Goal: Task Accomplishment & Management: Use online tool/utility

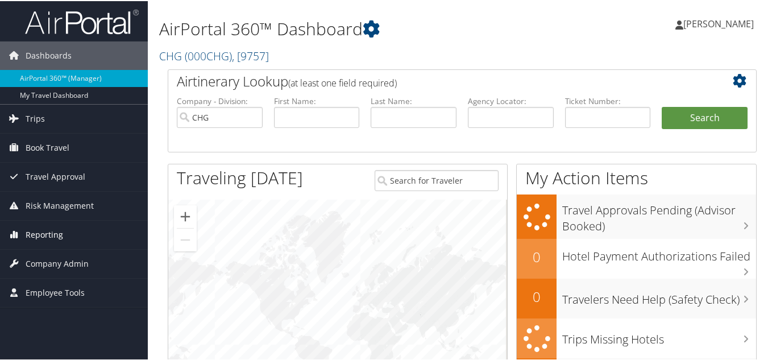
click at [45, 233] on span "Reporting" at bounding box center [45, 234] width 38 height 28
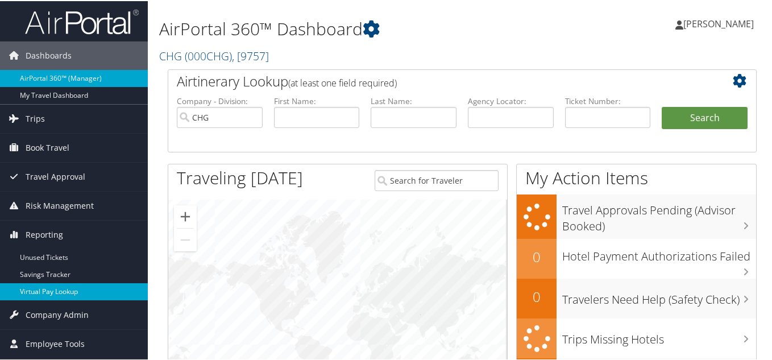
click at [53, 288] on link "Virtual Pay Lookup" at bounding box center [74, 290] width 148 height 17
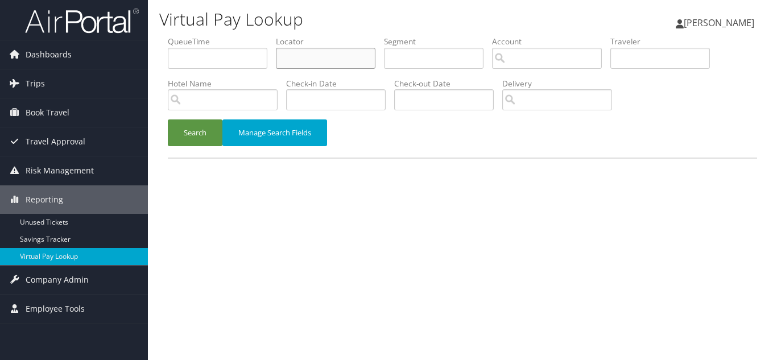
click at [315, 63] on input "text" at bounding box center [326, 58] width 100 height 21
paste input "LCPKXE"
click at [168, 119] on button "Search" at bounding box center [195, 132] width 55 height 27
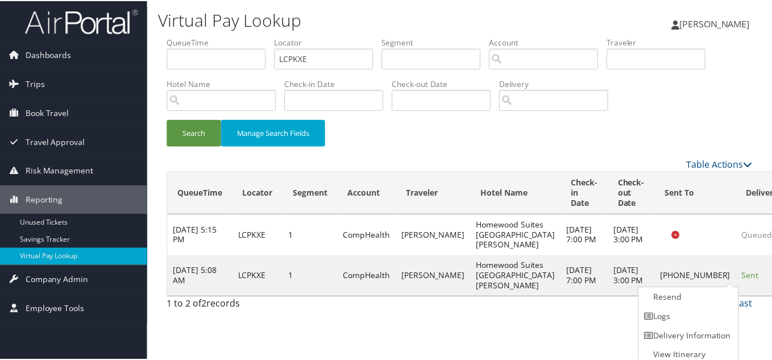
scroll to position [6, 0]
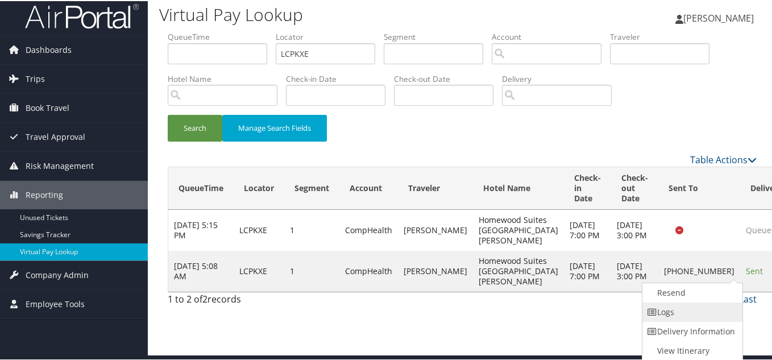
click at [714, 311] on link "Logs" at bounding box center [691, 310] width 97 height 19
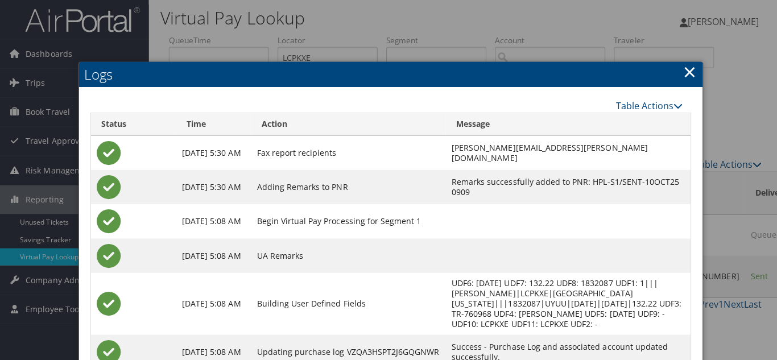
scroll to position [0, 0]
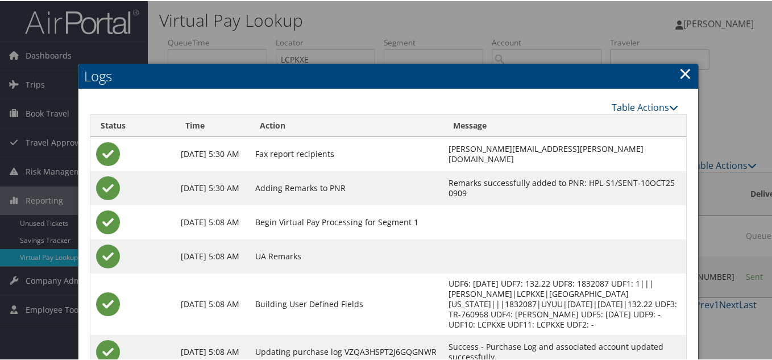
click at [681, 72] on link "×" at bounding box center [685, 72] width 13 height 23
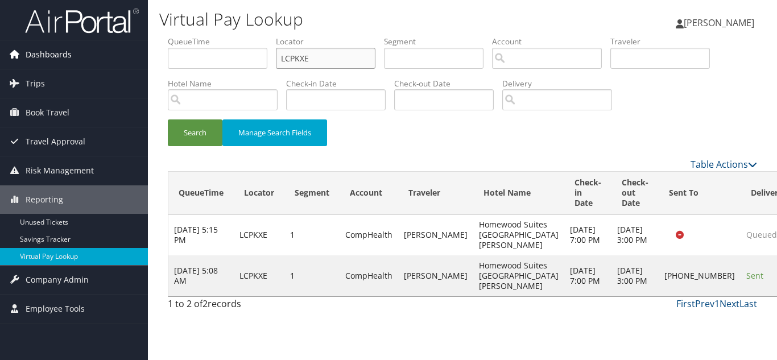
click at [93, 62] on div "Dashboards AirPortal 360™ (Manager) My Travel Dashboard Trips Airtinerary® Look…" at bounding box center [388, 180] width 777 height 360
paste input "IBFZWK"
click at [168, 119] on button "Search" at bounding box center [195, 132] width 55 height 27
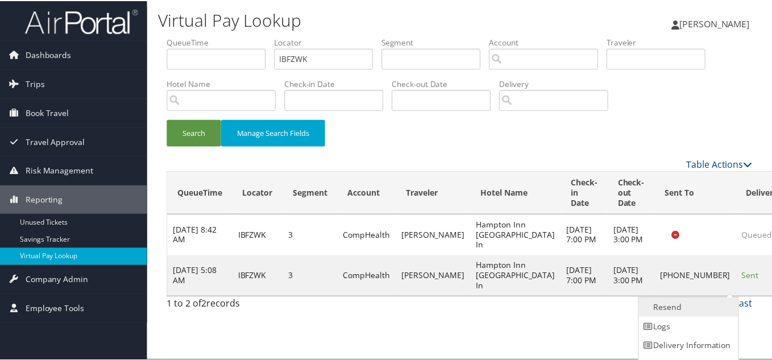
scroll to position [16, 0]
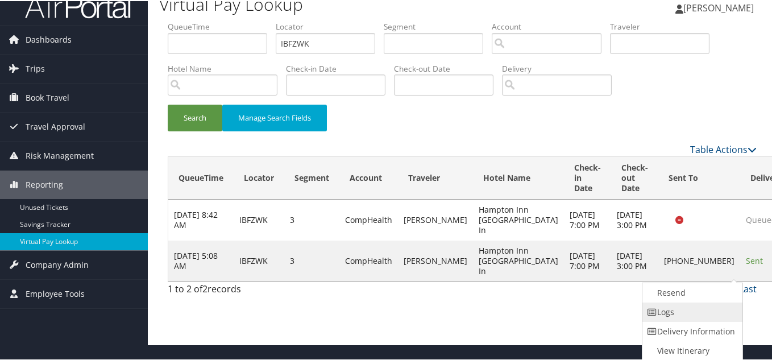
click at [689, 310] on link "Logs" at bounding box center [691, 310] width 97 height 19
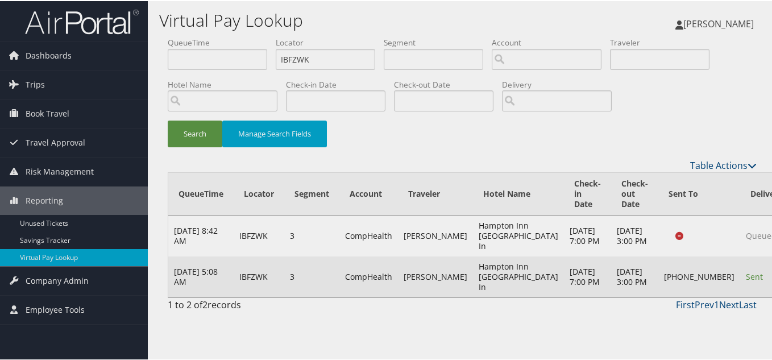
scroll to position [0, 0]
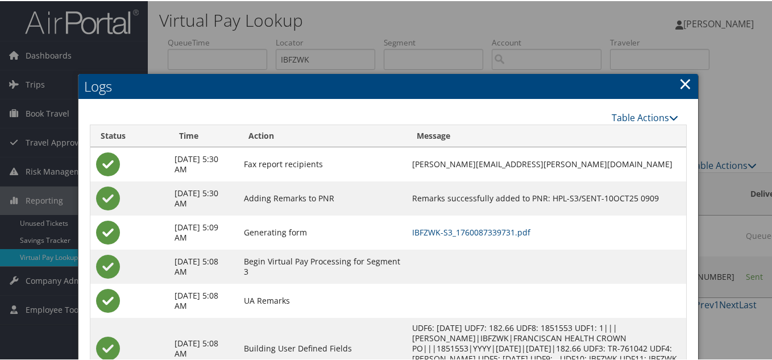
click at [681, 87] on link "×" at bounding box center [685, 82] width 13 height 23
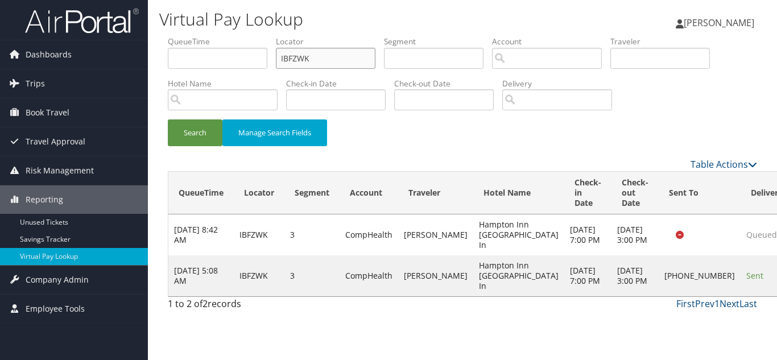
drag, startPoint x: 208, startPoint y: 59, endPoint x: 151, endPoint y: 64, distance: 57.7
click at [153, 64] on div "Virtual Pay Lookup [PERSON_NAME] [PERSON_NAME] My Settings Travel Agency Contac…" at bounding box center [462, 180] width 629 height 360
paste input "OTZULC"
click at [168, 119] on button "Search" at bounding box center [195, 132] width 55 height 27
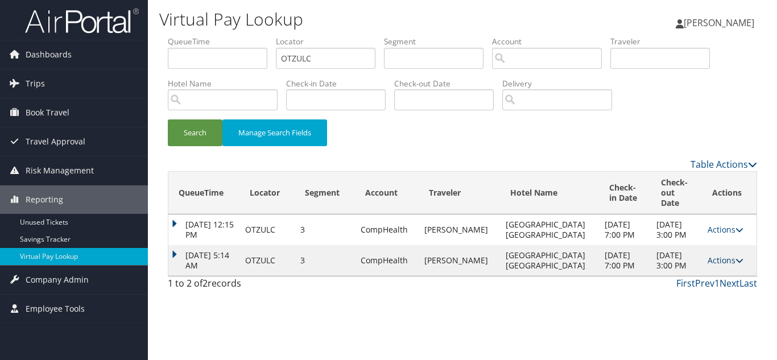
click at [717, 266] on link "Actions" at bounding box center [725, 260] width 36 height 11
click at [699, 304] on link "Logs" at bounding box center [698, 301] width 72 height 19
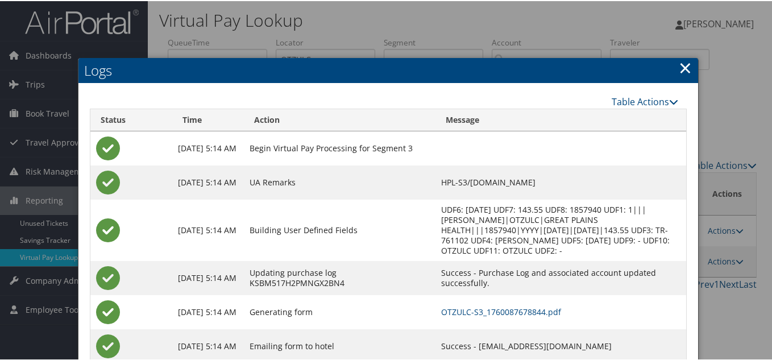
click at [683, 68] on link "×" at bounding box center [685, 66] width 13 height 23
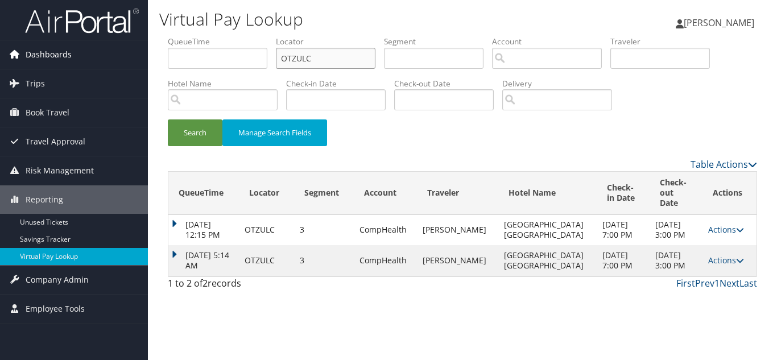
drag, startPoint x: 143, startPoint y: 60, endPoint x: 118, endPoint y: 62, distance: 25.1
click at [118, 62] on div "Dashboards AirPortal 360™ (Manager) My Travel Dashboard Trips Airtinerary® Look…" at bounding box center [388, 180] width 777 height 360
paste input "GGLSAI"
click at [168, 119] on button "Search" at bounding box center [195, 132] width 55 height 27
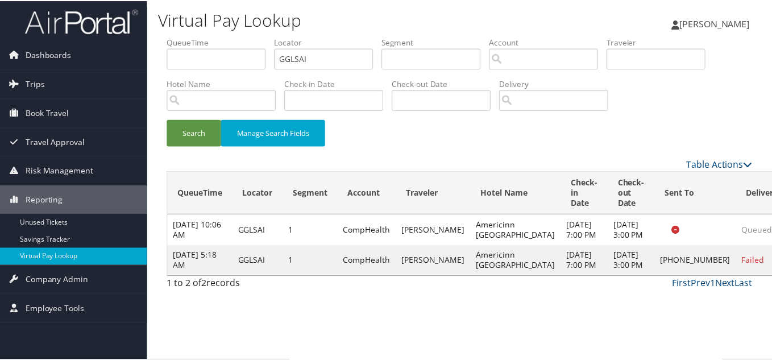
scroll to position [6, 0]
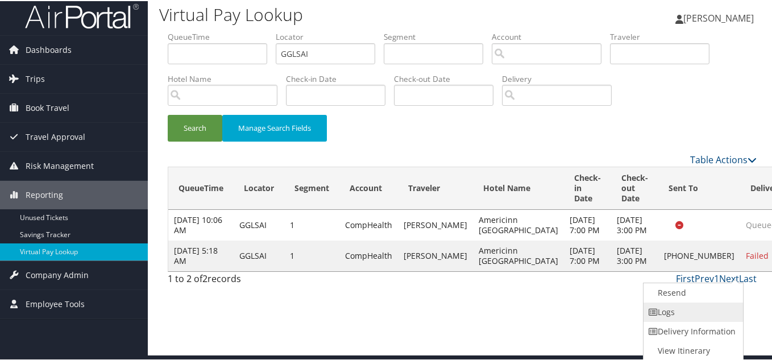
click at [690, 310] on link "Logs" at bounding box center [692, 310] width 97 height 19
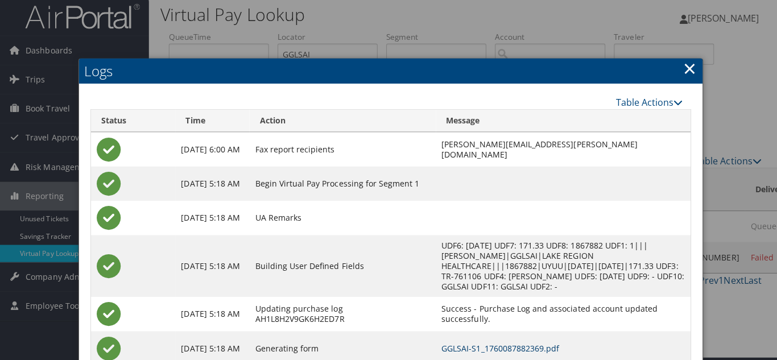
scroll to position [0, 0]
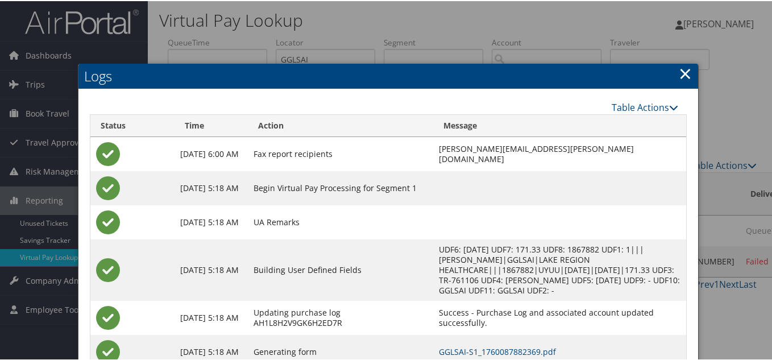
click at [688, 76] on link "×" at bounding box center [685, 72] width 13 height 23
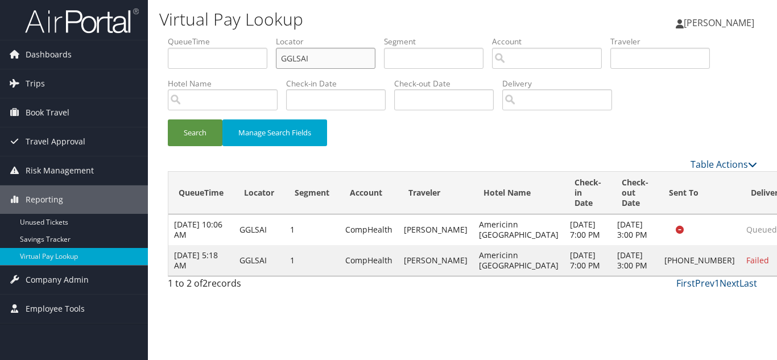
drag, startPoint x: 321, startPoint y: 61, endPoint x: 193, endPoint y: 62, distance: 128.0
click at [194, 36] on ul "QueueTime Locator GGLSAI Segment Account Traveler Hotel Name Check-in Date Chec…" at bounding box center [462, 36] width 589 height 0
paste input "QYIQOV"
click at [168, 119] on button "Search" at bounding box center [195, 132] width 55 height 27
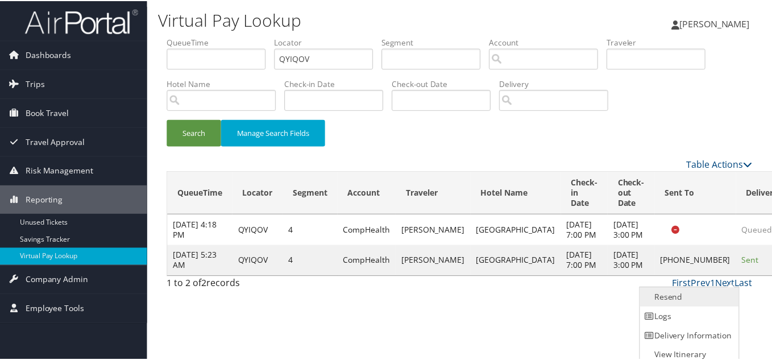
scroll to position [6, 0]
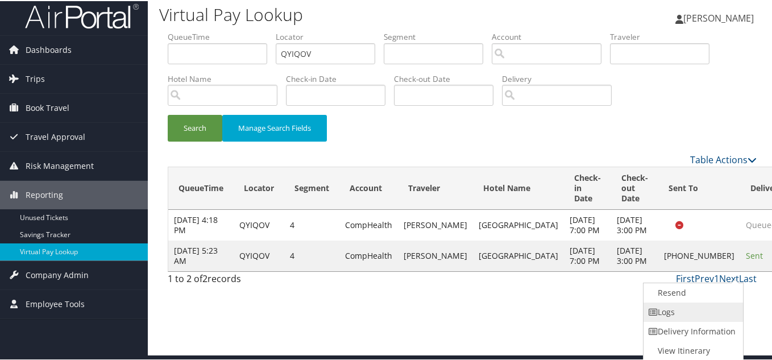
click at [686, 306] on link "Logs" at bounding box center [692, 310] width 97 height 19
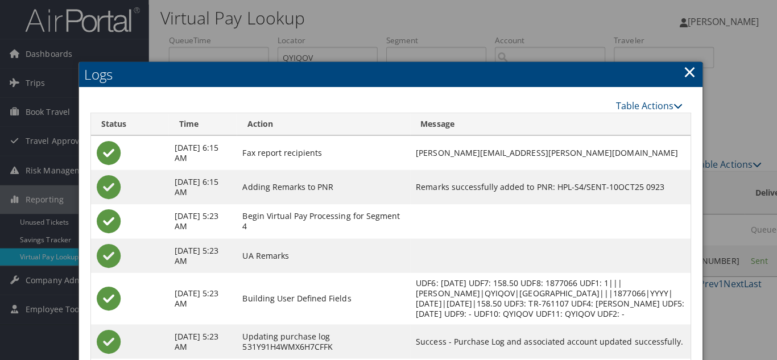
scroll to position [0, 0]
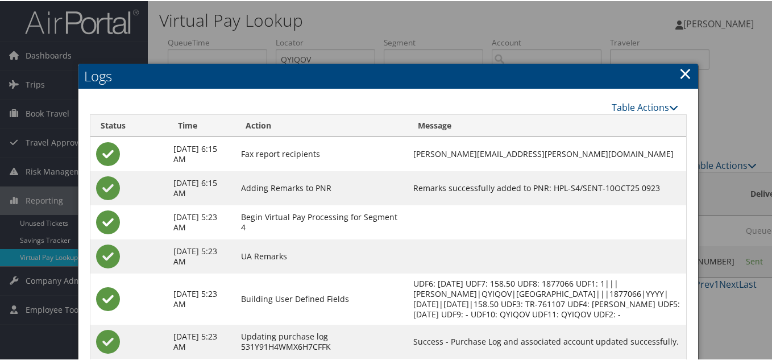
click at [680, 72] on link "×" at bounding box center [685, 72] width 13 height 23
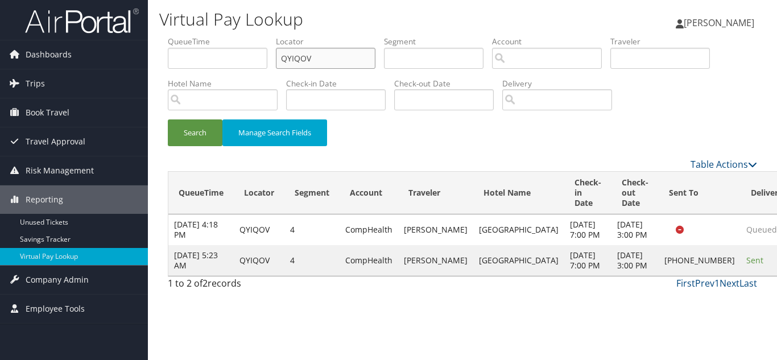
drag, startPoint x: 305, startPoint y: 65, endPoint x: 159, endPoint y: 69, distance: 146.8
click at [168, 69] on form "QueueTime Locator QYIQOV Segment Account Traveler Hotel Name Check-in Date Chec…" at bounding box center [462, 97] width 589 height 122
paste input "JGPRXB"
click at [168, 119] on button "Search" at bounding box center [195, 132] width 55 height 27
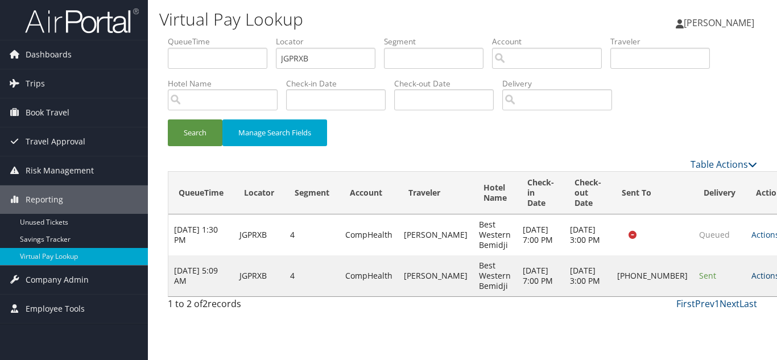
click at [751, 281] on link "Actions" at bounding box center [769, 275] width 36 height 11
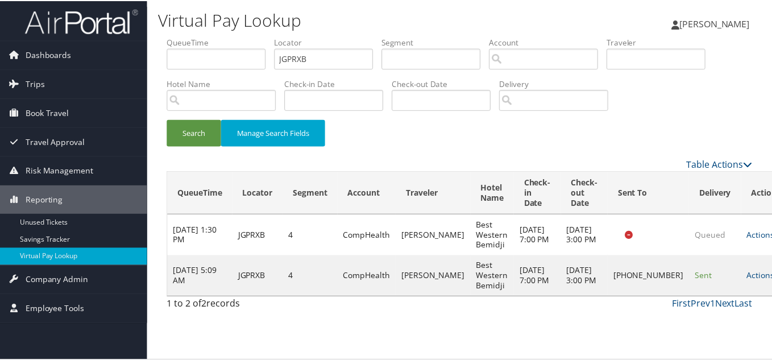
scroll to position [6, 0]
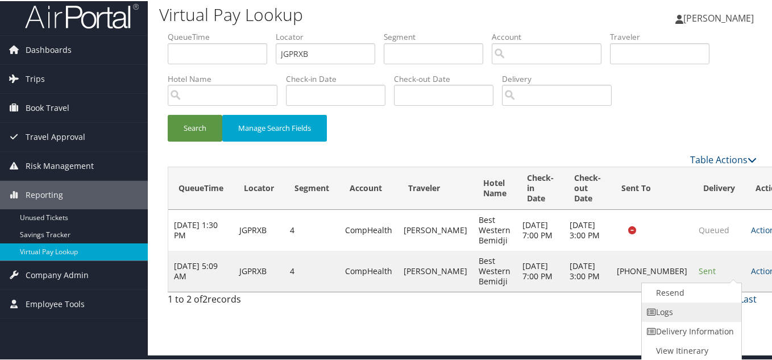
click at [685, 309] on link "Logs" at bounding box center [690, 310] width 97 height 19
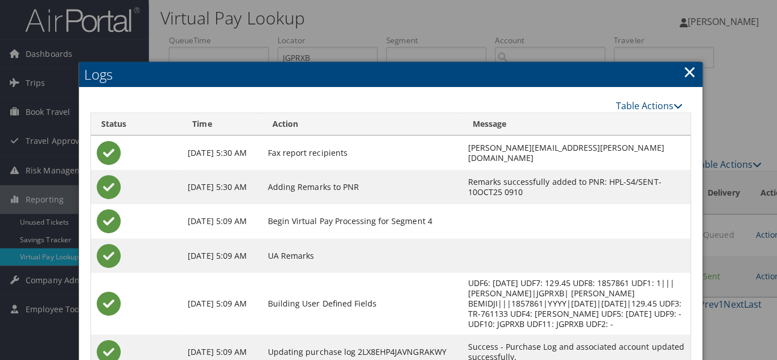
scroll to position [0, 0]
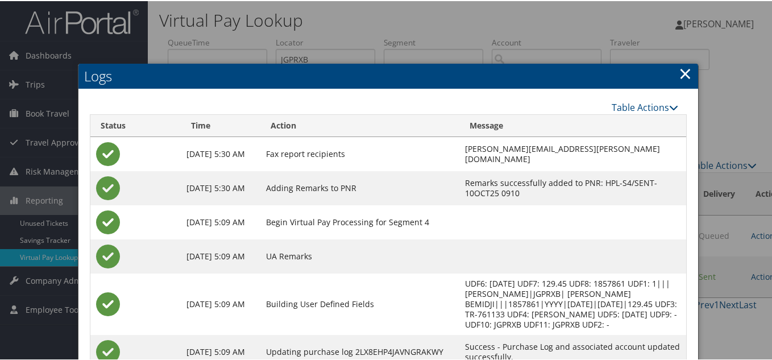
click at [686, 73] on link "×" at bounding box center [685, 72] width 13 height 23
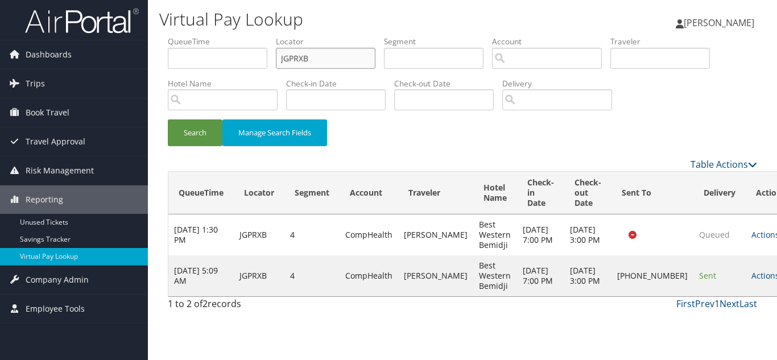
drag, startPoint x: 322, startPoint y: 63, endPoint x: 183, endPoint y: 61, distance: 138.8
click at [183, 36] on ul "QueueTime Locator JGPRXB Segment Account Traveler Hotel Name Check-in Date Chec…" at bounding box center [462, 36] width 589 height 0
paste input "OGVMKE"
click at [168, 119] on button "Search" at bounding box center [195, 132] width 55 height 27
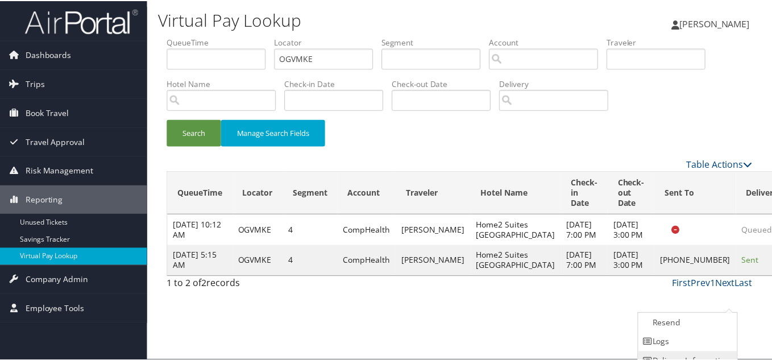
scroll to position [31, 0]
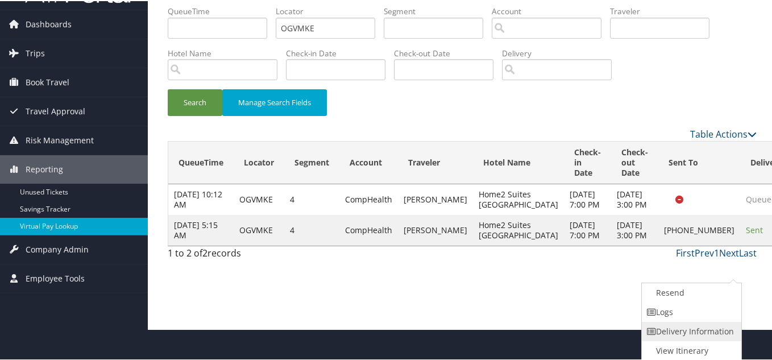
click at [670, 321] on link "Delivery Information" at bounding box center [690, 330] width 97 height 19
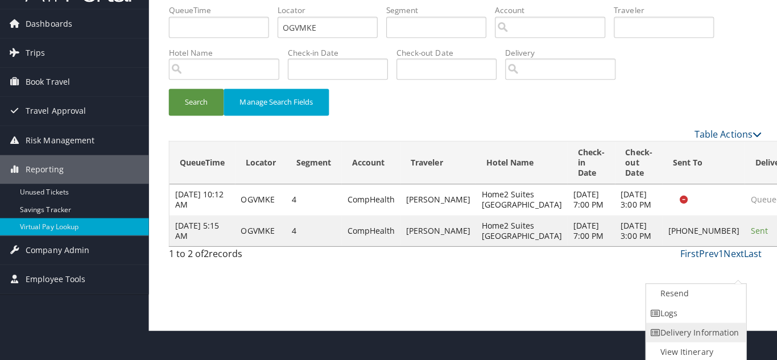
scroll to position [0, 0]
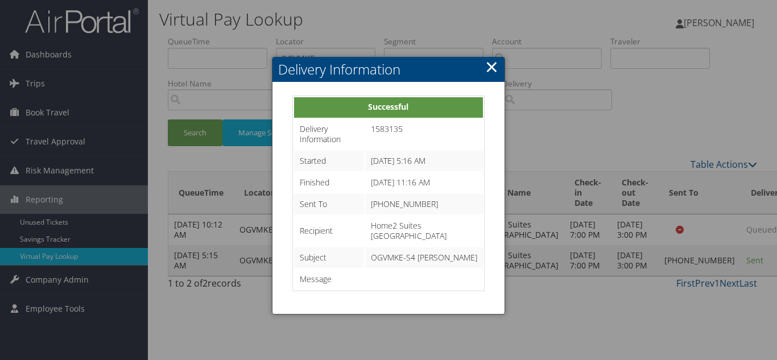
click at [492, 68] on link "×" at bounding box center [491, 66] width 13 height 23
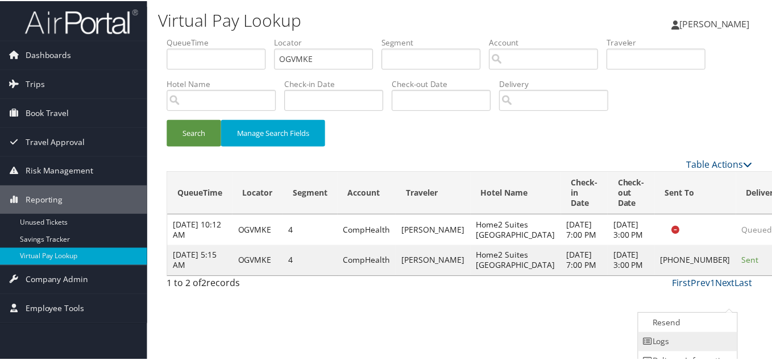
scroll to position [31, 0]
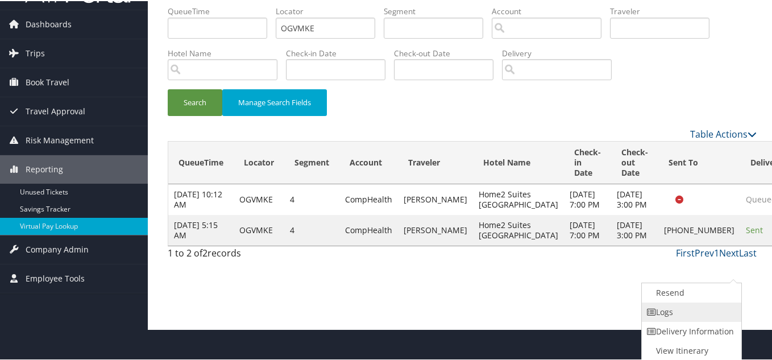
click at [680, 313] on link "Logs" at bounding box center [690, 310] width 97 height 19
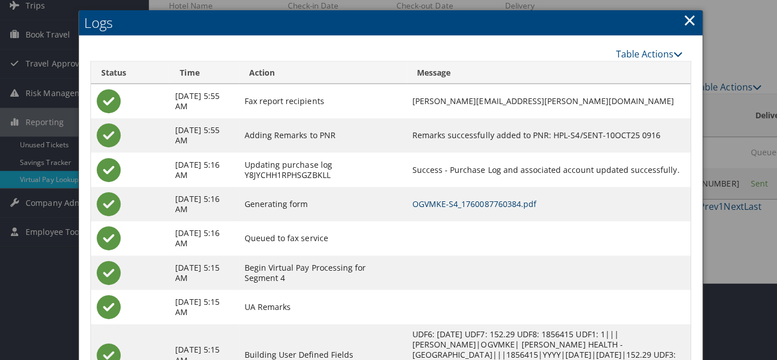
scroll to position [0, 0]
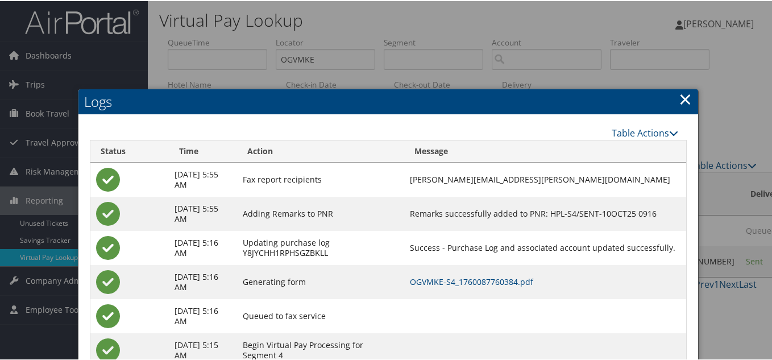
click at [680, 100] on link "×" at bounding box center [685, 97] width 13 height 23
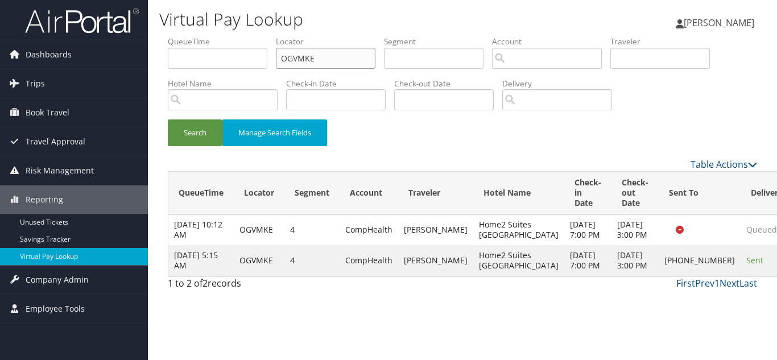
drag, startPoint x: 326, startPoint y: 50, endPoint x: 234, endPoint y: 56, distance: 92.9
click at [244, 36] on ul "QueueTime Locator OGVMKE Segment Account Traveler Hotel Name Check-in Date Chec…" at bounding box center [462, 36] width 589 height 0
paste input "IVDWQH"
click at [168, 119] on button "Search" at bounding box center [195, 132] width 55 height 27
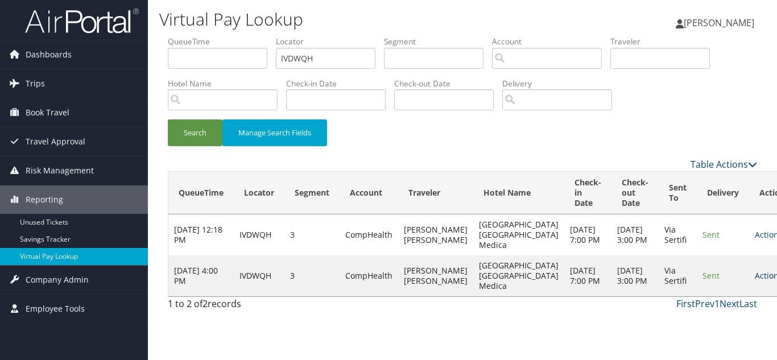
click at [755, 281] on link "Actions" at bounding box center [773, 275] width 36 height 11
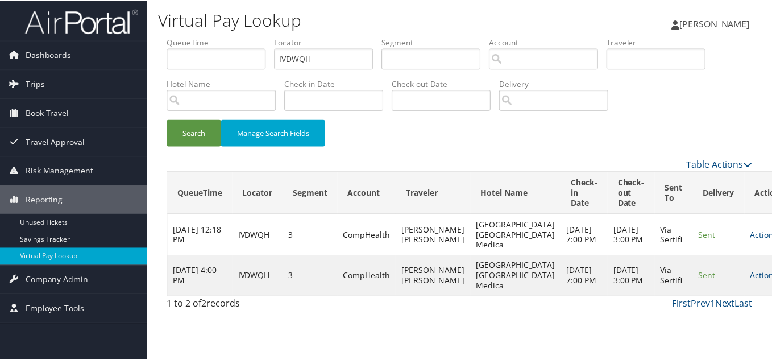
scroll to position [32, 0]
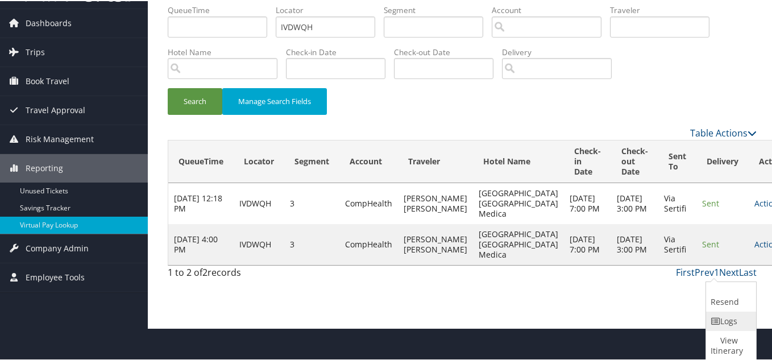
click at [736, 320] on link "Logs" at bounding box center [729, 319] width 47 height 19
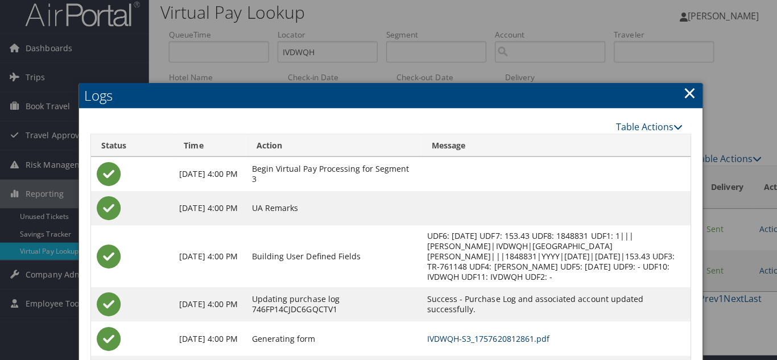
scroll to position [0, 0]
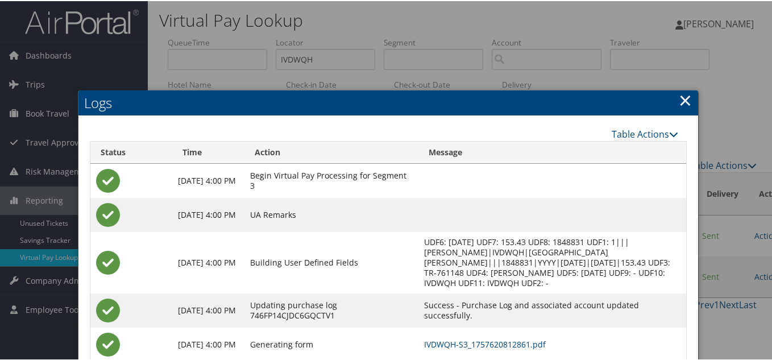
click at [682, 96] on link "×" at bounding box center [685, 99] width 13 height 23
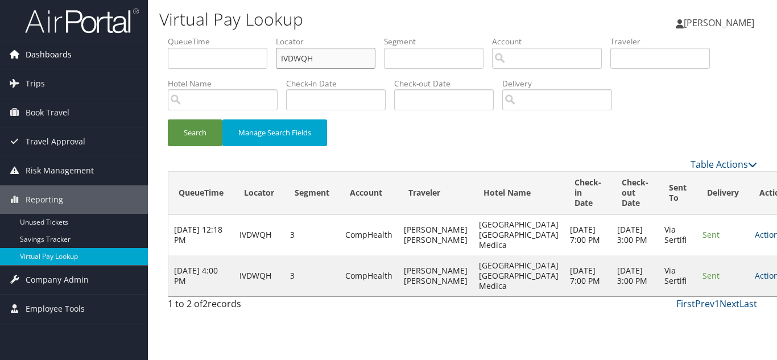
drag, startPoint x: 242, startPoint y: 59, endPoint x: 98, endPoint y: 63, distance: 143.4
click at [100, 63] on div "Dashboards AirPortal 360™ (Manager) My Travel Dashboard Trips Airtinerary® Look…" at bounding box center [388, 180] width 777 height 360
paste input "AIQJLK"
click at [168, 119] on button "Search" at bounding box center [195, 132] width 55 height 27
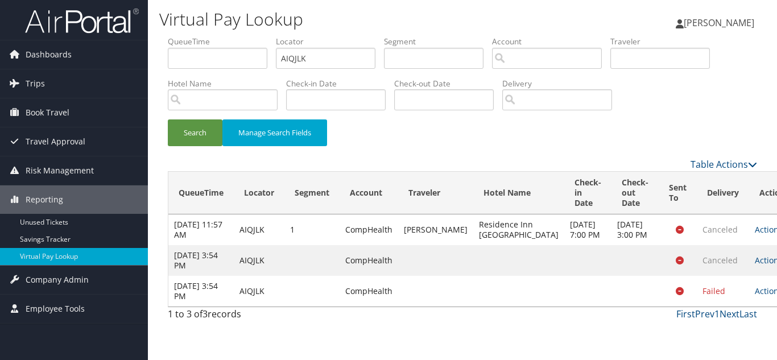
click at [755, 296] on link "Actions" at bounding box center [773, 290] width 36 height 11
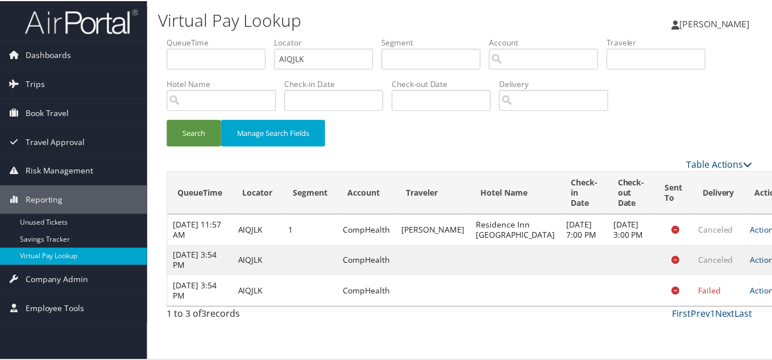
scroll to position [38, 0]
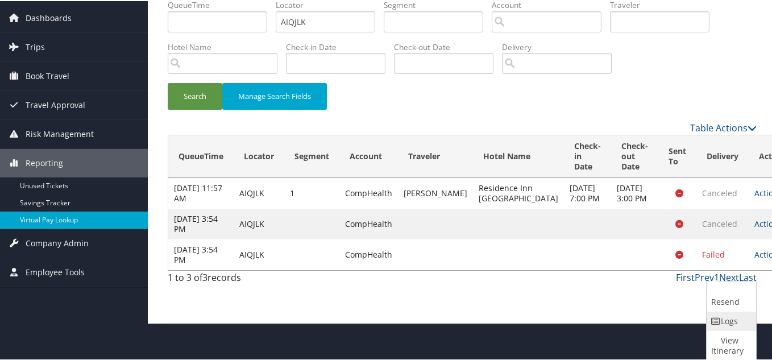
click at [730, 324] on link "Logs" at bounding box center [730, 319] width 47 height 19
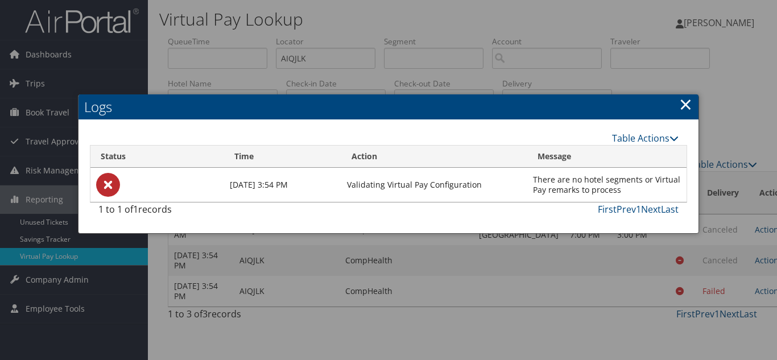
click at [686, 103] on link "×" at bounding box center [685, 104] width 13 height 23
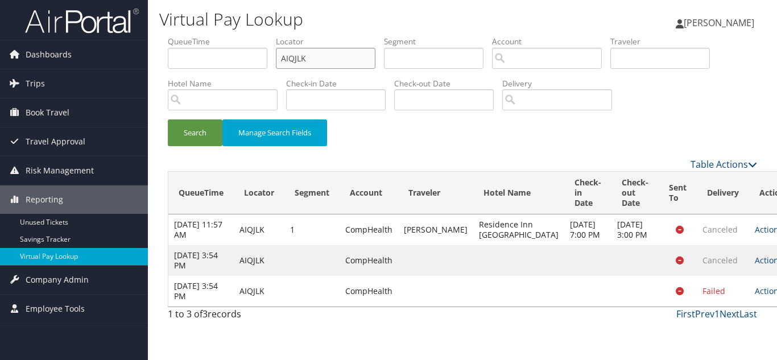
drag, startPoint x: 234, startPoint y: 60, endPoint x: 226, endPoint y: 60, distance: 7.4
click at [226, 36] on ul "QueueTime Locator AIQJLK Segment Account Traveler Hotel Name Check-in Date Chec…" at bounding box center [462, 36] width 589 height 0
paste input "SCDRHH"
click at [168, 119] on button "Search" at bounding box center [195, 132] width 55 height 27
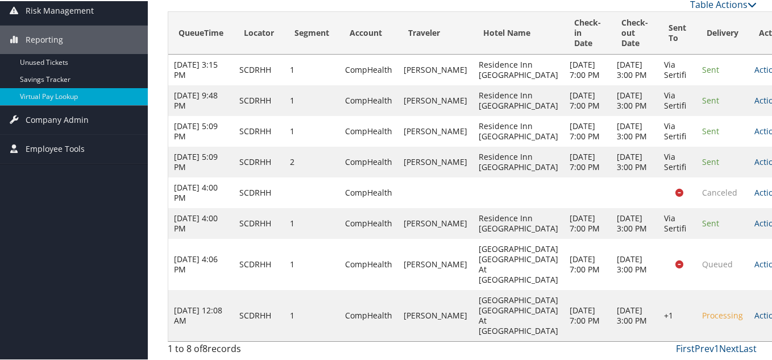
scroll to position [304, 0]
click at [755, 309] on link "Actions" at bounding box center [773, 314] width 36 height 11
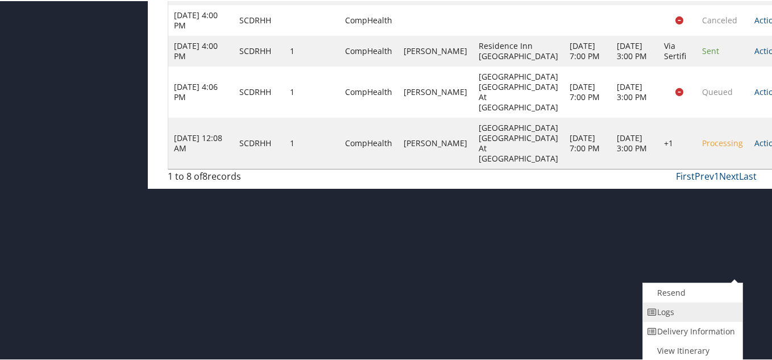
click at [697, 314] on link "Logs" at bounding box center [691, 310] width 97 height 19
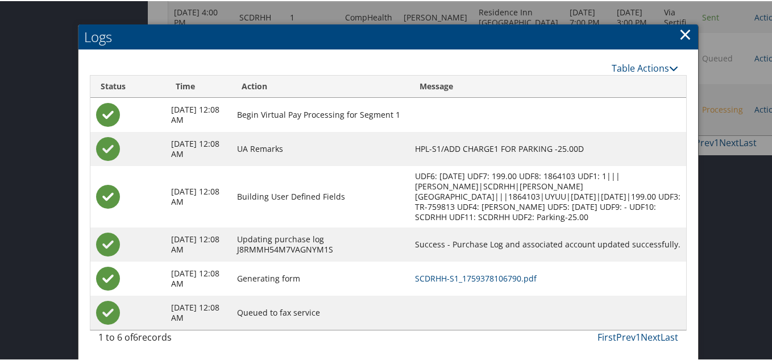
scroll to position [367, 0]
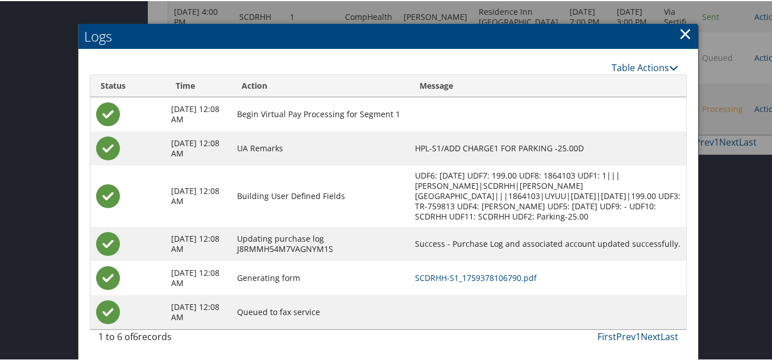
click at [681, 34] on link "×" at bounding box center [685, 32] width 13 height 23
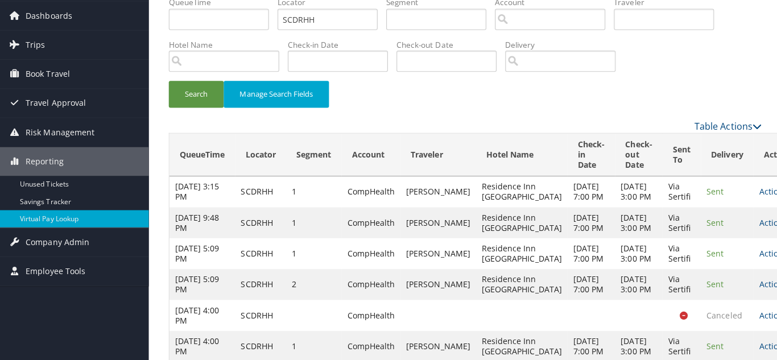
scroll to position [0, 0]
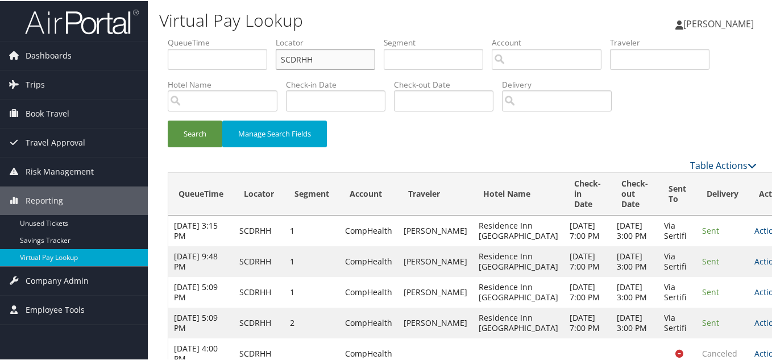
drag, startPoint x: 321, startPoint y: 61, endPoint x: 175, endPoint y: 61, distance: 145.6
click at [176, 36] on ul "QueueTime Locator SCDRHH Segment Account Traveler Hotel Name Check-in Date Chec…" at bounding box center [462, 36] width 589 height 0
paste input "DWCZLK"
click at [168, 119] on button "Search" at bounding box center [195, 132] width 55 height 27
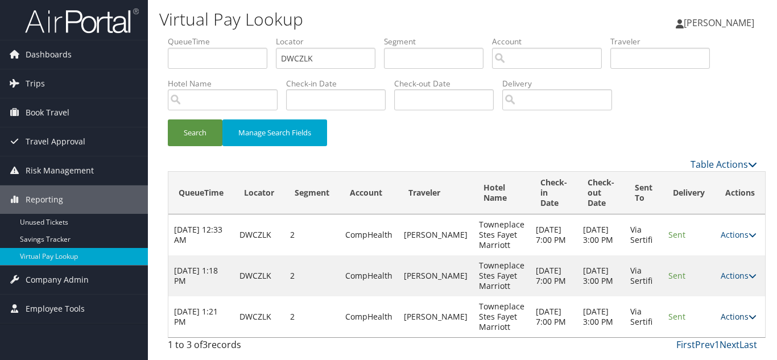
click at [735, 317] on link "Actions" at bounding box center [739, 316] width 36 height 11
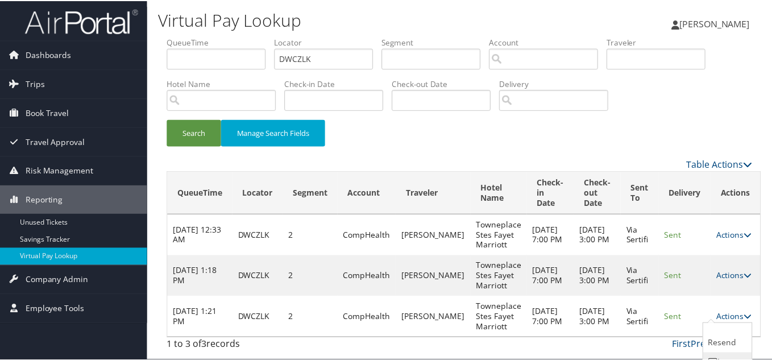
scroll to position [43, 0]
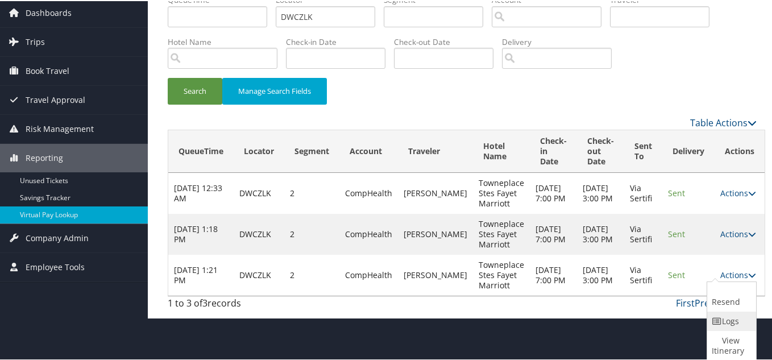
click at [734, 324] on link "Logs" at bounding box center [730, 319] width 46 height 19
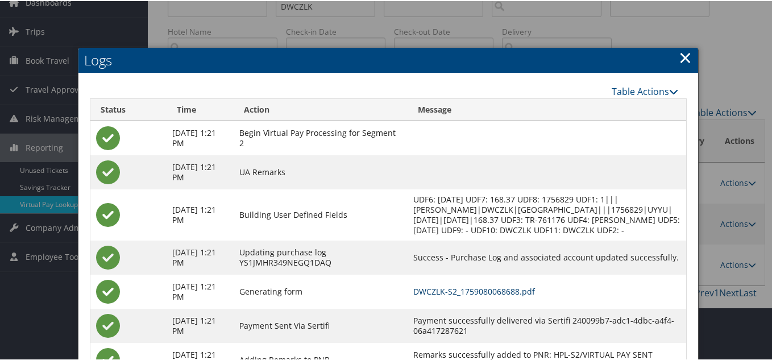
scroll to position [0, 0]
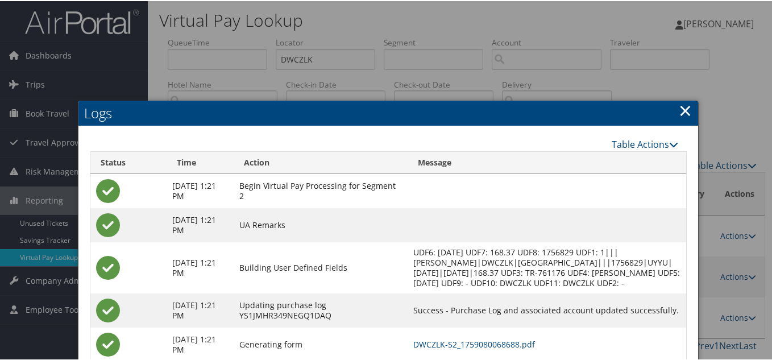
click at [684, 107] on link "×" at bounding box center [685, 109] width 13 height 23
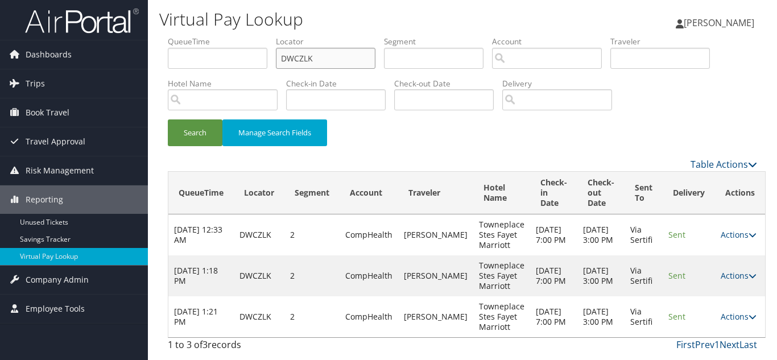
drag, startPoint x: 332, startPoint y: 60, endPoint x: 247, endPoint y: 65, distance: 84.3
click at [248, 36] on ul "QueueTime Locator DWCZLK Segment Account Traveler Hotel Name Check-in Date Chec…" at bounding box center [462, 36] width 589 height 0
paste input "TR-761180"
paste input "MQAGTZ"
click at [168, 119] on button "Search" at bounding box center [195, 132] width 55 height 27
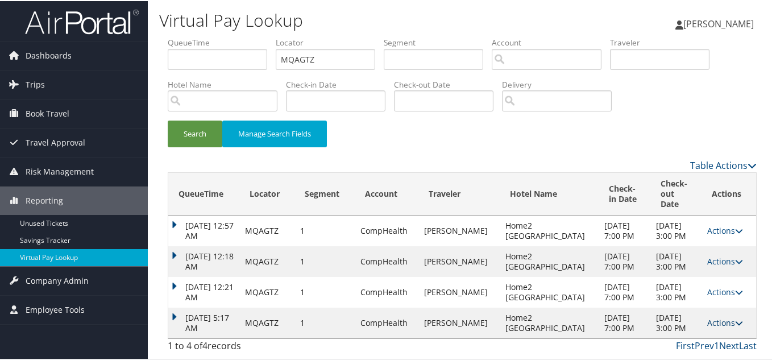
click at [715, 318] on link "Actions" at bounding box center [725, 321] width 36 height 11
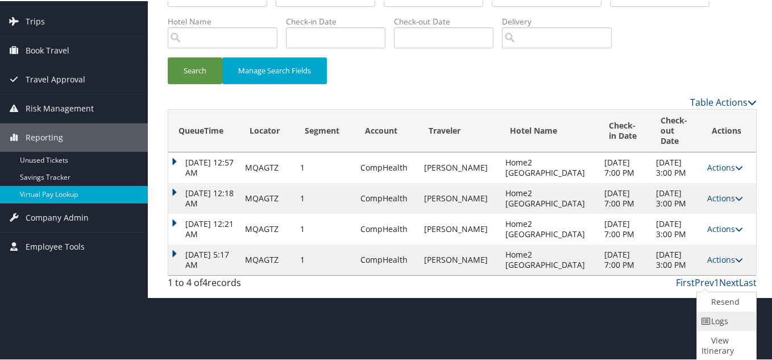
click at [712, 321] on link "Logs" at bounding box center [725, 319] width 56 height 19
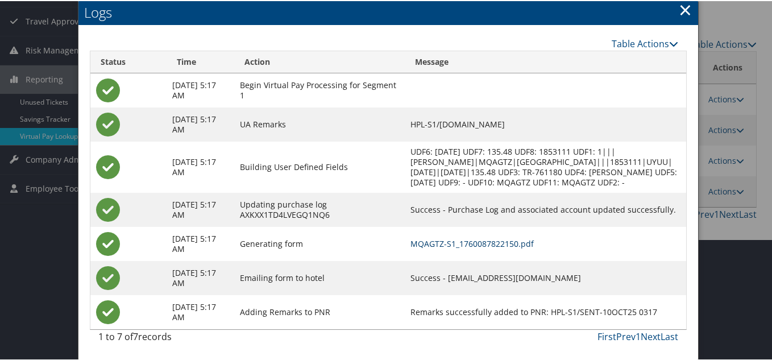
scroll to position [74, 0]
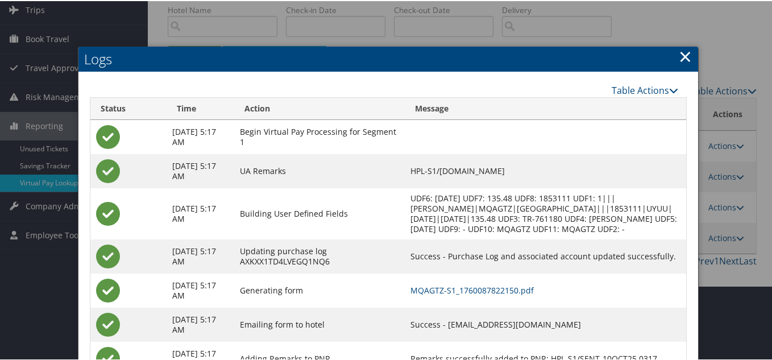
drag, startPoint x: 681, startPoint y: 57, endPoint x: 664, endPoint y: 82, distance: 30.8
click at [681, 57] on link "×" at bounding box center [685, 55] width 13 height 23
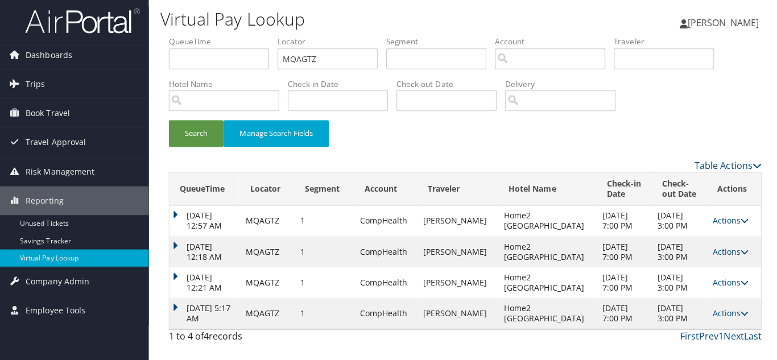
scroll to position [0, 0]
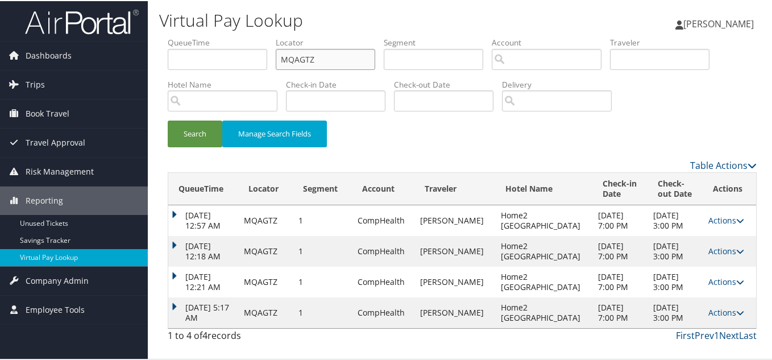
drag, startPoint x: 271, startPoint y: 64, endPoint x: 177, endPoint y: 68, distance: 93.9
click at [184, 36] on ul "QueueTime Locator MQAGTZ Segment Account Traveler Hotel Name Check-in Date Chec…" at bounding box center [462, 36] width 589 height 0
paste input "CZLQLC"
click at [168, 119] on button "Search" at bounding box center [195, 132] width 55 height 27
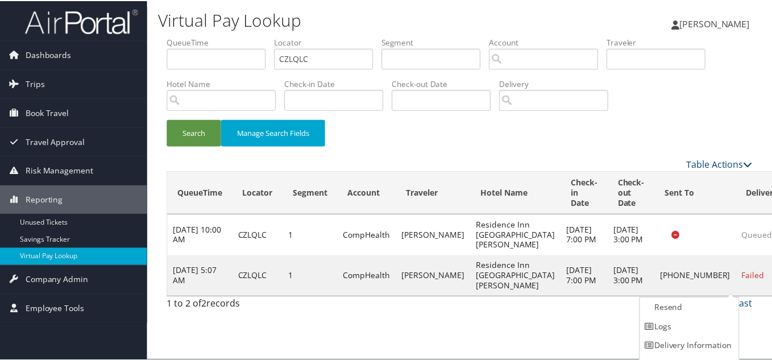
scroll to position [16, 0]
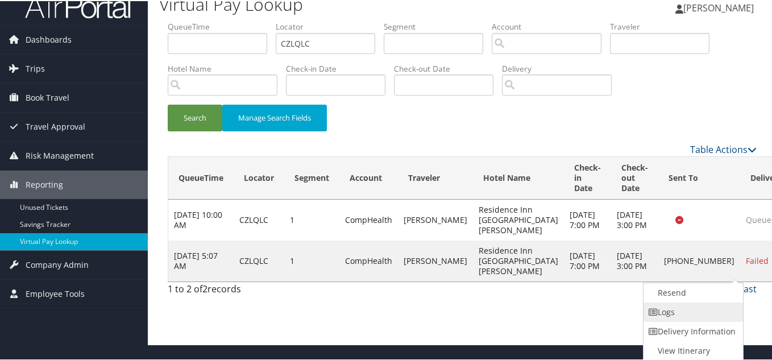
click at [684, 307] on link "Logs" at bounding box center [692, 310] width 97 height 19
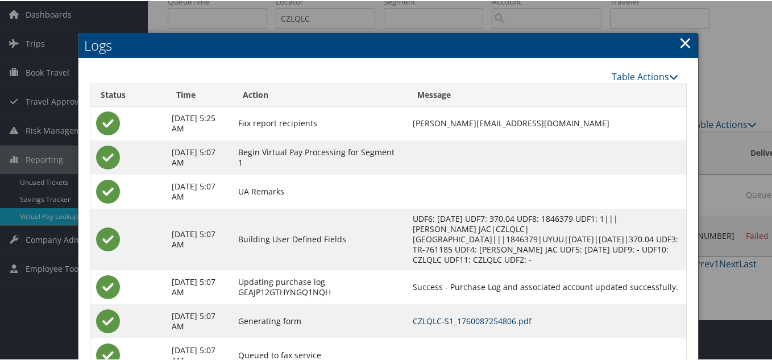
scroll to position [0, 0]
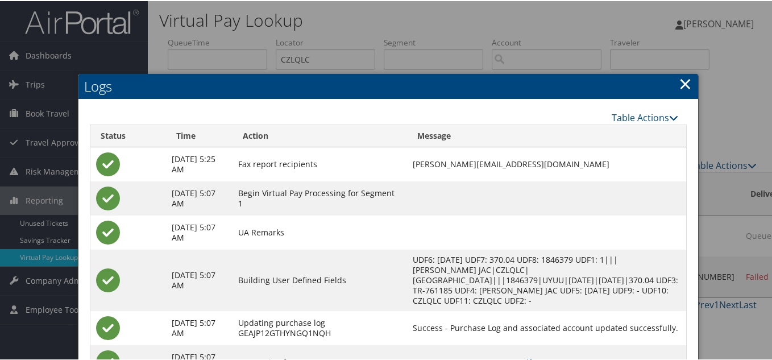
click at [682, 81] on link "×" at bounding box center [685, 82] width 13 height 23
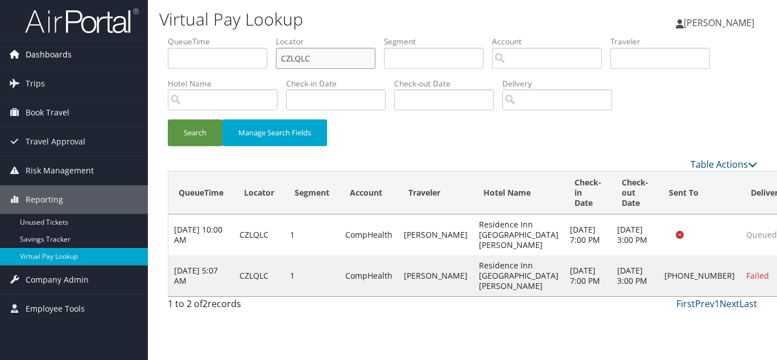
drag, startPoint x: 177, startPoint y: 57, endPoint x: 122, endPoint y: 49, distance: 55.8
click at [129, 49] on div "Dashboards AirPortal 360™ (Manager) My Travel Dashboard Trips Airtinerary® Look…" at bounding box center [388, 180] width 777 height 360
paste input "TR-761203"
paste input "JWJRBA"
click at [168, 119] on button "Search" at bounding box center [195, 132] width 55 height 27
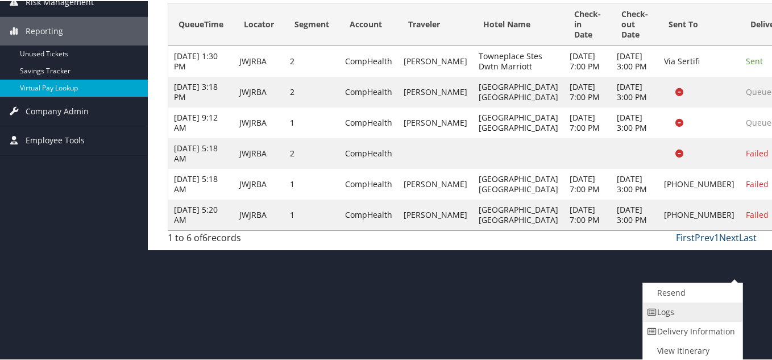
click at [684, 310] on link "Logs" at bounding box center [691, 310] width 97 height 19
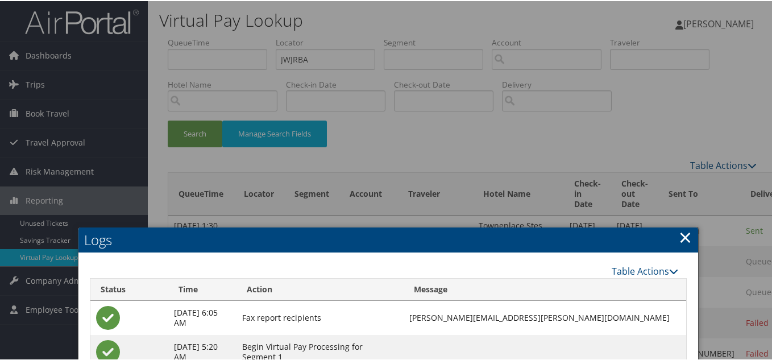
click at [685, 242] on link "×" at bounding box center [685, 236] width 13 height 23
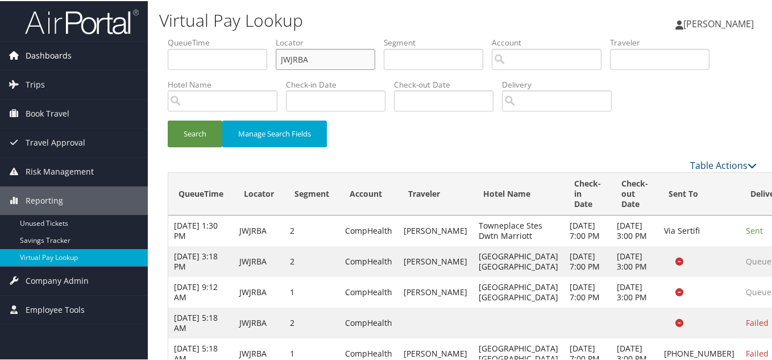
drag, startPoint x: 330, startPoint y: 64, endPoint x: 106, endPoint y: 44, distance: 224.9
click at [106, 44] on div "Dashboards AirPortal 360™ (Manager) My Travel Dashboard Trips Airtinerary® Look…" at bounding box center [388, 209] width 777 height 419
paste input "QTTVVP"
click at [168, 119] on button "Search" at bounding box center [195, 132] width 55 height 27
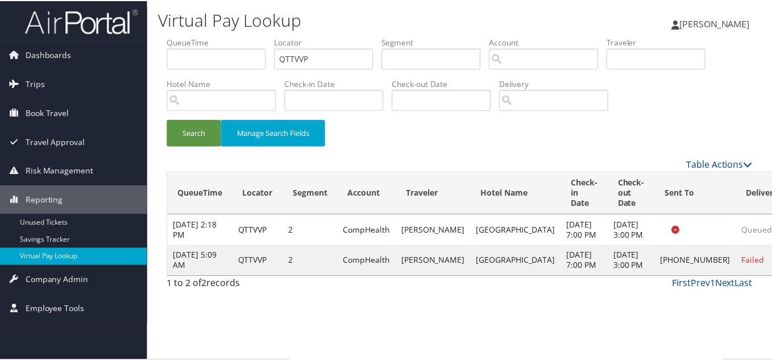
scroll to position [6, 0]
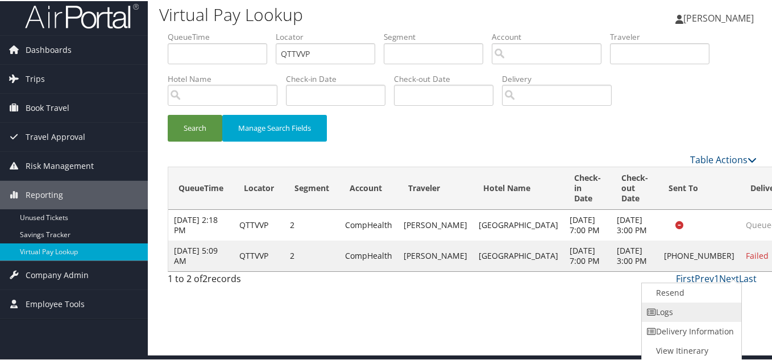
click at [688, 307] on link "Logs" at bounding box center [690, 310] width 97 height 19
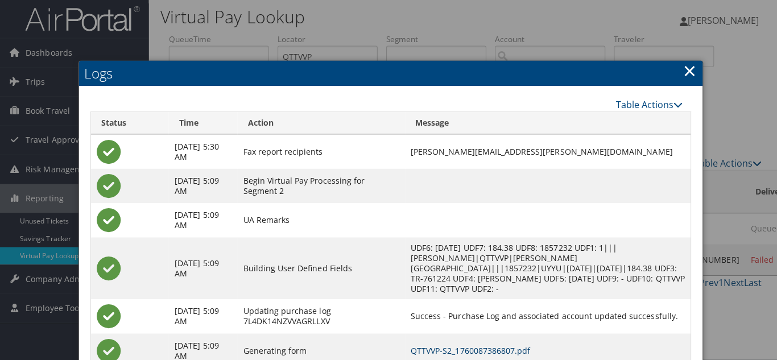
scroll to position [0, 0]
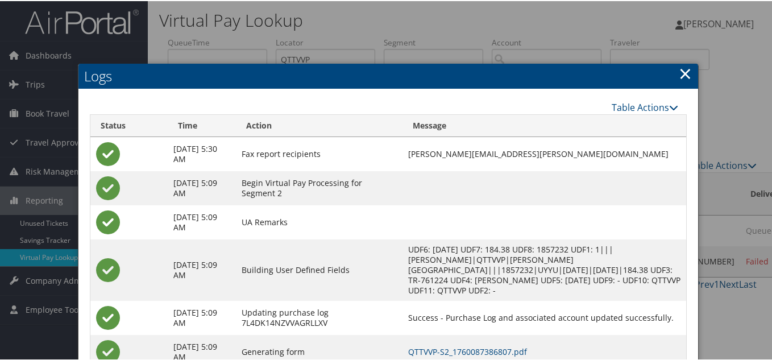
click at [680, 72] on link "×" at bounding box center [685, 72] width 13 height 23
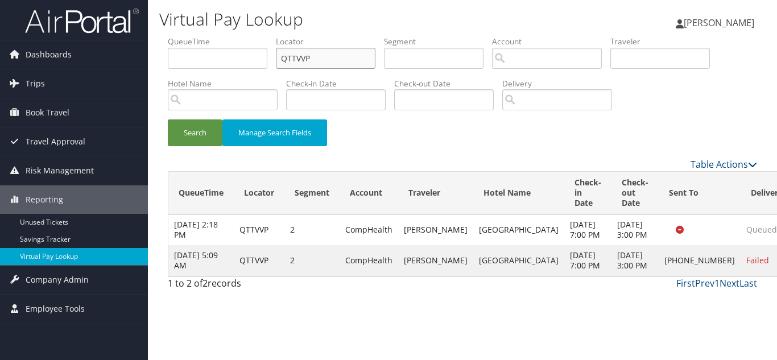
drag, startPoint x: 178, startPoint y: 72, endPoint x: 163, endPoint y: 73, distance: 15.4
click at [168, 72] on form "QueueTime Locator QTTVVP Segment Account Traveler Hotel Name Check-in Date Chec…" at bounding box center [462, 97] width 589 height 122
paste input "FQPYDU"
click at [168, 119] on button "Search" at bounding box center [195, 132] width 55 height 27
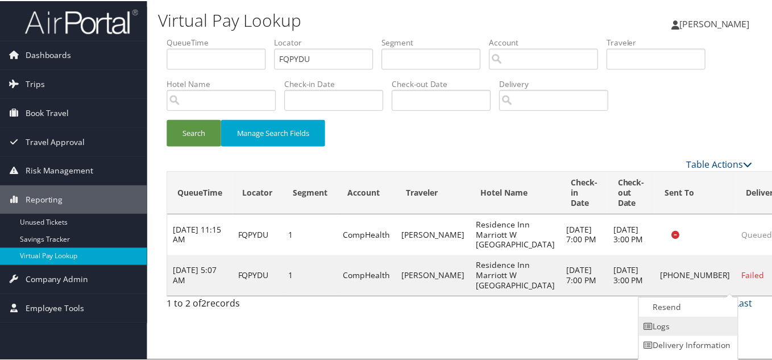
scroll to position [16, 0]
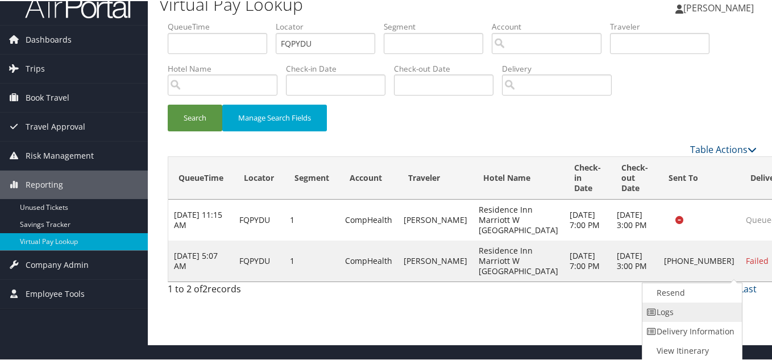
click at [693, 303] on link "Logs" at bounding box center [691, 310] width 97 height 19
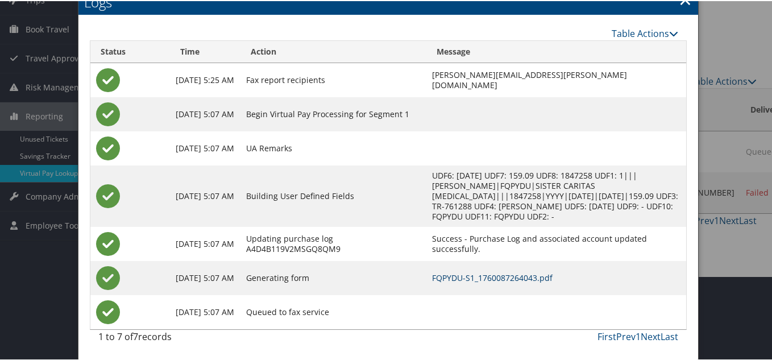
scroll to position [0, 0]
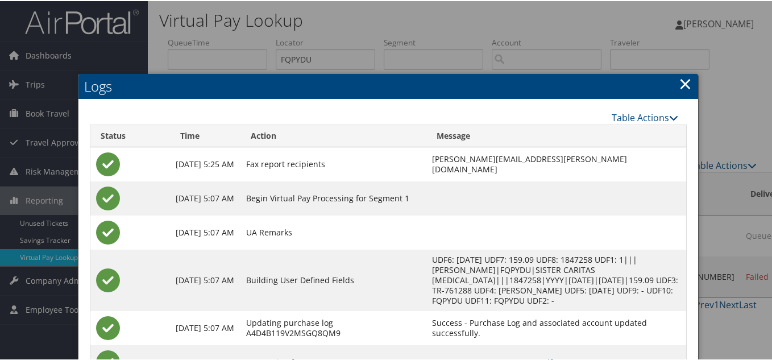
click at [682, 82] on link "×" at bounding box center [685, 82] width 13 height 23
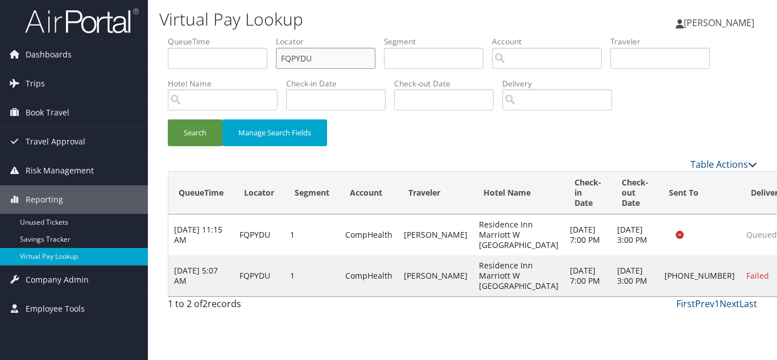
drag, startPoint x: 327, startPoint y: 63, endPoint x: 205, endPoint y: 64, distance: 122.3
click at [205, 36] on ul "QueueTime Locator FQPYDU Segment Account Traveler Hotel Name Check-in Date Chec…" at bounding box center [462, 36] width 589 height 0
paste input "HPSNGA"
click at [168, 119] on button "Search" at bounding box center [195, 132] width 55 height 27
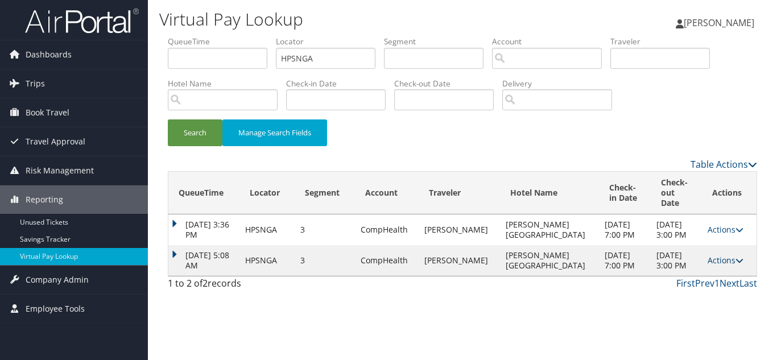
click at [714, 266] on link "Actions" at bounding box center [725, 260] width 36 height 11
click at [701, 314] on link "Logs" at bounding box center [699, 316] width 72 height 19
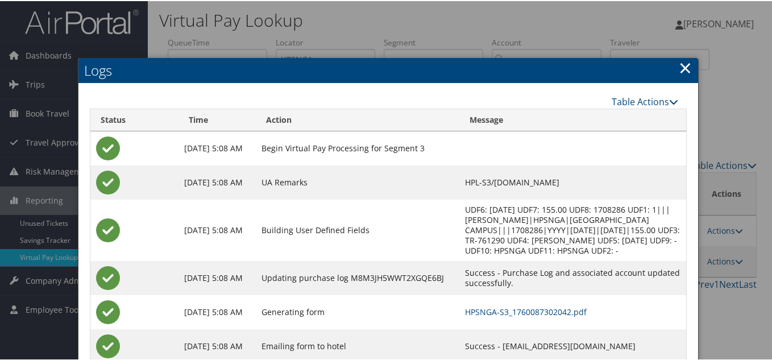
click at [682, 65] on link "×" at bounding box center [685, 66] width 13 height 23
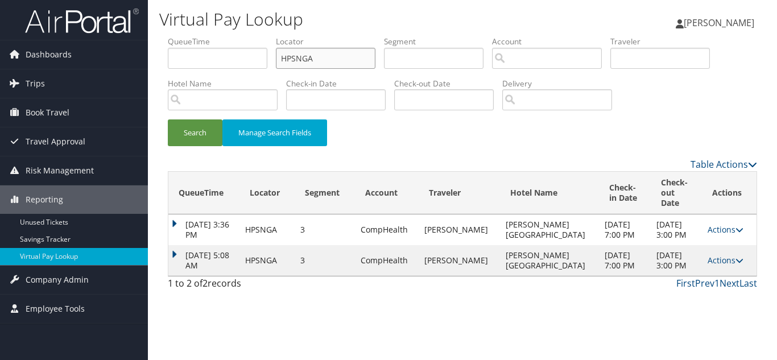
click at [175, 36] on ul "QueueTime Locator HPSNGA Segment Account Traveler Hotel Name Check-in Date Chec…" at bounding box center [462, 36] width 589 height 0
paste input "TR-761305"
paste input "JCHNN"
click at [168, 119] on button "Search" at bounding box center [195, 132] width 55 height 27
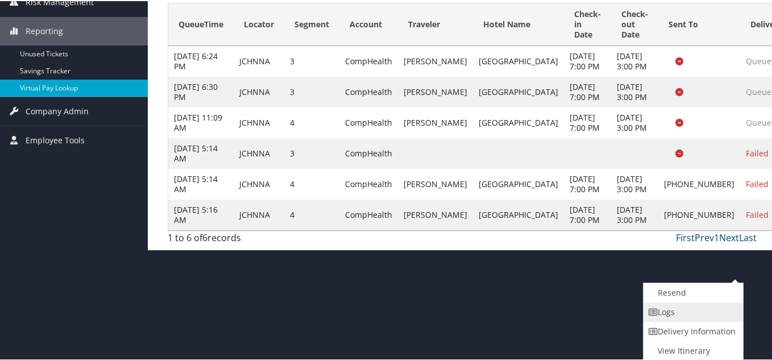
click at [699, 313] on link "Logs" at bounding box center [692, 310] width 97 height 19
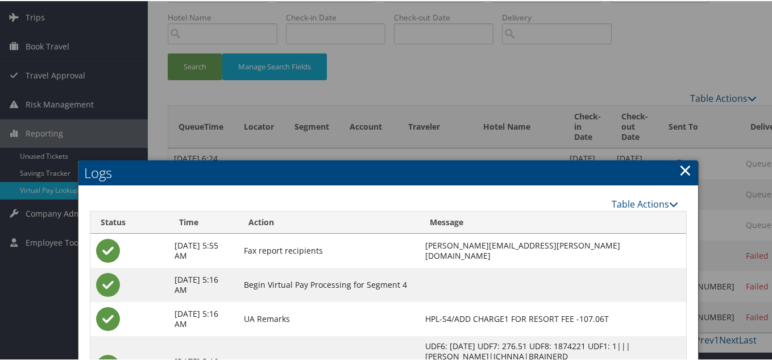
scroll to position [10, 0]
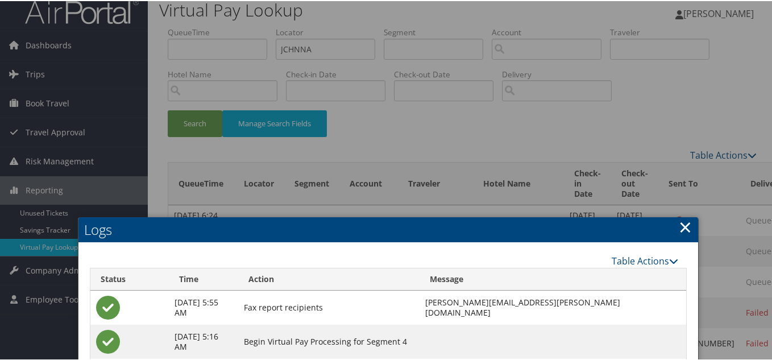
click at [679, 229] on link "×" at bounding box center [685, 225] width 13 height 23
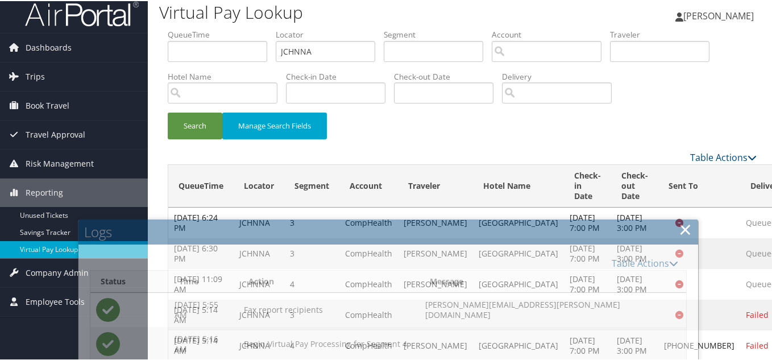
scroll to position [0, 0]
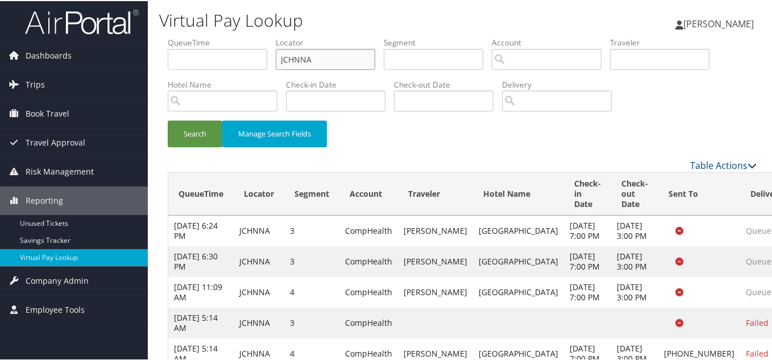
drag, startPoint x: 322, startPoint y: 56, endPoint x: 169, endPoint y: 57, distance: 152.4
click at [169, 36] on ul "QueueTime Locator JCHNNA Segment Account Traveler Hotel Name Check-in Date Chec…" at bounding box center [462, 36] width 589 height 0
paste input "TR-761388"
paste input "EEGQDY"
click at [168, 119] on button "Search" at bounding box center [195, 132] width 55 height 27
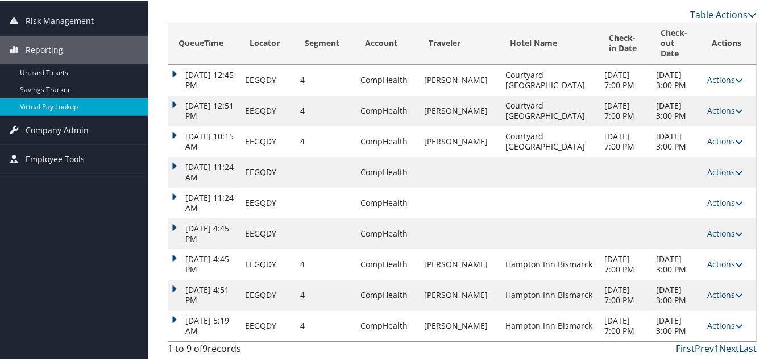
scroll to position [202, 0]
click at [713, 320] on link "Actions" at bounding box center [725, 324] width 36 height 11
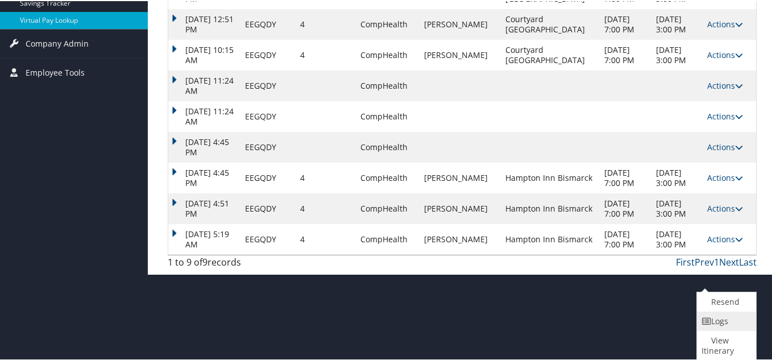
click at [730, 315] on link "Logs" at bounding box center [725, 319] width 56 height 19
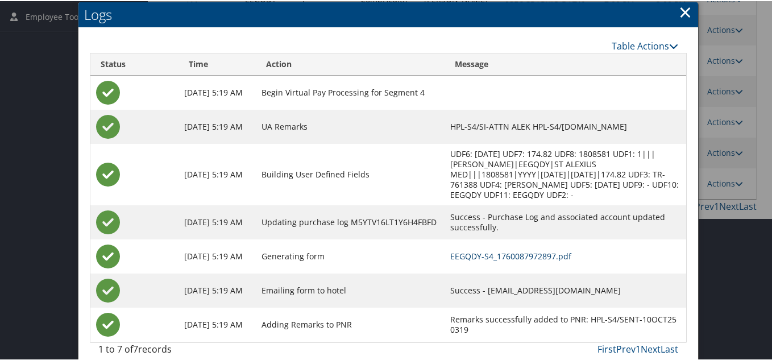
scroll to position [295, 0]
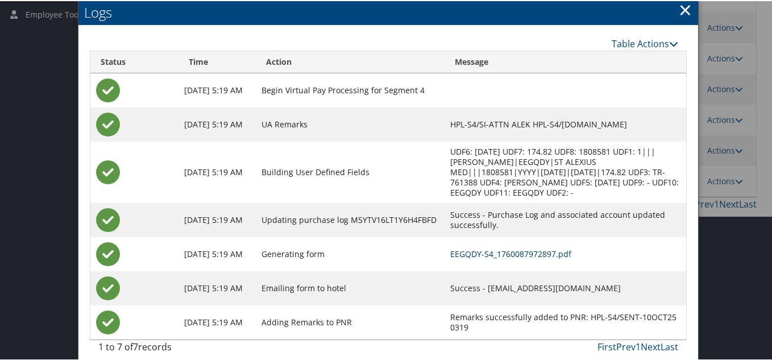
drag, startPoint x: 486, startPoint y: 245, endPoint x: 461, endPoint y: 231, distance: 28.0
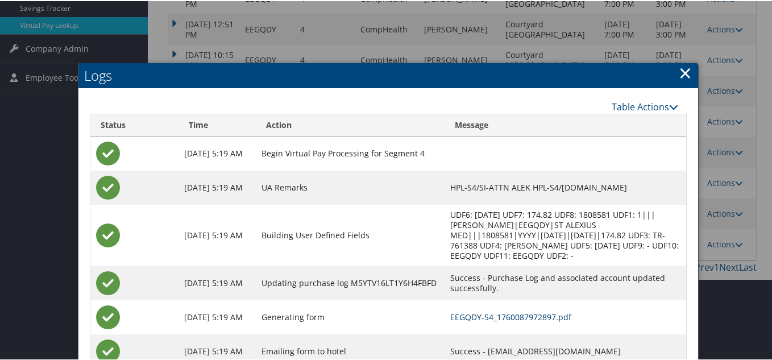
scroll to position [68, 0]
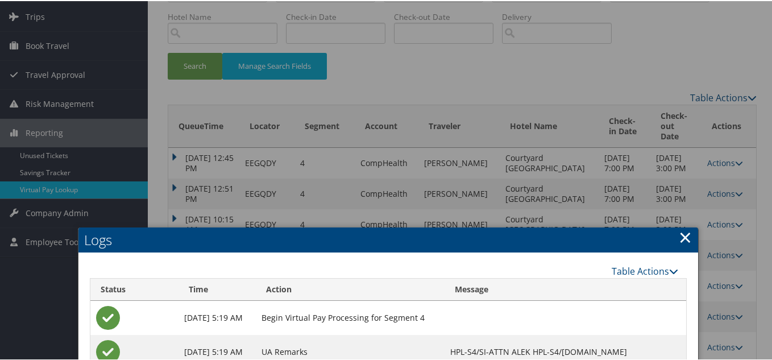
click at [682, 239] on link "×" at bounding box center [685, 236] width 13 height 23
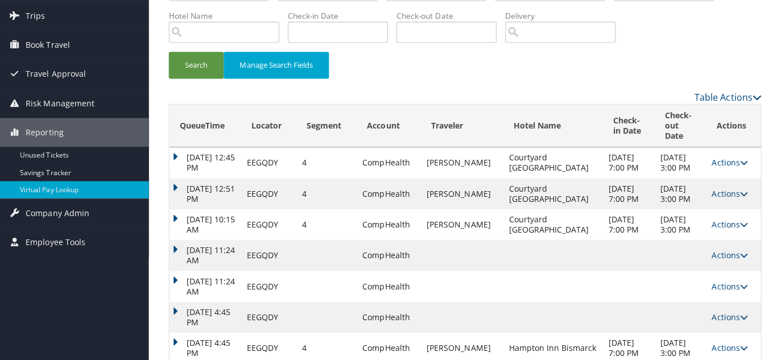
scroll to position [0, 0]
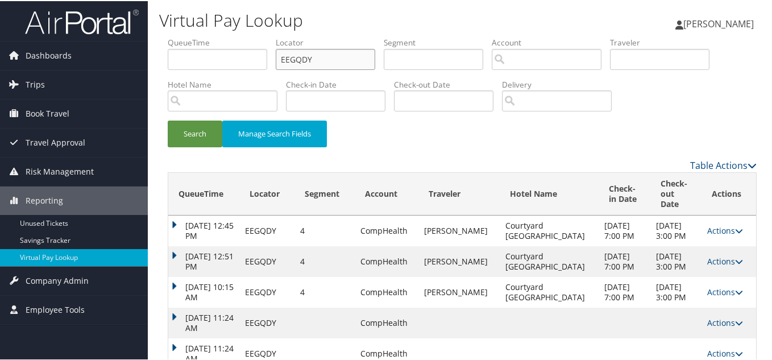
drag, startPoint x: 310, startPoint y: 63, endPoint x: 191, endPoint y: 69, distance: 119.6
click at [194, 36] on ul "QueueTime Locator EEGQDY Segment Account Traveler Hotel Name Check-in Date Chec…" at bounding box center [462, 36] width 589 height 0
paste input "DBVTYH"
click at [168, 119] on button "Search" at bounding box center [195, 132] width 55 height 27
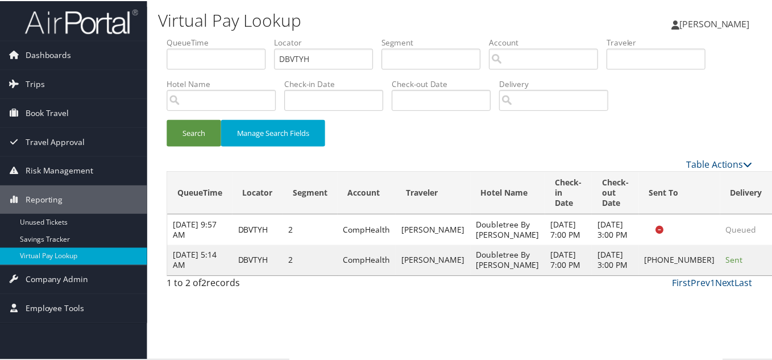
scroll to position [6, 0]
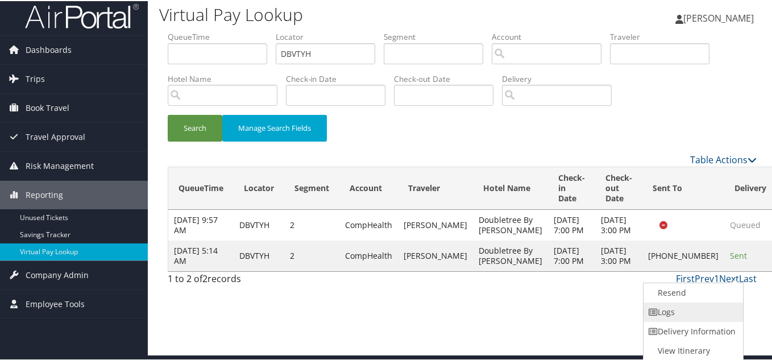
click at [682, 318] on link "Logs" at bounding box center [692, 310] width 97 height 19
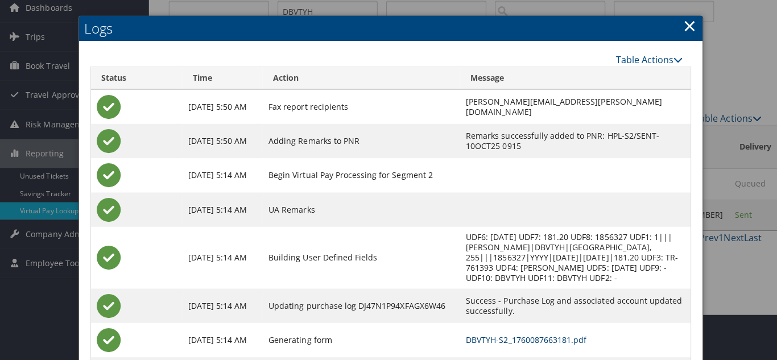
scroll to position [0, 0]
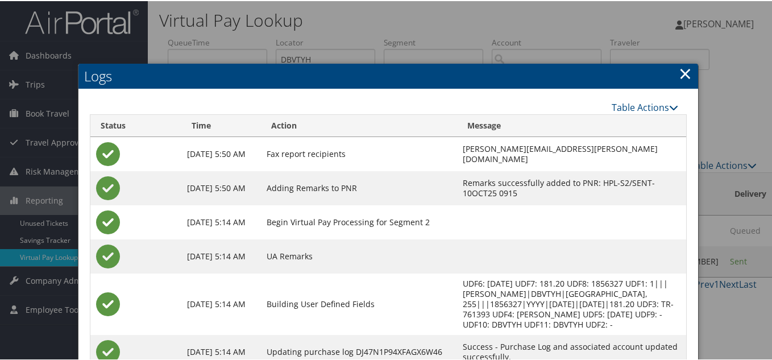
click at [684, 72] on link "×" at bounding box center [685, 72] width 13 height 23
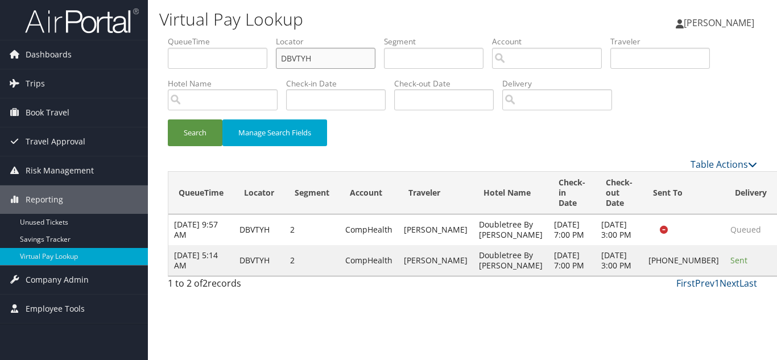
drag, startPoint x: 222, startPoint y: 61, endPoint x: 207, endPoint y: 61, distance: 15.4
click at [207, 36] on ul "QueueTime Locator DBVTYH Segment Account Traveler Hotel Name Check-in Date Chec…" at bounding box center [462, 36] width 589 height 0
paste input "EFGCQJ"
click at [168, 119] on button "Search" at bounding box center [195, 132] width 55 height 27
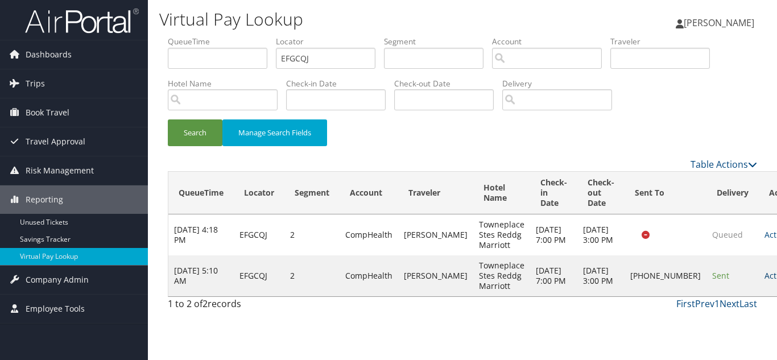
click at [764, 280] on link "Actions" at bounding box center [782, 275] width 36 height 11
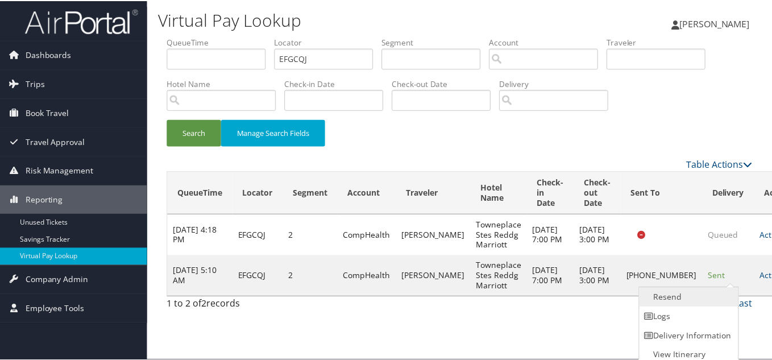
scroll to position [6, 0]
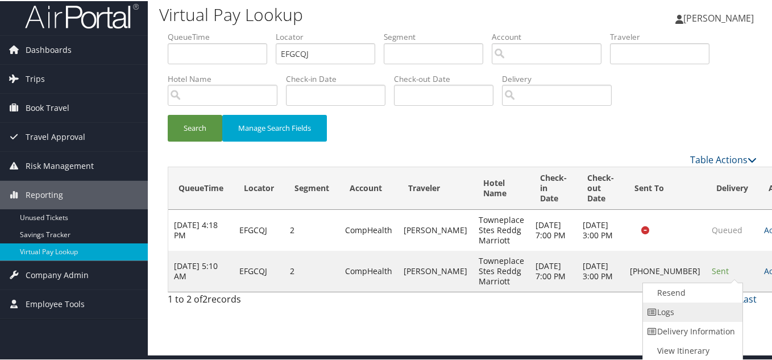
click at [682, 313] on link "Logs" at bounding box center [691, 310] width 97 height 19
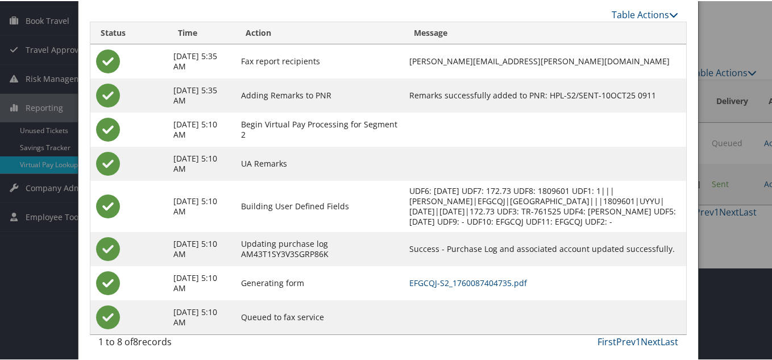
scroll to position [98, 0]
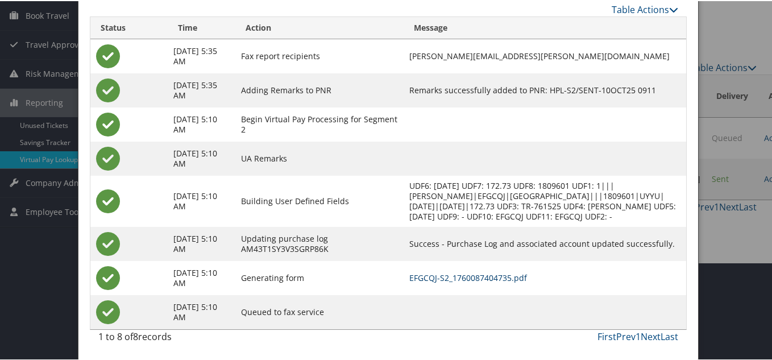
drag, startPoint x: 482, startPoint y: 276, endPoint x: 429, endPoint y: 231, distance: 69.0
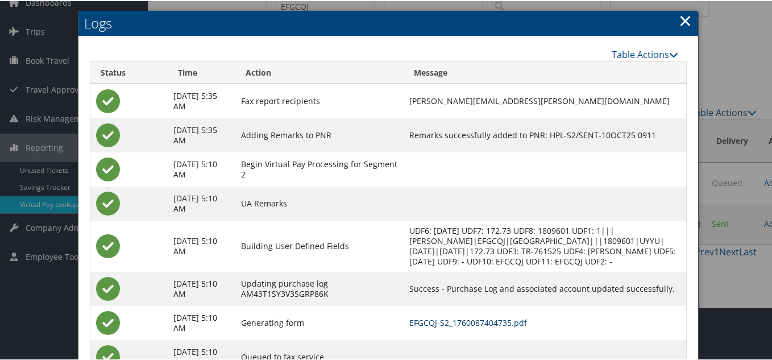
scroll to position [0, 0]
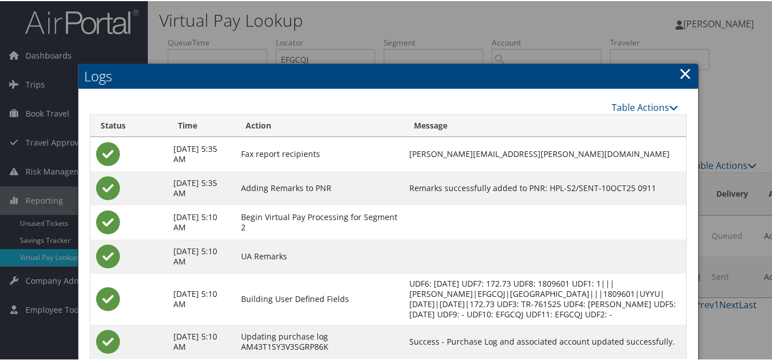
drag, startPoint x: 680, startPoint y: 69, endPoint x: 688, endPoint y: 97, distance: 29.0
click at [680, 69] on link "×" at bounding box center [685, 72] width 13 height 23
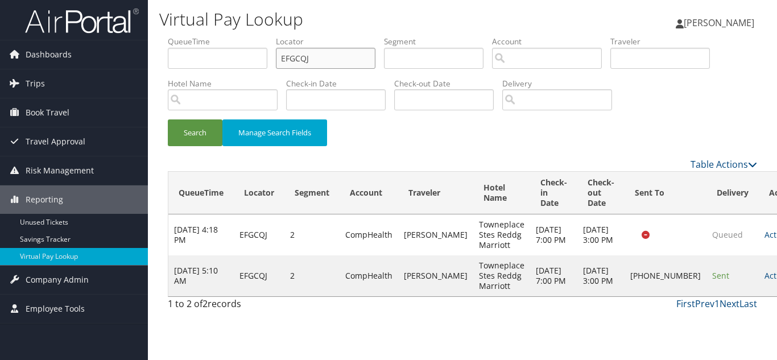
drag, startPoint x: 315, startPoint y: 66, endPoint x: 267, endPoint y: 66, distance: 47.8
click at [269, 36] on ul "QueueTime Locator EFGCQJ Segment Account Traveler Hotel Name Check-in Date Chec…" at bounding box center [462, 36] width 589 height 0
paste input "HGXTBK"
click at [168, 119] on button "Search" at bounding box center [195, 132] width 55 height 27
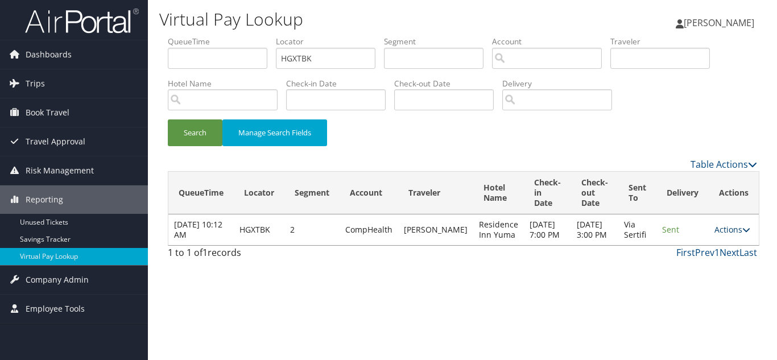
click at [733, 235] on link "Actions" at bounding box center [732, 229] width 36 height 11
click at [703, 266] on link "Logs" at bounding box center [708, 270] width 72 height 19
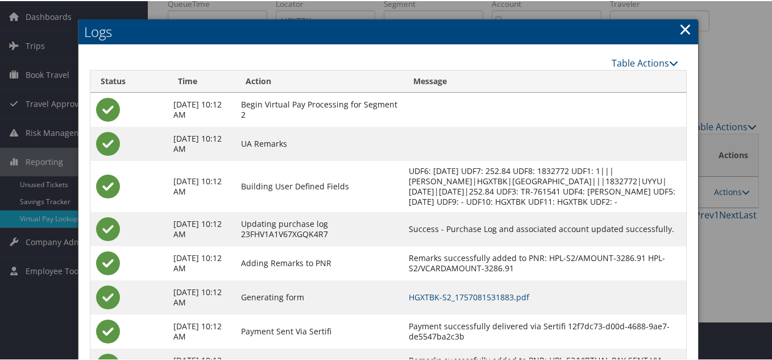
scroll to position [102, 0]
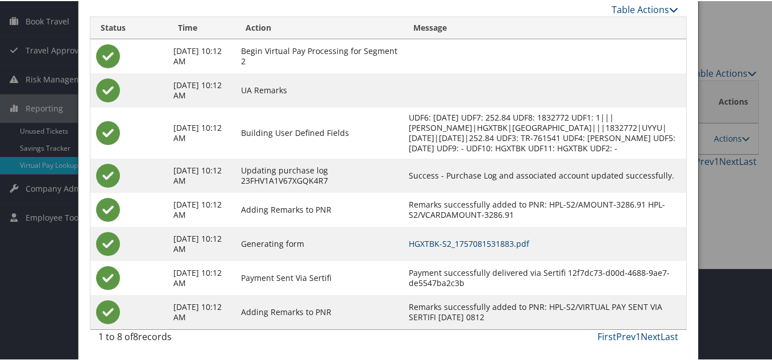
drag, startPoint x: 503, startPoint y: 245, endPoint x: 341, endPoint y: 136, distance: 194.6
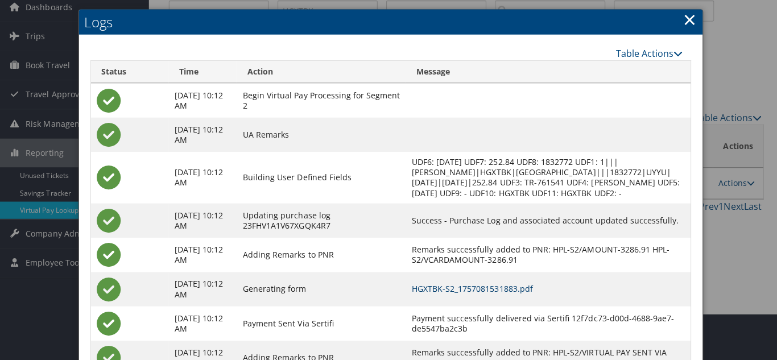
scroll to position [0, 0]
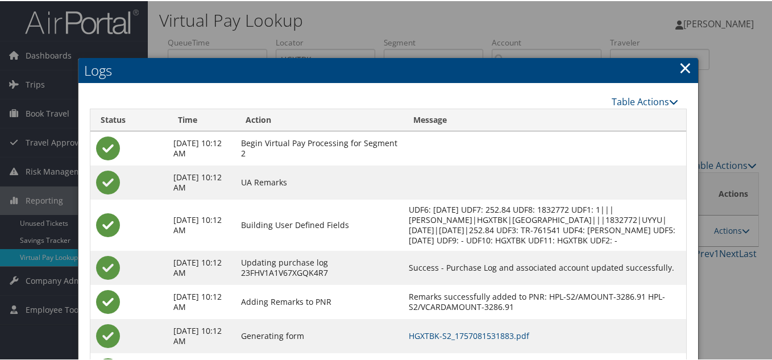
click at [679, 71] on link "×" at bounding box center [685, 66] width 13 height 23
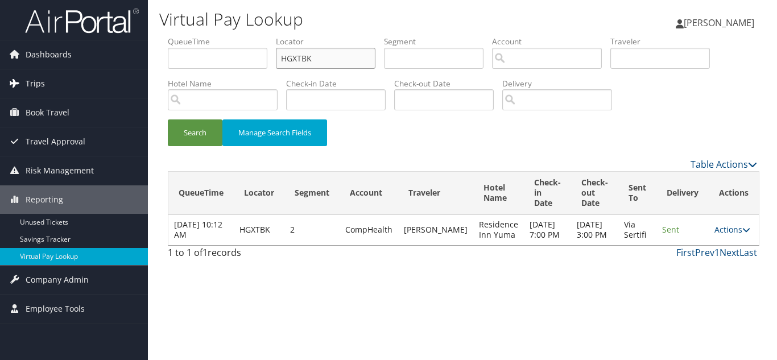
drag, startPoint x: 261, startPoint y: 63, endPoint x: 106, endPoint y: 84, distance: 156.6
click at [110, 82] on div "Dashboards AirPortal 360™ (Manager) My Travel Dashboard Trips Airtinerary® Look…" at bounding box center [388, 180] width 777 height 360
paste input "WTBVOE"
click at [168, 119] on button "Search" at bounding box center [195, 132] width 55 height 27
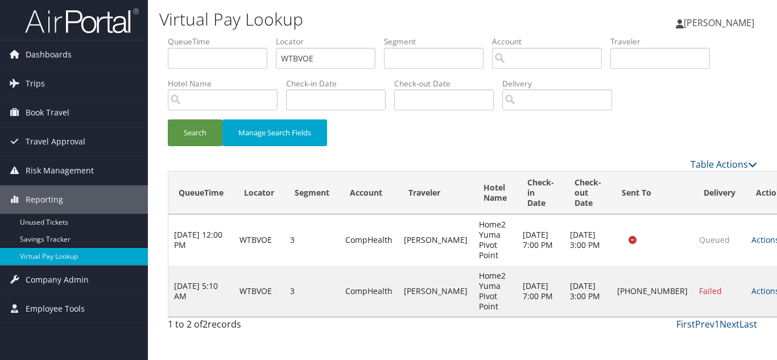
drag, startPoint x: 726, startPoint y: 289, endPoint x: 737, endPoint y: 290, distance: 10.8
click at [751, 289] on link "Actions" at bounding box center [769, 290] width 36 height 11
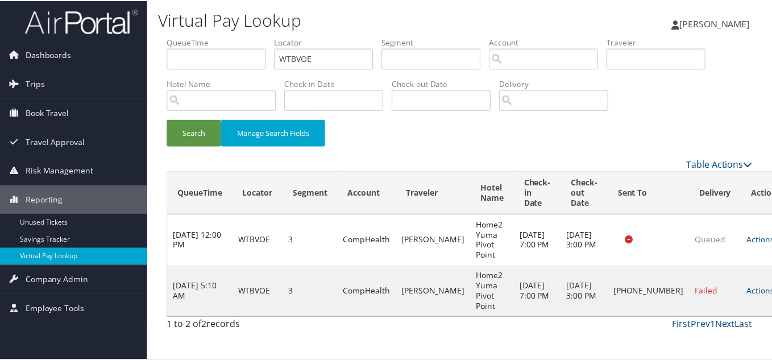
scroll to position [16, 0]
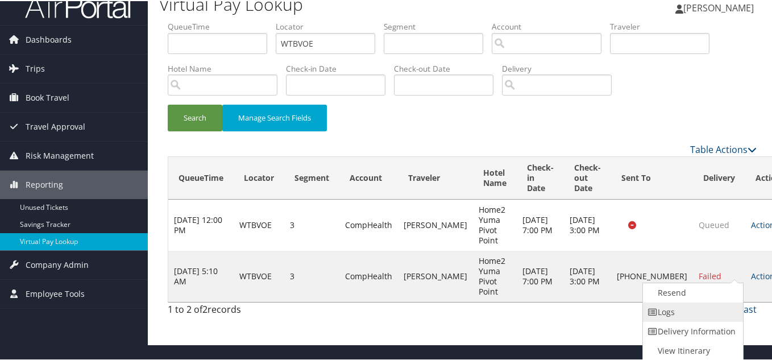
click at [700, 319] on link "Logs" at bounding box center [691, 310] width 97 height 19
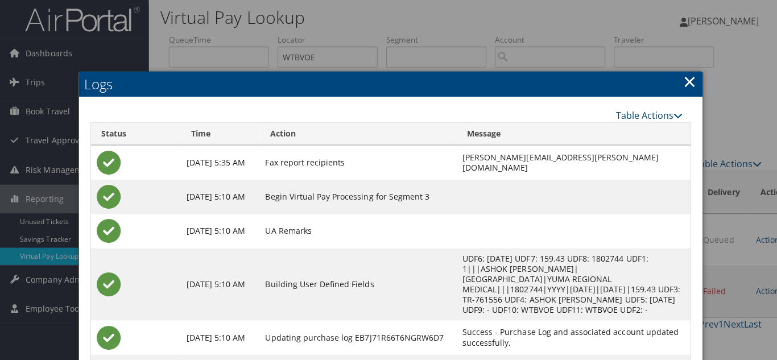
scroll to position [0, 0]
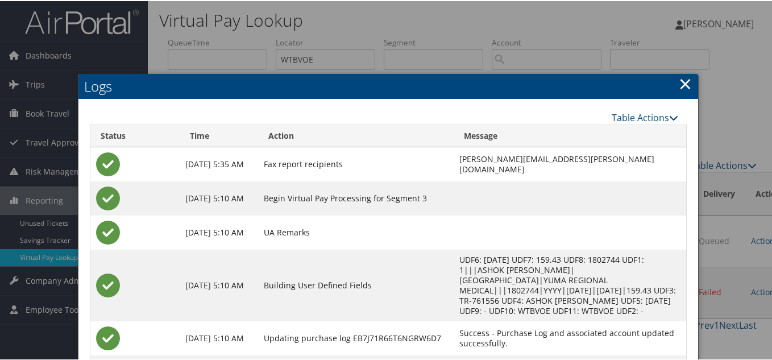
click at [681, 81] on link "×" at bounding box center [685, 82] width 13 height 23
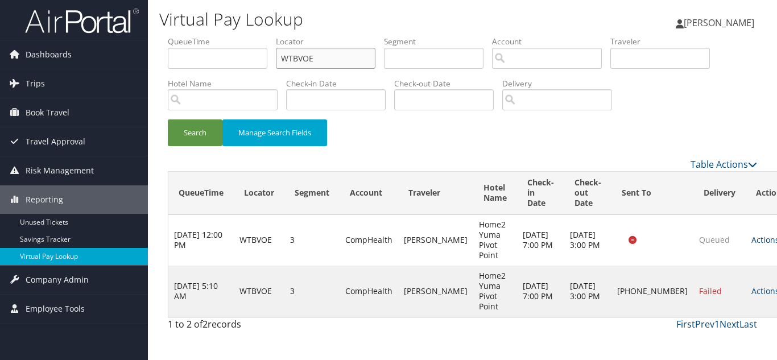
drag, startPoint x: 314, startPoint y: 57, endPoint x: 202, endPoint y: 64, distance: 112.2
click at [204, 36] on ul "QueueTime Locator WTBVOE Segment Account Traveler Hotel Name Check-in Date Chec…" at bounding box center [462, 36] width 589 height 0
paste input "NENASK"
click at [168, 119] on button "Search" at bounding box center [195, 132] width 55 height 27
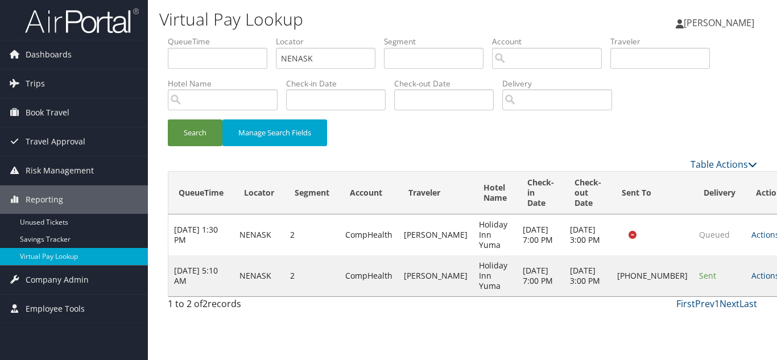
click at [751, 281] on link "Actions" at bounding box center [769, 275] width 36 height 11
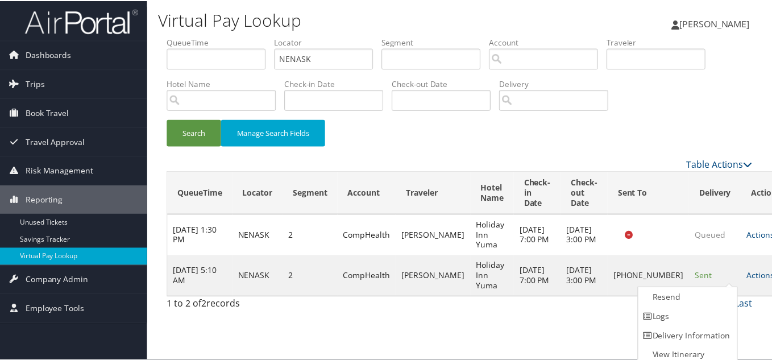
scroll to position [6, 0]
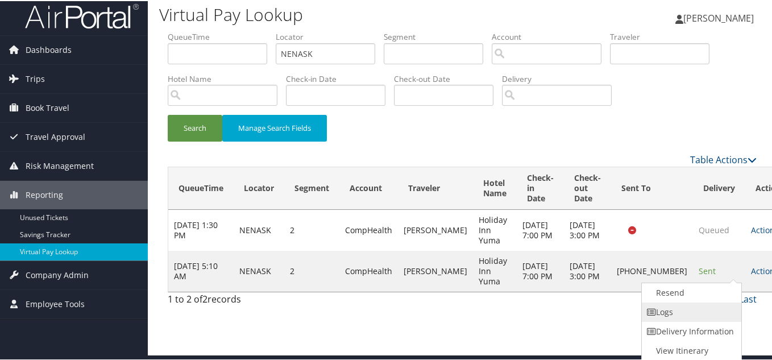
click at [689, 310] on link "Logs" at bounding box center [690, 310] width 97 height 19
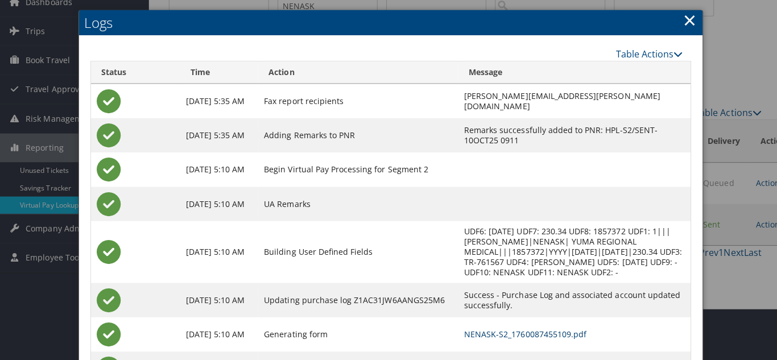
scroll to position [0, 0]
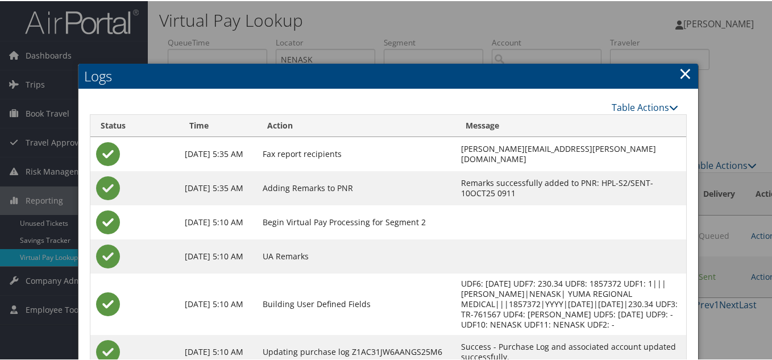
click at [679, 74] on link "×" at bounding box center [685, 72] width 13 height 23
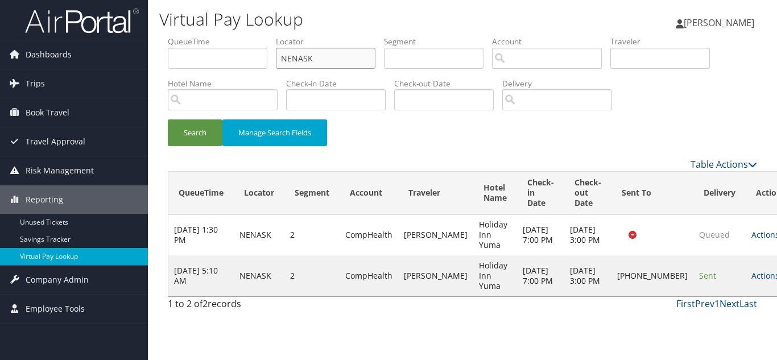
drag, startPoint x: 329, startPoint y: 57, endPoint x: 150, endPoint y: 76, distance: 179.5
click at [154, 75] on div "Virtual Pay Lookup [PERSON_NAME] [PERSON_NAME] My Settings Travel Agency Contac…" at bounding box center [462, 180] width 629 height 360
paste input "WWUNND"
click at [168, 119] on button "Search" at bounding box center [195, 132] width 55 height 27
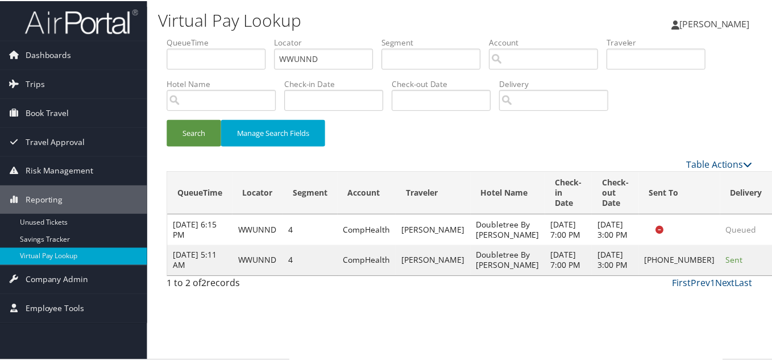
scroll to position [6, 0]
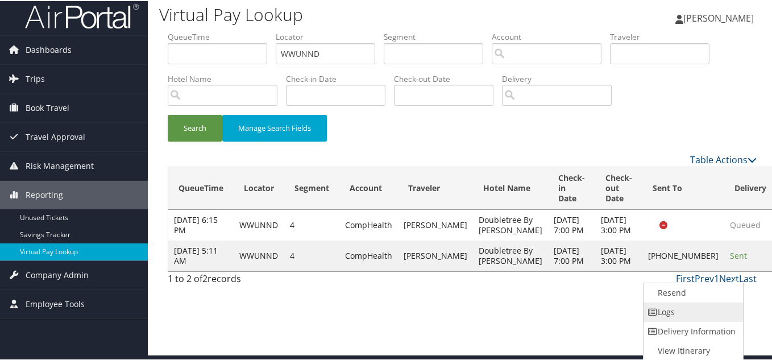
click at [685, 310] on link "Logs" at bounding box center [692, 310] width 97 height 19
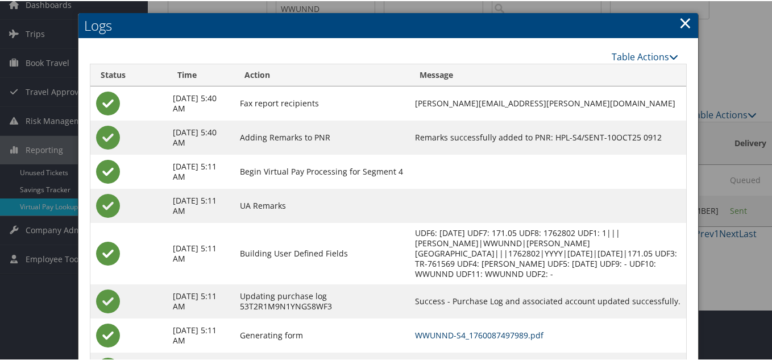
scroll to position [0, 0]
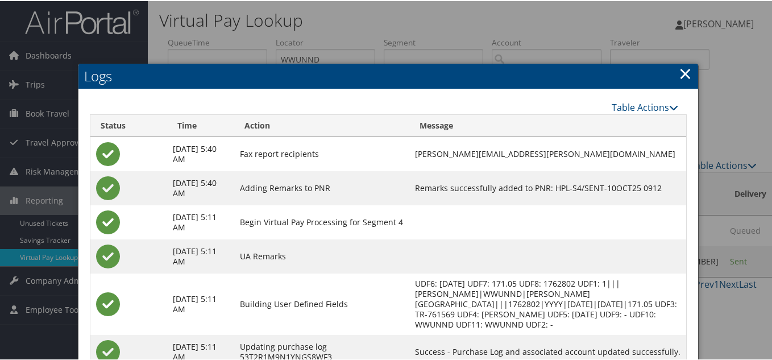
click at [682, 73] on link "×" at bounding box center [685, 72] width 13 height 23
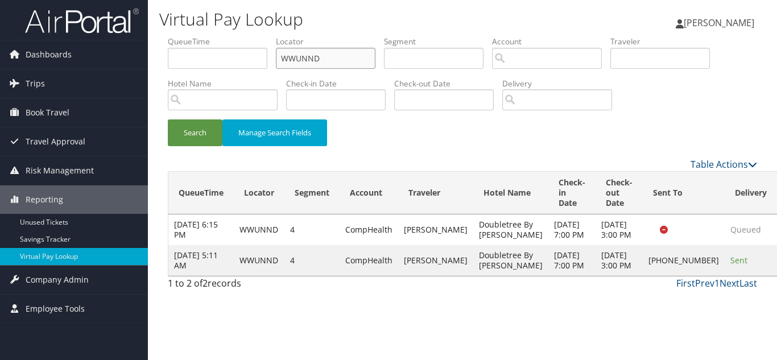
drag, startPoint x: 334, startPoint y: 63, endPoint x: 213, endPoint y: 60, distance: 121.2
click at [214, 36] on ul "QueueTime Locator WWUNND Segment Account Traveler Hotel Name Check-in Date Chec…" at bounding box center [462, 36] width 589 height 0
paste input "GKLYAY"
click at [168, 119] on button "Search" at bounding box center [195, 132] width 55 height 27
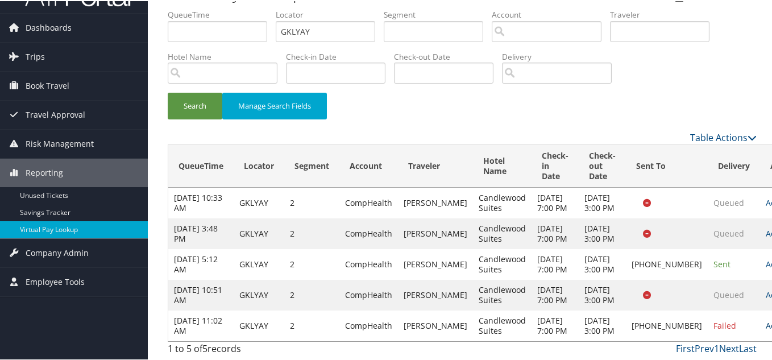
click at [766, 319] on link "Actions" at bounding box center [784, 324] width 36 height 11
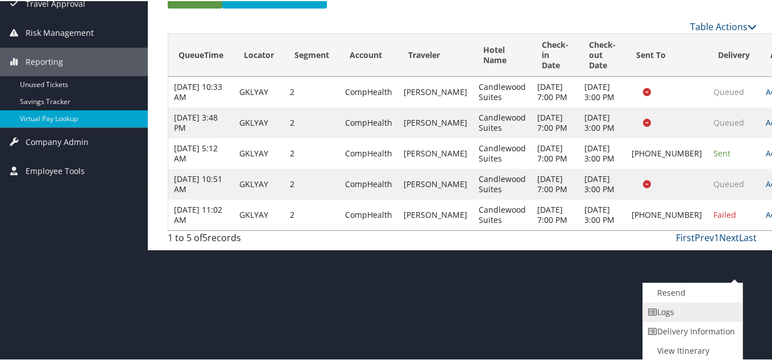
click at [684, 316] on link "Logs" at bounding box center [691, 310] width 97 height 19
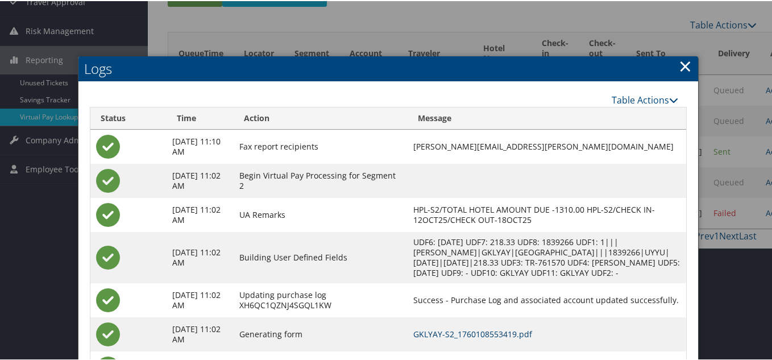
scroll to position [26, 0]
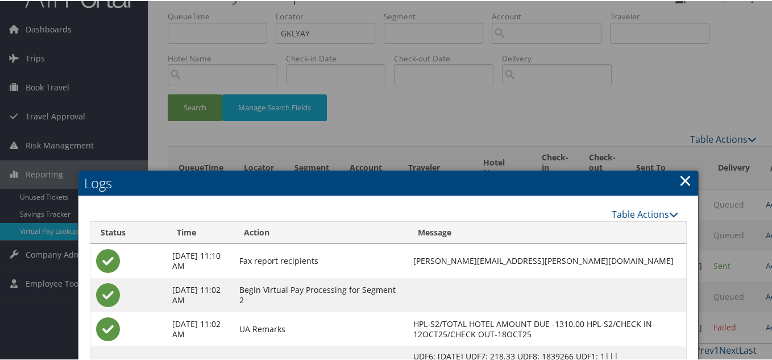
click at [681, 177] on link "×" at bounding box center [685, 179] width 13 height 23
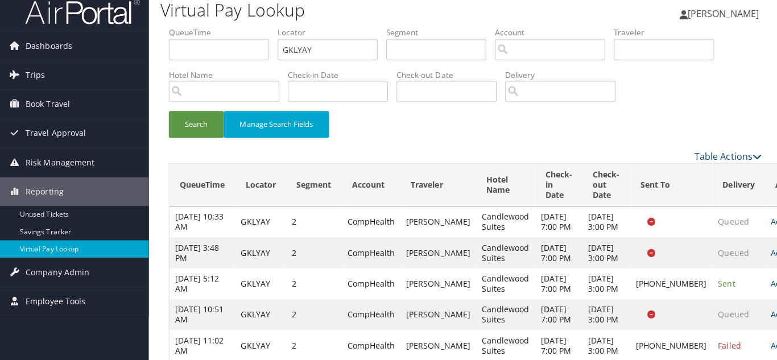
scroll to position [0, 0]
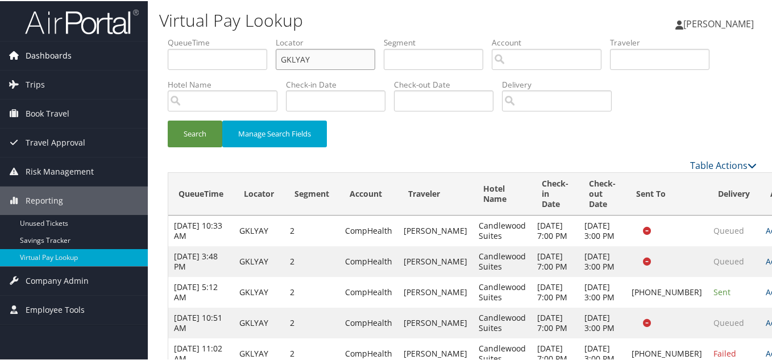
drag, startPoint x: 340, startPoint y: 51, endPoint x: 94, endPoint y: 53, distance: 246.2
click at [95, 53] on div "Dashboards AirPortal 360™ (Manager) My Travel Dashboard Trips Airtinerary® Look…" at bounding box center [388, 194] width 777 height 388
paste input "YDKGEK"
click at [168, 119] on button "Search" at bounding box center [195, 132] width 55 height 27
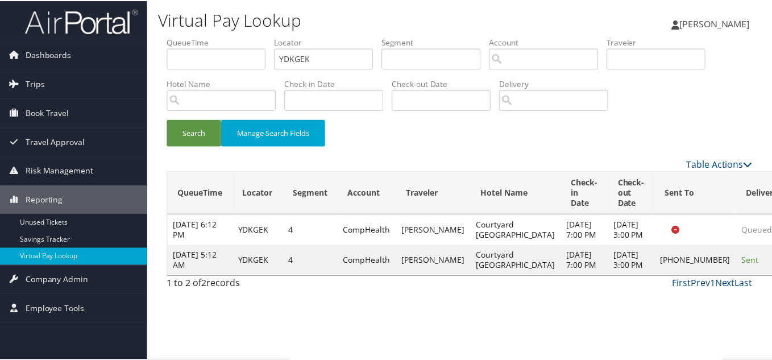
scroll to position [6, 0]
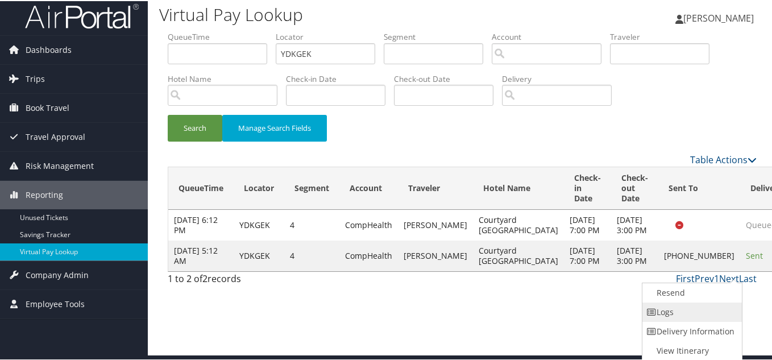
click at [697, 309] on link "Logs" at bounding box center [691, 310] width 97 height 19
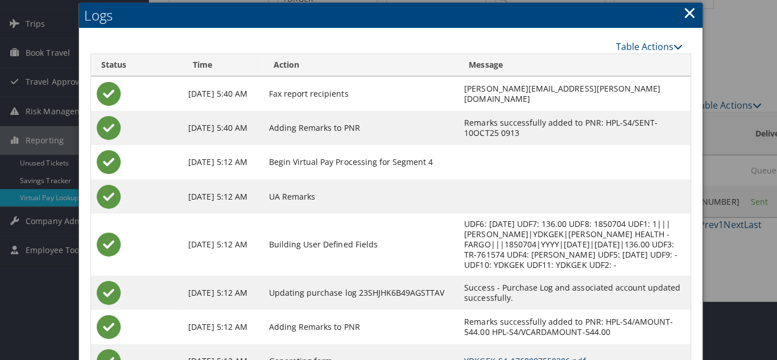
scroll to position [0, 0]
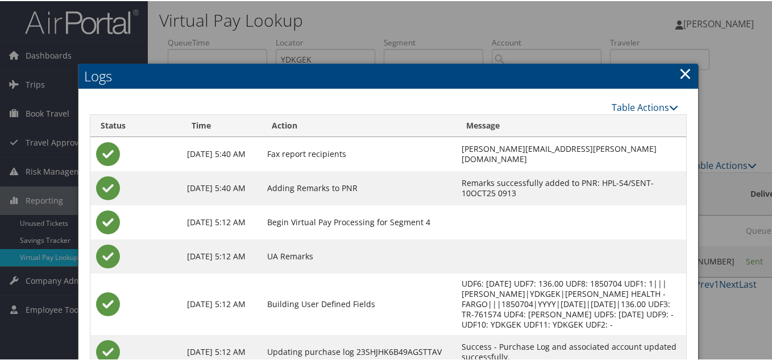
click at [679, 74] on link "×" at bounding box center [685, 72] width 13 height 23
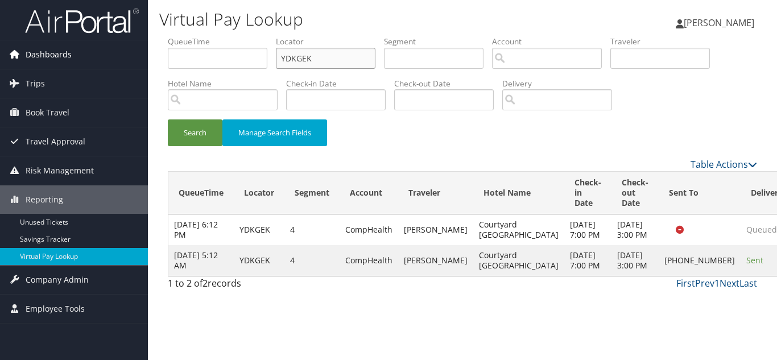
drag, startPoint x: 334, startPoint y: 60, endPoint x: 116, endPoint y: 50, distance: 218.0
click at [118, 50] on div "Dashboards AirPortal 360™ (Manager) My Travel Dashboard Trips Airtinerary® Look…" at bounding box center [388, 180] width 777 height 360
paste input "IIDYME"
click at [168, 119] on button "Search" at bounding box center [195, 132] width 55 height 27
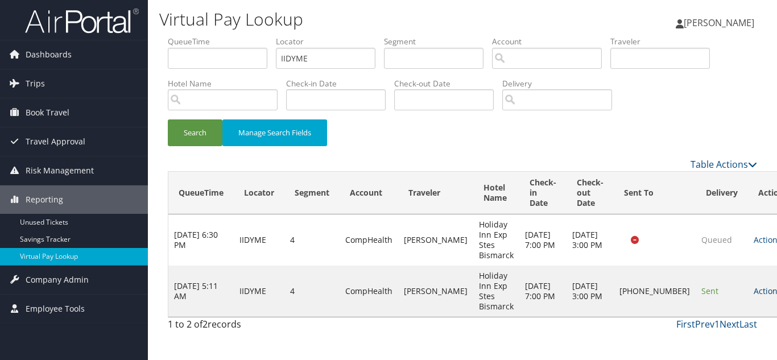
click at [753, 292] on link "Actions" at bounding box center [771, 290] width 36 height 11
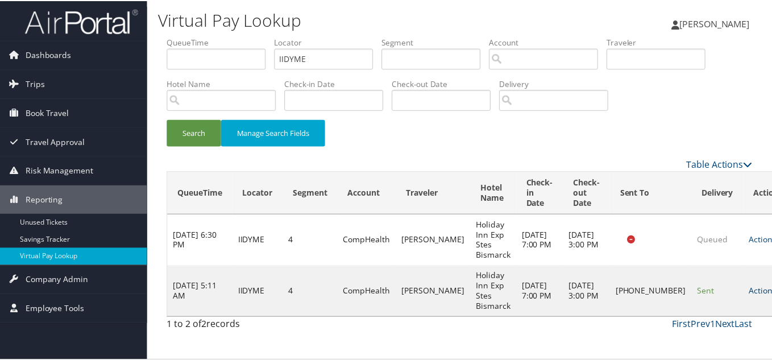
scroll to position [16, 0]
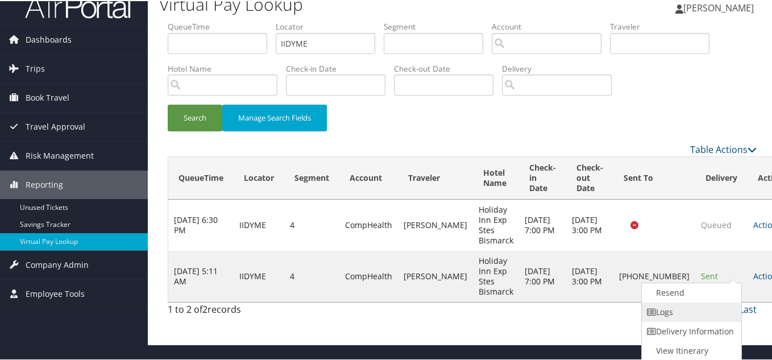
click at [692, 309] on link "Logs" at bounding box center [690, 310] width 97 height 19
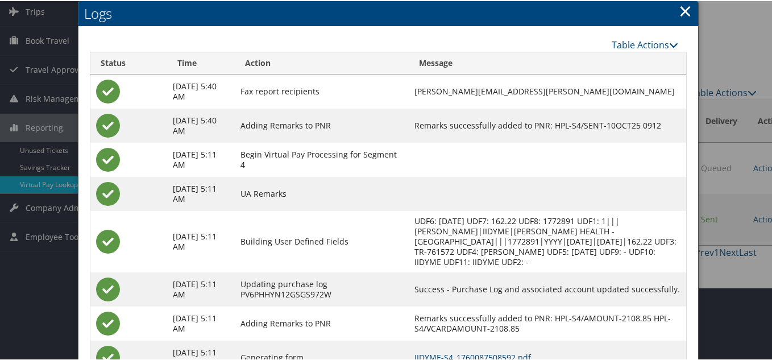
scroll to position [0, 0]
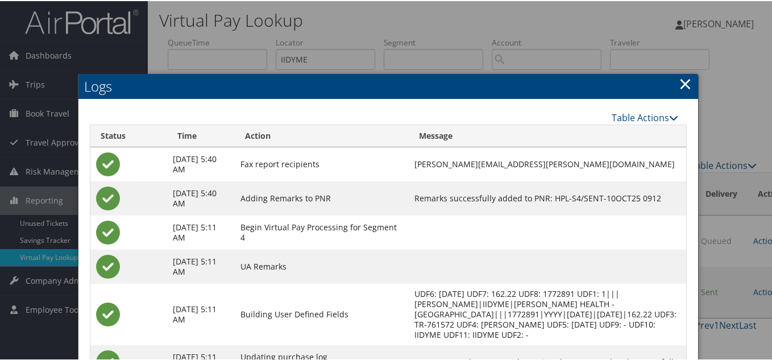
click at [683, 82] on link "×" at bounding box center [685, 82] width 13 height 23
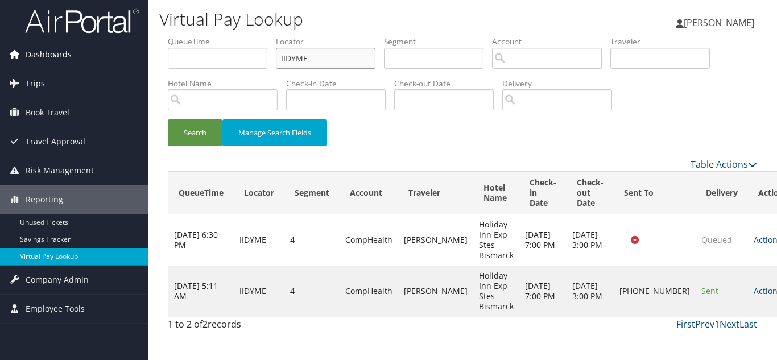
drag, startPoint x: 126, startPoint y: 53, endPoint x: 69, endPoint y: 57, distance: 57.6
click at [76, 54] on div "Dashboards AirPortal 360™ (Manager) My Travel Dashboard Trips Airtinerary® Look…" at bounding box center [388, 180] width 777 height 360
paste input "FLIUAJ"
click at [168, 119] on button "Search" at bounding box center [195, 132] width 55 height 27
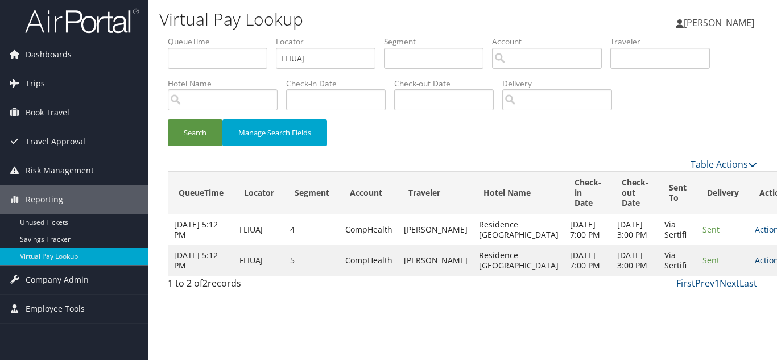
click at [755, 266] on link "Actions" at bounding box center [773, 260] width 36 height 11
click at [714, 303] on link "Logs" at bounding box center [708, 311] width 72 height 19
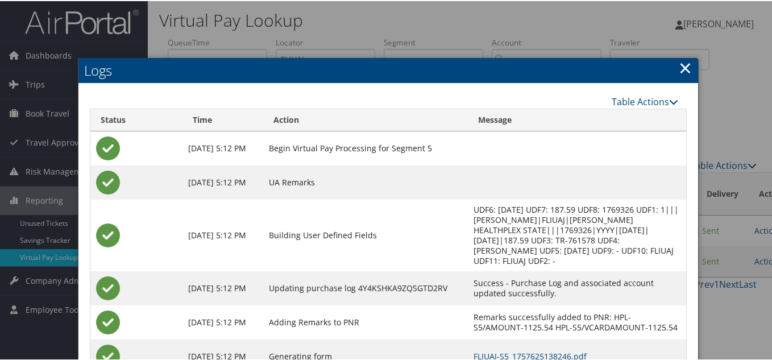
click at [680, 68] on link "×" at bounding box center [685, 66] width 13 height 23
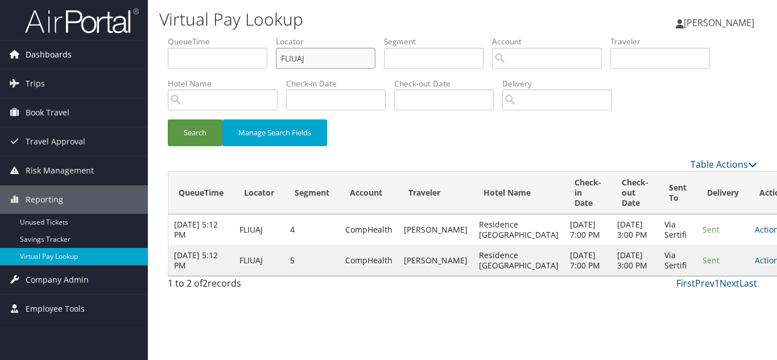
click at [117, 64] on div "Dashboards AirPortal 360™ (Manager) My Travel Dashboard Trips Airtinerary® Look…" at bounding box center [388, 180] width 777 height 360
paste input "AMAXQW"
click at [168, 119] on button "Search" at bounding box center [195, 132] width 55 height 27
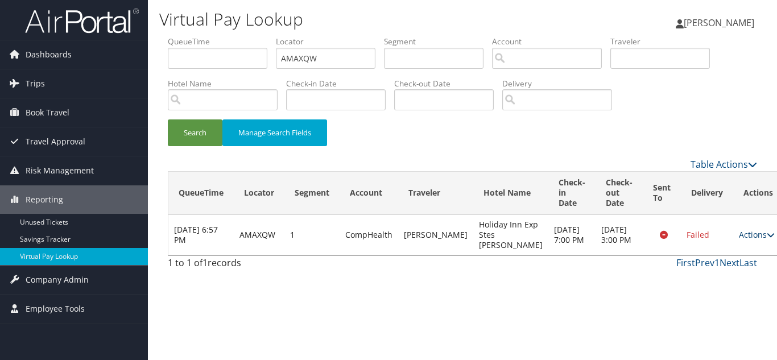
click at [739, 236] on link "Actions" at bounding box center [757, 234] width 36 height 11
click at [704, 279] on link "Logs" at bounding box center [708, 275] width 72 height 19
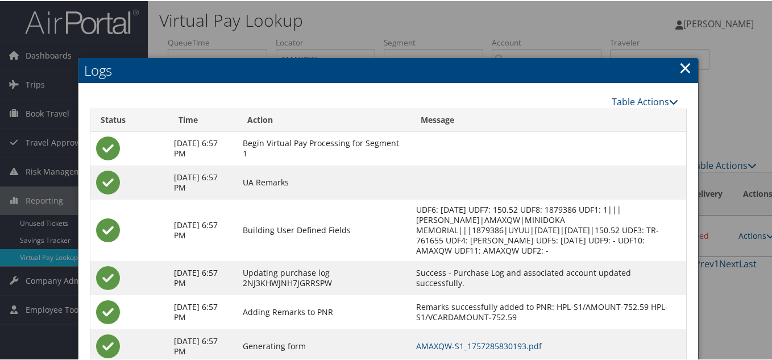
click at [684, 70] on link "×" at bounding box center [685, 66] width 13 height 23
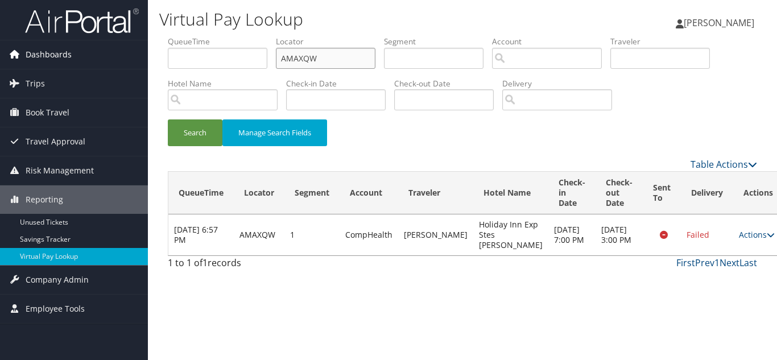
drag, startPoint x: 325, startPoint y: 61, endPoint x: 128, endPoint y: 61, distance: 196.8
click at [130, 61] on div "Dashboards AirPortal 360™ (Manager) My Travel Dashboard Trips Airtinerary® Look…" at bounding box center [388, 180] width 777 height 360
paste input "GHSYCZ"
click at [168, 119] on button "Search" at bounding box center [195, 132] width 55 height 27
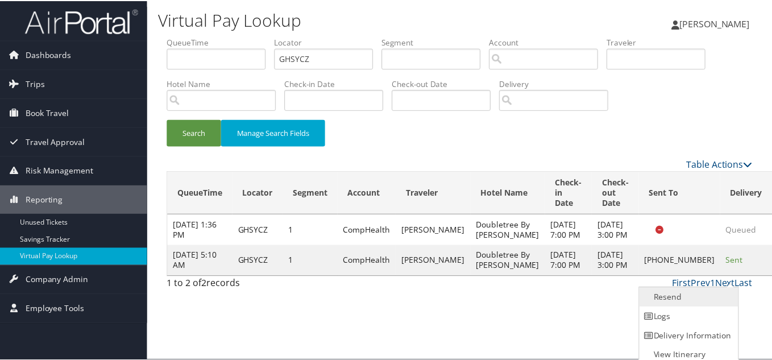
scroll to position [6, 0]
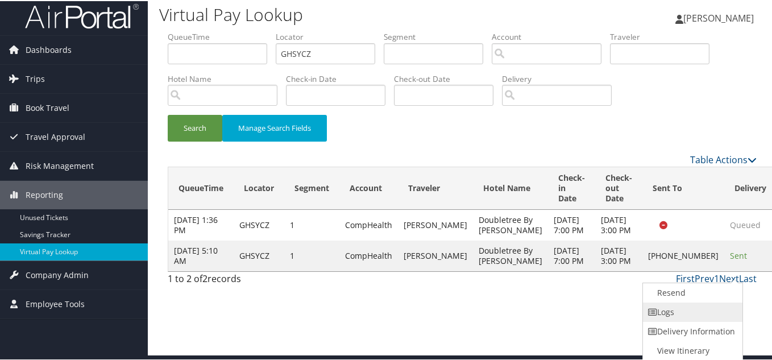
click at [692, 312] on link "Logs" at bounding box center [691, 310] width 97 height 19
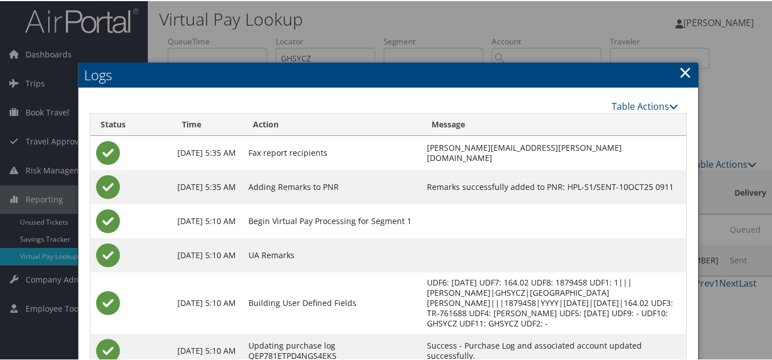
scroll to position [0, 0]
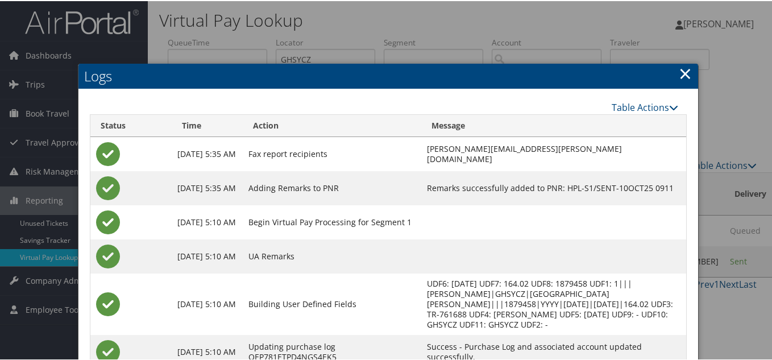
drag, startPoint x: 683, startPoint y: 71, endPoint x: 520, endPoint y: 125, distance: 171.9
click at [683, 73] on link "×" at bounding box center [685, 72] width 13 height 23
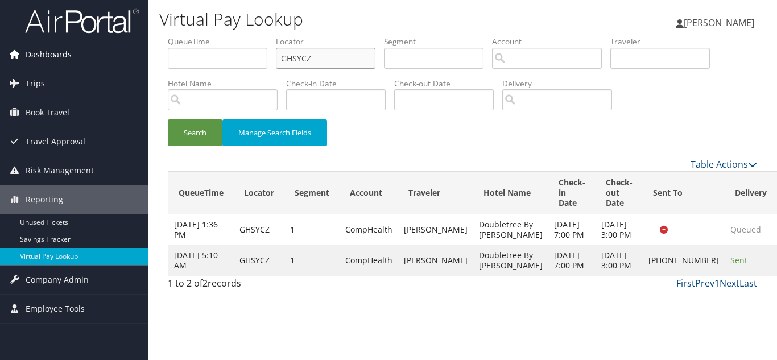
drag, startPoint x: 337, startPoint y: 59, endPoint x: 113, endPoint y: 64, distance: 223.5
click at [118, 61] on div "Dashboards AirPortal 360™ (Manager) My Travel Dashboard Trips Airtinerary® Look…" at bounding box center [388, 180] width 777 height 360
paste input "JSTFW"
click at [168, 119] on button "Search" at bounding box center [195, 132] width 55 height 27
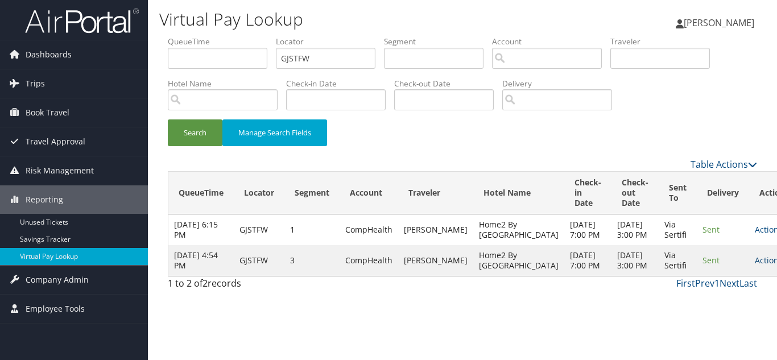
click at [755, 266] on link "Actions" at bounding box center [773, 260] width 36 height 11
click at [719, 324] on link "Logs" at bounding box center [708, 326] width 72 height 19
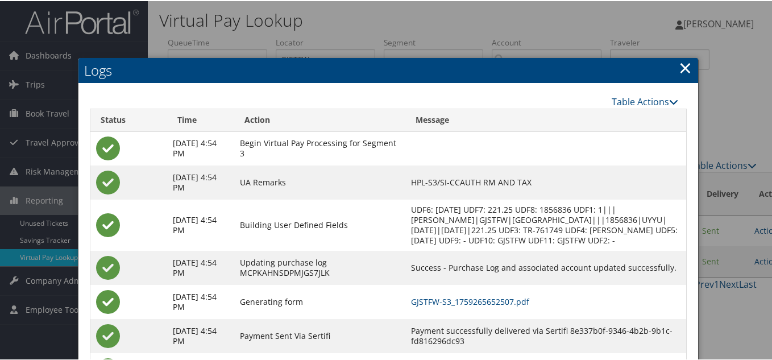
click at [681, 69] on link "×" at bounding box center [685, 66] width 13 height 23
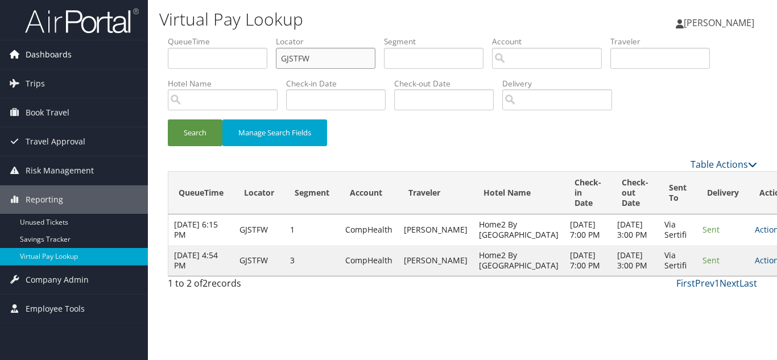
drag, startPoint x: 343, startPoint y: 56, endPoint x: 113, endPoint y: 60, distance: 230.3
click at [113, 60] on div "Dashboards AirPortal 360™ (Manager) My Travel Dashboard Trips Airtinerary® Look…" at bounding box center [388, 180] width 777 height 360
paste input "WYVQWD"
click at [168, 119] on button "Search" at bounding box center [195, 132] width 55 height 27
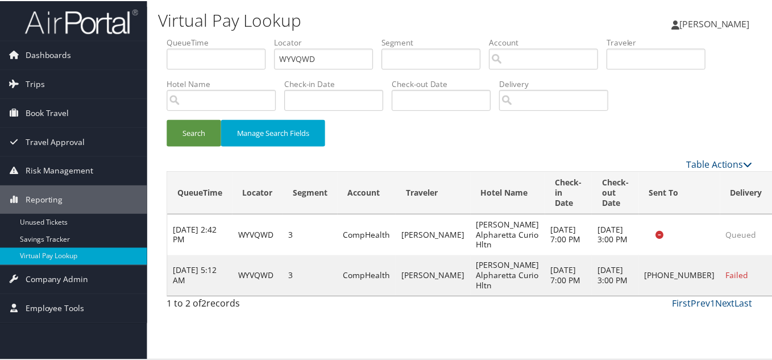
scroll to position [6, 0]
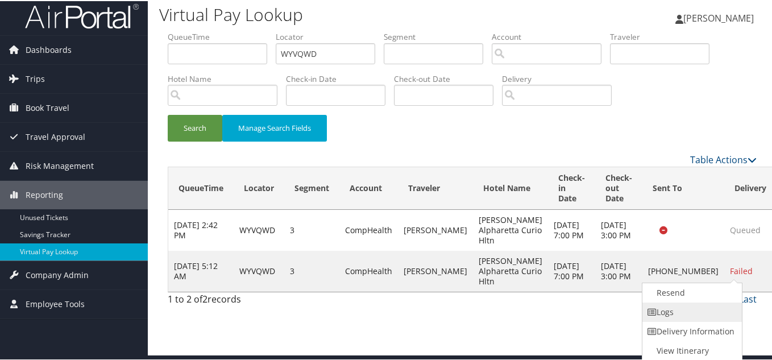
click at [695, 310] on link "Logs" at bounding box center [691, 310] width 97 height 19
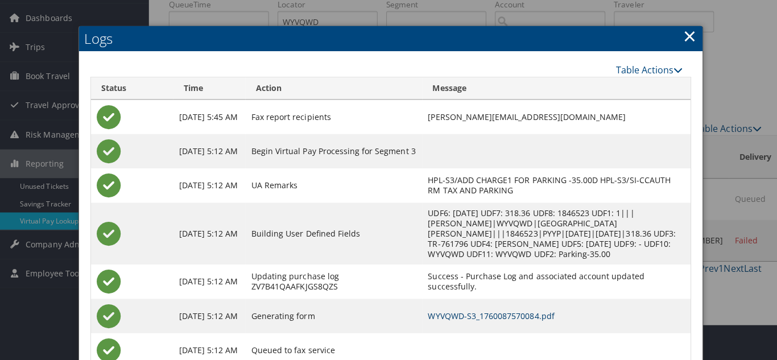
scroll to position [0, 0]
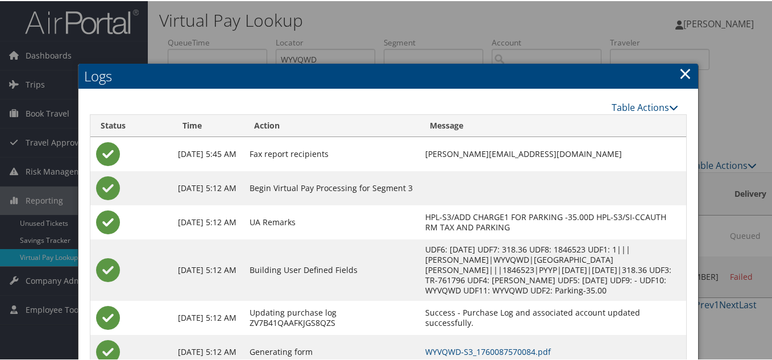
click at [681, 73] on link "×" at bounding box center [685, 72] width 13 height 23
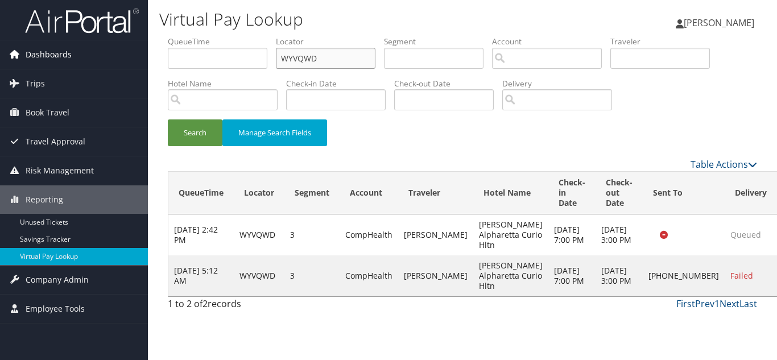
drag, startPoint x: 330, startPoint y: 51, endPoint x: 130, endPoint y: 46, distance: 199.7
click at [139, 46] on div "Dashboards AirPortal 360™ (Manager) My Travel Dashboard Trips Airtinerary® Look…" at bounding box center [388, 180] width 777 height 360
paste input "GKAKAC"
click at [168, 119] on button "Search" at bounding box center [195, 132] width 55 height 27
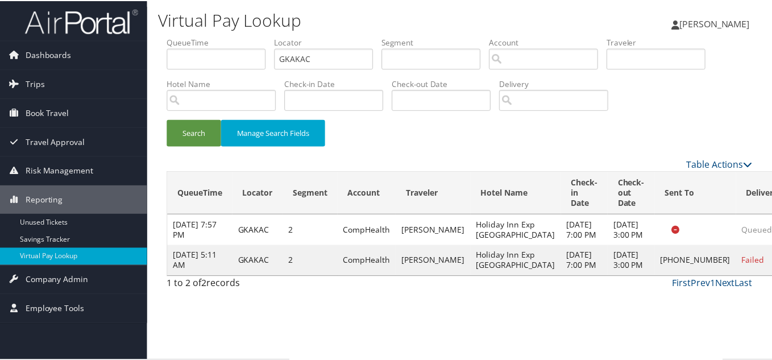
scroll to position [6, 0]
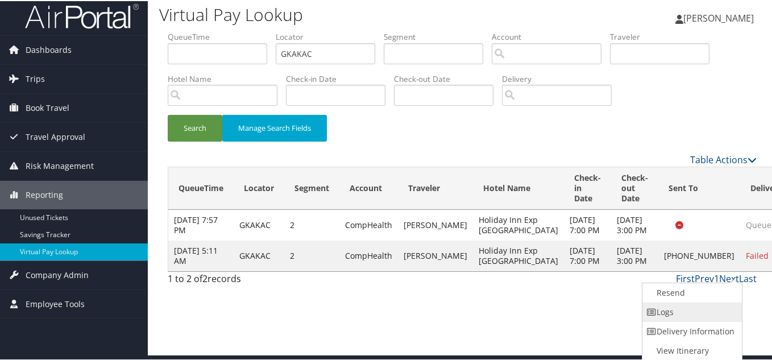
click at [686, 311] on link "Logs" at bounding box center [691, 310] width 97 height 19
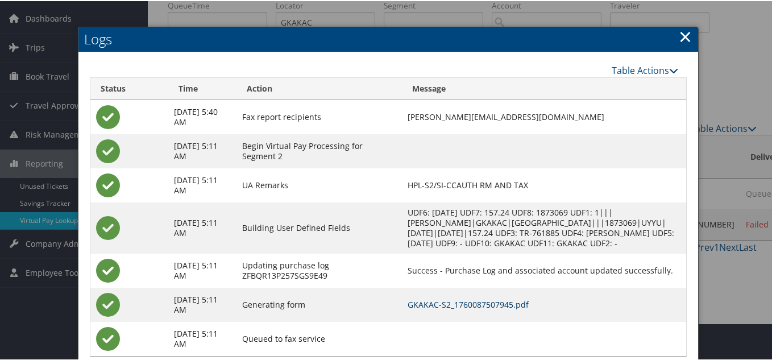
scroll to position [0, 0]
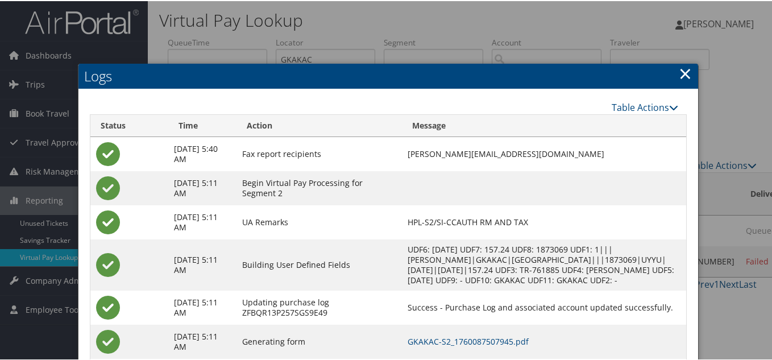
click at [681, 72] on link "×" at bounding box center [685, 72] width 13 height 23
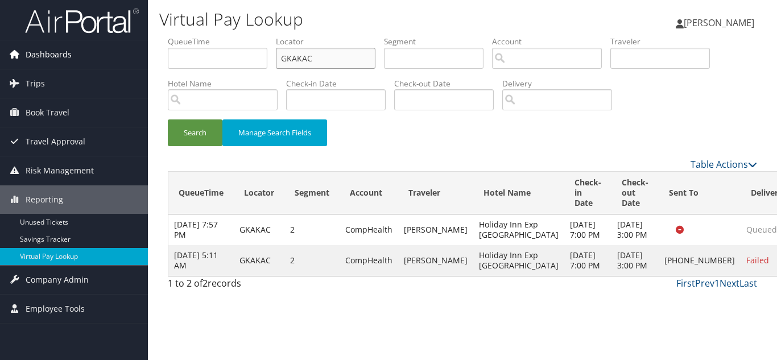
drag, startPoint x: 321, startPoint y: 61, endPoint x: 115, endPoint y: 59, distance: 205.9
click at [123, 59] on div "Dashboards AirPortal 360™ (Manager) My Travel Dashboard Trips Airtinerary® Look…" at bounding box center [388, 180] width 777 height 360
paste input "WRNNCE"
click at [168, 119] on button "Search" at bounding box center [195, 132] width 55 height 27
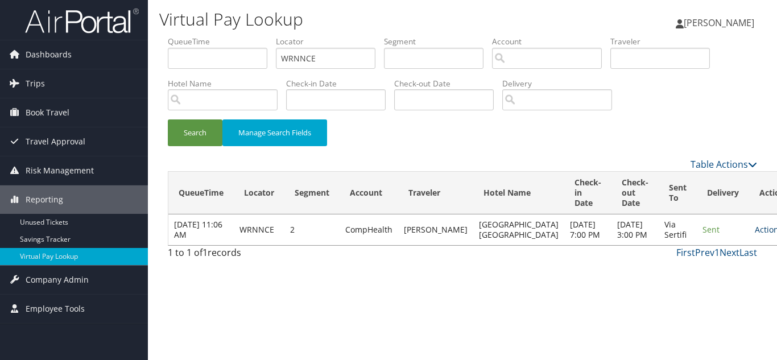
click at [755, 232] on link "Actions" at bounding box center [773, 229] width 36 height 11
click at [715, 268] on link "Logs" at bounding box center [708, 270] width 72 height 19
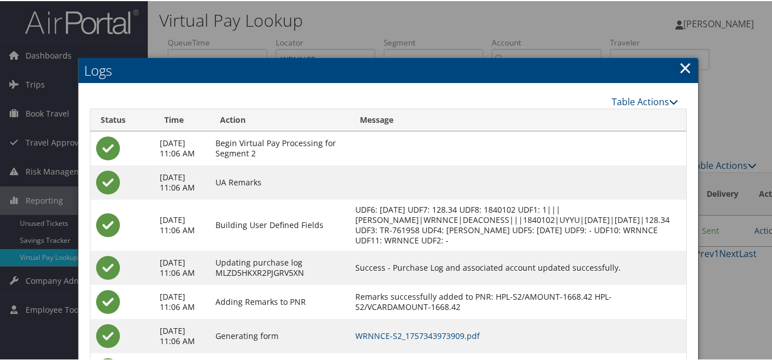
click at [679, 69] on link "×" at bounding box center [685, 66] width 13 height 23
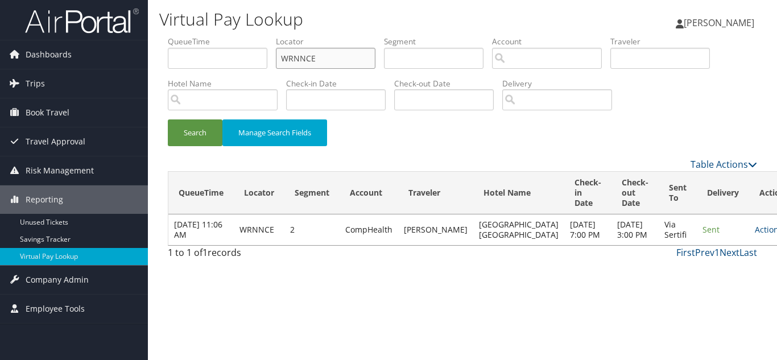
drag, startPoint x: 198, startPoint y: 76, endPoint x: 185, endPoint y: 78, distance: 13.3
click at [188, 36] on ul "QueueTime Locator WRNNCE Segment Account Traveler Hotel Name Check-in Date Chec…" at bounding box center [462, 36] width 589 height 0
paste input "PPFCN"
click at [168, 119] on button "Search" at bounding box center [195, 132] width 55 height 27
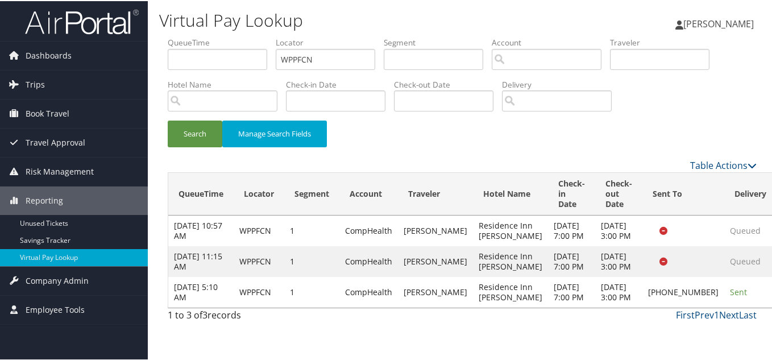
drag, startPoint x: 725, startPoint y: 314, endPoint x: 734, endPoint y: 314, distance: 8.5
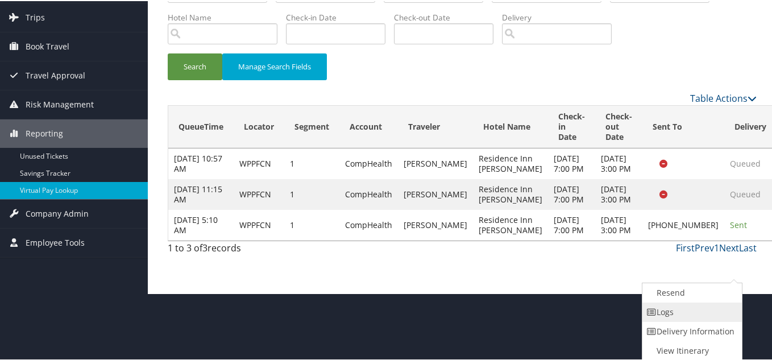
click at [682, 312] on link "Logs" at bounding box center [691, 310] width 97 height 19
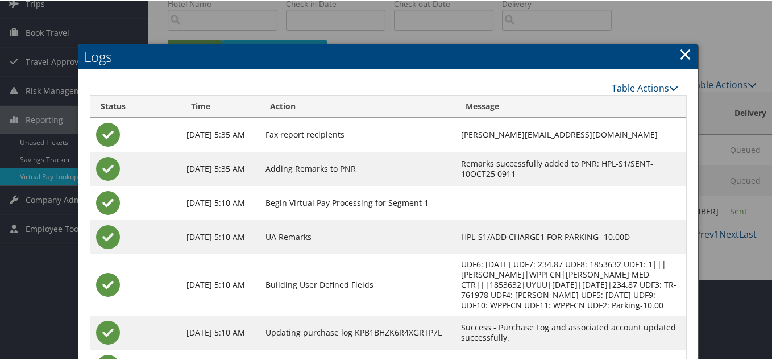
scroll to position [169, 0]
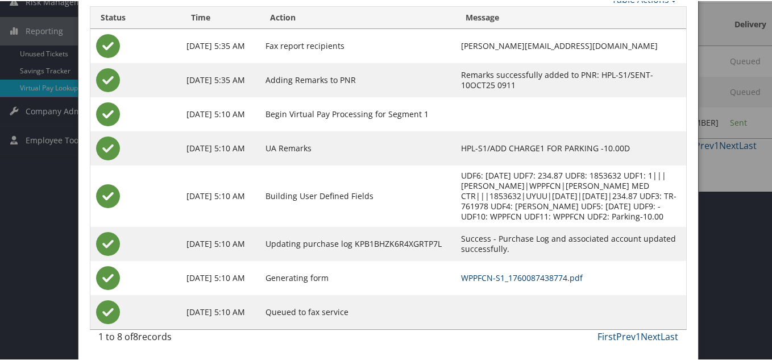
drag, startPoint x: 497, startPoint y: 274, endPoint x: 481, endPoint y: 255, distance: 25.0
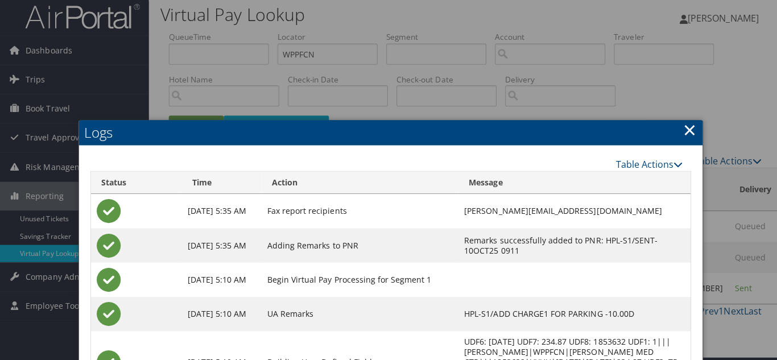
scroll to position [0, 0]
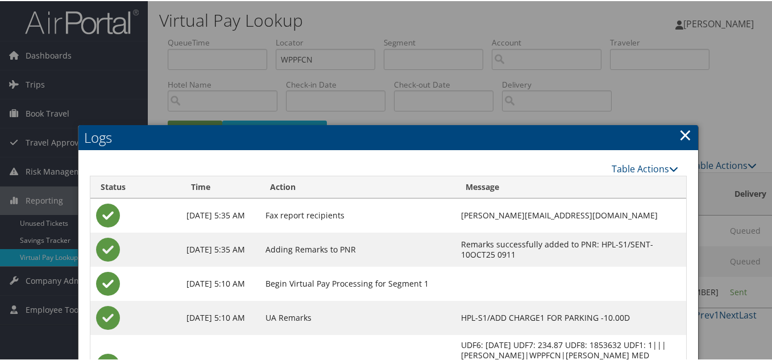
click at [685, 133] on link "×" at bounding box center [685, 133] width 13 height 23
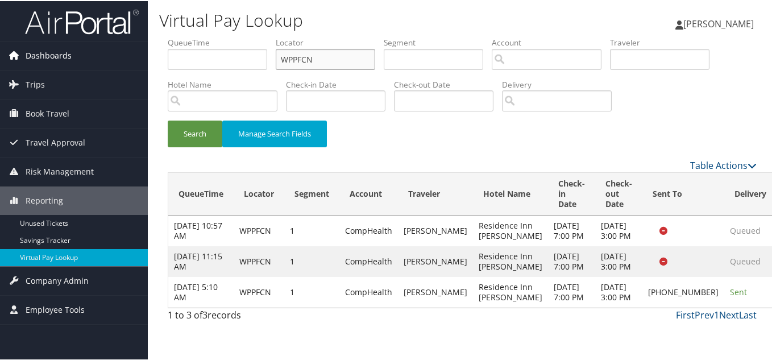
drag, startPoint x: 136, startPoint y: 60, endPoint x: 81, endPoint y: 64, distance: 55.8
click at [90, 61] on div "Dashboards AirPortal 360™ (Manager) My Travel Dashboard Trips Airtinerary® Look…" at bounding box center [388, 180] width 777 height 360
paste input "OWMWIM"
click at [168, 119] on button "Search" at bounding box center [195, 132] width 55 height 27
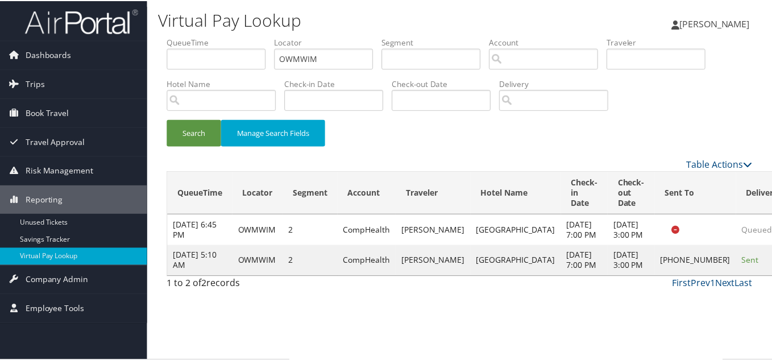
scroll to position [16, 0]
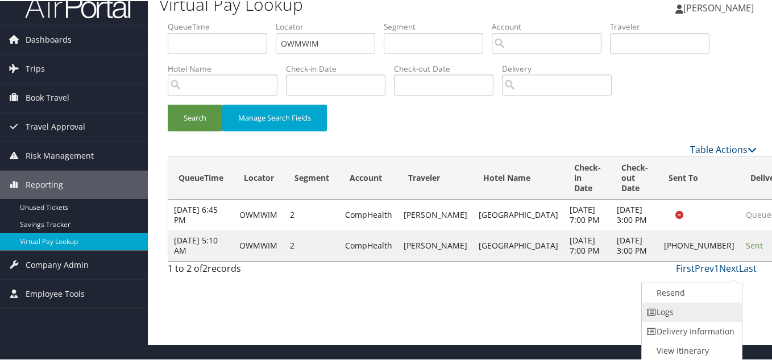
click at [683, 304] on link "Logs" at bounding box center [690, 310] width 97 height 19
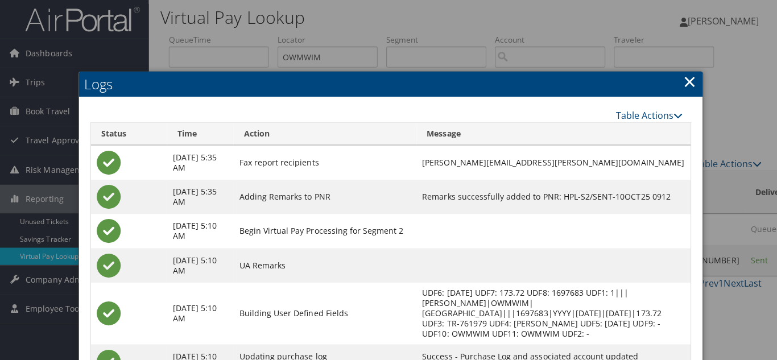
scroll to position [0, 0]
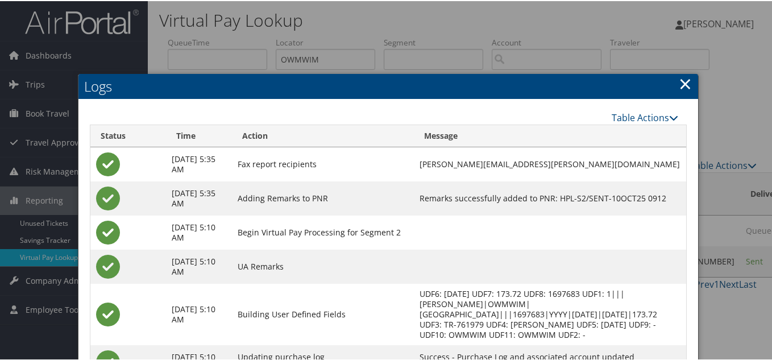
click at [682, 79] on link "×" at bounding box center [685, 82] width 13 height 23
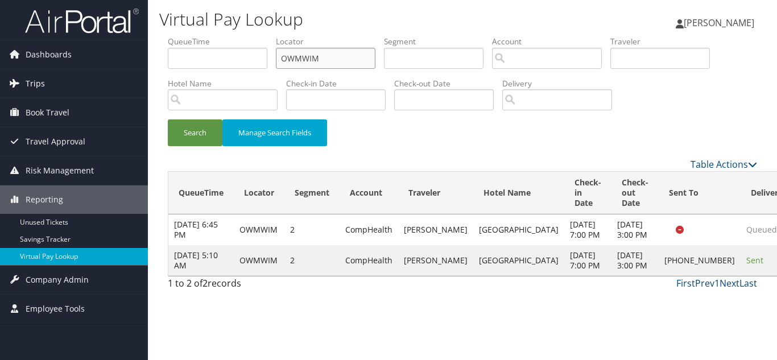
drag, startPoint x: 336, startPoint y: 59, endPoint x: 49, endPoint y: 83, distance: 287.6
click at [50, 83] on div "Dashboards AirPortal 360™ (Manager) My Travel Dashboard Trips Airtinerary® Look…" at bounding box center [388, 180] width 777 height 360
paste input "NTZBMY"
click at [168, 119] on button "Search" at bounding box center [195, 132] width 55 height 27
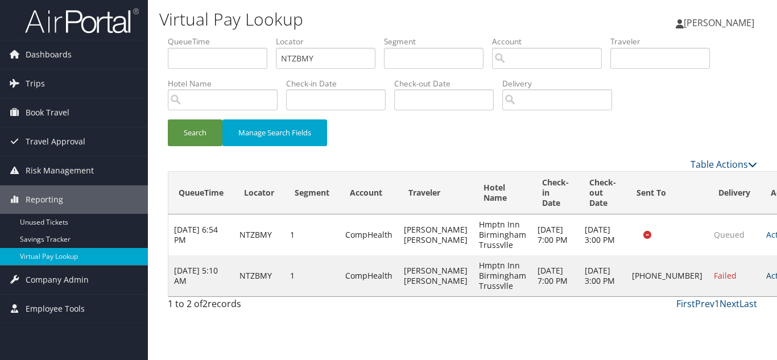
click at [766, 280] on link "Actions" at bounding box center [784, 275] width 36 height 11
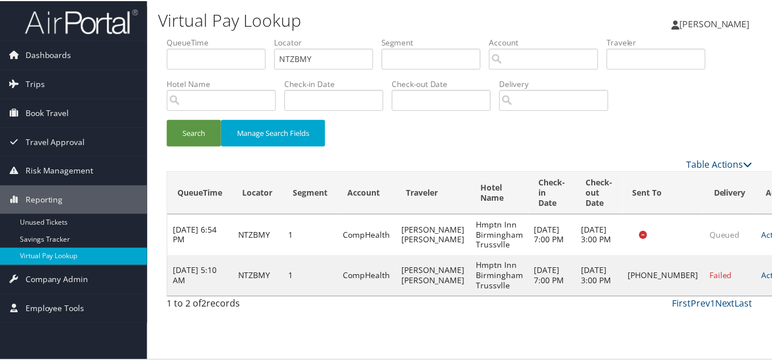
scroll to position [6, 0]
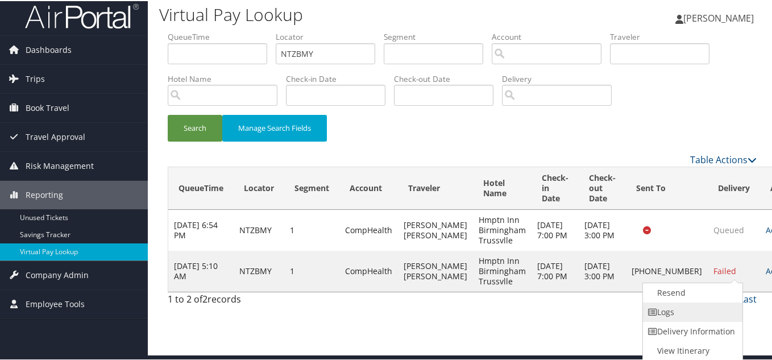
click at [702, 310] on link "Logs" at bounding box center [691, 310] width 97 height 19
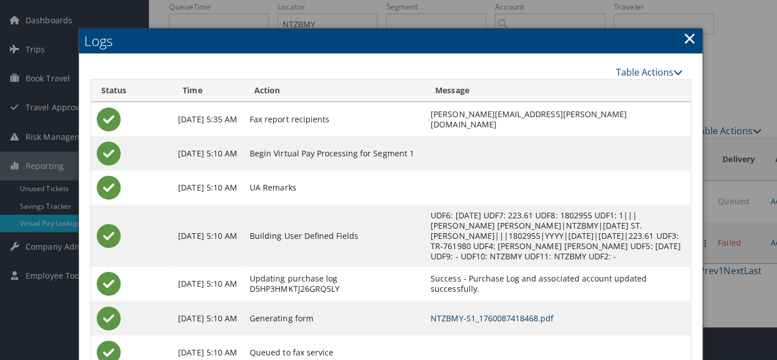
scroll to position [0, 0]
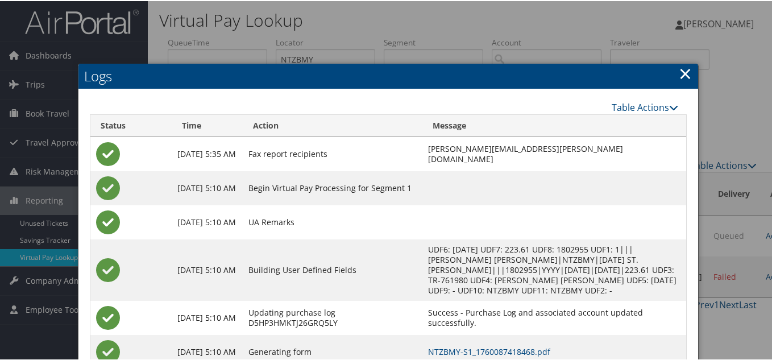
click at [682, 74] on link "×" at bounding box center [685, 72] width 13 height 23
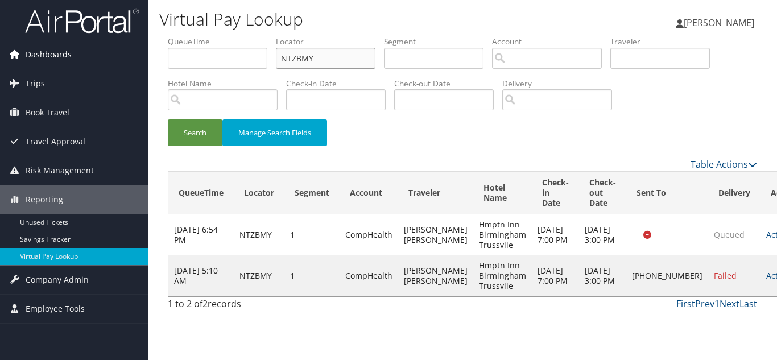
drag, startPoint x: 283, startPoint y: 60, endPoint x: 123, endPoint y: 63, distance: 159.2
click at [130, 60] on div "Dashboards AirPortal 360™ (Manager) My Travel Dashboard Trips Airtinerary® Look…" at bounding box center [388, 180] width 777 height 360
paste input "OVRCGZ"
click at [168, 119] on button "Search" at bounding box center [195, 132] width 55 height 27
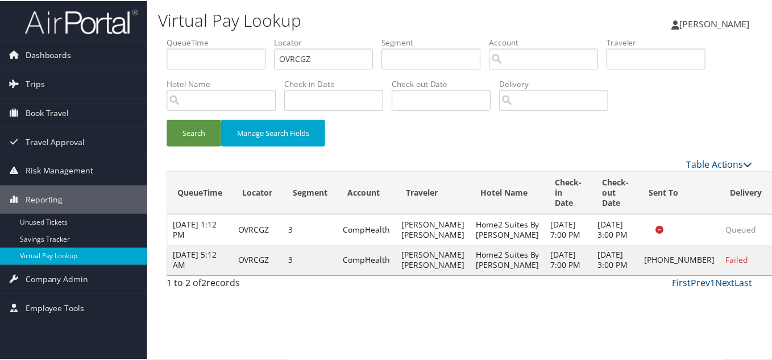
scroll to position [16, 0]
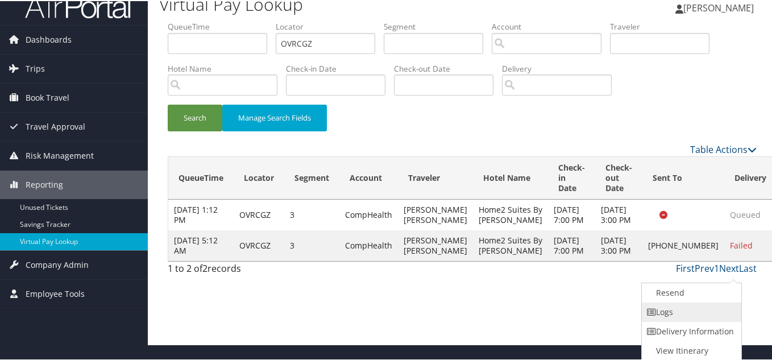
click at [699, 314] on link "Logs" at bounding box center [690, 310] width 97 height 19
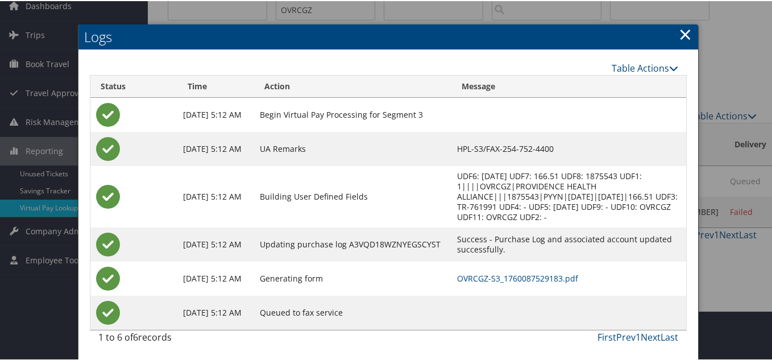
scroll to position [50, 0]
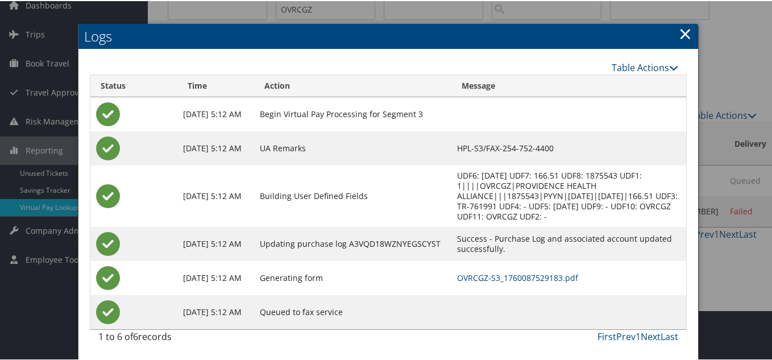
click at [681, 35] on link "×" at bounding box center [685, 32] width 13 height 23
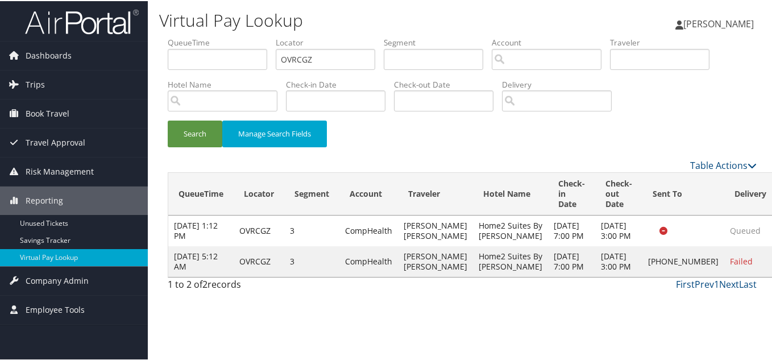
scroll to position [0, 0]
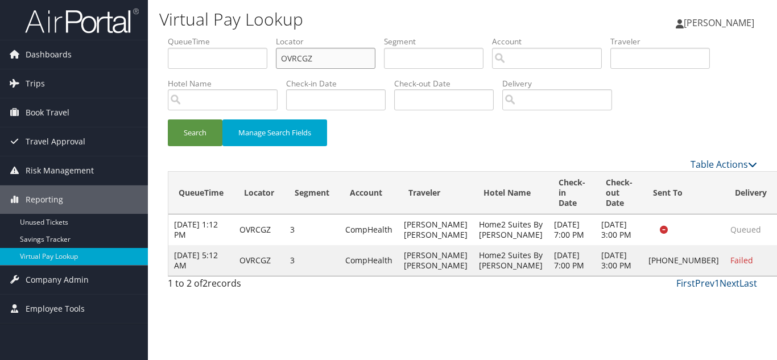
drag, startPoint x: 324, startPoint y: 55, endPoint x: 148, endPoint y: 46, distance: 176.5
click at [149, 46] on div "Virtual Pay Lookup [PERSON_NAME] [PERSON_NAME] My Settings Travel Agency Contac…" at bounding box center [462, 180] width 629 height 360
paste input "NNNORJ"
click at [168, 119] on button "Search" at bounding box center [195, 132] width 55 height 27
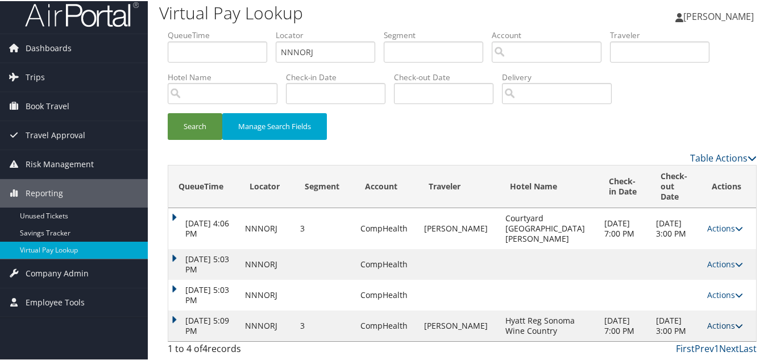
click at [712, 319] on link "Actions" at bounding box center [725, 324] width 36 height 11
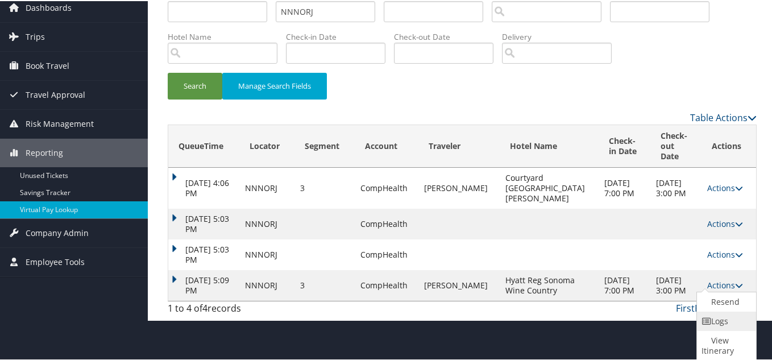
click at [723, 316] on link "Logs" at bounding box center [725, 319] width 56 height 19
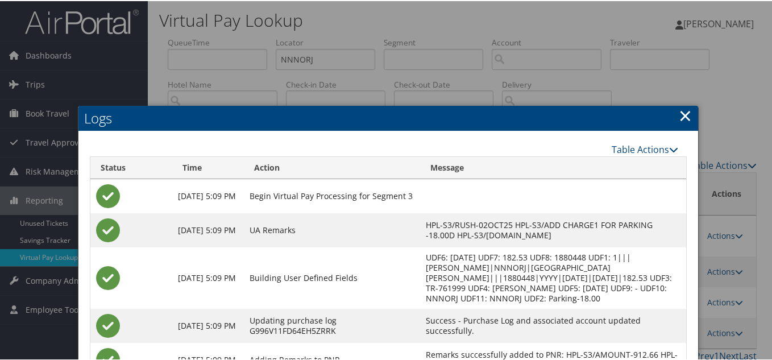
click at [679, 118] on link "×" at bounding box center [685, 114] width 13 height 23
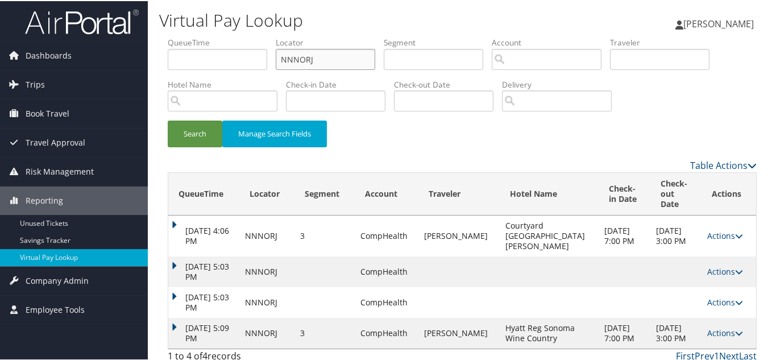
drag, startPoint x: 235, startPoint y: 75, endPoint x: 157, endPoint y: 85, distance: 78.6
click at [168, 84] on form "QueueTime Locator NNNORJ Segment Account Traveler Hotel Name Check-in Date Chec…" at bounding box center [462, 97] width 589 height 122
paste input "QEOYOZ"
click at [168, 119] on button "Search" at bounding box center [195, 132] width 55 height 27
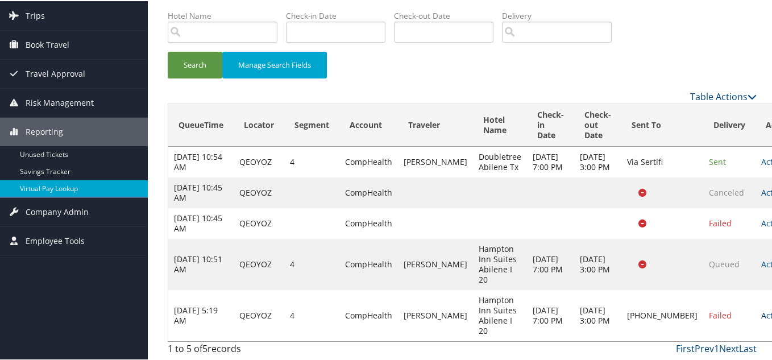
click at [761, 314] on link "Actions" at bounding box center [779, 314] width 36 height 11
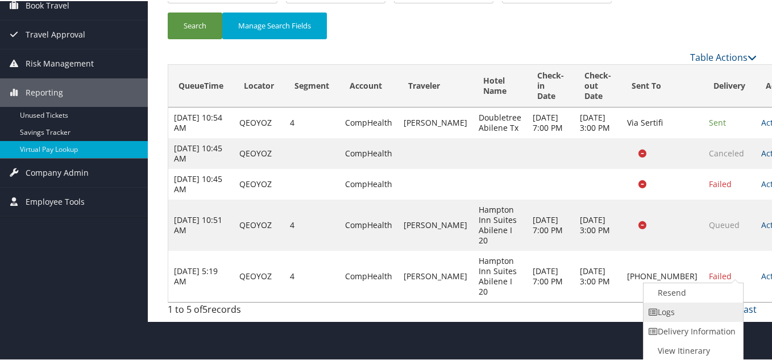
click at [672, 310] on link "Logs" at bounding box center [692, 310] width 97 height 19
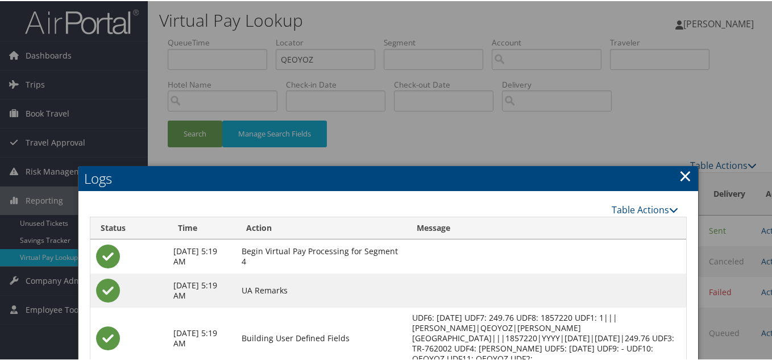
click at [682, 175] on link "×" at bounding box center [685, 174] width 13 height 23
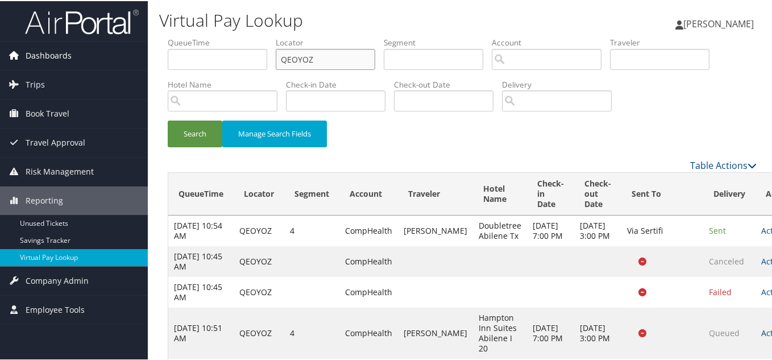
drag, startPoint x: 322, startPoint y: 58, endPoint x: 121, endPoint y: 59, distance: 200.7
click at [122, 59] on div "Dashboards AirPortal 360™ (Manager) My Travel Dashboard Trips Airtinerary® Look…" at bounding box center [388, 214] width 777 height 429
paste input "TR-762054"
paste input "NDPYRB"
click at [168, 119] on button "Search" at bounding box center [195, 132] width 55 height 27
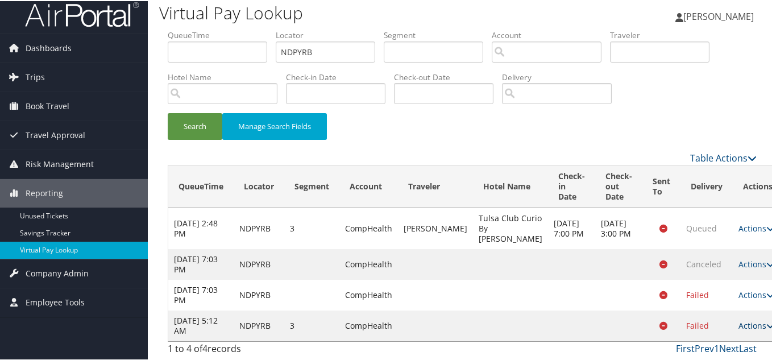
click at [739, 324] on link "Actions" at bounding box center [757, 324] width 36 height 11
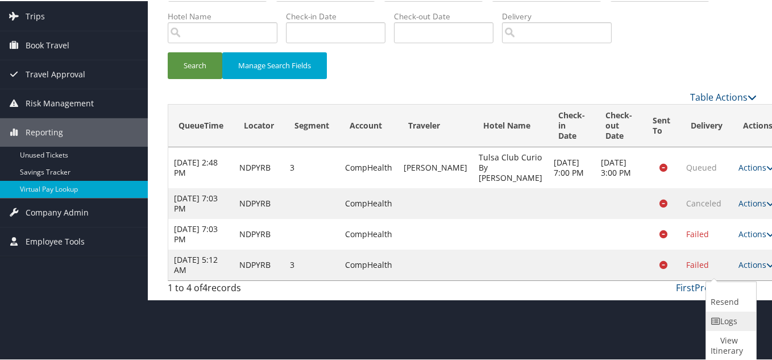
click at [734, 318] on link "Logs" at bounding box center [729, 319] width 47 height 19
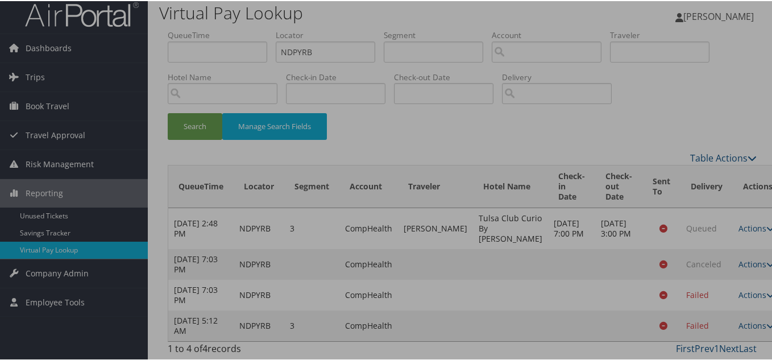
scroll to position [18, 0]
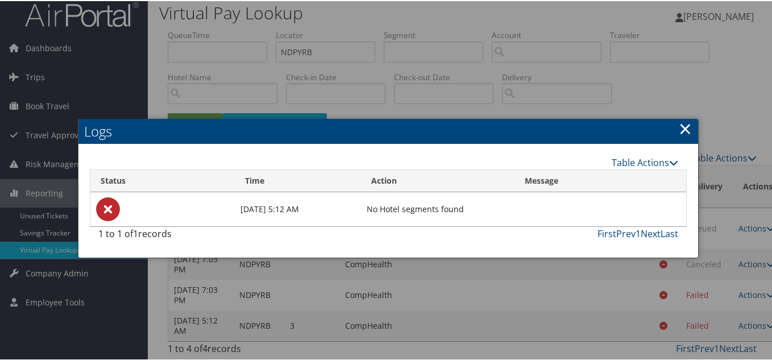
click at [680, 116] on link "×" at bounding box center [685, 127] width 13 height 23
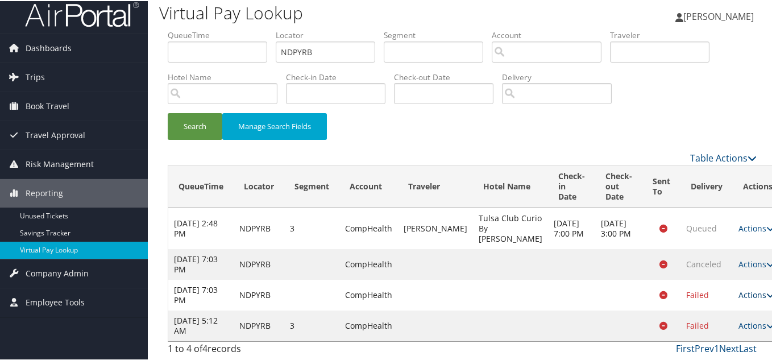
click at [739, 295] on link "Actions" at bounding box center [757, 293] width 36 height 11
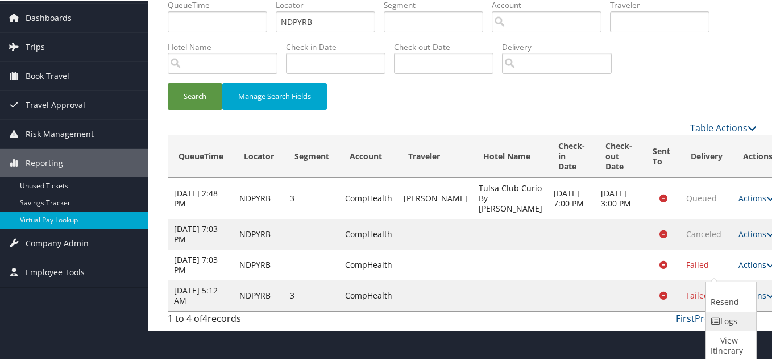
click at [730, 318] on link "Logs" at bounding box center [729, 319] width 47 height 19
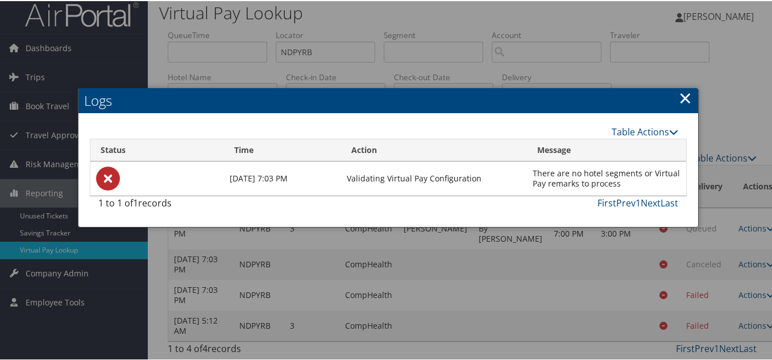
click at [684, 85] on link "×" at bounding box center [685, 96] width 13 height 23
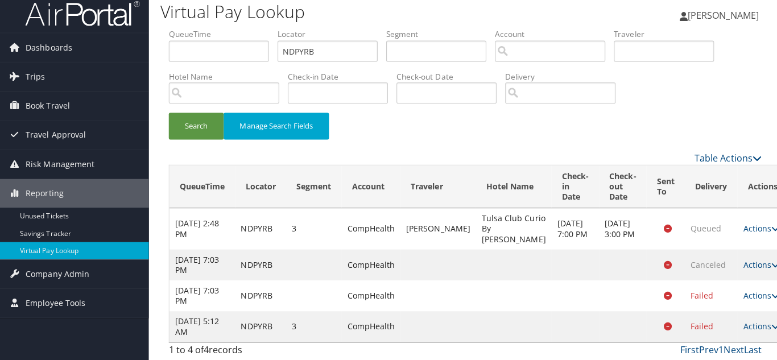
scroll to position [0, 0]
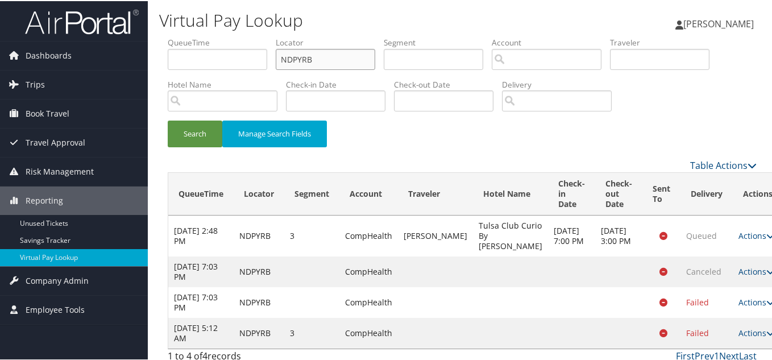
drag, startPoint x: 320, startPoint y: 61, endPoint x: 185, endPoint y: 53, distance: 135.5
click at [187, 36] on ul "QueueTime Locator NDPYRB Segment Account Traveler Hotel Name Check-in Date Chec…" at bounding box center [462, 36] width 589 height 0
paste input "HOWGH"
click at [168, 119] on button "Search" at bounding box center [195, 132] width 55 height 27
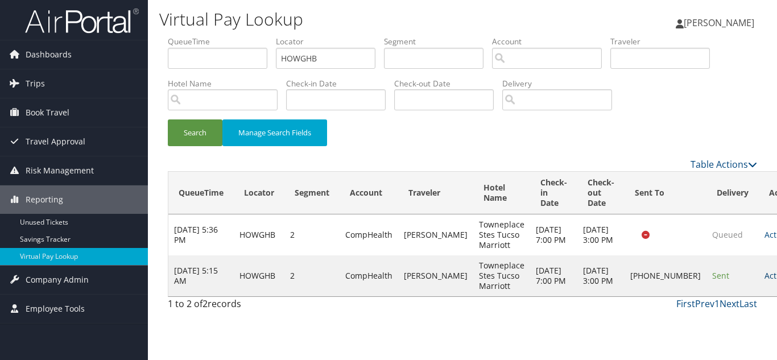
click at [764, 281] on link "Actions" at bounding box center [782, 275] width 36 height 11
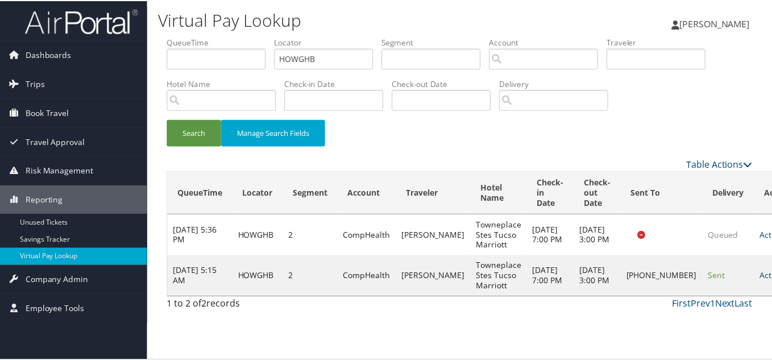
scroll to position [6, 0]
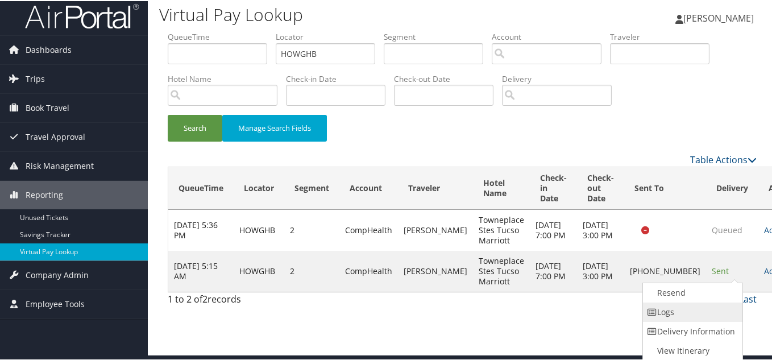
click at [685, 309] on link "Logs" at bounding box center [691, 310] width 97 height 19
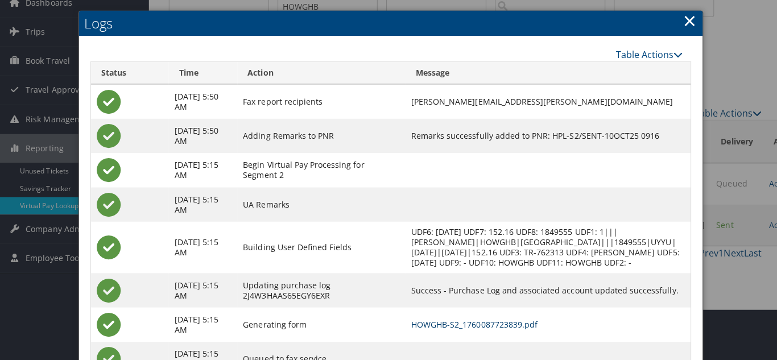
scroll to position [0, 0]
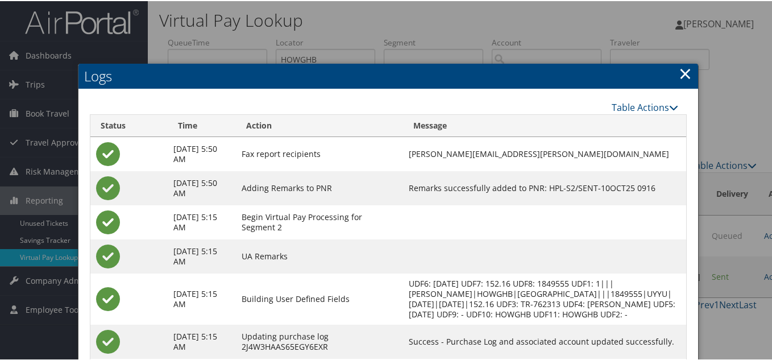
click at [679, 71] on link "×" at bounding box center [685, 72] width 13 height 23
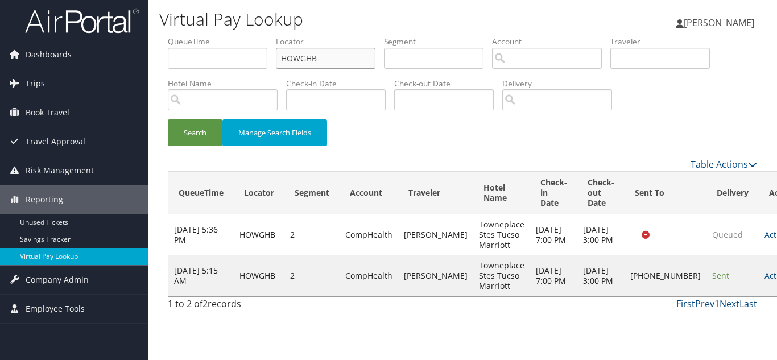
drag, startPoint x: 229, startPoint y: 63, endPoint x: 173, endPoint y: 64, distance: 55.2
click at [175, 36] on ul "QueueTime Locator HOWGHB Segment Account Traveler Hotel Name Check-in Date Chec…" at bounding box center [462, 36] width 589 height 0
paste input "MUZHFN"
click at [168, 119] on button "Search" at bounding box center [195, 132] width 55 height 27
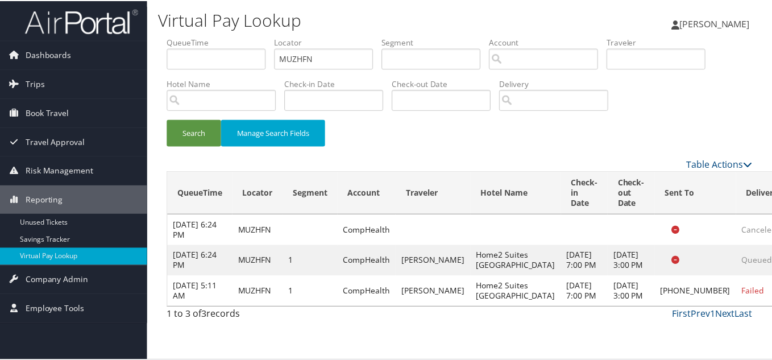
scroll to position [36, 0]
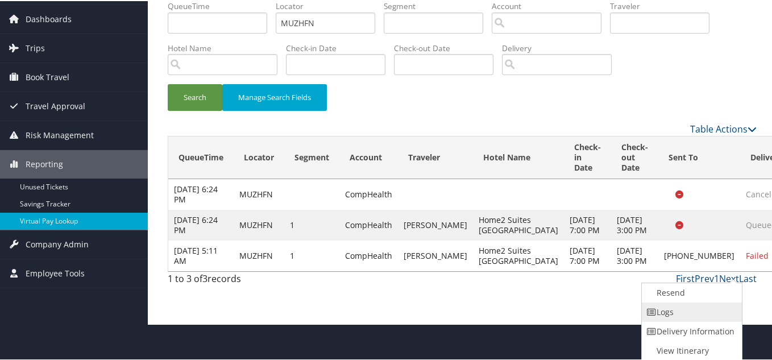
click at [689, 312] on link "Logs" at bounding box center [690, 310] width 97 height 19
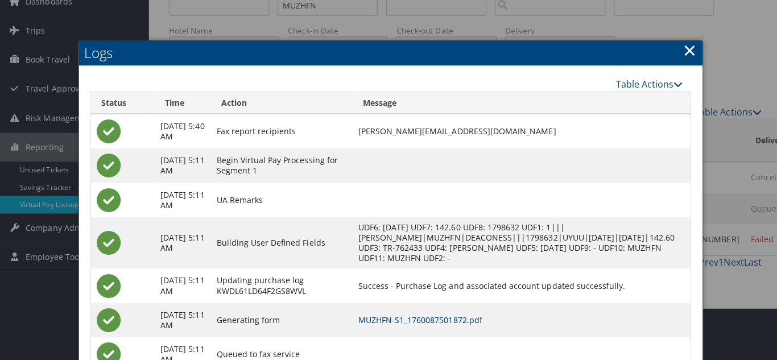
scroll to position [0, 0]
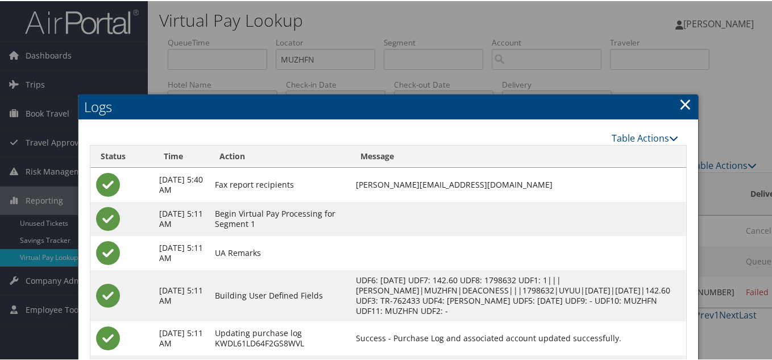
click at [682, 106] on link "×" at bounding box center [685, 103] width 13 height 23
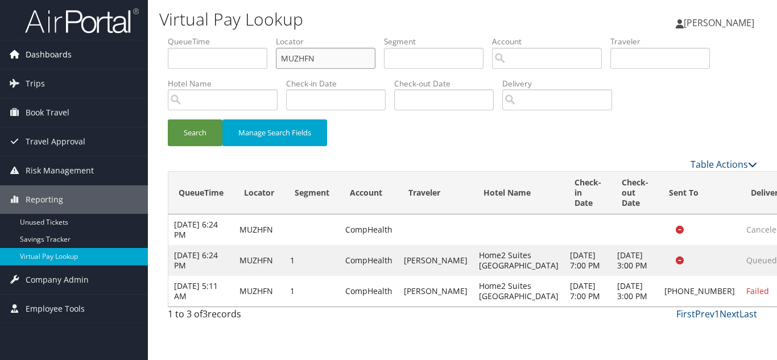
drag, startPoint x: 341, startPoint y: 60, endPoint x: 128, endPoint y: 64, distance: 212.7
click at [132, 61] on div "Dashboards AirPortal 360™ (Manager) My Travel Dashboard Trips Airtinerary® Look…" at bounding box center [388, 180] width 777 height 360
paste input "OCGADM"
click at [168, 119] on button "Search" at bounding box center [195, 132] width 55 height 27
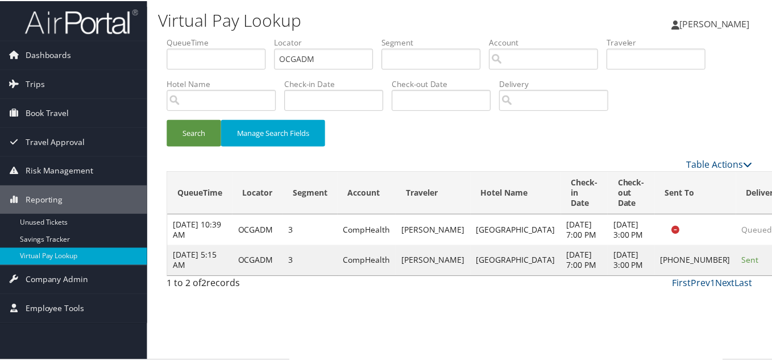
scroll to position [6, 0]
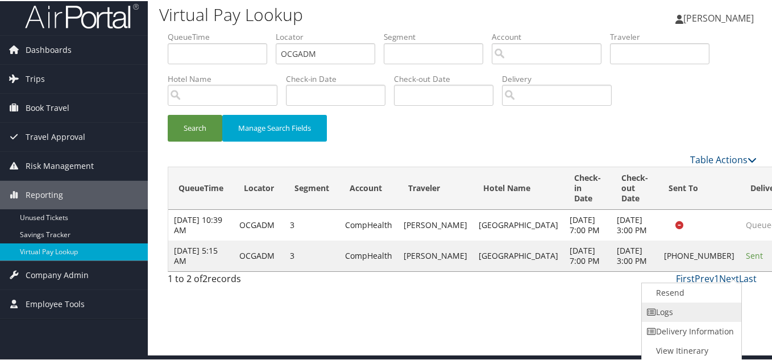
click at [681, 312] on link "Logs" at bounding box center [690, 310] width 97 height 19
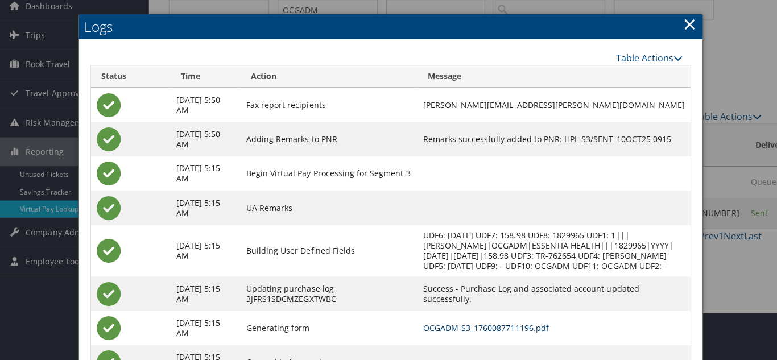
scroll to position [0, 0]
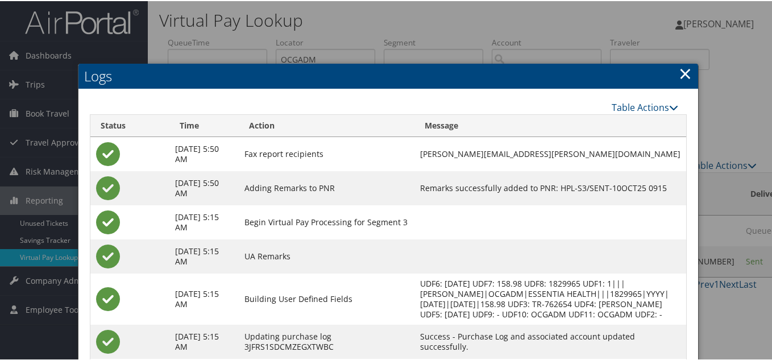
drag, startPoint x: 684, startPoint y: 76, endPoint x: 527, endPoint y: 119, distance: 162.9
click at [683, 76] on link "×" at bounding box center [685, 72] width 13 height 23
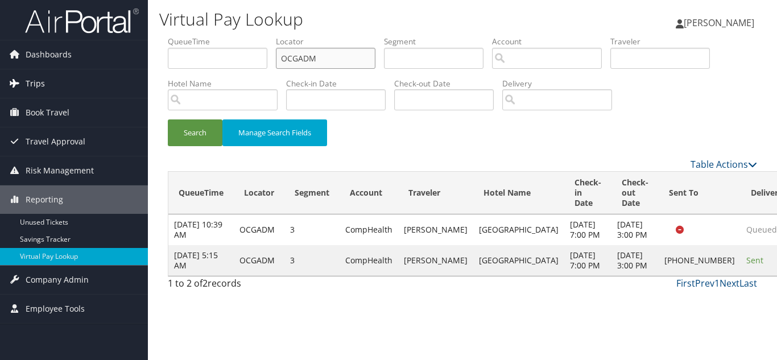
drag, startPoint x: 164, startPoint y: 77, endPoint x: 125, endPoint y: 83, distance: 39.7
click at [127, 82] on div "Dashboards AirPortal 360™ (Manager) My Travel Dashboard Trips Airtinerary® Look…" at bounding box center [388, 180] width 777 height 360
paste input "UOELHV"
click at [168, 119] on button "Search" at bounding box center [195, 132] width 55 height 27
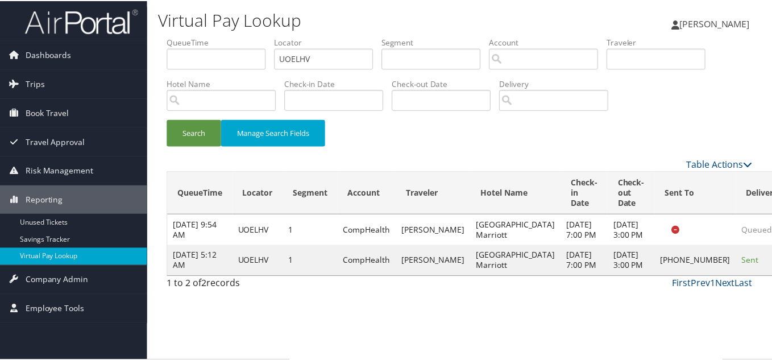
scroll to position [16, 0]
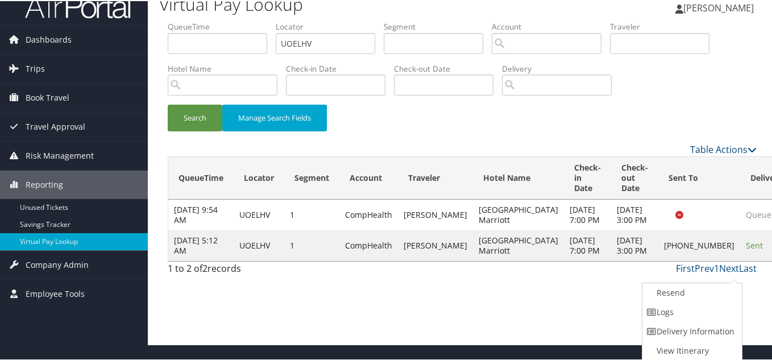
click at [706, 317] on link "Logs" at bounding box center [691, 310] width 97 height 19
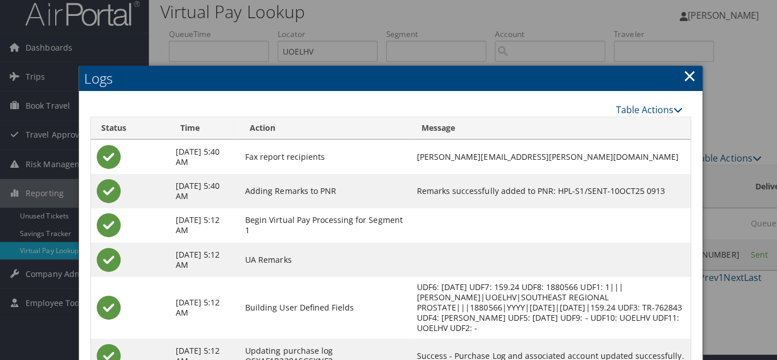
scroll to position [0, 0]
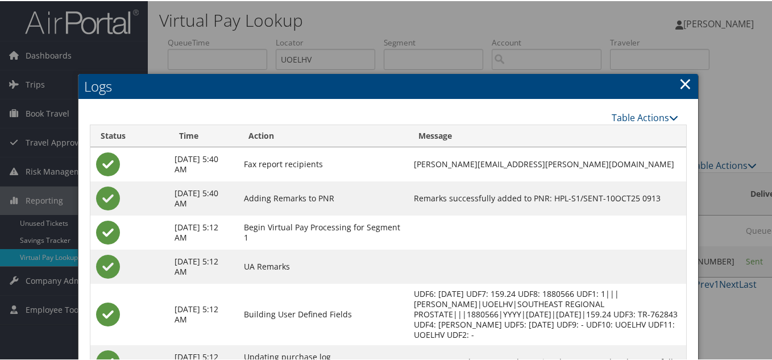
click at [686, 81] on link "×" at bounding box center [685, 82] width 13 height 23
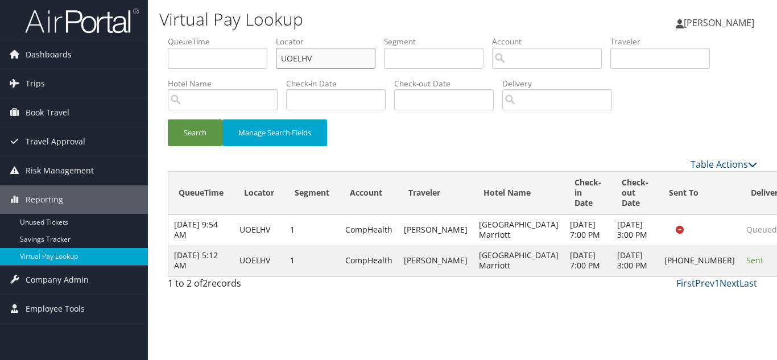
click at [230, 36] on ul "QueueTime Locator UOELHV Segment Account Traveler Hotel Name Check-in Date Chec…" at bounding box center [462, 36] width 589 height 0
paste input "WZUSWI"
click at [168, 119] on button "Search" at bounding box center [195, 132] width 55 height 27
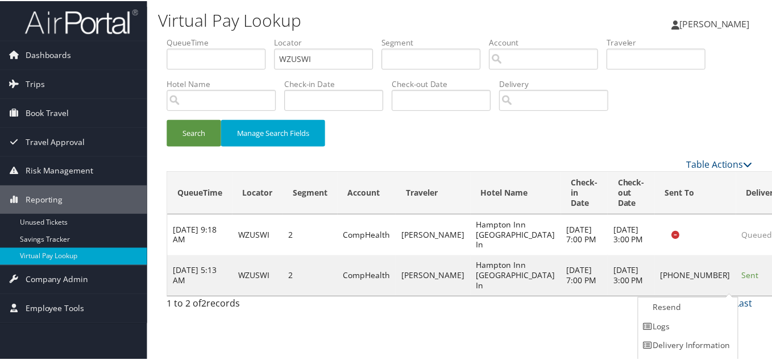
scroll to position [16, 0]
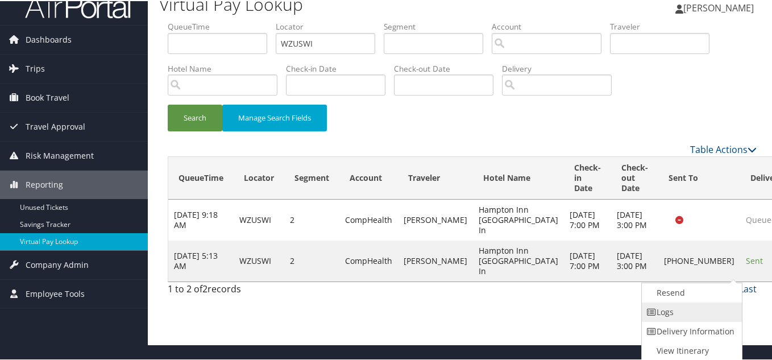
click at [685, 309] on link "Logs" at bounding box center [690, 310] width 97 height 19
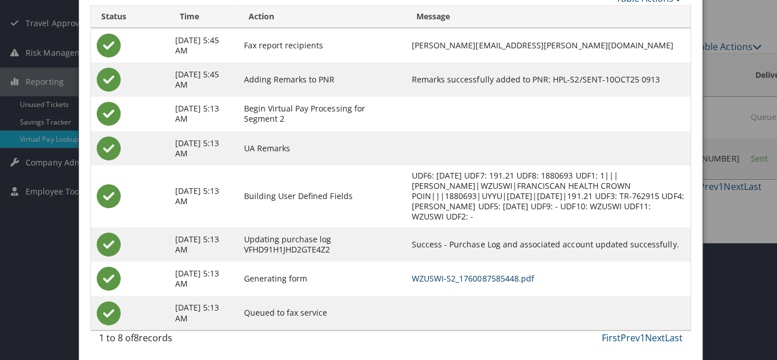
scroll to position [0, 0]
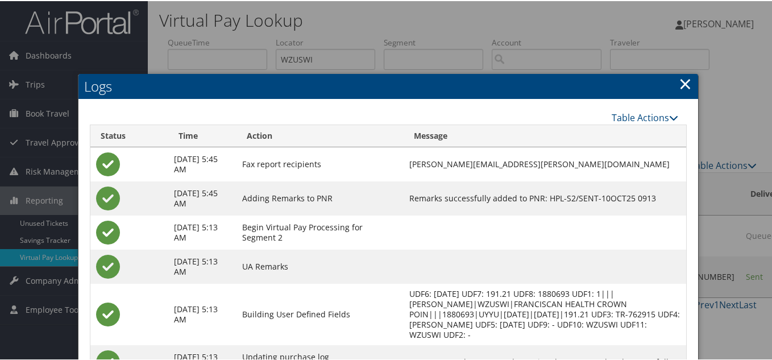
click at [680, 82] on link "×" at bounding box center [685, 82] width 13 height 23
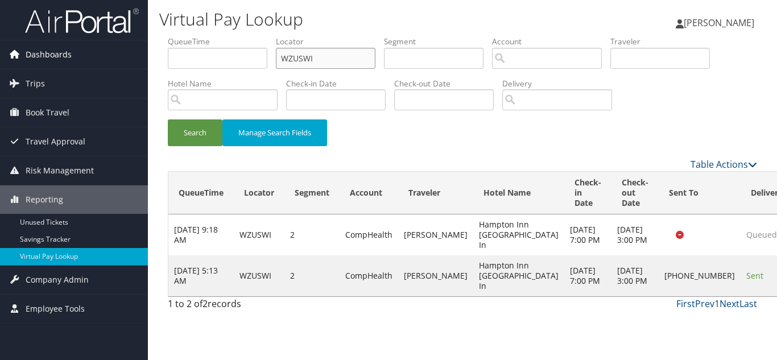
drag, startPoint x: 334, startPoint y: 55, endPoint x: 127, endPoint y: 55, distance: 207.6
click at [127, 55] on div "Dashboards AirPortal 360™ (Manager) My Travel Dashboard Trips Airtinerary® Look…" at bounding box center [388, 180] width 777 height 360
paste input "QRUFXD"
click at [168, 119] on button "Search" at bounding box center [195, 132] width 55 height 27
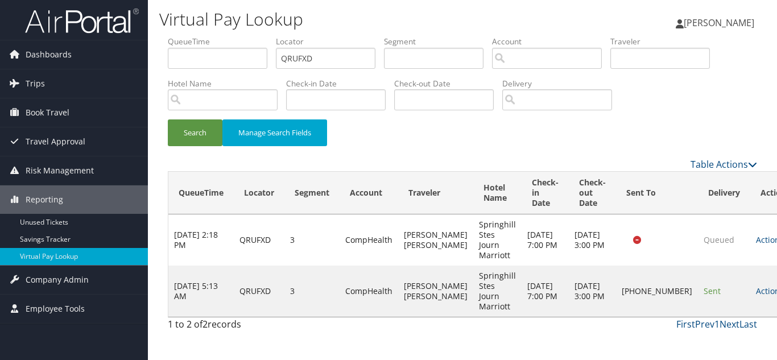
click at [756, 292] on link "Actions" at bounding box center [774, 290] width 36 height 11
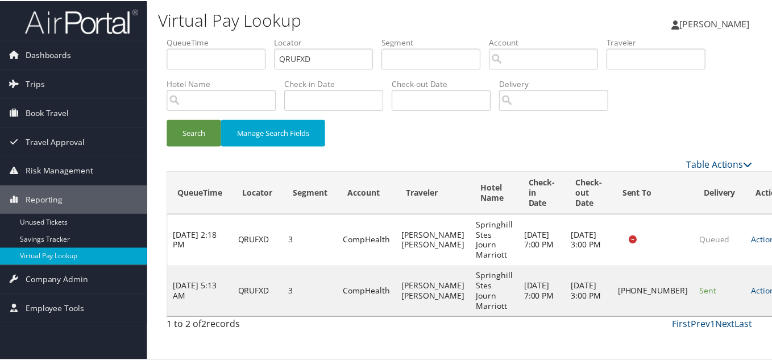
scroll to position [16, 0]
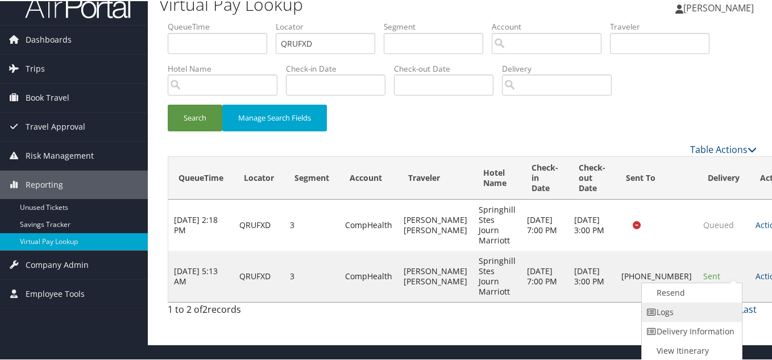
click at [689, 310] on link "Logs" at bounding box center [690, 310] width 97 height 19
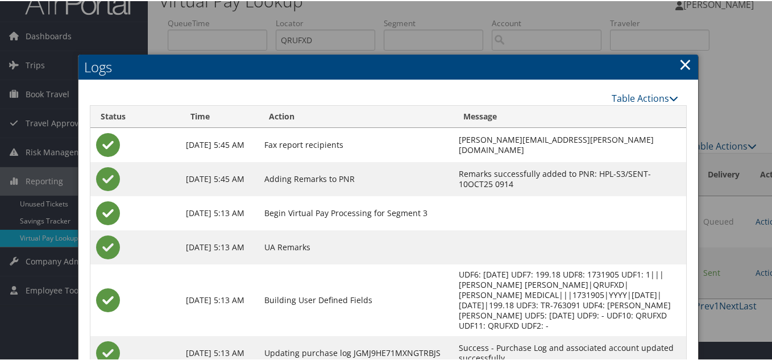
scroll to position [0, 0]
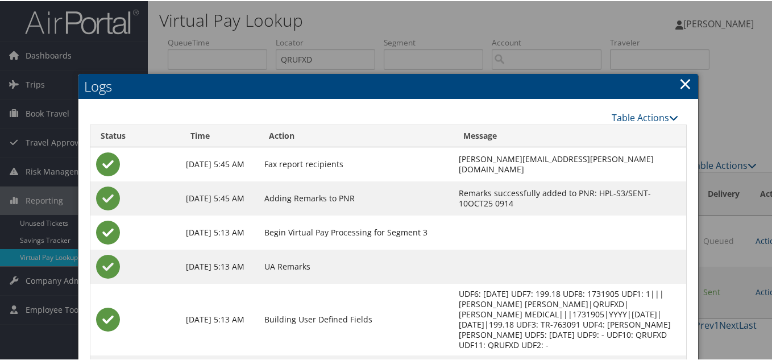
click at [681, 82] on link "×" at bounding box center [685, 82] width 13 height 23
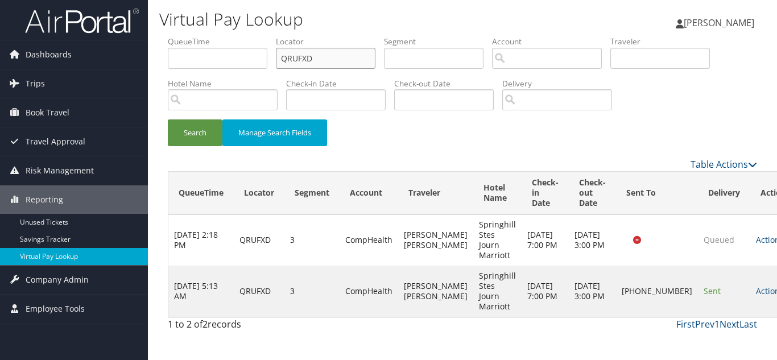
click at [206, 36] on ul "QueueTime Locator QRUFXD Segment Account Traveler Hotel Name Check-in Date Chec…" at bounding box center [462, 36] width 589 height 0
paste input "EHHCJG"
type input "EHHCJG"
click at [168, 119] on button "Search" at bounding box center [195, 132] width 55 height 27
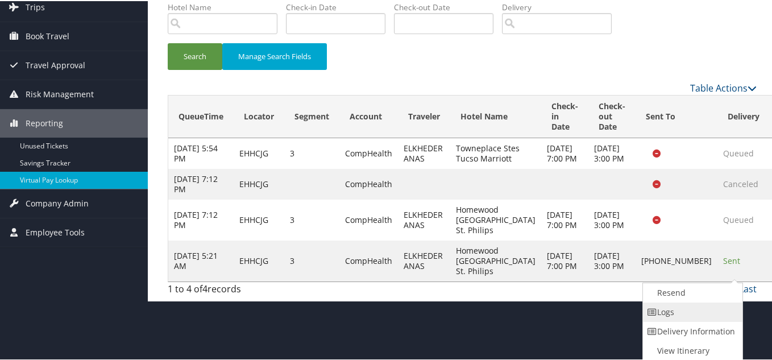
click at [676, 315] on link "Logs" at bounding box center [691, 310] width 97 height 19
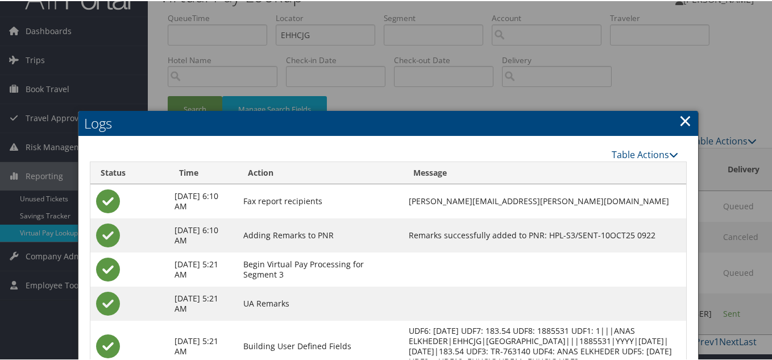
scroll to position [9, 0]
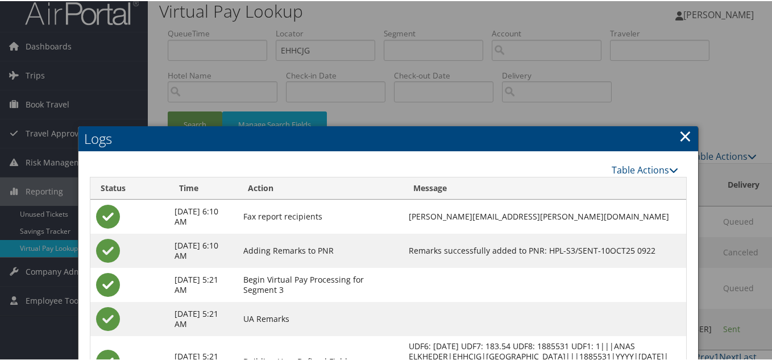
click at [683, 135] on link "×" at bounding box center [685, 134] width 13 height 23
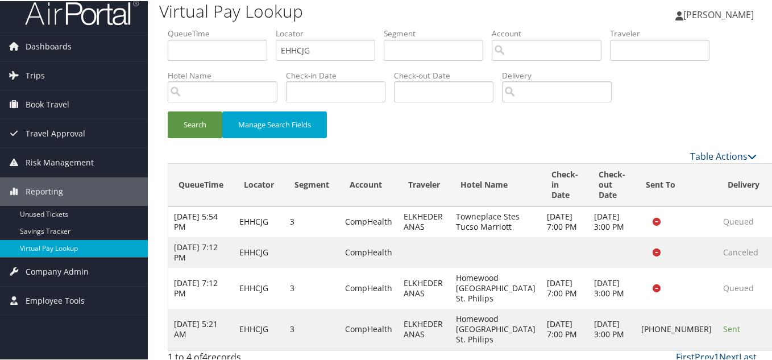
click at [657, 127] on div "Search Manage Search Fields" at bounding box center [462, 129] width 606 height 38
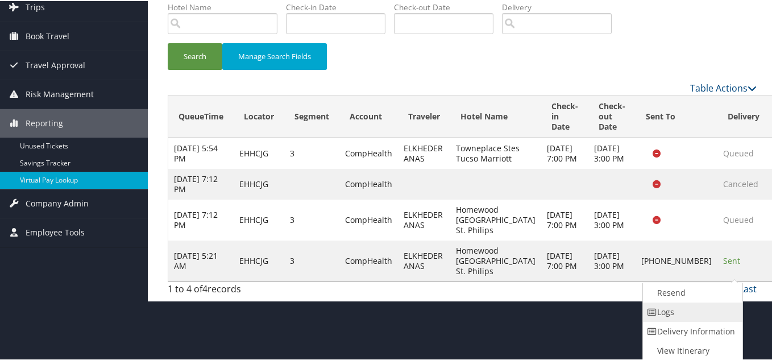
click at [693, 310] on link "Logs" at bounding box center [691, 310] width 97 height 19
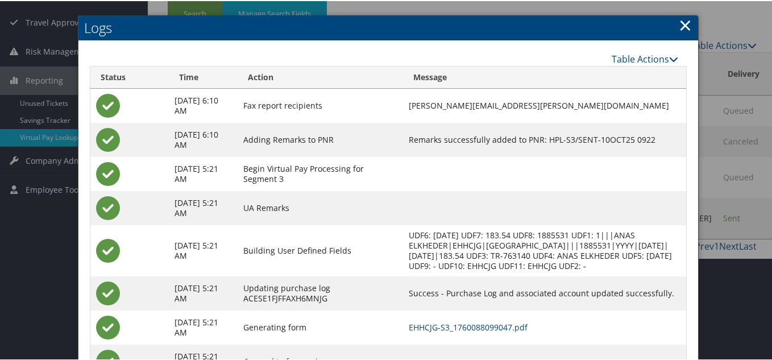
scroll to position [180, 0]
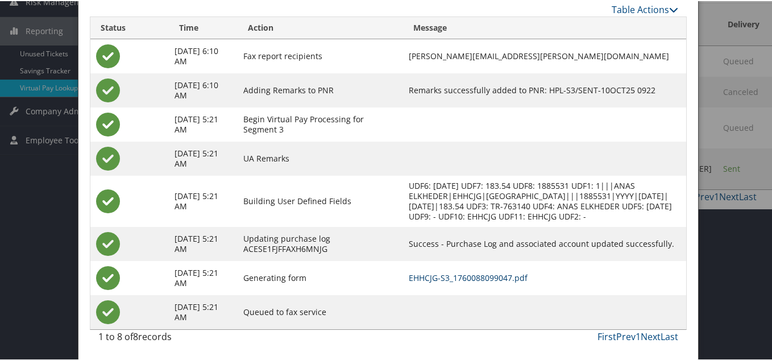
click at [511, 279] on link "EHHCJG-S3_1760088099047.pdf" at bounding box center [468, 276] width 119 height 11
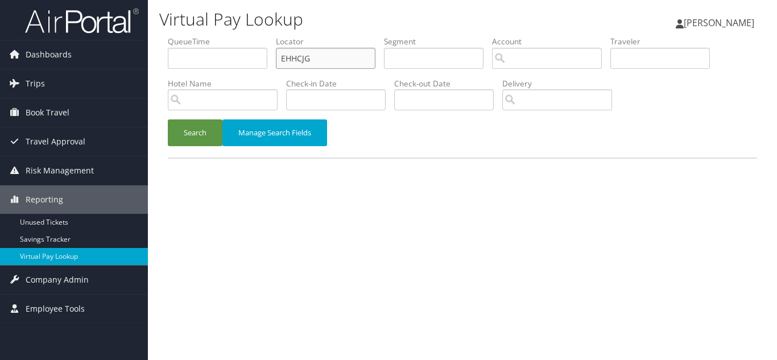
click at [330, 57] on input "EHHCJG" at bounding box center [326, 58] width 100 height 21
click at [168, 119] on button "Search" at bounding box center [195, 132] width 55 height 27
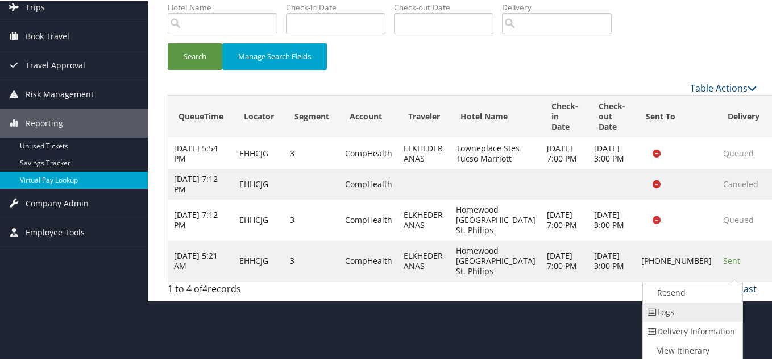
click at [681, 314] on link "Logs" at bounding box center [691, 310] width 97 height 19
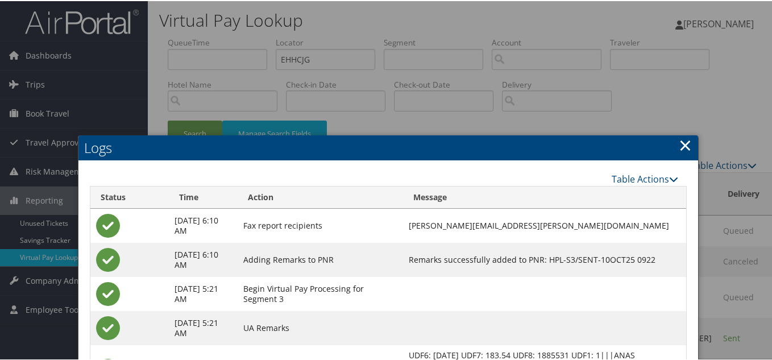
click at [684, 143] on link "×" at bounding box center [685, 143] width 13 height 23
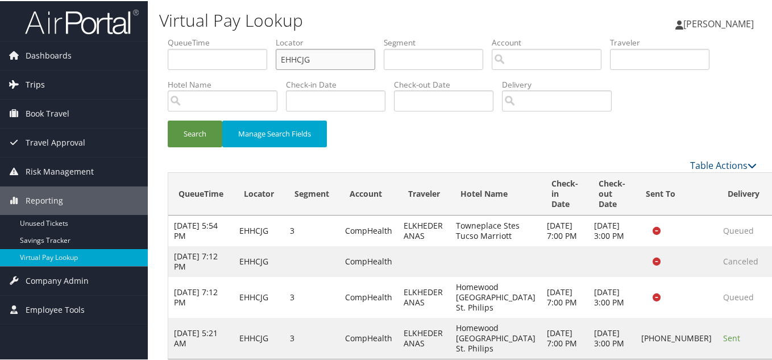
drag, startPoint x: 334, startPoint y: 63, endPoint x: 64, endPoint y: 72, distance: 270.8
click at [65, 72] on div "Dashboards AirPortal 360™ (Manager) My Travel Dashboard Trips Airtinerary® Look…" at bounding box center [388, 189] width 777 height 378
paste input "IQAXLC"
click at [168, 119] on button "Search" at bounding box center [195, 132] width 55 height 27
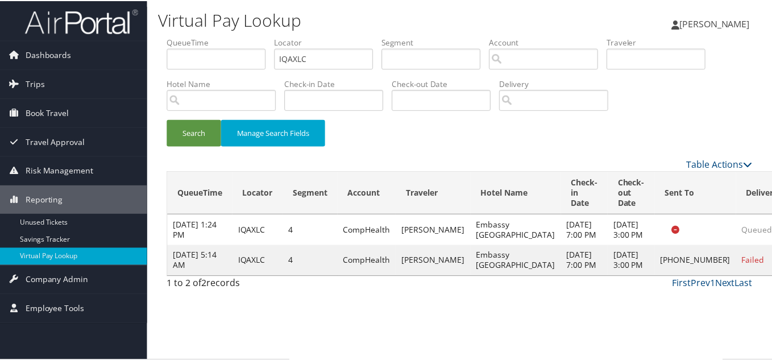
scroll to position [6, 0]
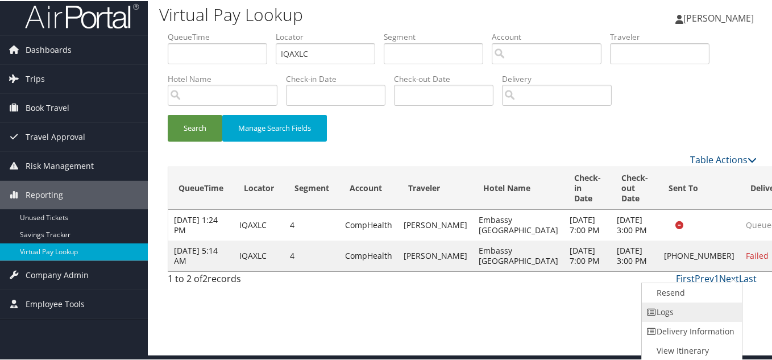
click at [680, 312] on link "Logs" at bounding box center [690, 310] width 97 height 19
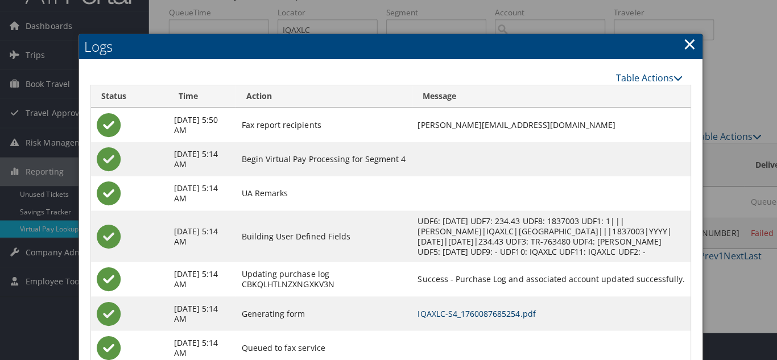
scroll to position [0, 0]
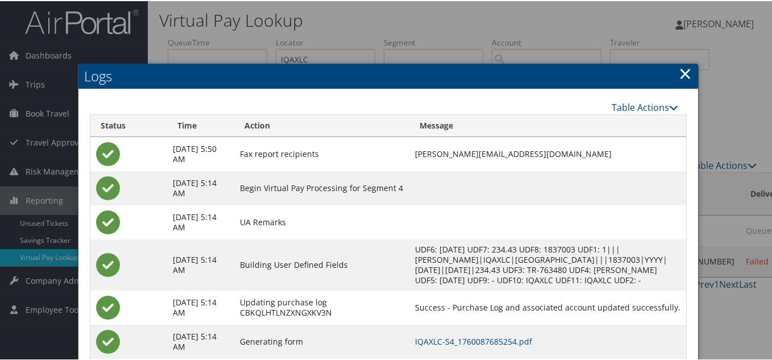
click at [679, 69] on link "×" at bounding box center [685, 72] width 13 height 23
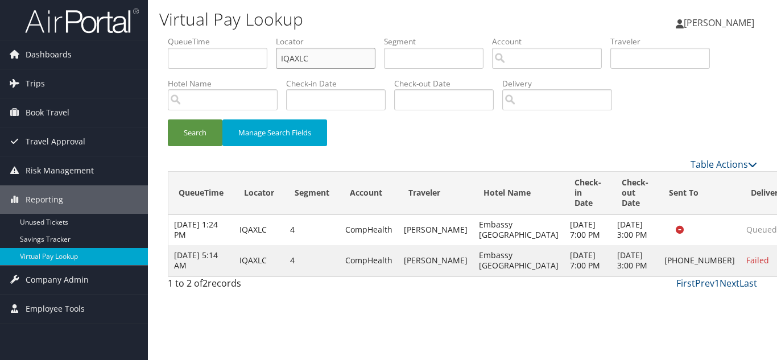
drag, startPoint x: 272, startPoint y: 68, endPoint x: 222, endPoint y: 68, distance: 49.5
click at [230, 36] on ul "QueueTime Locator IQAXLC Segment Account Traveler Hotel Name Check-in Date Chec…" at bounding box center [462, 36] width 589 height 0
paste input "DSLKSJ"
click at [168, 119] on button "Search" at bounding box center [195, 132] width 55 height 27
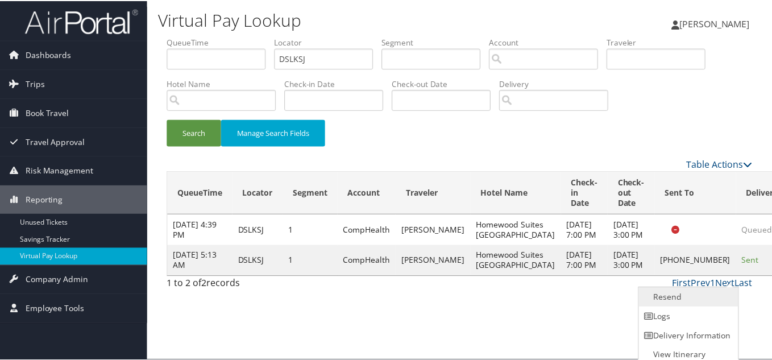
scroll to position [6, 0]
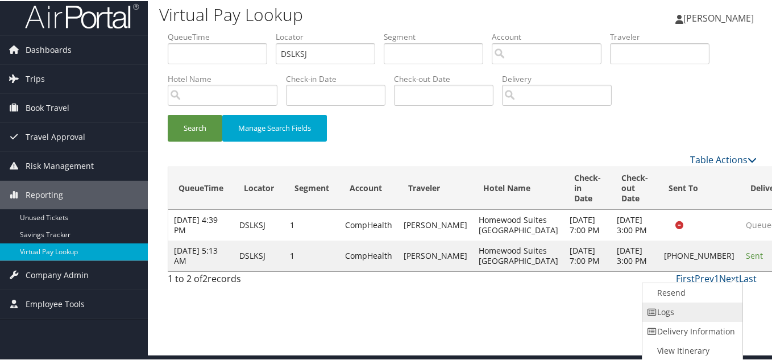
click at [692, 311] on link "Logs" at bounding box center [691, 310] width 97 height 19
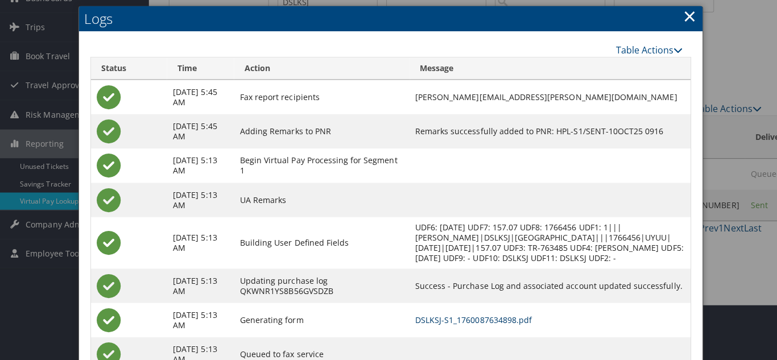
scroll to position [0, 0]
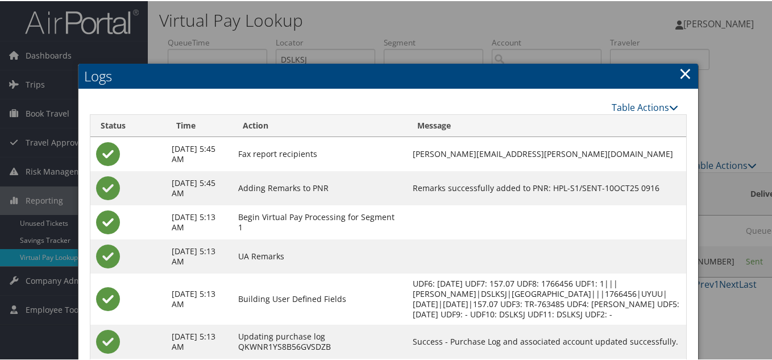
click at [680, 72] on link "×" at bounding box center [685, 72] width 13 height 23
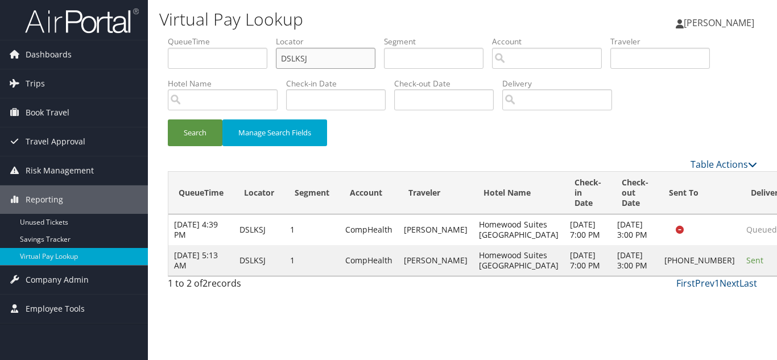
drag, startPoint x: 318, startPoint y: 61, endPoint x: 221, endPoint y: 62, distance: 97.8
click at [225, 36] on ul "QueueTime Locator DSLKSJ Segment Account Traveler Hotel Name Check-in Date Chec…" at bounding box center [462, 36] width 589 height 0
paste input "IAICBS"
click at [168, 119] on button "Search" at bounding box center [195, 132] width 55 height 27
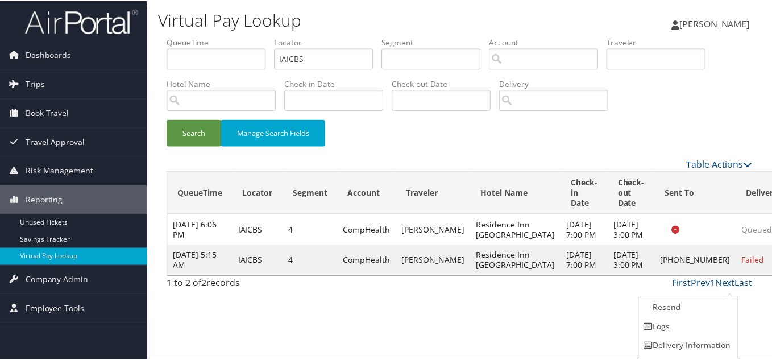
scroll to position [16, 0]
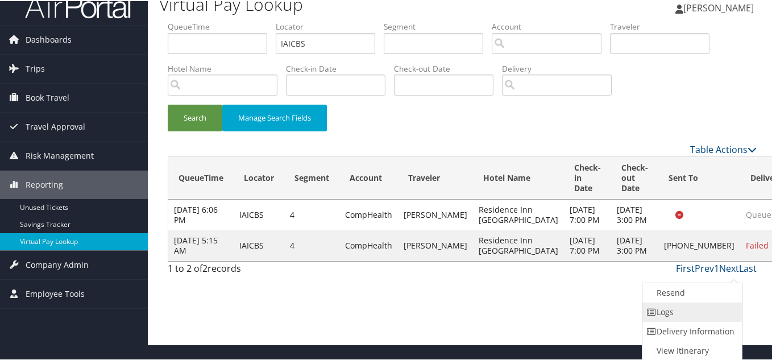
click at [674, 309] on link "Logs" at bounding box center [691, 310] width 97 height 19
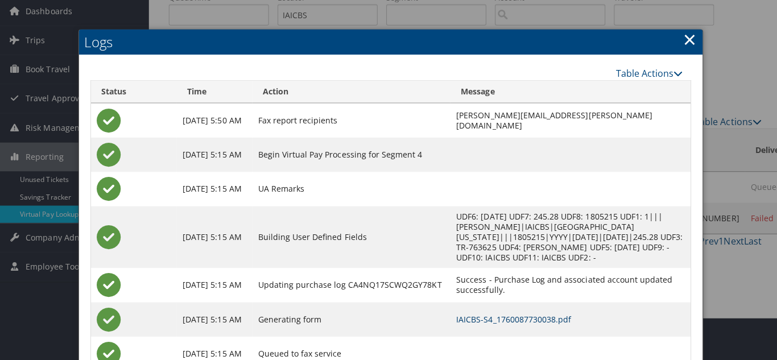
scroll to position [0, 0]
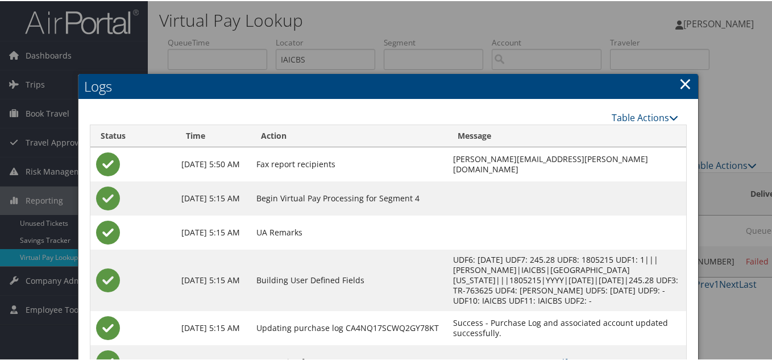
click at [679, 86] on link "×" at bounding box center [685, 82] width 13 height 23
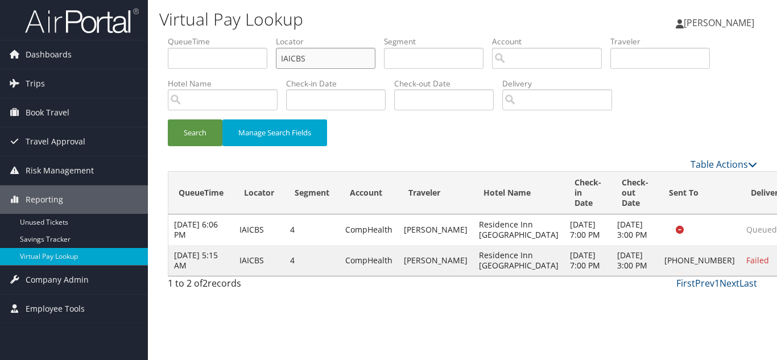
drag, startPoint x: 194, startPoint y: 61, endPoint x: 165, endPoint y: 61, distance: 29.0
click at [168, 61] on form "QueueTime Locator IAICBS Segment Account Traveler Hotel Name Check-in Date Chec…" at bounding box center [462, 97] width 589 height 122
paste input "QXQMLN"
click at [168, 119] on button "Search" at bounding box center [195, 132] width 55 height 27
click at [755, 266] on link "Actions" at bounding box center [773, 260] width 36 height 11
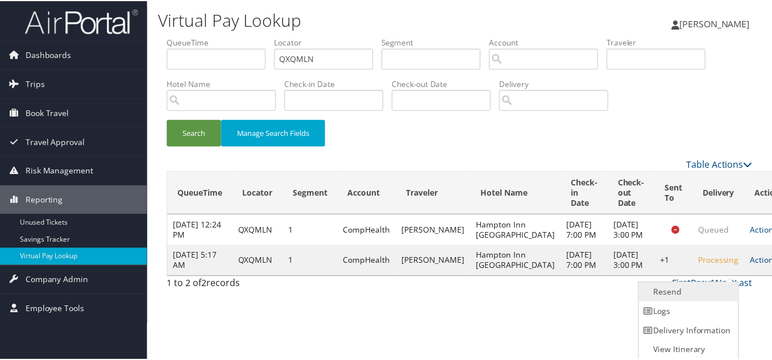
scroll to position [1, 0]
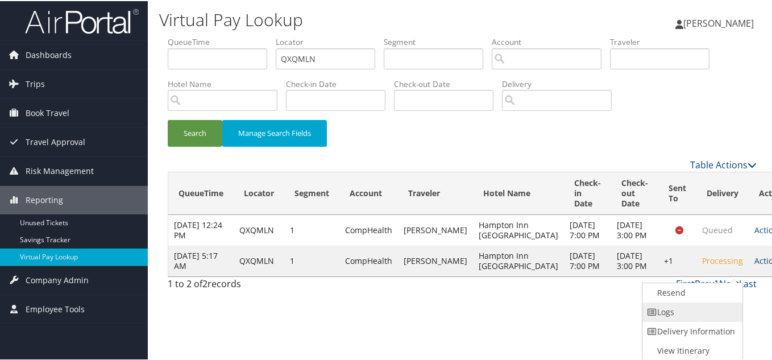
click at [698, 309] on link "Logs" at bounding box center [691, 310] width 97 height 19
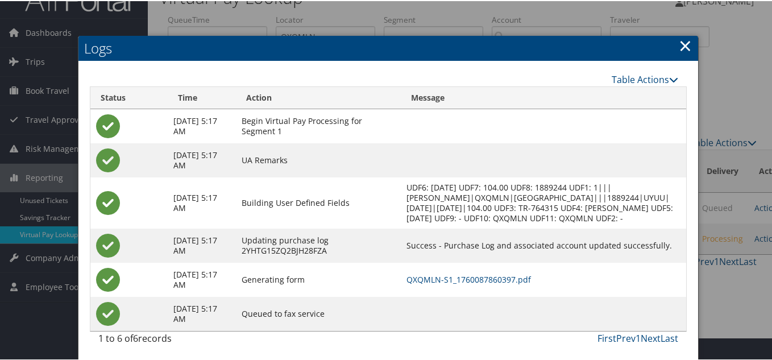
scroll to position [35, 0]
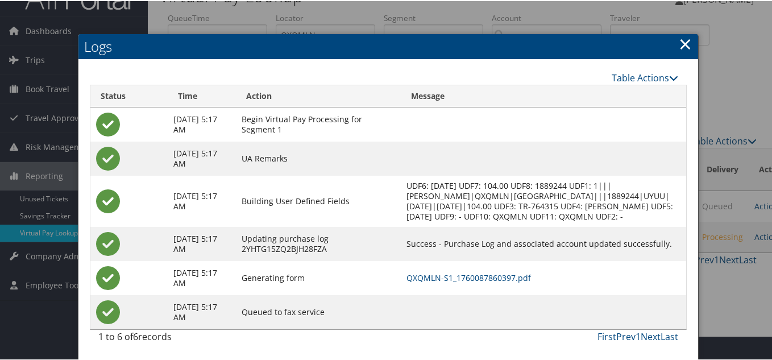
click at [685, 32] on link "×" at bounding box center [685, 42] width 13 height 23
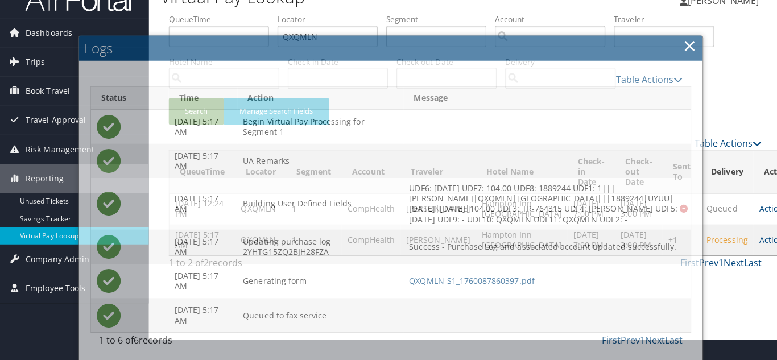
scroll to position [0, 0]
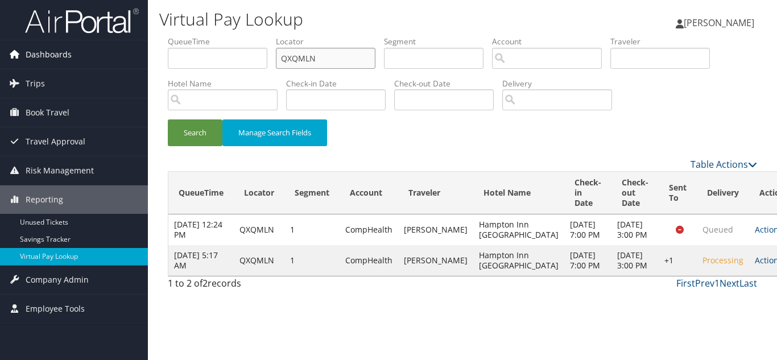
drag, startPoint x: 145, startPoint y: 57, endPoint x: 118, endPoint y: 60, distance: 27.4
click at [126, 57] on div "Dashboards AirPortal 360™ (Manager) My Travel Dashboard Trips Airtinerary® Look…" at bounding box center [388, 180] width 777 height 360
paste input "EKXTDD"
click at [168, 119] on button "Search" at bounding box center [195, 132] width 55 height 27
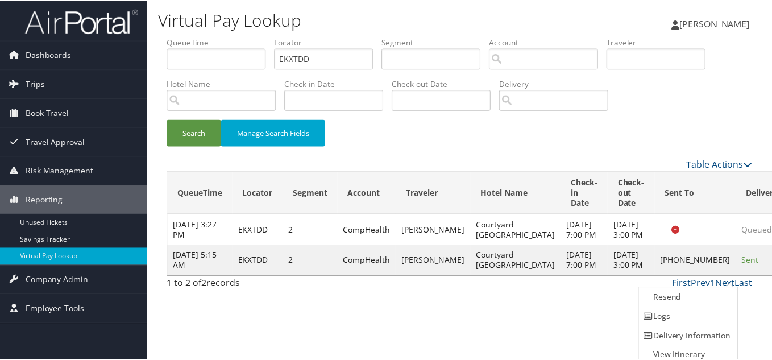
scroll to position [6, 0]
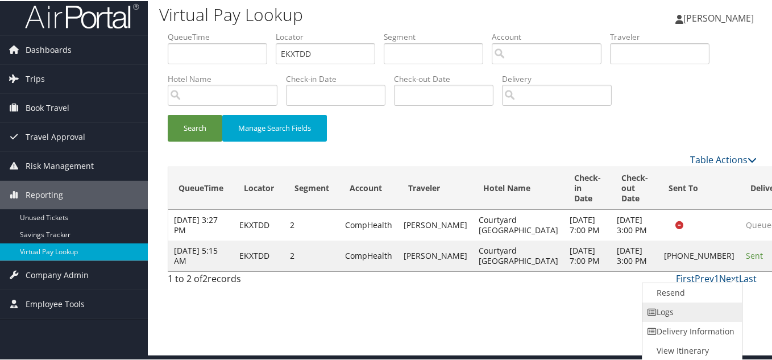
click at [705, 310] on link "Logs" at bounding box center [691, 310] width 97 height 19
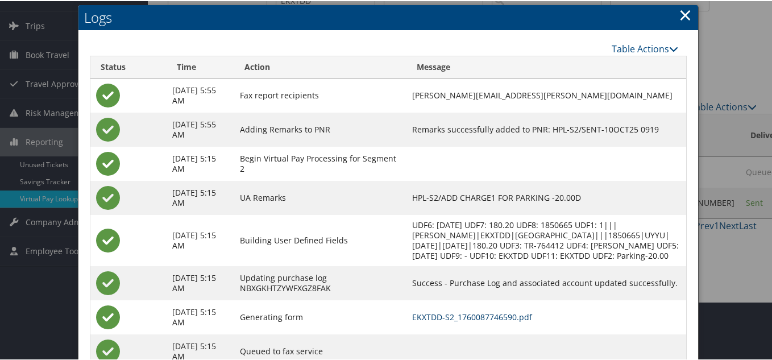
scroll to position [0, 0]
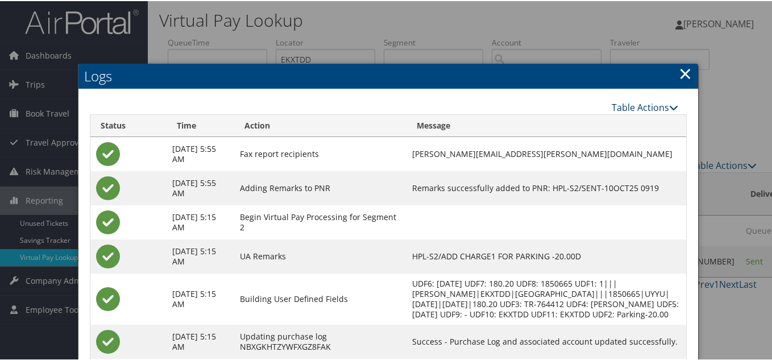
drag, startPoint x: 686, startPoint y: 72, endPoint x: 665, endPoint y: 102, distance: 36.3
click at [685, 72] on link "×" at bounding box center [685, 72] width 13 height 23
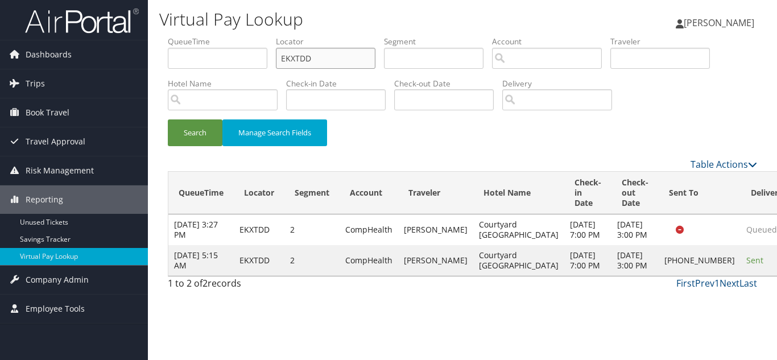
drag, startPoint x: 303, startPoint y: 61, endPoint x: 195, endPoint y: 78, distance: 108.9
click at [201, 36] on ul "QueueTime Locator EKXTDD Segment Account Traveler Hotel Name Check-in Date Chec…" at bounding box center [462, 36] width 589 height 0
paste input "HWYRBK"
click at [168, 119] on button "Search" at bounding box center [195, 132] width 55 height 27
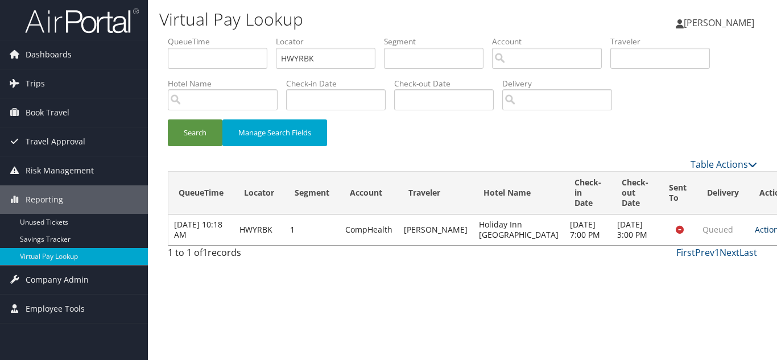
click at [755, 235] on link "Actions" at bounding box center [773, 229] width 36 height 11
click at [729, 274] on link "Logs" at bounding box center [708, 275] width 72 height 19
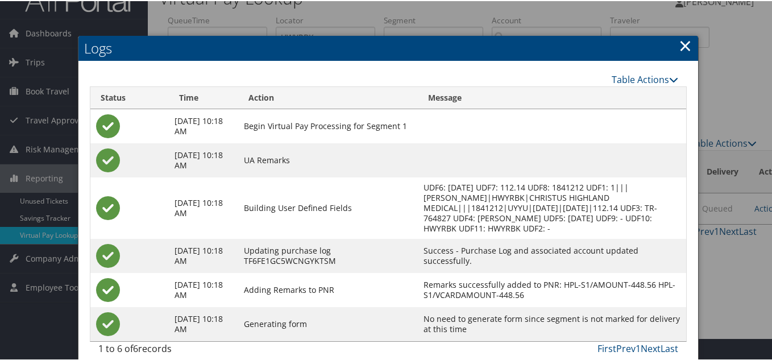
scroll to position [34, 0]
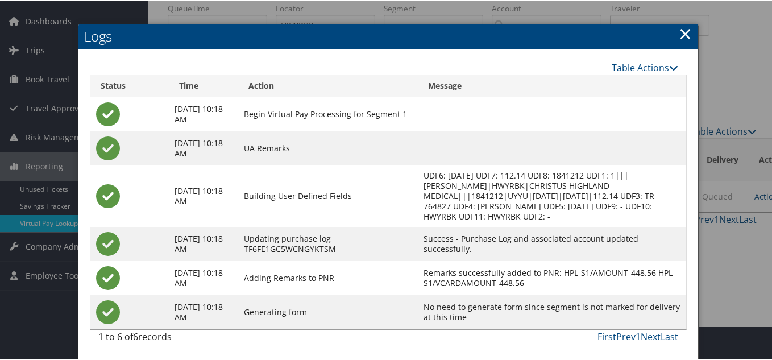
drag, startPoint x: 682, startPoint y: 34, endPoint x: 534, endPoint y: 84, distance: 156.5
click at [683, 33] on link "×" at bounding box center [685, 32] width 13 height 23
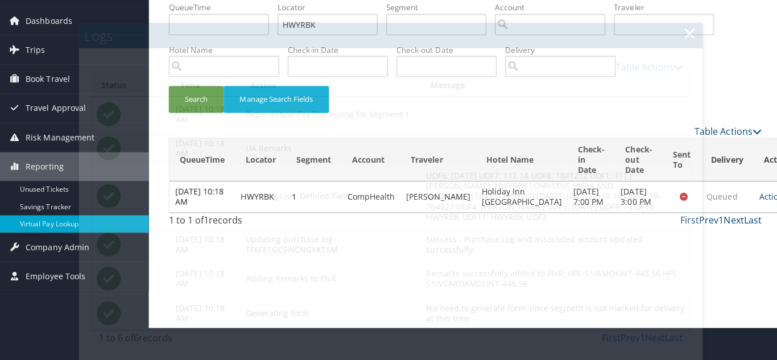
scroll to position [0, 0]
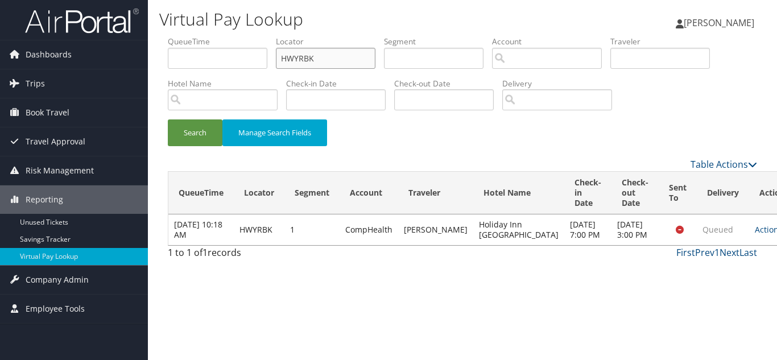
drag, startPoint x: 271, startPoint y: 59, endPoint x: 180, endPoint y: 68, distance: 90.9
click at [180, 36] on ul "QueueTime Locator HWYRBK Segment Account Traveler Hotel Name Check-in Date Chec…" at bounding box center [462, 36] width 589 height 0
click at [401, 133] on div "Search Manage Search Fields" at bounding box center [462, 138] width 606 height 38
click at [692, 143] on div "Search Manage Search Fields" at bounding box center [462, 138] width 606 height 38
paste input "QYUXJQ"
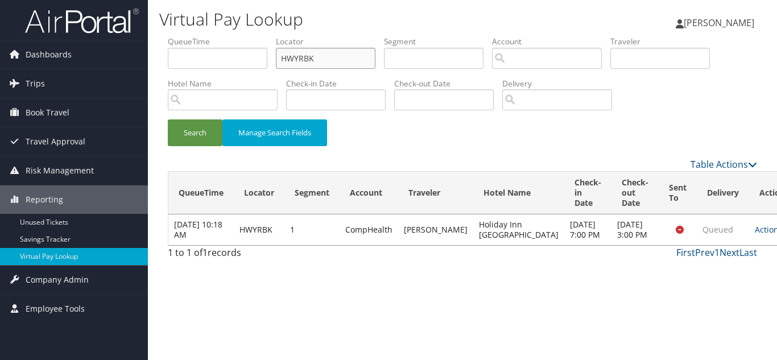
drag, startPoint x: 313, startPoint y: 57, endPoint x: 221, endPoint y: 55, distance: 92.1
click at [221, 36] on ul "QueueTime Locator HWYRBK Segment Account Traveler Hotel Name Check-in Date Chec…" at bounding box center [462, 36] width 589 height 0
click at [168, 119] on button "Search" at bounding box center [195, 132] width 55 height 27
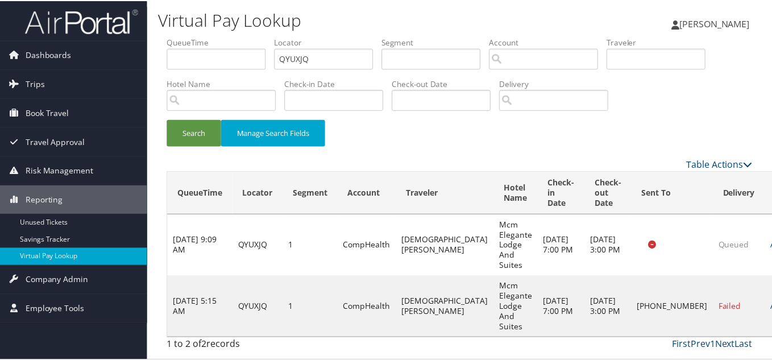
scroll to position [31, 0]
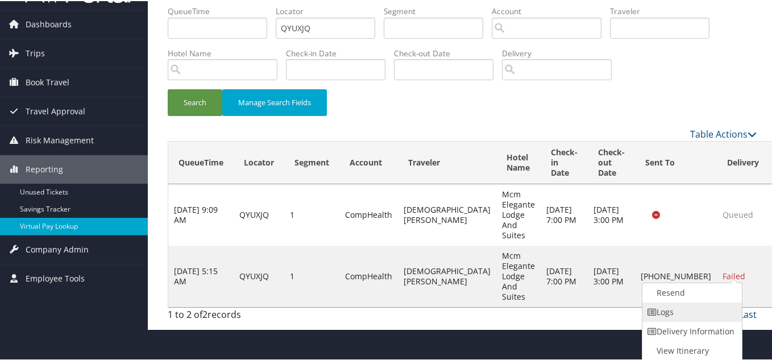
click at [681, 308] on link "Logs" at bounding box center [691, 310] width 97 height 19
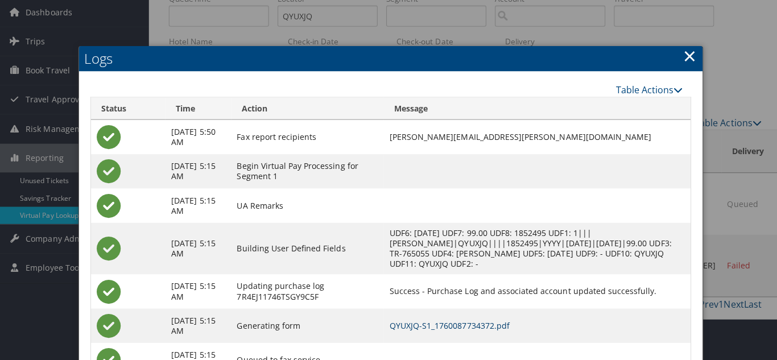
scroll to position [0, 0]
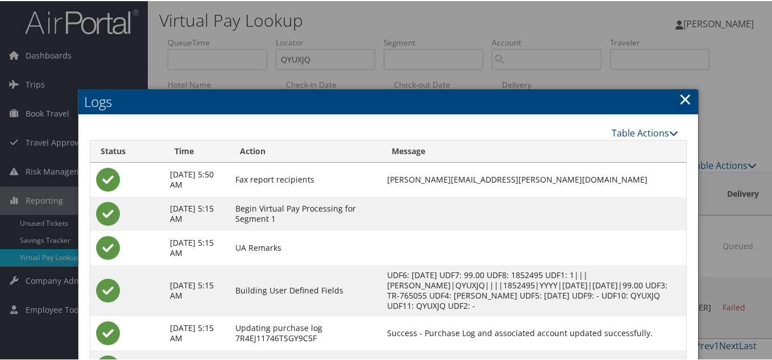
click at [682, 98] on link "×" at bounding box center [685, 97] width 13 height 23
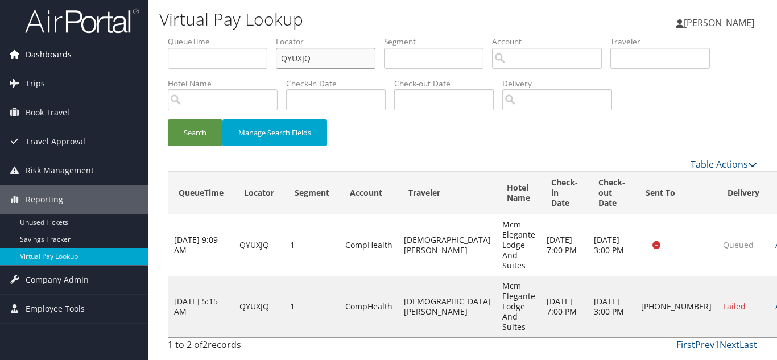
drag, startPoint x: 334, startPoint y: 61, endPoint x: 107, endPoint y: 64, distance: 226.3
click at [111, 63] on div "Dashboards AirPortal 360™ (Manager) My Travel Dashboard Trips Airtinerary® Look…" at bounding box center [388, 180] width 777 height 360
paste input "KEASCM"
click at [168, 119] on button "Search" at bounding box center [195, 132] width 55 height 27
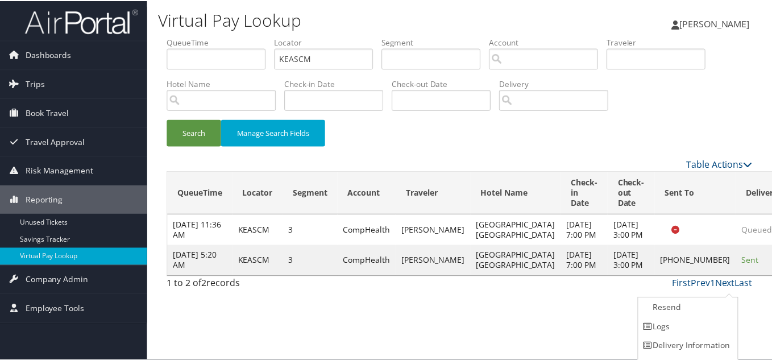
scroll to position [16, 0]
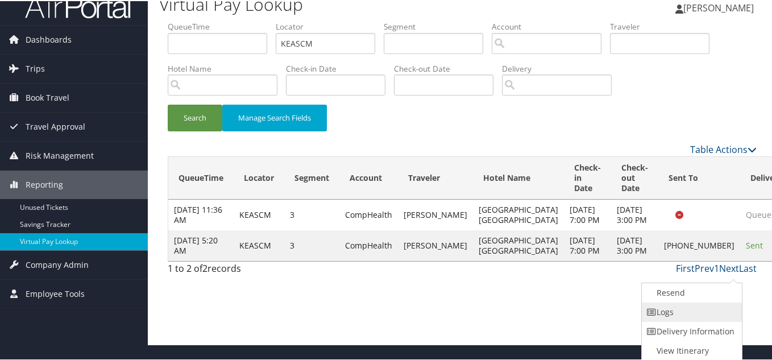
click at [699, 307] on link "Logs" at bounding box center [690, 310] width 97 height 19
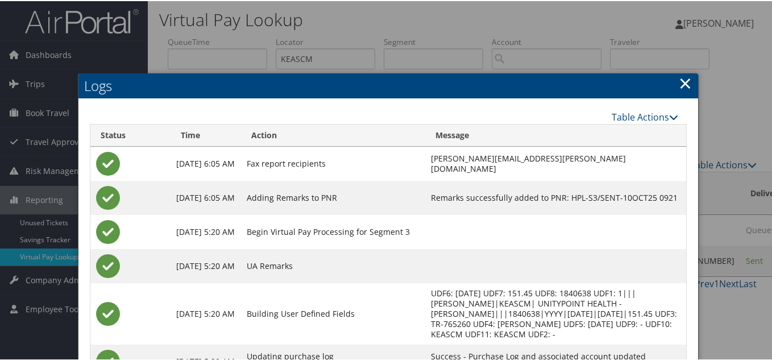
scroll to position [0, 0]
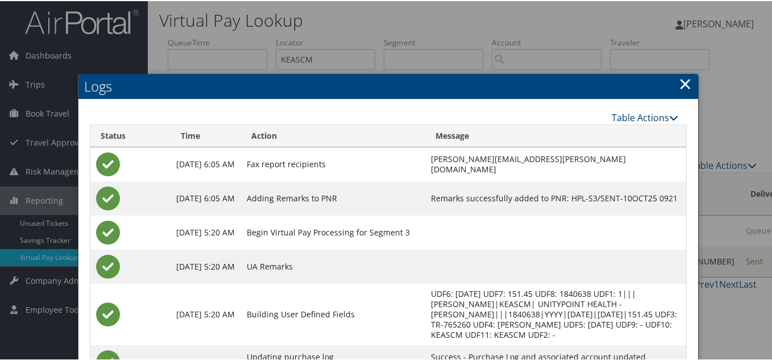
drag, startPoint x: 685, startPoint y: 82, endPoint x: 673, endPoint y: 112, distance: 32.4
click at [685, 82] on link "×" at bounding box center [685, 82] width 13 height 23
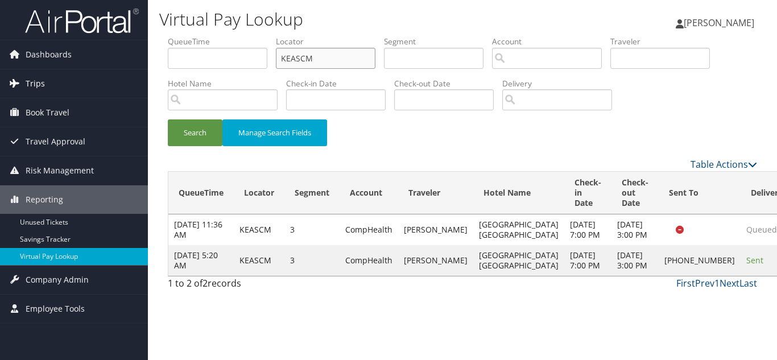
drag, startPoint x: 328, startPoint y: 63, endPoint x: 117, endPoint y: 84, distance: 211.5
click at [117, 84] on div "Dashboards AirPortal 360™ (Manager) My Travel Dashboard Trips Airtinerary® Look…" at bounding box center [388, 180] width 777 height 360
paste input "DNPHEI"
click at [168, 119] on button "Search" at bounding box center [195, 132] width 55 height 27
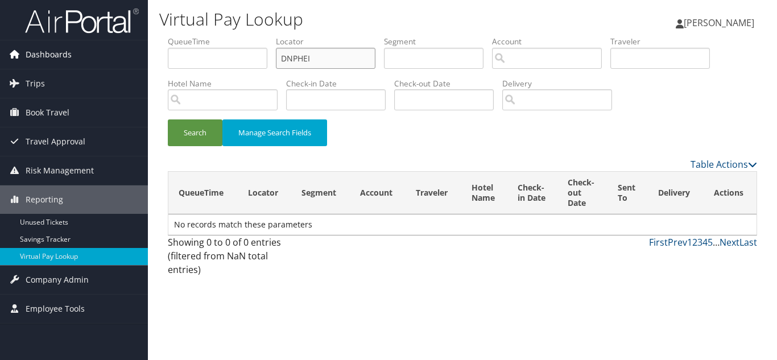
drag, startPoint x: 316, startPoint y: 57, endPoint x: 138, endPoint y: 59, distance: 177.4
click at [144, 57] on div "Dashboards AirPortal 360™ (Manager) My Travel Dashboard Trips Airtinerary® Look…" at bounding box center [388, 180] width 777 height 360
click at [168, 119] on button "Search" at bounding box center [195, 132] width 55 height 27
drag, startPoint x: 322, startPoint y: 61, endPoint x: 120, endPoint y: 59, distance: 202.5
click at [129, 59] on div "Dashboards AirPortal 360™ (Manager) My Travel Dashboard Trips Airtinerary® Look…" at bounding box center [388, 180] width 777 height 360
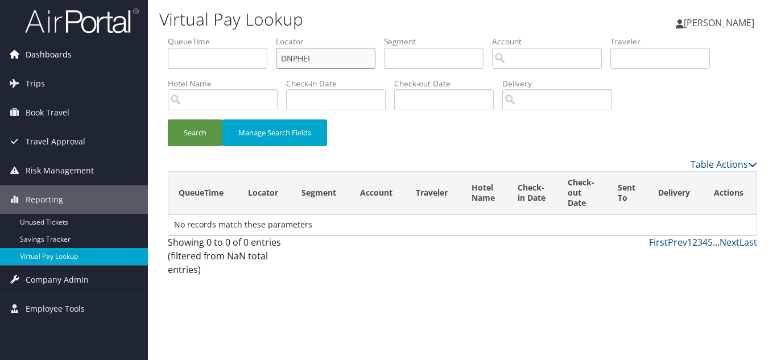
paste input "AIPINL"
click at [168, 119] on button "Search" at bounding box center [195, 132] width 55 height 27
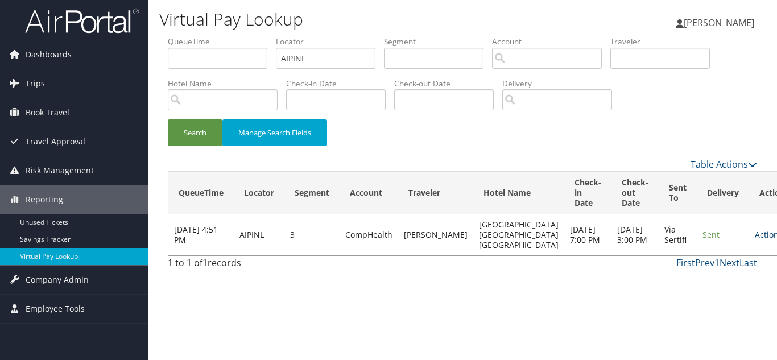
click at [755, 233] on link "Actions" at bounding box center [773, 234] width 36 height 11
click at [702, 267] on link "Logs" at bounding box center [709, 270] width 72 height 19
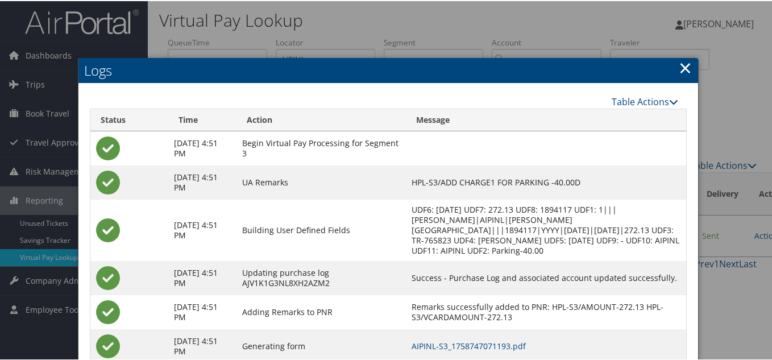
click at [683, 70] on link "×" at bounding box center [685, 66] width 13 height 23
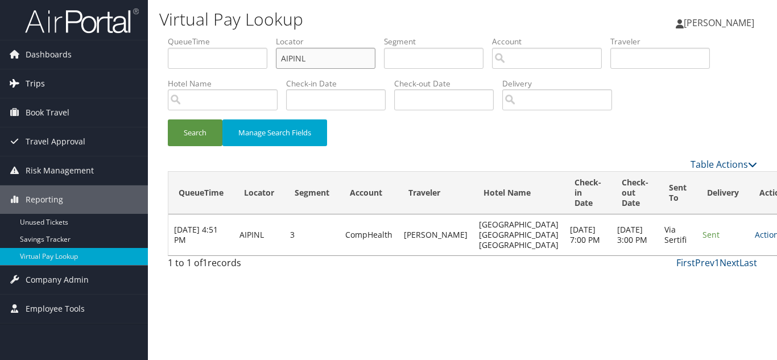
drag, startPoint x: 320, startPoint y: 60, endPoint x: 101, endPoint y: 88, distance: 220.1
click at [108, 85] on div "Dashboards AirPortal 360™ (Manager) My Travel Dashboard Trips Airtinerary® Look…" at bounding box center [388, 180] width 777 height 360
paste input "DCSMPE"
click at [168, 119] on button "Search" at bounding box center [195, 132] width 55 height 27
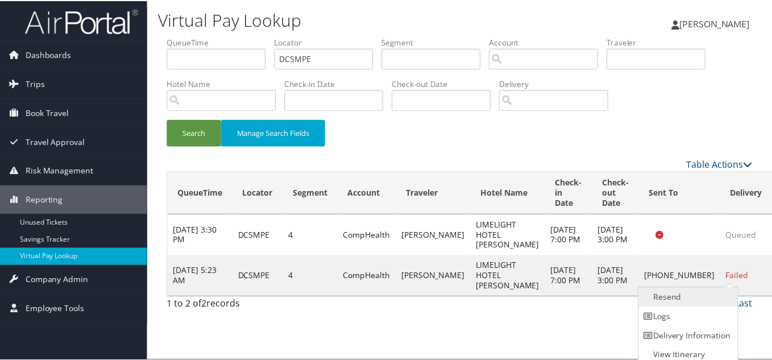
scroll to position [6, 0]
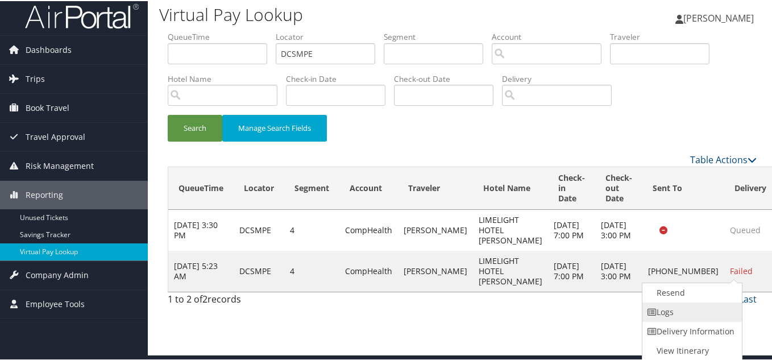
click at [693, 305] on link "Logs" at bounding box center [691, 310] width 97 height 19
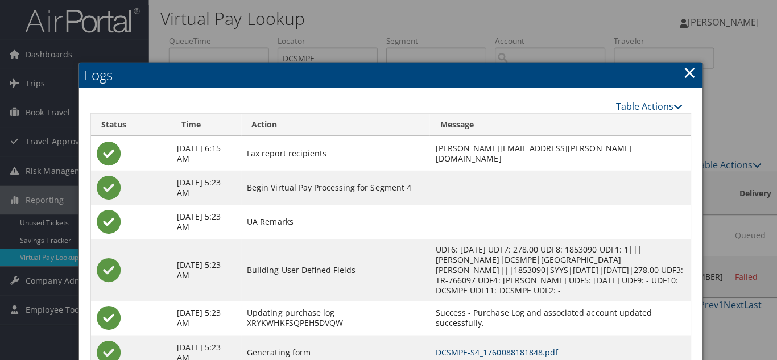
scroll to position [0, 0]
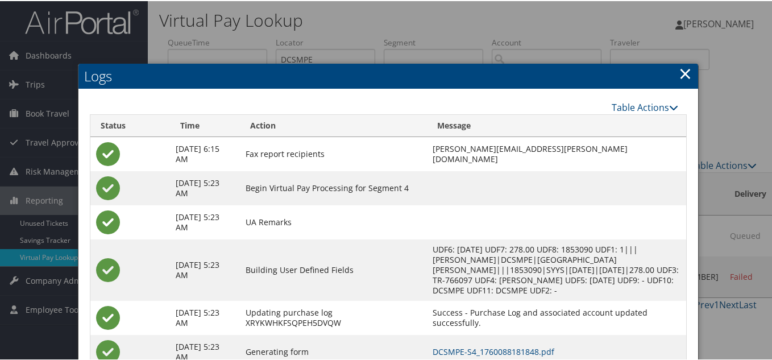
click at [688, 73] on link "×" at bounding box center [685, 72] width 13 height 23
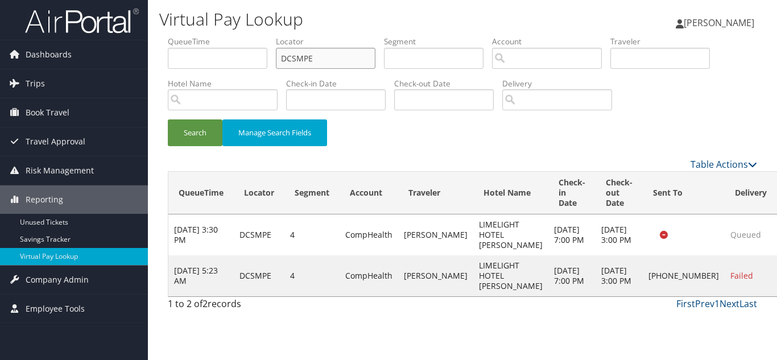
drag, startPoint x: 289, startPoint y: 57, endPoint x: 191, endPoint y: 65, distance: 98.1
click at [219, 36] on ul "QueueTime Locator DCSMPE Segment Account Traveler Hotel Name Check-in Date Chec…" at bounding box center [462, 36] width 589 height 0
paste input "SJOUVX"
click at [168, 119] on button "Search" at bounding box center [195, 132] width 55 height 27
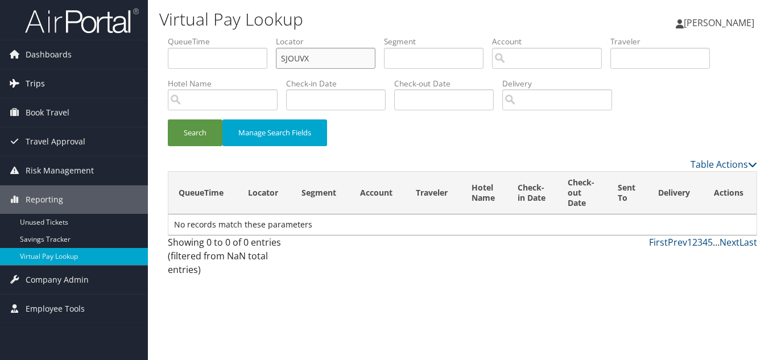
drag, startPoint x: 109, startPoint y: 90, endPoint x: 61, endPoint y: 95, distance: 48.0
click at [63, 94] on div "Dashboards AirPortal 360™ (Manager) My Travel Dashboard Trips Airtinerary® Look…" at bounding box center [388, 180] width 777 height 360
click at [168, 119] on button "Search" at bounding box center [195, 132] width 55 height 27
click at [372, 127] on div "Search Manage Search Fields" at bounding box center [462, 138] width 606 height 38
drag, startPoint x: 320, startPoint y: 60, endPoint x: 88, endPoint y: 32, distance: 233.8
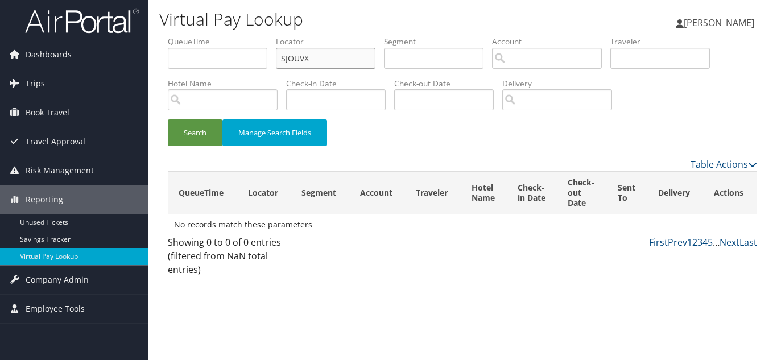
click at [95, 31] on div "Dashboards AirPortal 360™ (Manager) My Travel Dashboard Trips Airtinerary® Look…" at bounding box center [388, 180] width 777 height 360
paste input "NDWCWW"
click at [168, 119] on button "Search" at bounding box center [195, 132] width 55 height 27
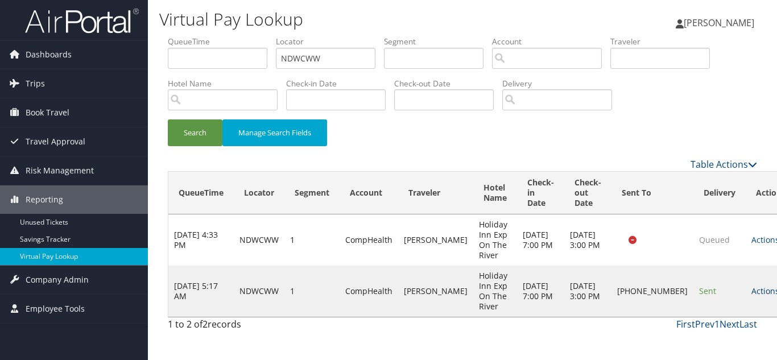
click at [751, 289] on link "Actions" at bounding box center [769, 290] width 36 height 11
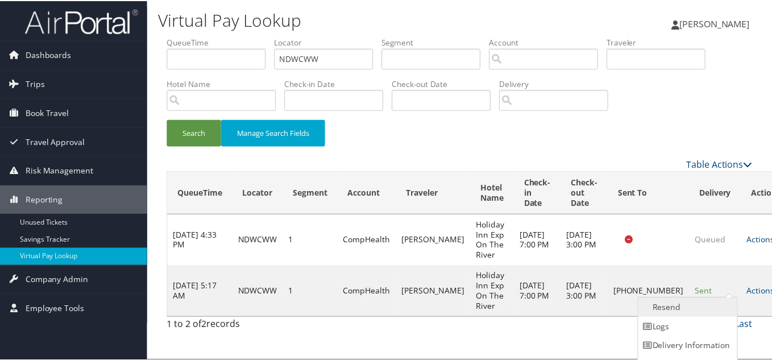
scroll to position [16, 0]
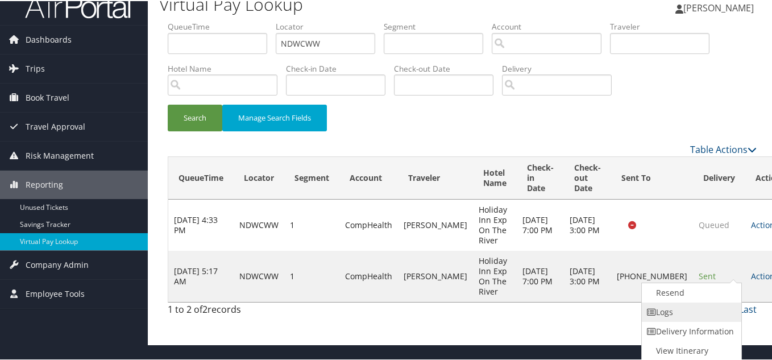
click at [690, 312] on link "Logs" at bounding box center [690, 310] width 97 height 19
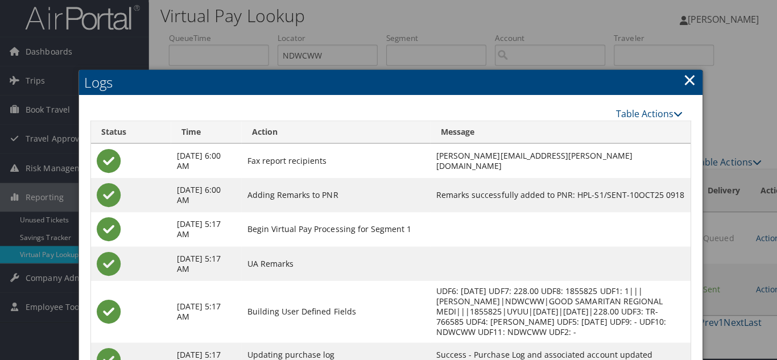
scroll to position [0, 0]
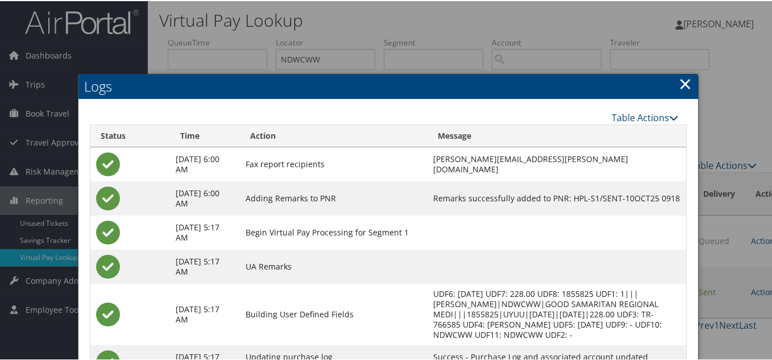
click at [684, 84] on link "×" at bounding box center [685, 82] width 13 height 23
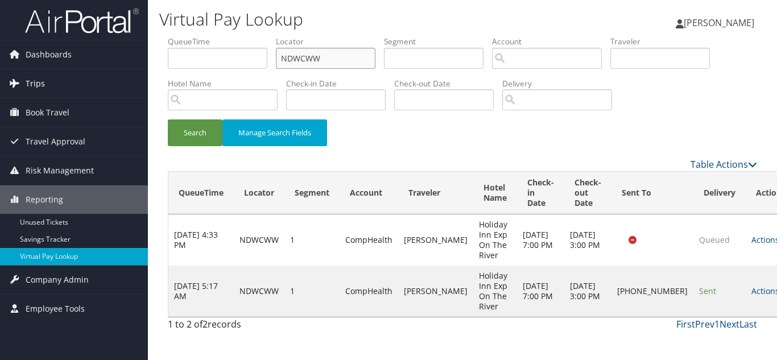
drag, startPoint x: 235, startPoint y: 68, endPoint x: 112, endPoint y: 71, distance: 123.4
click at [114, 70] on div "Dashboards AirPortal 360™ (Manager) My Travel Dashboard Trips Airtinerary® Look…" at bounding box center [388, 180] width 777 height 360
paste input "GNYXHX"
click at [168, 119] on button "Search" at bounding box center [195, 132] width 55 height 27
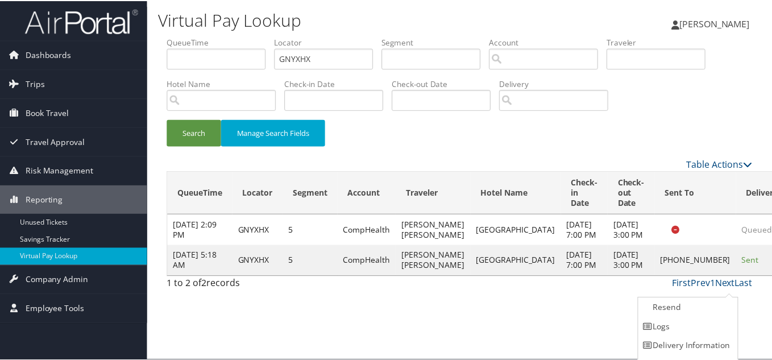
scroll to position [16, 0]
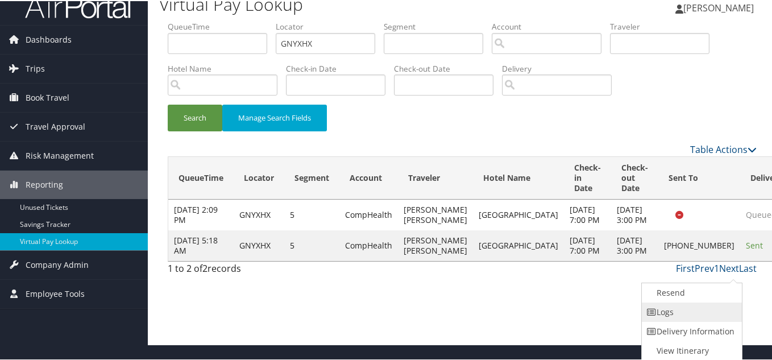
click at [674, 312] on link "Logs" at bounding box center [690, 310] width 97 height 19
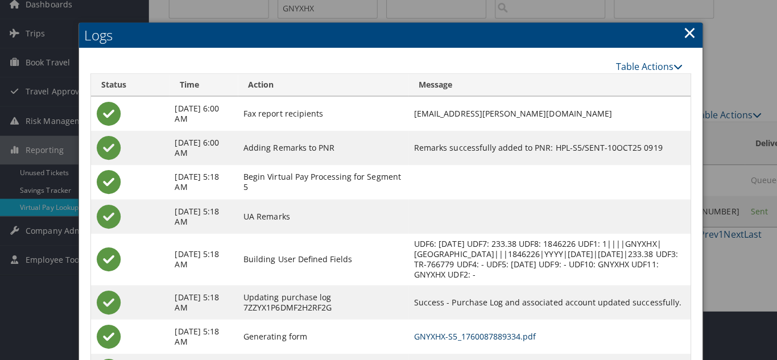
scroll to position [0, 0]
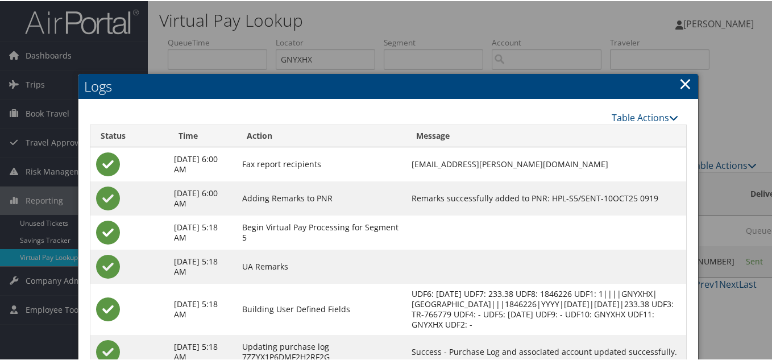
click at [682, 84] on link "×" at bounding box center [685, 82] width 13 height 23
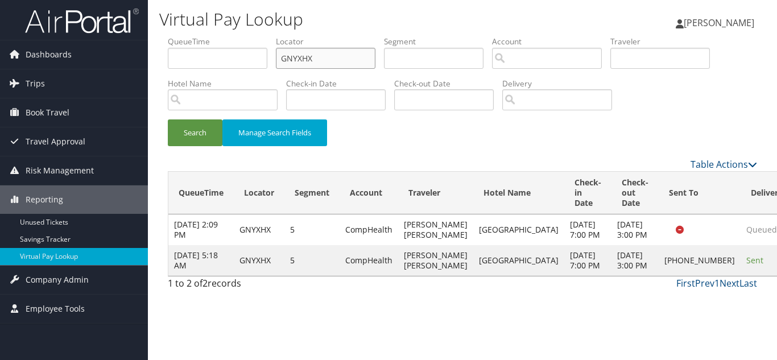
drag, startPoint x: 229, startPoint y: 59, endPoint x: 195, endPoint y: 60, distance: 33.6
click at [198, 36] on ul "QueueTime Locator GNYXHX Segment Account Traveler Hotel Name Check-in Date Chec…" at bounding box center [462, 36] width 589 height 0
paste input "KKWJRP"
click at [168, 119] on button "Search" at bounding box center [195, 132] width 55 height 27
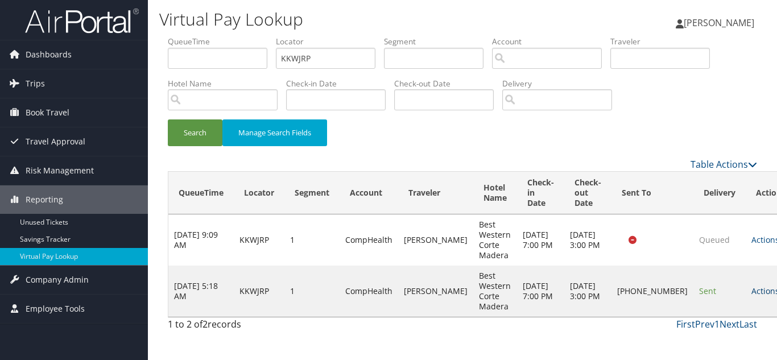
click at [751, 290] on link "Actions" at bounding box center [769, 290] width 36 height 11
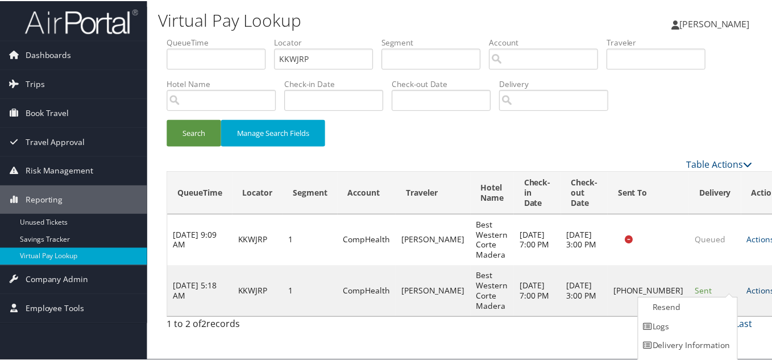
scroll to position [16, 0]
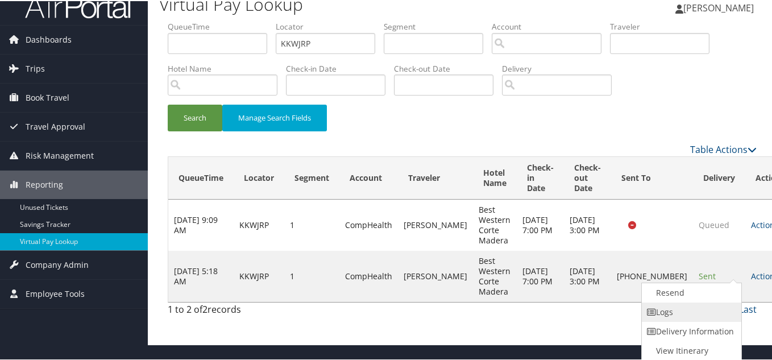
click at [692, 312] on link "Logs" at bounding box center [690, 310] width 97 height 19
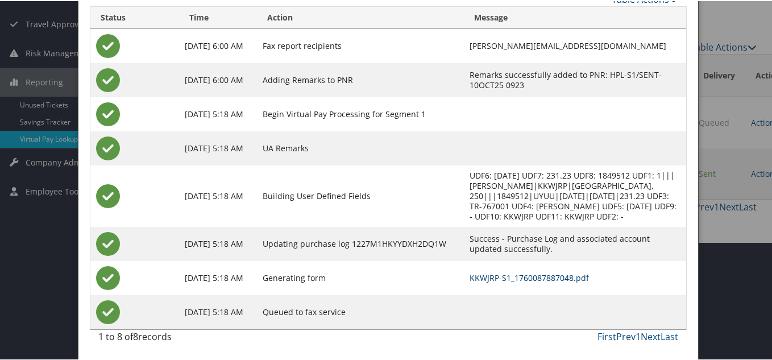
scroll to position [0, 0]
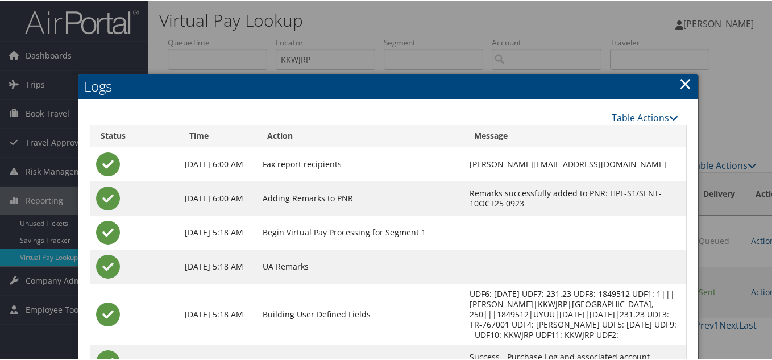
click at [684, 87] on link "×" at bounding box center [685, 82] width 13 height 23
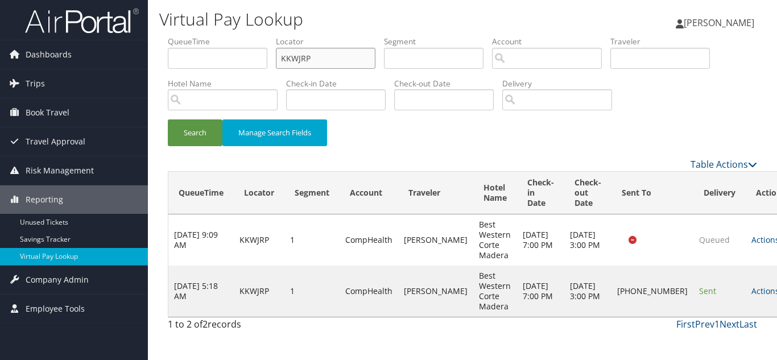
drag, startPoint x: 320, startPoint y: 59, endPoint x: 164, endPoint y: 59, distance: 155.8
click at [169, 36] on ul "QueueTime Locator KKWJRP Segment Account Traveler Hotel Name Check-in Date Chec…" at bounding box center [462, 36] width 589 height 0
paste input "NBNLAD"
click at [168, 119] on button "Search" at bounding box center [195, 132] width 55 height 27
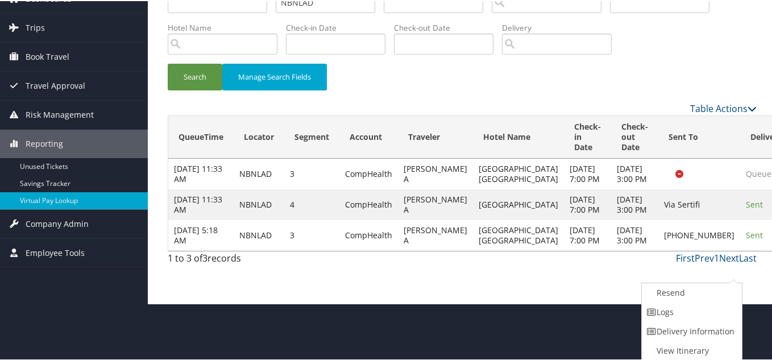
click at [691, 312] on link "Logs" at bounding box center [690, 310] width 97 height 19
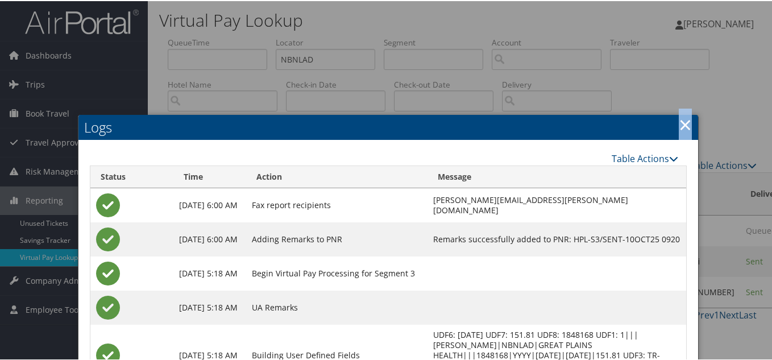
drag, startPoint x: 681, startPoint y: 123, endPoint x: 640, endPoint y: 136, distance: 42.8
click at [682, 123] on link "×" at bounding box center [685, 123] width 13 height 23
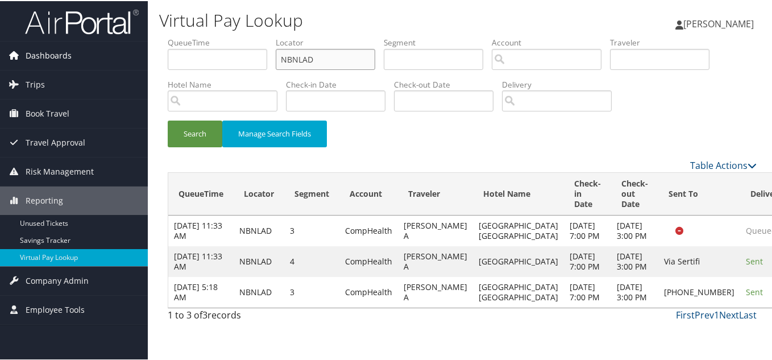
drag, startPoint x: 324, startPoint y: 65, endPoint x: 0, endPoint y: 68, distance: 323.6
click at [0, 66] on div "Dashboards AirPortal 360™ (Manager) My Travel Dashboard Trips Airtinerary® Look…" at bounding box center [388, 180] width 777 height 360
paste input "HPVNMZ"
click at [168, 119] on button "Search" at bounding box center [195, 132] width 55 height 27
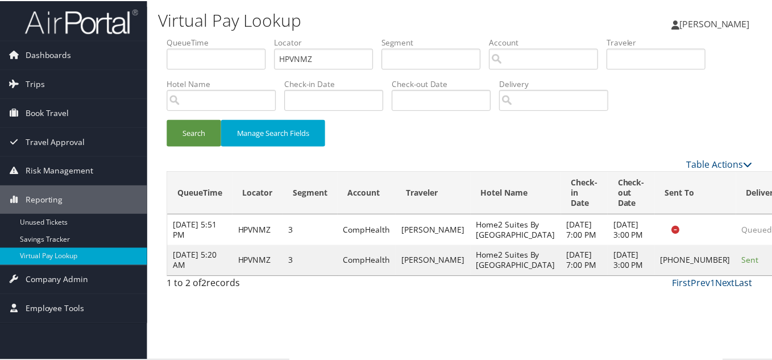
scroll to position [16, 0]
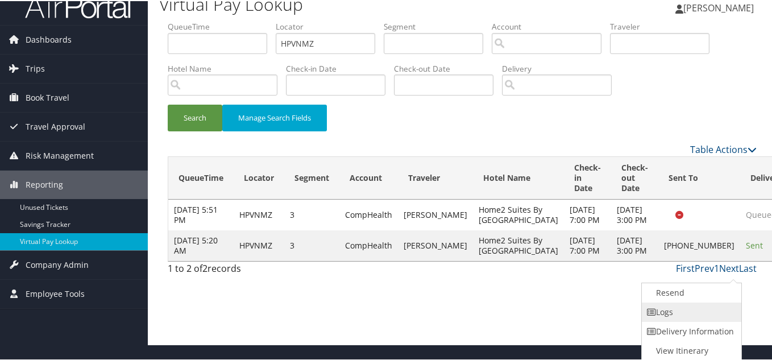
click at [696, 316] on link "Logs" at bounding box center [690, 310] width 97 height 19
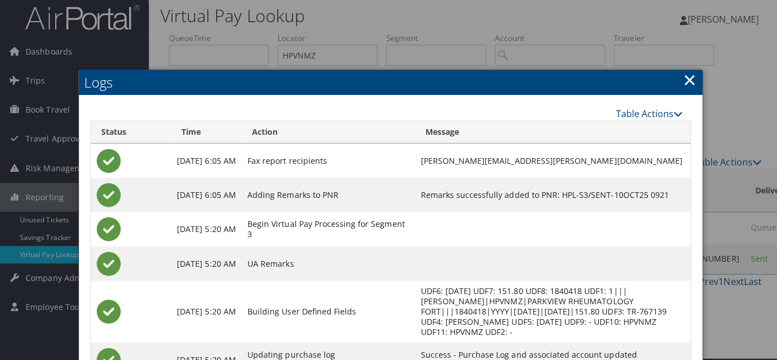
scroll to position [0, 0]
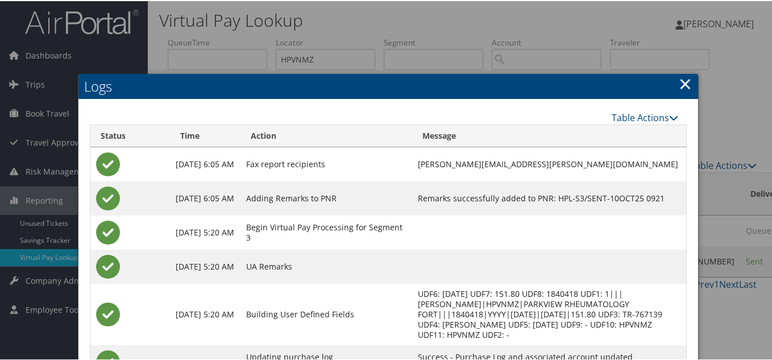
click at [681, 84] on link "×" at bounding box center [685, 82] width 13 height 23
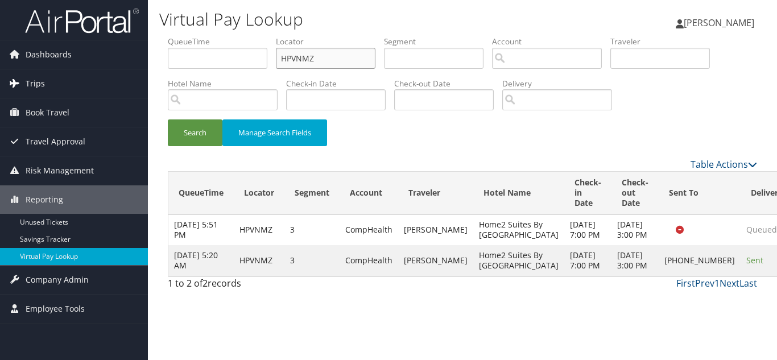
drag, startPoint x: 338, startPoint y: 59, endPoint x: 42, endPoint y: 97, distance: 299.3
click at [52, 92] on div "Dashboards AirPortal 360™ (Manager) My Travel Dashboard Trips Airtinerary® Look…" at bounding box center [388, 180] width 777 height 360
paste input "JIWPQN"
click at [168, 119] on button "Search" at bounding box center [195, 132] width 55 height 27
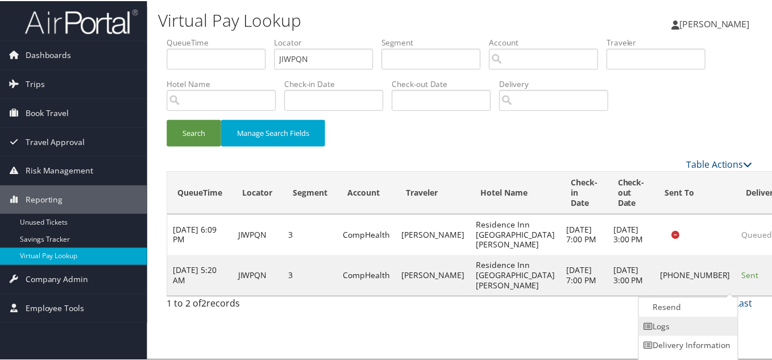
scroll to position [16, 0]
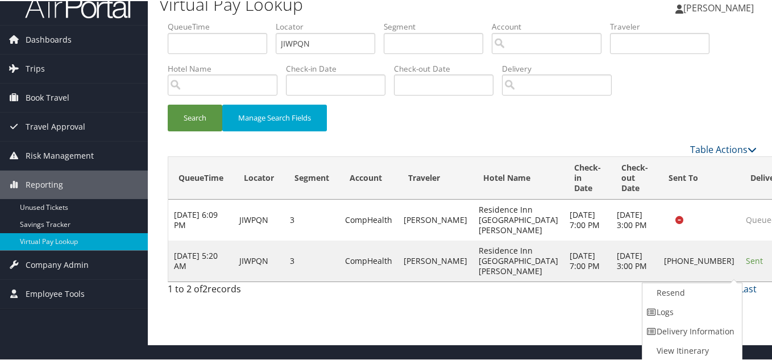
click at [685, 313] on link "Logs" at bounding box center [691, 310] width 97 height 19
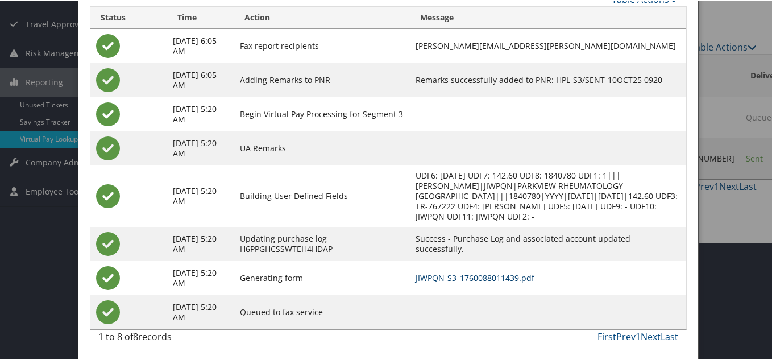
scroll to position [0, 0]
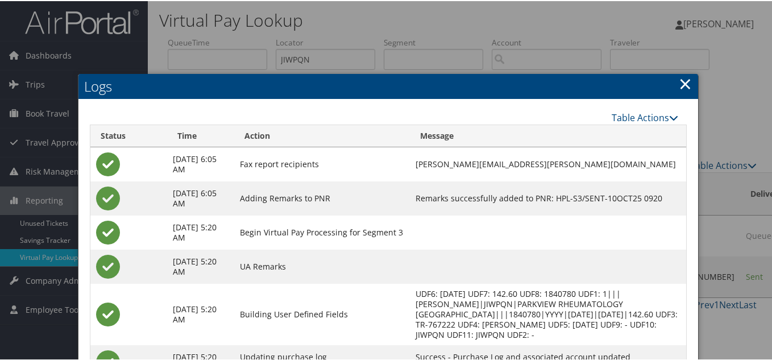
click at [682, 84] on link "×" at bounding box center [685, 82] width 13 height 23
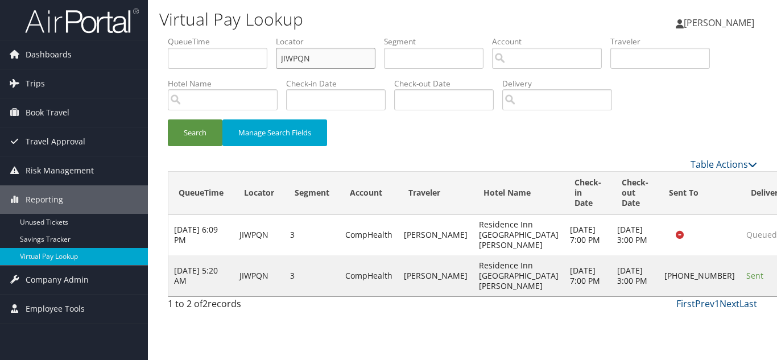
drag, startPoint x: 320, startPoint y: 63, endPoint x: 187, endPoint y: 61, distance: 132.5
click at [187, 36] on ul "QueueTime Locator JIWPQN Segment Account Traveler Hotel Name Check-in Date Chec…" at bounding box center [462, 36] width 589 height 0
paste input "IQIBQH"
click at [168, 119] on button "Search" at bounding box center [195, 132] width 55 height 27
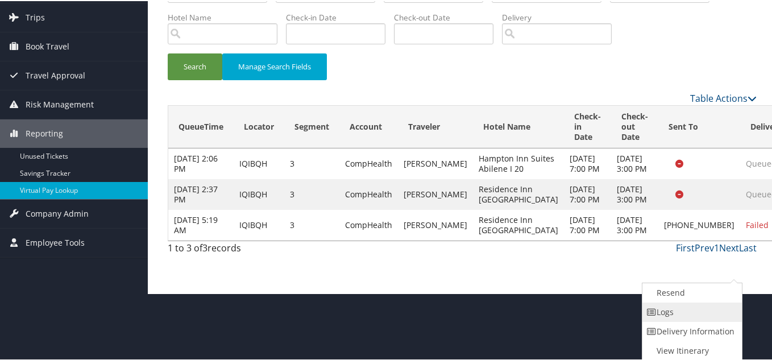
click at [676, 316] on link "Logs" at bounding box center [691, 310] width 97 height 19
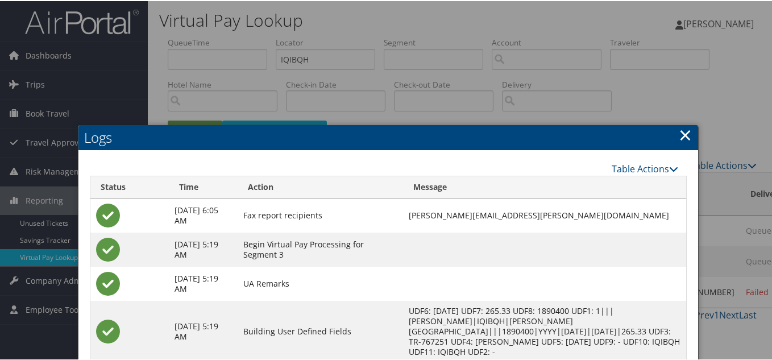
click at [681, 135] on link "×" at bounding box center [685, 133] width 13 height 23
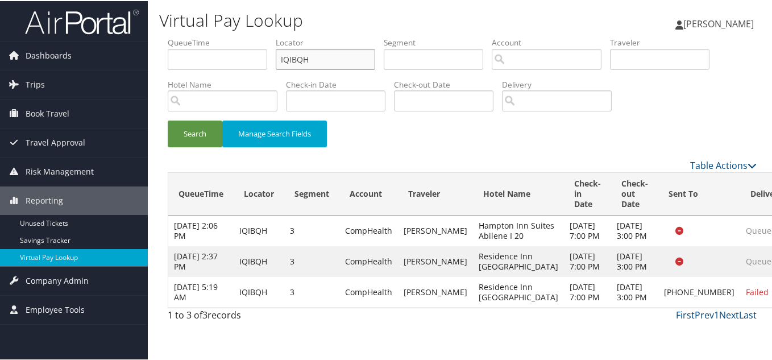
click at [172, 36] on ul "QueueTime Locator IQIBQH Segment Account Traveler Hotel Name Check-in Date Chec…" at bounding box center [462, 36] width 589 height 0
paste input "TR-767307"
click at [318, 59] on input "IQIBQH" at bounding box center [326, 58] width 100 height 21
drag, startPoint x: 325, startPoint y: 58, endPoint x: 179, endPoint y: 62, distance: 146.8
click at [179, 36] on ul "QueueTime Locator IQIBQH Segment Account Traveler Hotel Name Check-in Date Chec…" at bounding box center [462, 36] width 589 height 0
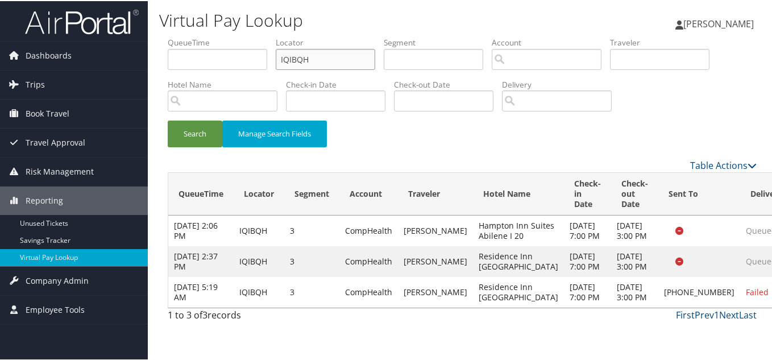
paste input "AXLPL"
click at [168, 119] on button "Search" at bounding box center [195, 132] width 55 height 27
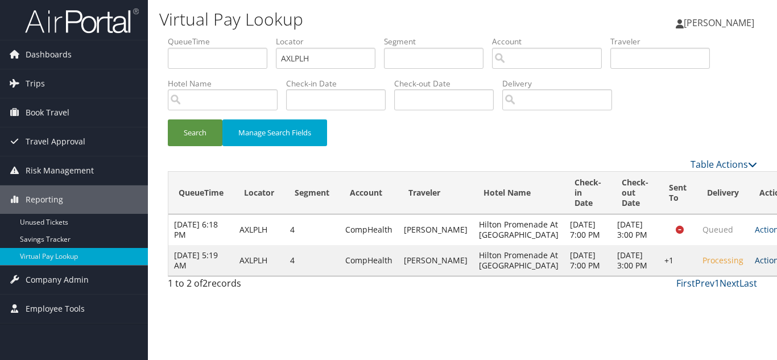
click at [755, 266] on link "Actions" at bounding box center [773, 260] width 36 height 11
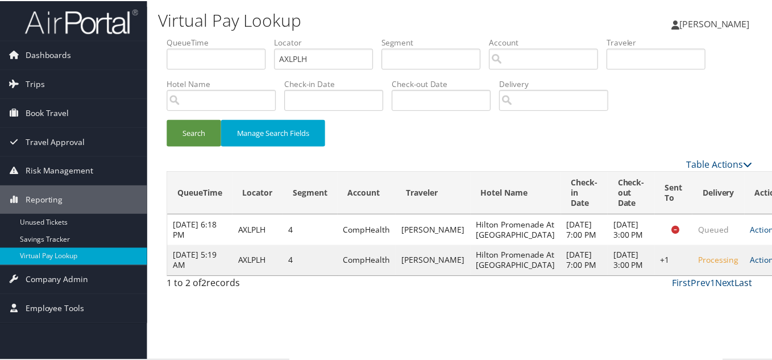
scroll to position [16, 0]
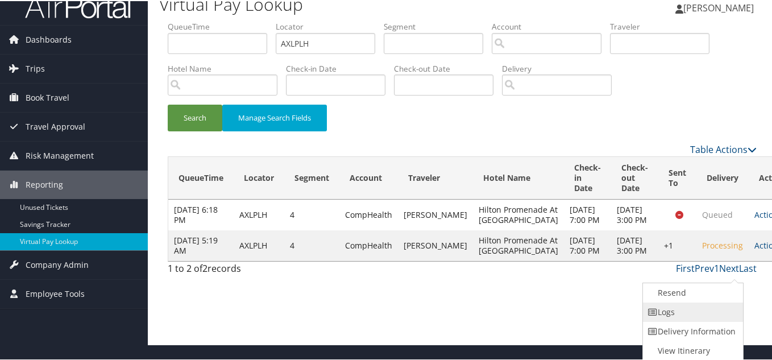
click at [690, 310] on link "Logs" at bounding box center [691, 310] width 97 height 19
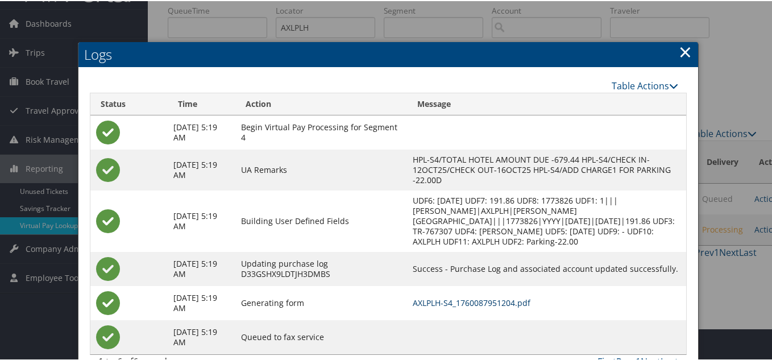
scroll to position [0, 0]
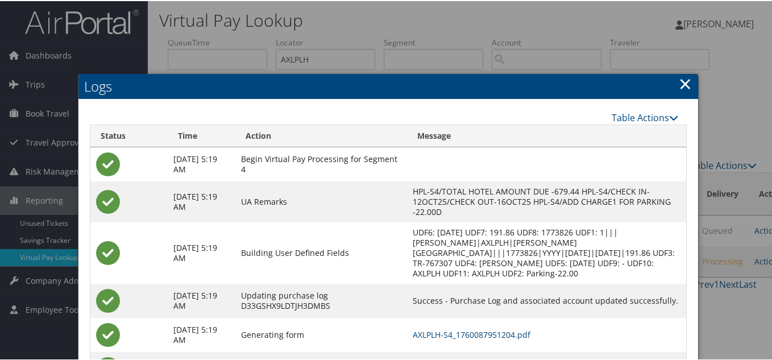
click at [682, 88] on link "×" at bounding box center [685, 82] width 13 height 23
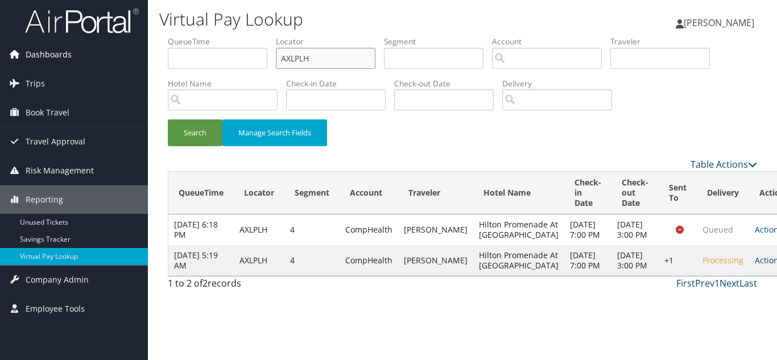
drag, startPoint x: 275, startPoint y: 60, endPoint x: 77, endPoint y: 64, distance: 197.9
click at [96, 59] on div "Dashboards AirPortal 360™ (Manager) My Travel Dashboard Trips Airtinerary® Look…" at bounding box center [388, 180] width 777 height 360
paste input "FBWOKJ"
click at [168, 119] on button "Search" at bounding box center [195, 132] width 55 height 27
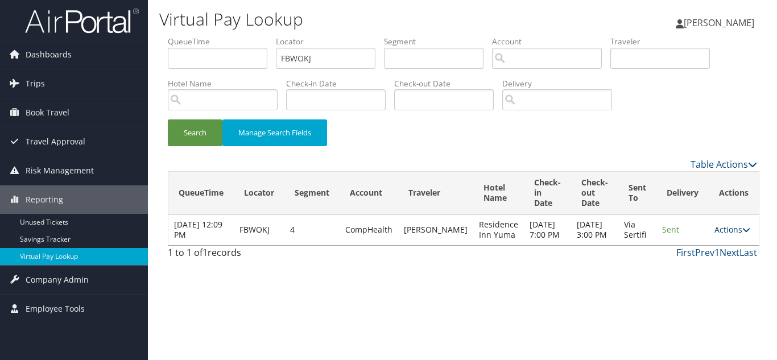
click at [722, 235] on link "Actions" at bounding box center [732, 229] width 36 height 11
click at [707, 263] on link "Logs" at bounding box center [708, 270] width 72 height 19
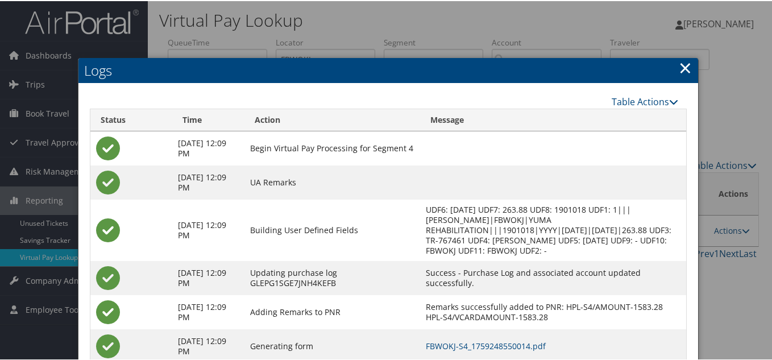
click at [682, 67] on link "×" at bounding box center [685, 66] width 13 height 23
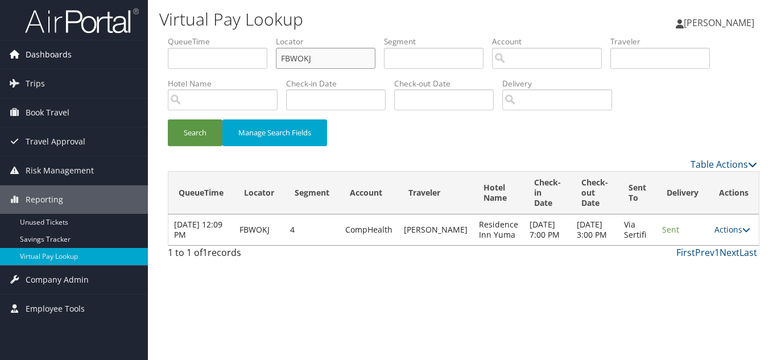
drag, startPoint x: 325, startPoint y: 56, endPoint x: 97, endPoint y: 56, distance: 228.6
click at [97, 56] on div "Dashboards AirPortal 360™ (Manager) My Travel Dashboard Trips Airtinerary® Look…" at bounding box center [388, 180] width 777 height 360
paste input "GRRGOU"
click at [168, 119] on button "Search" at bounding box center [195, 132] width 55 height 27
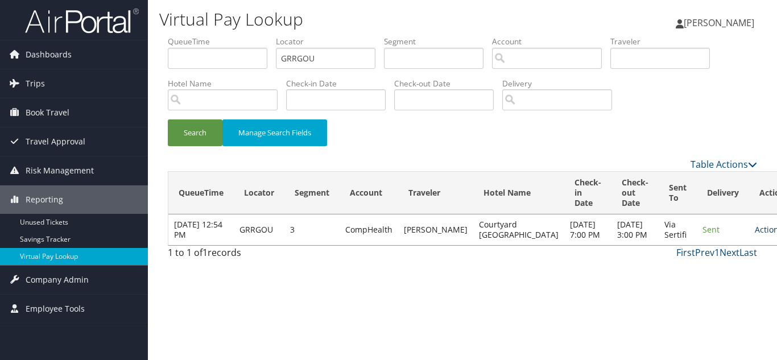
click at [755, 235] on link "Actions" at bounding box center [773, 229] width 36 height 11
click at [699, 271] on link "Logs" at bounding box center [708, 270] width 72 height 19
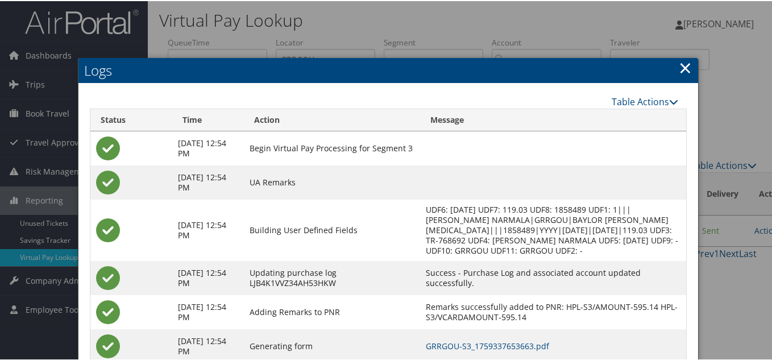
click at [680, 69] on link "×" at bounding box center [685, 66] width 13 height 23
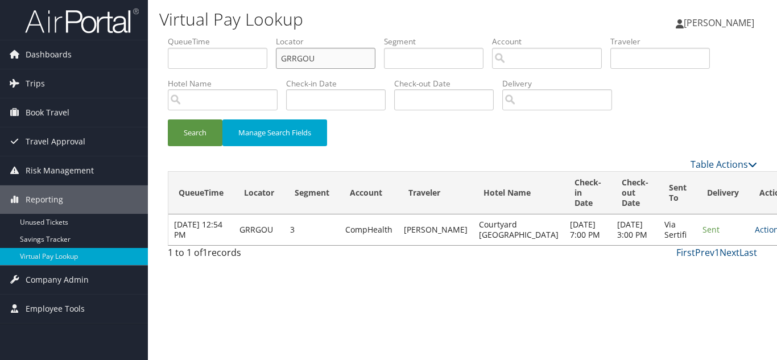
drag, startPoint x: 281, startPoint y: 63, endPoint x: 148, endPoint y: 63, distance: 133.1
click at [149, 63] on div "Virtual Pay Lookup [PERSON_NAME] [PERSON_NAME] My Settings Travel Agency Contac…" at bounding box center [462, 180] width 629 height 360
paste input "JRDKWP"
click at [168, 119] on button "Search" at bounding box center [195, 132] width 55 height 27
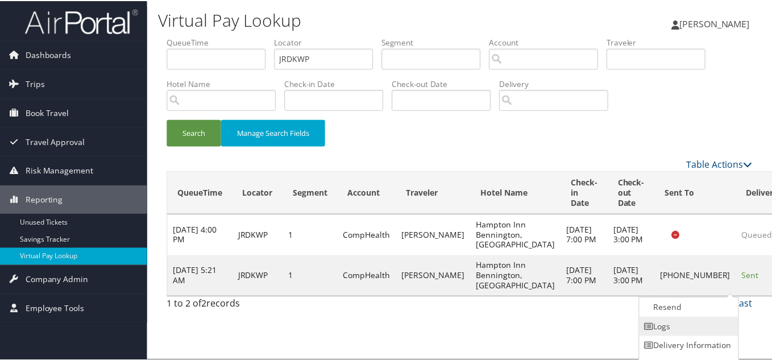
scroll to position [16, 0]
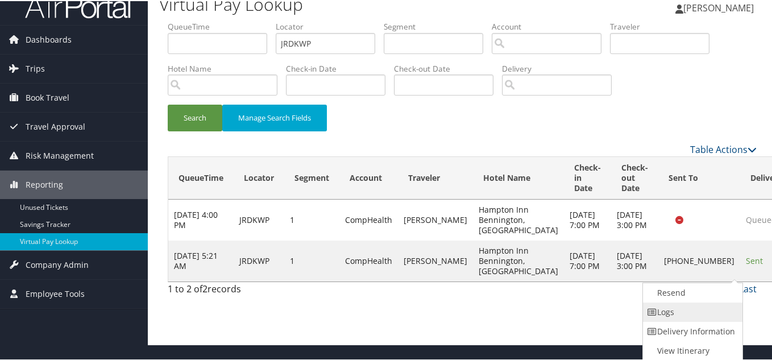
click at [694, 309] on link "Logs" at bounding box center [691, 310] width 97 height 19
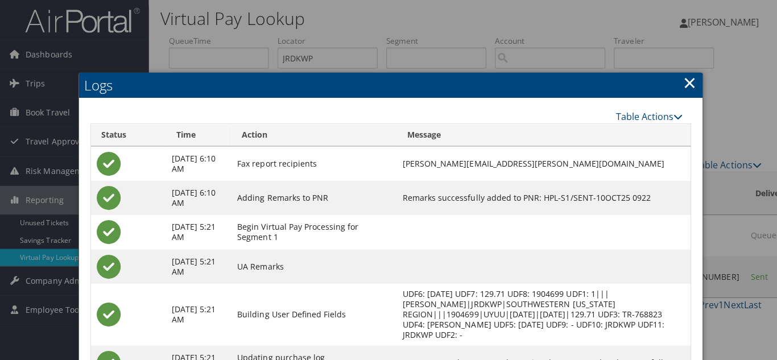
scroll to position [0, 0]
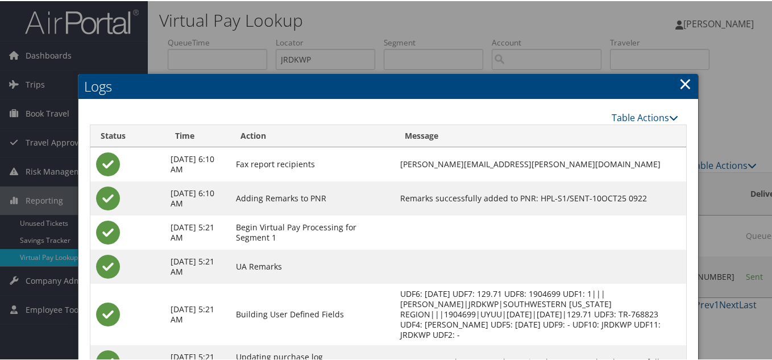
click at [688, 85] on link "×" at bounding box center [685, 82] width 13 height 23
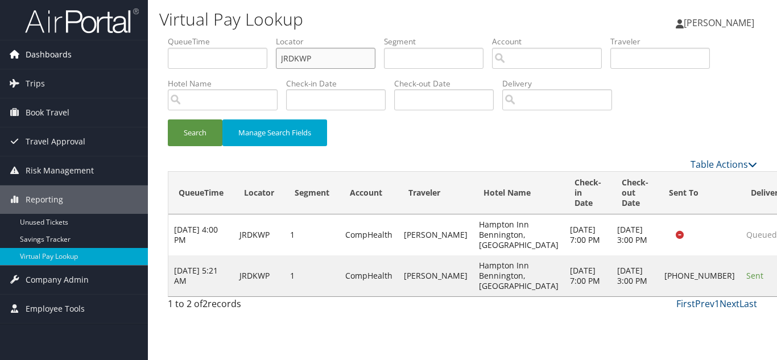
drag, startPoint x: 158, startPoint y: 51, endPoint x: 47, endPoint y: 51, distance: 111.5
click at [49, 51] on div "Dashboards AirPortal 360™ (Manager) My Travel Dashboard Trips Airtinerary® Look…" at bounding box center [388, 180] width 777 height 360
paste input "WSMHZK"
click at [168, 119] on button "Search" at bounding box center [195, 132] width 55 height 27
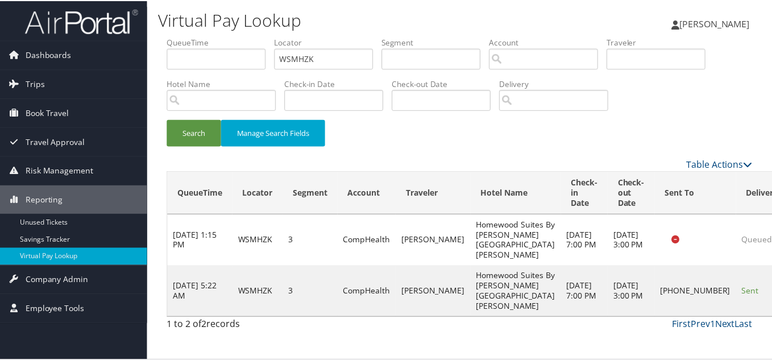
scroll to position [16, 0]
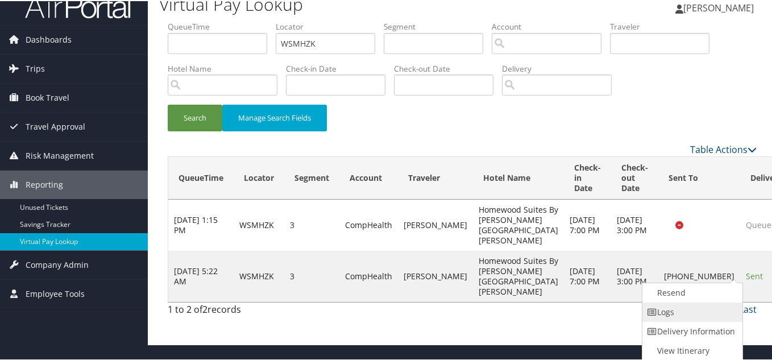
click at [692, 313] on link "Logs" at bounding box center [691, 310] width 97 height 19
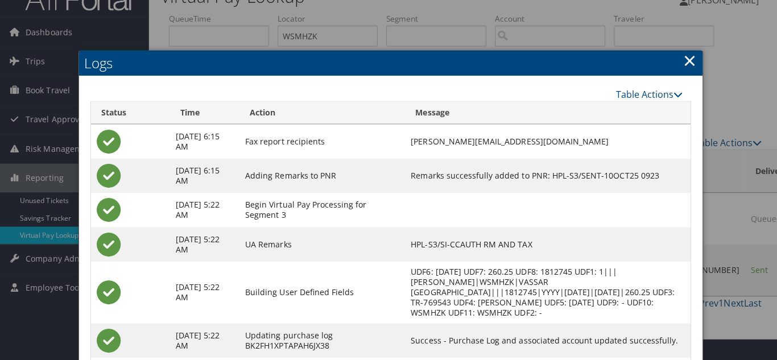
scroll to position [0, 0]
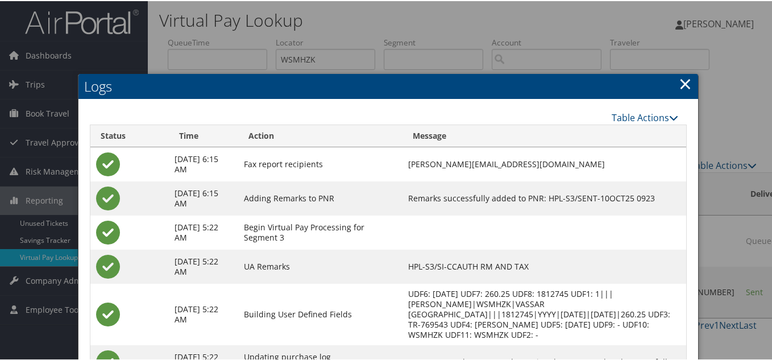
click at [684, 85] on link "×" at bounding box center [685, 82] width 13 height 23
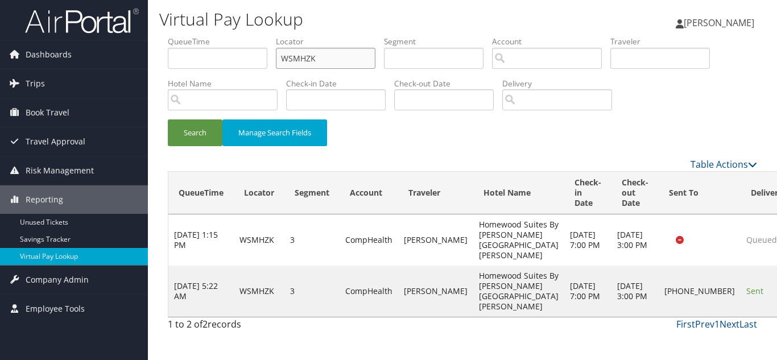
drag, startPoint x: 320, startPoint y: 61, endPoint x: 168, endPoint y: 61, distance: 151.3
click at [176, 36] on ul "QueueTime Locator WSMHZK Segment Account Traveler Hotel Name Check-in Date Chec…" at bounding box center [462, 36] width 589 height 0
paste input "ORZJUB"
click at [168, 119] on button "Search" at bounding box center [195, 132] width 55 height 27
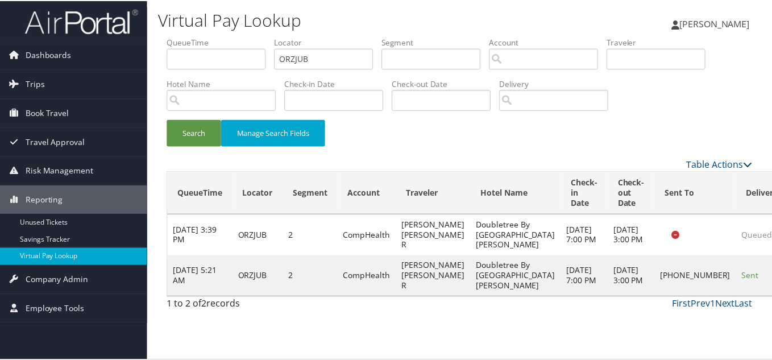
scroll to position [6, 0]
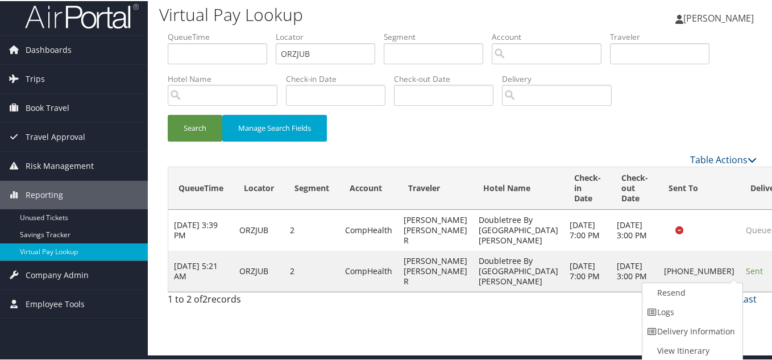
click at [713, 307] on link "Logs" at bounding box center [691, 310] width 97 height 19
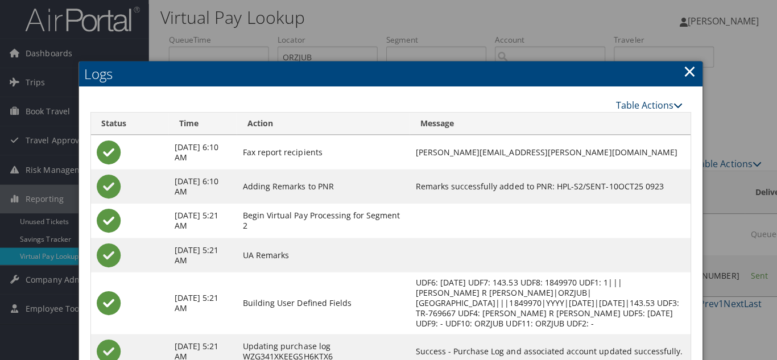
scroll to position [0, 0]
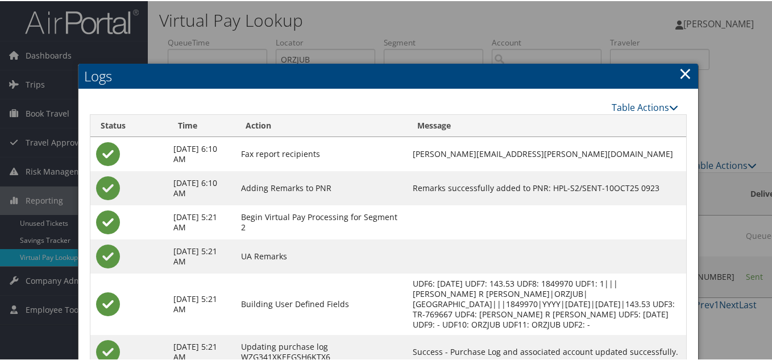
click at [684, 68] on link "×" at bounding box center [685, 72] width 13 height 23
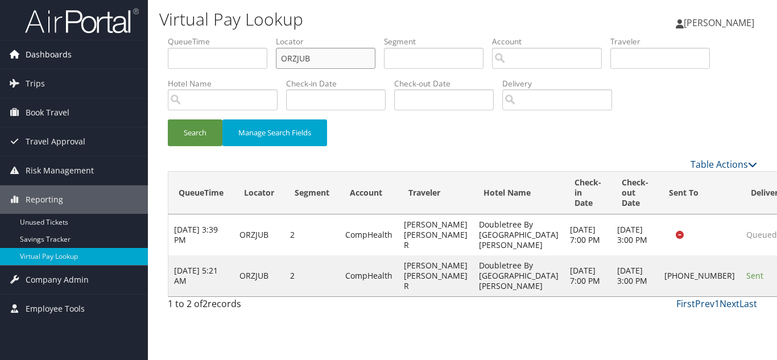
drag, startPoint x: 327, startPoint y: 55, endPoint x: 126, endPoint y: 63, distance: 200.9
click at [149, 56] on div "Virtual Pay Lookup [PERSON_NAME] [PERSON_NAME] My Settings Travel Agency Contac…" at bounding box center [462, 180] width 629 height 360
paste input "WPKJIM"
click at [168, 119] on button "Search" at bounding box center [195, 132] width 55 height 27
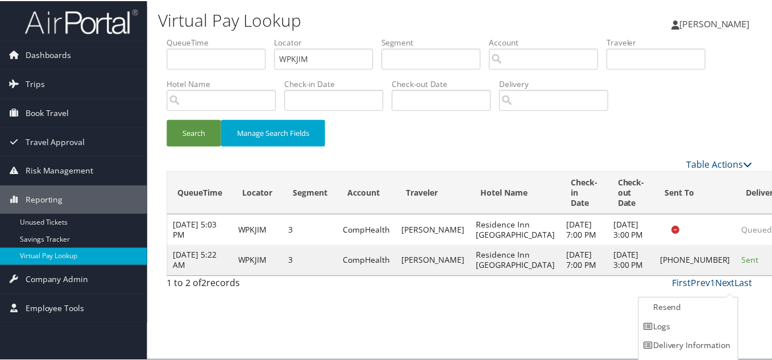
scroll to position [16, 0]
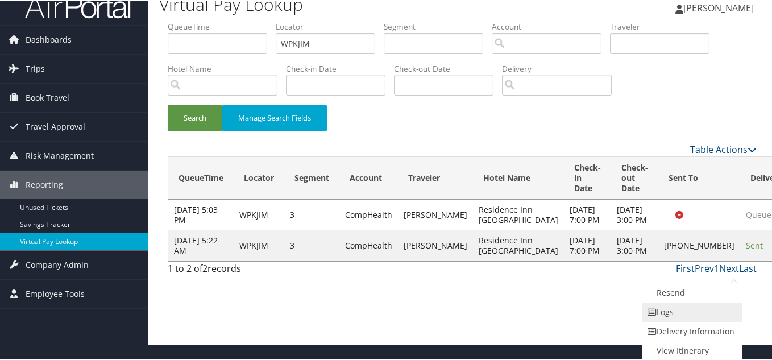
click at [682, 316] on link "Logs" at bounding box center [691, 310] width 97 height 19
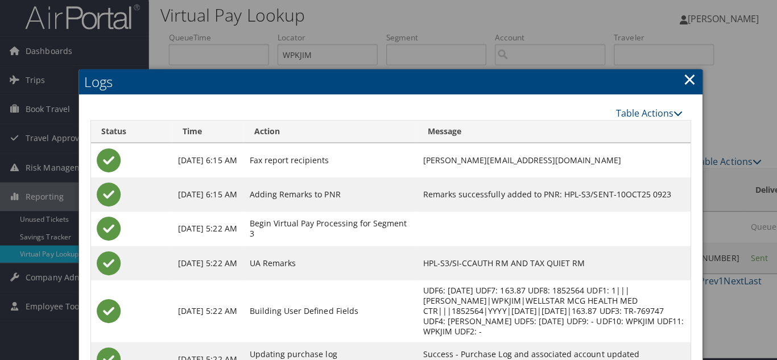
scroll to position [0, 0]
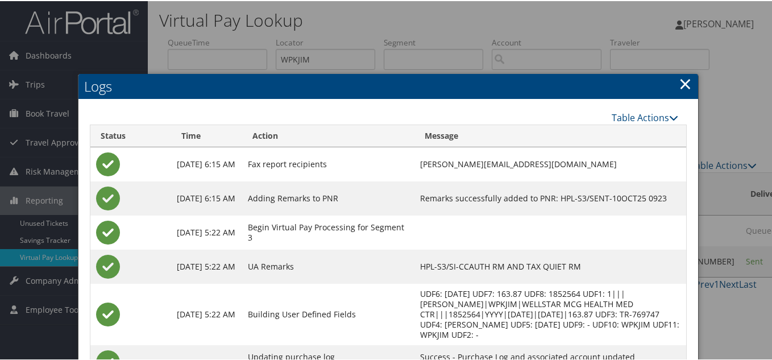
click at [683, 81] on link "×" at bounding box center [685, 82] width 13 height 23
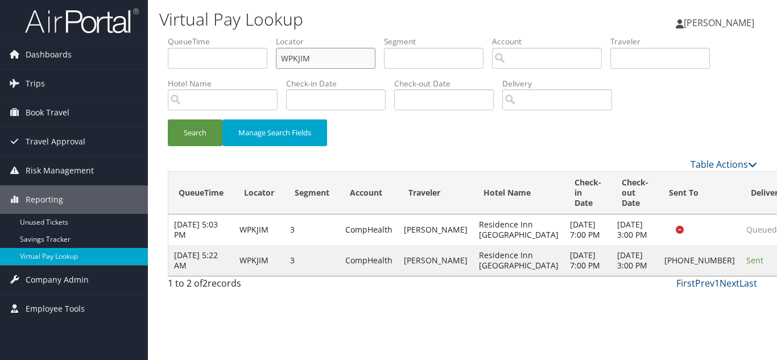
drag, startPoint x: 325, startPoint y: 58, endPoint x: 187, endPoint y: 63, distance: 138.8
click at [194, 36] on ul "QueueTime Locator WPKJIM Segment Account Traveler Hotel Name Check-in Date Chec…" at bounding box center [462, 36] width 589 height 0
paste input "CBRGQJ"
click at [168, 119] on button "Search" at bounding box center [195, 132] width 55 height 27
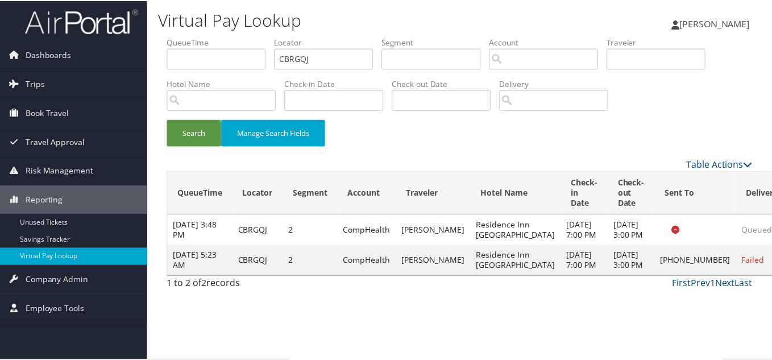
scroll to position [16, 0]
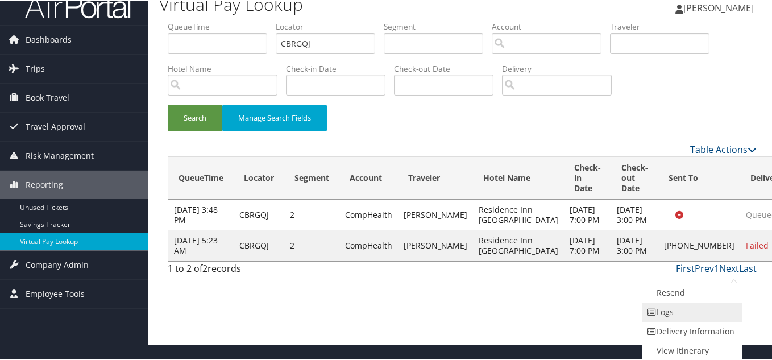
click at [685, 309] on link "Logs" at bounding box center [691, 310] width 97 height 19
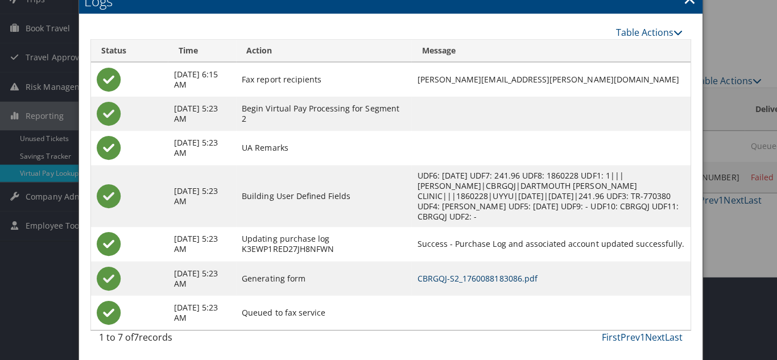
scroll to position [0, 0]
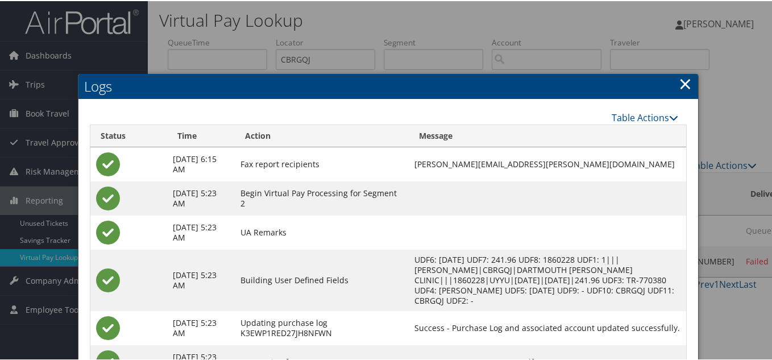
click at [684, 82] on link "×" at bounding box center [685, 82] width 13 height 23
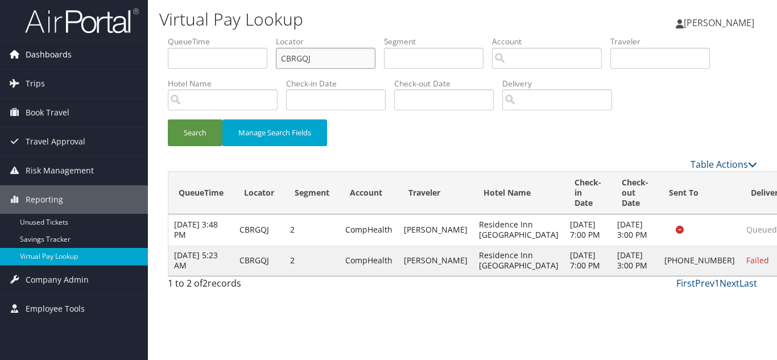
drag, startPoint x: 331, startPoint y: 54, endPoint x: 94, endPoint y: 57, distance: 237.2
click at [94, 57] on div "Dashboards AirPortal 360™ (Manager) My Travel Dashboard Trips Airtinerary® Look…" at bounding box center [388, 180] width 777 height 360
paste input "ETHDEC"
click at [168, 119] on button "Search" at bounding box center [195, 132] width 55 height 27
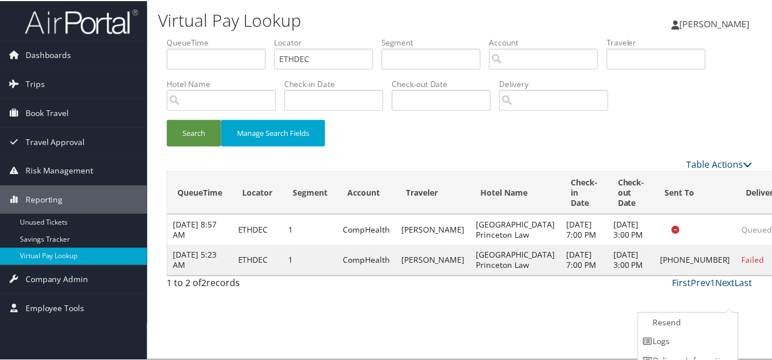
scroll to position [31, 0]
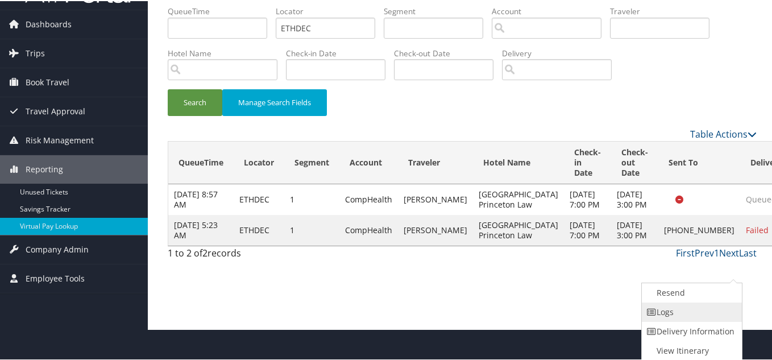
click at [685, 312] on link "Logs" at bounding box center [690, 310] width 97 height 19
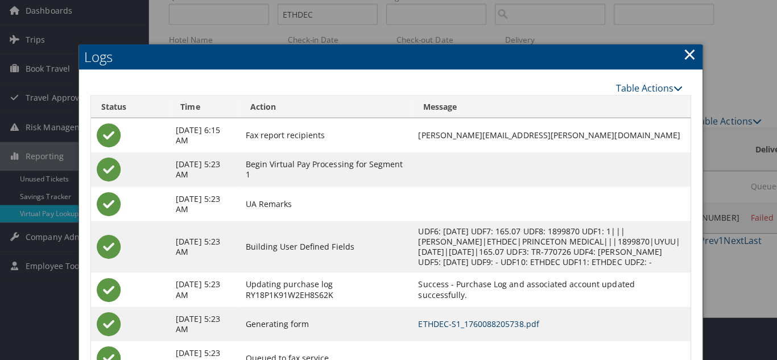
scroll to position [0, 0]
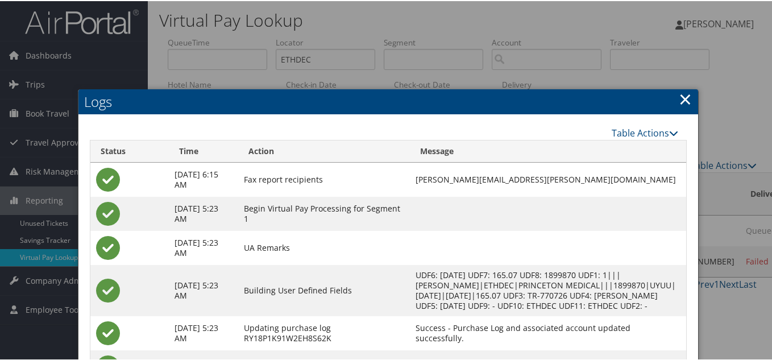
click at [684, 101] on link "×" at bounding box center [685, 97] width 13 height 23
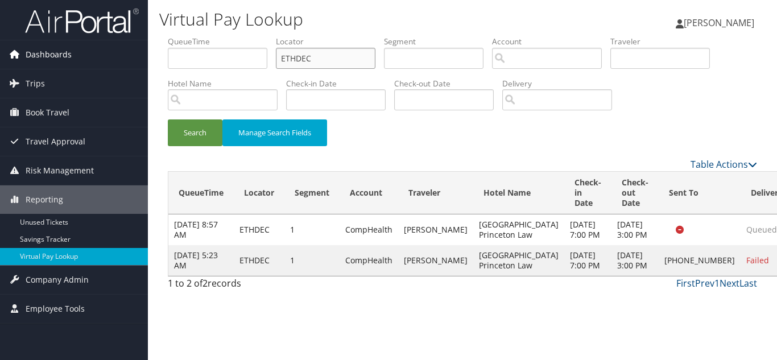
drag, startPoint x: 243, startPoint y: 59, endPoint x: 109, endPoint y: 68, distance: 134.5
click at [133, 59] on div "Dashboards AirPortal 360™ (Manager) My Travel Dashboard Trips Airtinerary® Look…" at bounding box center [388, 180] width 777 height 360
paste input "DKSPKJ"
click at [168, 119] on button "Search" at bounding box center [195, 132] width 55 height 27
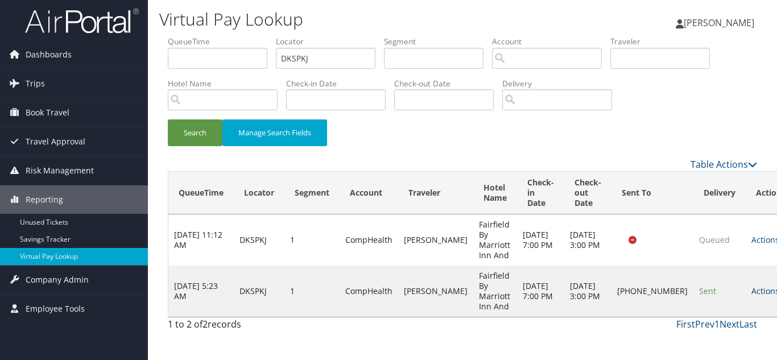
click at [751, 289] on link "Actions" at bounding box center [769, 290] width 36 height 11
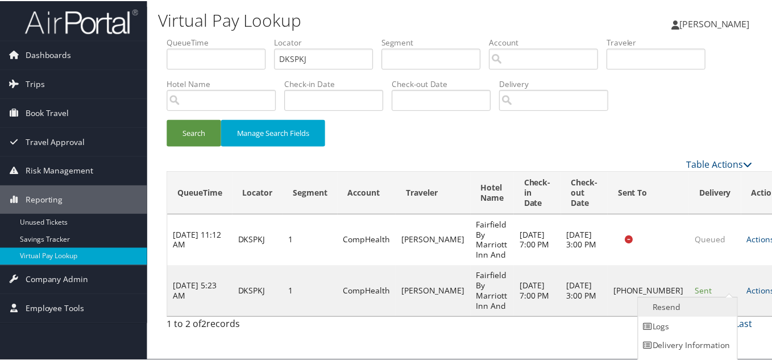
scroll to position [16, 0]
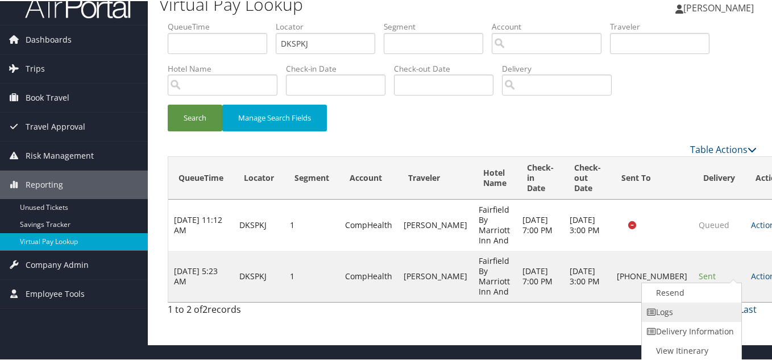
click at [660, 314] on link "Logs" at bounding box center [690, 310] width 97 height 19
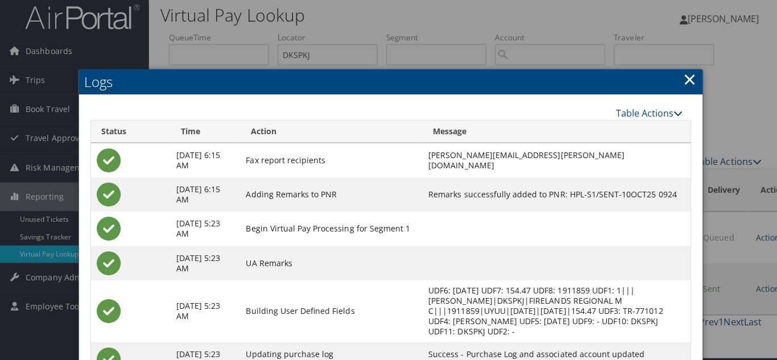
scroll to position [0, 0]
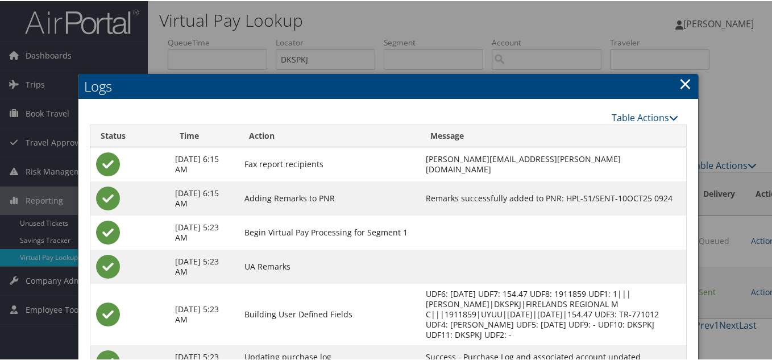
click at [680, 84] on link "×" at bounding box center [685, 82] width 13 height 23
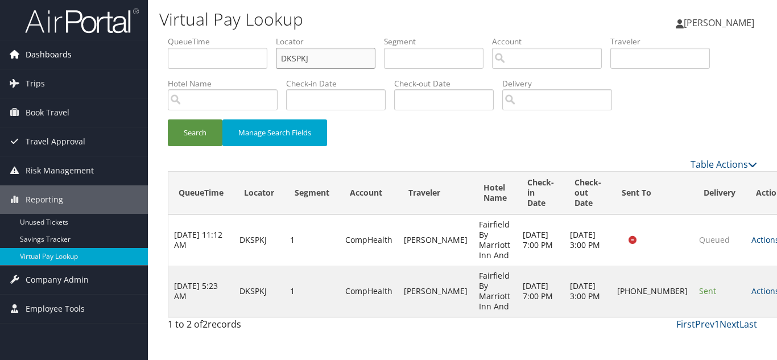
drag, startPoint x: 275, startPoint y: 57, endPoint x: 99, endPoint y: 57, distance: 175.7
click at [100, 57] on div "Dashboards AirPortal 360™ (Manager) My Travel Dashboard Trips Airtinerary® Look…" at bounding box center [388, 180] width 777 height 360
paste input "NHQXWZ"
click at [168, 119] on button "Search" at bounding box center [195, 132] width 55 height 27
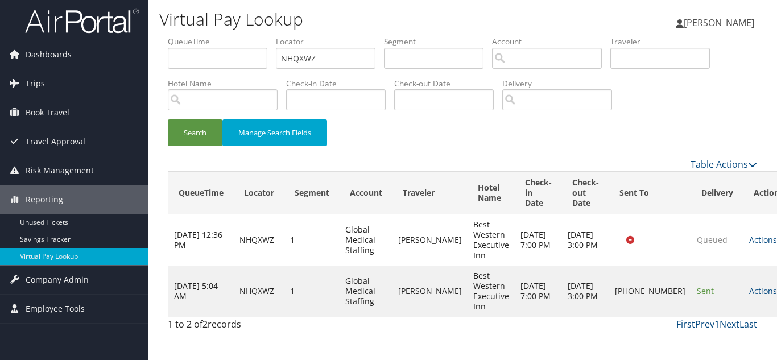
click at [749, 292] on link "Actions" at bounding box center [767, 290] width 36 height 11
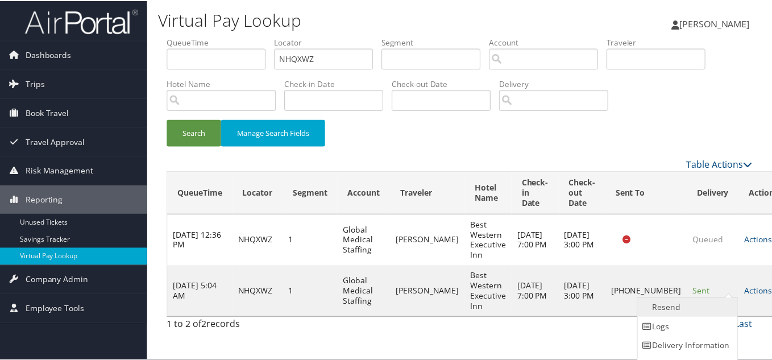
scroll to position [16, 0]
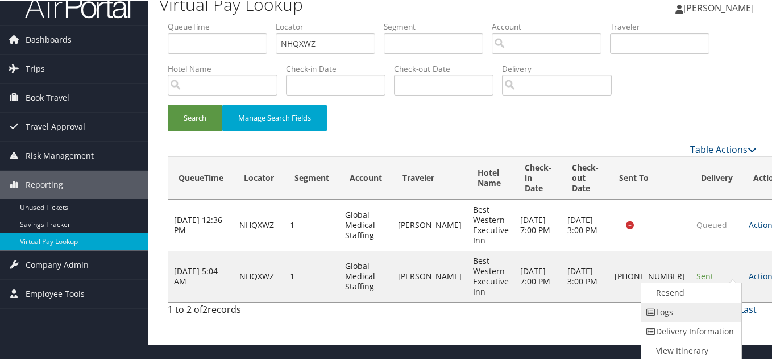
click at [686, 307] on link "Logs" at bounding box center [689, 310] width 97 height 19
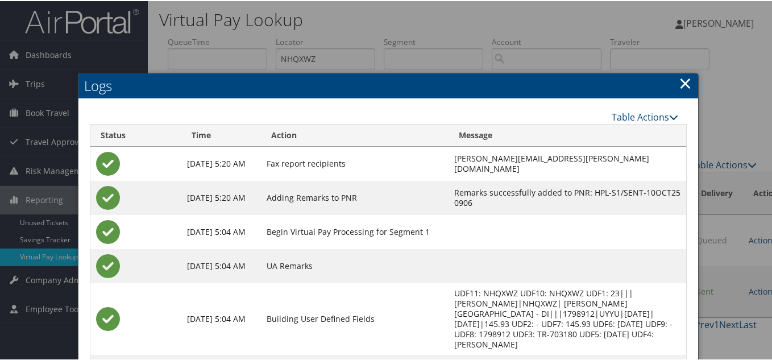
scroll to position [0, 0]
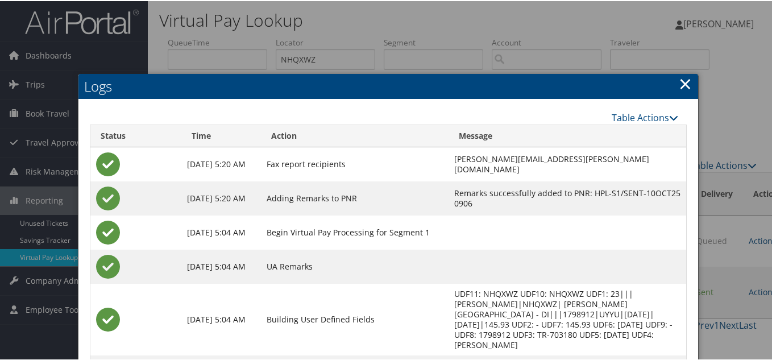
click at [684, 80] on link "×" at bounding box center [685, 82] width 13 height 23
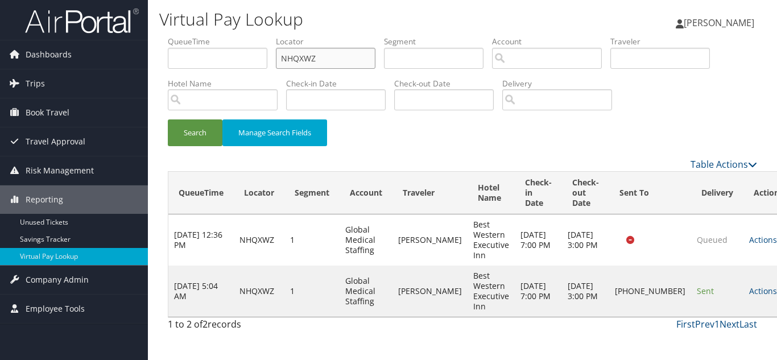
drag, startPoint x: 324, startPoint y: 60, endPoint x: 184, endPoint y: 60, distance: 140.5
click at [187, 36] on ul "QueueTime Locator NHQXWZ Segment Account Traveler Hotel Name Check-in Date Chec…" at bounding box center [462, 36] width 589 height 0
paste input "WZJFBE"
click at [168, 119] on button "Search" at bounding box center [195, 132] width 55 height 27
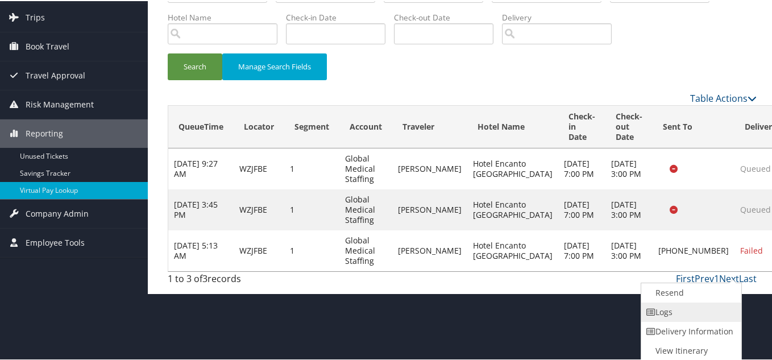
click at [678, 312] on link "Logs" at bounding box center [689, 310] width 97 height 19
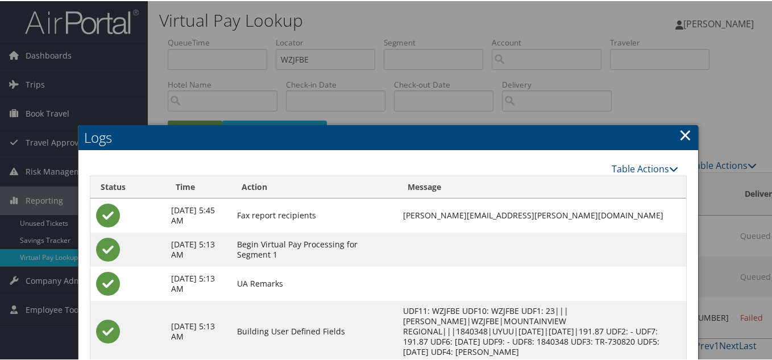
click at [679, 133] on link "×" at bounding box center [685, 133] width 13 height 23
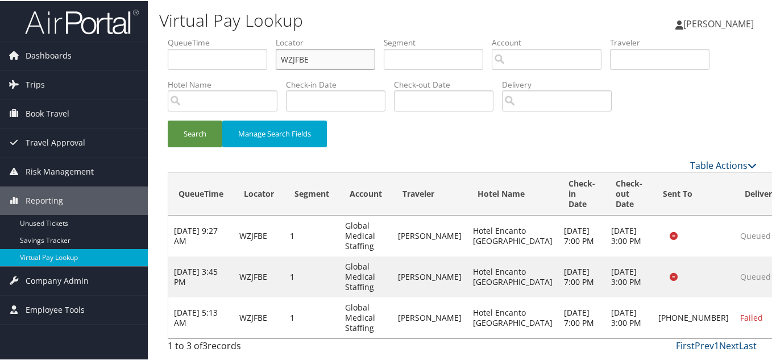
drag, startPoint x: 329, startPoint y: 59, endPoint x: 275, endPoint y: 38, distance: 57.8
click at [315, 59] on input "WZJFBE" at bounding box center [326, 58] width 100 height 21
drag, startPoint x: 332, startPoint y: 53, endPoint x: 125, endPoint y: 53, distance: 207.0
click at [125, 53] on div "Dashboards AirPortal 360™ (Manager) My Travel Dashboard Trips Airtinerary® Look…" at bounding box center [388, 180] width 777 height 360
paste input "WHGQG"
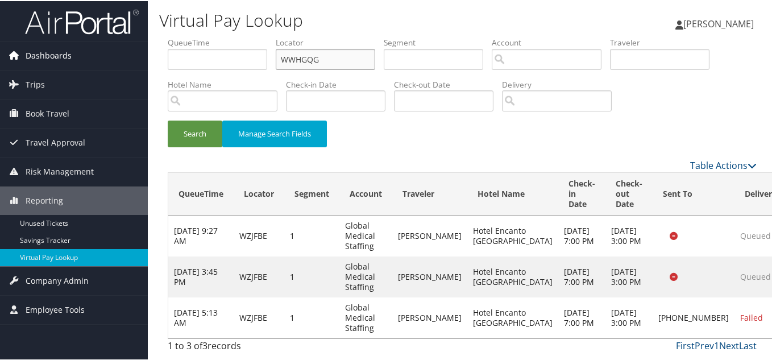
click at [168, 119] on button "Search" at bounding box center [195, 132] width 55 height 27
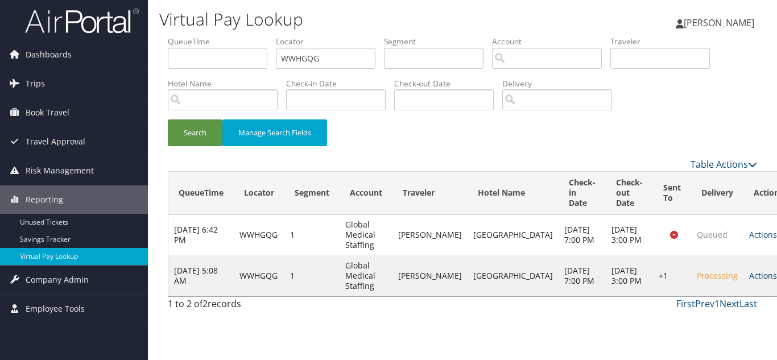
click at [749, 276] on link "Actions" at bounding box center [767, 275] width 36 height 11
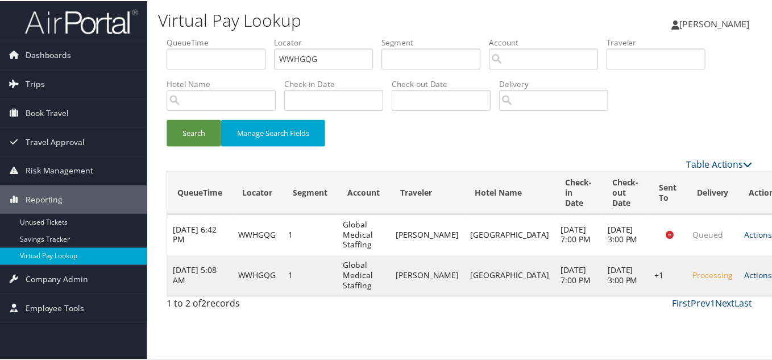
scroll to position [1, 0]
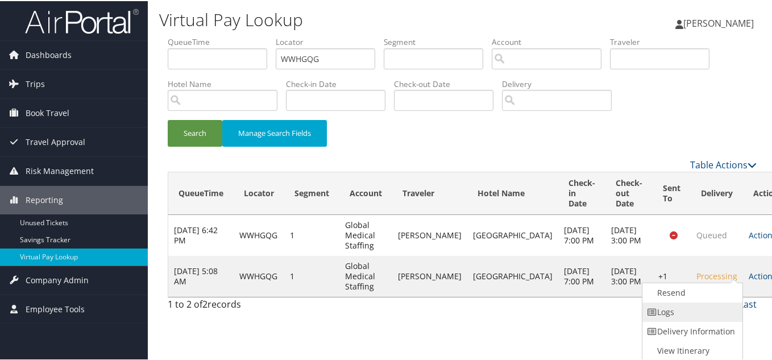
click at [686, 310] on link "Logs" at bounding box center [691, 310] width 97 height 19
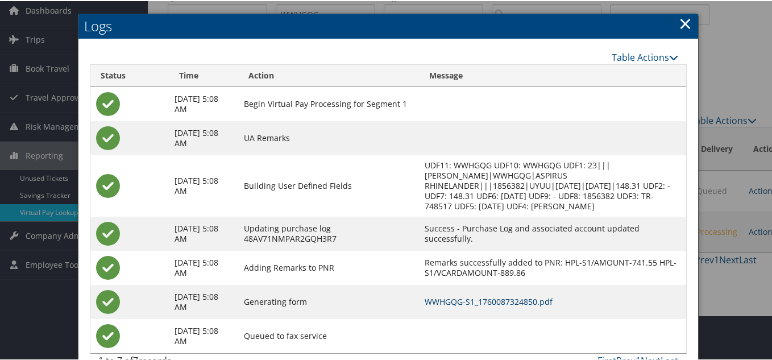
scroll to position [69, 0]
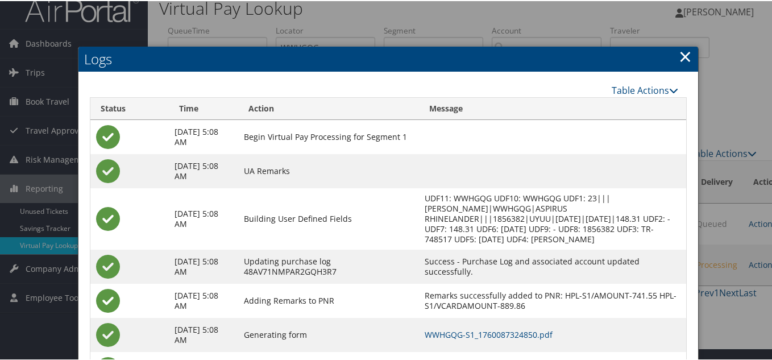
click at [686, 59] on link "×" at bounding box center [685, 55] width 13 height 23
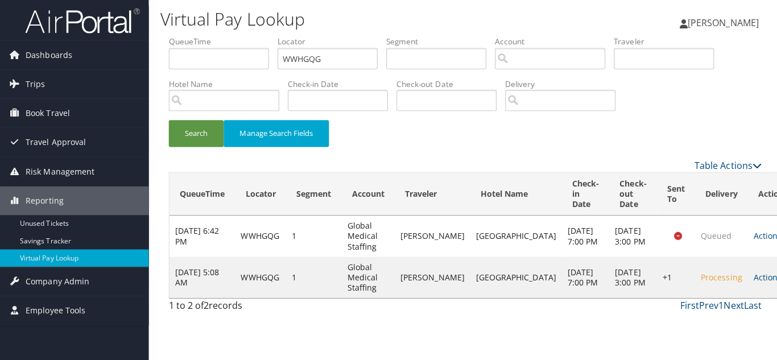
scroll to position [0, 0]
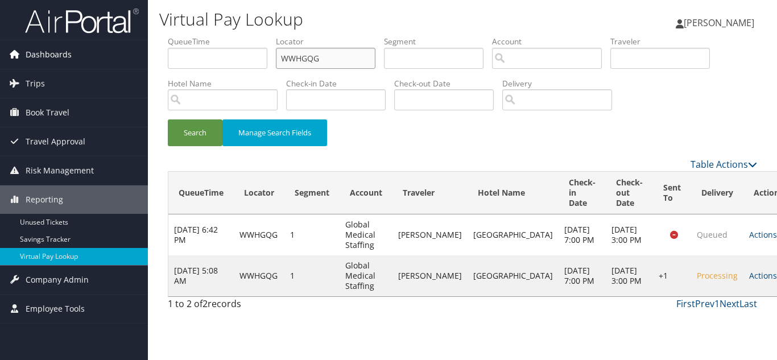
drag, startPoint x: 319, startPoint y: 58, endPoint x: 99, endPoint y: 49, distance: 220.3
click at [103, 49] on div "Dashboards AirPortal 360™ (Manager) My Travel Dashboard Trips Airtinerary® Look…" at bounding box center [388, 180] width 777 height 360
paste input "CTOJOQ"
click at [168, 119] on button "Search" at bounding box center [195, 132] width 55 height 27
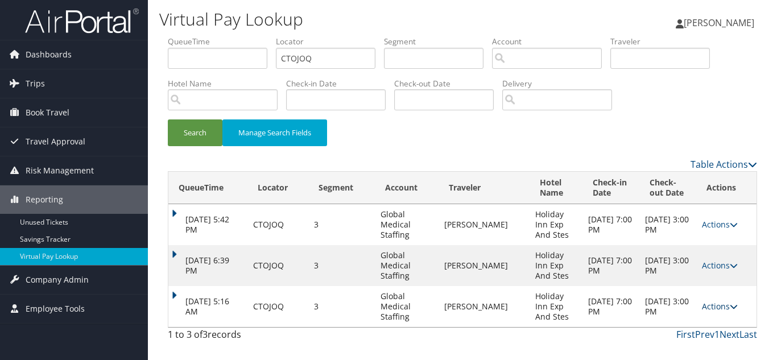
click at [715, 307] on link "Actions" at bounding box center [720, 306] width 36 height 11
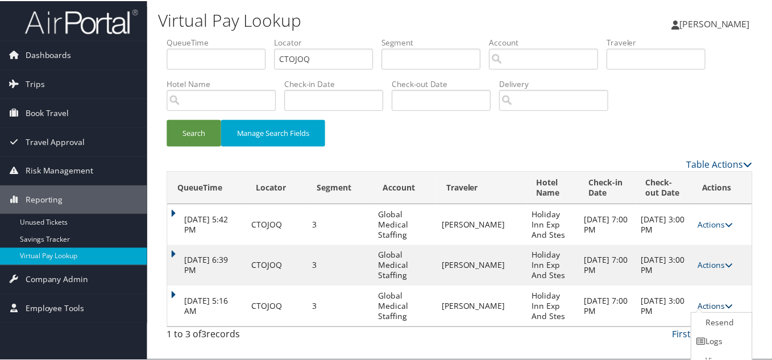
scroll to position [22, 0]
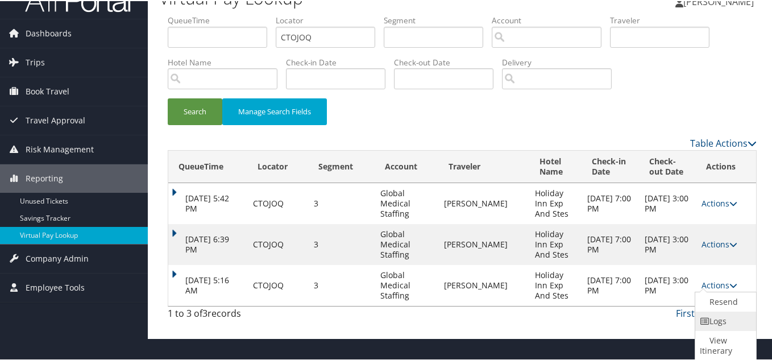
click at [717, 319] on link "Logs" at bounding box center [724, 319] width 58 height 19
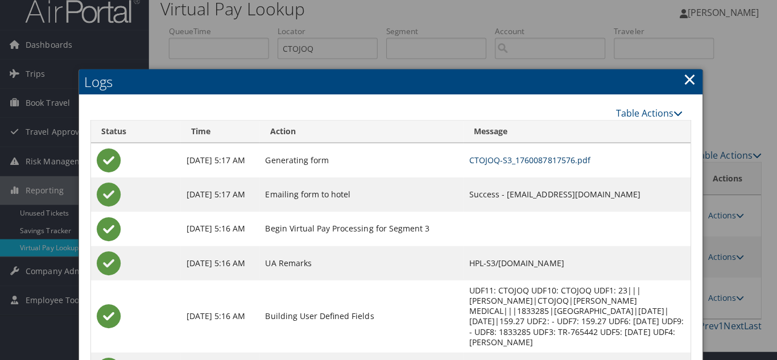
scroll to position [0, 0]
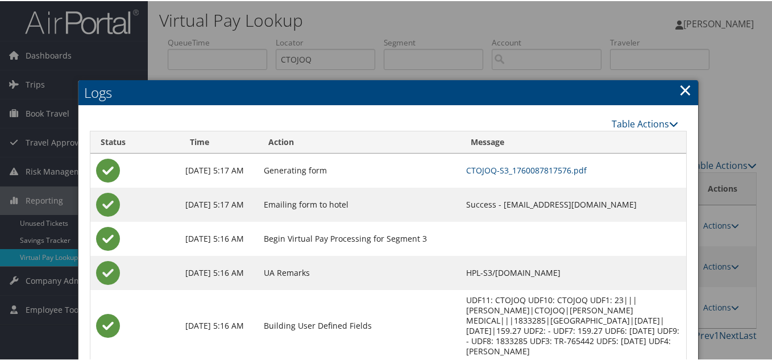
click at [681, 89] on link "×" at bounding box center [685, 88] width 13 height 23
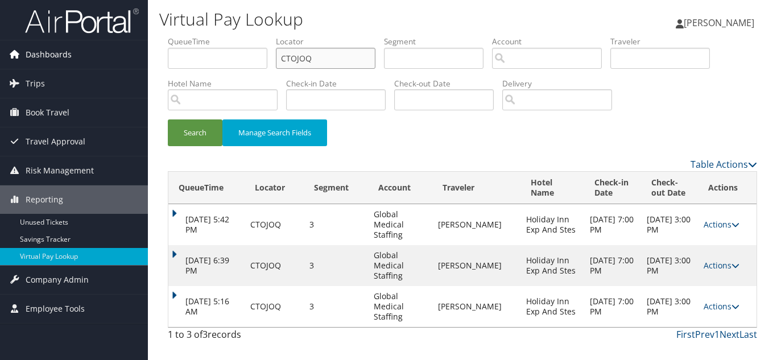
drag, startPoint x: 324, startPoint y: 59, endPoint x: 99, endPoint y: 61, distance: 225.2
click at [105, 59] on div "Dashboards AirPortal 360™ (Manager) My Travel Dashboard Trips Airtinerary® Look…" at bounding box center [388, 180] width 777 height 360
paste input "AOFQUV"
click at [168, 119] on button "Search" at bounding box center [195, 132] width 55 height 27
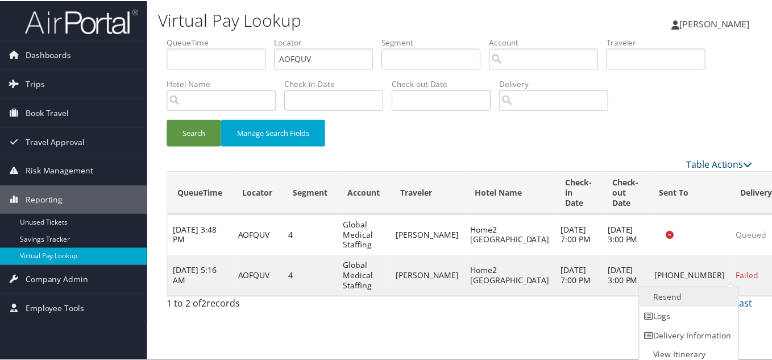
scroll to position [6, 0]
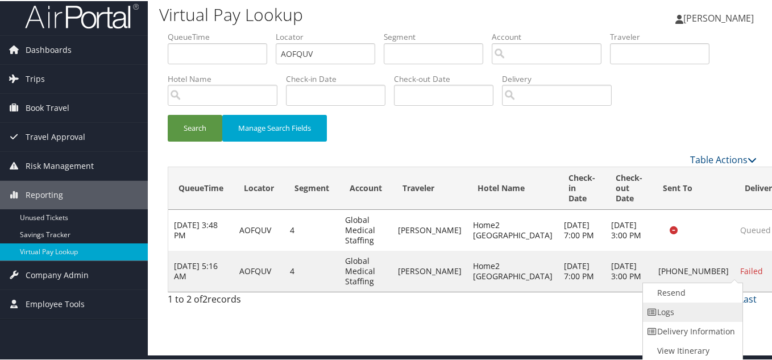
click at [687, 308] on link "Logs" at bounding box center [691, 310] width 97 height 19
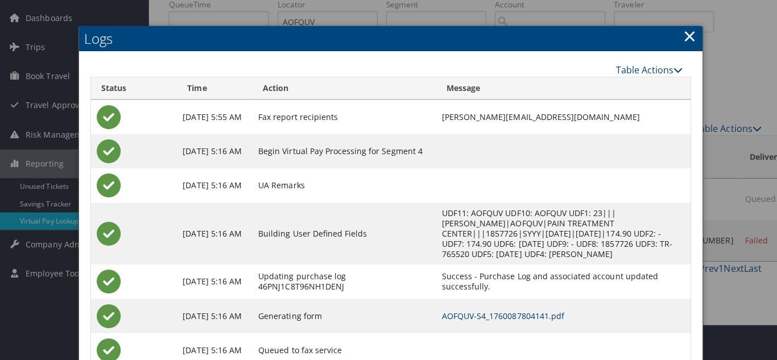
scroll to position [0, 0]
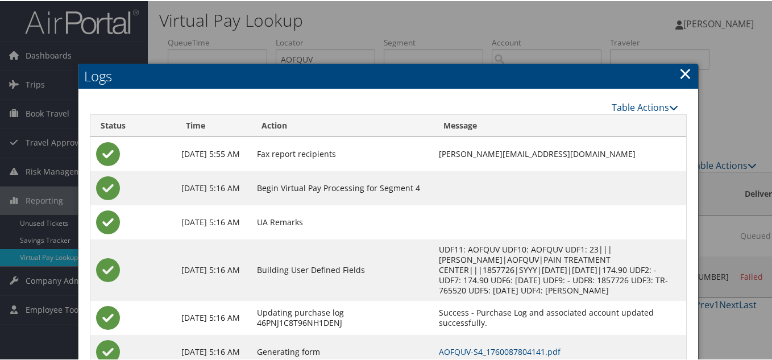
click at [682, 70] on link "×" at bounding box center [685, 72] width 13 height 23
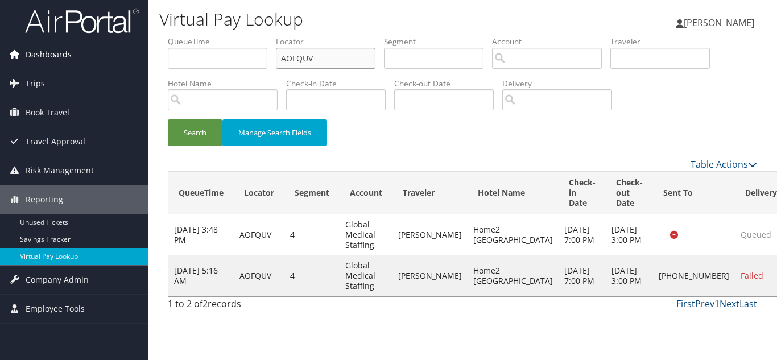
drag, startPoint x: 338, startPoint y: 57, endPoint x: 98, endPoint y: 57, distance: 239.4
click at [98, 57] on div "Dashboards AirPortal 360™ (Manager) My Travel Dashboard Trips Airtinerary® Look…" at bounding box center [388, 180] width 777 height 360
paste input "CMEHCF"
click at [168, 119] on button "Search" at bounding box center [195, 132] width 55 height 27
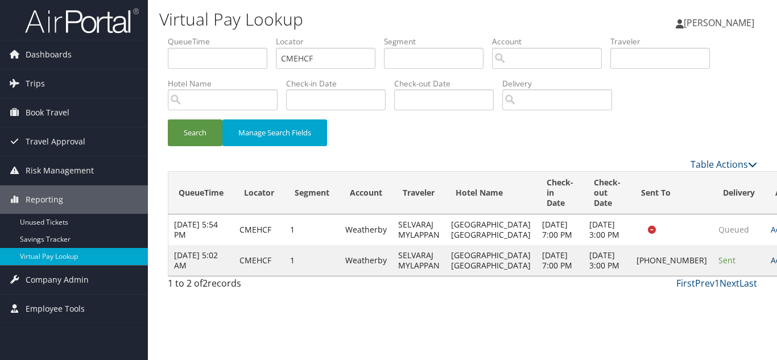
click at [771, 266] on link "Actions" at bounding box center [789, 260] width 36 height 11
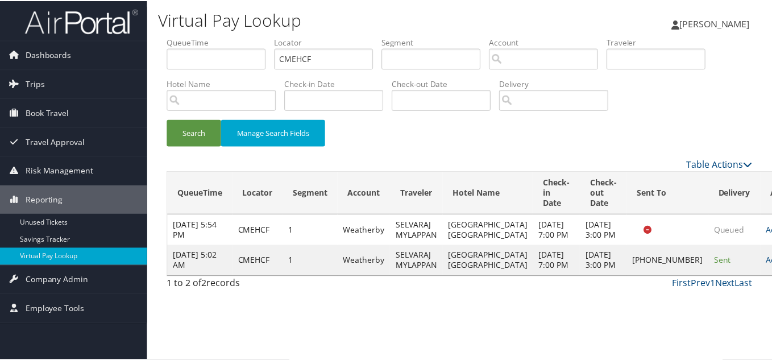
scroll to position [6, 0]
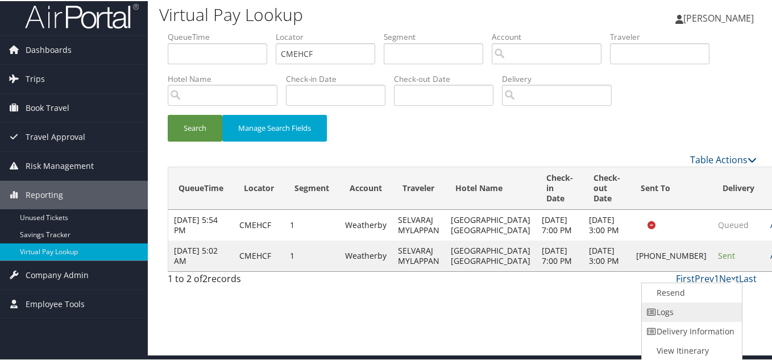
click at [687, 311] on link "Logs" at bounding box center [690, 310] width 97 height 19
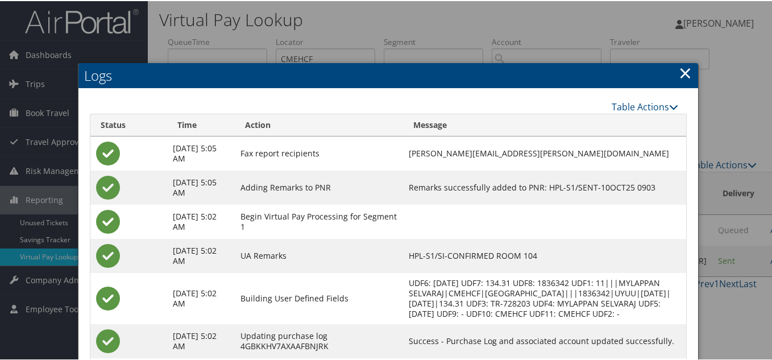
scroll to position [0, 0]
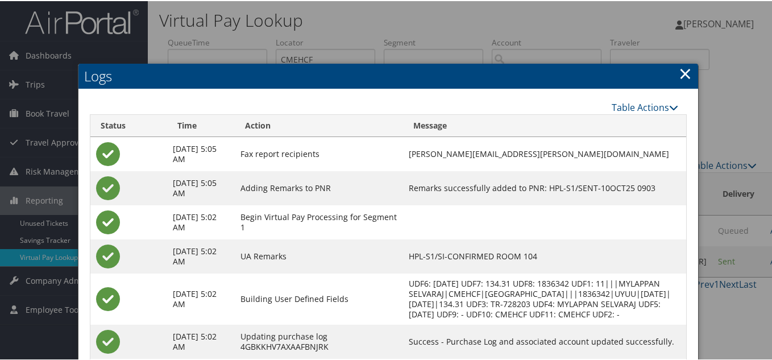
click at [680, 70] on link "×" at bounding box center [685, 72] width 13 height 23
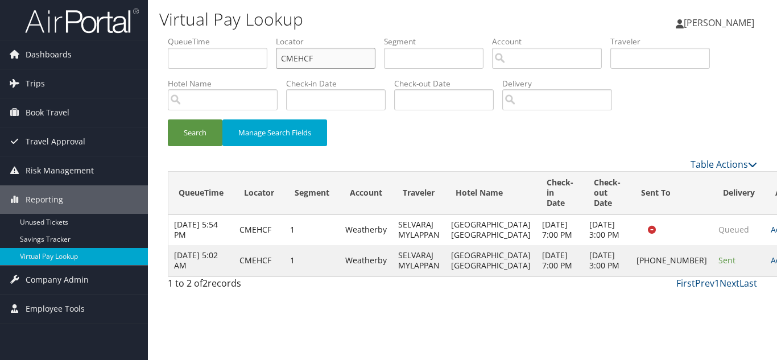
drag, startPoint x: 338, startPoint y: 61, endPoint x: 194, endPoint y: 65, distance: 144.5
click at [205, 36] on ul "QueueTime Locator CMEHCF Segment Account Traveler Hotel Name Check-in Date Chec…" at bounding box center [462, 36] width 589 height 0
paste input "ITHEFP"
click at [168, 119] on button "Search" at bounding box center [195, 132] width 55 height 27
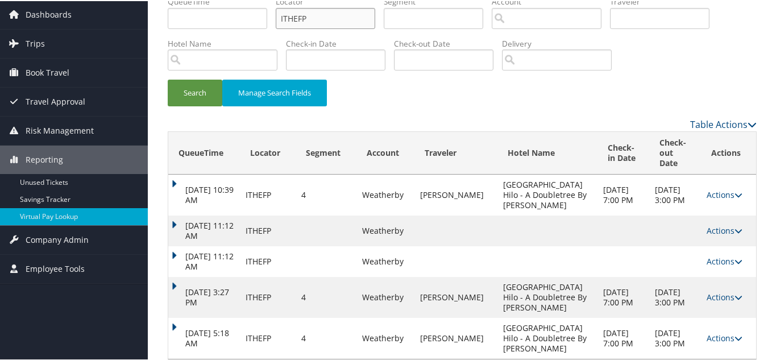
scroll to position [110, 0]
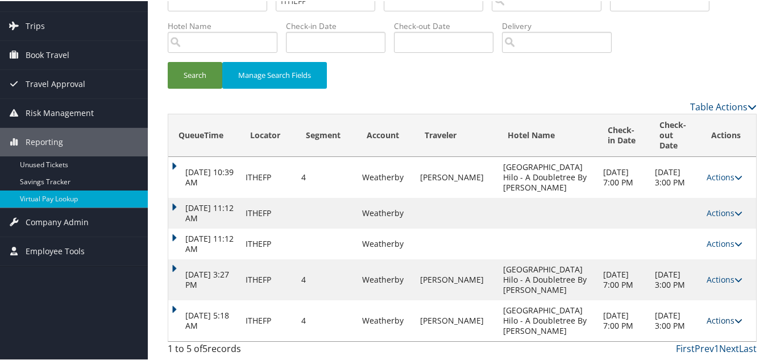
click at [719, 314] on link "Actions" at bounding box center [725, 319] width 36 height 11
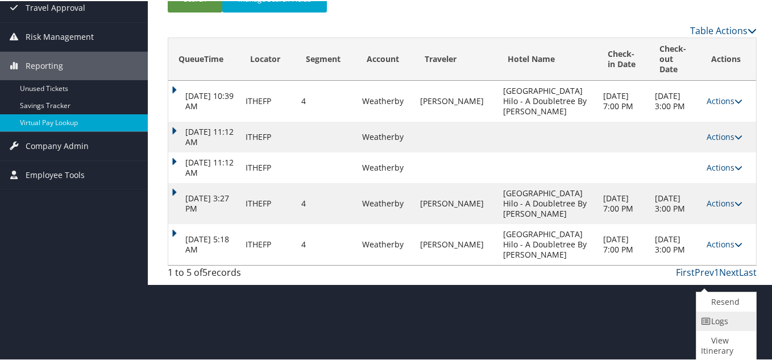
click at [727, 318] on link "Logs" at bounding box center [725, 319] width 57 height 19
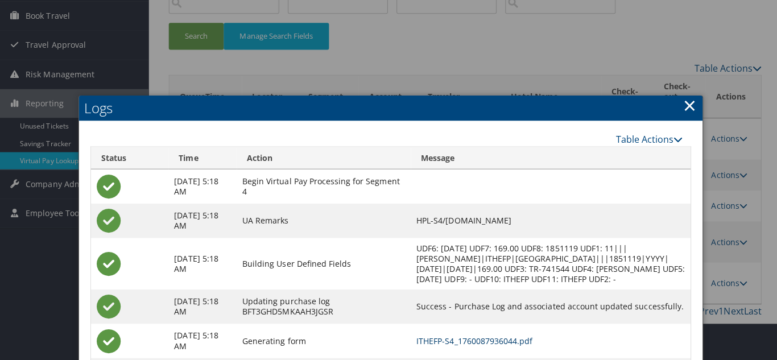
scroll to position [0, 0]
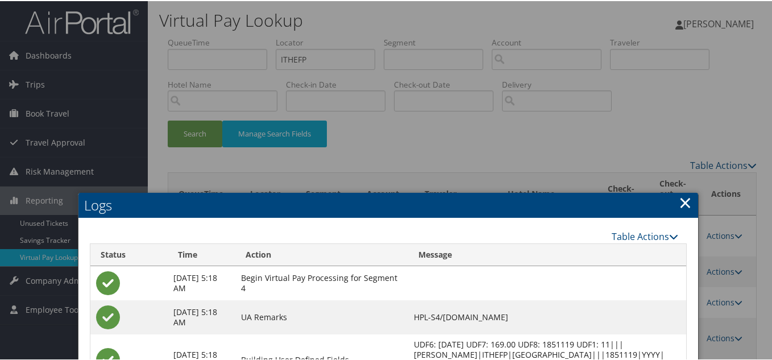
click at [685, 200] on link "×" at bounding box center [685, 201] width 13 height 23
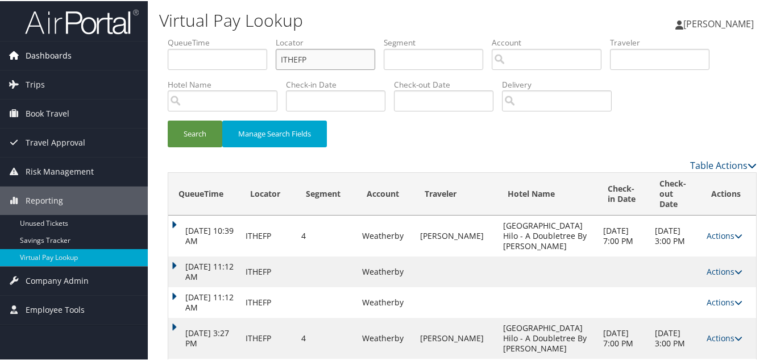
drag, startPoint x: 299, startPoint y: 57, endPoint x: 77, endPoint y: 66, distance: 222.5
click at [81, 66] on div "Dashboards AirPortal 360™ (Manager) My Travel Dashboard Trips Airtinerary® Look…" at bounding box center [388, 209] width 777 height 419
paste input "GHJCWU"
click at [168, 119] on button "Search" at bounding box center [195, 132] width 55 height 27
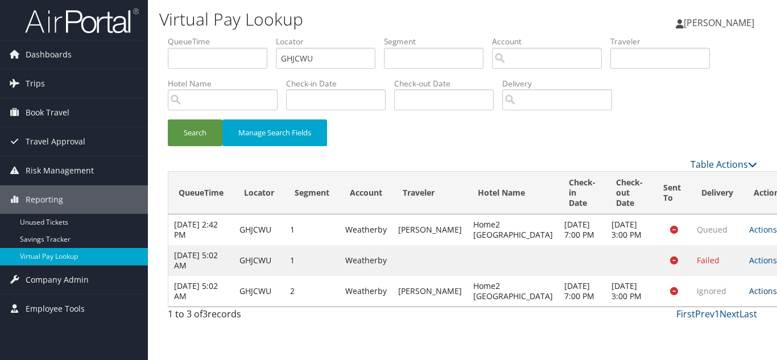
click at [749, 296] on link "Actions" at bounding box center [767, 290] width 36 height 11
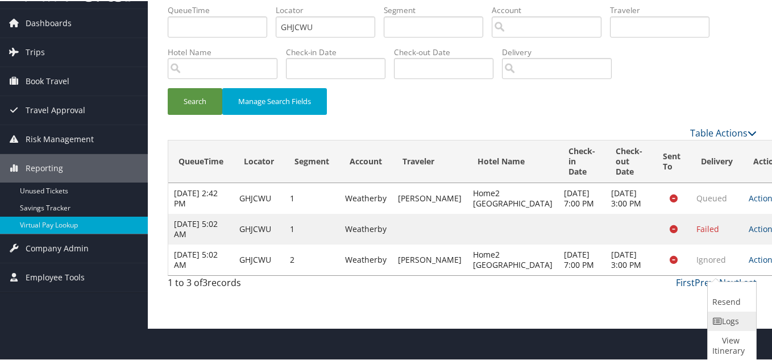
click at [726, 318] on link "Logs" at bounding box center [730, 319] width 45 height 19
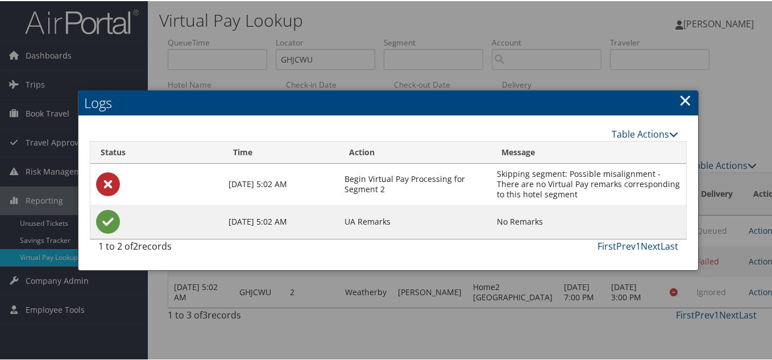
click at [683, 90] on link "×" at bounding box center [685, 99] width 13 height 23
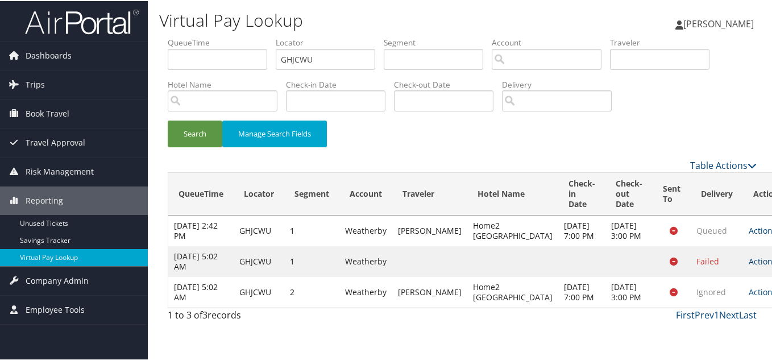
click at [749, 266] on link "Actions" at bounding box center [767, 260] width 36 height 11
click at [726, 312] on link "Logs" at bounding box center [730, 316] width 48 height 19
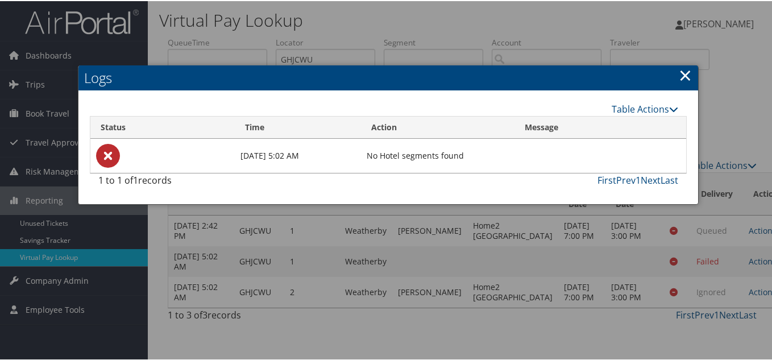
click at [682, 65] on link "×" at bounding box center [685, 74] width 13 height 23
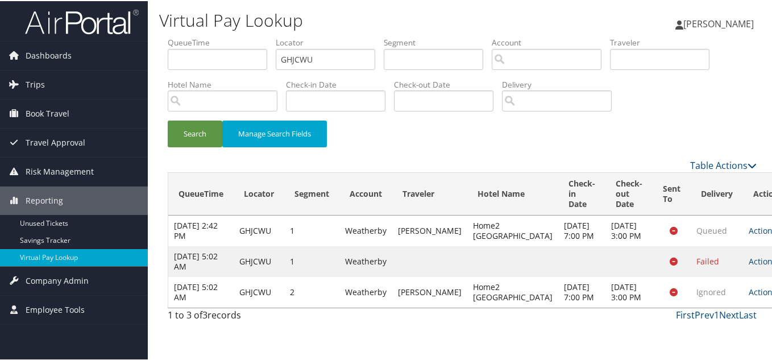
scroll to position [0, 0]
drag, startPoint x: 333, startPoint y: 61, endPoint x: 192, endPoint y: 62, distance: 141.6
click at [197, 36] on ul "QueueTime Locator GHJCWU Segment Account Traveler Hotel Name Check-in Date Chec…" at bounding box center [462, 36] width 589 height 0
paste input "CIXOKT"
click at [168, 119] on button "Search" at bounding box center [195, 132] width 55 height 27
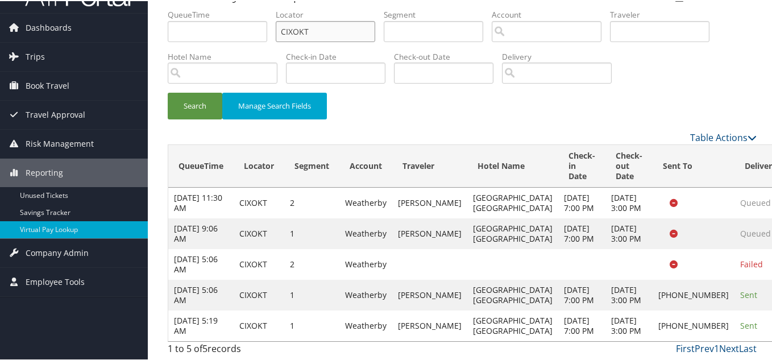
scroll to position [110, 0]
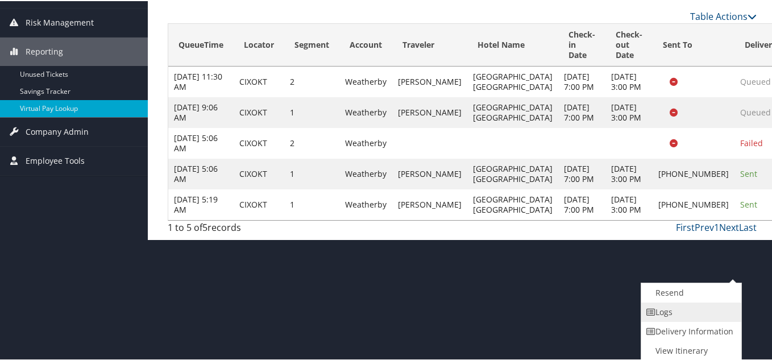
click at [666, 310] on link "Logs" at bounding box center [689, 310] width 97 height 19
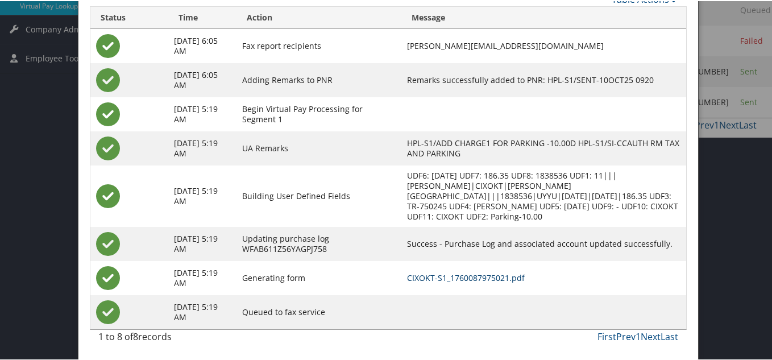
scroll to position [0, 0]
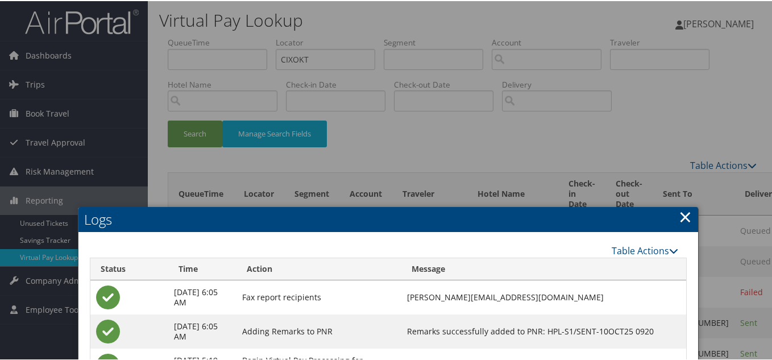
click at [681, 212] on link "×" at bounding box center [685, 215] width 13 height 23
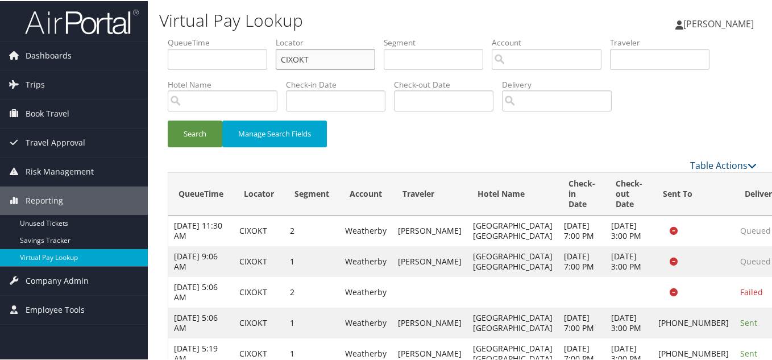
click at [214, 36] on ul "QueueTime Locator CIXOKT Segment Account Traveler Hotel Name Check-in Date Chec…" at bounding box center [462, 36] width 589 height 0
paste input "LAVWLJ"
click at [168, 119] on button "Search" at bounding box center [195, 132] width 55 height 27
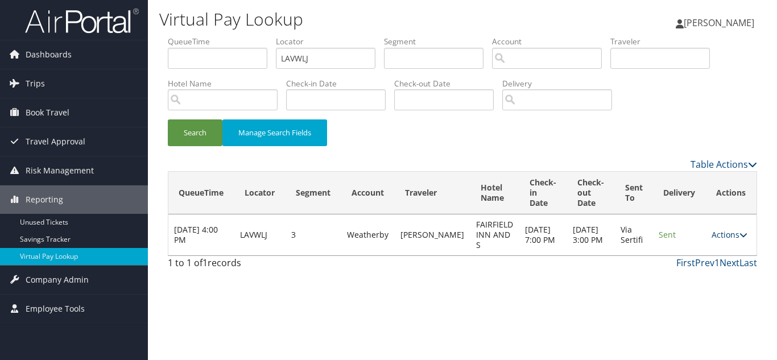
click at [718, 231] on link "Actions" at bounding box center [729, 234] width 36 height 11
click at [721, 264] on link "Logs" at bounding box center [708, 270] width 72 height 19
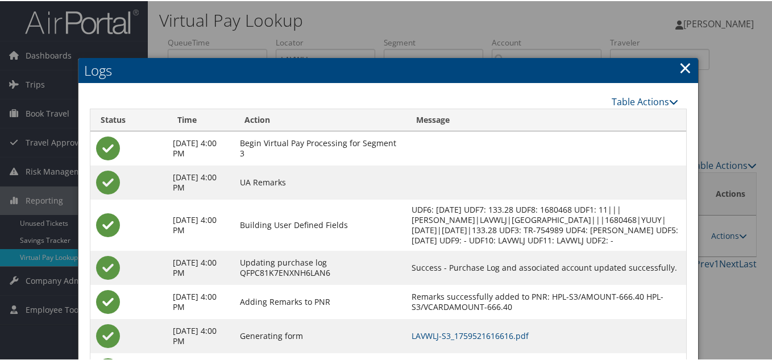
click at [682, 67] on link "×" at bounding box center [685, 66] width 13 height 23
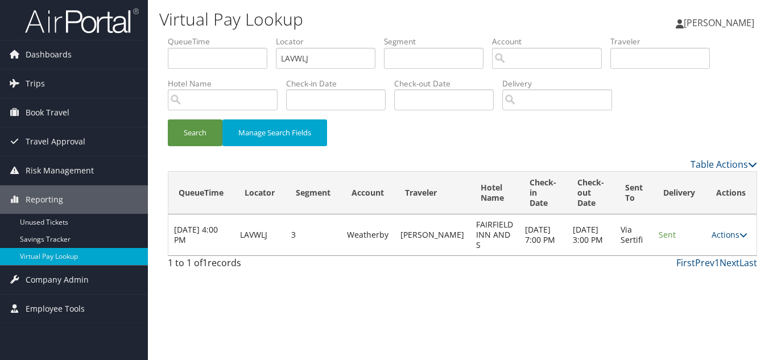
click at [689, 118] on div "Search Manage Search Fields" at bounding box center [462, 97] width 606 height 122
click at [672, 119] on div "Search Manage Search Fields" at bounding box center [462, 138] width 606 height 38
click at [553, 126] on div "Search Manage Search Fields" at bounding box center [462, 138] width 606 height 38
click at [519, 144] on div "Search Manage Search Fields" at bounding box center [462, 138] width 606 height 38
drag, startPoint x: 173, startPoint y: 57, endPoint x: 158, endPoint y: 57, distance: 14.8
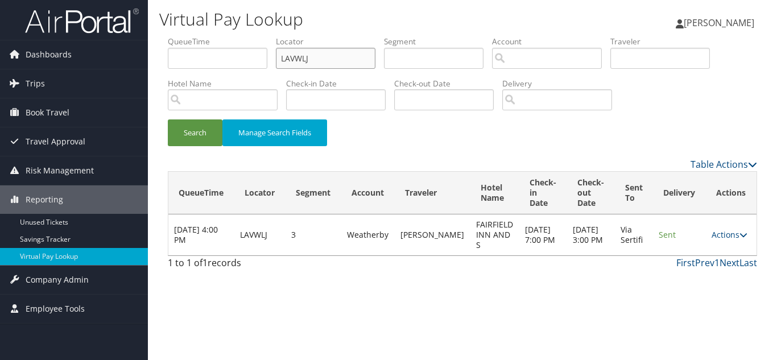
click at [159, 57] on div "Virtual Pay Lookup [PERSON_NAME] [PERSON_NAME] My Settings Travel Agency Contac…" at bounding box center [462, 180] width 629 height 360
paste input "KUEFGH"
click at [168, 119] on button "Search" at bounding box center [195, 132] width 55 height 27
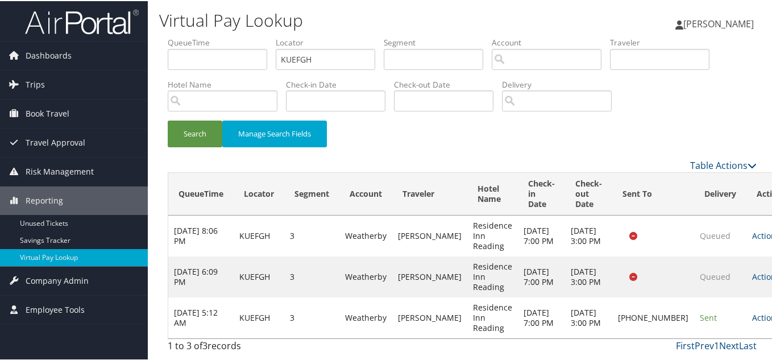
click at [752, 313] on link "Actions" at bounding box center [770, 316] width 36 height 11
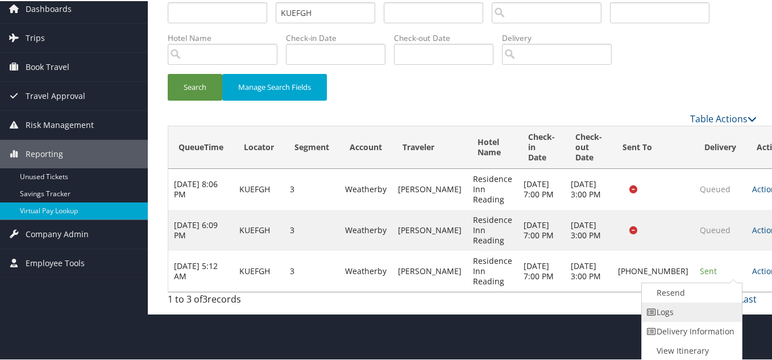
click at [681, 314] on link "Logs" at bounding box center [690, 310] width 97 height 19
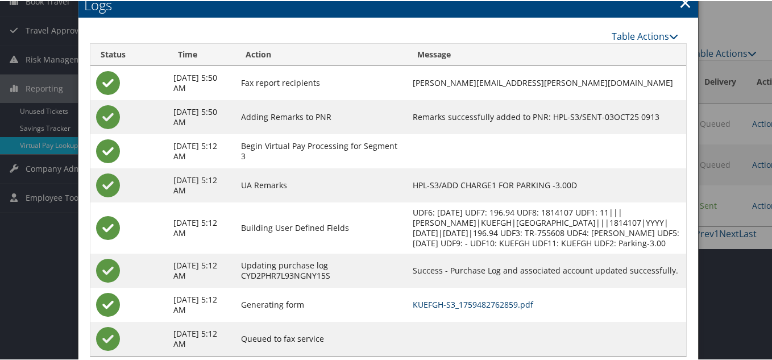
scroll to position [92, 0]
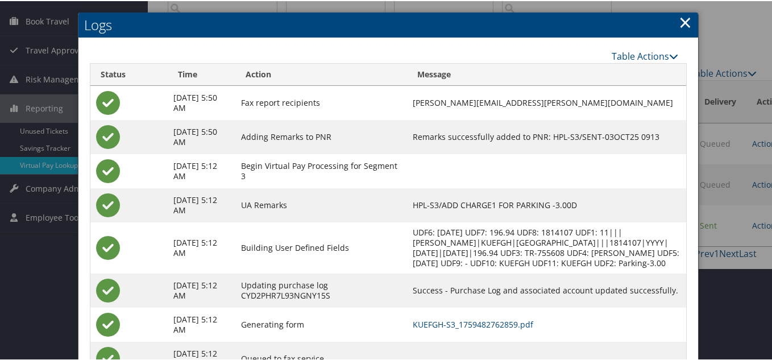
click at [680, 24] on link "×" at bounding box center [685, 21] width 13 height 23
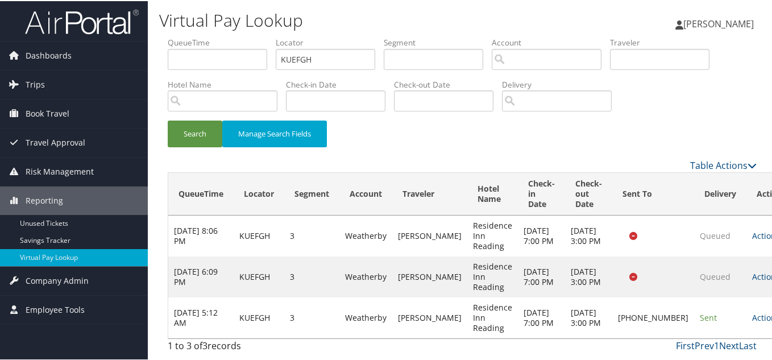
scroll to position [0, 0]
drag, startPoint x: 307, startPoint y: 57, endPoint x: 131, endPoint y: 57, distance: 175.7
click at [134, 57] on div "Dashboards AirPortal 360™ (Manager) My Travel Dashboard Trips Airtinerary® Look…" at bounding box center [388, 180] width 777 height 360
paste input "UFXOOE"
click at [168, 119] on button "Search" at bounding box center [195, 132] width 55 height 27
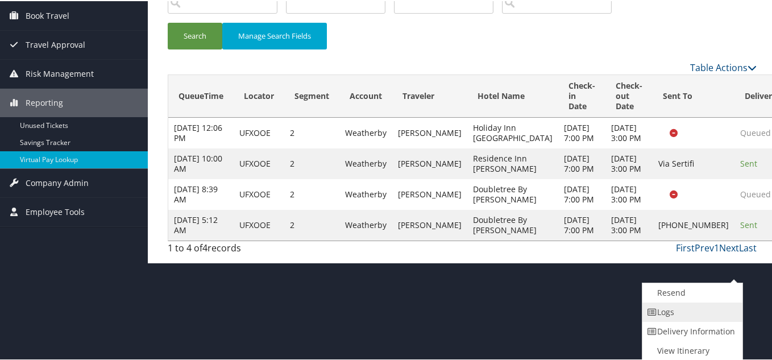
click at [681, 314] on link "Logs" at bounding box center [691, 310] width 97 height 19
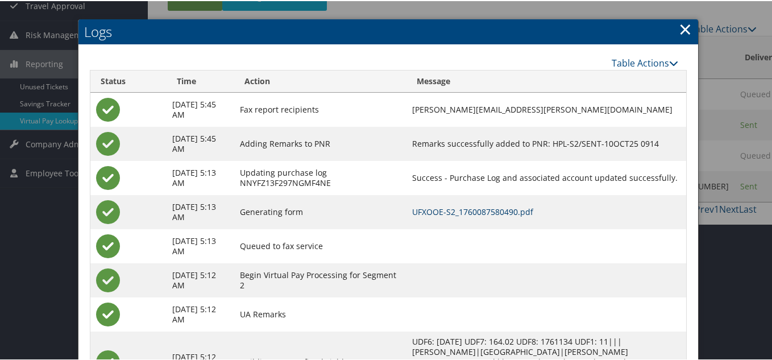
scroll to position [30, 0]
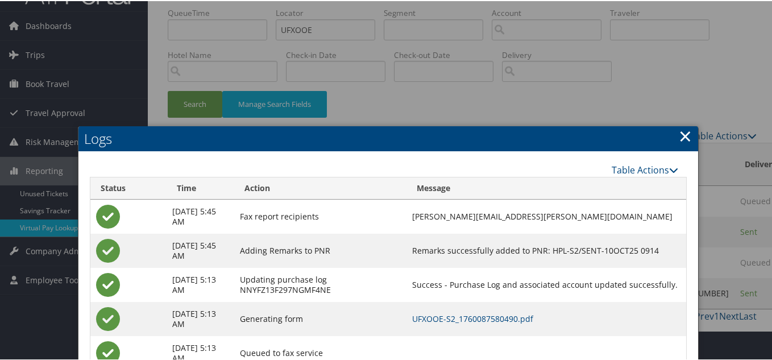
click at [682, 139] on link "×" at bounding box center [685, 134] width 13 height 23
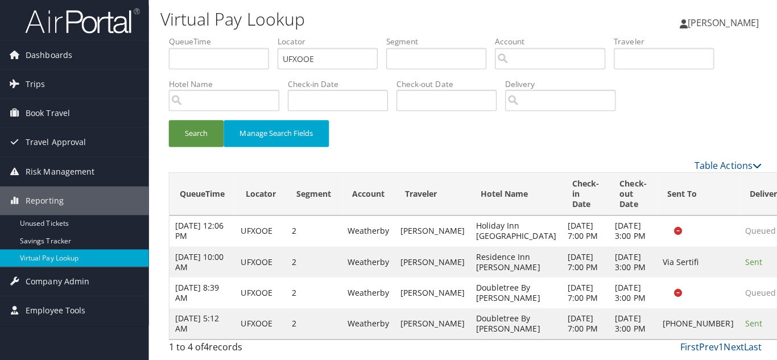
scroll to position [0, 0]
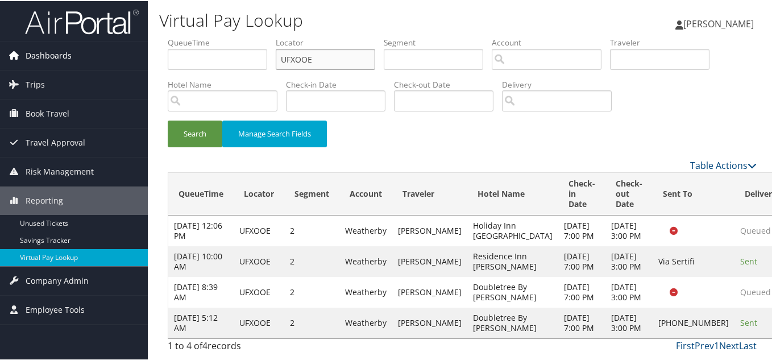
drag, startPoint x: 307, startPoint y: 63, endPoint x: 121, endPoint y: 62, distance: 186.0
click at [121, 61] on div "Dashboards AirPortal 360™ (Manager) My Travel Dashboard Trips Airtinerary® Look…" at bounding box center [388, 180] width 777 height 360
paste input "LDPALX"
click at [168, 119] on button "Search" at bounding box center [195, 132] width 55 height 27
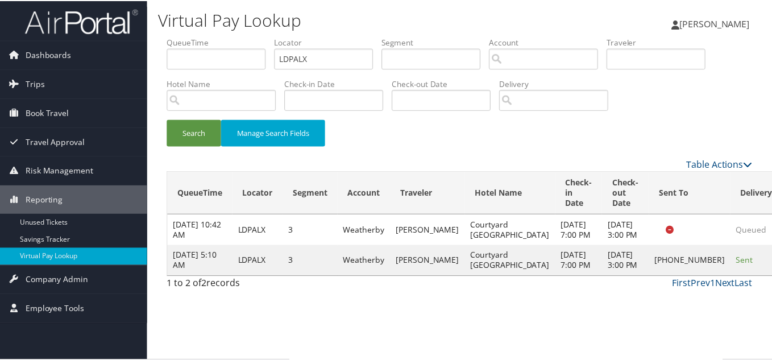
scroll to position [16, 0]
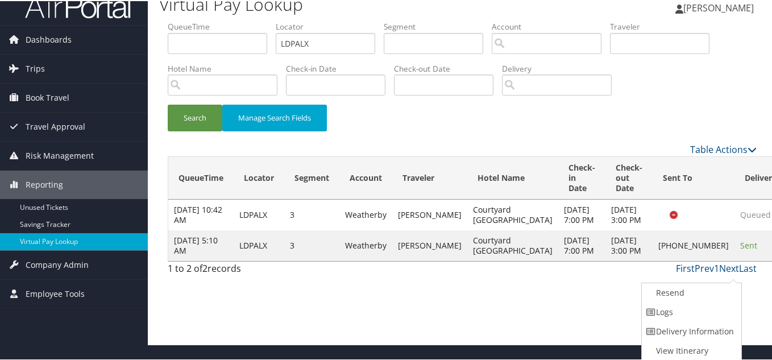
click at [682, 316] on link "Logs" at bounding box center [690, 310] width 97 height 19
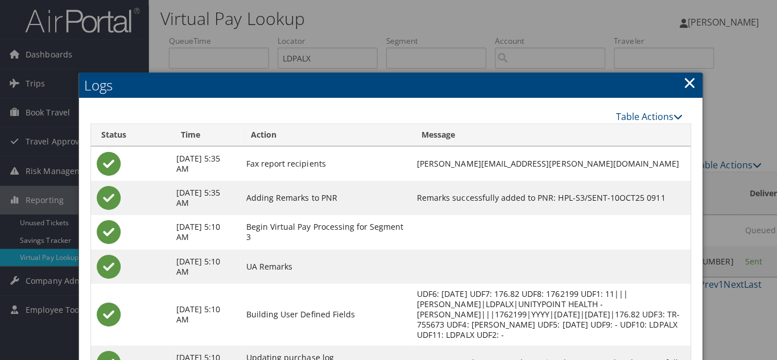
scroll to position [0, 0]
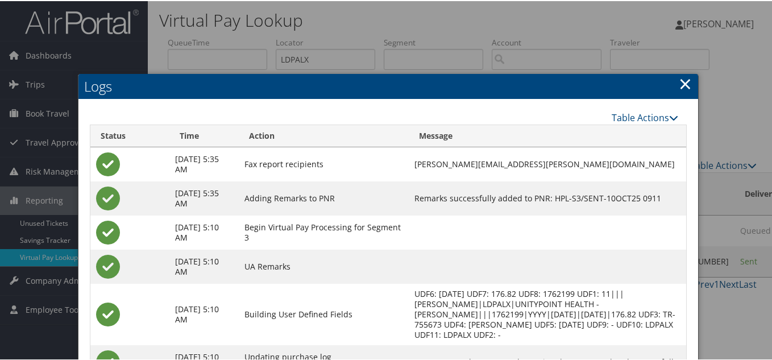
click at [685, 82] on link "×" at bounding box center [685, 82] width 13 height 23
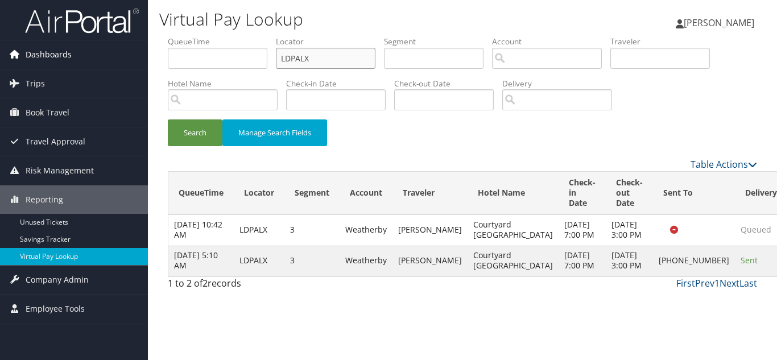
drag, startPoint x: 322, startPoint y: 61, endPoint x: 147, endPoint y: 61, distance: 175.2
click at [158, 60] on div "Virtual Pay Lookup [PERSON_NAME] [PERSON_NAME] My Settings Travel Agency Contac…" at bounding box center [462, 180] width 629 height 360
paste input "AHBFRG"
click at [168, 119] on button "Search" at bounding box center [195, 132] width 55 height 27
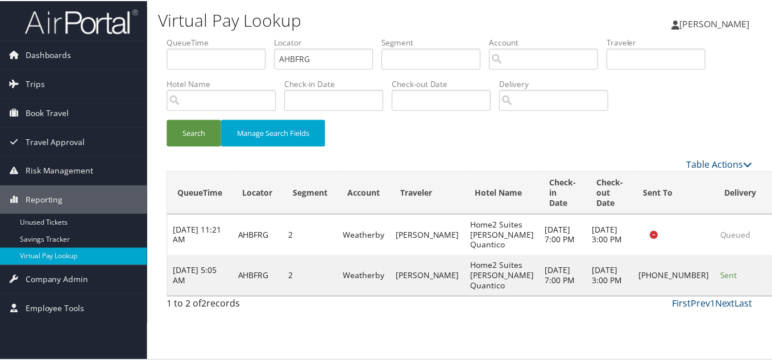
scroll to position [16, 0]
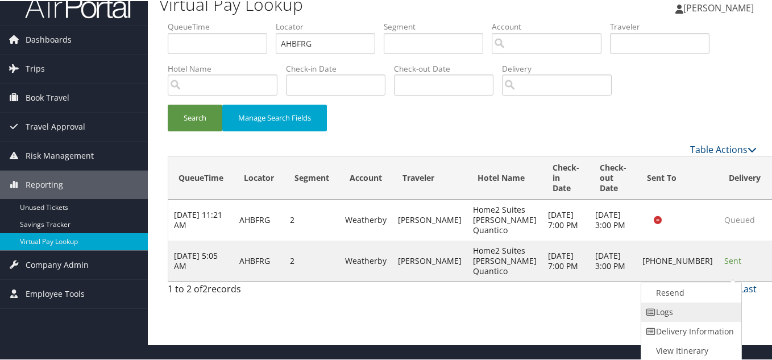
click at [676, 312] on link "Logs" at bounding box center [689, 310] width 97 height 19
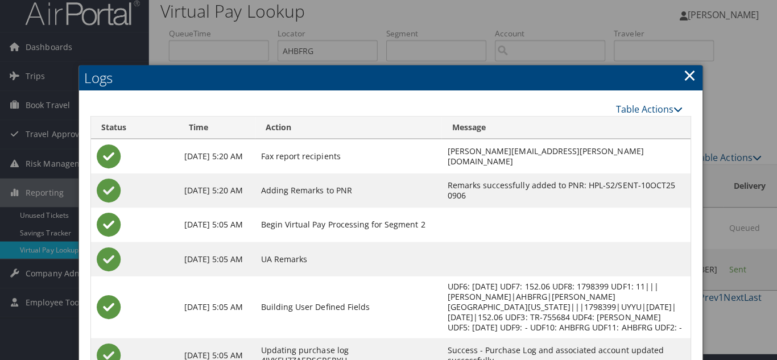
scroll to position [0, 0]
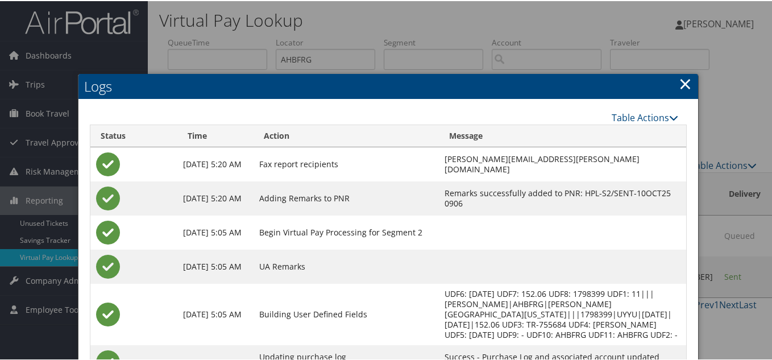
click at [679, 84] on link "×" at bounding box center [685, 82] width 13 height 23
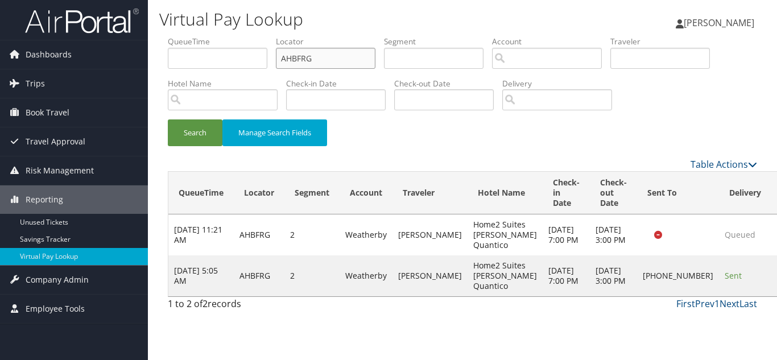
drag, startPoint x: 326, startPoint y: 57, endPoint x: 227, endPoint y: 64, distance: 98.6
click at [227, 36] on ul "QueueTime Locator AHBFRG Segment Account Traveler Hotel Name Check-in Date Chec…" at bounding box center [462, 36] width 589 height 0
paste input "MKWQMX"
click at [168, 119] on button "Search" at bounding box center [195, 132] width 55 height 27
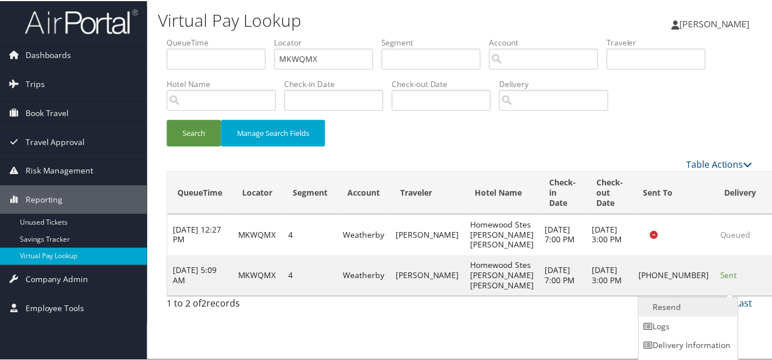
scroll to position [16, 0]
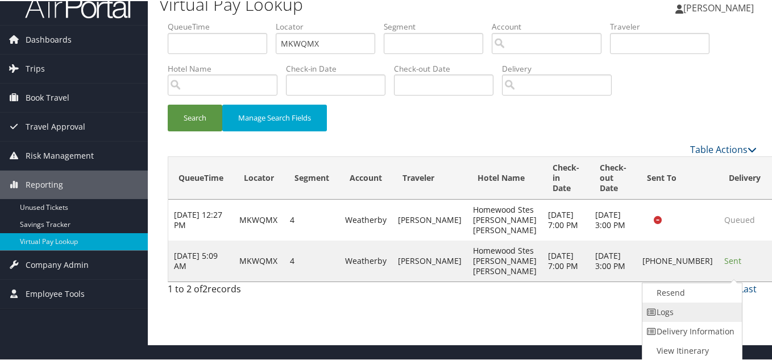
click at [704, 307] on link "Logs" at bounding box center [691, 310] width 97 height 19
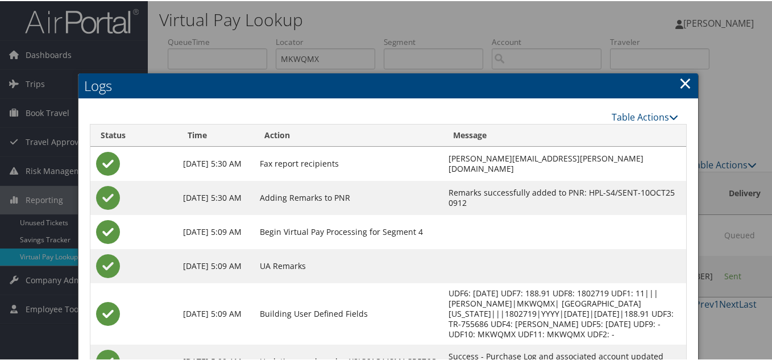
scroll to position [0, 0]
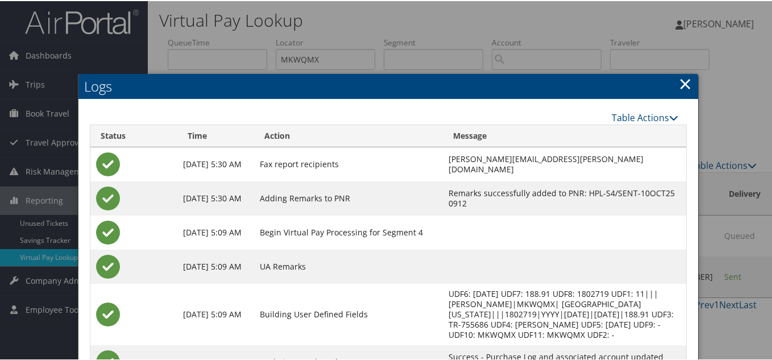
click at [681, 82] on link "×" at bounding box center [685, 82] width 13 height 23
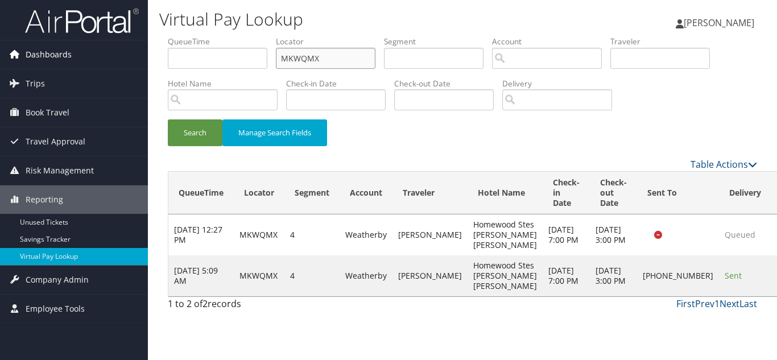
drag, startPoint x: 189, startPoint y: 60, endPoint x: 140, endPoint y: 63, distance: 49.6
click at [148, 60] on div "Virtual Pay Lookup Luke Perry Luke Perry My Settings Travel Agency Contacts Vie…" at bounding box center [462, 180] width 629 height 360
paste input "LJOQAB"
click at [168, 119] on button "Search" at bounding box center [195, 132] width 55 height 27
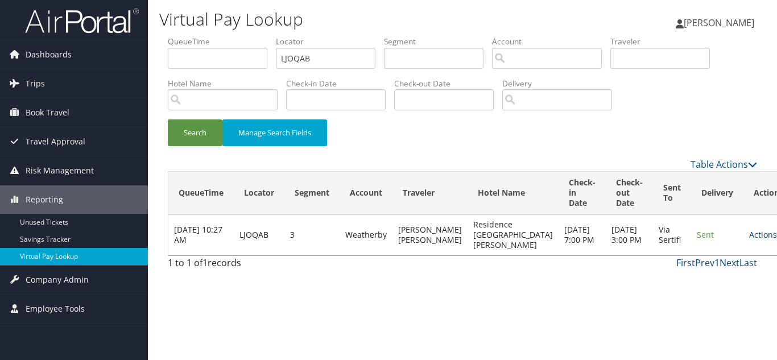
click at [749, 240] on link "Actions" at bounding box center [767, 234] width 36 height 11
click at [713, 275] on link "Logs" at bounding box center [708, 275] width 72 height 19
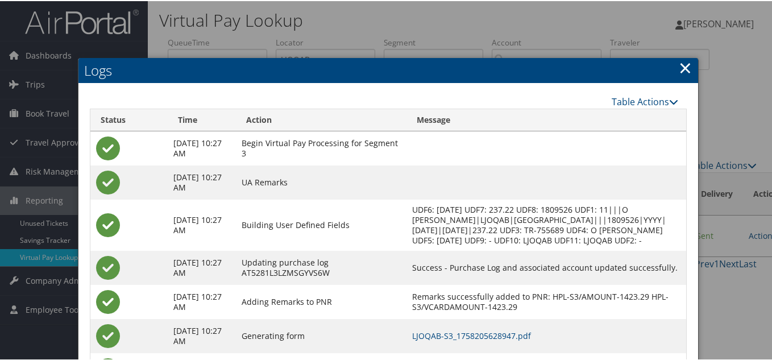
click at [681, 65] on link "×" at bounding box center [685, 66] width 13 height 23
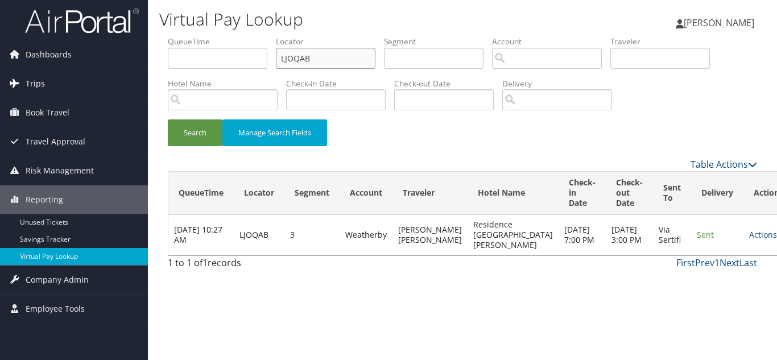
drag, startPoint x: 325, startPoint y: 61, endPoint x: 145, endPoint y: 83, distance: 181.1
click at [145, 83] on div "Dashboards AirPortal 360™ (Manager) My Travel Dashboard Trips Airtinerary® Look…" at bounding box center [388, 180] width 777 height 360
paste input "NNLVWR"
click at [168, 119] on button "Search" at bounding box center [195, 132] width 55 height 27
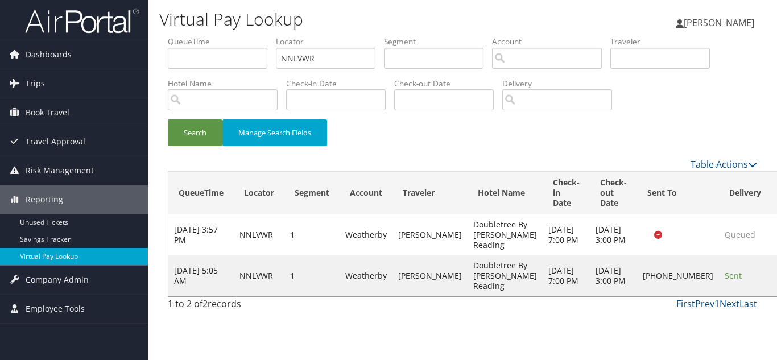
drag, startPoint x: 726, startPoint y: 279, endPoint x: 732, endPoint y: 283, distance: 7.4
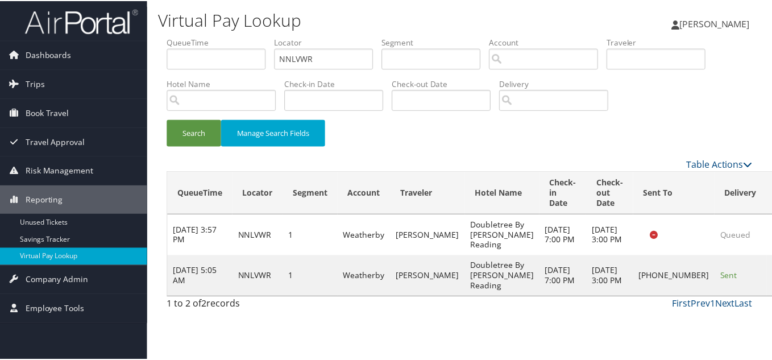
scroll to position [6, 0]
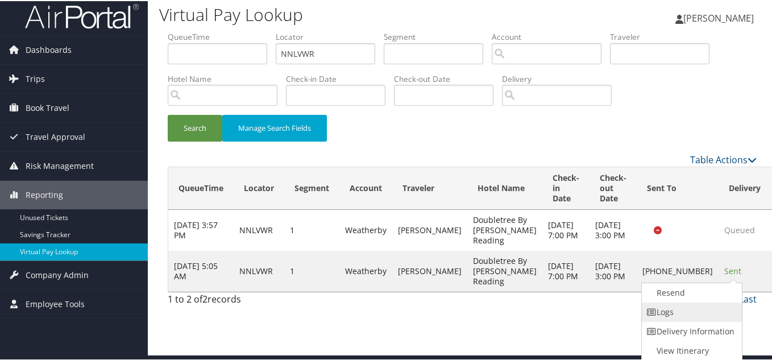
click at [685, 308] on link "Logs" at bounding box center [690, 310] width 97 height 19
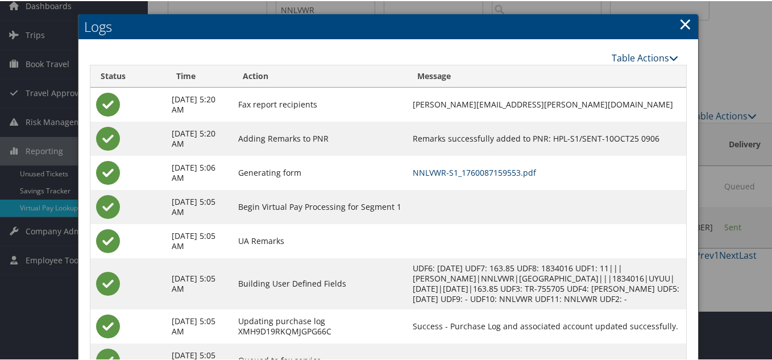
scroll to position [0, 0]
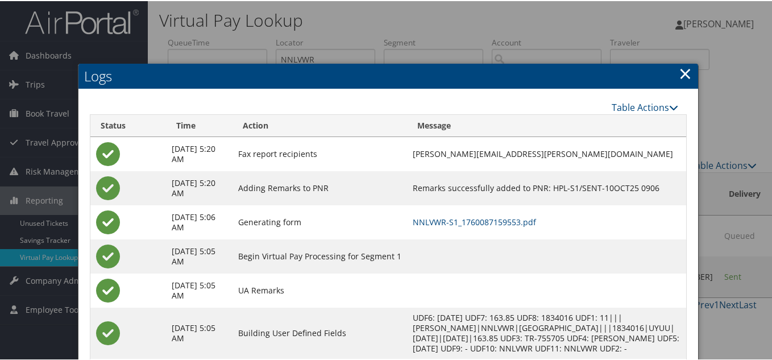
click at [682, 77] on link "×" at bounding box center [685, 72] width 13 height 23
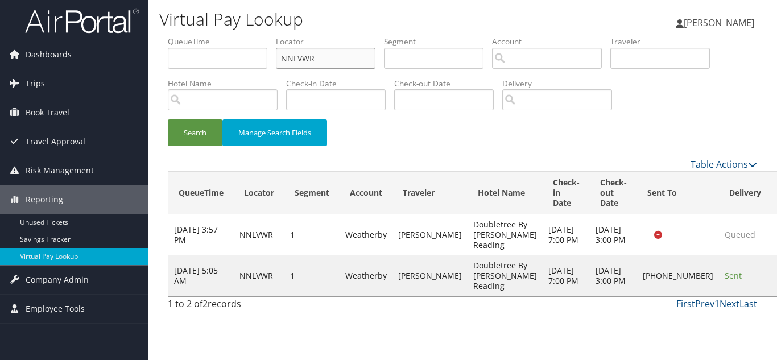
drag, startPoint x: 297, startPoint y: 64, endPoint x: 181, endPoint y: 75, distance: 115.9
click at [183, 36] on ul "QueueTime Locator NNLVWR Segment Account Traveler Hotel Name Check-in Date Chec…" at bounding box center [462, 36] width 589 height 0
paste input "IYNQU"
click at [168, 119] on button "Search" at bounding box center [195, 132] width 55 height 27
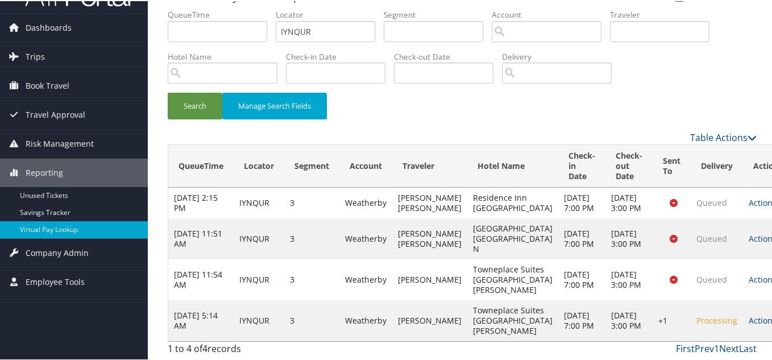
click at [749, 314] on link "Actions" at bounding box center [767, 319] width 36 height 11
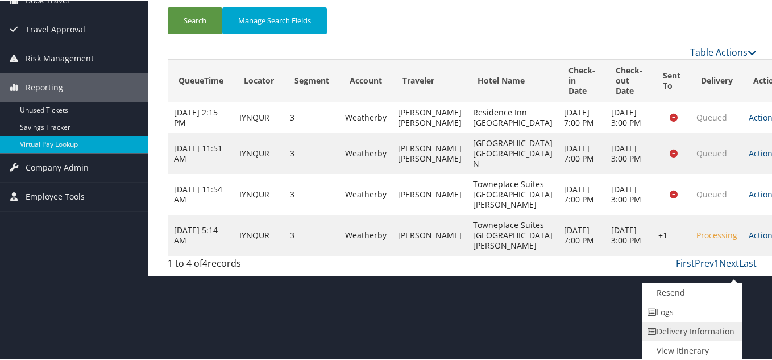
click at [682, 321] on link "Delivery Information" at bounding box center [691, 330] width 97 height 19
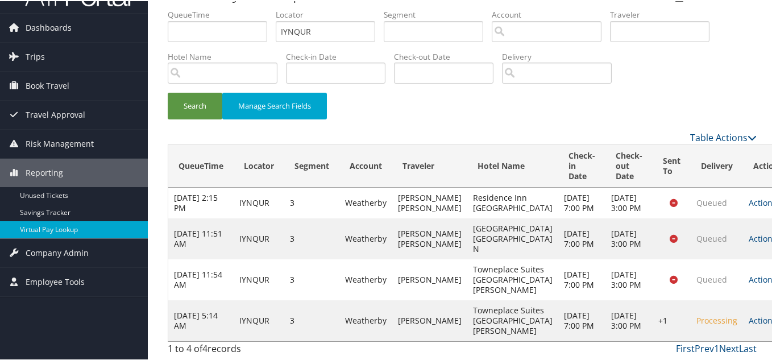
scroll to position [79, 0]
click at [749, 314] on link "Actions" at bounding box center [767, 319] width 36 height 11
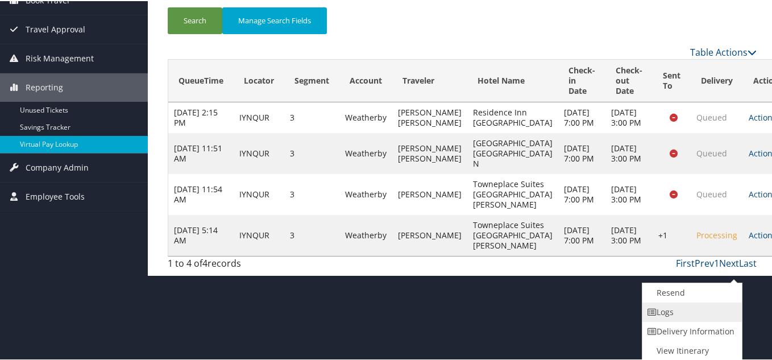
click at [680, 310] on link "Logs" at bounding box center [691, 310] width 97 height 19
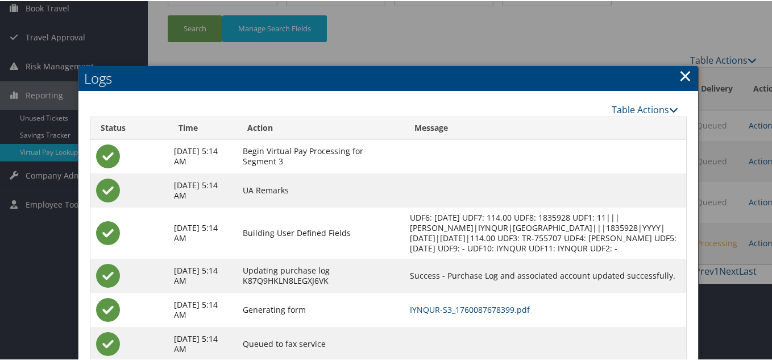
scroll to position [147, 0]
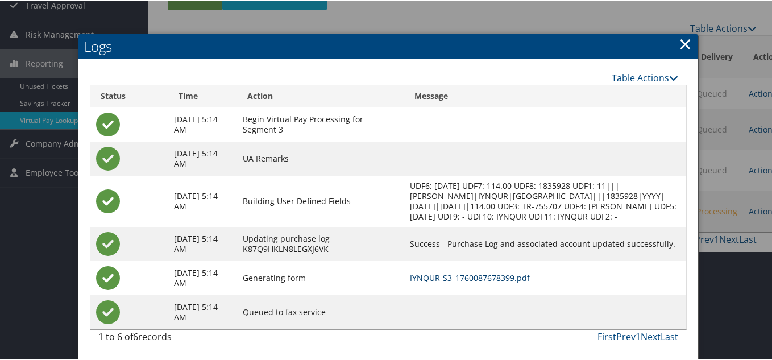
drag, startPoint x: 504, startPoint y: 276, endPoint x: 493, endPoint y: 261, distance: 18.8
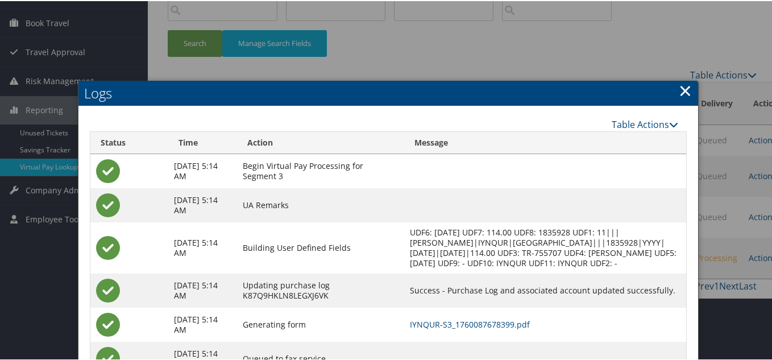
drag, startPoint x: 681, startPoint y: 93, endPoint x: 676, endPoint y: 100, distance: 8.5
click at [679, 95] on link "×" at bounding box center [685, 89] width 13 height 23
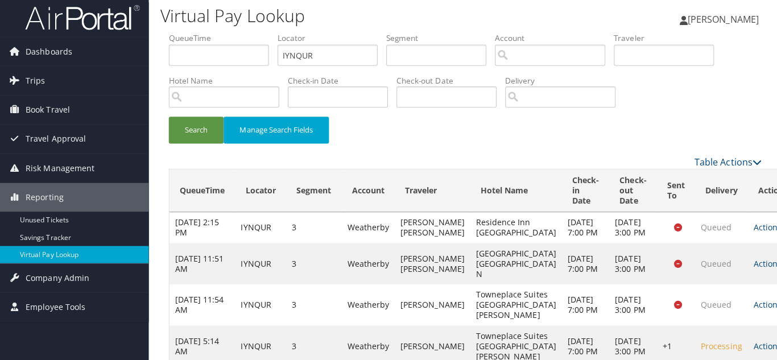
scroll to position [0, 0]
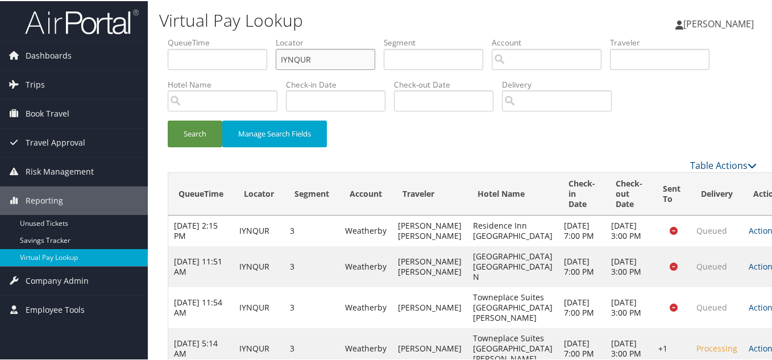
drag, startPoint x: 324, startPoint y: 60, endPoint x: 183, endPoint y: 60, distance: 140.5
click at [187, 36] on ul "QueueTime Locator IYNQUR Segment Account Traveler Hotel Name Check-in Date Chec…" at bounding box center [462, 36] width 589 height 0
paste input "LOCNW"
click at [168, 119] on button "Search" at bounding box center [195, 132] width 55 height 27
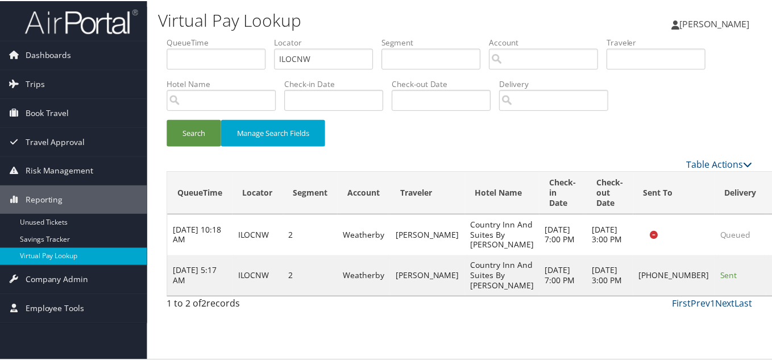
scroll to position [16, 0]
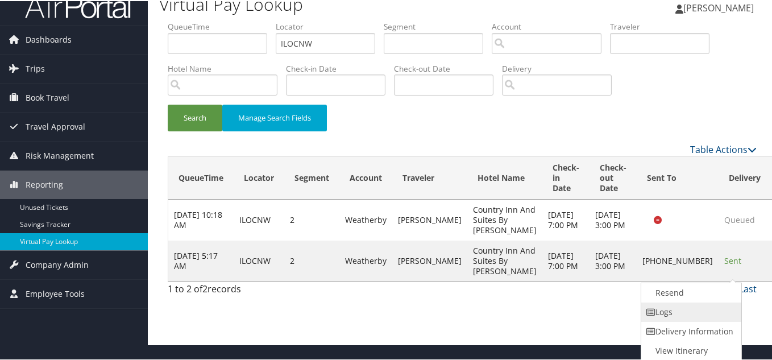
click at [691, 312] on link "Logs" at bounding box center [689, 310] width 97 height 19
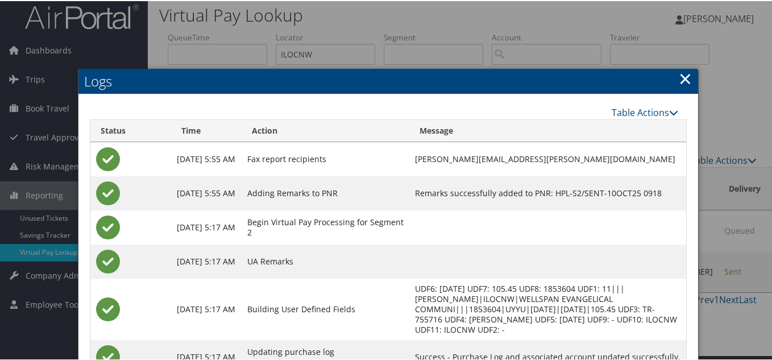
scroll to position [5, 0]
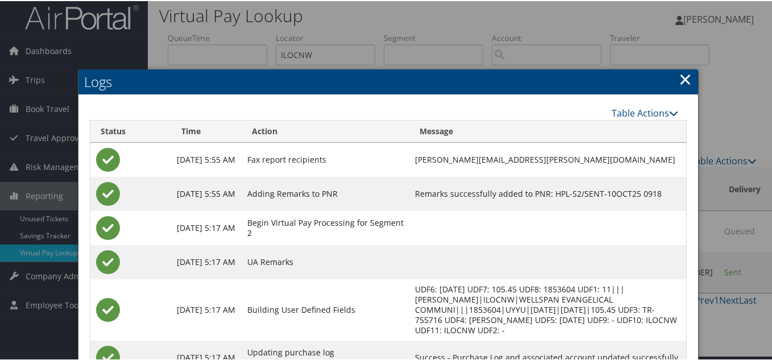
click at [684, 80] on link "×" at bounding box center [685, 78] width 13 height 23
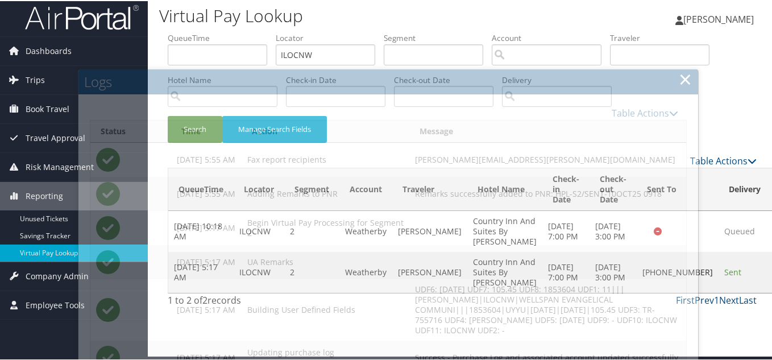
scroll to position [0, 0]
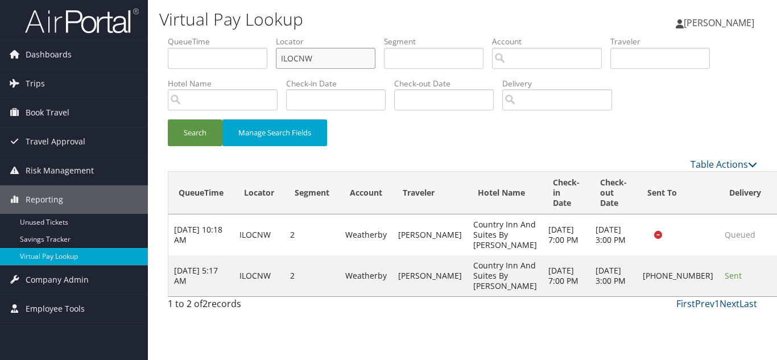
drag, startPoint x: 322, startPoint y: 60, endPoint x: 199, endPoint y: 60, distance: 123.4
click at [199, 36] on ul "QueueTime Locator ILOCNW Segment Account Traveler Hotel Name Check-in Date Chec…" at bounding box center [462, 36] width 589 height 0
paste input "TR-755934"
click at [168, 119] on button "Search" at bounding box center [195, 132] width 55 height 27
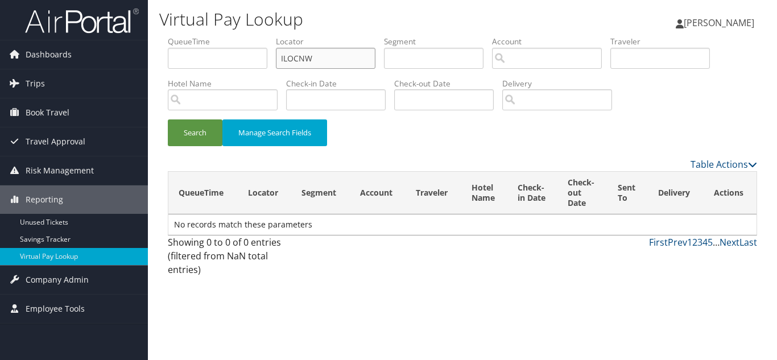
click at [321, 67] on input "ILOCNW" at bounding box center [326, 58] width 100 height 21
drag, startPoint x: 330, startPoint y: 60, endPoint x: 234, endPoint y: 62, distance: 95.6
click at [234, 36] on ul "QueueTime Locator ILOCNW Segment Account Traveler Hotel Name Check-in Date Chec…" at bounding box center [462, 36] width 589 height 0
paste input "DSGIVG"
click at [168, 119] on button "Search" at bounding box center [195, 132] width 55 height 27
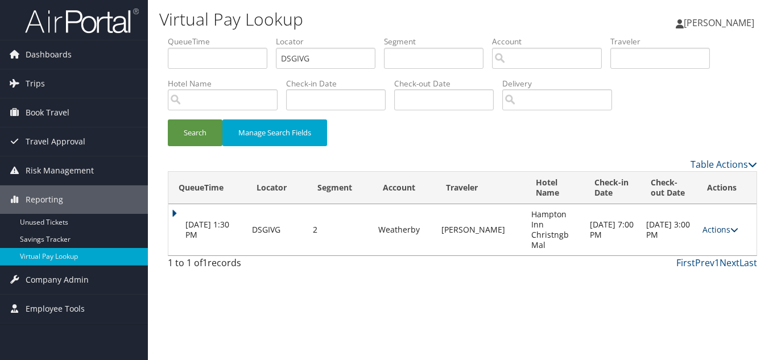
click at [721, 232] on link "Actions" at bounding box center [720, 229] width 36 height 11
click at [691, 266] on link "Logs" at bounding box center [697, 265] width 72 height 19
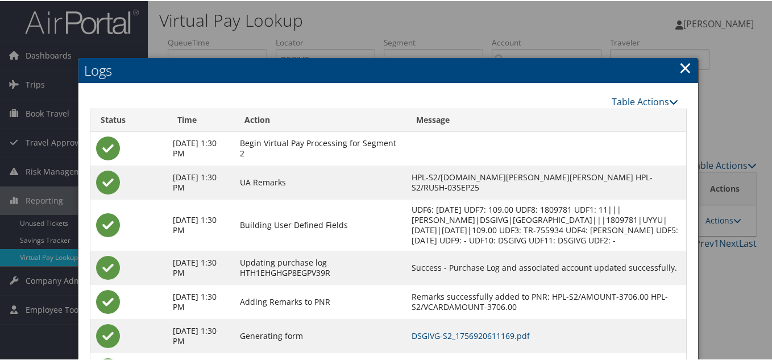
click at [685, 69] on link "×" at bounding box center [685, 66] width 13 height 23
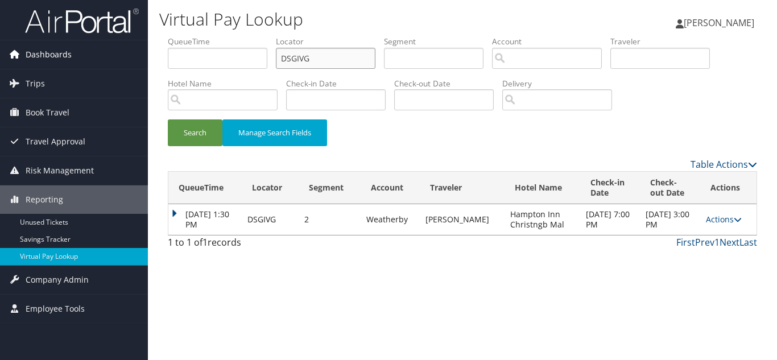
drag, startPoint x: 332, startPoint y: 62, endPoint x: 106, endPoint y: 51, distance: 226.0
click at [106, 51] on div "Dashboards AirPortal 360™ (Manager) My Travel Dashboard Trips Airtinerary® Look…" at bounding box center [388, 180] width 777 height 360
paste input "WURLI"
click at [168, 119] on button "Search" at bounding box center [195, 132] width 55 height 27
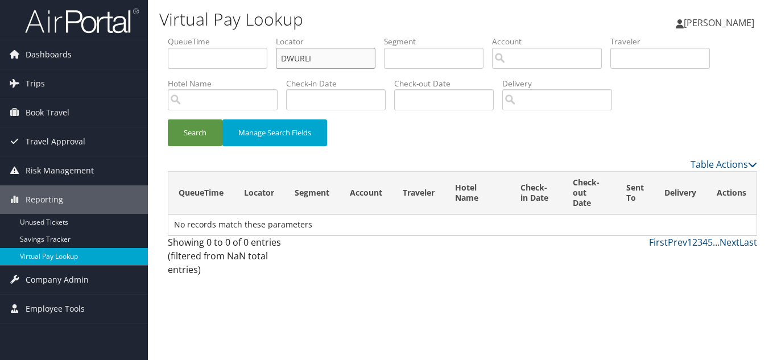
drag, startPoint x: 321, startPoint y: 54, endPoint x: 272, endPoint y: 63, distance: 49.6
click at [284, 57] on input "DWURLI" at bounding box center [326, 58] width 100 height 21
paste input "GBDAGN"
drag, startPoint x: 246, startPoint y: 62, endPoint x: 212, endPoint y: 62, distance: 34.7
click at [213, 36] on ul "QueueTime Locator GBDAGN Segment Account Traveler Hotel Name Check-in Date Chec…" at bounding box center [462, 36] width 589 height 0
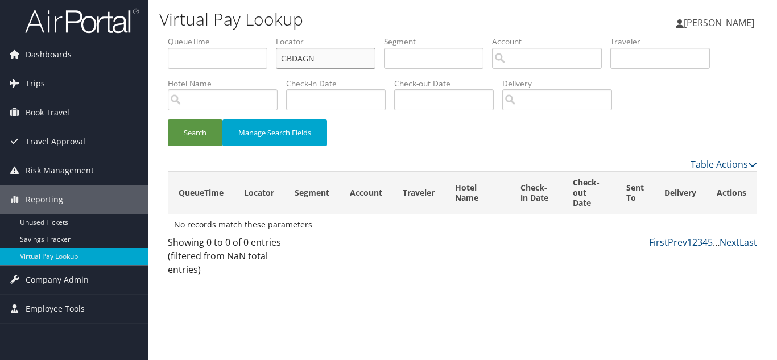
paste input "text"
click at [168, 119] on button "Search" at bounding box center [195, 132] width 55 height 27
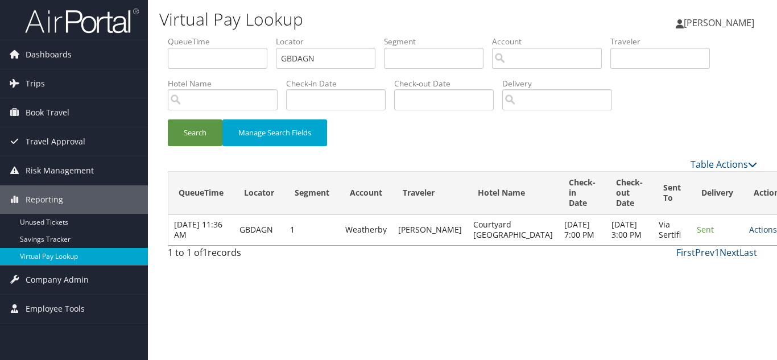
click at [749, 233] on link "Actions" at bounding box center [767, 229] width 36 height 11
click at [697, 268] on link "Logs" at bounding box center [710, 270] width 72 height 19
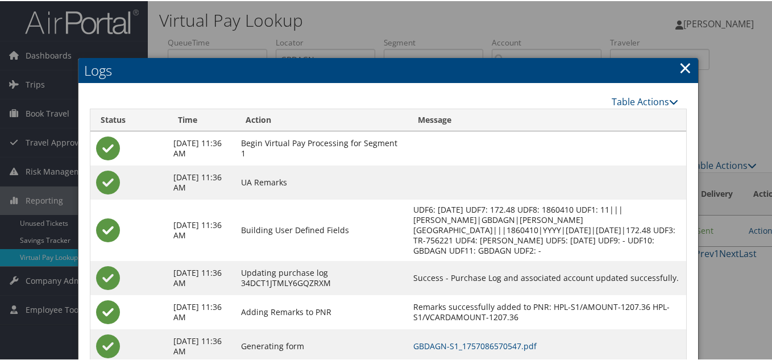
click at [685, 63] on link "×" at bounding box center [685, 66] width 13 height 23
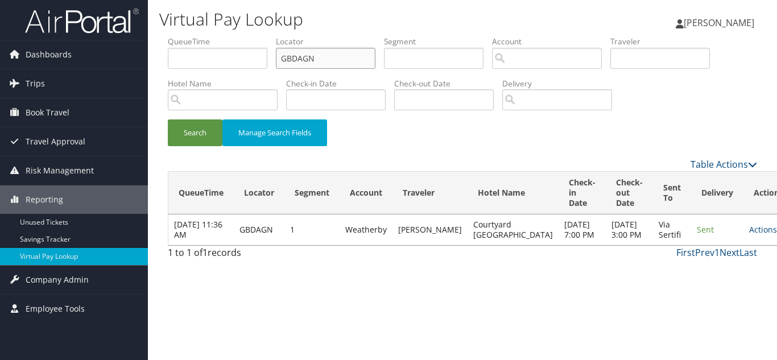
drag, startPoint x: 332, startPoint y: 59, endPoint x: 165, endPoint y: 48, distance: 166.4
click at [168, 48] on form "QueueTime Locator GBDAGN Segment Account Traveler Hotel Name Check-in Date Chec…" at bounding box center [462, 97] width 589 height 122
paste input "TR-756266"
click at [321, 59] on input "GBDAGN" at bounding box center [326, 58] width 100 height 21
drag, startPoint x: 329, startPoint y: 60, endPoint x: 175, endPoint y: 61, distance: 154.7
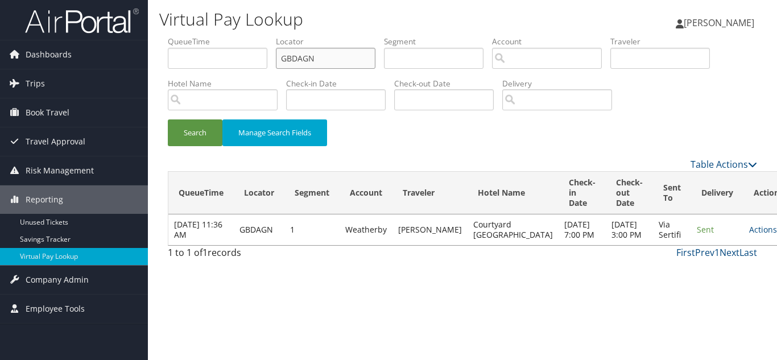
click at [177, 36] on ul "QueueTime Locator GBDAGN Segment Account Traveler Hotel Name Check-in Date Chec…" at bounding box center [462, 36] width 589 height 0
paste input "MNHPKM"
click at [168, 119] on button "Search" at bounding box center [195, 132] width 55 height 27
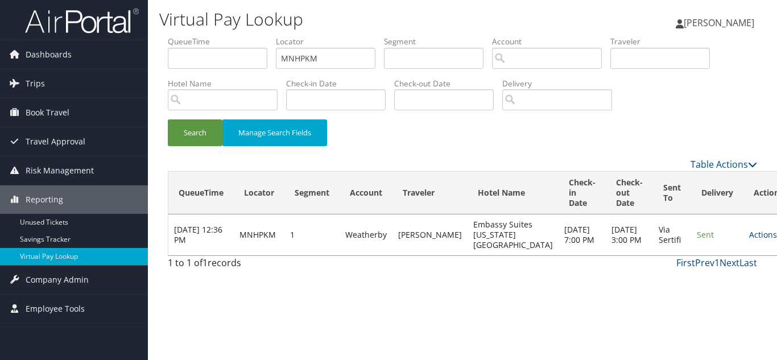
click at [749, 240] on link "Actions" at bounding box center [767, 234] width 36 height 11
click at [705, 275] on link "Logs" at bounding box center [708, 275] width 72 height 19
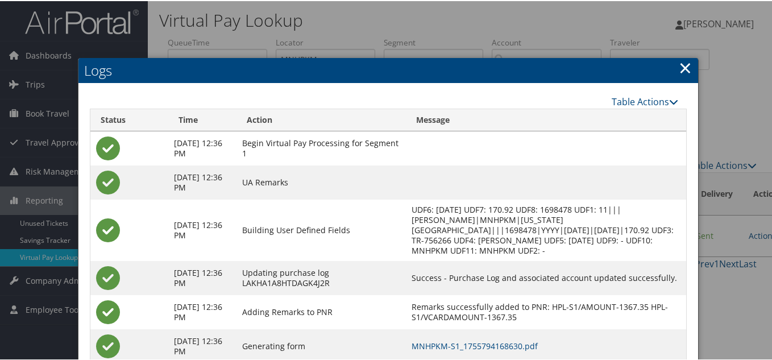
click at [681, 67] on link "×" at bounding box center [685, 66] width 13 height 23
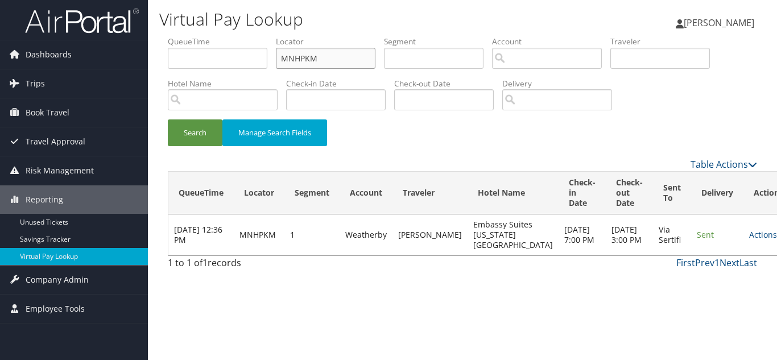
drag, startPoint x: 323, startPoint y: 63, endPoint x: 197, endPoint y: 71, distance: 126.5
click at [222, 36] on ul "QueueTime Locator MNHPKM Segment Account Traveler Hotel Name Check-in Date Chec…" at bounding box center [462, 36] width 589 height 0
paste input "FIHXZT"
click at [168, 119] on button "Search" at bounding box center [195, 132] width 55 height 27
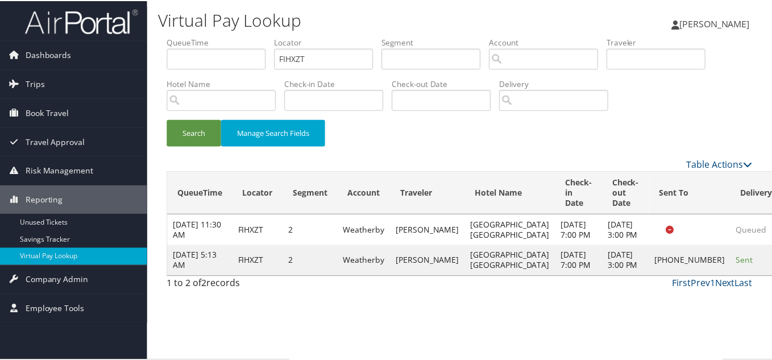
scroll to position [6, 0]
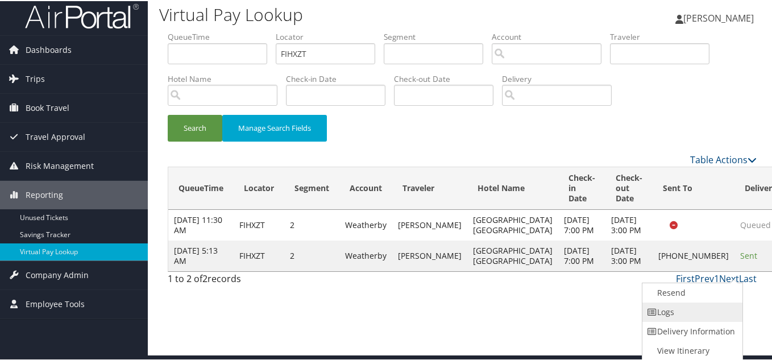
click at [688, 305] on link "Logs" at bounding box center [691, 310] width 97 height 19
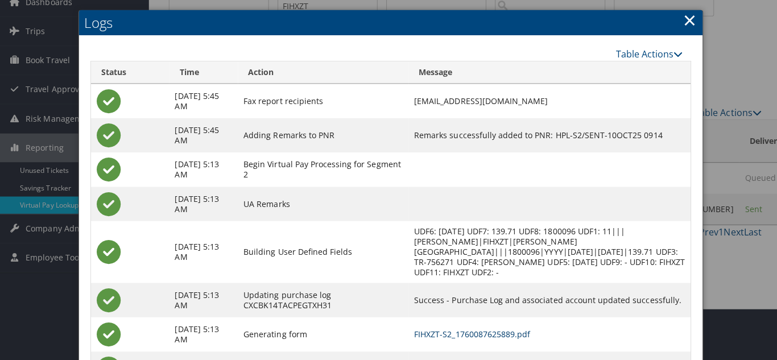
scroll to position [0, 0]
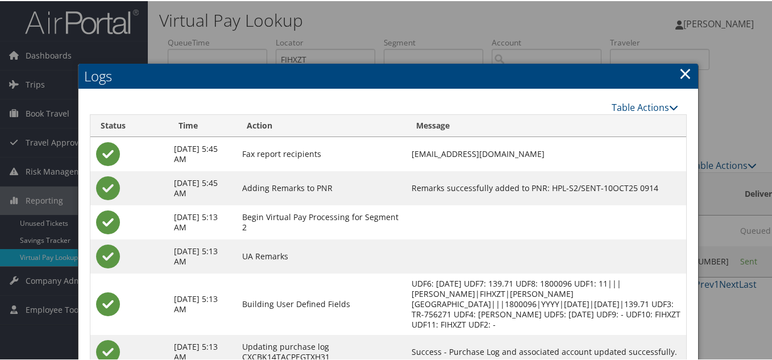
click at [681, 74] on link "×" at bounding box center [685, 72] width 13 height 23
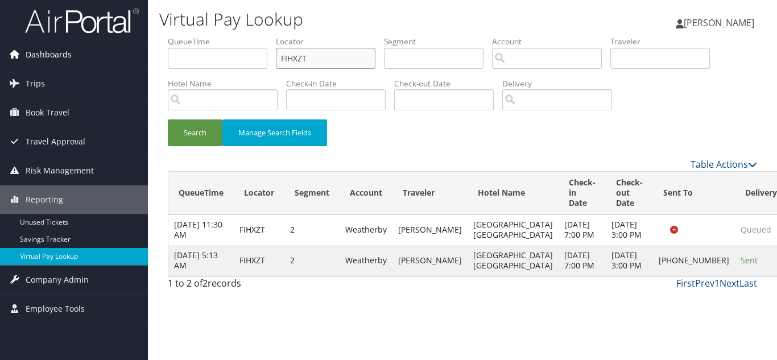
drag, startPoint x: 322, startPoint y: 61, endPoint x: 83, endPoint y: 45, distance: 239.9
click at [84, 45] on div "Dashboards AirPortal 360™ (Manager) My Travel Dashboard Trips Airtinerary® Look…" at bounding box center [388, 180] width 777 height 360
paste input "TR-756274"
click at [309, 63] on input "FIHXZT" at bounding box center [326, 58] width 100 height 21
drag, startPoint x: 318, startPoint y: 59, endPoint x: 212, endPoint y: 59, distance: 106.9
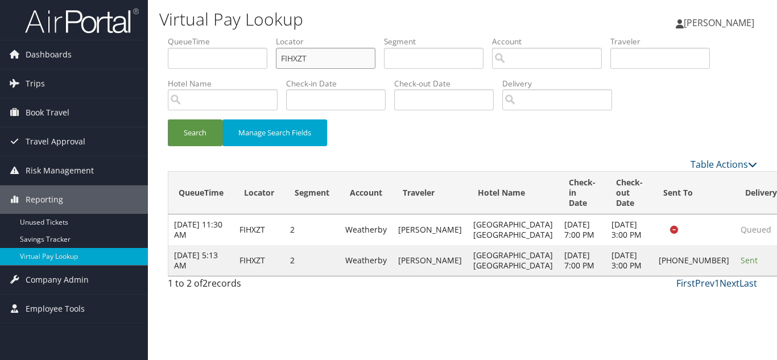
click at [215, 36] on ul "QueueTime Locator FIHXZT Segment Account Traveler Hotel Name Check-in Date Chec…" at bounding box center [462, 36] width 589 height 0
paste input "KXRJKG"
click at [168, 119] on button "Search" at bounding box center [195, 132] width 55 height 27
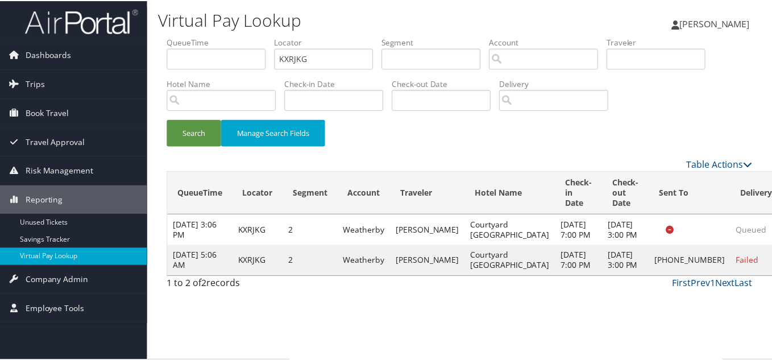
scroll to position [6, 0]
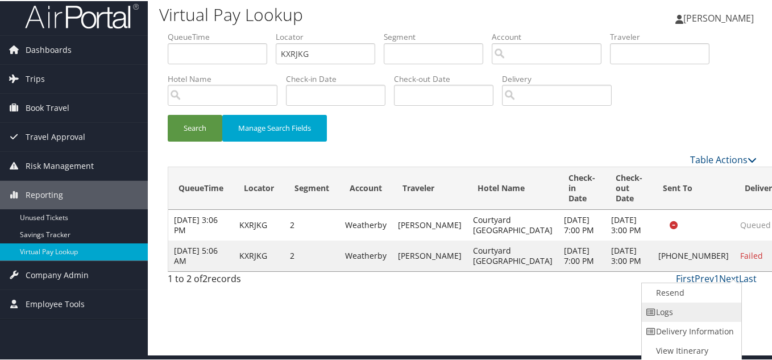
click at [684, 310] on link "Logs" at bounding box center [690, 310] width 97 height 19
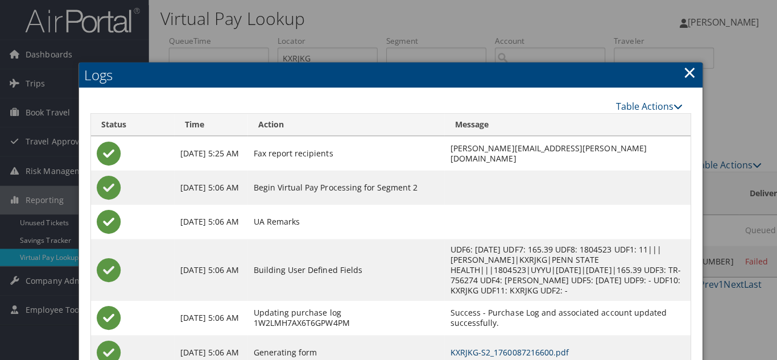
scroll to position [0, 0]
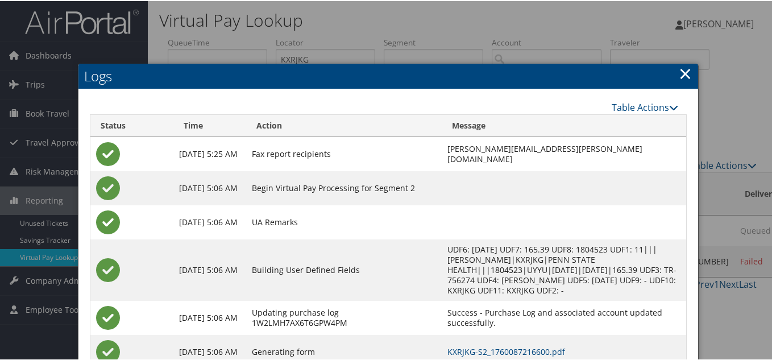
click at [681, 73] on link "×" at bounding box center [685, 72] width 13 height 23
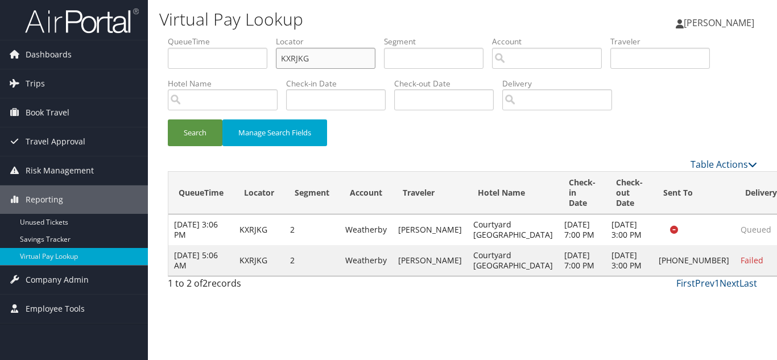
drag, startPoint x: 325, startPoint y: 61, endPoint x: 173, endPoint y: 61, distance: 152.4
click at [174, 36] on ul "QueueTime Locator KXRJKG Segment Account Traveler Hotel Name Check-in Date Chec…" at bounding box center [462, 36] width 589 height 0
paste input "AIQCOL"
click at [168, 119] on button "Search" at bounding box center [195, 132] width 55 height 27
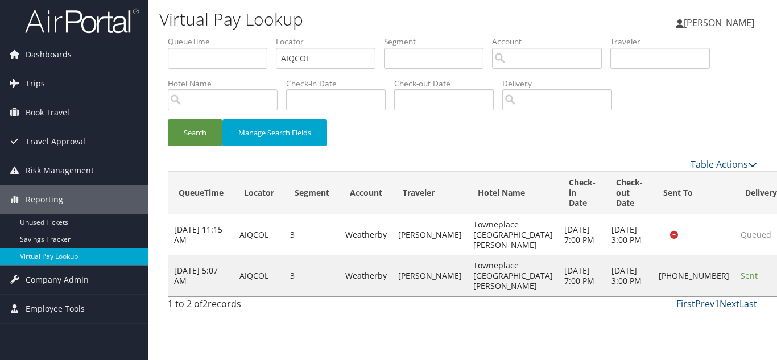
drag, startPoint x: 463, startPoint y: 139, endPoint x: 365, endPoint y: 196, distance: 113.1
click at [462, 139] on div "Search Manage Search Fields" at bounding box center [462, 138] width 606 height 38
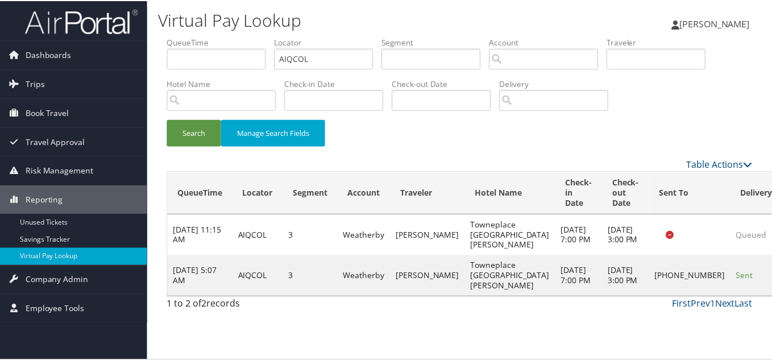
scroll to position [6, 0]
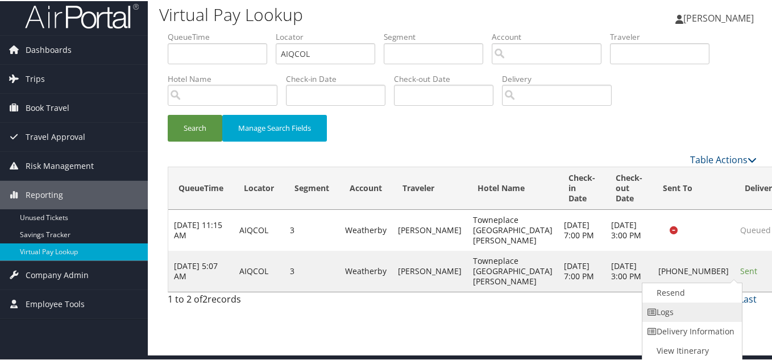
click at [673, 312] on link "Logs" at bounding box center [691, 310] width 97 height 19
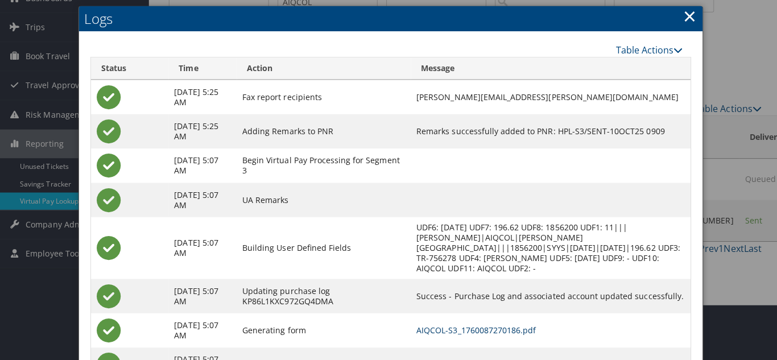
scroll to position [0, 0]
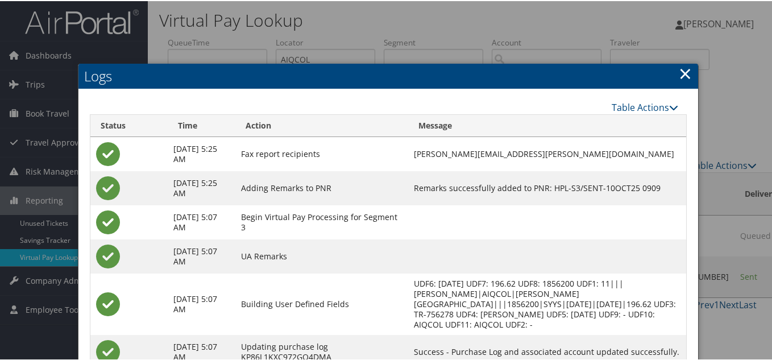
click at [679, 71] on link "×" at bounding box center [685, 72] width 13 height 23
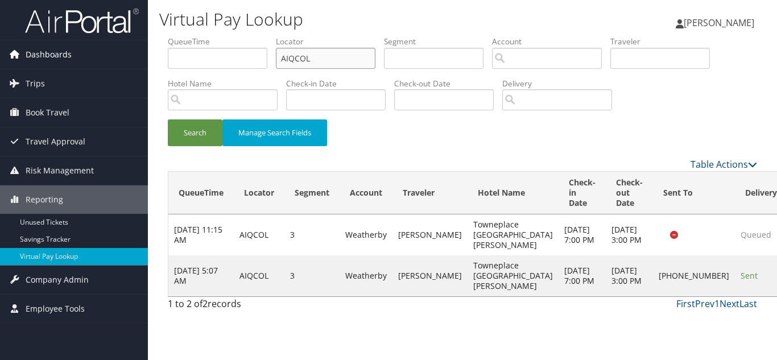
drag, startPoint x: 209, startPoint y: 59, endPoint x: 101, endPoint y: 59, distance: 108.0
click at [103, 59] on div "Dashboards AirPortal 360™ (Manager) My Travel Dashboard Trips Airtinerary® Look…" at bounding box center [388, 180] width 777 height 360
paste input "WWYTMV"
click at [168, 119] on button "Search" at bounding box center [195, 132] width 55 height 27
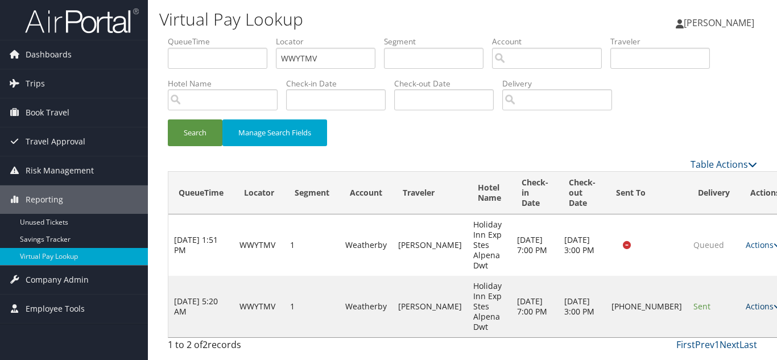
click at [746, 307] on link "Actions" at bounding box center [764, 306] width 36 height 11
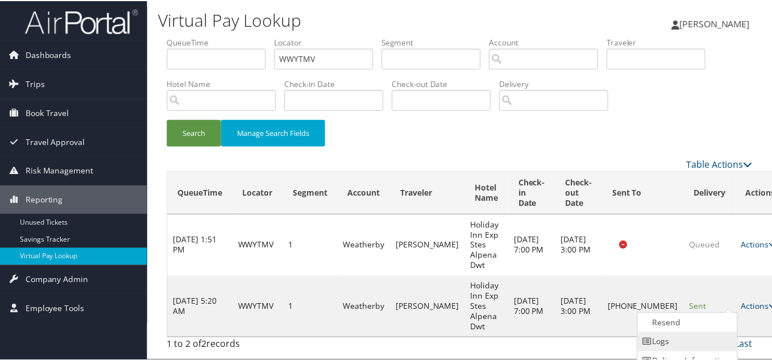
scroll to position [31, 0]
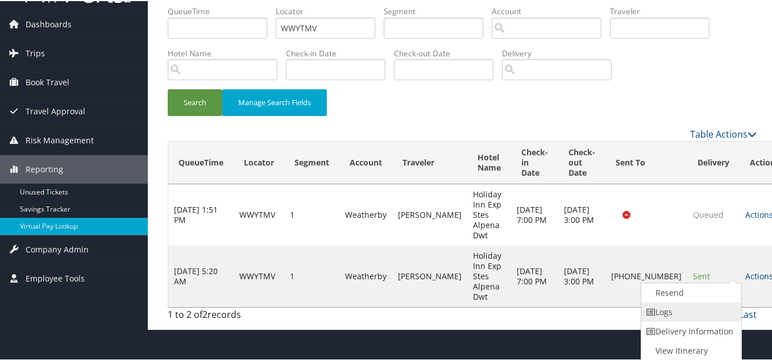
click at [681, 315] on link "Logs" at bounding box center [689, 310] width 97 height 19
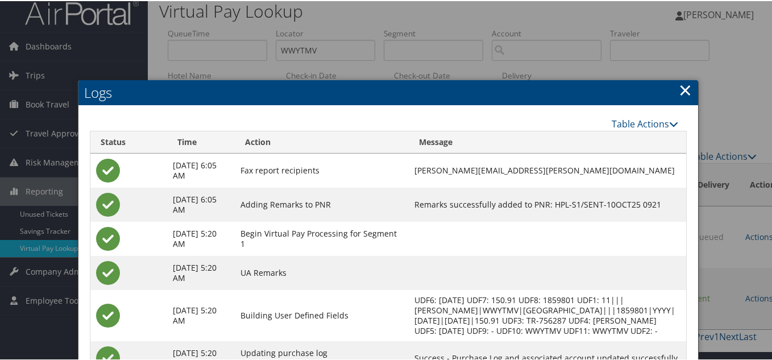
scroll to position [0, 0]
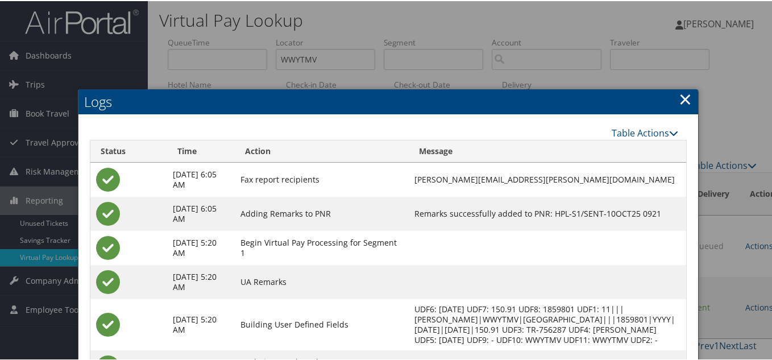
click at [682, 100] on link "×" at bounding box center [685, 97] width 13 height 23
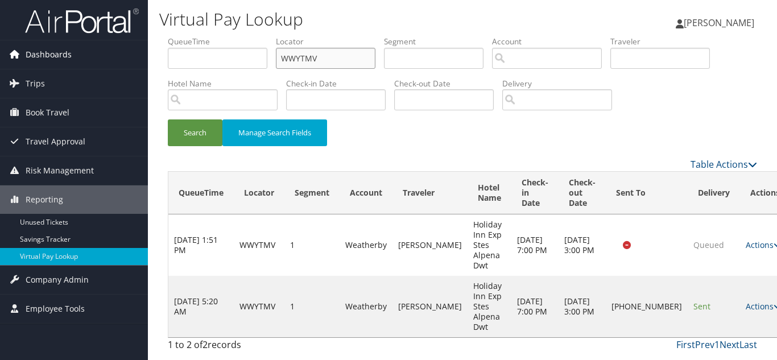
drag, startPoint x: 326, startPoint y: 59, endPoint x: 111, endPoint y: 55, distance: 215.0
click at [114, 54] on div "Dashboards AirPortal 360™ (Manager) My Travel Dashboard Trips Airtinerary® Look…" at bounding box center [388, 180] width 777 height 360
paste input "MEZEP"
click at [168, 119] on button "Search" at bounding box center [195, 132] width 55 height 27
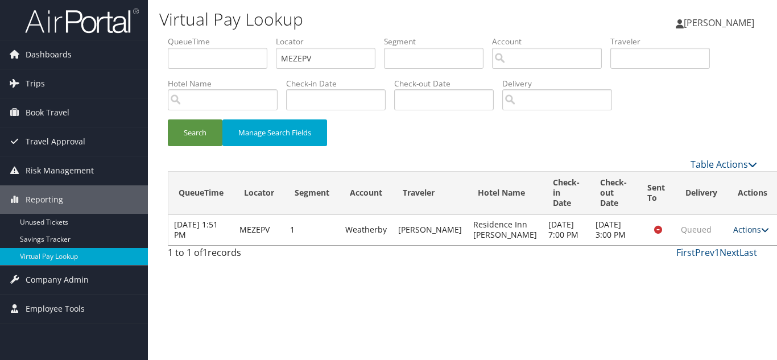
click at [736, 234] on link "Actions" at bounding box center [751, 229] width 36 height 11
click at [705, 279] on link "Logs" at bounding box center [709, 270] width 72 height 19
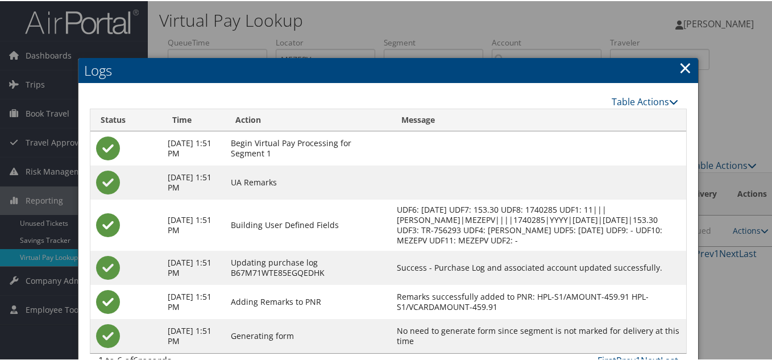
click at [684, 62] on link "×" at bounding box center [685, 66] width 13 height 23
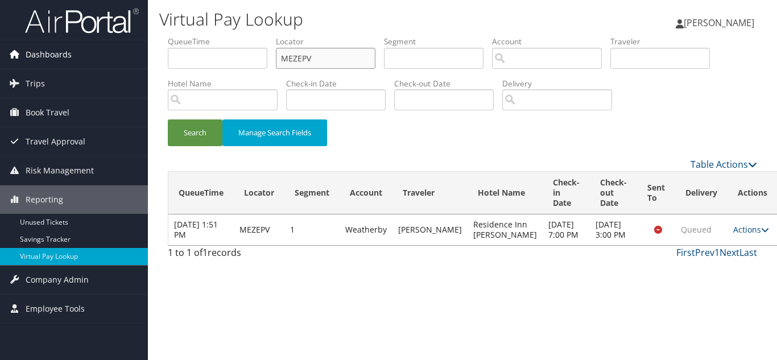
drag, startPoint x: 328, startPoint y: 61, endPoint x: 38, endPoint y: 60, distance: 290.0
click at [38, 60] on div "Dashboards AirPortal 360™ (Manager) My Travel Dashboard Trips Airtinerary® Look…" at bounding box center [388, 180] width 777 height 360
paste input "AUFJID"
click at [168, 119] on button "Search" at bounding box center [195, 132] width 55 height 27
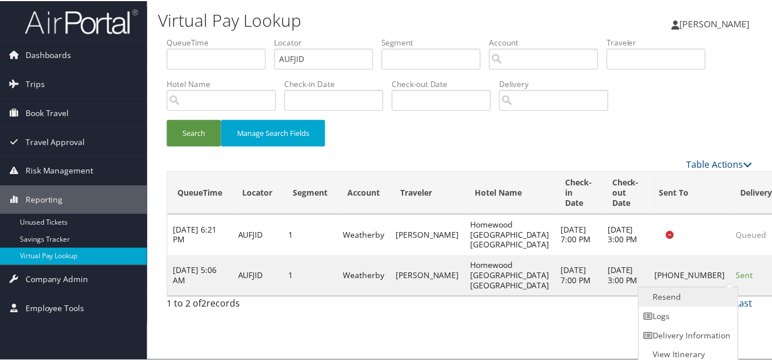
scroll to position [6, 0]
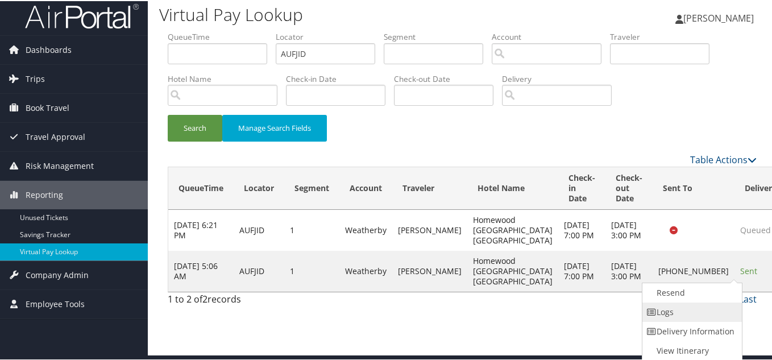
click at [703, 308] on link "Logs" at bounding box center [691, 310] width 97 height 19
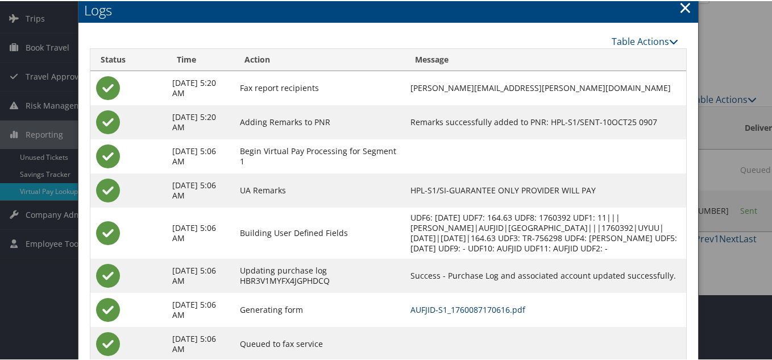
scroll to position [0, 0]
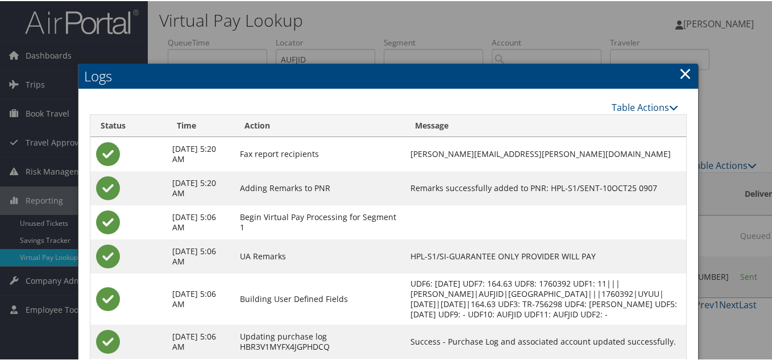
click at [683, 73] on link "×" at bounding box center [685, 72] width 13 height 23
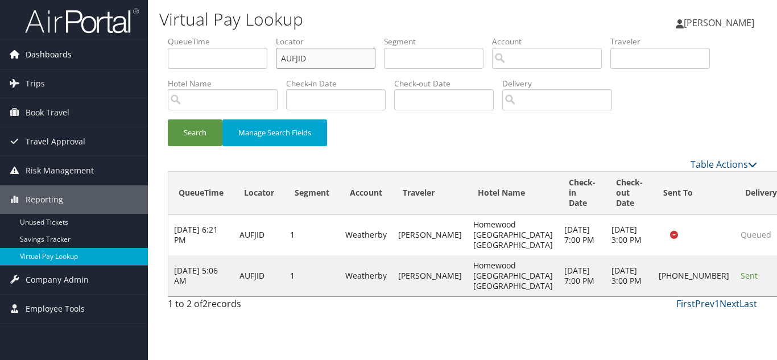
drag, startPoint x: 270, startPoint y: 58, endPoint x: 109, endPoint y: 55, distance: 161.0
click at [109, 55] on div "Dashboards AirPortal 360™ (Manager) My Travel Dashboard Trips Airtinerary® Look…" at bounding box center [388, 180] width 777 height 360
paste input "EERGAH"
click at [168, 119] on button "Search" at bounding box center [195, 132] width 55 height 27
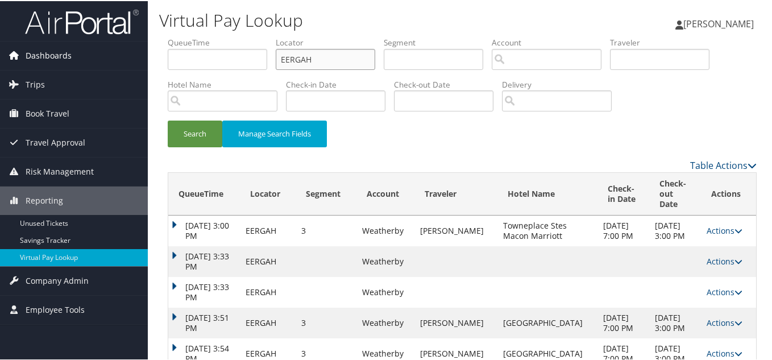
drag, startPoint x: 310, startPoint y: 54, endPoint x: 81, endPoint y: 57, distance: 229.8
click at [91, 53] on div "Dashboards AirPortal 360™ (Manager) My Travel Dashboard Trips Airtinerary® Look…" at bounding box center [388, 224] width 777 height 449
click at [168, 119] on button "Search" at bounding box center [195, 132] width 55 height 27
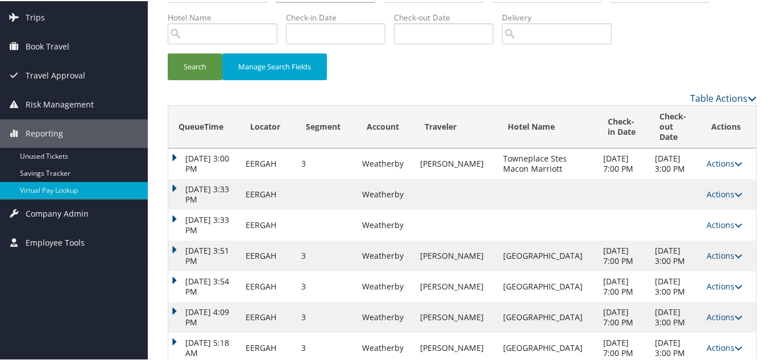
scroll to position [130, 0]
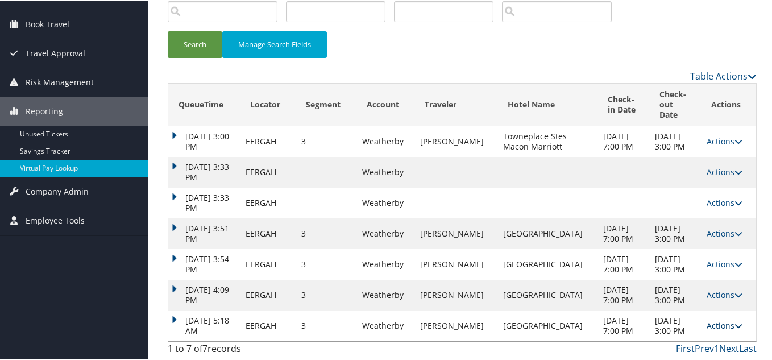
click at [713, 320] on link "Actions" at bounding box center [725, 324] width 36 height 11
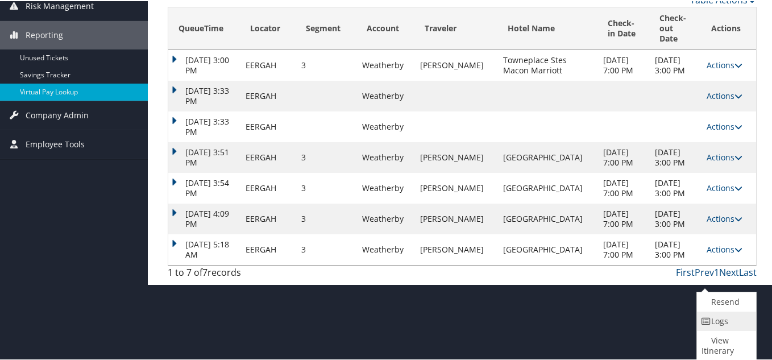
click at [725, 324] on link "Logs" at bounding box center [725, 319] width 56 height 19
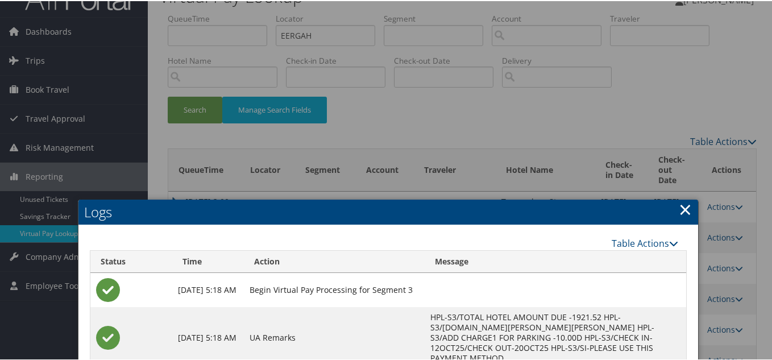
scroll to position [23, 0]
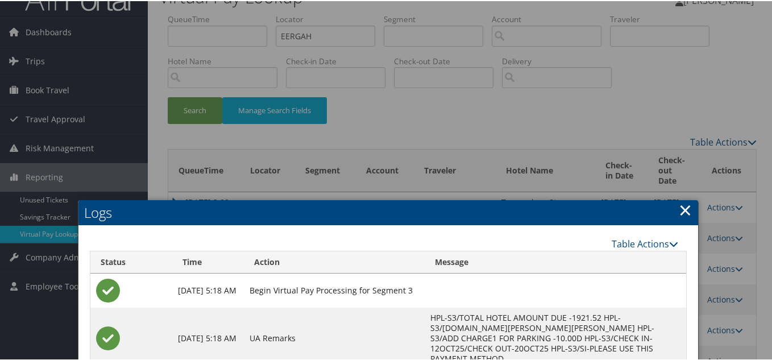
click at [681, 204] on link "×" at bounding box center [685, 208] width 13 height 23
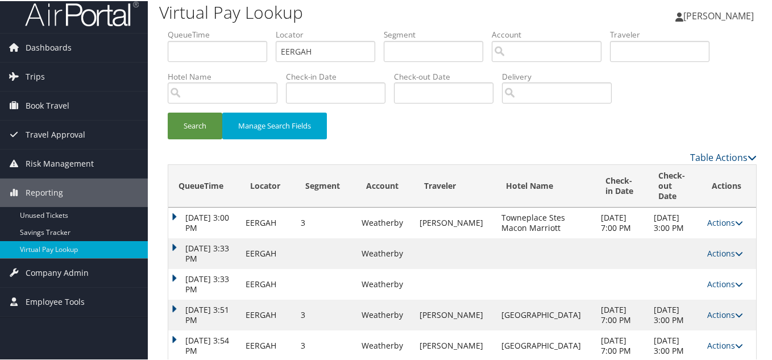
scroll to position [0, 0]
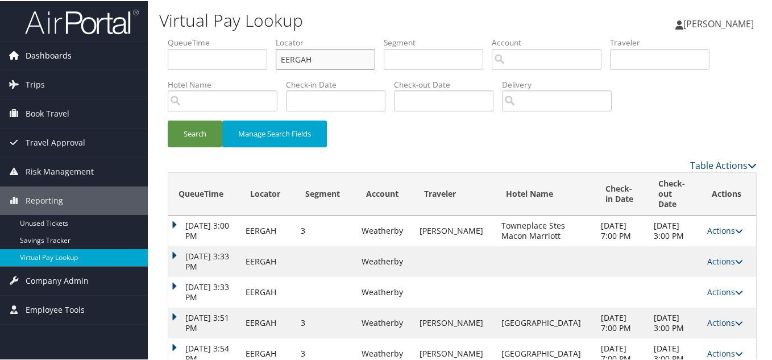
drag, startPoint x: 321, startPoint y: 61, endPoint x: 26, endPoint y: 52, distance: 295.3
click at [27, 52] on div "Dashboards AirPortal 360™ (Manager) My Travel Dashboard Trips Airtinerary® Look…" at bounding box center [388, 224] width 777 height 449
paste input "DPQNVE"
type input "DPQNVE"
click at [168, 119] on button "Search" at bounding box center [195, 132] width 55 height 27
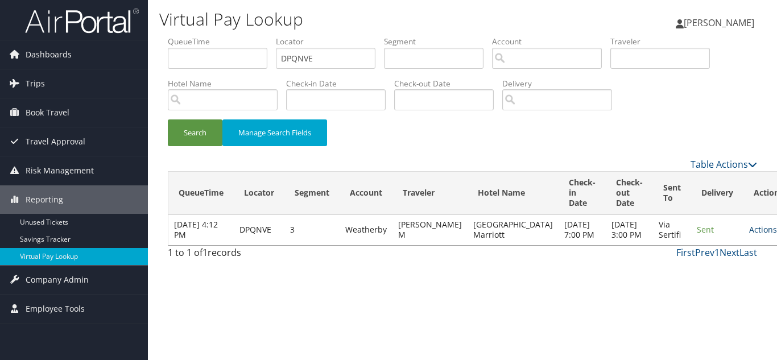
click at [749, 234] on link "Actions" at bounding box center [767, 229] width 36 height 11
click at [703, 266] on link "Logs" at bounding box center [710, 270] width 72 height 19
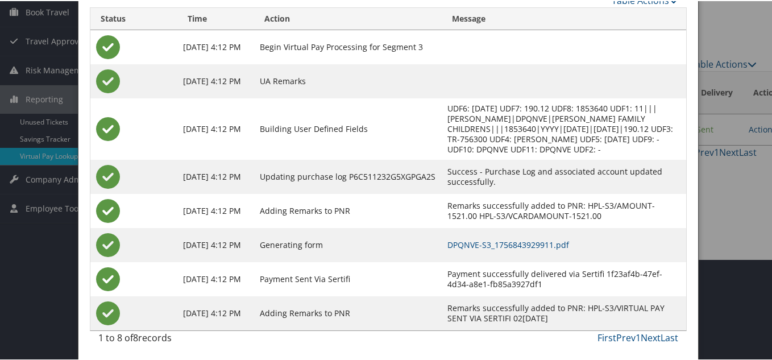
scroll to position [102, 0]
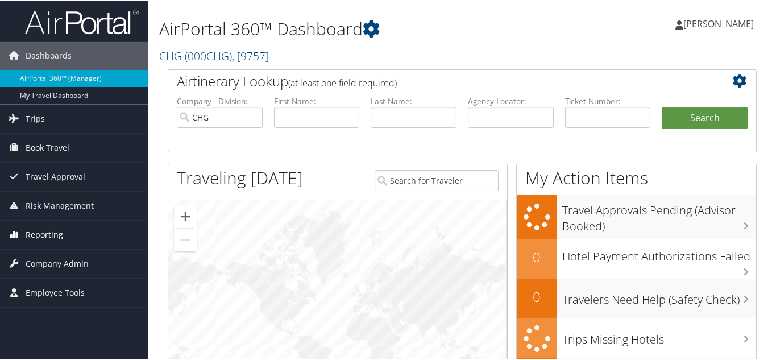
click at [44, 233] on span "Reporting" at bounding box center [45, 234] width 38 height 28
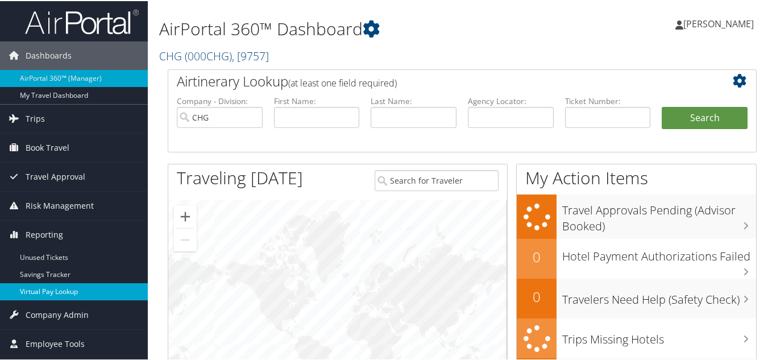
click at [48, 288] on link "Virtual Pay Lookup" at bounding box center [74, 290] width 148 height 17
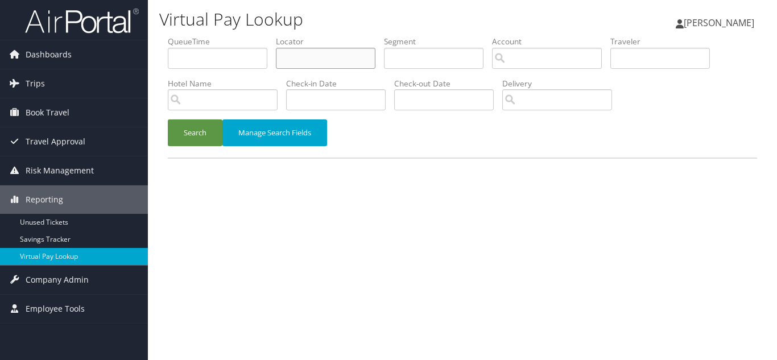
click at [317, 56] on input "text" at bounding box center [326, 58] width 100 height 21
paste input "JYYTQM"
click at [168, 119] on button "Search" at bounding box center [195, 132] width 55 height 27
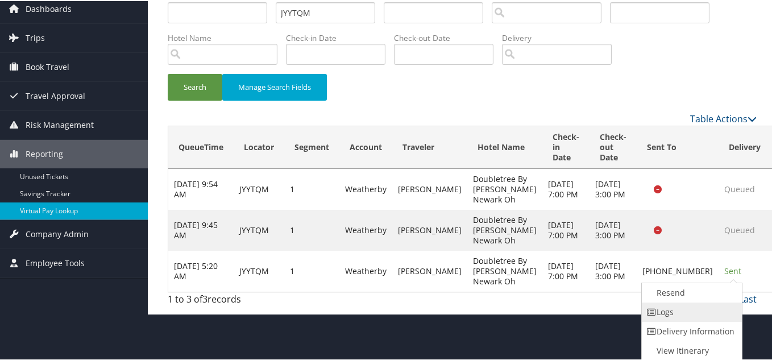
click at [682, 312] on link "Logs" at bounding box center [690, 310] width 97 height 19
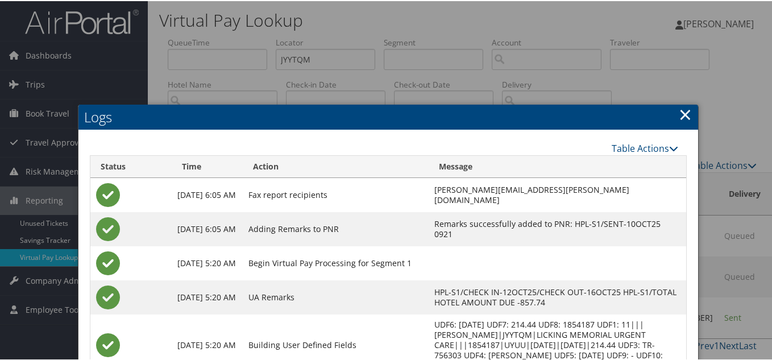
click at [685, 109] on link "×" at bounding box center [685, 113] width 13 height 23
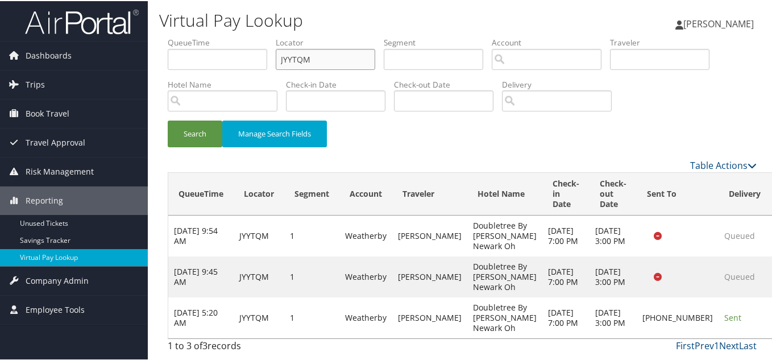
drag, startPoint x: 329, startPoint y: 53, endPoint x: 61, endPoint y: 30, distance: 268.3
click at [63, 30] on div "Dashboards AirPortal 360™ (Manager) My Travel Dashboard Trips Airtinerary® Look…" at bounding box center [388, 180] width 777 height 360
paste input "FOUJPY"
click at [168, 119] on button "Search" at bounding box center [195, 132] width 55 height 27
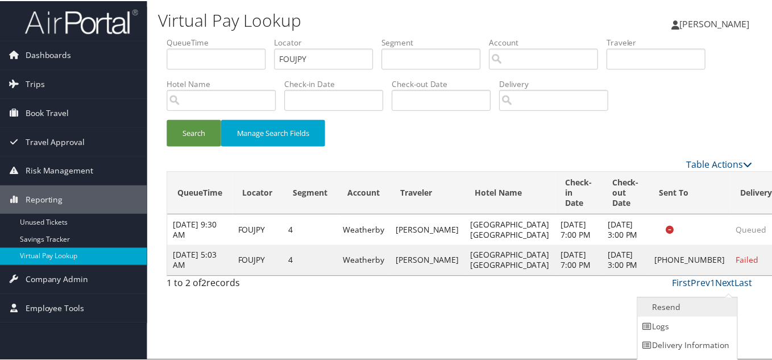
scroll to position [16, 0]
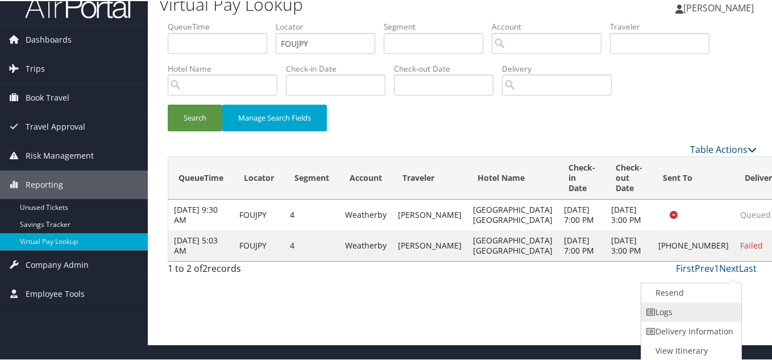
click at [698, 310] on link "Logs" at bounding box center [689, 310] width 97 height 19
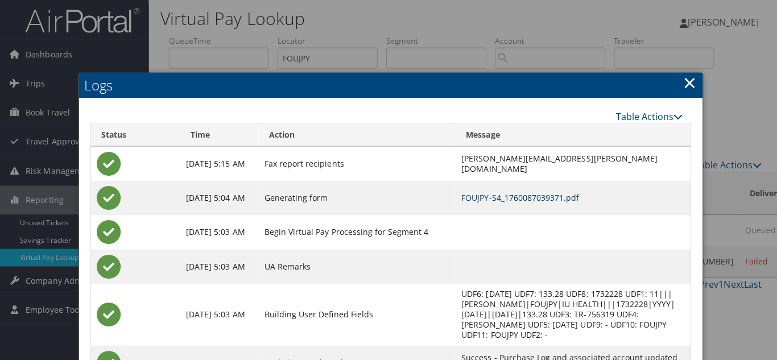
scroll to position [0, 0]
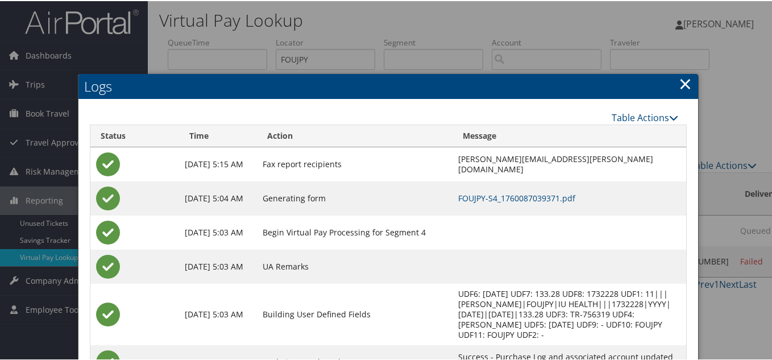
click at [679, 82] on link "×" at bounding box center [685, 82] width 13 height 23
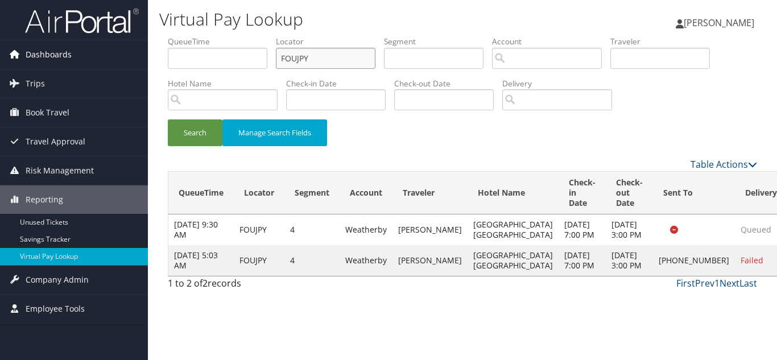
drag, startPoint x: 342, startPoint y: 60, endPoint x: 58, endPoint y: 60, distance: 284.3
click at [65, 60] on div "Dashboards AirPortal 360™ (Manager) My Travel Dashboard Trips Airtinerary® Look…" at bounding box center [388, 180] width 777 height 360
paste input "LMZSLZ"
click at [168, 119] on button "Search" at bounding box center [195, 132] width 55 height 27
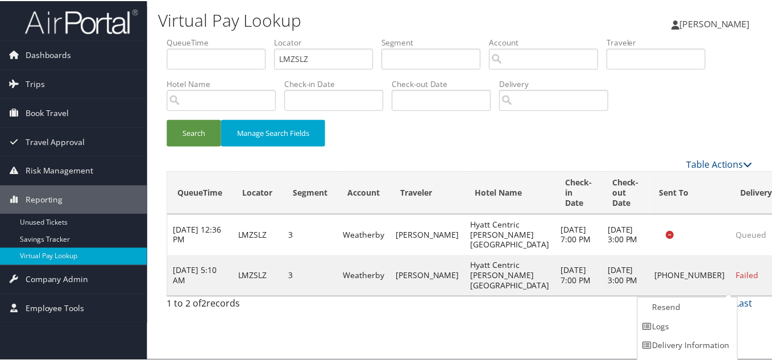
scroll to position [16, 0]
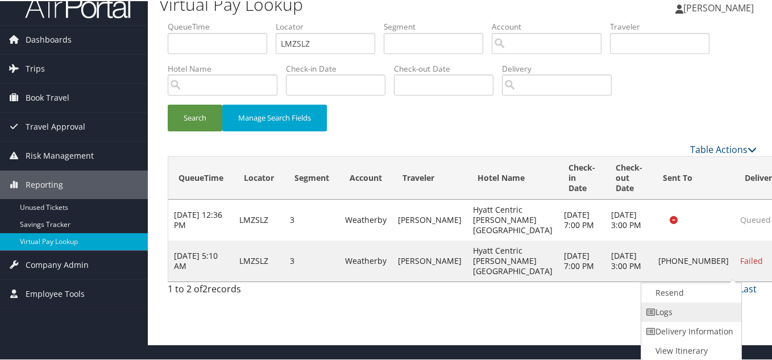
click at [678, 310] on link "Logs" at bounding box center [689, 310] width 97 height 19
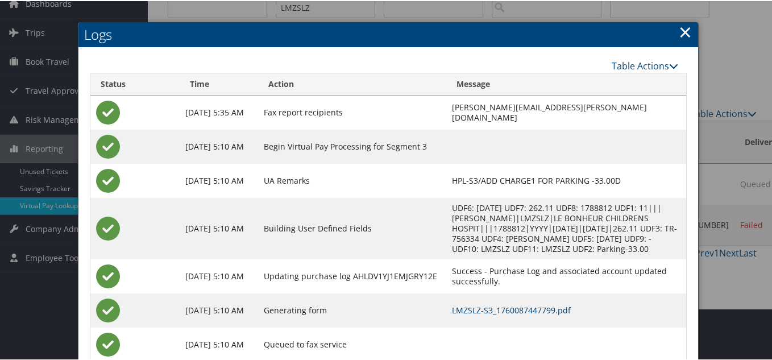
scroll to position [0, 0]
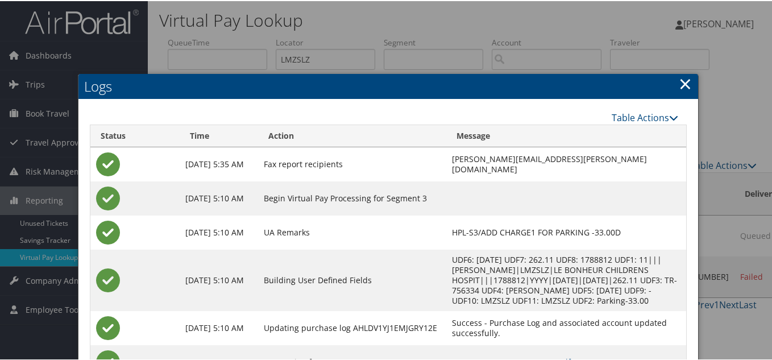
click at [686, 83] on link "×" at bounding box center [685, 82] width 13 height 23
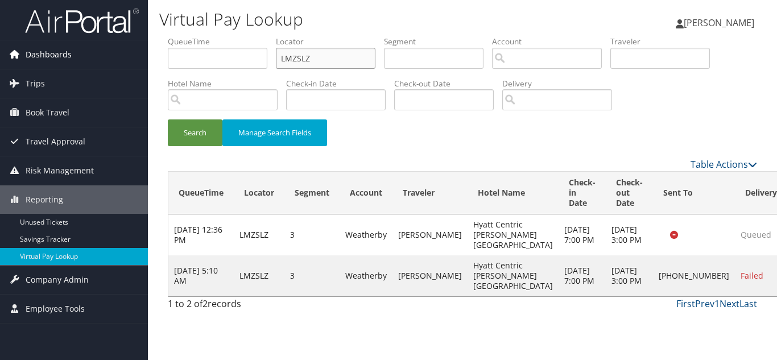
drag, startPoint x: 195, startPoint y: 49, endPoint x: 56, endPoint y: 50, distance: 138.8
click at [59, 49] on div "Dashboards AirPortal 360™ (Manager) My Travel Dashboard Trips Airtinerary® Look…" at bounding box center [388, 180] width 777 height 360
paste input "OFSAOR"
click at [168, 119] on button "Search" at bounding box center [195, 132] width 55 height 27
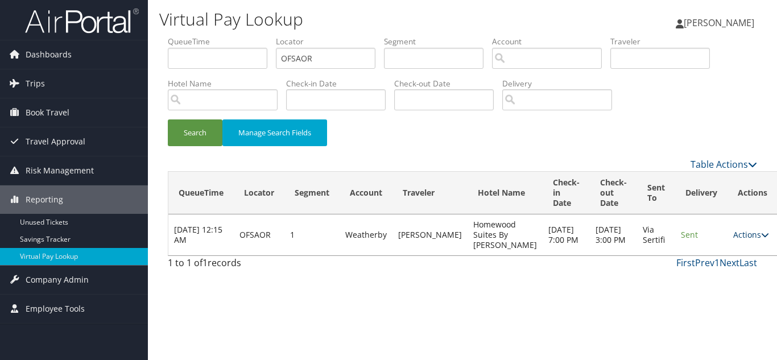
click at [733, 240] on link "Actions" at bounding box center [751, 234] width 36 height 11
click at [710, 272] on link "Logs" at bounding box center [708, 275] width 72 height 19
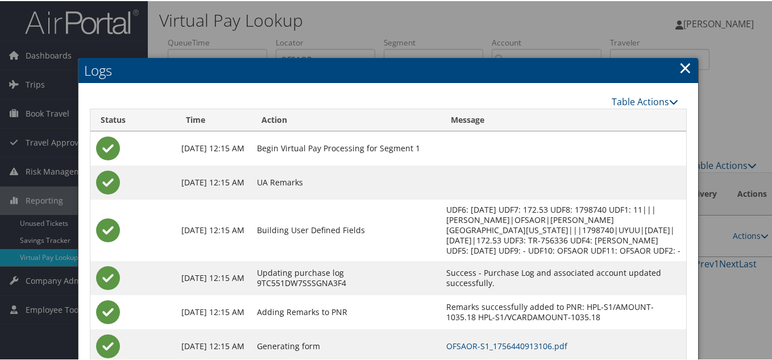
click at [685, 65] on link "×" at bounding box center [685, 66] width 13 height 23
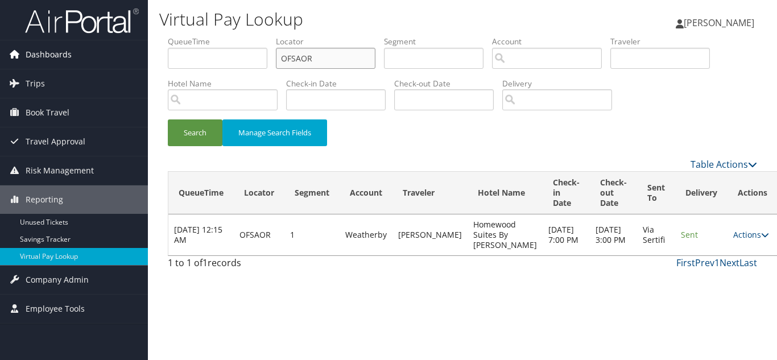
drag, startPoint x: 169, startPoint y: 62, endPoint x: 97, endPoint y: 50, distance: 73.2
click at [101, 50] on div "Dashboards AirPortal 360™ (Manager) My Travel Dashboard Trips Airtinerary® Look…" at bounding box center [388, 180] width 777 height 360
paste input "LOGRCK"
click at [168, 119] on button "Search" at bounding box center [195, 132] width 55 height 27
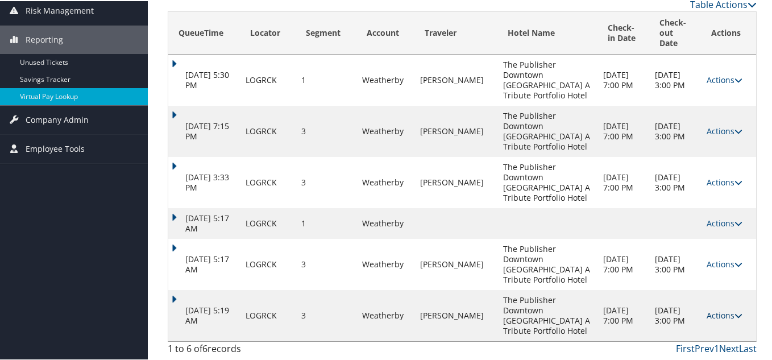
click at [714, 309] on link "Actions" at bounding box center [725, 314] width 36 height 11
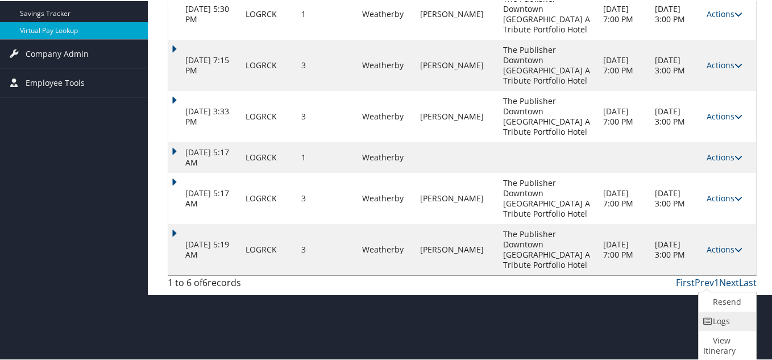
click at [721, 320] on link "Logs" at bounding box center [726, 319] width 55 height 19
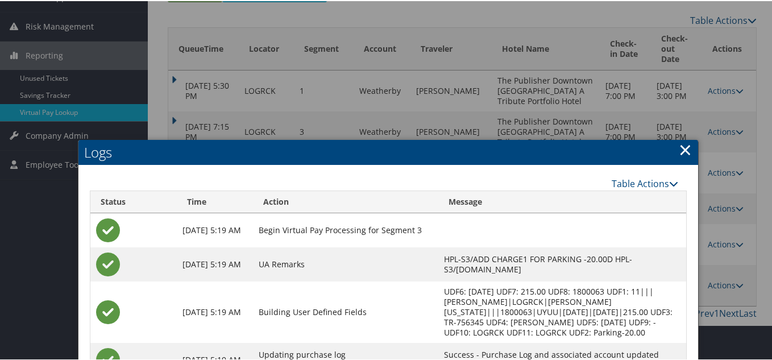
scroll to position [285, 0]
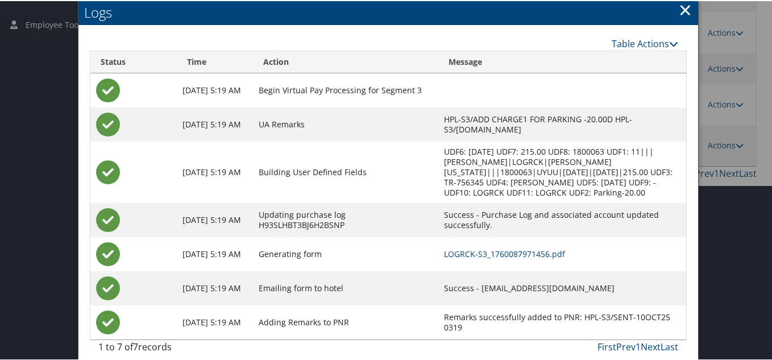
click at [679, 14] on link "×" at bounding box center [685, 8] width 13 height 23
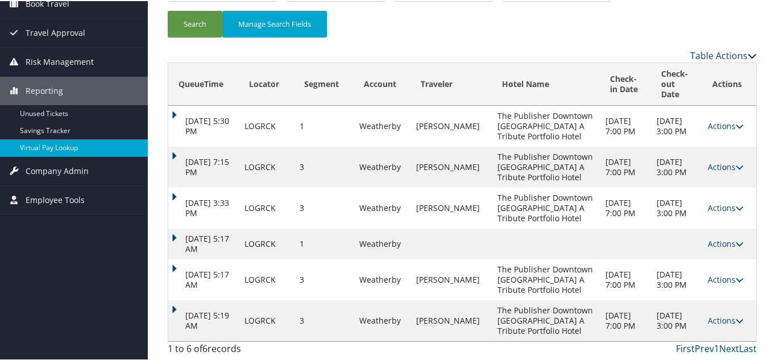
scroll to position [0, 0]
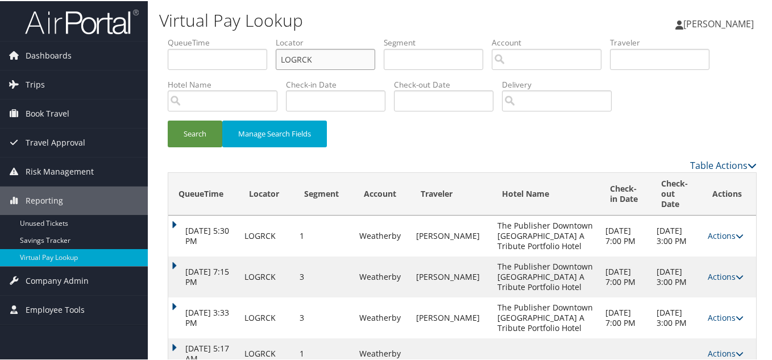
drag, startPoint x: 325, startPoint y: 59, endPoint x: 76, endPoint y: 33, distance: 250.4
click at [76, 33] on div "Dashboards AirPortal 360™ (Manager) My Travel Dashboard Trips Airtinerary® Look…" at bounding box center [388, 235] width 777 height 470
paste input "HSBZFT"
click at [168, 119] on button "Search" at bounding box center [195, 132] width 55 height 27
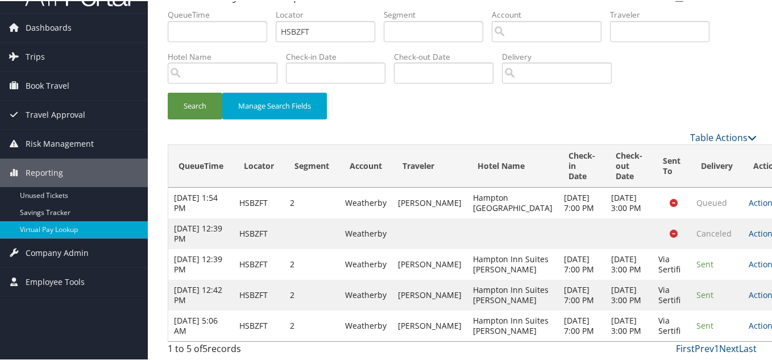
click at [749, 321] on link "Actions" at bounding box center [767, 324] width 36 height 11
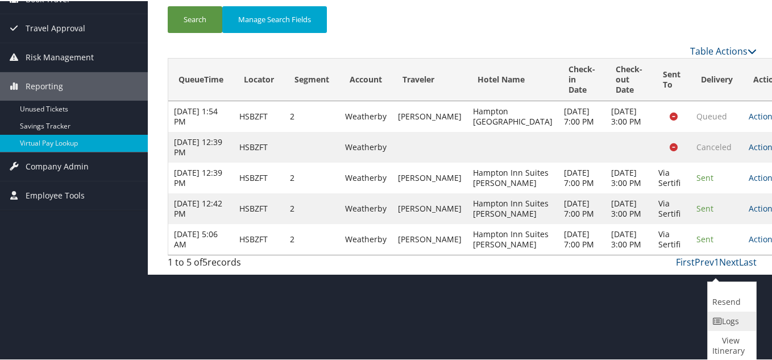
click at [738, 322] on link "Logs" at bounding box center [730, 319] width 45 height 19
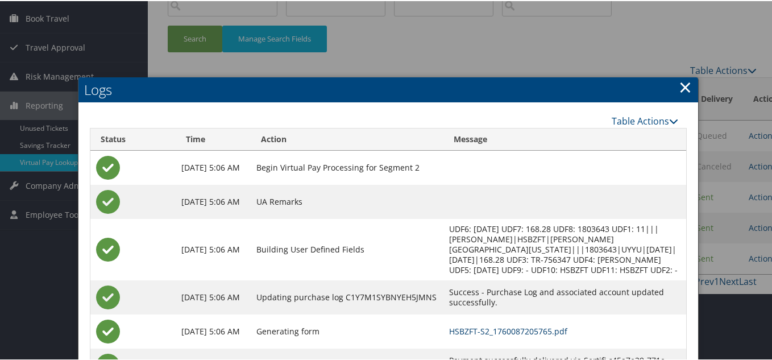
scroll to position [0, 0]
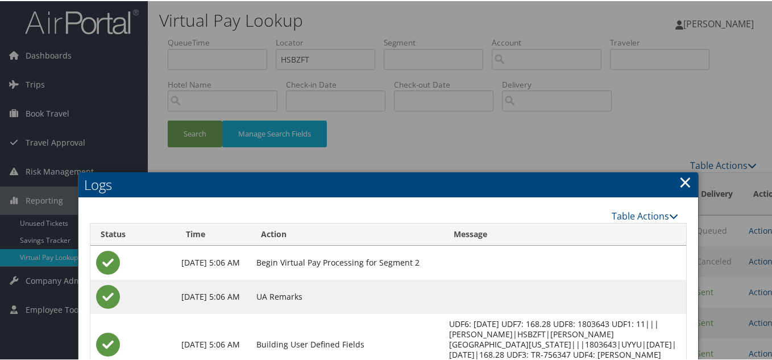
click at [680, 185] on link "×" at bounding box center [685, 180] width 13 height 23
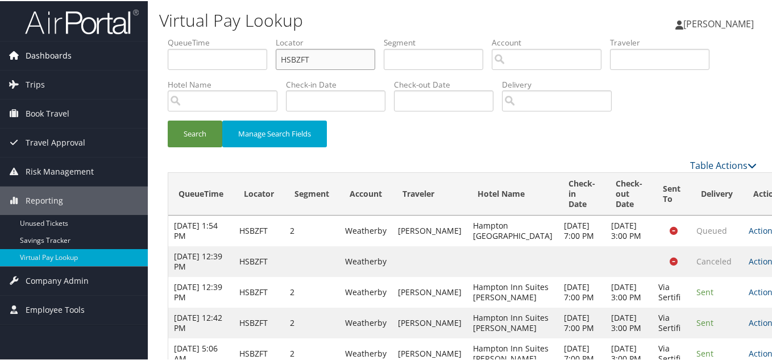
drag, startPoint x: 121, startPoint y: 60, endPoint x: 98, endPoint y: 57, distance: 22.3
click at [103, 57] on div "Dashboards AirPortal 360™ (Manager) My Travel Dashboard Trips Airtinerary® Look…" at bounding box center [388, 194] width 777 height 388
paste input "TR-756351"
click at [168, 119] on button "Search" at bounding box center [195, 132] width 55 height 27
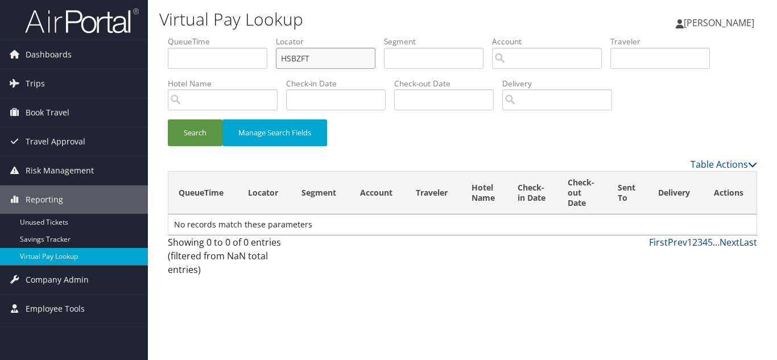
paste input "AUTRLO"
click at [168, 119] on button "Search" at bounding box center [195, 132] width 55 height 27
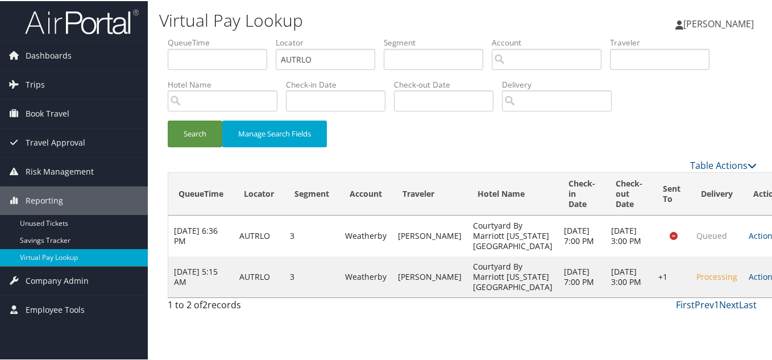
drag, startPoint x: 715, startPoint y: 320, endPoint x: 726, endPoint y: 325, distance: 12.0
click at [749, 281] on link "Actions" at bounding box center [767, 275] width 36 height 11
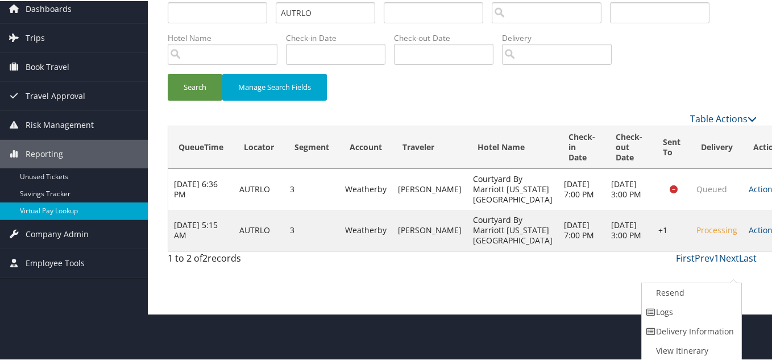
click at [691, 209] on td "Queued" at bounding box center [717, 188] width 52 height 41
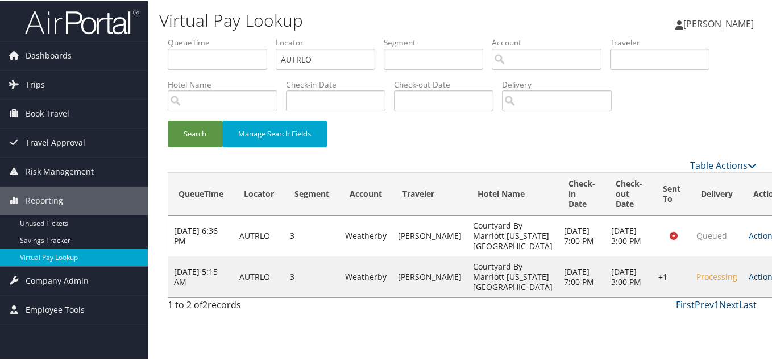
click at [749, 281] on link "Actions" at bounding box center [767, 275] width 36 height 11
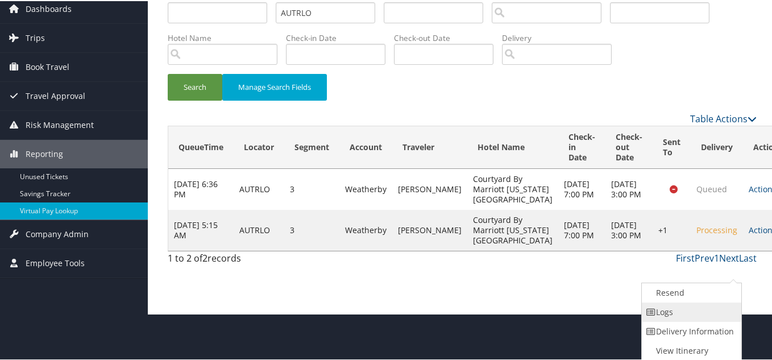
click at [697, 316] on link "Logs" at bounding box center [690, 310] width 97 height 19
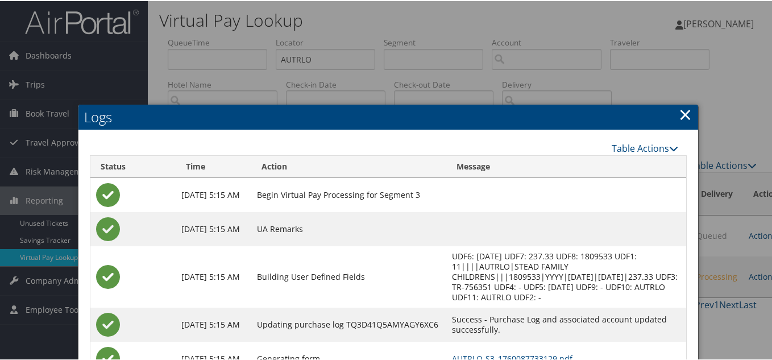
click at [685, 116] on link "×" at bounding box center [685, 113] width 13 height 23
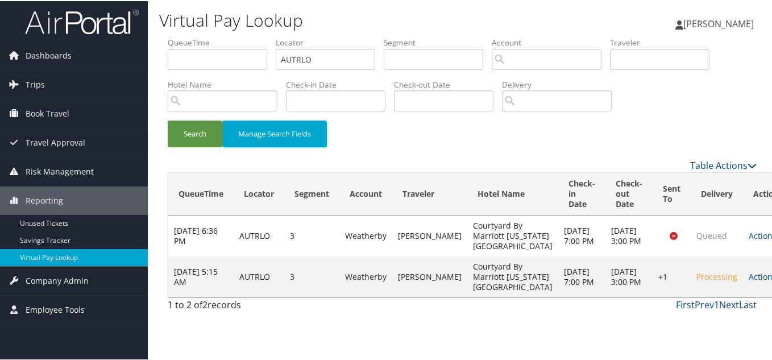
scroll to position [18, 0]
drag, startPoint x: 330, startPoint y: 48, endPoint x: 97, endPoint y: 35, distance: 233.0
click at [101, 35] on div "Dashboards AirPortal 360™ (Manager) My Travel Dashboard Trips Airtinerary® Look…" at bounding box center [388, 180] width 777 height 360
paste input "OBEBEP"
click at [168, 119] on button "Search" at bounding box center [195, 132] width 55 height 27
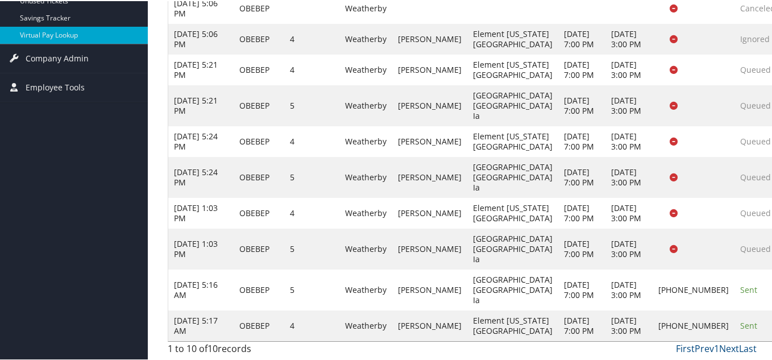
scroll to position [294, 0]
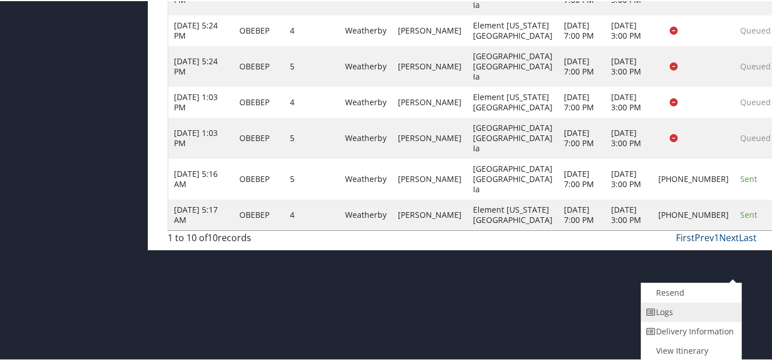
click at [686, 310] on link "Logs" at bounding box center [689, 310] width 97 height 19
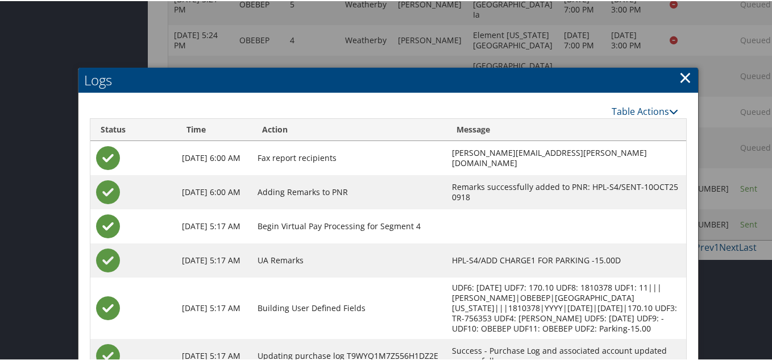
scroll to position [208, 0]
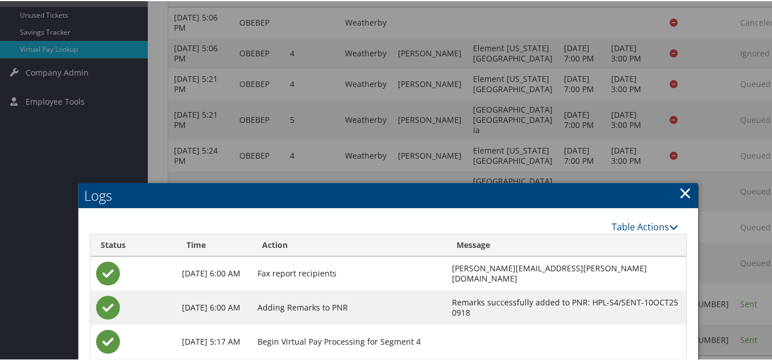
click at [685, 197] on link "×" at bounding box center [685, 191] width 13 height 23
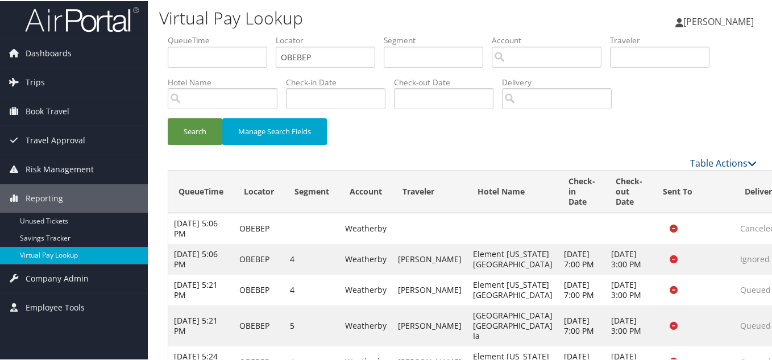
scroll to position [0, 0]
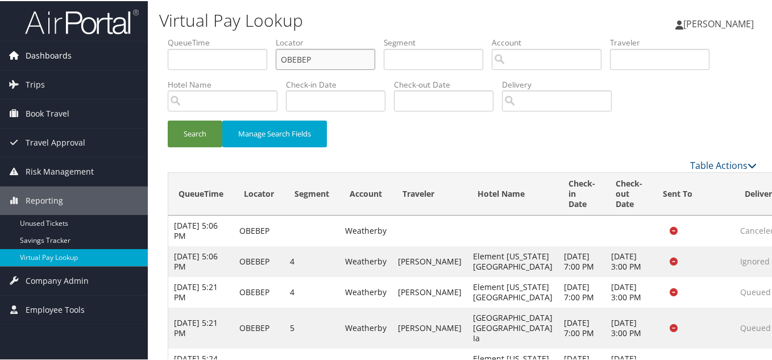
drag, startPoint x: 262, startPoint y: 61, endPoint x: 72, endPoint y: 67, distance: 190.0
click at [86, 63] on div "Dashboards AirPortal 360™ (Manager) My Travel Dashboard Trips Airtinerary® Look…" at bounding box center [388, 291] width 777 height 582
paste input "JEPYAG"
click at [168, 119] on button "Search" at bounding box center [195, 132] width 55 height 27
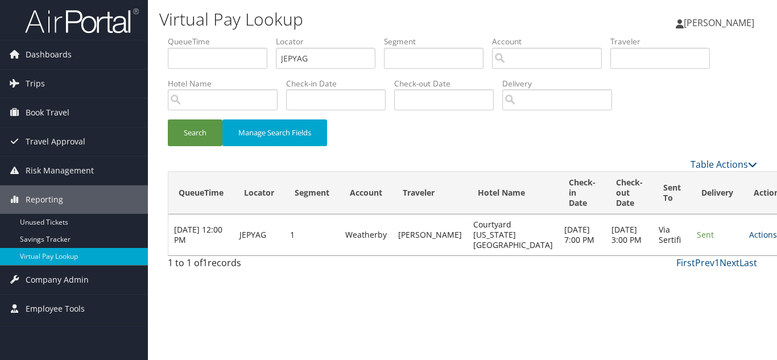
click at [749, 236] on link "Actions" at bounding box center [767, 234] width 36 height 11
click at [709, 265] on link "Logs" at bounding box center [708, 270] width 72 height 19
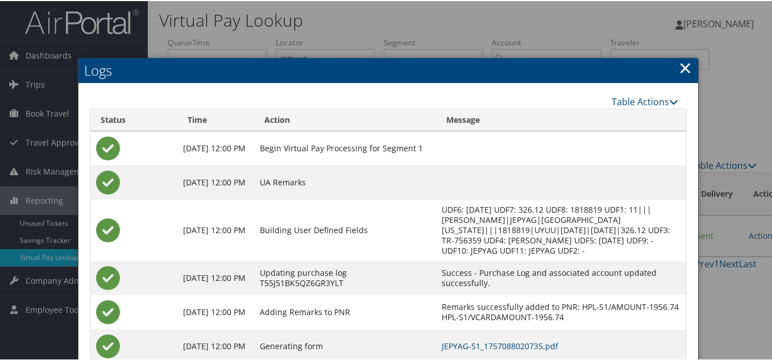
click at [682, 69] on link "×" at bounding box center [685, 66] width 13 height 23
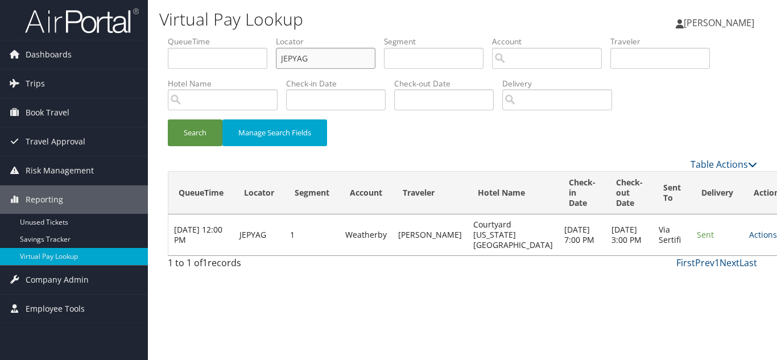
drag, startPoint x: 314, startPoint y: 61, endPoint x: 181, endPoint y: 35, distance: 136.2
click at [187, 35] on div "Virtual Pay Lookup Luke Perry Luke Perry My Settings Travel Agency Contacts Vie…" at bounding box center [462, 180] width 629 height 360
paste input "TR-756370"
paste input "ISSQNM"
drag, startPoint x: 330, startPoint y: 60, endPoint x: 196, endPoint y: 58, distance: 134.2
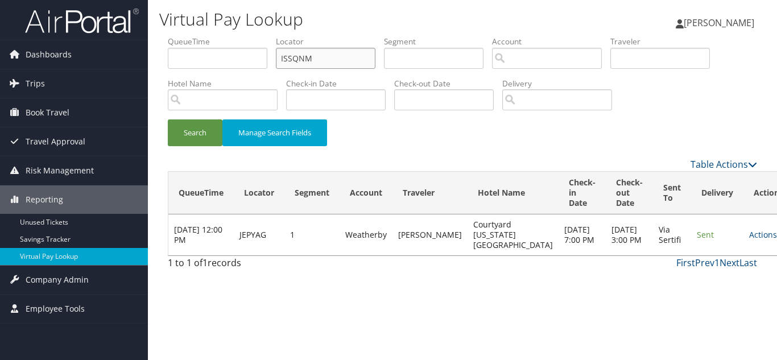
click at [198, 36] on ul "QueueTime Locator ISSQNM Segment Account Traveler Hotel Name Check-in Date Chec…" at bounding box center [462, 36] width 589 height 0
click at [168, 119] on button "Search" at bounding box center [195, 132] width 55 height 27
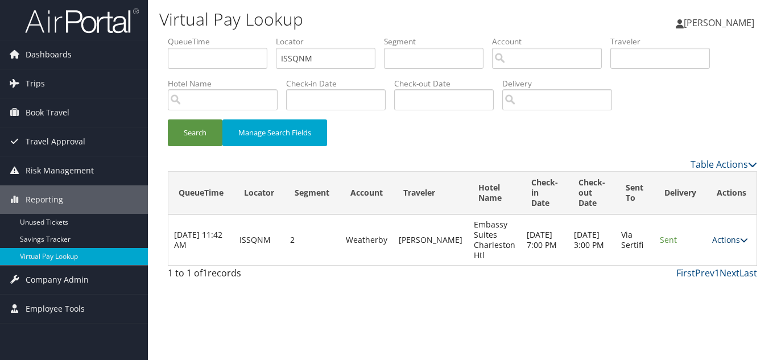
click at [731, 241] on link "Actions" at bounding box center [730, 239] width 36 height 11
click at [715, 274] on link "Logs" at bounding box center [708, 275] width 72 height 19
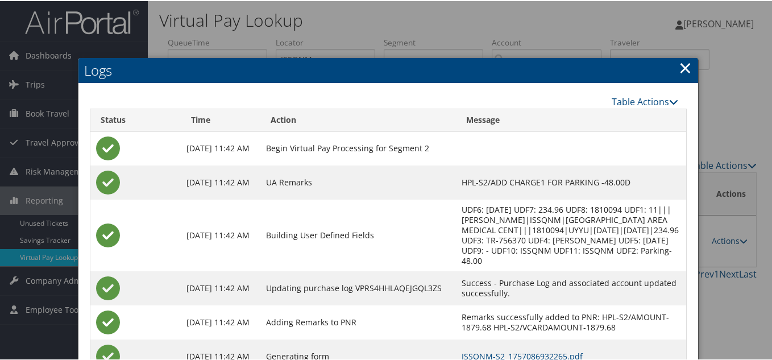
click at [684, 71] on link "×" at bounding box center [685, 66] width 13 height 23
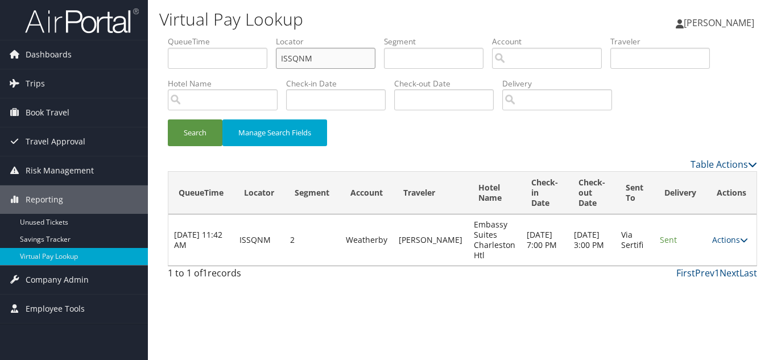
click at [132, 40] on div "Dashboards AirPortal 360™ (Manager) My Travel Dashboard Trips Airtinerary® Look…" at bounding box center [388, 180] width 777 height 360
paste input "MYGICB"
click at [168, 119] on button "Search" at bounding box center [195, 132] width 55 height 27
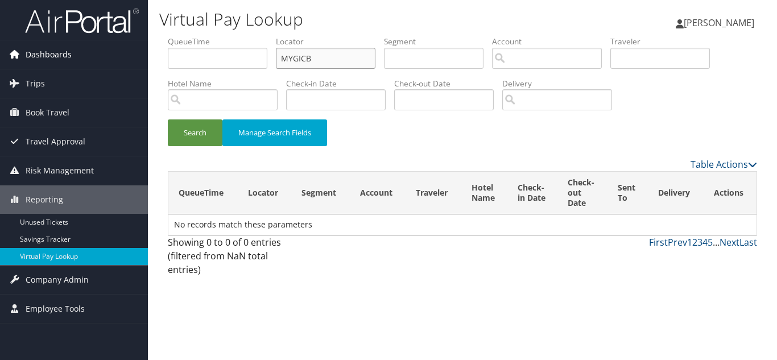
drag, startPoint x: 328, startPoint y: 57, endPoint x: 111, endPoint y: 55, distance: 216.7
click at [117, 55] on div "Dashboards AirPortal 360™ (Manager) My Travel Dashboard Trips Airtinerary® Look…" at bounding box center [388, 180] width 777 height 360
paste input "NIPQCV"
click at [168, 119] on button "Search" at bounding box center [195, 132] width 55 height 27
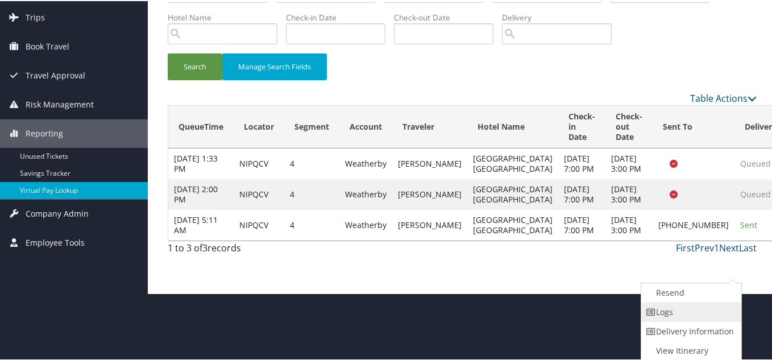
click at [678, 308] on link "Logs" at bounding box center [689, 310] width 97 height 19
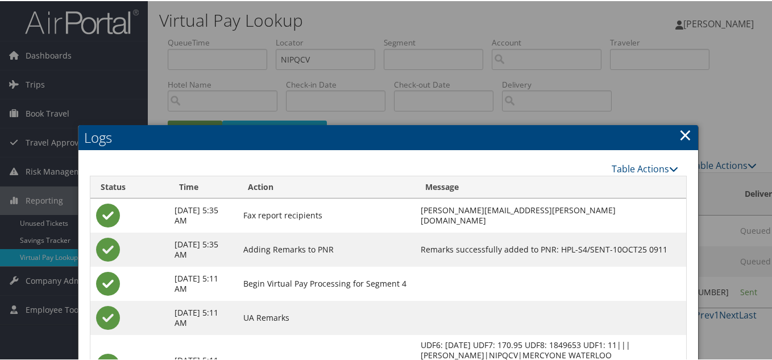
click at [684, 130] on link "×" at bounding box center [685, 133] width 13 height 23
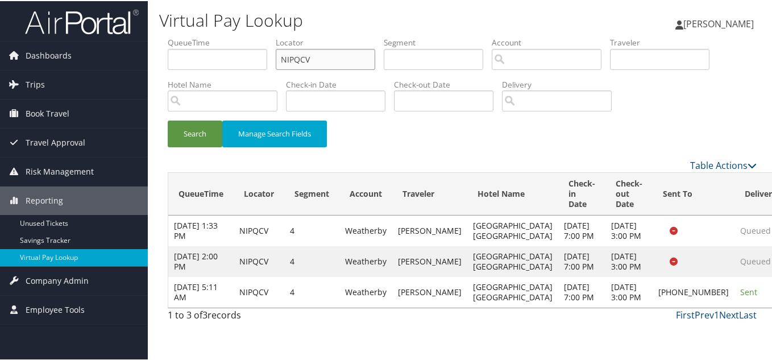
drag, startPoint x: 124, startPoint y: 42, endPoint x: 88, endPoint y: 35, distance: 36.5
click at [89, 35] on div "Dashboards AirPortal 360™ (Manager) My Travel Dashboard Trips Airtinerary® Look…" at bounding box center [388, 180] width 777 height 360
paste input "CDQPB"
click at [168, 119] on button "Search" at bounding box center [195, 132] width 55 height 27
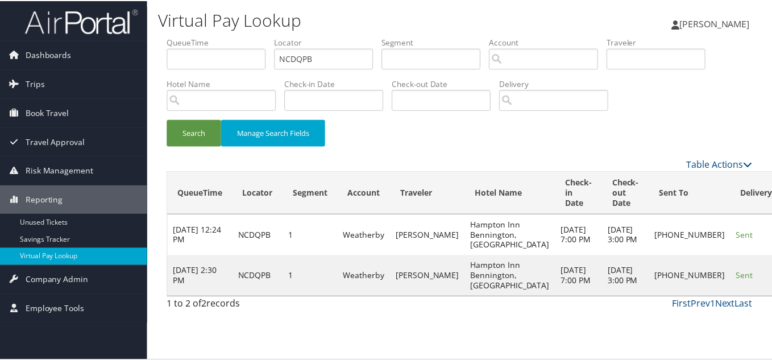
scroll to position [16, 0]
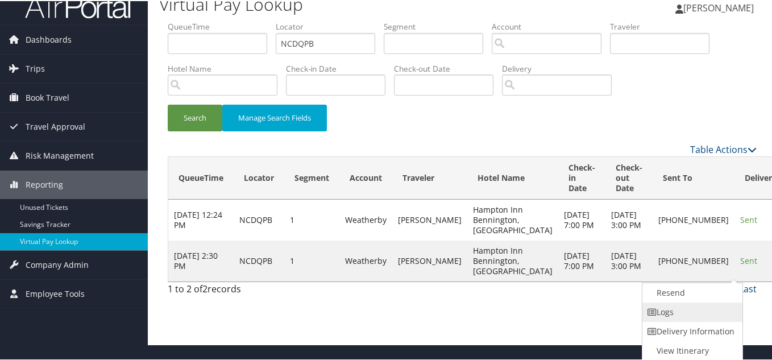
click at [690, 308] on link "Logs" at bounding box center [691, 310] width 97 height 19
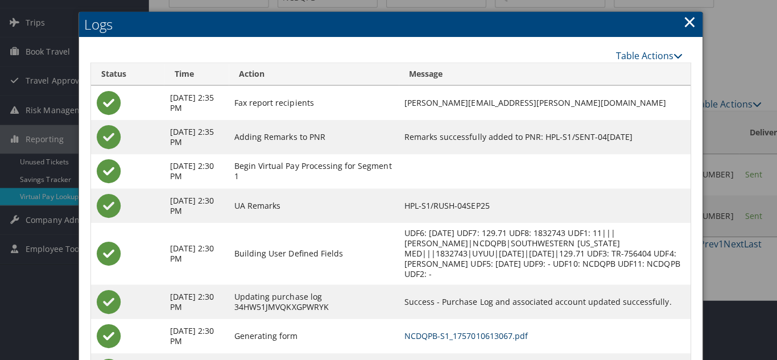
scroll to position [0, 0]
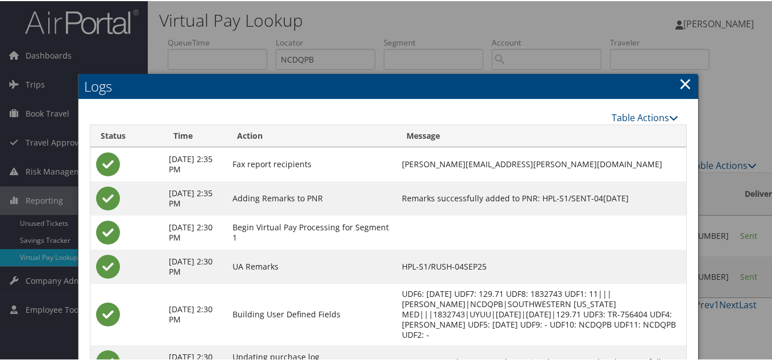
click at [684, 84] on link "×" at bounding box center [685, 82] width 13 height 23
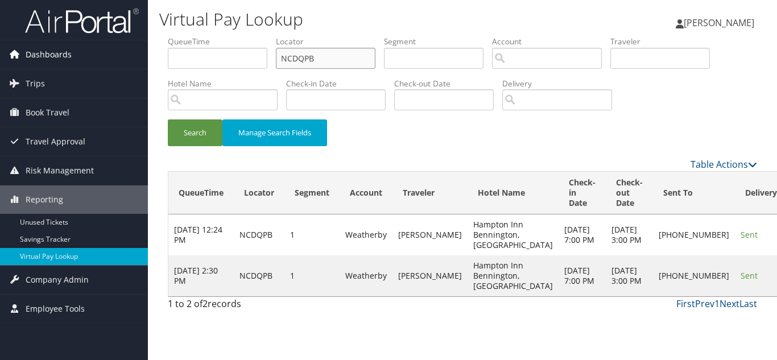
drag, startPoint x: 326, startPoint y: 61, endPoint x: 138, endPoint y: 57, distance: 188.3
click at [139, 57] on div "Dashboards AirPortal 360™ (Manager) My Travel Dashboard Trips Airtinerary® Look…" at bounding box center [388, 180] width 777 height 360
paste input "TR-756417"
paste input "UXZTCK"
click at [168, 119] on button "Search" at bounding box center [195, 132] width 55 height 27
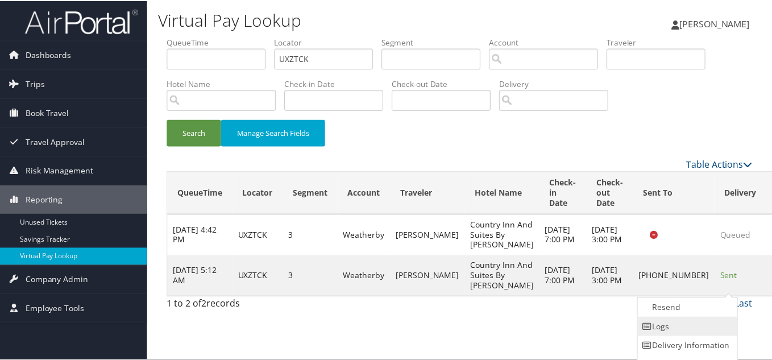
scroll to position [16, 0]
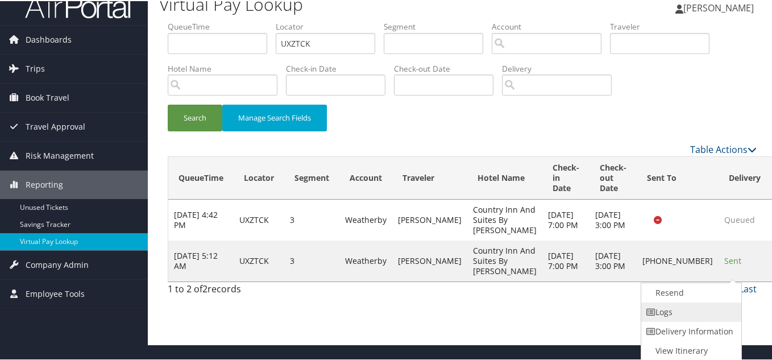
click at [705, 309] on link "Logs" at bounding box center [689, 310] width 97 height 19
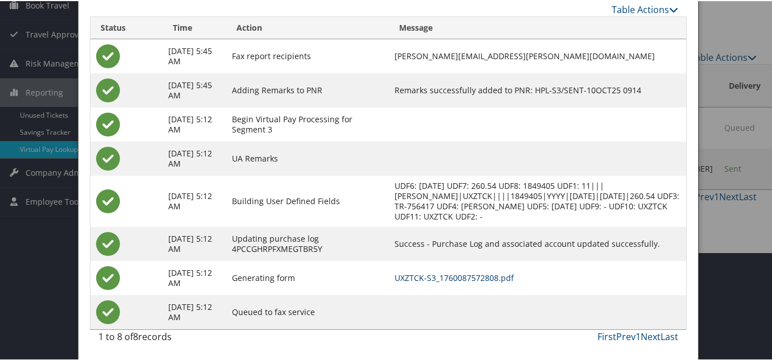
scroll to position [0, 0]
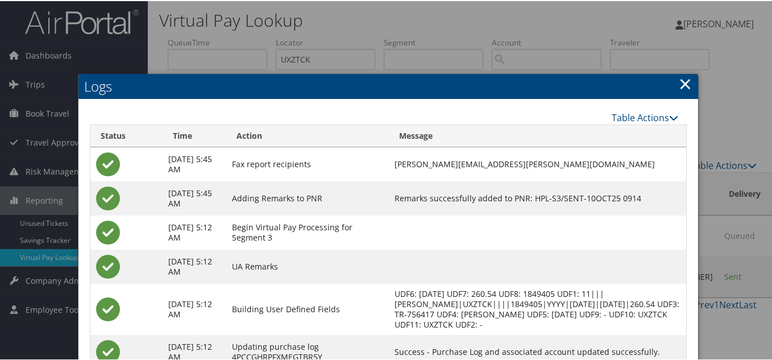
click at [684, 84] on link "×" at bounding box center [685, 82] width 13 height 23
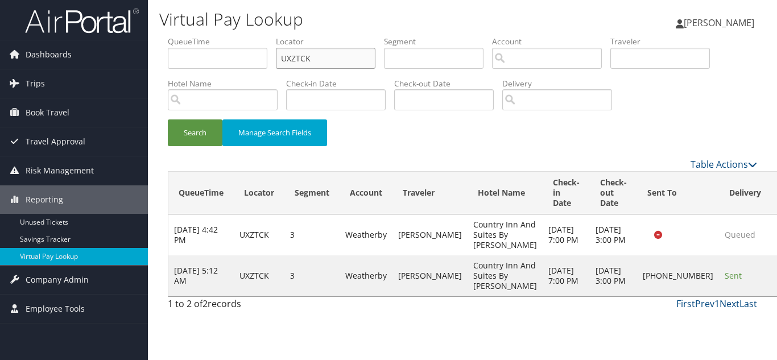
drag, startPoint x: 96, startPoint y: 42, endPoint x: 68, endPoint y: 35, distance: 28.1
click at [69, 35] on div "Dashboards AirPortal 360™ (Manager) My Travel Dashboard Trips Airtinerary® Look…" at bounding box center [388, 180] width 777 height 360
paste input "SXRLI"
click at [168, 119] on button "Search" at bounding box center [195, 132] width 55 height 27
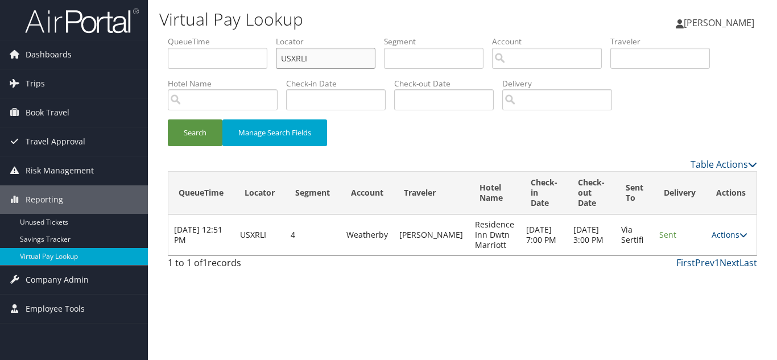
click at [318, 60] on input "USXRLI" at bounding box center [326, 58] width 100 height 21
click at [168, 119] on button "Search" at bounding box center [195, 132] width 55 height 27
click at [720, 235] on link "Actions" at bounding box center [729, 234] width 36 height 11
click at [699, 277] on link "Logs" at bounding box center [709, 270] width 72 height 19
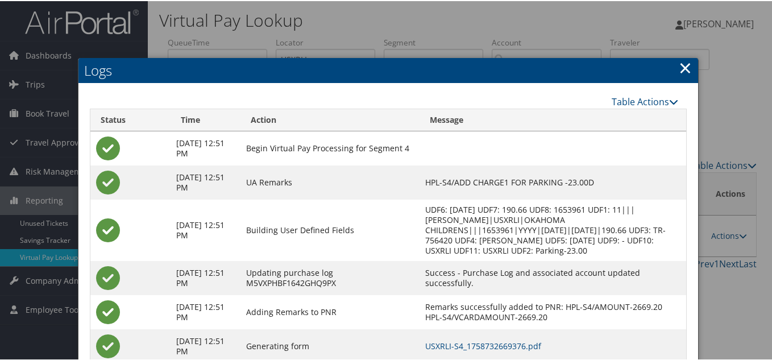
click at [679, 65] on link "×" at bounding box center [685, 66] width 13 height 23
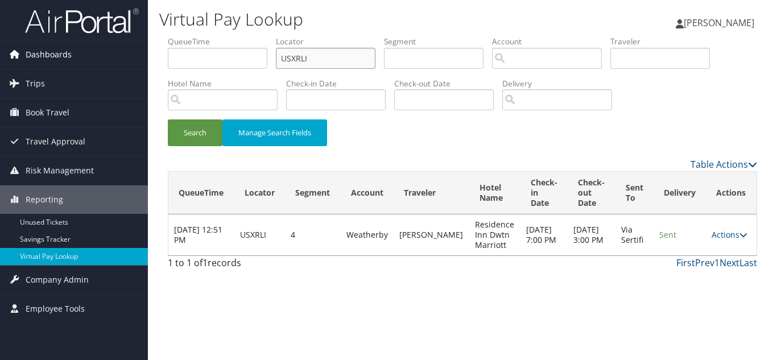
drag, startPoint x: 318, startPoint y: 59, endPoint x: 35, endPoint y: 40, distance: 283.8
click at [35, 40] on div "Dashboards AirPortal 360™ (Manager) My Travel Dashboard Trips Airtinerary® Look…" at bounding box center [388, 180] width 777 height 360
paste input "AKZOKW"
click at [168, 119] on button "Search" at bounding box center [195, 132] width 55 height 27
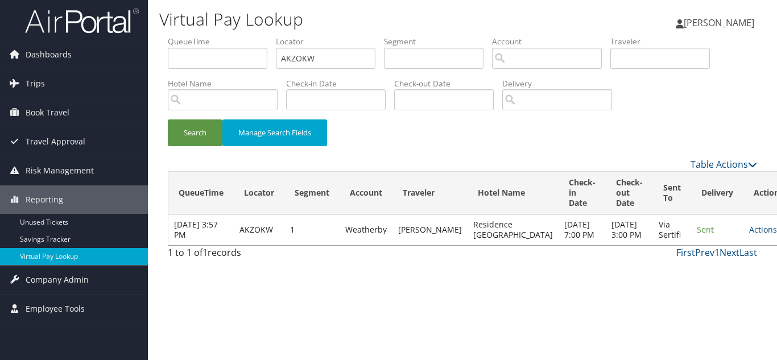
drag, startPoint x: 727, startPoint y: 238, endPoint x: 734, endPoint y: 238, distance: 6.8
click at [749, 235] on link "Actions" at bounding box center [767, 229] width 36 height 11
click at [707, 268] on link "Logs" at bounding box center [708, 270] width 72 height 19
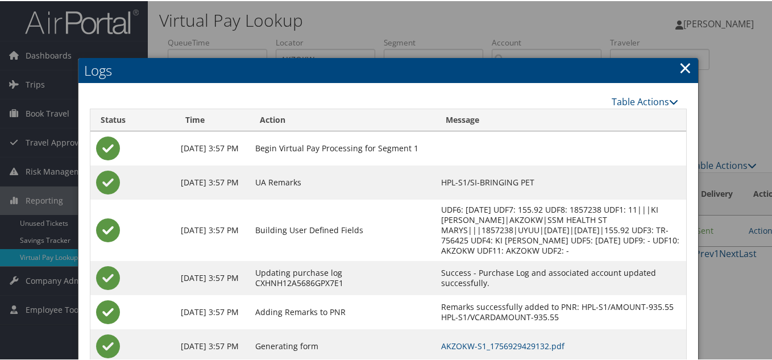
click at [684, 67] on link "×" at bounding box center [685, 66] width 13 height 23
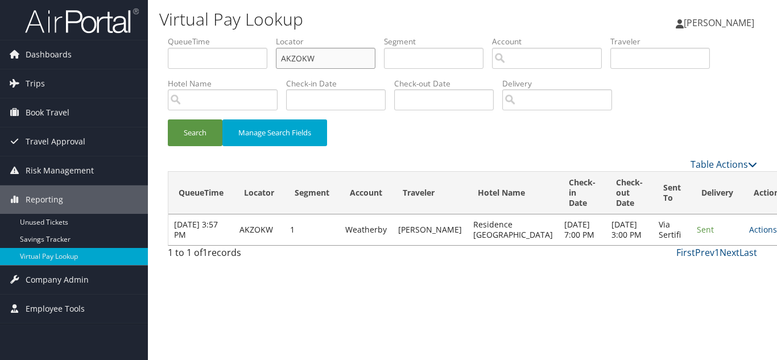
drag, startPoint x: 316, startPoint y: 56, endPoint x: 201, endPoint y: 40, distance: 115.9
click at [212, 36] on ul "QueueTime Locator AKZOKW Segment Account Traveler Hotel Name Check-in Date Chec…" at bounding box center [462, 36] width 589 height 0
paste input "CYOMNT"
click at [168, 119] on button "Search" at bounding box center [195, 132] width 55 height 27
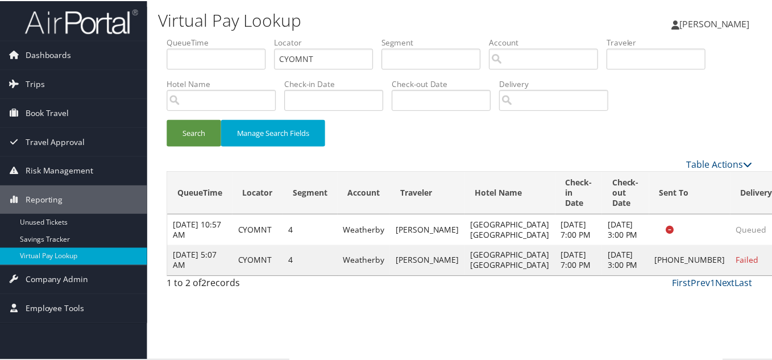
scroll to position [16, 0]
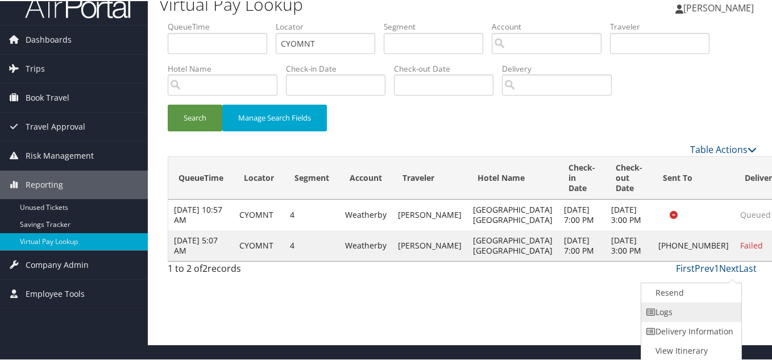
click at [707, 308] on link "Logs" at bounding box center [689, 310] width 97 height 19
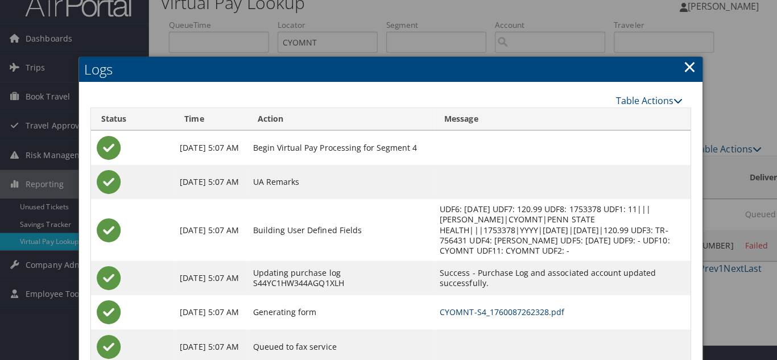
scroll to position [0, 0]
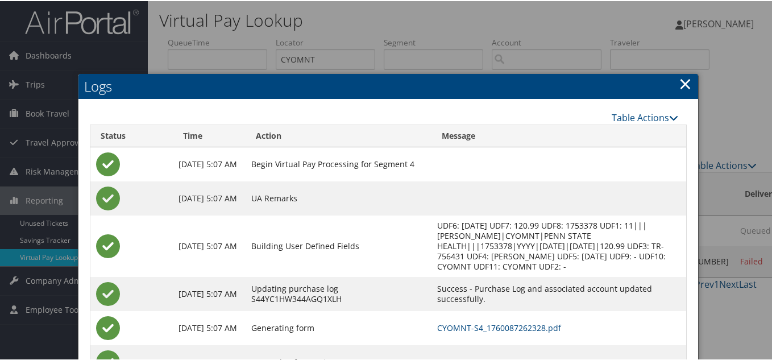
click at [680, 85] on link "×" at bounding box center [685, 82] width 13 height 23
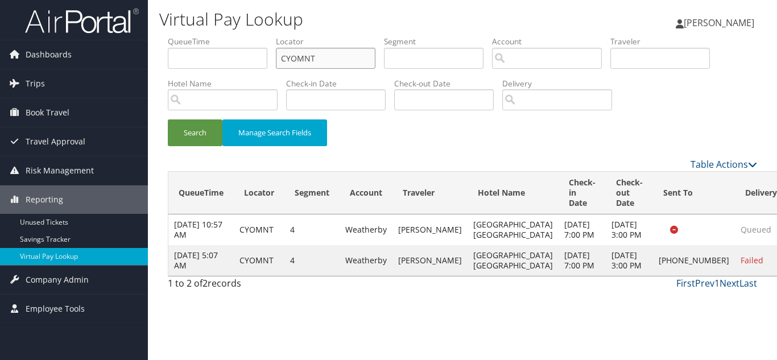
drag, startPoint x: 250, startPoint y: 58, endPoint x: 233, endPoint y: 58, distance: 17.1
click at [233, 36] on ul "QueueTime Locator CYOMNT Segment Account Traveler Hotel Name Check-in Date Chec…" at bounding box center [462, 36] width 589 height 0
paste input "TR-756433"
paste input "DXKYRK"
click at [168, 119] on button "Search" at bounding box center [195, 132] width 55 height 27
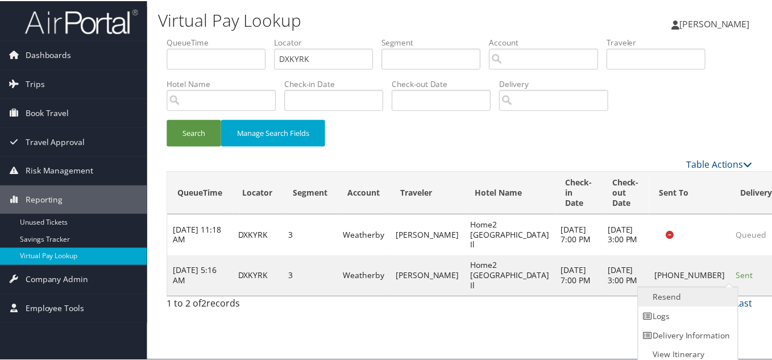
scroll to position [6, 0]
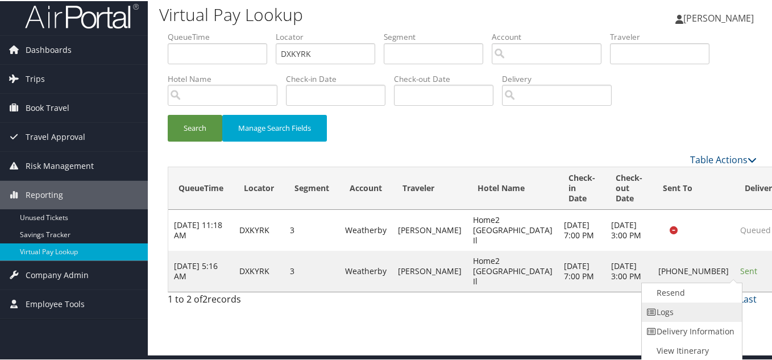
click at [693, 307] on link "Logs" at bounding box center [690, 310] width 97 height 19
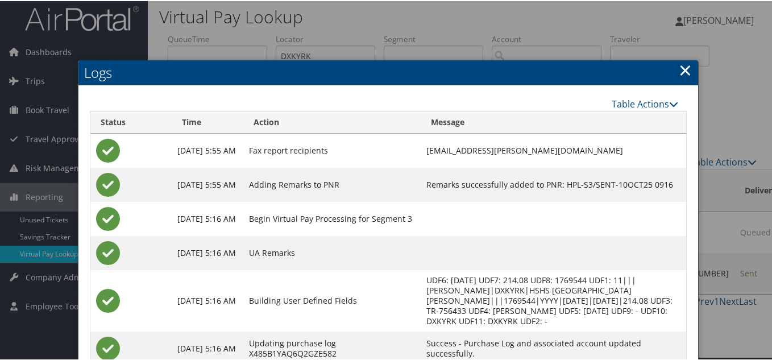
scroll to position [0, 0]
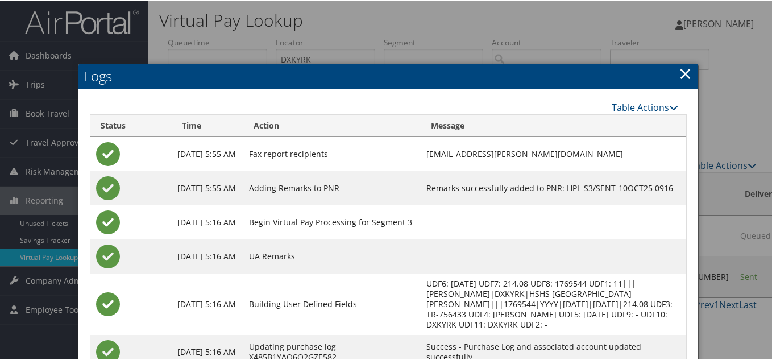
click at [679, 73] on link "×" at bounding box center [685, 72] width 13 height 23
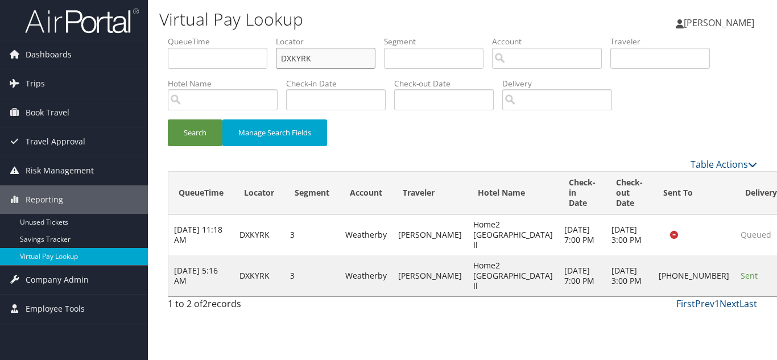
drag, startPoint x: 250, startPoint y: 49, endPoint x: 119, endPoint y: 26, distance: 132.3
click at [123, 27] on div "Dashboards AirPortal 360™ (Manager) My Travel Dashboard Trips Airtinerary® Look…" at bounding box center [388, 180] width 777 height 360
paste input "UMOJJZ"
click at [168, 119] on button "Search" at bounding box center [195, 132] width 55 height 27
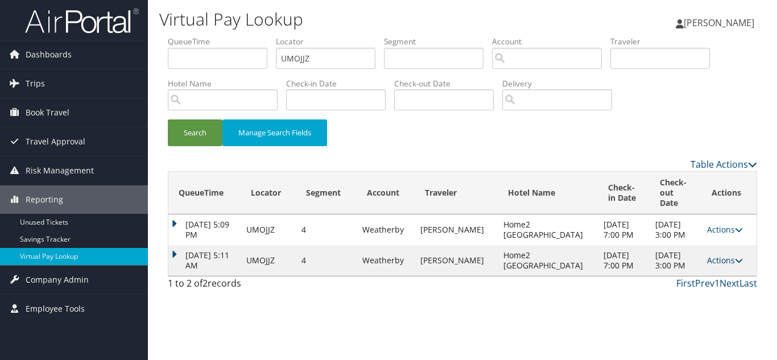
click at [719, 266] on link "Actions" at bounding box center [725, 260] width 36 height 11
click at [706, 297] on link "Logs" at bounding box center [699, 301] width 72 height 19
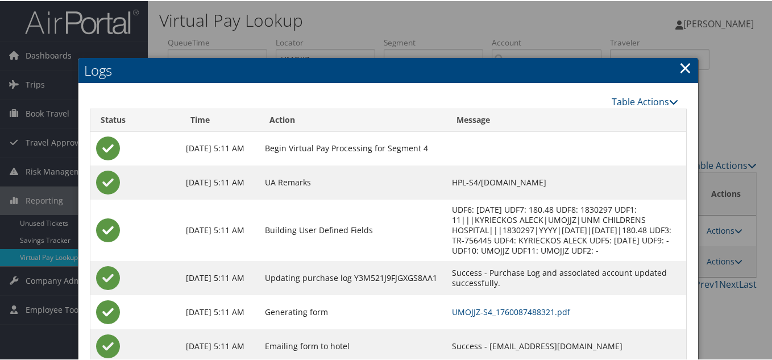
click at [679, 68] on link "×" at bounding box center [685, 66] width 13 height 23
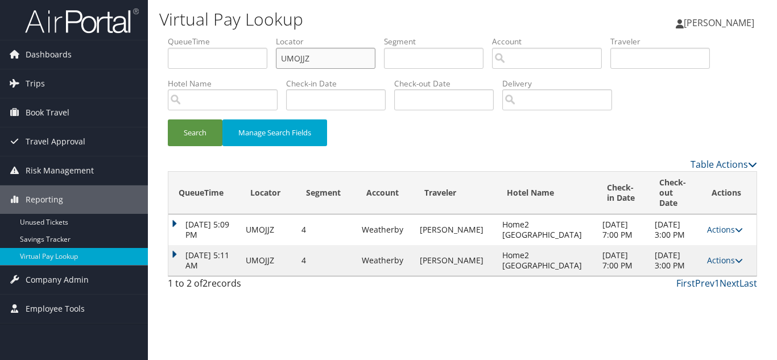
drag, startPoint x: 211, startPoint y: 49, endPoint x: 99, endPoint y: 30, distance: 113.6
click at [102, 31] on div "Dashboards AirPortal 360™ (Manager) My Travel Dashboard Trips Airtinerary® Look…" at bounding box center [388, 180] width 777 height 360
paste input "SBTDYI"
click at [168, 119] on button "Search" at bounding box center [195, 132] width 55 height 27
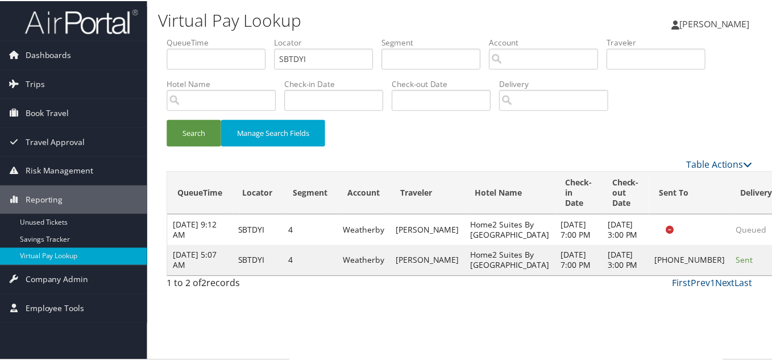
scroll to position [6, 0]
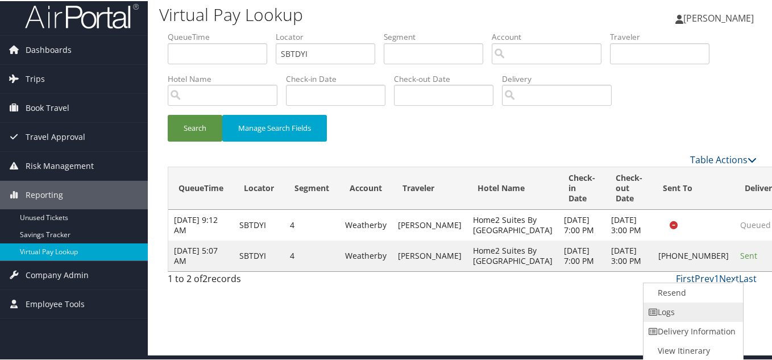
click at [688, 308] on link "Logs" at bounding box center [692, 310] width 97 height 19
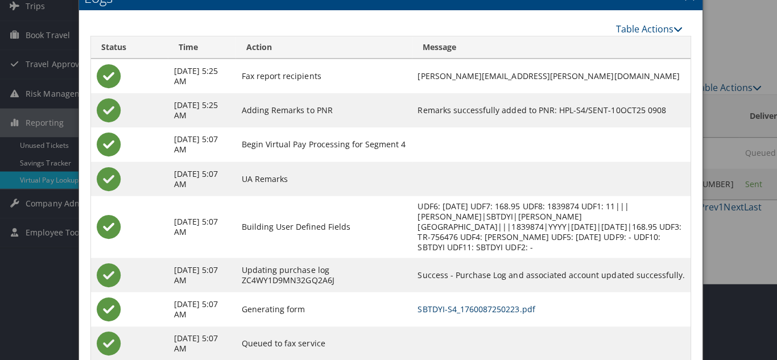
scroll to position [0, 0]
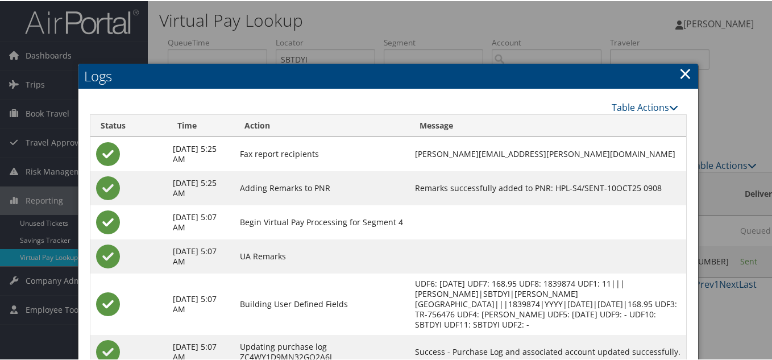
drag, startPoint x: 680, startPoint y: 75, endPoint x: 674, endPoint y: 83, distance: 10.1
click at [680, 75] on link "×" at bounding box center [685, 72] width 13 height 23
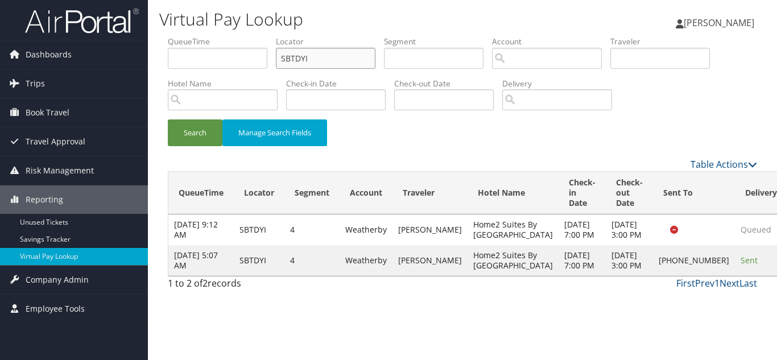
drag, startPoint x: 323, startPoint y: 60, endPoint x: 154, endPoint y: 40, distance: 170.7
click at [154, 40] on div "Virtual Pay Lookup Luke Perry Luke Perry My Settings Travel Agency Contacts Vie…" at bounding box center [462, 180] width 629 height 360
paste input "MRXGWT"
click at [168, 119] on button "Search" at bounding box center [195, 132] width 55 height 27
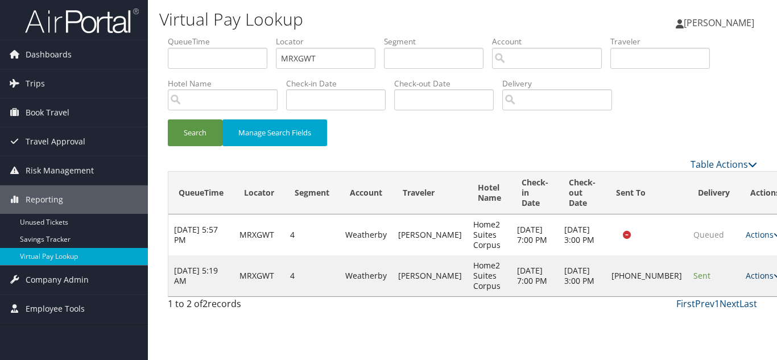
click at [746, 281] on link "Actions" at bounding box center [764, 275] width 36 height 11
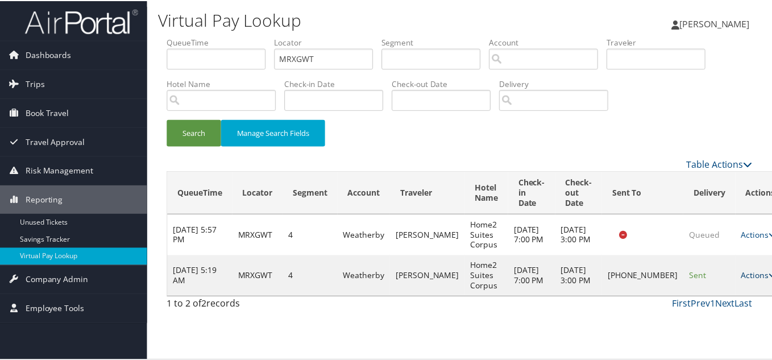
scroll to position [6, 0]
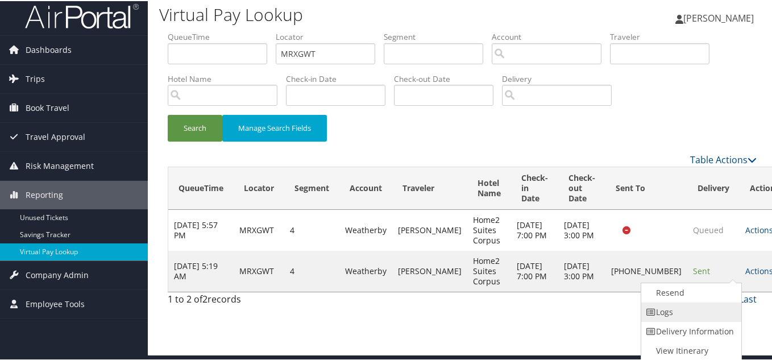
click at [690, 309] on link "Logs" at bounding box center [689, 310] width 97 height 19
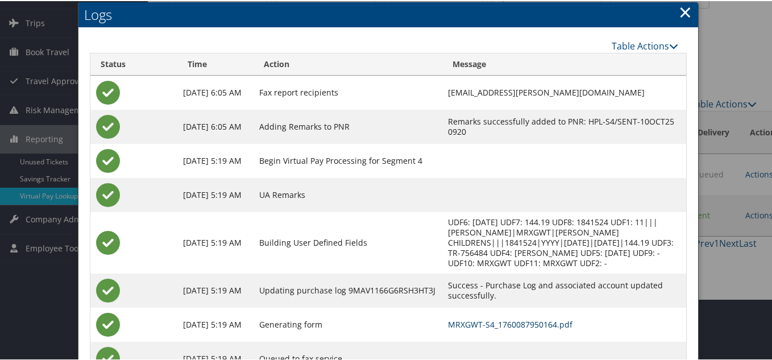
scroll to position [0, 0]
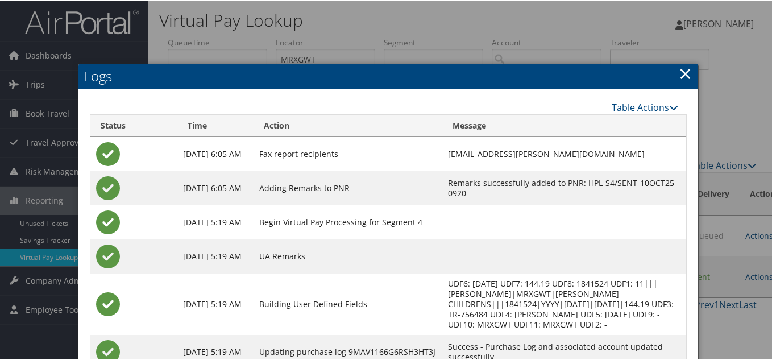
click at [684, 77] on link "×" at bounding box center [685, 72] width 13 height 23
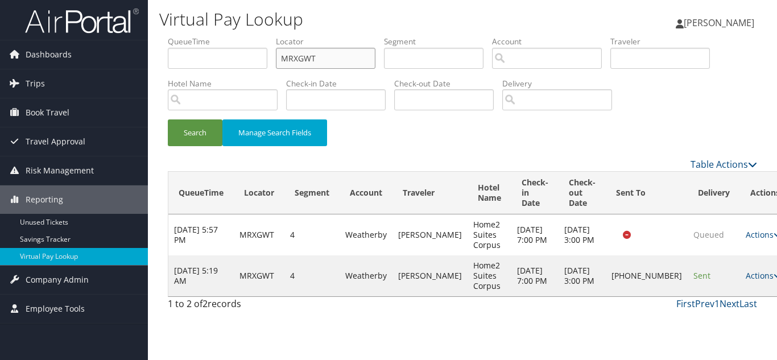
drag, startPoint x: 279, startPoint y: 53, endPoint x: 121, endPoint y: 39, distance: 158.2
click at [131, 38] on div "Dashboards AirPortal 360™ (Manager) My Travel Dashboard Trips Airtinerary® Look…" at bounding box center [388, 180] width 777 height 360
paste input "WEDHPH"
click at [168, 119] on button "Search" at bounding box center [195, 132] width 55 height 27
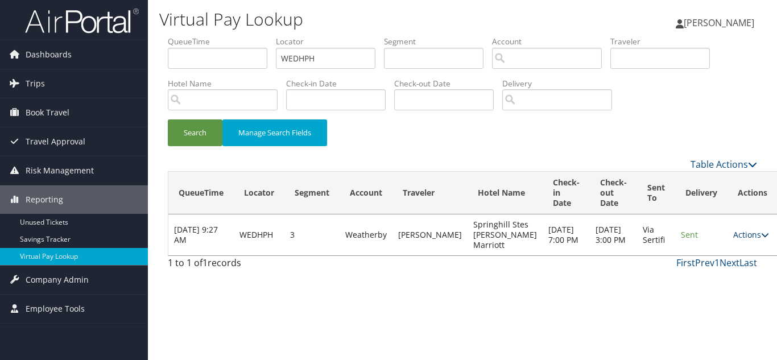
click at [733, 237] on link "Actions" at bounding box center [751, 234] width 36 height 11
click at [688, 275] on link "Logs" at bounding box center [708, 270] width 72 height 19
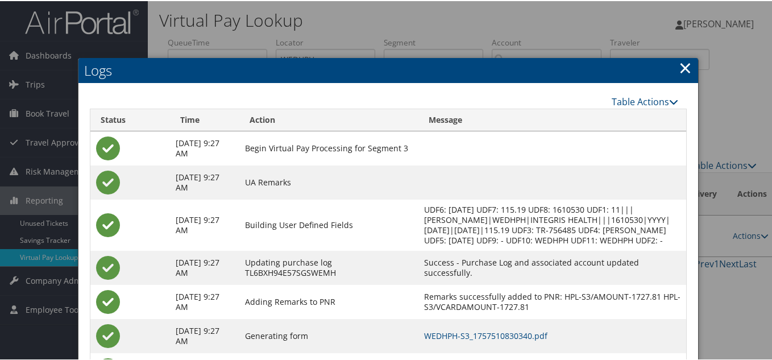
click at [680, 64] on link "×" at bounding box center [685, 66] width 13 height 23
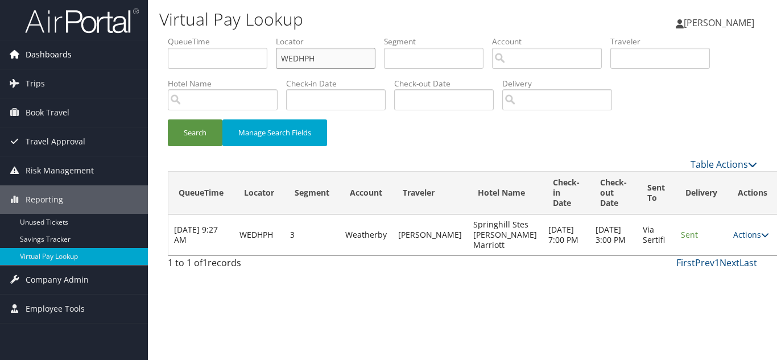
drag, startPoint x: 111, startPoint y: 54, endPoint x: 75, endPoint y: 53, distance: 36.4
click at [76, 53] on div "Dashboards AirPortal 360™ (Manager) My Travel Dashboard Trips Airtinerary® Look…" at bounding box center [388, 180] width 777 height 360
paste input "NHBWHJ"
click at [168, 119] on button "Search" at bounding box center [195, 132] width 55 height 27
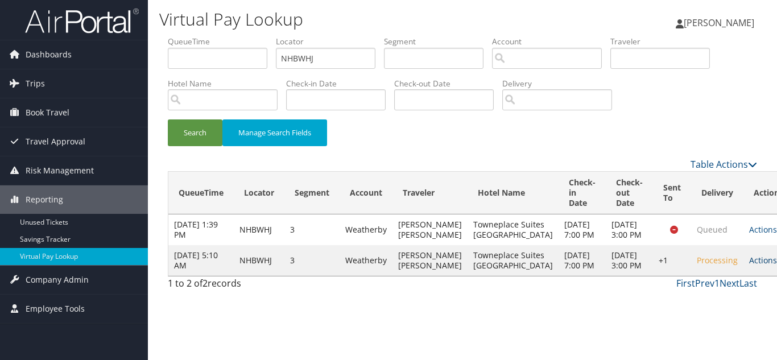
click at [749, 266] on link "Actions" at bounding box center [767, 260] width 36 height 11
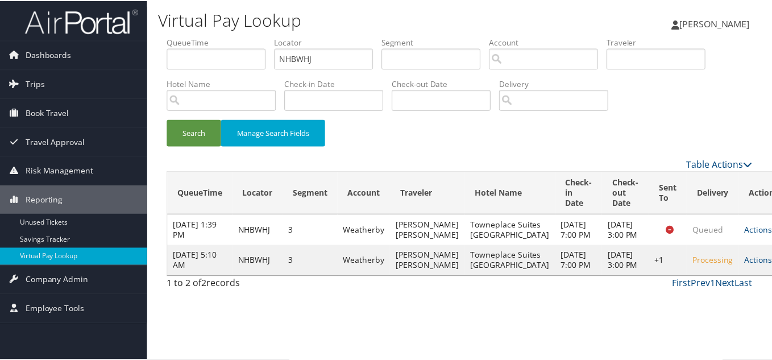
scroll to position [1, 0]
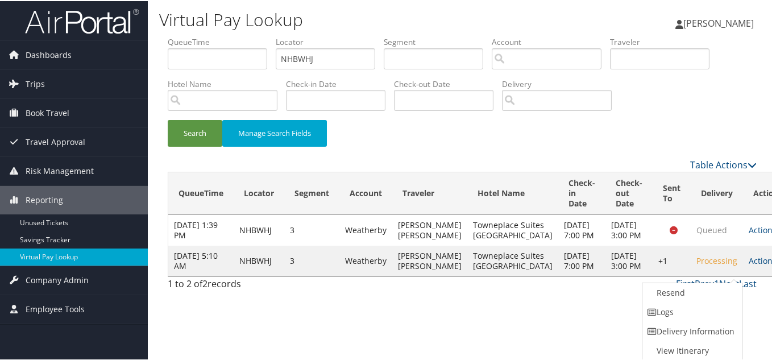
click at [694, 309] on link "Logs" at bounding box center [691, 310] width 97 height 19
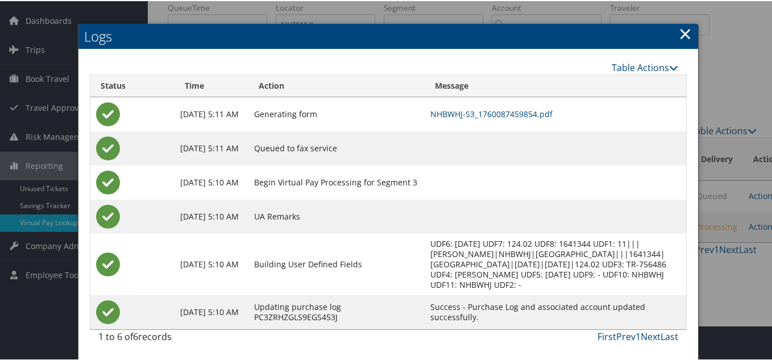
scroll to position [0, 0]
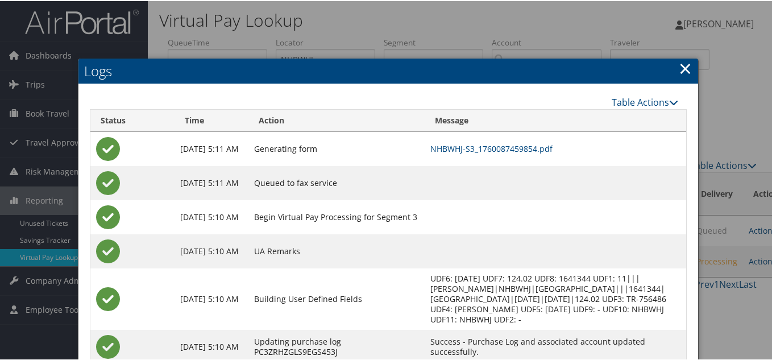
click at [680, 71] on link "×" at bounding box center [685, 67] width 13 height 23
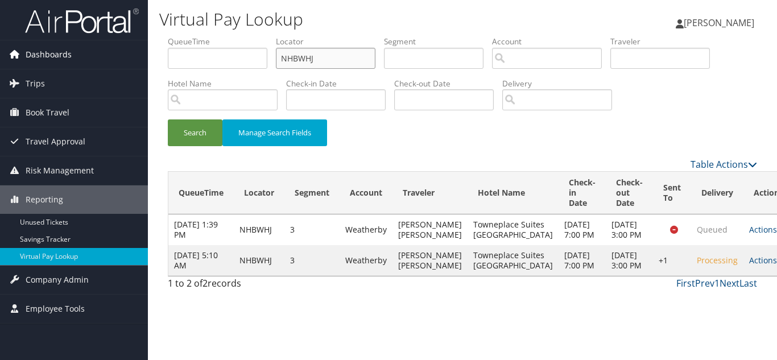
drag, startPoint x: 248, startPoint y: 61, endPoint x: 80, endPoint y: 67, distance: 167.9
click at [84, 67] on div "Dashboards AirPortal 360™ (Manager) My Travel Dashboard Trips Airtinerary® Look…" at bounding box center [388, 180] width 777 height 360
paste input "FOGWM"
click at [168, 119] on button "Search" at bounding box center [195, 132] width 55 height 27
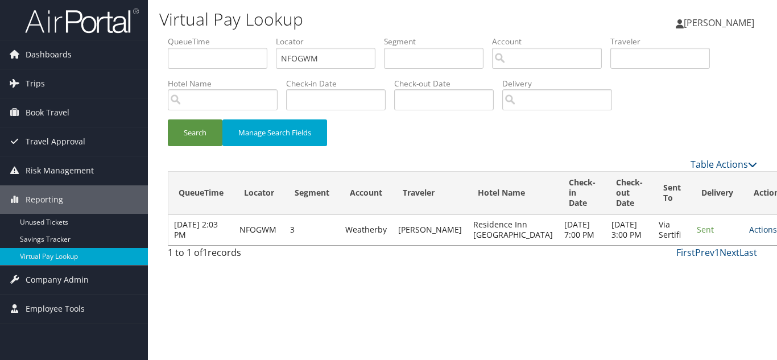
click at [749, 235] on link "Actions" at bounding box center [767, 229] width 36 height 11
click at [715, 283] on link "Logs" at bounding box center [708, 275] width 72 height 19
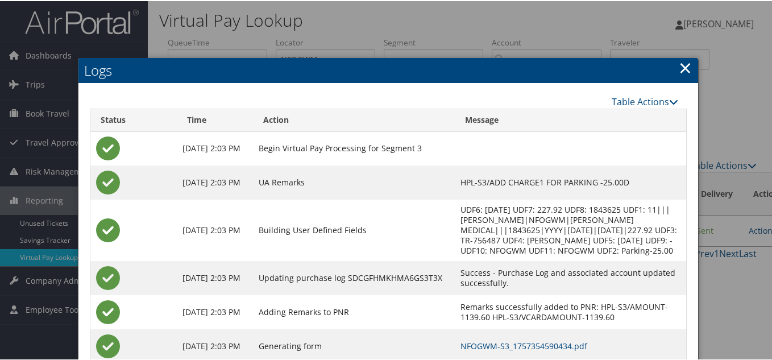
click at [682, 68] on link "×" at bounding box center [685, 66] width 13 height 23
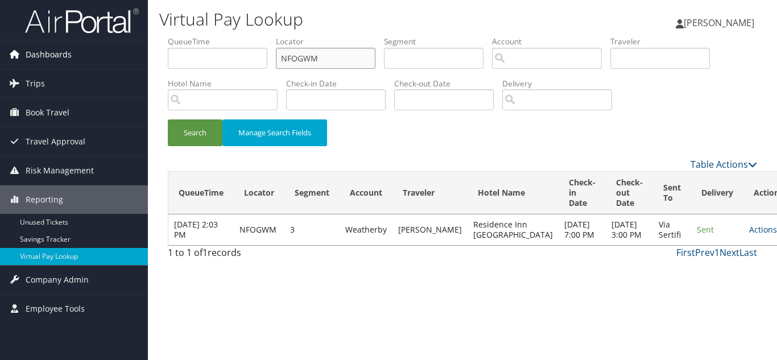
drag, startPoint x: 333, startPoint y: 55, endPoint x: 96, endPoint y: 54, distance: 236.6
click at [100, 54] on div "Dashboards AirPortal 360™ (Manager) My Travel Dashboard Trips Airtinerary® Look…" at bounding box center [388, 180] width 777 height 360
paste input "FYBLOF"
click at [168, 119] on button "Search" at bounding box center [195, 132] width 55 height 27
click at [749, 231] on link "Actions" at bounding box center [767, 229] width 36 height 11
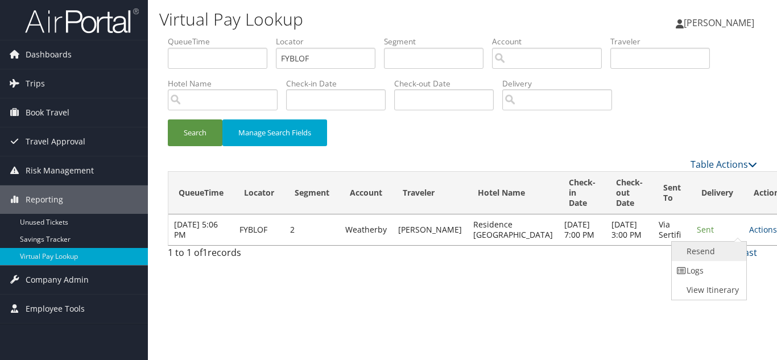
click at [727, 259] on link "Resend" at bounding box center [708, 251] width 72 height 19
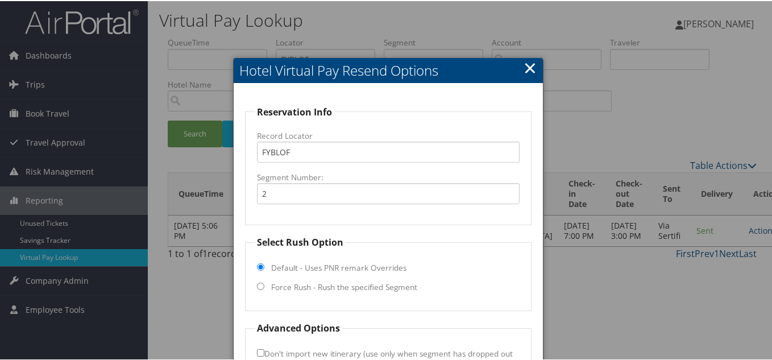
click at [527, 70] on link "×" at bounding box center [530, 66] width 13 height 23
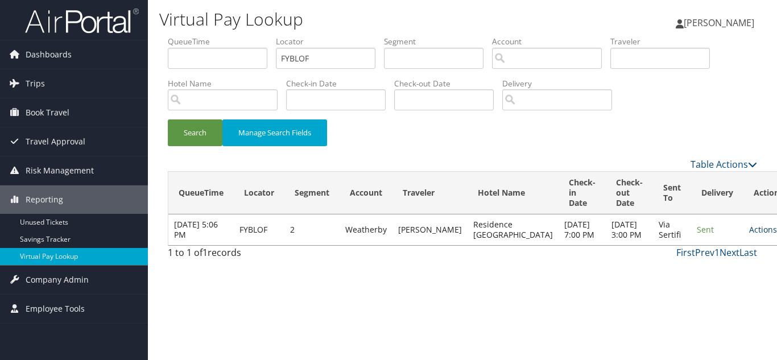
click at [749, 235] on link "Actions" at bounding box center [767, 229] width 36 height 11
click at [707, 266] on link "Logs" at bounding box center [708, 270] width 72 height 19
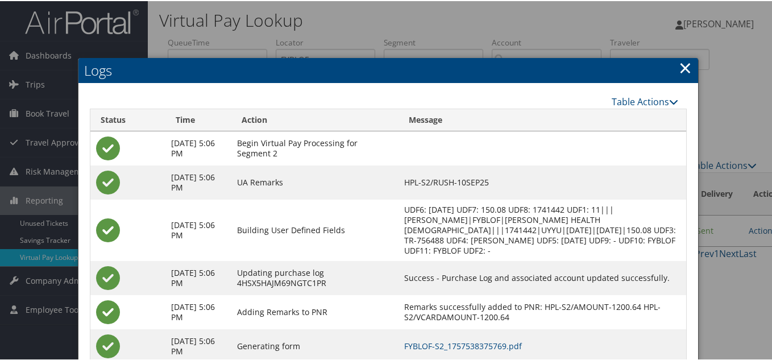
click at [684, 67] on link "×" at bounding box center [685, 66] width 13 height 23
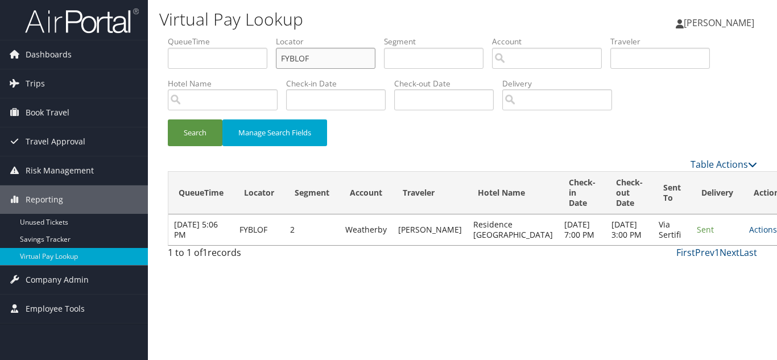
drag, startPoint x: 322, startPoint y: 59, endPoint x: 15, endPoint y: 39, distance: 307.7
click at [20, 39] on div "Dashboards AirPortal 360™ (Manager) My Travel Dashboard Trips Airtinerary® Look…" at bounding box center [388, 180] width 777 height 360
paste input "EVYXHH"
click at [168, 119] on button "Search" at bounding box center [195, 132] width 55 height 27
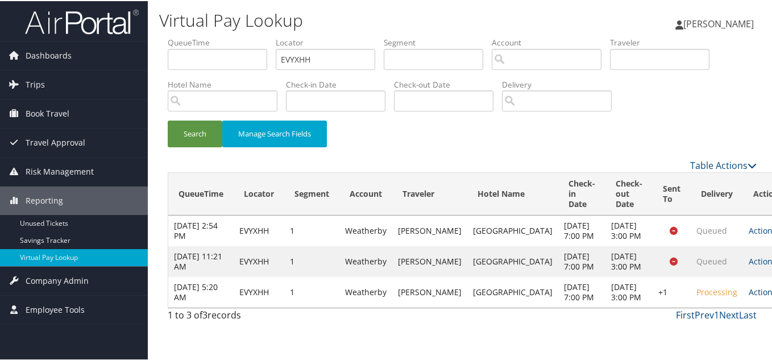
click at [749, 296] on link "Actions" at bounding box center [767, 290] width 36 height 11
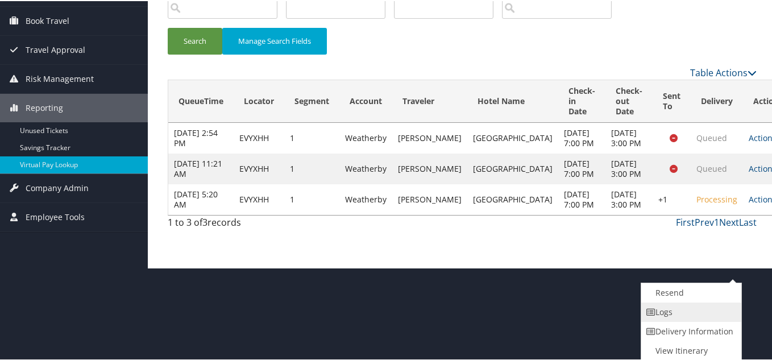
click at [667, 303] on link "Logs" at bounding box center [689, 310] width 97 height 19
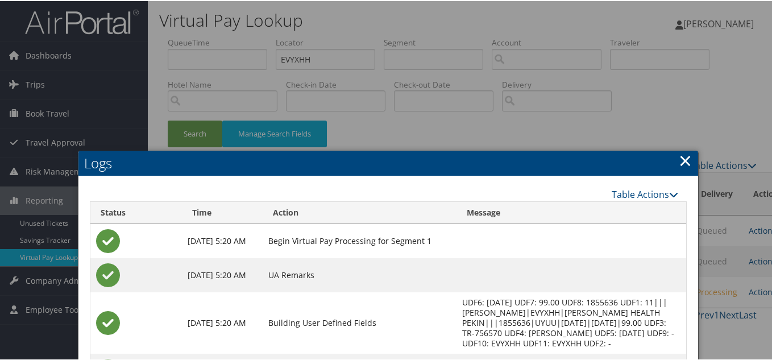
click at [681, 160] on link "×" at bounding box center [685, 159] width 13 height 23
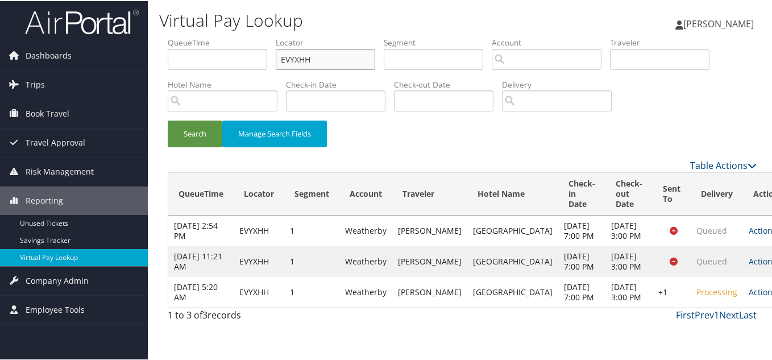
drag, startPoint x: 324, startPoint y: 56, endPoint x: 231, endPoint y: 56, distance: 93.3
click at [231, 36] on ul "QueueTime Locator EVYXHH Segment Account Traveler Hotel Name Check-in Date Chec…" at bounding box center [462, 36] width 589 height 0
paste input "DQNSDR"
click at [168, 119] on button "Search" at bounding box center [195, 132] width 55 height 27
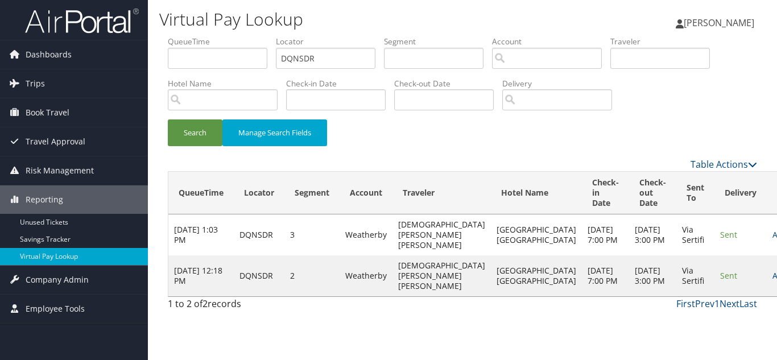
click at [772, 281] on link "Actions" at bounding box center [790, 275] width 36 height 11
click at [710, 323] on link "Logs" at bounding box center [708, 326] width 72 height 19
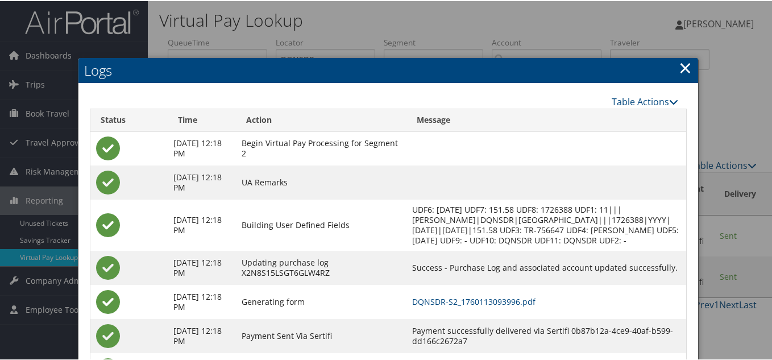
click at [683, 66] on link "×" at bounding box center [685, 66] width 13 height 23
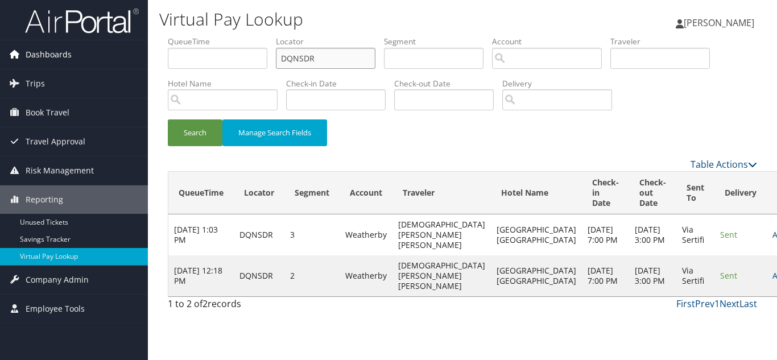
drag, startPoint x: 164, startPoint y: 47, endPoint x: 80, endPoint y: 45, distance: 84.2
click at [90, 43] on div "Dashboards AirPortal 360™ (Manager) My Travel Dashboard Trips Airtinerary® Look…" at bounding box center [388, 180] width 777 height 360
paste input "TR-756617"
click at [168, 119] on button "Search" at bounding box center [195, 132] width 55 height 27
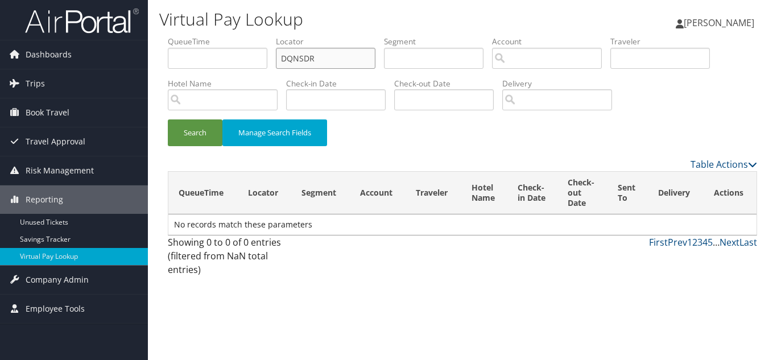
paste input "FKRGOG"
click at [168, 119] on button "Search" at bounding box center [195, 132] width 55 height 27
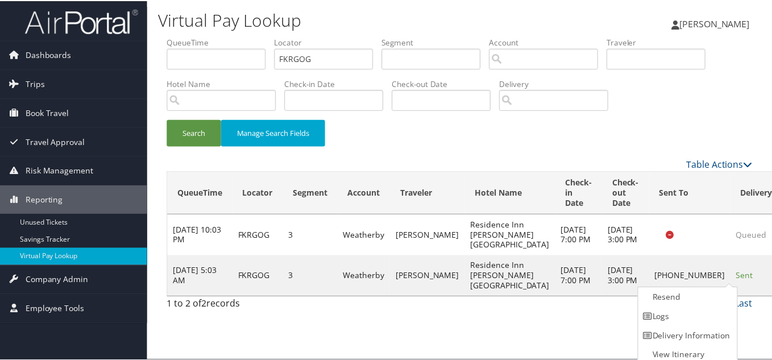
scroll to position [6, 0]
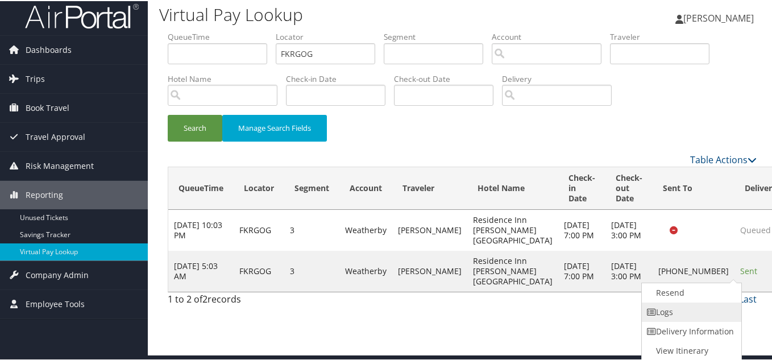
click at [704, 314] on link "Logs" at bounding box center [690, 310] width 97 height 19
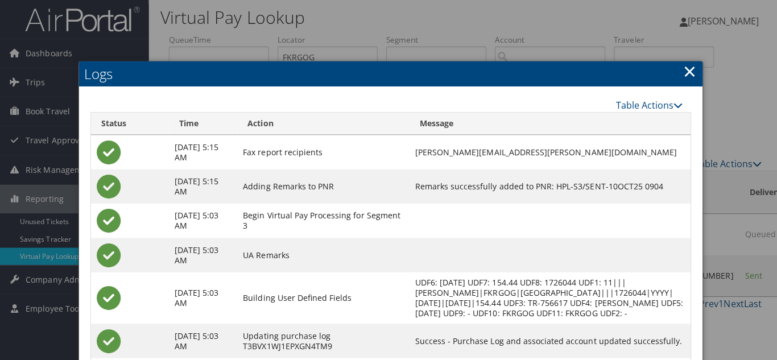
scroll to position [0, 0]
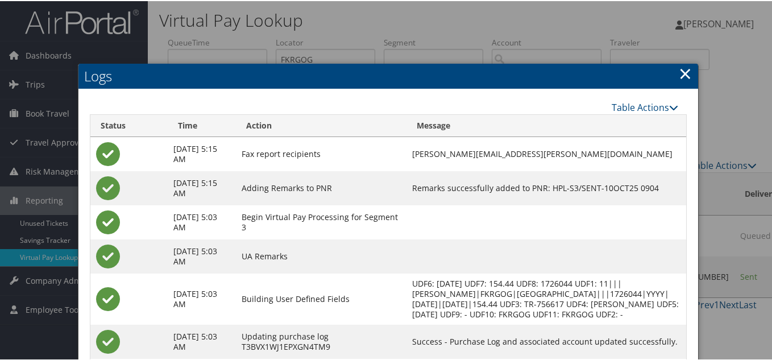
drag, startPoint x: 681, startPoint y: 71, endPoint x: 669, endPoint y: 73, distance: 11.6
click at [679, 72] on link "×" at bounding box center [685, 72] width 13 height 23
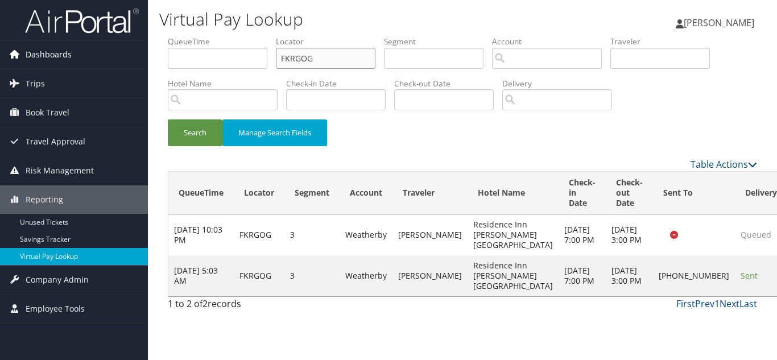
drag, startPoint x: 172, startPoint y: 61, endPoint x: 98, endPoint y: 64, distance: 73.4
click at [108, 61] on div "Dashboards AirPortal 360™ (Manager) My Travel Dashboard Trips Airtinerary® Look…" at bounding box center [388, 180] width 777 height 360
paste input "ZJIHI"
click at [168, 119] on button "Search" at bounding box center [195, 132] width 55 height 27
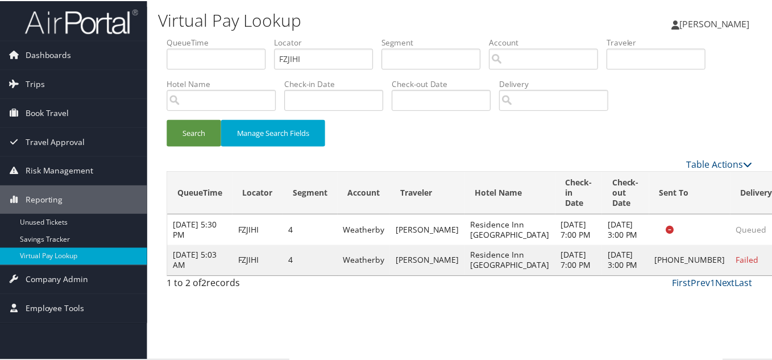
scroll to position [16, 0]
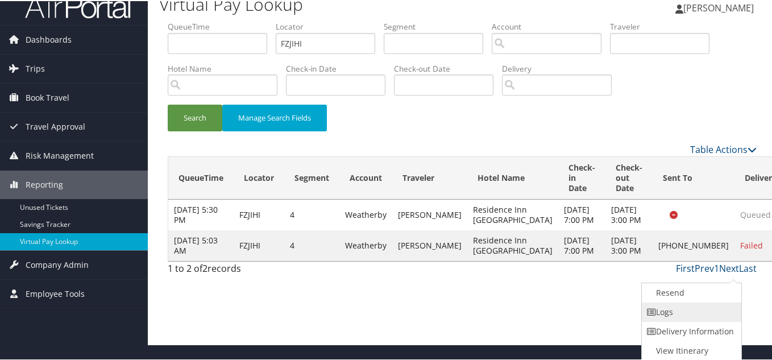
click at [693, 311] on link "Logs" at bounding box center [690, 310] width 97 height 19
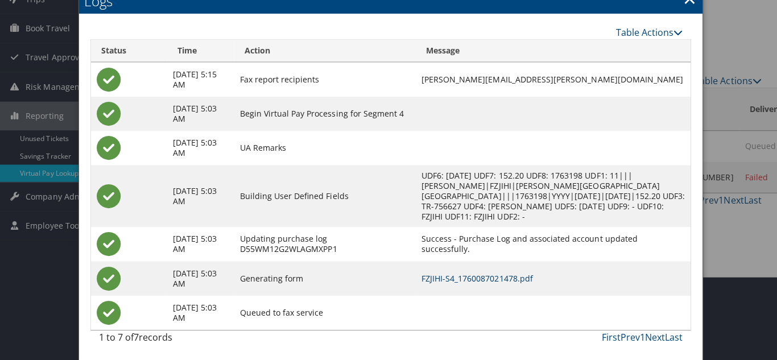
scroll to position [0, 0]
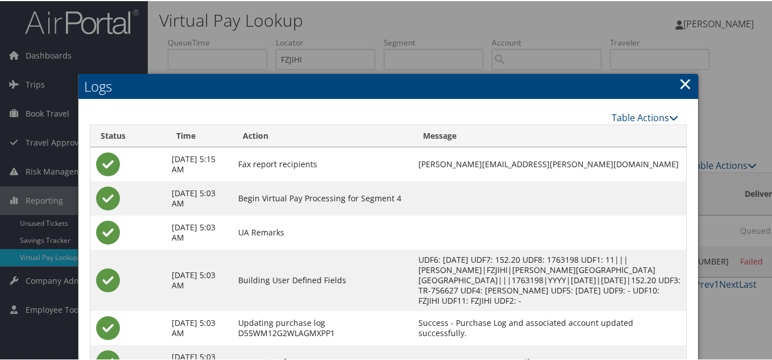
click at [688, 84] on link "×" at bounding box center [685, 82] width 13 height 23
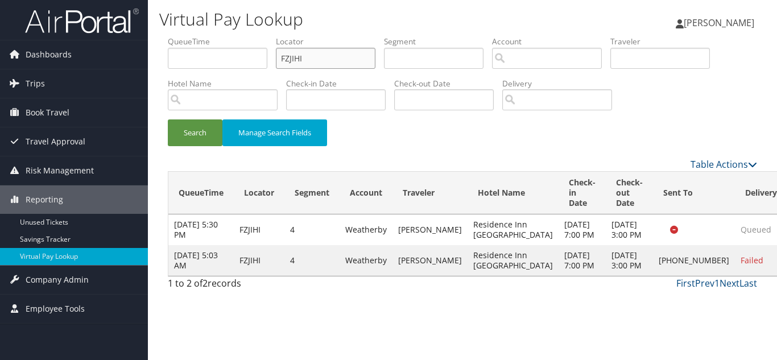
drag, startPoint x: 333, startPoint y: 57, endPoint x: 243, endPoint y: 56, distance: 89.9
click at [245, 36] on ul "QueueTime Locator FZJIHI Segment Account Traveler Hotel Name Check-in Date Chec…" at bounding box center [462, 36] width 589 height 0
paste input "GSAMAS"
click at [168, 119] on button "Search" at bounding box center [195, 132] width 55 height 27
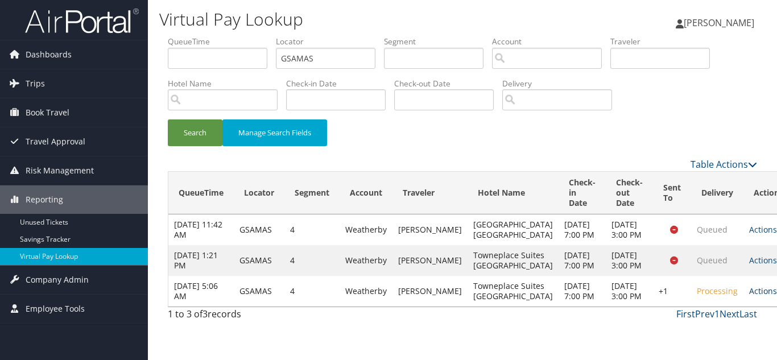
click at [749, 296] on link "Actions" at bounding box center [767, 290] width 36 height 11
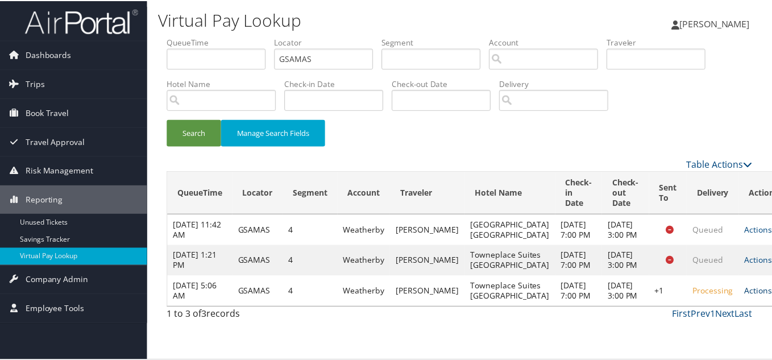
scroll to position [42, 0]
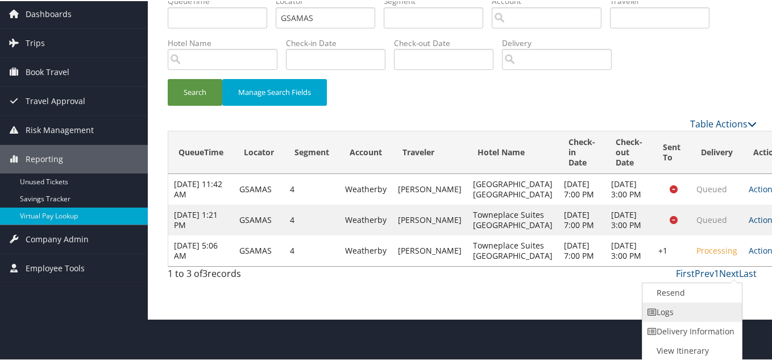
click at [670, 313] on link "Logs" at bounding box center [691, 310] width 97 height 19
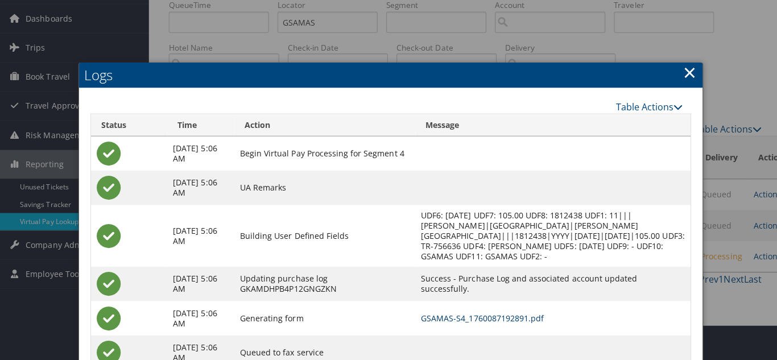
scroll to position [0, 0]
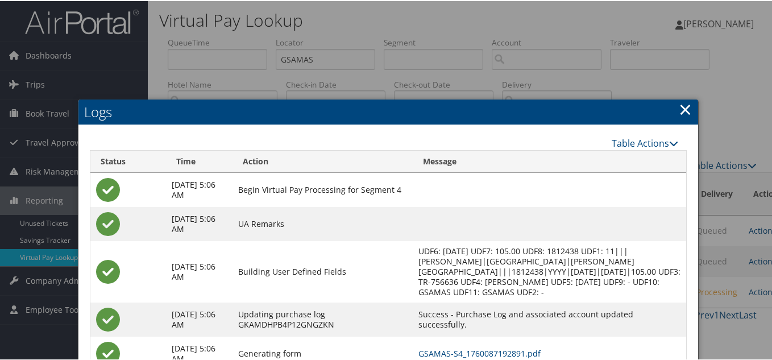
click at [684, 109] on link "×" at bounding box center [685, 108] width 13 height 23
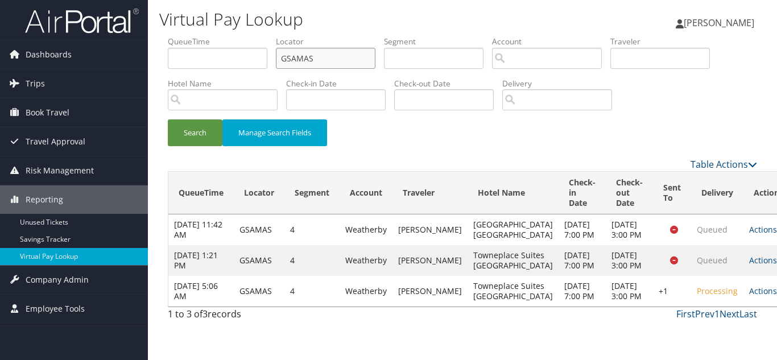
drag, startPoint x: 289, startPoint y: 58, endPoint x: 214, endPoint y: 54, distance: 75.7
click at [225, 36] on ul "QueueTime Locator GSAMAS Segment Account Traveler Hotel Name Check-in Date Chec…" at bounding box center [462, 36] width 589 height 0
paste input "DOGSM"
click at [168, 119] on button "Search" at bounding box center [195, 132] width 55 height 27
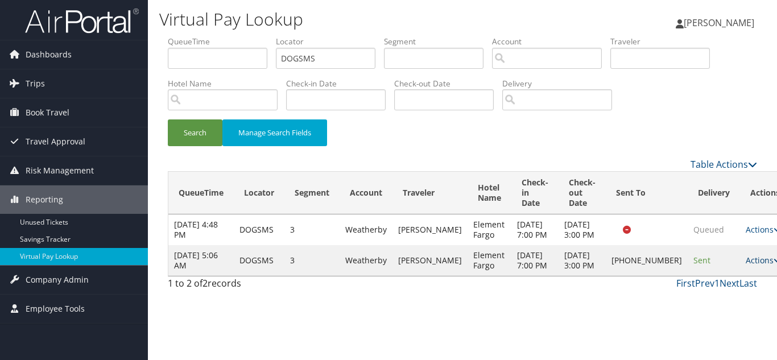
click at [746, 266] on link "Actions" at bounding box center [764, 260] width 36 height 11
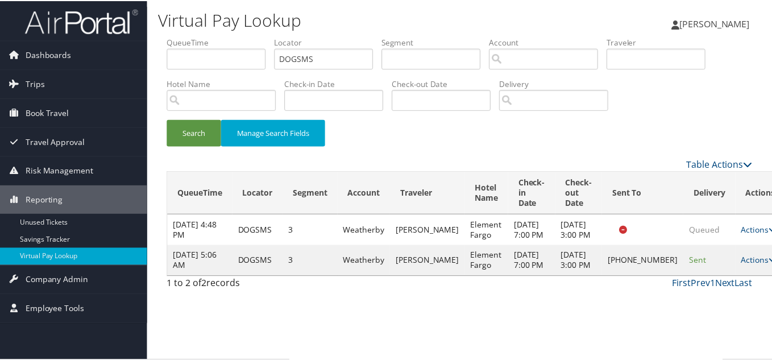
scroll to position [6, 0]
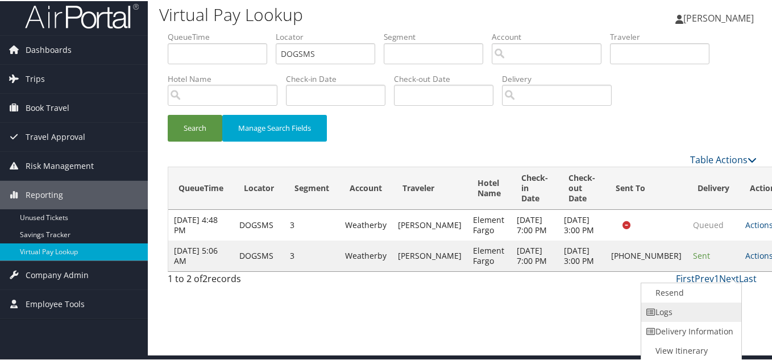
click at [704, 303] on link "Logs" at bounding box center [689, 310] width 97 height 19
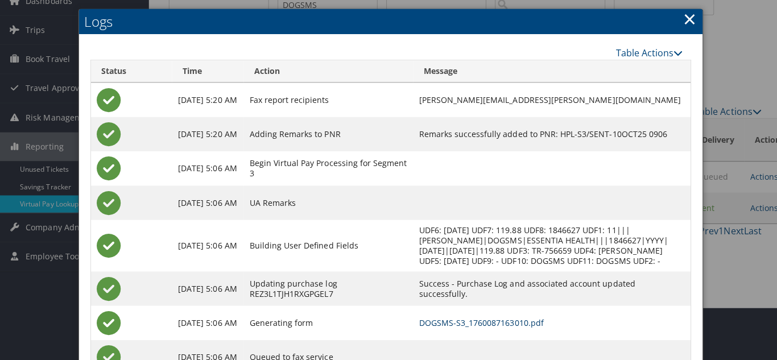
scroll to position [0, 0]
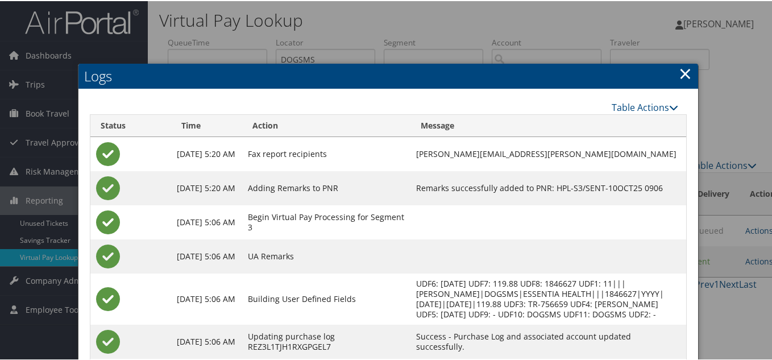
click at [689, 72] on h2 "Logs" at bounding box center [388, 75] width 620 height 25
click at [683, 76] on link "×" at bounding box center [685, 72] width 13 height 23
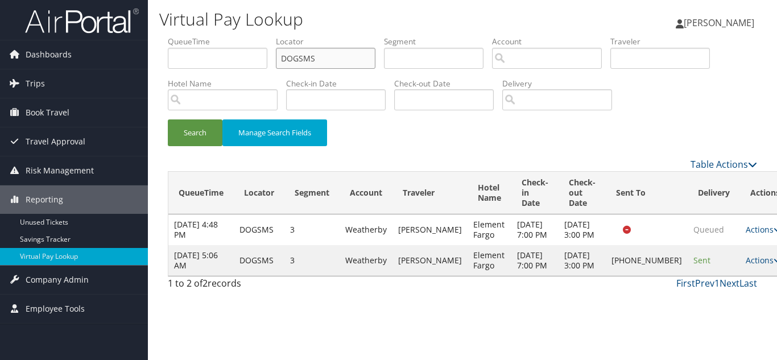
drag, startPoint x: 326, startPoint y: 65, endPoint x: 196, endPoint y: 80, distance: 131.0
click at [202, 36] on ul "QueueTime Locator DOGSMS Segment Account Traveler Hotel Name Check-in Date Chec…" at bounding box center [462, 36] width 589 height 0
paste input "NBQEQC"
click at [168, 119] on button "Search" at bounding box center [195, 132] width 55 height 27
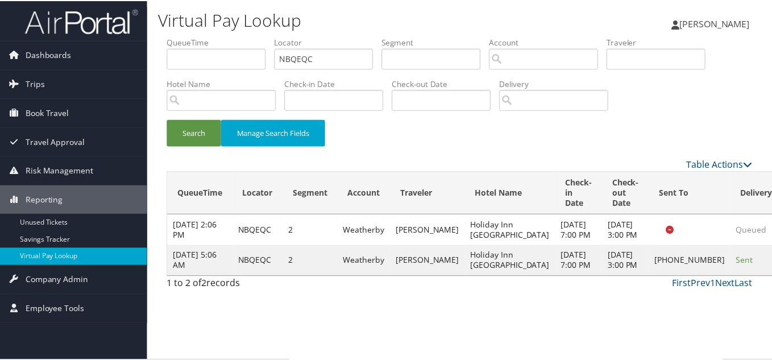
scroll to position [6, 0]
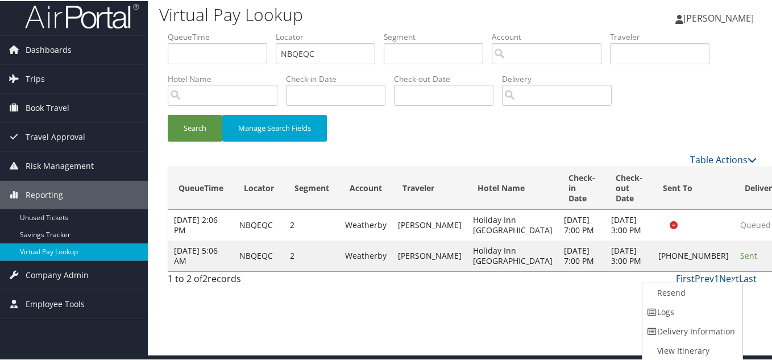
click at [680, 305] on link "Logs" at bounding box center [691, 310] width 97 height 19
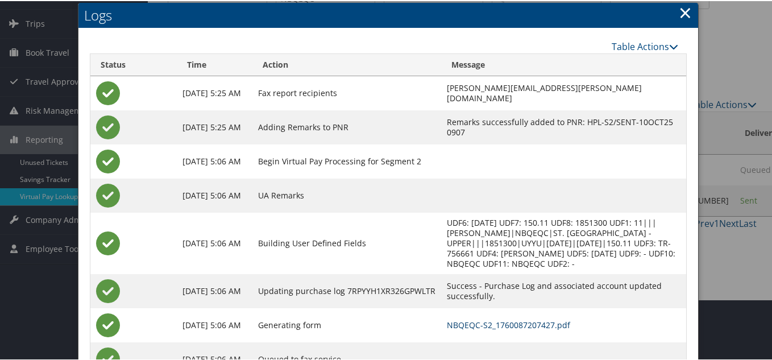
scroll to position [41, 0]
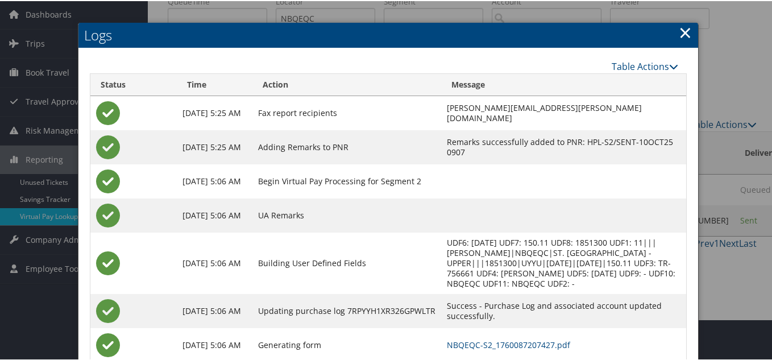
click at [679, 31] on link "×" at bounding box center [685, 31] width 13 height 23
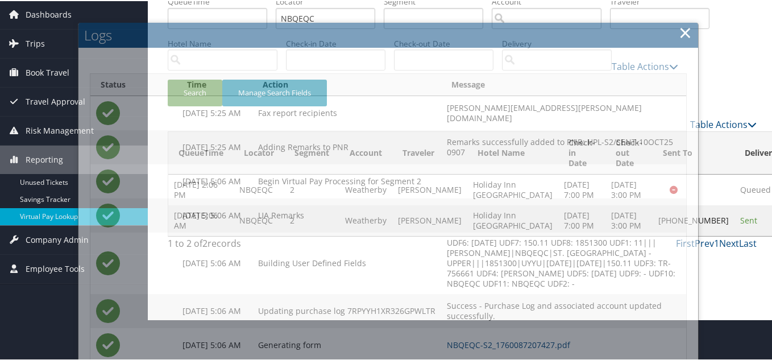
scroll to position [0, 0]
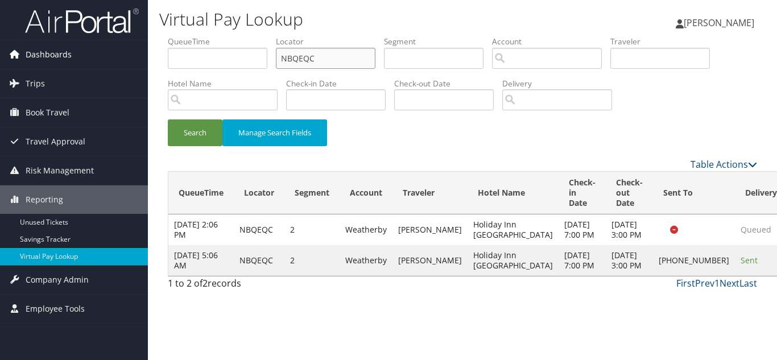
drag, startPoint x: 326, startPoint y: 65, endPoint x: 108, endPoint y: 44, distance: 218.8
click at [109, 44] on div "Dashboards AirPortal 360™ (Manager) My Travel Dashboard Trips Airtinerary® Look…" at bounding box center [388, 180] width 777 height 360
paste input "YWHNTT"
click at [168, 119] on button "Search" at bounding box center [195, 132] width 55 height 27
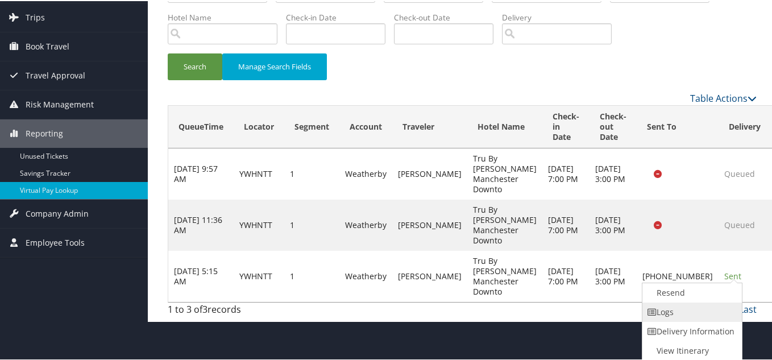
click at [672, 312] on link "Logs" at bounding box center [691, 310] width 97 height 19
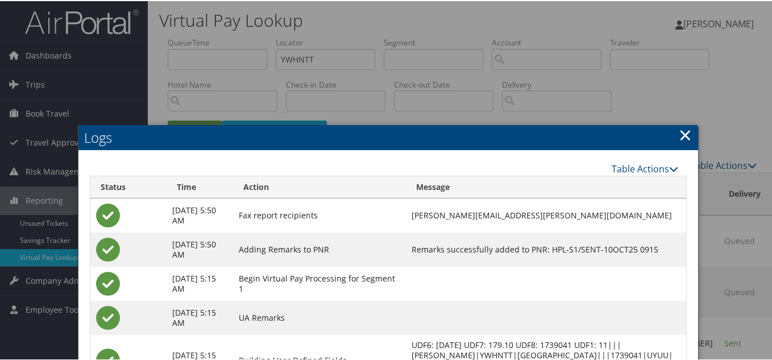
drag, startPoint x: 677, startPoint y: 133, endPoint x: 608, endPoint y: 138, distance: 69.5
click at [679, 133] on link "×" at bounding box center [685, 133] width 13 height 23
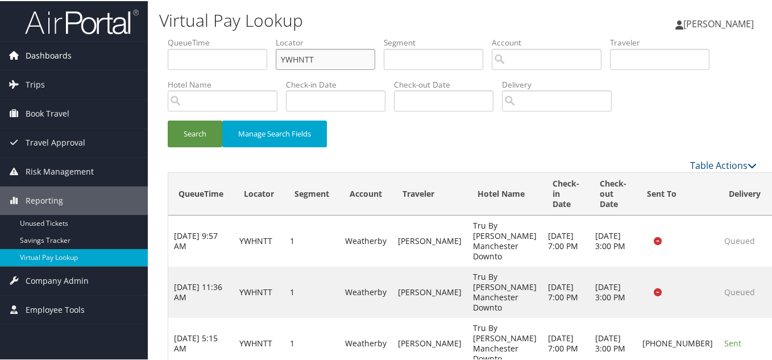
drag, startPoint x: 147, startPoint y: 63, endPoint x: 118, endPoint y: 63, distance: 29.6
click at [118, 63] on div "Dashboards AirPortal 360™ (Manager) My Travel Dashboard Trips Airtinerary® Look…" at bounding box center [388, 194] width 777 height 388
paste input "IXGIS"
click at [168, 119] on button "Search" at bounding box center [195, 132] width 55 height 27
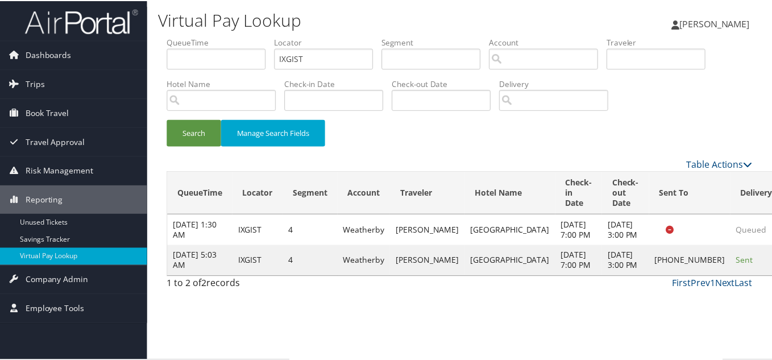
scroll to position [6, 0]
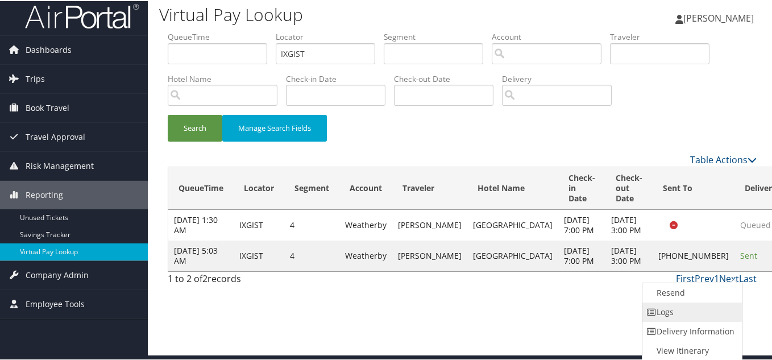
click at [684, 308] on link "Logs" at bounding box center [691, 310] width 97 height 19
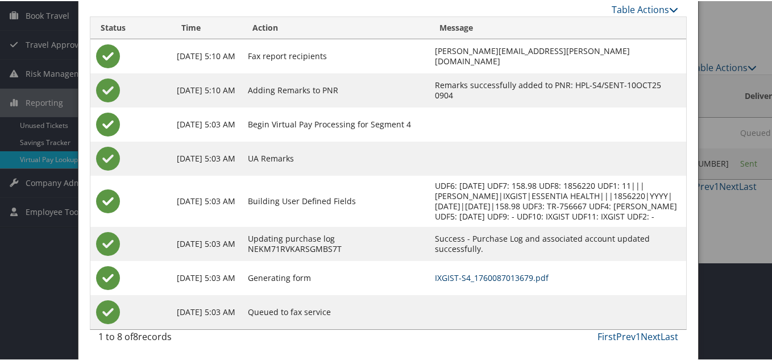
scroll to position [0, 0]
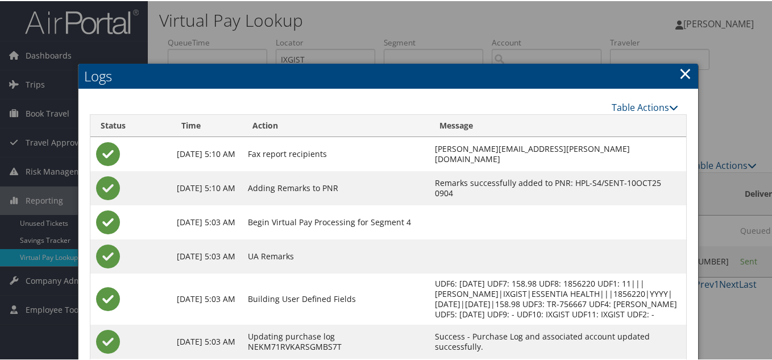
click at [684, 71] on link "×" at bounding box center [685, 72] width 13 height 23
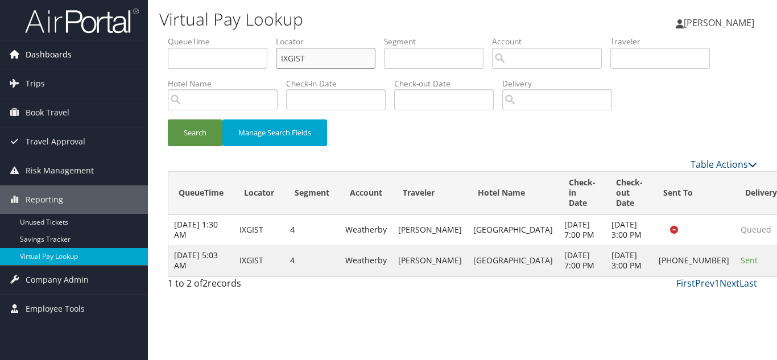
drag, startPoint x: 307, startPoint y: 57, endPoint x: 101, endPoint y: 57, distance: 205.3
click at [101, 57] on div "Dashboards AirPortal 360™ (Manager) My Travel Dashboard Trips Airtinerary® Look…" at bounding box center [388, 180] width 777 height 360
paste input "UGLVCF"
click at [168, 119] on button "Search" at bounding box center [195, 132] width 55 height 27
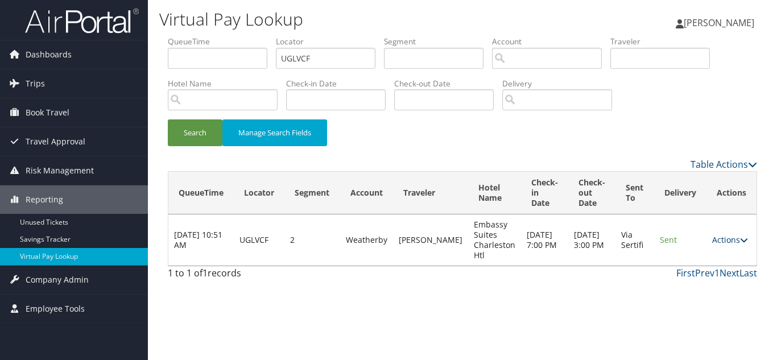
click at [721, 240] on link "Actions" at bounding box center [730, 239] width 36 height 11
click at [693, 274] on link "Logs" at bounding box center [708, 275] width 72 height 19
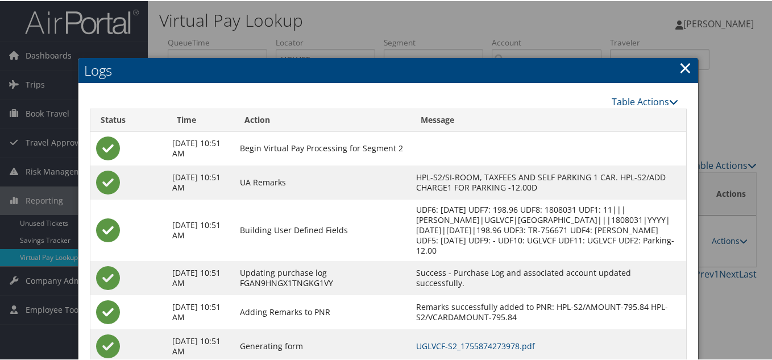
drag, startPoint x: 685, startPoint y: 62, endPoint x: 685, endPoint y: 77, distance: 14.8
click at [685, 62] on link "×" at bounding box center [685, 66] width 13 height 23
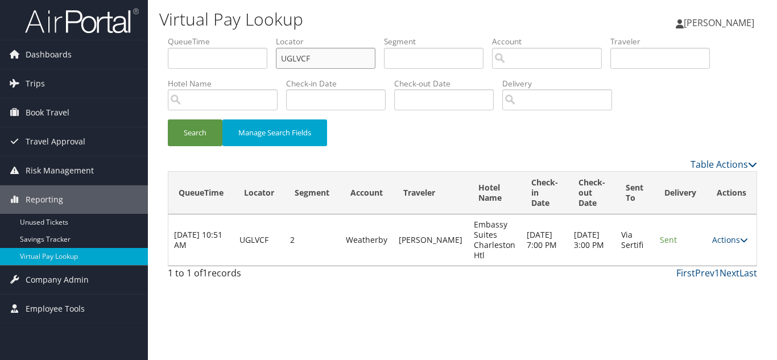
drag, startPoint x: 323, startPoint y: 57, endPoint x: 109, endPoint y: 39, distance: 214.6
click at [126, 38] on div "Dashboards AirPortal 360™ (Manager) My Travel Dashboard Trips Airtinerary® Look…" at bounding box center [388, 180] width 777 height 360
paste input "LZPTDY"
click at [168, 119] on button "Search" at bounding box center [195, 132] width 55 height 27
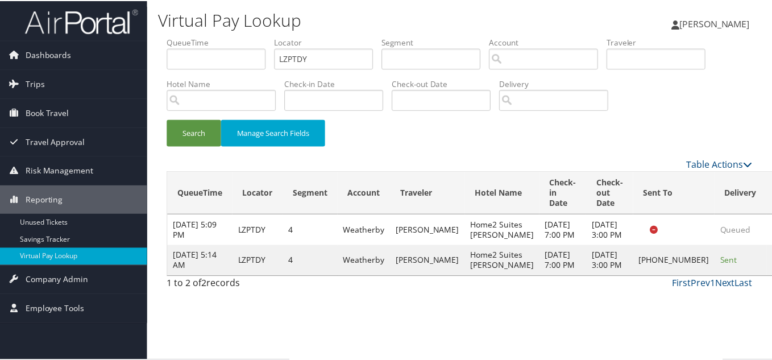
scroll to position [6, 0]
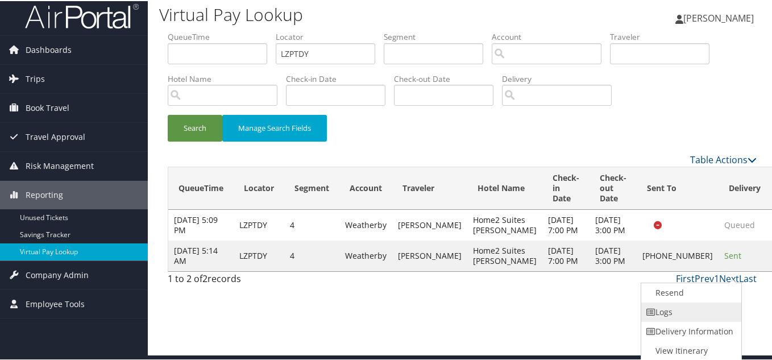
click at [685, 310] on link "Logs" at bounding box center [689, 310] width 97 height 19
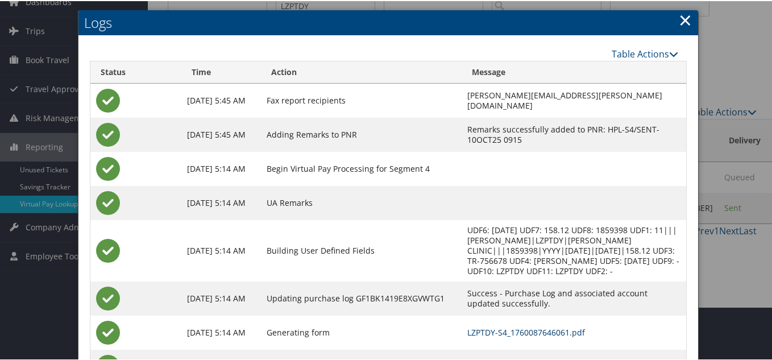
scroll to position [0, 0]
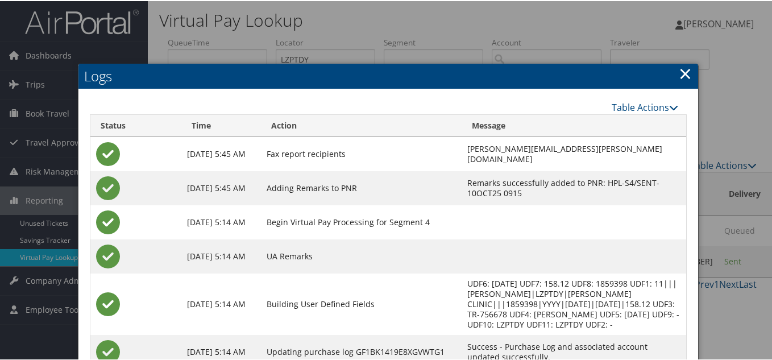
click at [684, 75] on link "×" at bounding box center [685, 72] width 13 height 23
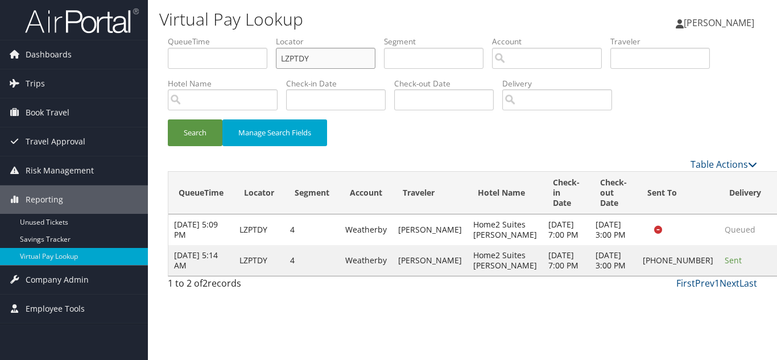
drag, startPoint x: 309, startPoint y: 61, endPoint x: 168, endPoint y: 60, distance: 140.5
click at [168, 36] on ul "QueueTime Locator LZPTDY Segment Account Traveler Hotel Name Check-in Date Chec…" at bounding box center [462, 36] width 589 height 0
paste input "IRZYMR"
click at [168, 119] on button "Search" at bounding box center [195, 132] width 55 height 27
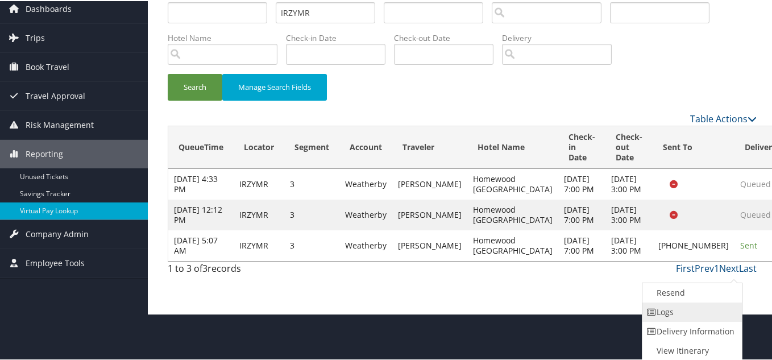
click at [663, 314] on link "Logs" at bounding box center [691, 310] width 97 height 19
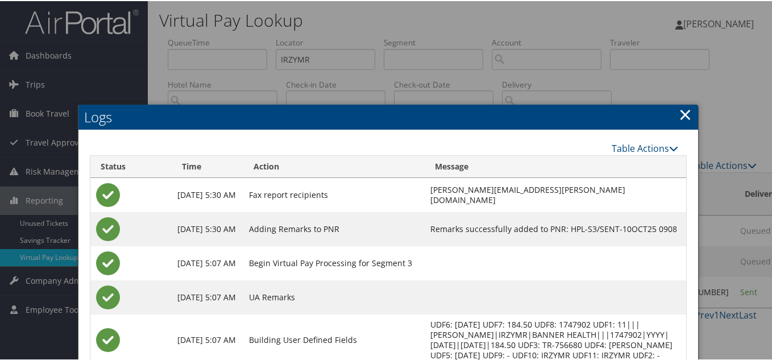
click at [679, 117] on link "×" at bounding box center [685, 113] width 13 height 23
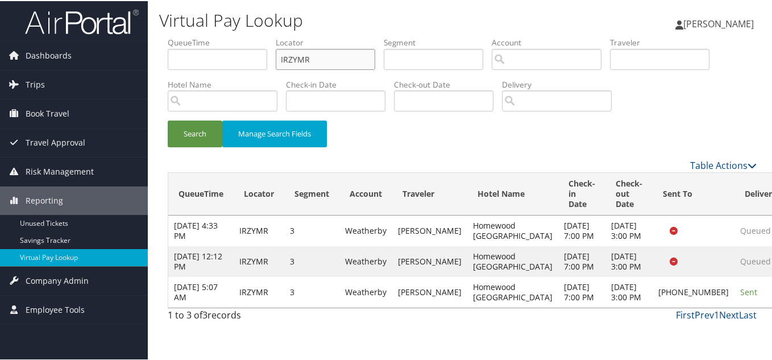
drag, startPoint x: 302, startPoint y: 55, endPoint x: 142, endPoint y: 36, distance: 161.5
click at [143, 36] on div "Dashboards AirPortal 360™ (Manager) My Travel Dashboard Trips Airtinerary® Look…" at bounding box center [388, 180] width 777 height 360
paste input "OIIHYD"
click at [168, 119] on button "Search" at bounding box center [195, 132] width 55 height 27
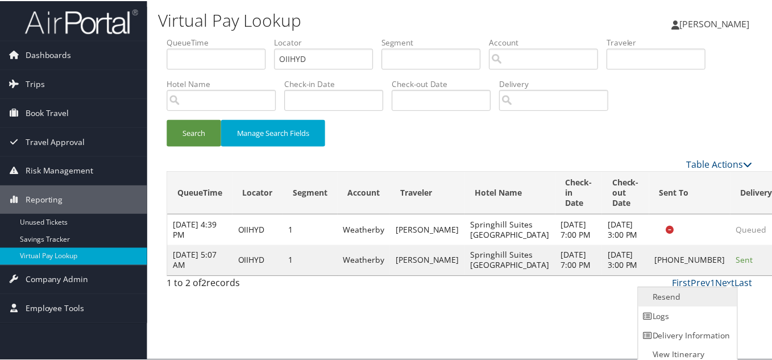
scroll to position [6, 0]
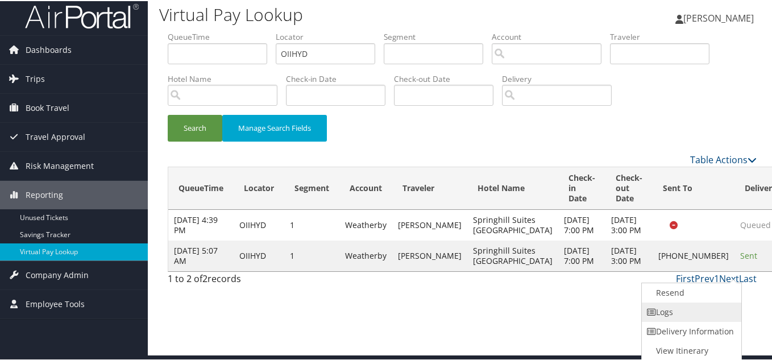
click at [693, 305] on link "Logs" at bounding box center [690, 310] width 97 height 19
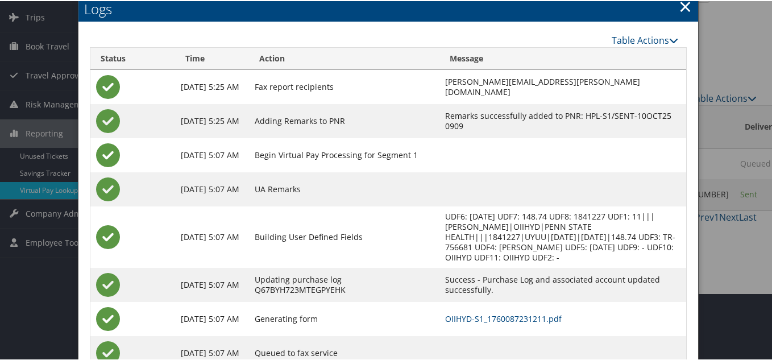
scroll to position [108, 0]
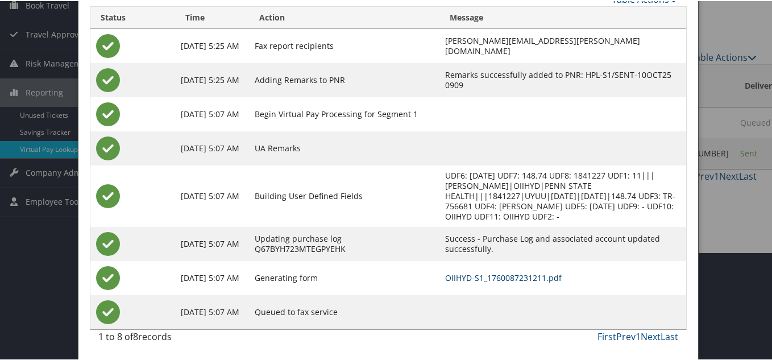
drag, startPoint x: 486, startPoint y: 274, endPoint x: 481, endPoint y: 271, distance: 5.9
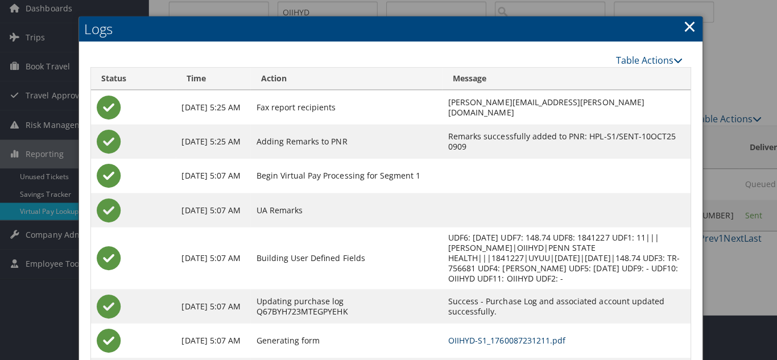
scroll to position [0, 0]
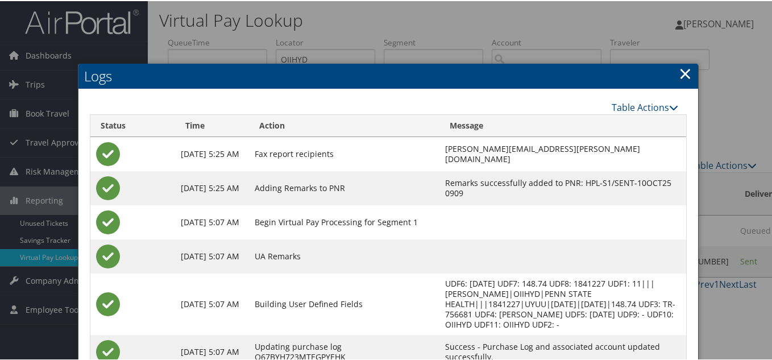
click at [683, 74] on link "×" at bounding box center [685, 72] width 13 height 23
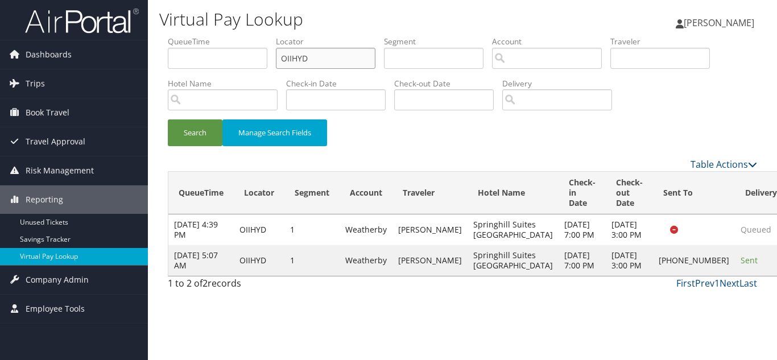
drag, startPoint x: 322, startPoint y: 63, endPoint x: 192, endPoint y: 62, distance: 129.7
click at [192, 36] on ul "QueueTime Locator OIIHYD Segment Account Traveler Hotel Name Check-in Date Chec…" at bounding box center [462, 36] width 589 height 0
paste input "CYQNDO"
click at [168, 119] on button "Search" at bounding box center [195, 132] width 55 height 27
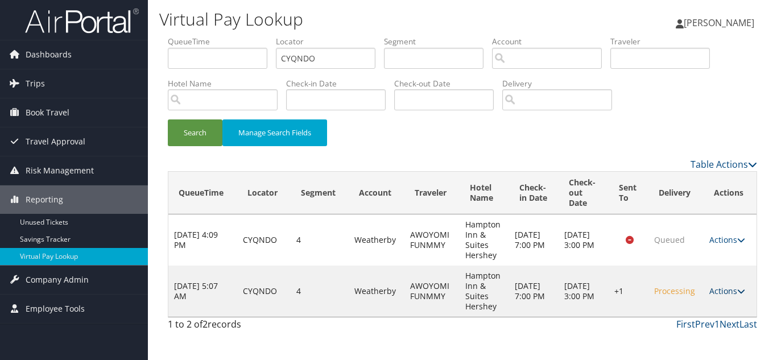
click at [722, 293] on link "Actions" at bounding box center [727, 290] width 36 height 11
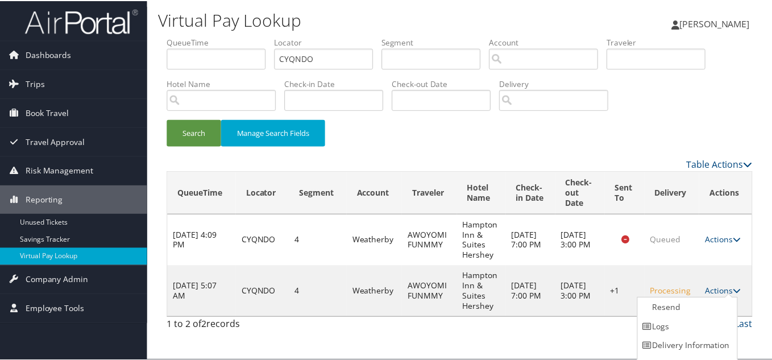
scroll to position [16, 0]
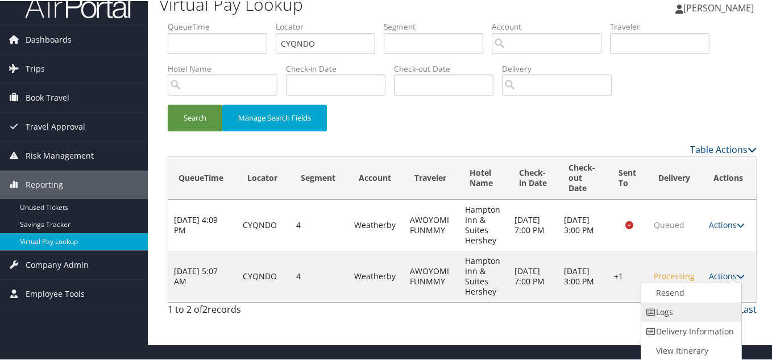
click at [687, 316] on link "Logs" at bounding box center [689, 310] width 97 height 19
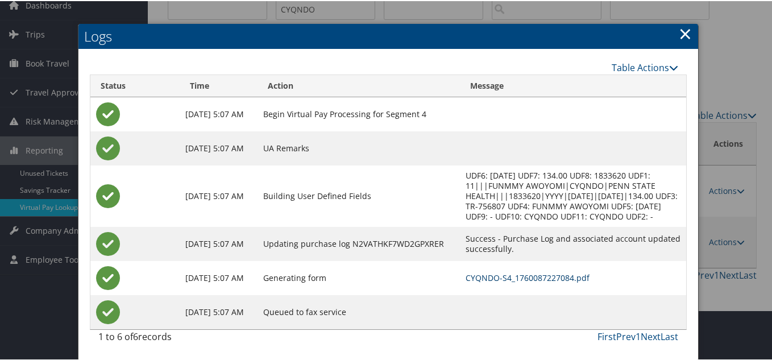
scroll to position [0, 0]
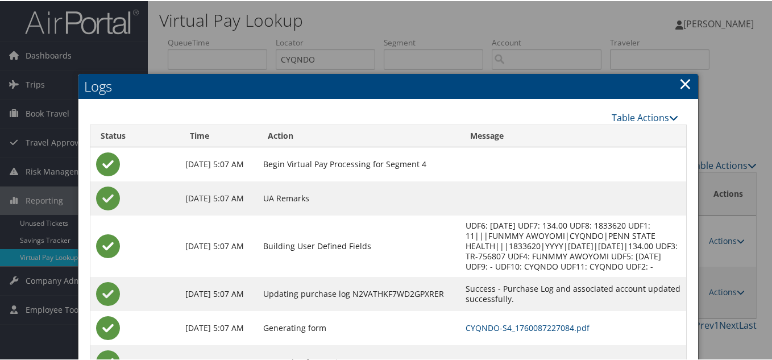
click at [683, 86] on link "×" at bounding box center [685, 82] width 13 height 23
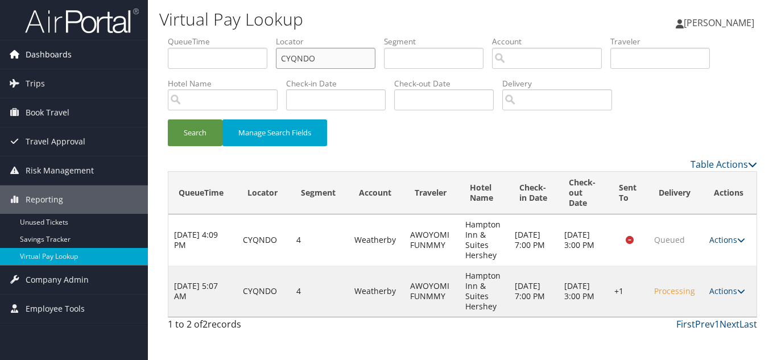
drag, startPoint x: 333, startPoint y: 57, endPoint x: 67, endPoint y: 57, distance: 266.1
click at [67, 57] on div "Dashboards AirPortal 360™ (Manager) My Travel Dashboard Trips Airtinerary® Look…" at bounding box center [388, 180] width 777 height 360
paste input "IMBIUB"
click at [168, 119] on button "Search" at bounding box center [195, 132] width 55 height 27
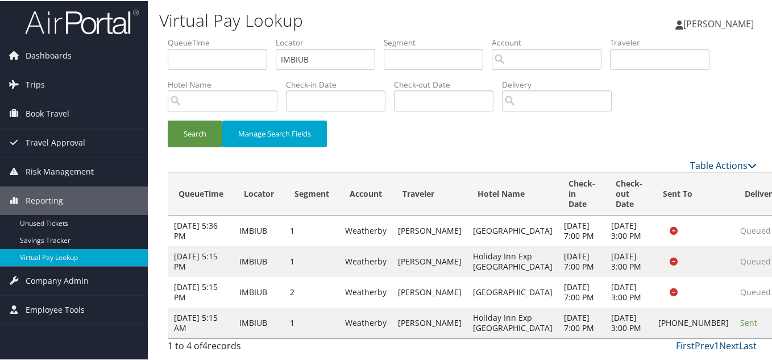
drag, startPoint x: 717, startPoint y: 310, endPoint x: 735, endPoint y: 322, distance: 21.5
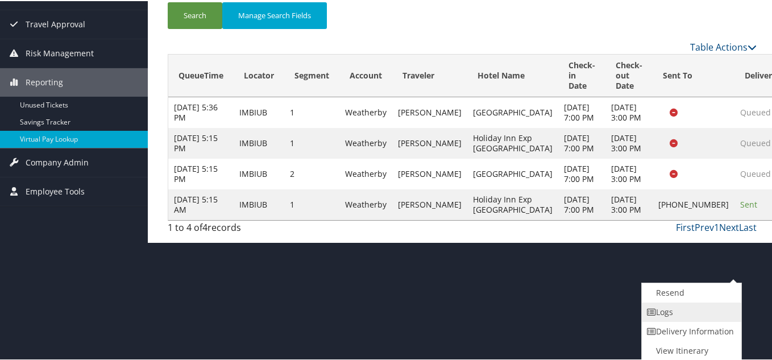
click at [679, 308] on link "Logs" at bounding box center [690, 310] width 97 height 19
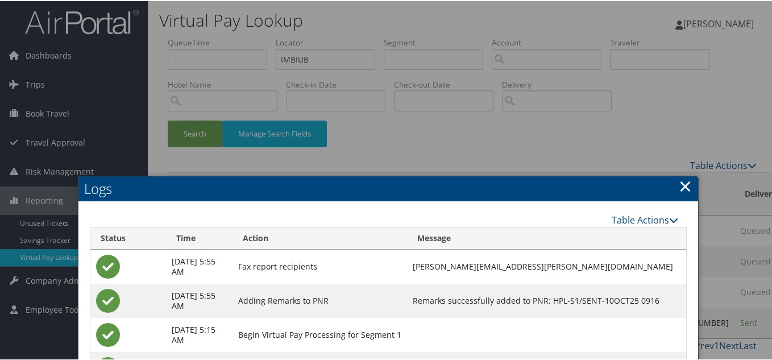
click at [685, 188] on link "×" at bounding box center [685, 184] width 13 height 23
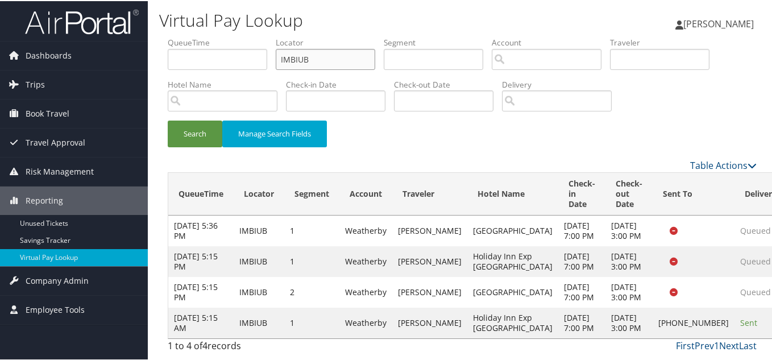
click at [259, 36] on ul "QueueTime Locator IMBIUB Segment Account Traveler Hotel Name Check-in Date Chec…" at bounding box center [462, 36] width 589 height 0
paste input "GFGKMO"
click at [168, 119] on button "Search" at bounding box center [195, 132] width 55 height 27
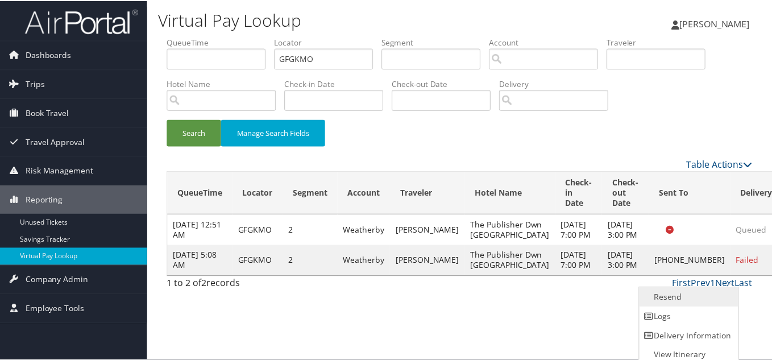
scroll to position [6, 0]
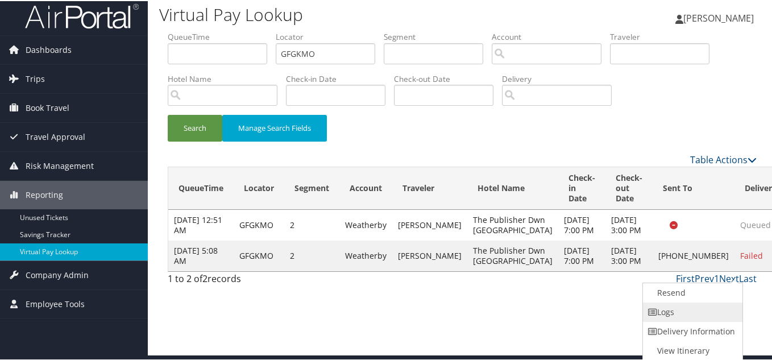
click at [677, 306] on link "Logs" at bounding box center [691, 310] width 97 height 19
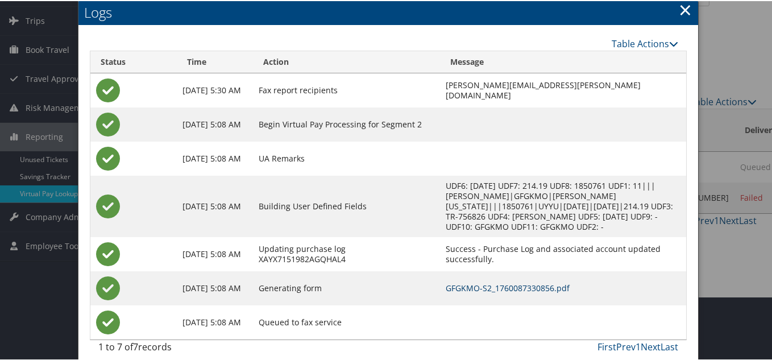
scroll to position [0, 0]
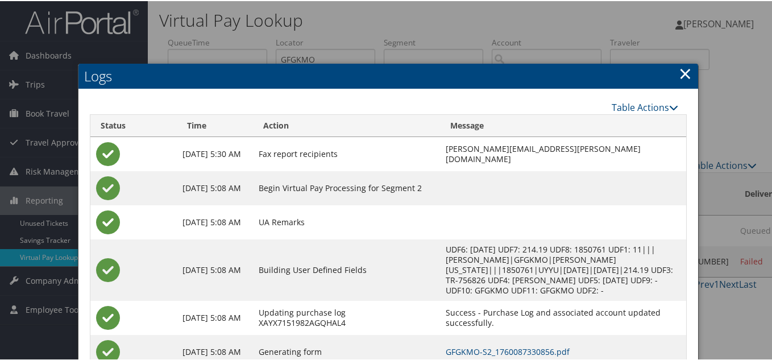
click at [683, 76] on link "×" at bounding box center [685, 72] width 13 height 23
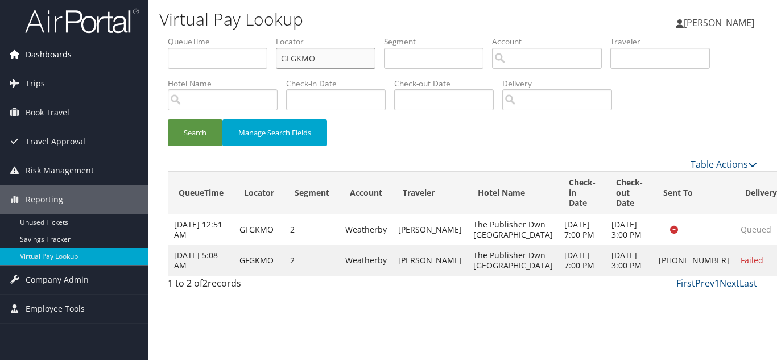
drag, startPoint x: 326, startPoint y: 66, endPoint x: 134, endPoint y: 47, distance: 192.6
click at [135, 47] on div "Dashboards AirPortal 360™ (Manager) My Travel Dashboard Trips Airtinerary® Look…" at bounding box center [388, 180] width 777 height 360
paste input "HSFHME"
click at [168, 119] on button "Search" at bounding box center [195, 132] width 55 height 27
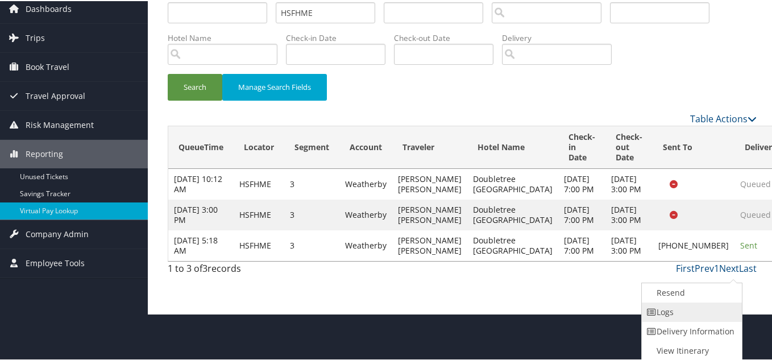
click at [671, 318] on link "Logs" at bounding box center [690, 310] width 97 height 19
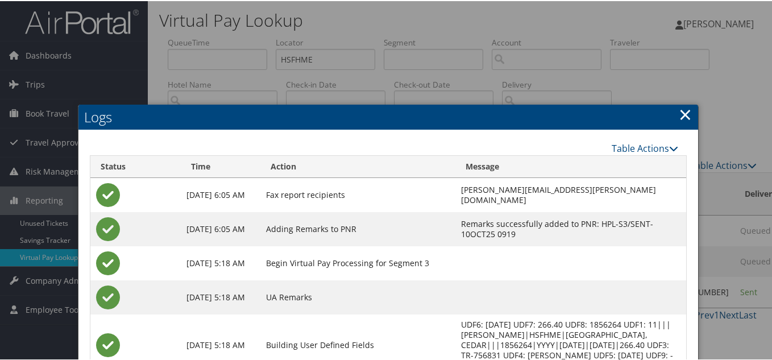
click at [684, 111] on link "×" at bounding box center [685, 113] width 13 height 23
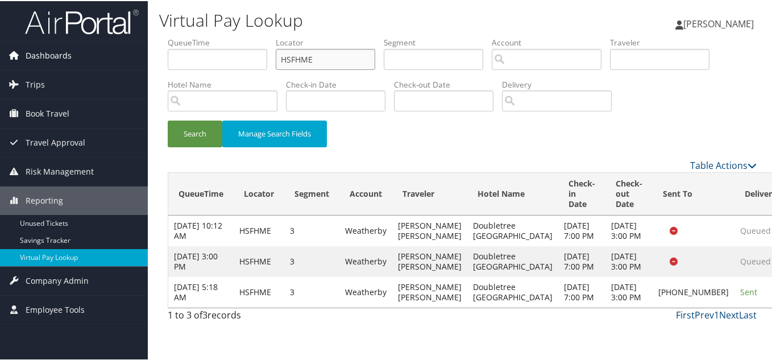
drag, startPoint x: 322, startPoint y: 65, endPoint x: 89, endPoint y: 42, distance: 233.8
click at [105, 40] on div "Dashboards AirPortal 360™ (Manager) My Travel Dashboard Trips Airtinerary® Look…" at bounding box center [388, 180] width 777 height 360
paste input "HCALT"
click at [168, 119] on button "Search" at bounding box center [195, 132] width 55 height 27
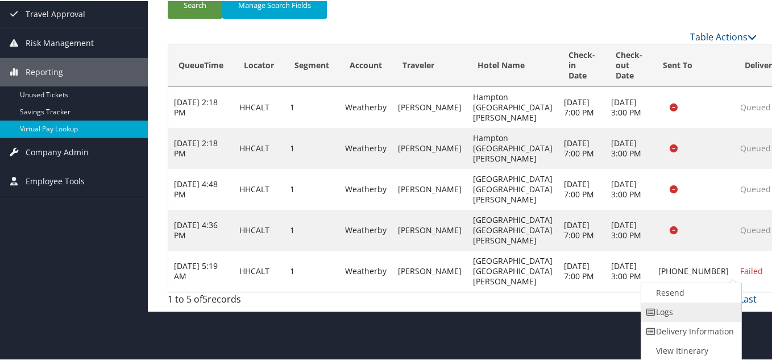
click at [675, 310] on link "Logs" at bounding box center [689, 310] width 97 height 19
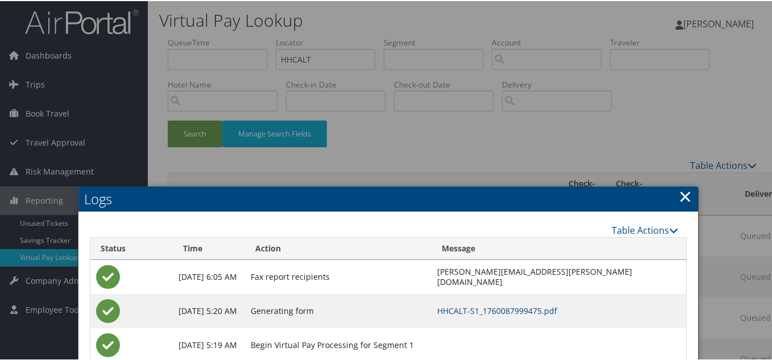
click at [681, 194] on link "×" at bounding box center [685, 195] width 13 height 23
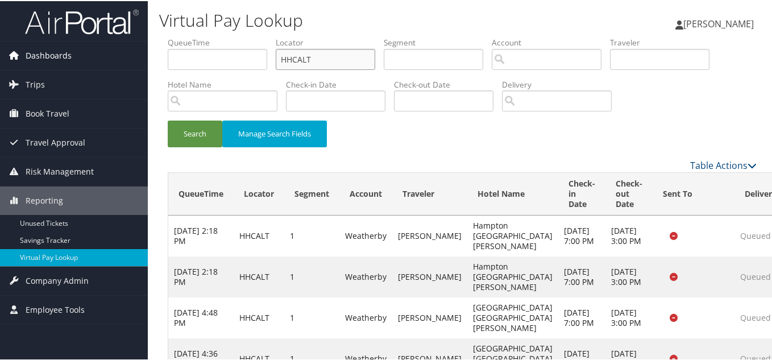
drag, startPoint x: 314, startPoint y: 56, endPoint x: 23, endPoint y: 56, distance: 290.6
click at [26, 56] on div "Dashboards AirPortal 360™ (Manager) My Travel Dashboard Trips Airtinerary® Look…" at bounding box center [388, 219] width 777 height 439
paste input "TR-756864"
paste input "IKGDSL"
click at [168, 119] on button "Search" at bounding box center [195, 132] width 55 height 27
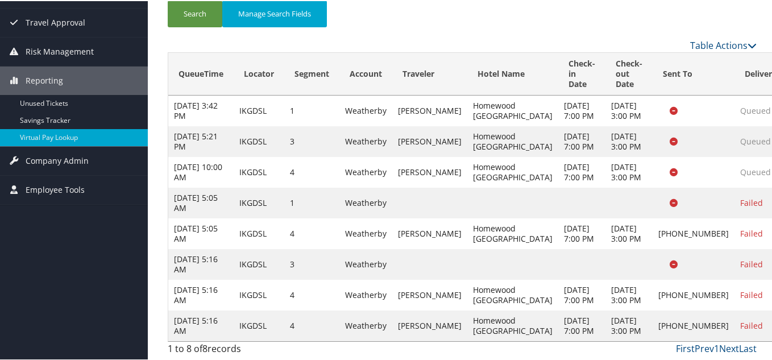
drag, startPoint x: 717, startPoint y: 312, endPoint x: 731, endPoint y: 312, distance: 13.7
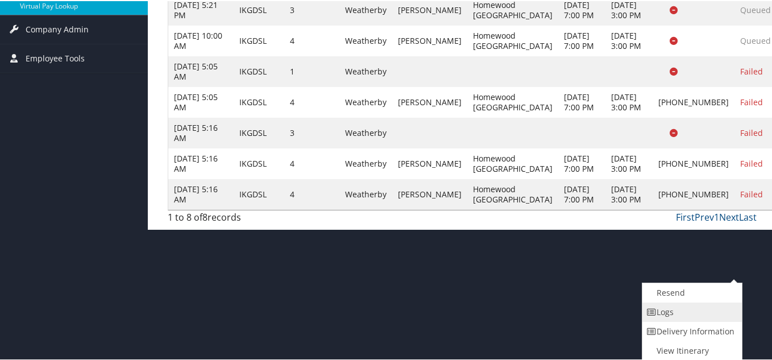
click at [677, 310] on link "Logs" at bounding box center [691, 310] width 97 height 19
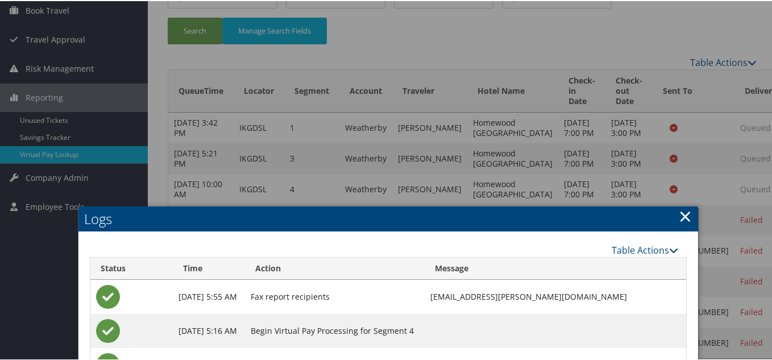
scroll to position [82, 0]
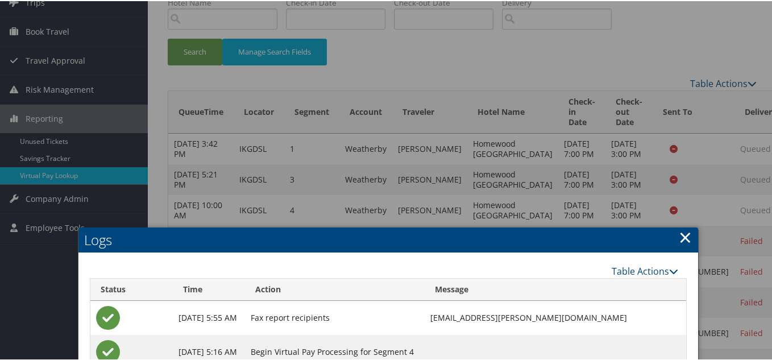
click at [681, 238] on link "×" at bounding box center [685, 236] width 13 height 23
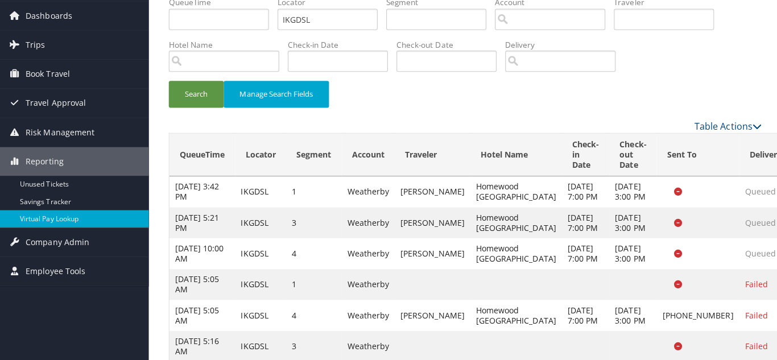
scroll to position [0, 0]
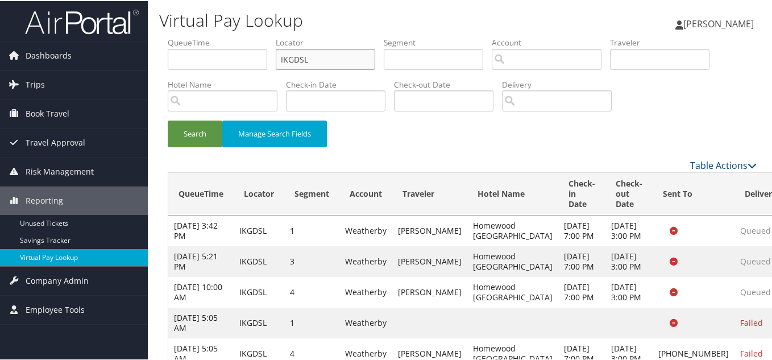
click at [168, 59] on form "QueueTime Locator IKGDSL Segment Account Traveler Hotel Name Check-in Date Chec…" at bounding box center [462, 97] width 589 height 122
paste input "CGOMHF"
click at [168, 119] on button "Search" at bounding box center [195, 132] width 55 height 27
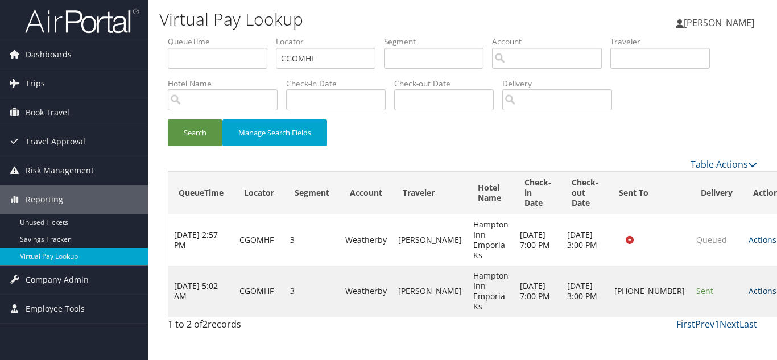
click at [748, 290] on link "Actions" at bounding box center [766, 290] width 36 height 11
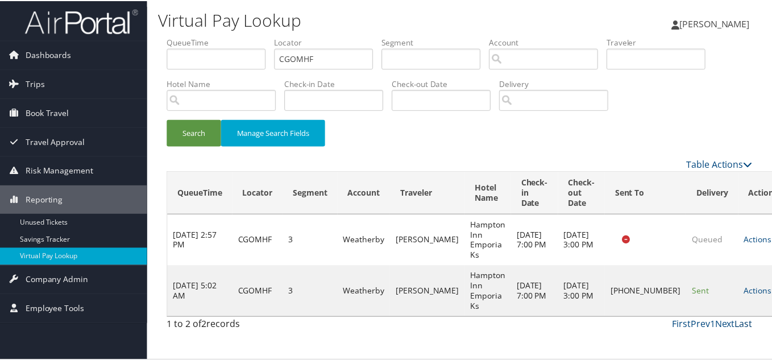
scroll to position [16, 0]
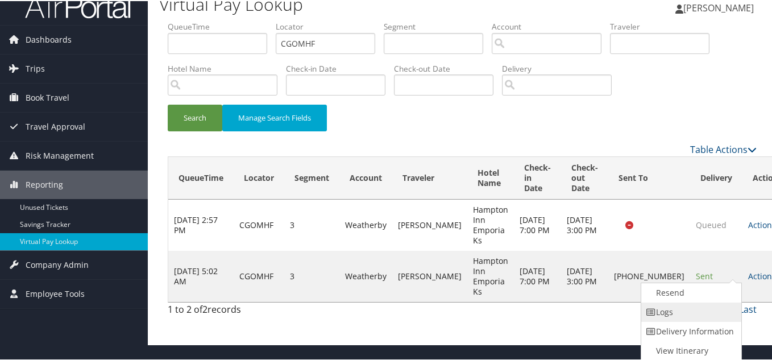
click at [690, 313] on link "Logs" at bounding box center [689, 310] width 97 height 19
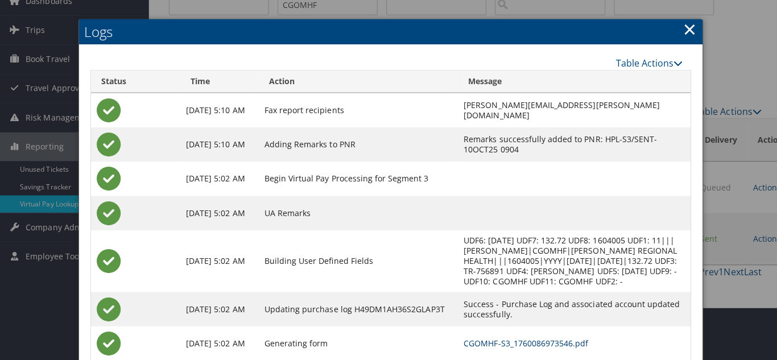
scroll to position [0, 0]
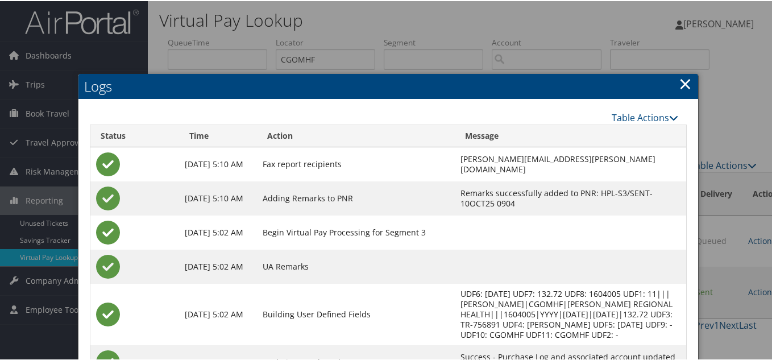
click at [683, 81] on link "×" at bounding box center [685, 82] width 13 height 23
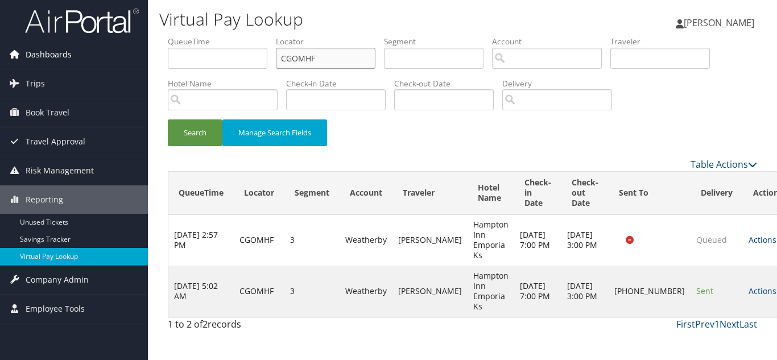
drag, startPoint x: 326, startPoint y: 59, endPoint x: 77, endPoint y: 56, distance: 248.5
click at [88, 53] on div "Dashboards AirPortal 360™ (Manager) My Travel Dashboard Trips Airtinerary® Look…" at bounding box center [388, 180] width 777 height 360
paste input "NXVBTJ"
click at [168, 119] on button "Search" at bounding box center [195, 132] width 55 height 27
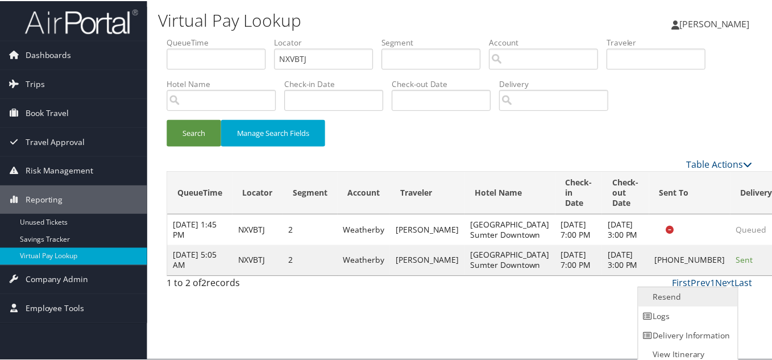
scroll to position [6, 0]
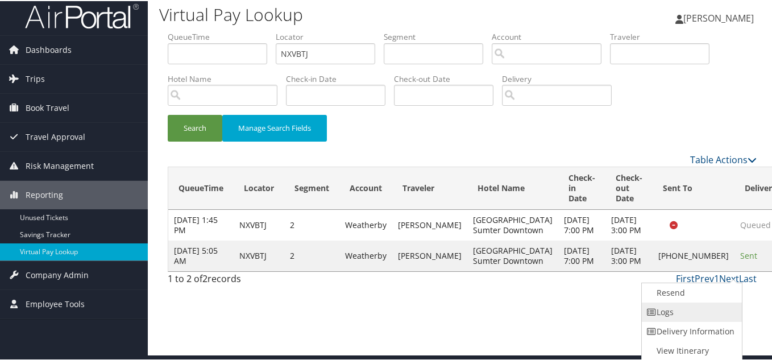
click at [695, 308] on link "Logs" at bounding box center [690, 310] width 97 height 19
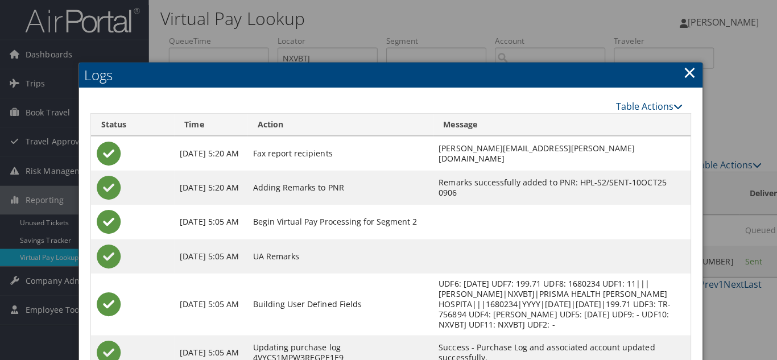
scroll to position [0, 0]
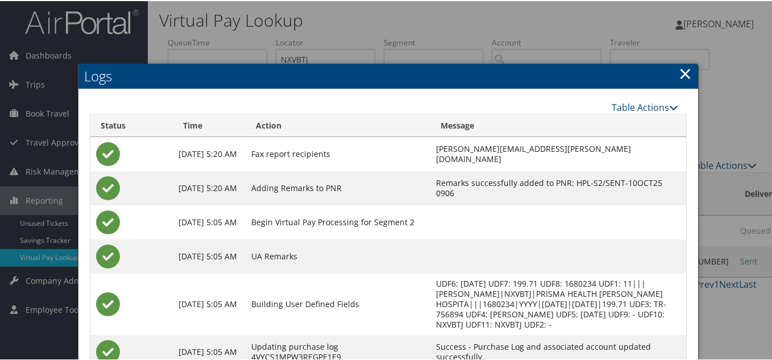
click at [681, 72] on link "×" at bounding box center [685, 72] width 13 height 23
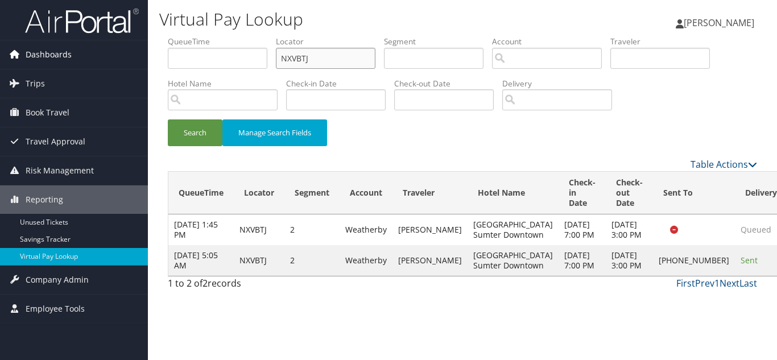
drag, startPoint x: 297, startPoint y: 57, endPoint x: 73, endPoint y: 40, distance: 224.7
click at [73, 40] on div "Dashboards AirPortal 360™ (Manager) My Travel Dashboard Trips Airtinerary® Look…" at bounding box center [388, 180] width 777 height 360
paste input "WXYNDF"
click at [168, 119] on button "Search" at bounding box center [195, 132] width 55 height 27
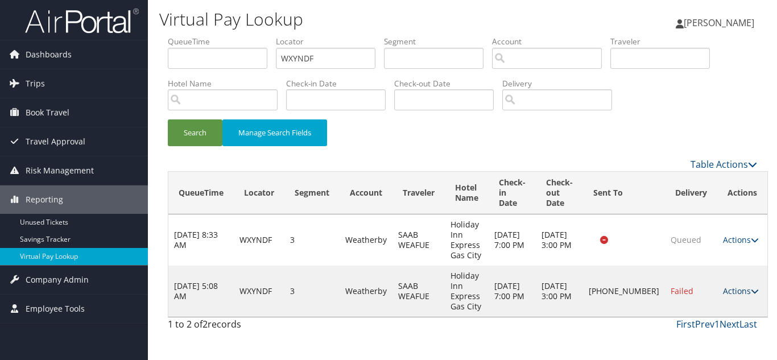
click at [726, 291] on link "Actions" at bounding box center [741, 290] width 36 height 11
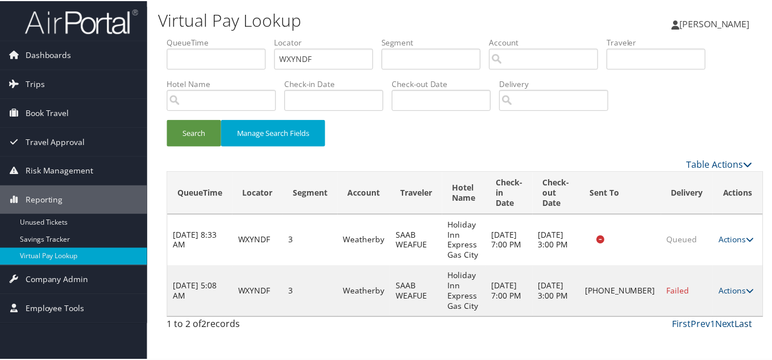
scroll to position [16, 0]
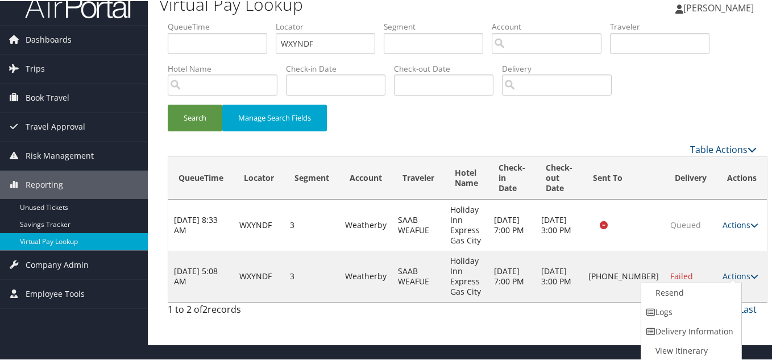
click at [686, 308] on link "Logs" at bounding box center [689, 310] width 97 height 19
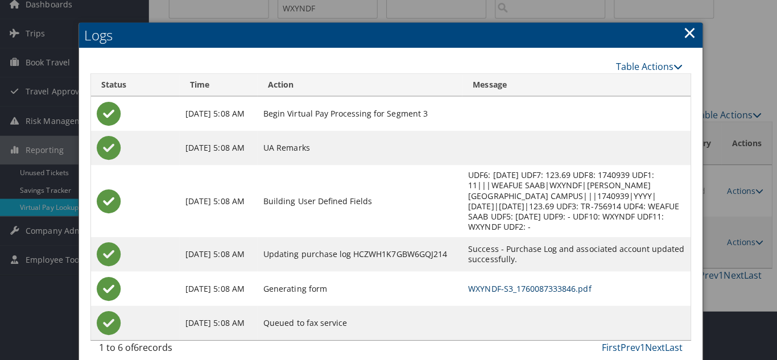
scroll to position [0, 0]
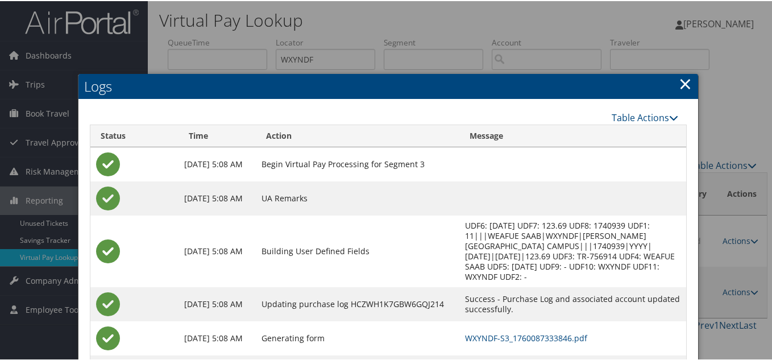
click at [683, 81] on link "×" at bounding box center [685, 82] width 13 height 23
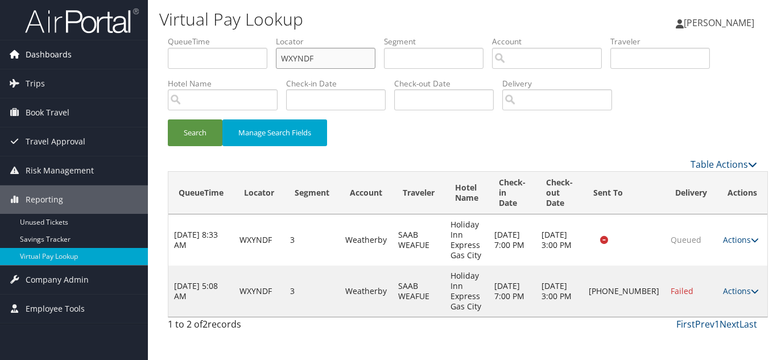
drag, startPoint x: 336, startPoint y: 53, endPoint x: 96, endPoint y: 60, distance: 240.6
click at [96, 60] on div "Dashboards AirPortal 360™ (Manager) My Travel Dashboard Trips Airtinerary® Look…" at bounding box center [388, 180] width 777 height 360
paste input "MHZVDQ"
click at [168, 119] on button "Search" at bounding box center [195, 132] width 55 height 27
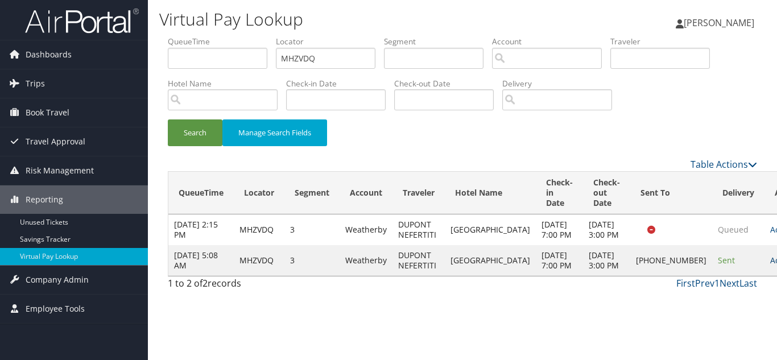
click at [770, 266] on link "Actions" at bounding box center [788, 260] width 36 height 11
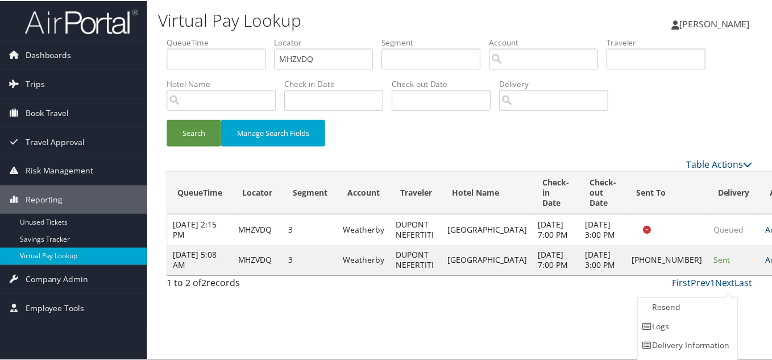
scroll to position [16, 0]
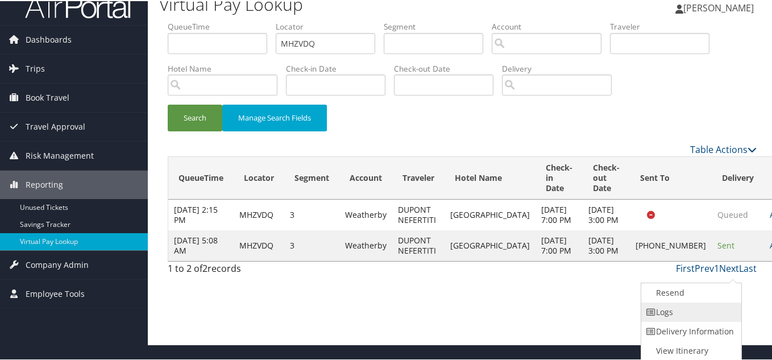
click at [687, 313] on link "Logs" at bounding box center [689, 310] width 97 height 19
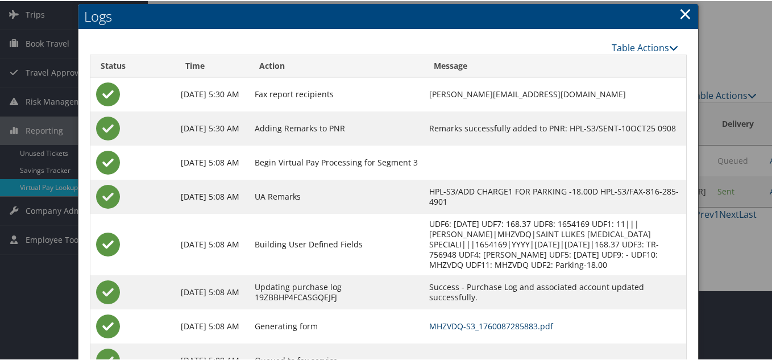
scroll to position [5, 0]
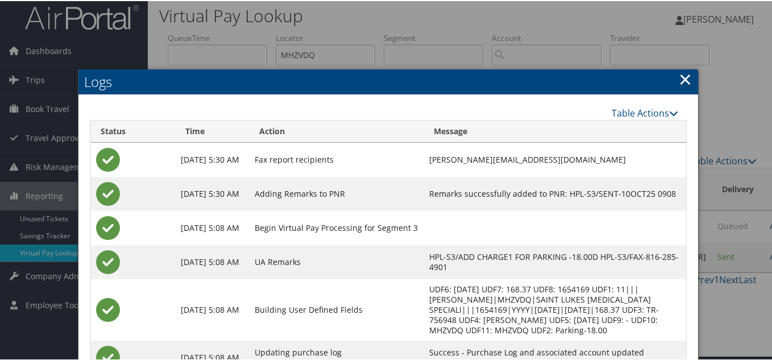
click at [680, 78] on link "×" at bounding box center [685, 78] width 13 height 23
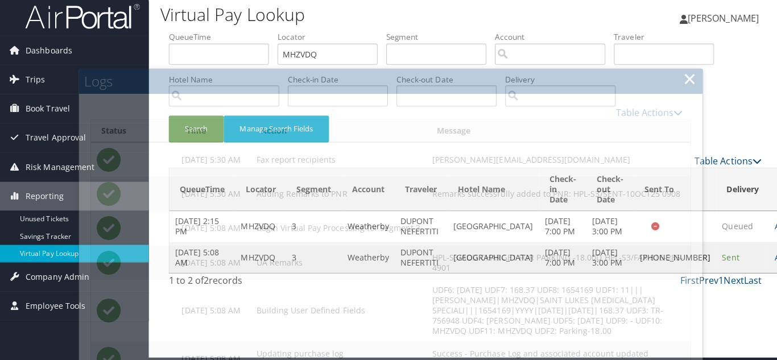
scroll to position [0, 0]
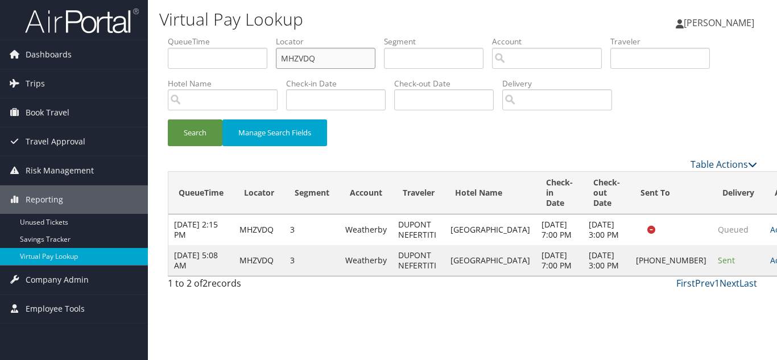
click at [181, 36] on ul "QueueTime Locator MHZVDQ Segment Account Traveler Hotel Name Check-in Date Chec…" at bounding box center [462, 36] width 589 height 0
paste input "IBTRLV"
click at [168, 119] on button "Search" at bounding box center [195, 132] width 55 height 27
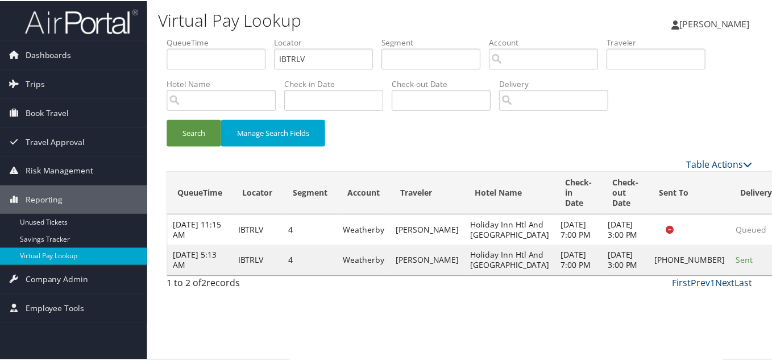
scroll to position [16, 0]
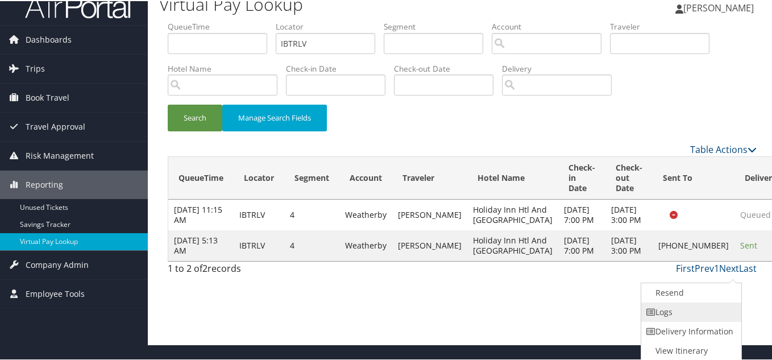
click at [699, 312] on link "Logs" at bounding box center [689, 310] width 97 height 19
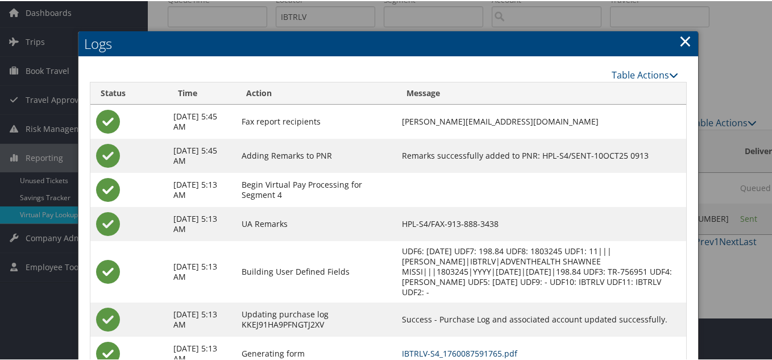
scroll to position [0, 0]
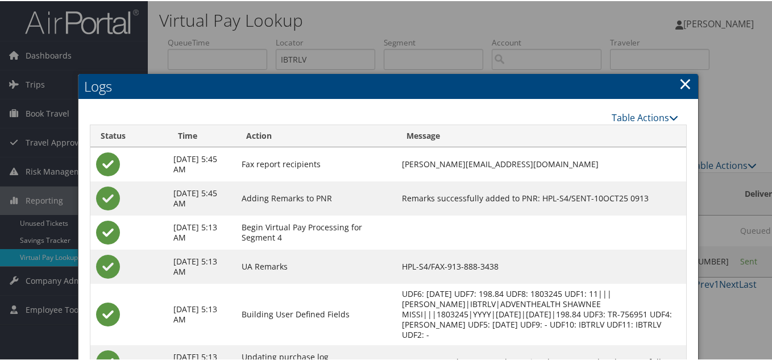
click at [684, 84] on link "×" at bounding box center [685, 82] width 13 height 23
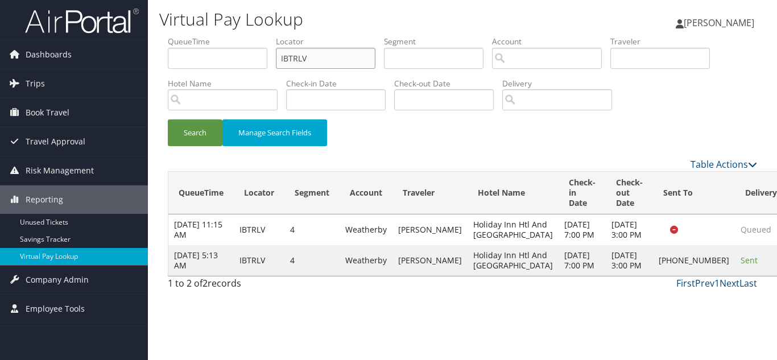
click at [174, 36] on ul "QueueTime Locator IBTRLV Segment Account Traveler Hotel Name Check-in Date Chec…" at bounding box center [462, 36] width 589 height 0
paste input "QSWTQM"
click at [168, 119] on button "Search" at bounding box center [195, 132] width 55 height 27
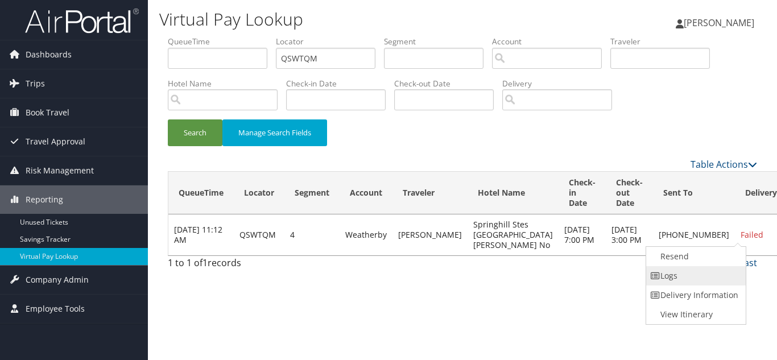
click at [696, 280] on link "Logs" at bounding box center [694, 275] width 97 height 19
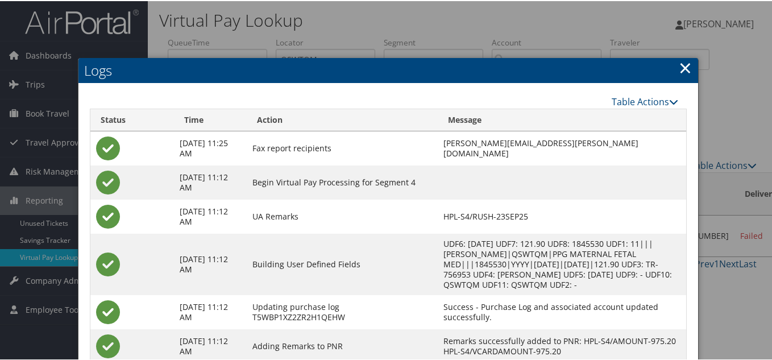
click at [688, 64] on link "×" at bounding box center [685, 66] width 13 height 23
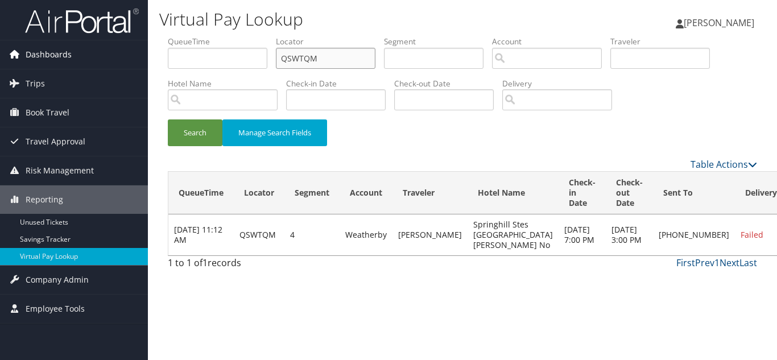
drag, startPoint x: 336, startPoint y: 60, endPoint x: 130, endPoint y: 53, distance: 205.4
click at [131, 53] on div "Dashboards AirPortal 360™ (Manager) My Travel Dashboard Trips Airtinerary® Look…" at bounding box center [388, 180] width 777 height 360
paste input "KDDKTN"
click at [168, 119] on button "Search" at bounding box center [195, 132] width 55 height 27
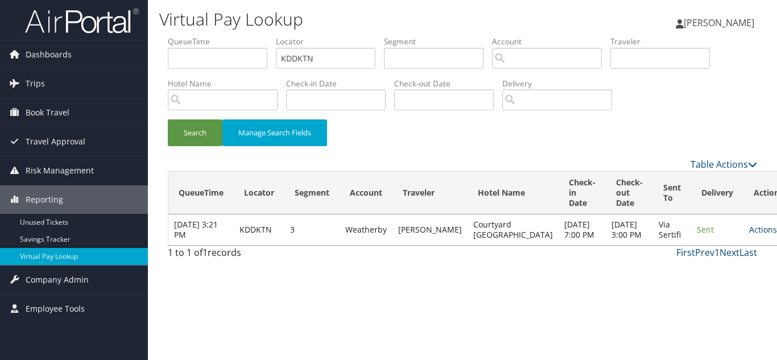
click at [749, 233] on link "Actions" at bounding box center [767, 229] width 36 height 11
click at [708, 268] on link "Logs" at bounding box center [708, 270] width 72 height 19
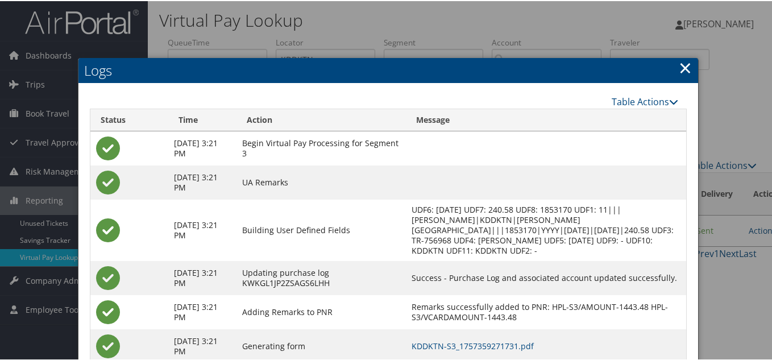
click at [682, 67] on link "×" at bounding box center [685, 66] width 13 height 23
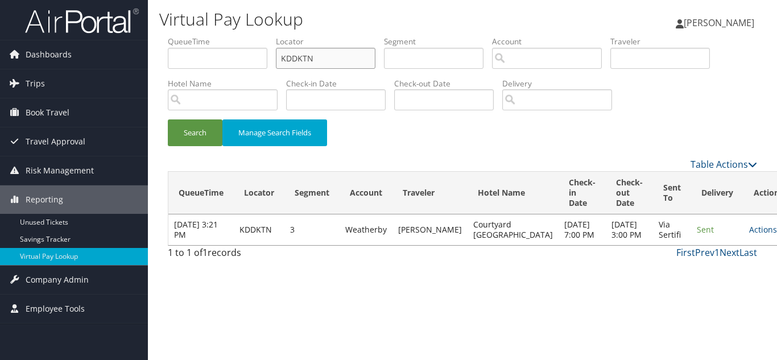
drag, startPoint x: 336, startPoint y: 58, endPoint x: 40, endPoint y: 36, distance: 297.1
click at [40, 36] on div "Dashboards AirPortal 360™ (Manager) My Travel Dashboard Trips Airtinerary® Look…" at bounding box center [388, 180] width 777 height 360
paste input "QTURGE"
click at [168, 119] on button "Search" at bounding box center [195, 132] width 55 height 27
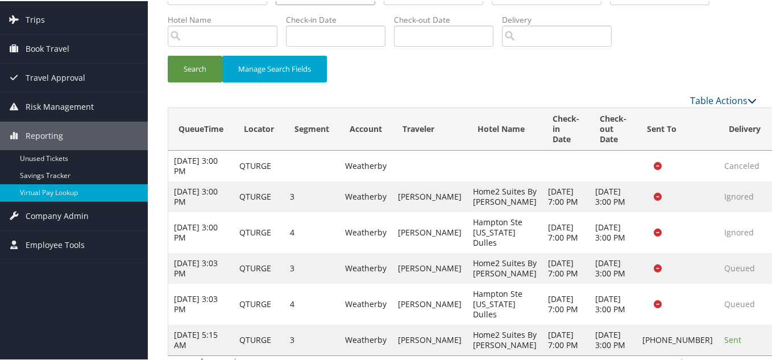
scroll to position [140, 0]
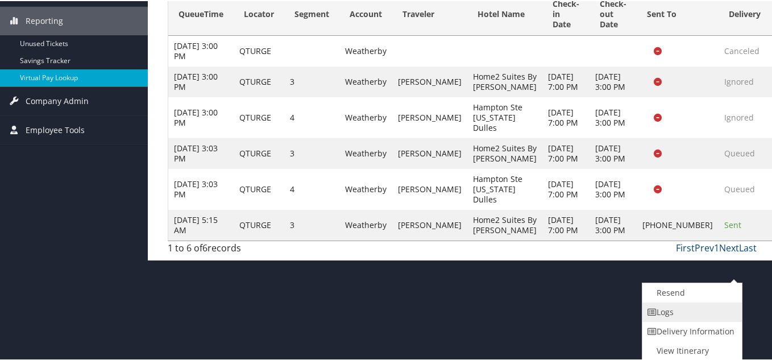
click at [666, 313] on link "Logs" at bounding box center [691, 310] width 97 height 19
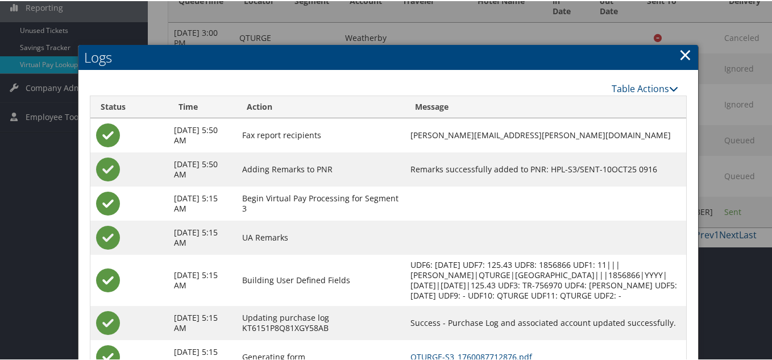
scroll to position [282, 0]
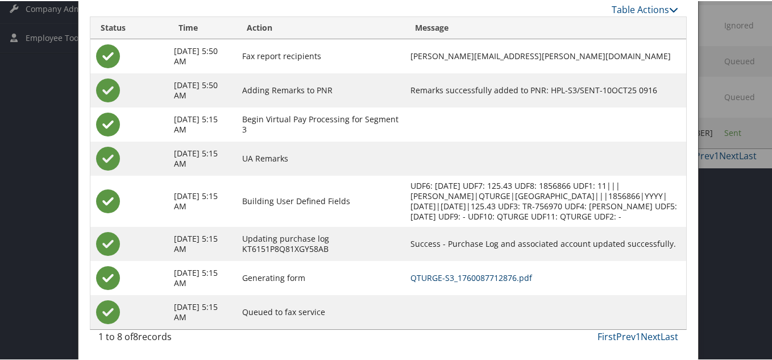
drag, startPoint x: 496, startPoint y: 277, endPoint x: 479, endPoint y: 260, distance: 24.1
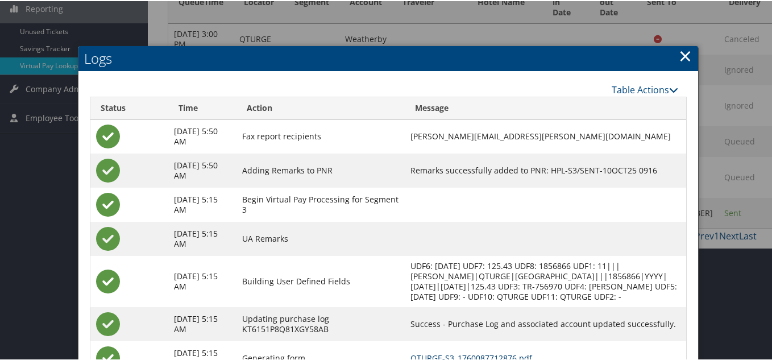
scroll to position [55, 0]
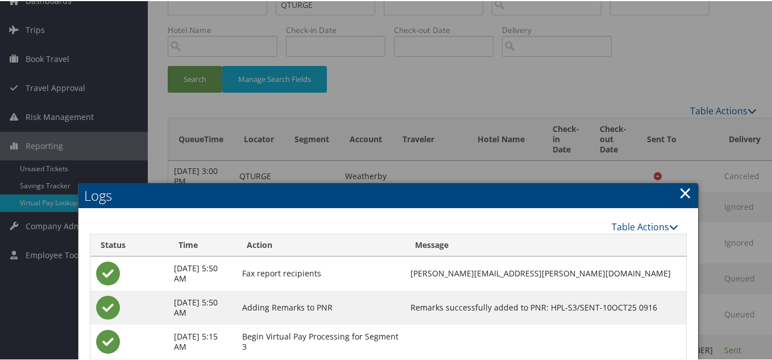
click at [681, 193] on link "×" at bounding box center [685, 191] width 13 height 23
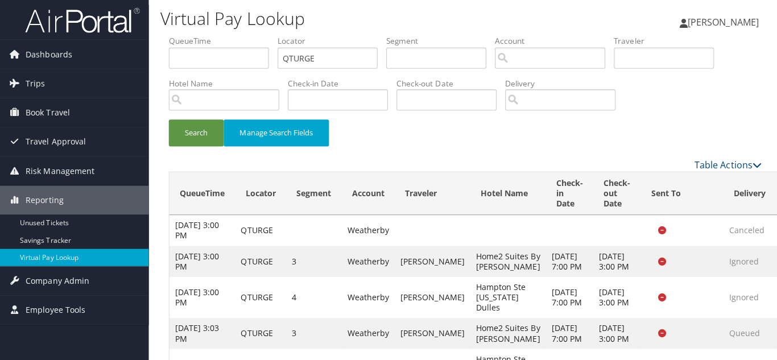
scroll to position [0, 0]
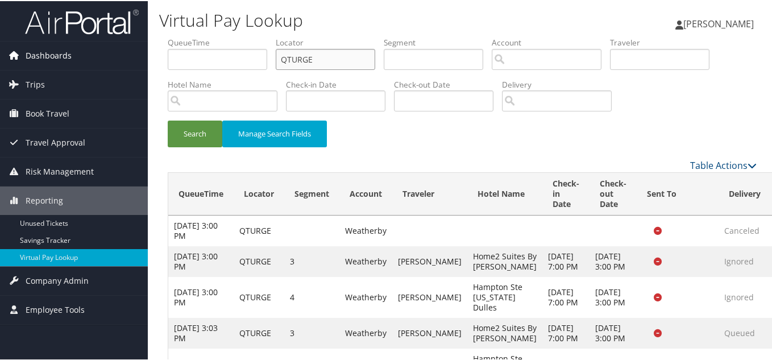
drag, startPoint x: 317, startPoint y: 55, endPoint x: 103, endPoint y: 60, distance: 213.9
click at [117, 57] on div "Dashboards AirPortal 360™ (Manager) My Travel Dashboard Trips Airtinerary® Look…" at bounding box center [388, 219] width 777 height 439
paste input "CPFHKW"
click at [168, 119] on button "Search" at bounding box center [195, 132] width 55 height 27
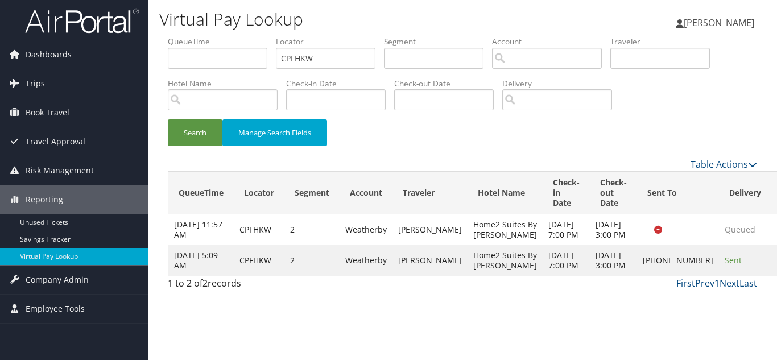
drag, startPoint x: 715, startPoint y: 292, endPoint x: 731, endPoint y: 303, distance: 19.2
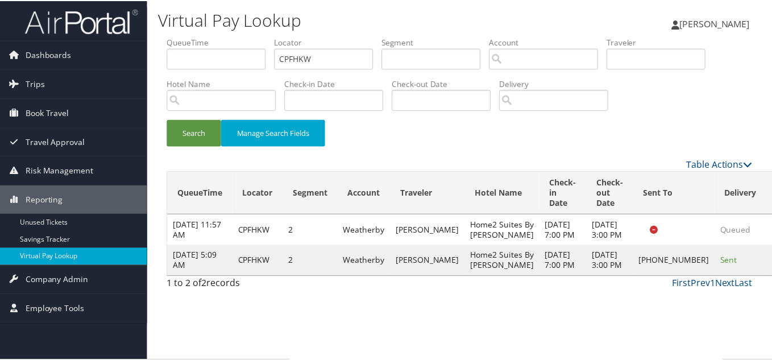
scroll to position [16, 0]
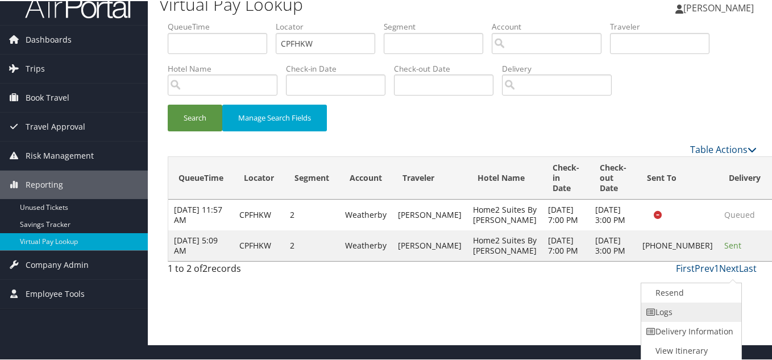
click at [698, 313] on link "Logs" at bounding box center [689, 310] width 97 height 19
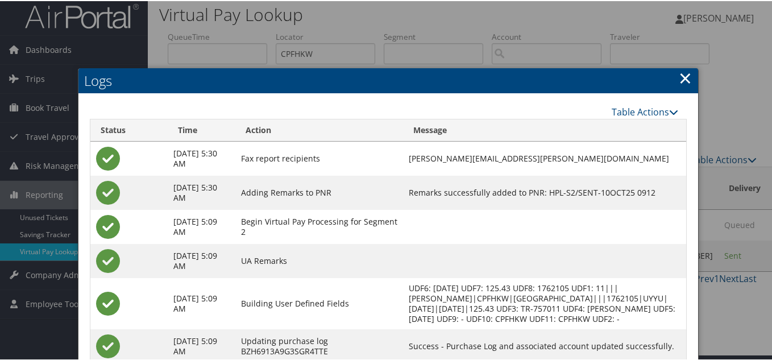
scroll to position [5, 0]
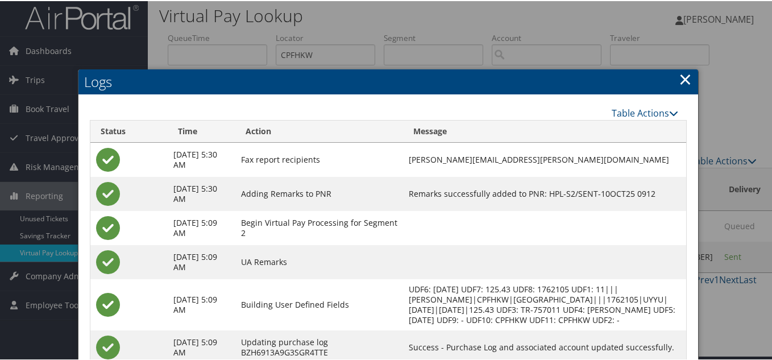
click at [679, 77] on link "×" at bounding box center [685, 78] width 13 height 23
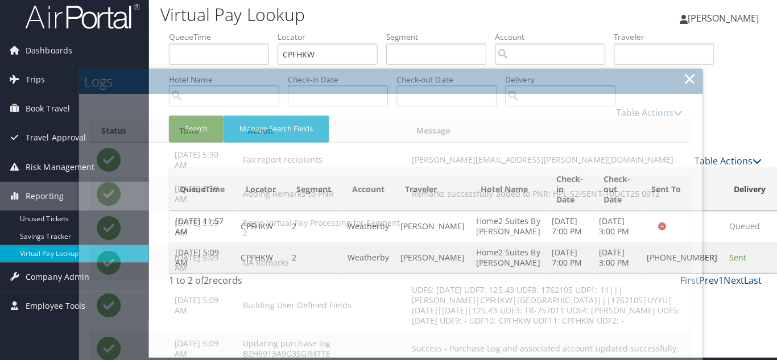
scroll to position [0, 0]
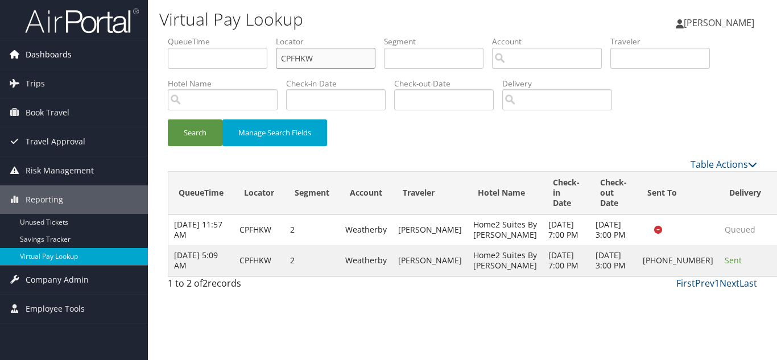
drag, startPoint x: 341, startPoint y: 61, endPoint x: 85, endPoint y: 57, distance: 255.4
click at [85, 57] on div "Dashboards AirPortal 360™ (Manager) My Travel Dashboard Trips Airtinerary® Look…" at bounding box center [388, 180] width 777 height 360
click at [168, 119] on button "Search" at bounding box center [195, 132] width 55 height 27
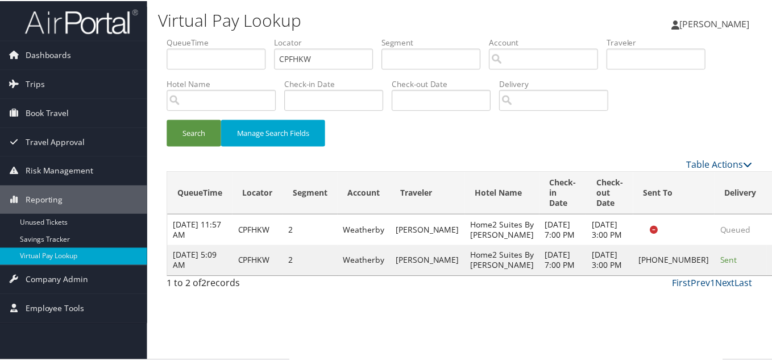
scroll to position [16, 0]
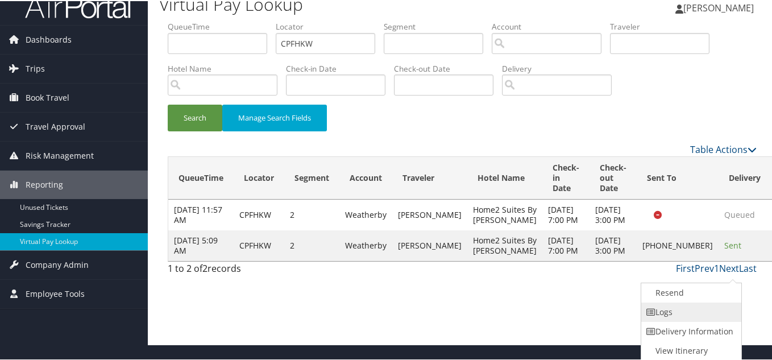
click at [665, 307] on link "Logs" at bounding box center [689, 310] width 97 height 19
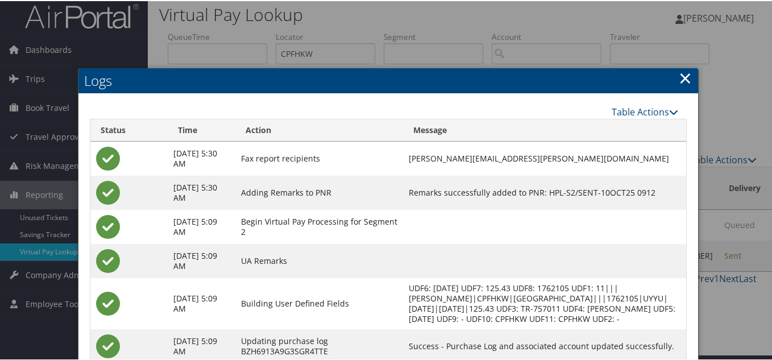
scroll to position [5, 0]
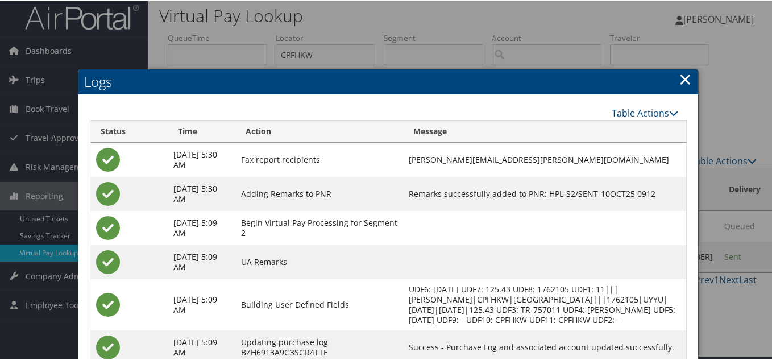
click at [682, 77] on link "×" at bounding box center [685, 78] width 13 height 23
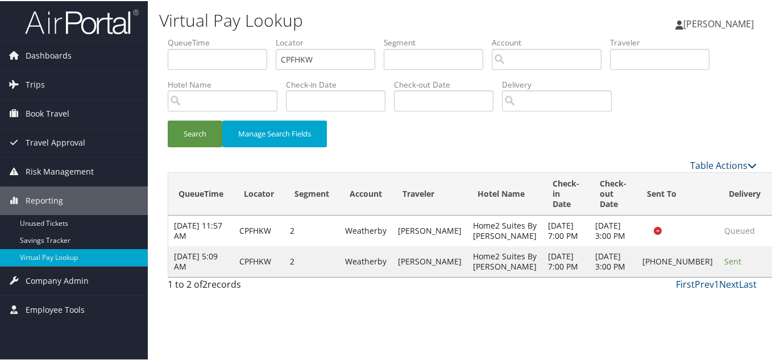
scroll to position [0, 0]
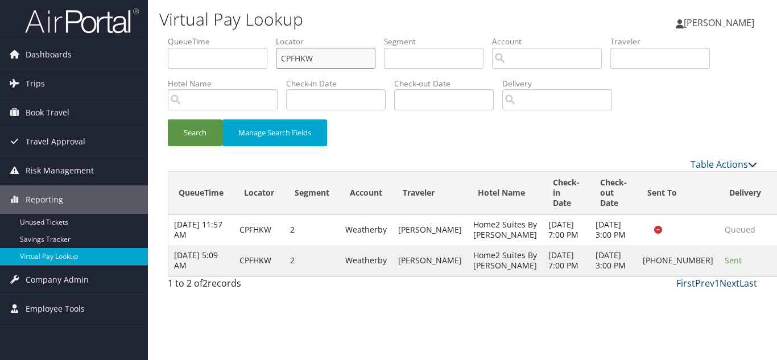
drag, startPoint x: 330, startPoint y: 57, endPoint x: 163, endPoint y: 65, distance: 167.4
click at [168, 65] on form "QueueTime Locator CPFHKW Segment Account Traveler Hotel Name Check-in Date Chec…" at bounding box center [462, 97] width 589 height 122
paste input "QTURGE"
click at [168, 119] on button "Search" at bounding box center [195, 132] width 55 height 27
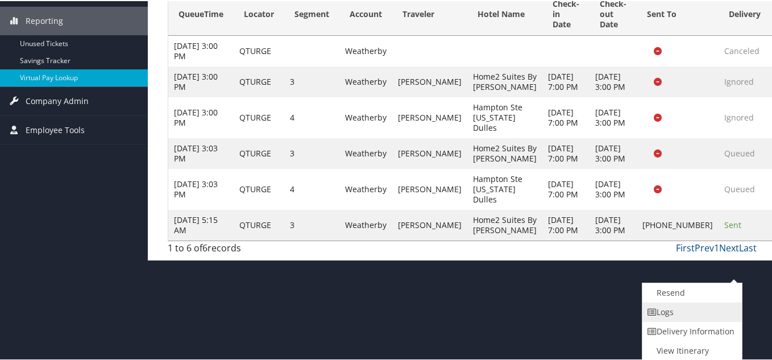
click at [685, 312] on link "Logs" at bounding box center [691, 310] width 97 height 19
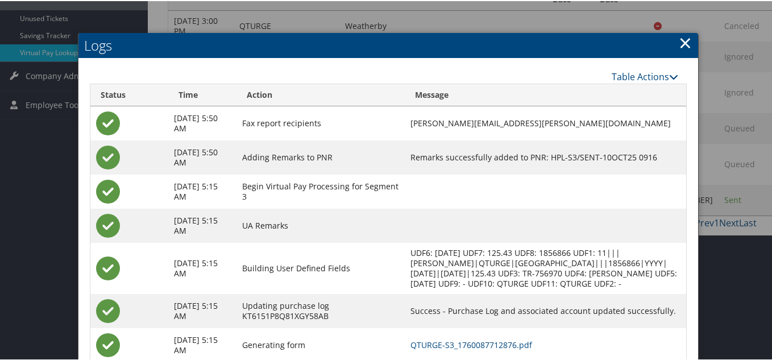
scroll to position [111, 0]
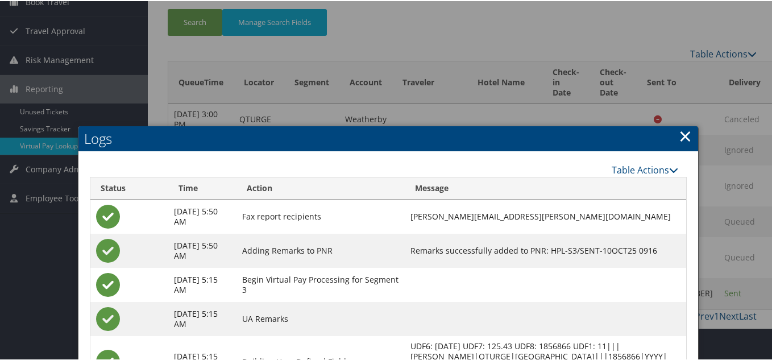
click at [684, 138] on link "×" at bounding box center [685, 134] width 13 height 23
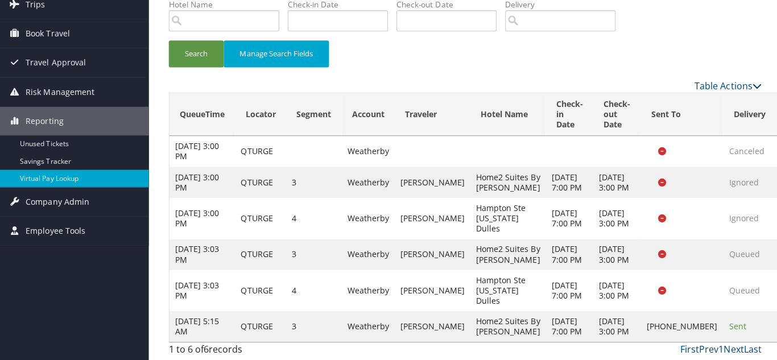
scroll to position [0, 0]
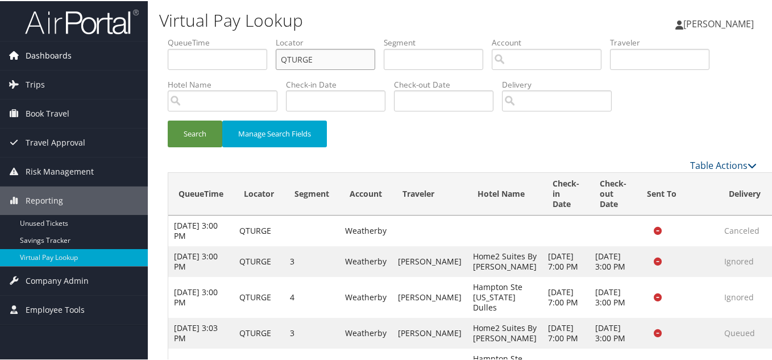
drag, startPoint x: 243, startPoint y: 53, endPoint x: 32, endPoint y: 54, distance: 211.5
click at [73, 48] on div "Dashboards AirPortal 360™ (Manager) My Travel Dashboard Trips Airtinerary® Look…" at bounding box center [388, 219] width 777 height 439
paste input "UJOXVB"
click at [168, 119] on button "Search" at bounding box center [195, 132] width 55 height 27
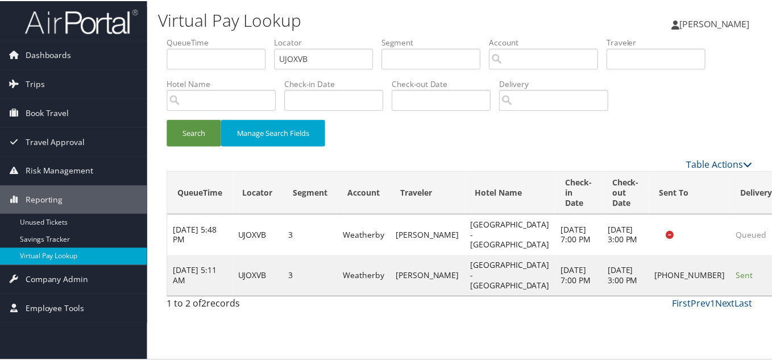
scroll to position [16, 0]
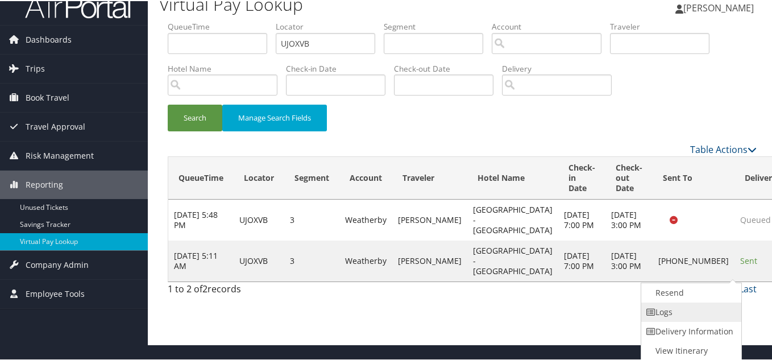
click at [685, 312] on link "Logs" at bounding box center [689, 310] width 97 height 19
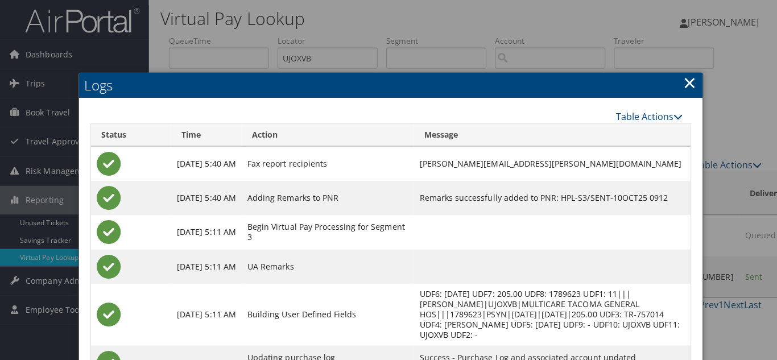
scroll to position [0, 0]
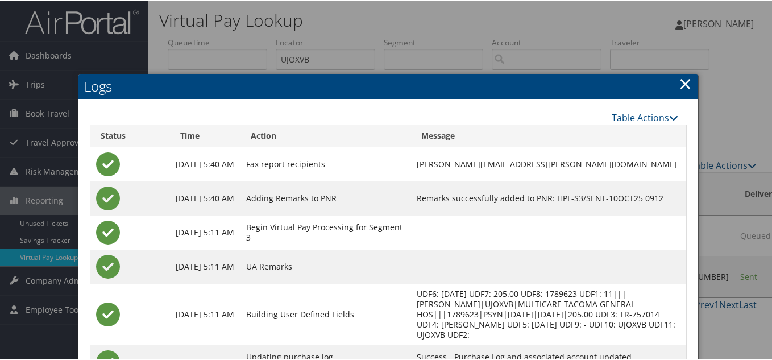
click at [682, 84] on link "×" at bounding box center [685, 82] width 13 height 23
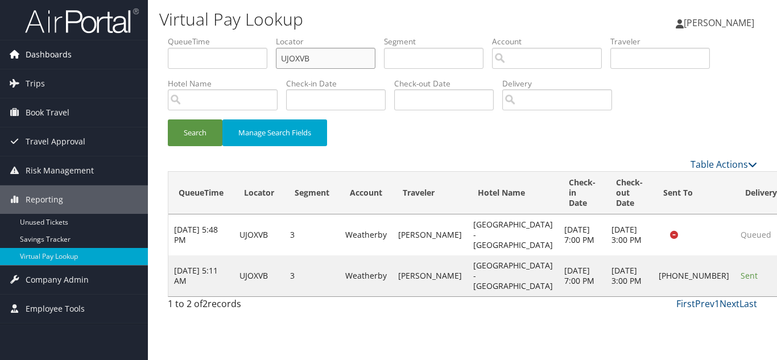
drag, startPoint x: 320, startPoint y: 57, endPoint x: 102, endPoint y: 57, distance: 217.2
click at [103, 57] on div "Dashboards AirPortal 360™ (Manager) My Travel Dashboard Trips Airtinerary® Look…" at bounding box center [388, 180] width 777 height 360
paste input "IHKYJU"
click at [168, 119] on button "Search" at bounding box center [195, 132] width 55 height 27
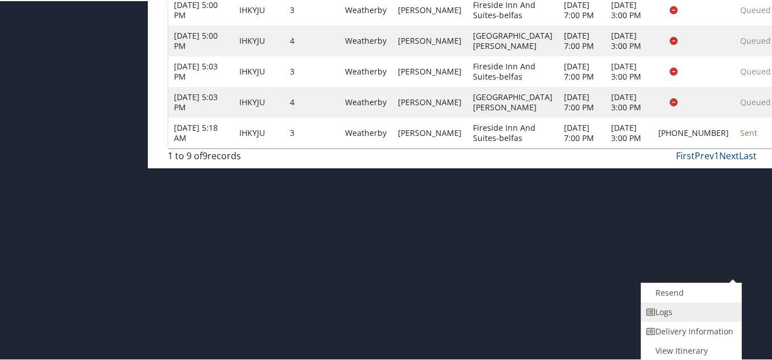
click at [682, 301] on link "Logs" at bounding box center [689, 310] width 97 height 19
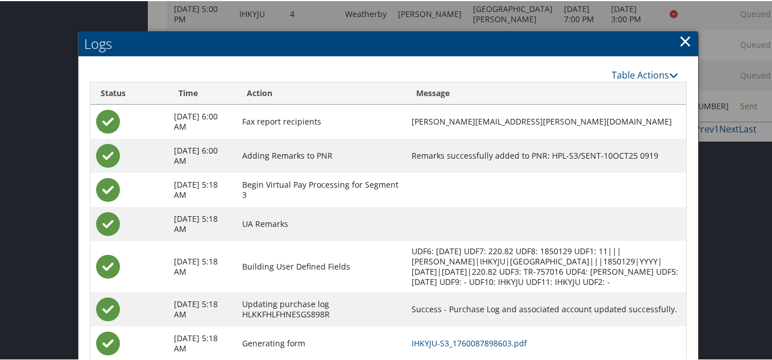
scroll to position [446, 0]
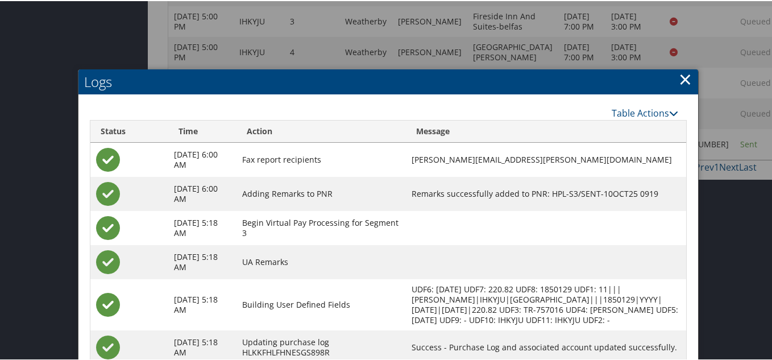
click at [684, 79] on link "×" at bounding box center [685, 78] width 13 height 23
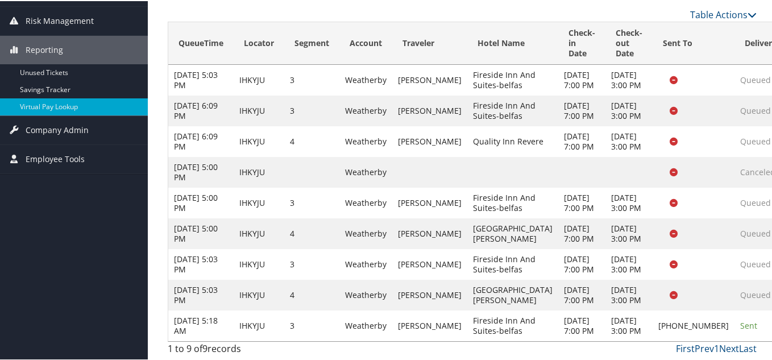
scroll to position [0, 0]
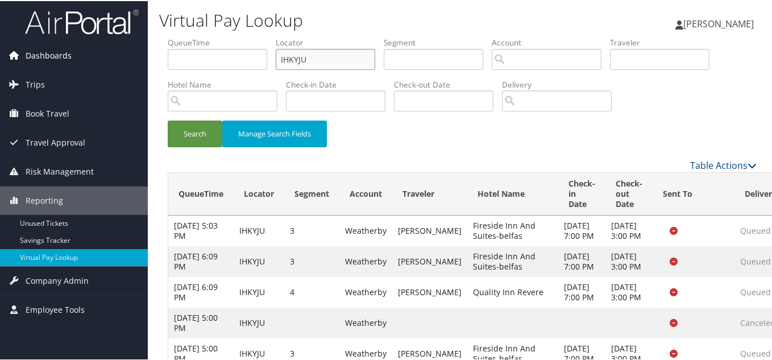
click at [118, 44] on div "Dashboards AirPortal 360™ (Manager) My Travel Dashboard Trips Airtinerary® Look…" at bounding box center [388, 255] width 777 height 511
paste input "HWFFZS"
click at [168, 119] on button "Search" at bounding box center [195, 132] width 55 height 27
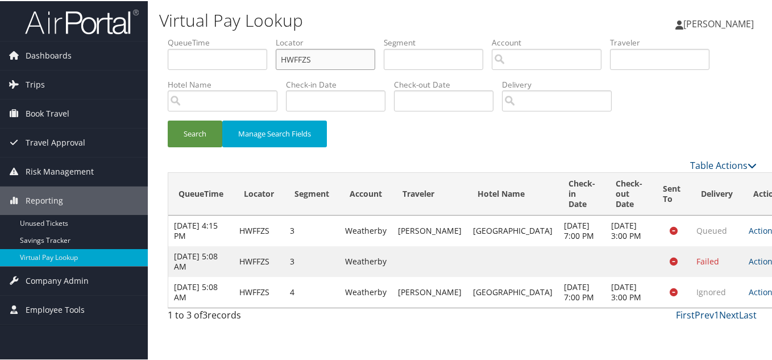
scroll to position [7, 0]
click at [749, 266] on link "Actions" at bounding box center [767, 260] width 36 height 11
click at [726, 318] on link "Logs" at bounding box center [730, 316] width 48 height 19
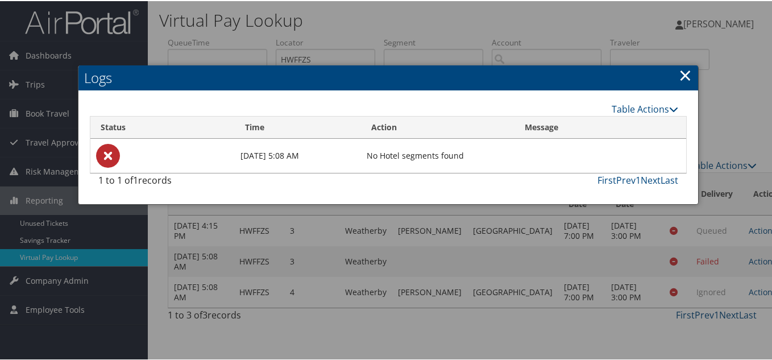
click at [681, 68] on link "×" at bounding box center [685, 74] width 13 height 23
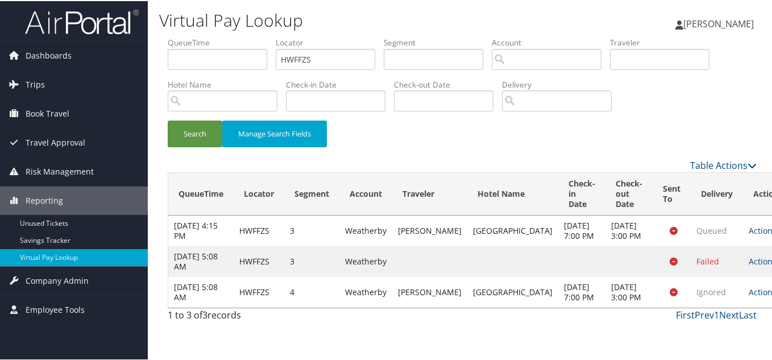
click at [743, 307] on td "Actions Resend Logs View Itinerary" at bounding box center [768, 291] width 50 height 31
click at [776, 295] on icon at bounding box center [781, 291] width 8 height 8
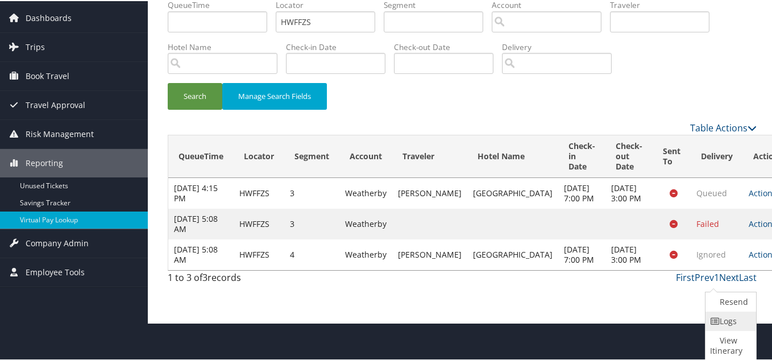
click at [728, 322] on link "Logs" at bounding box center [730, 319] width 48 height 19
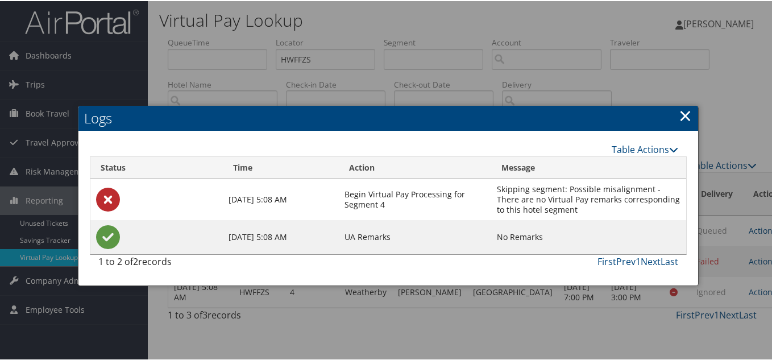
click at [681, 106] on link "×" at bounding box center [685, 114] width 13 height 23
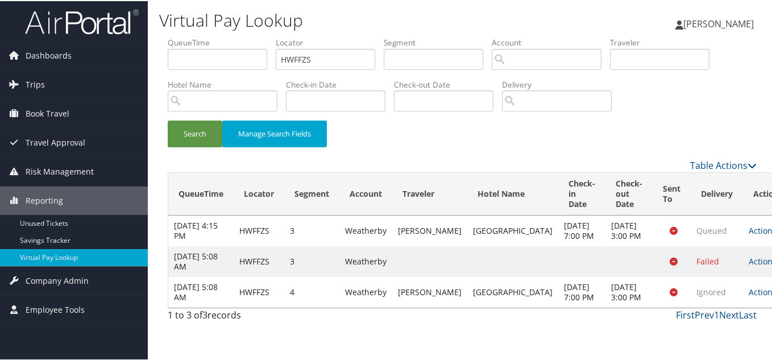
scroll to position [0, 0]
drag, startPoint x: 314, startPoint y: 61, endPoint x: 51, endPoint y: 47, distance: 263.7
click at [73, 44] on div "Dashboards AirPortal 360™ (Manager) My Travel Dashboard Trips Airtinerary® Look…" at bounding box center [388, 180] width 777 height 360
paste input "UTSNTG"
click at [168, 119] on button "Search" at bounding box center [195, 132] width 55 height 27
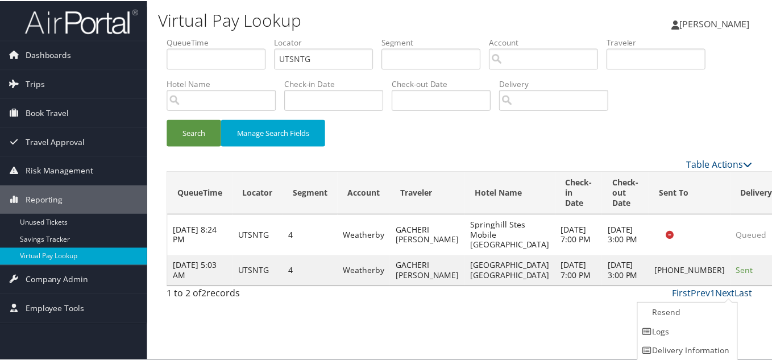
scroll to position [21, 0]
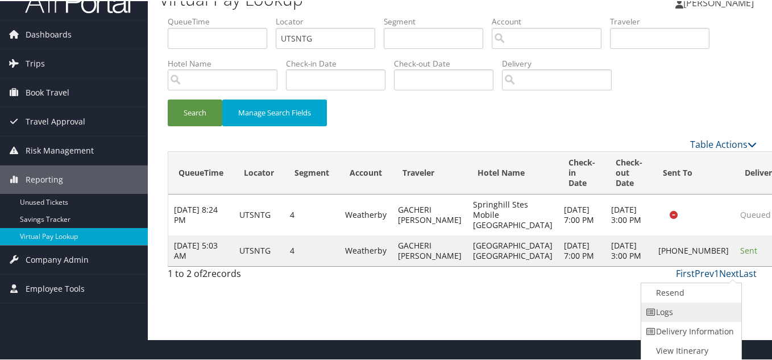
click at [669, 312] on link "Logs" at bounding box center [689, 310] width 97 height 19
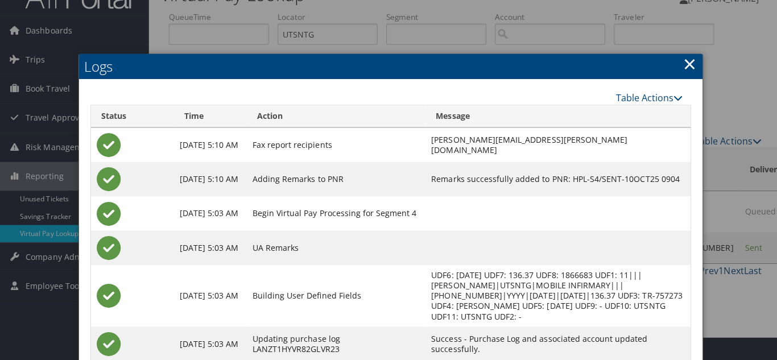
scroll to position [0, 0]
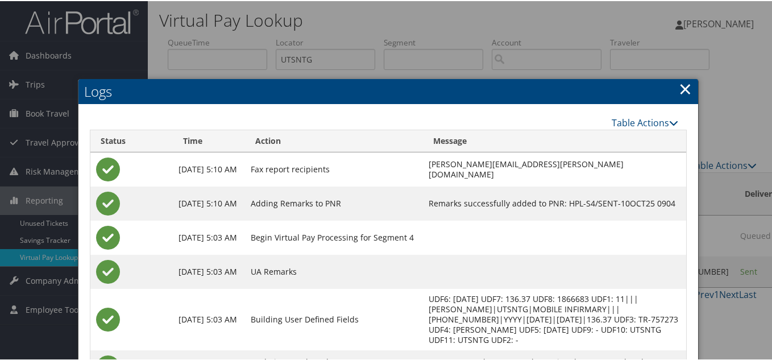
click at [679, 89] on link "×" at bounding box center [685, 87] width 13 height 23
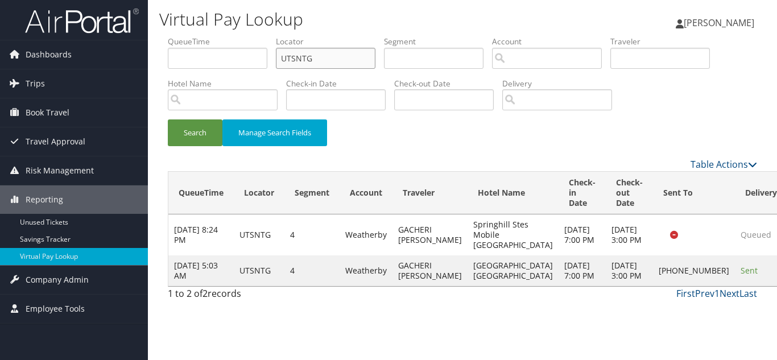
drag, startPoint x: 311, startPoint y: 63, endPoint x: 208, endPoint y: 59, distance: 103.6
click at [209, 36] on ul "QueueTime Locator UTSNTG Segment Account Traveler Hotel Name Check-in Date Chec…" at bounding box center [462, 36] width 589 height 0
paste input "NOABKC"
click at [168, 119] on button "Search" at bounding box center [195, 132] width 55 height 27
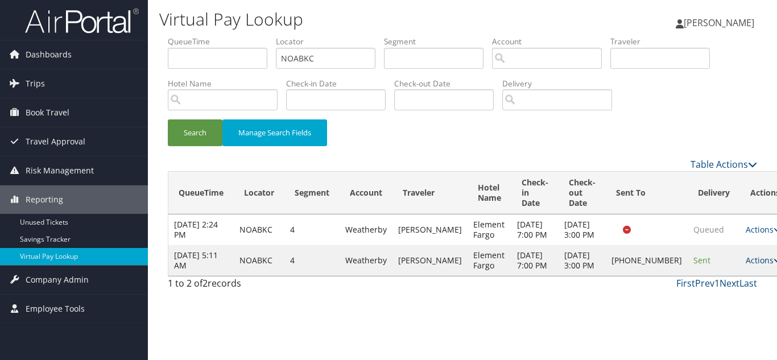
click at [746, 266] on link "Actions" at bounding box center [764, 260] width 36 height 11
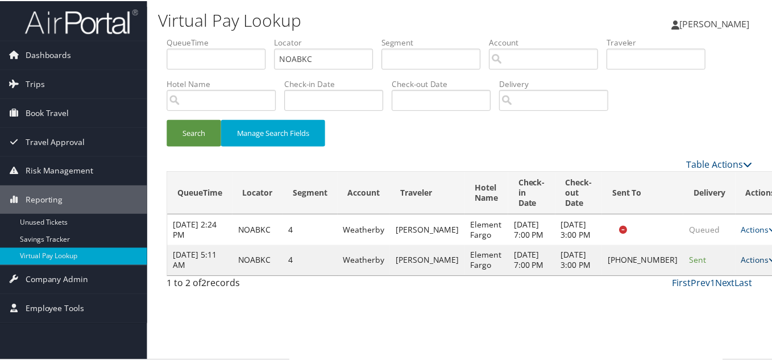
scroll to position [6, 0]
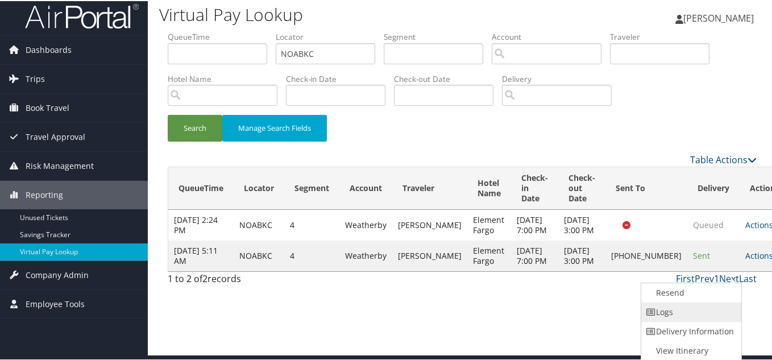
click at [688, 305] on link "Logs" at bounding box center [689, 310] width 97 height 19
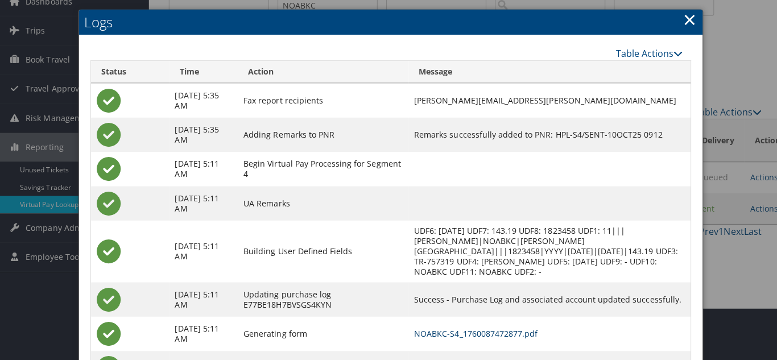
scroll to position [0, 0]
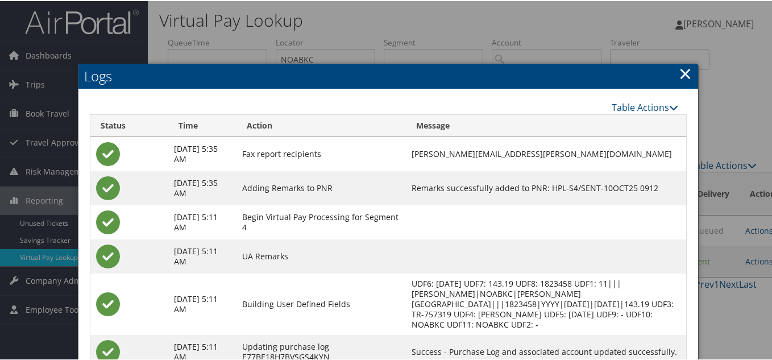
click at [682, 76] on link "×" at bounding box center [685, 72] width 13 height 23
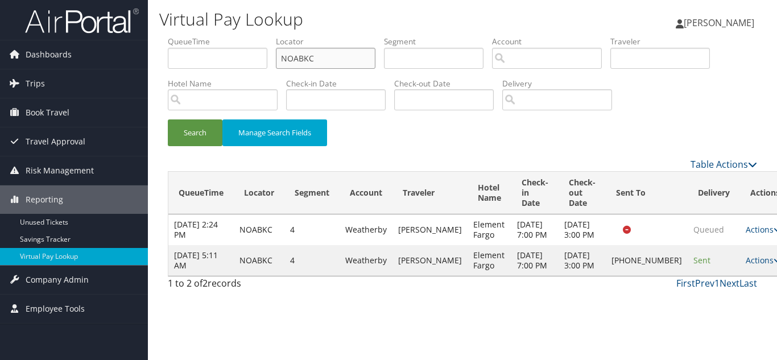
drag, startPoint x: 326, startPoint y: 60, endPoint x: 47, endPoint y: 23, distance: 281.7
click at [48, 23] on div "Dashboards AirPortal 360™ (Manager) My Travel Dashboard Trips Airtinerary® Look…" at bounding box center [388, 180] width 777 height 360
paste input "UMWYZA"
click at [168, 119] on button "Search" at bounding box center [195, 132] width 55 height 27
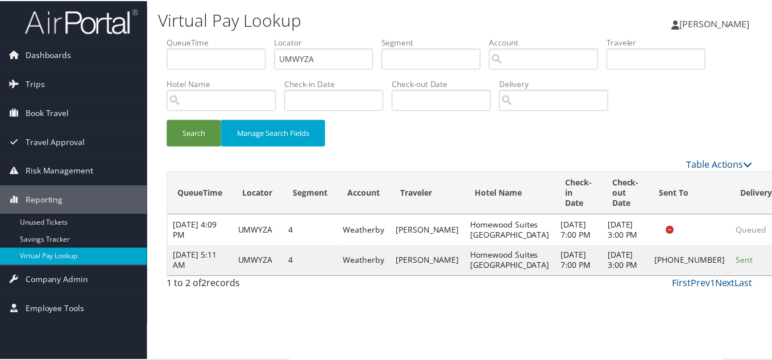
scroll to position [6, 0]
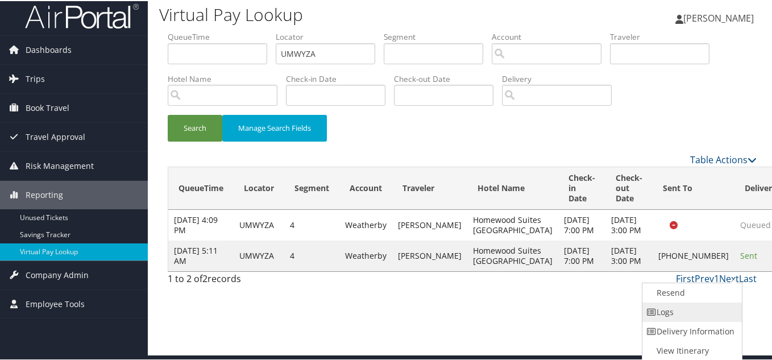
click at [686, 305] on link "Logs" at bounding box center [691, 310] width 97 height 19
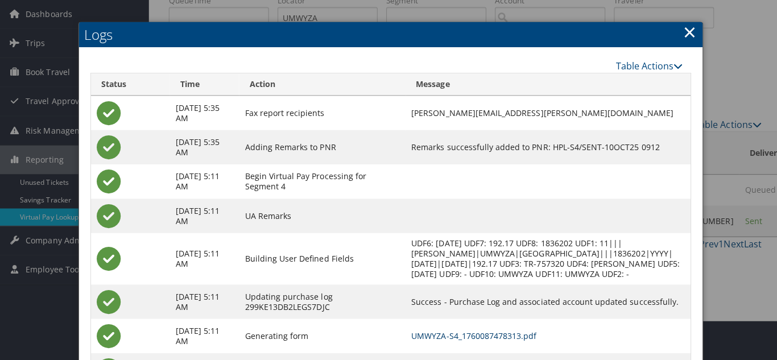
scroll to position [0, 0]
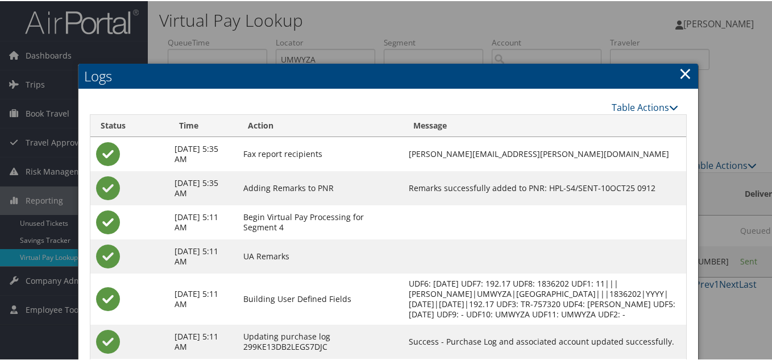
click at [681, 76] on link "×" at bounding box center [685, 72] width 13 height 23
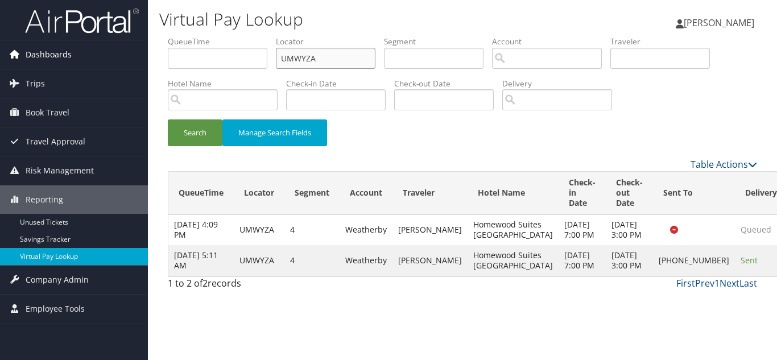
drag, startPoint x: 154, startPoint y: 48, endPoint x: 146, endPoint y: 47, distance: 8.7
click at [146, 47] on div "Dashboards AirPortal 360™ (Manager) My Travel Dashboard Trips Airtinerary® Look…" at bounding box center [388, 180] width 777 height 360
paste input "WDBHBT"
click at [168, 119] on button "Search" at bounding box center [195, 132] width 55 height 27
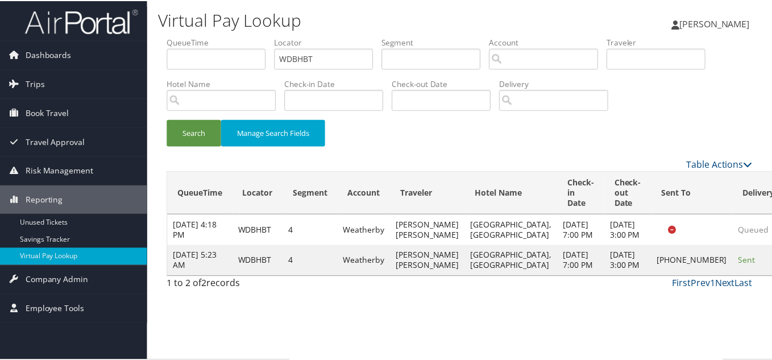
scroll to position [31, 0]
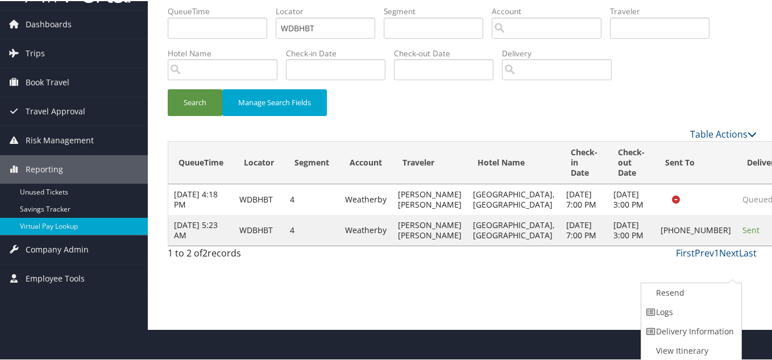
click at [682, 315] on link "Logs" at bounding box center [689, 310] width 97 height 19
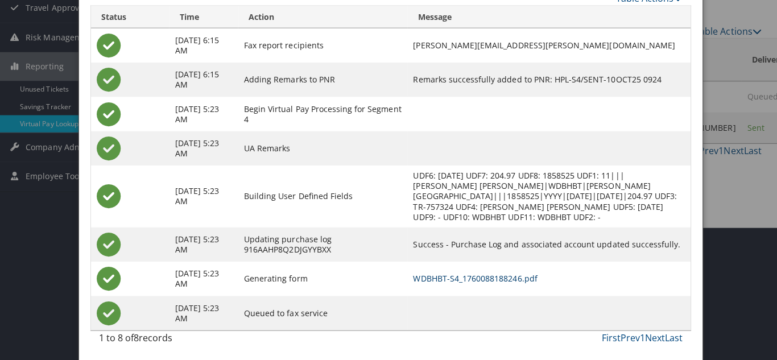
scroll to position [0, 0]
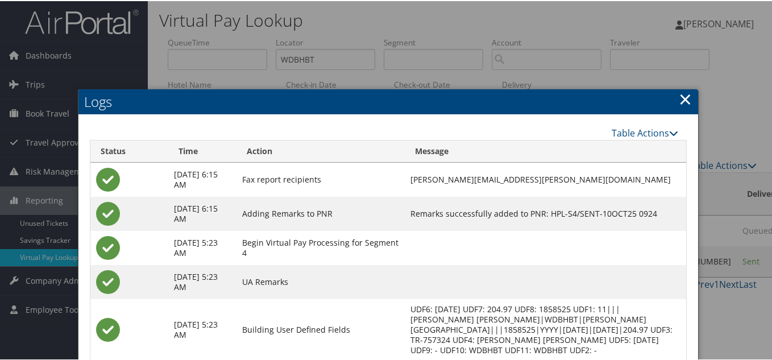
click at [683, 98] on link "×" at bounding box center [685, 97] width 13 height 23
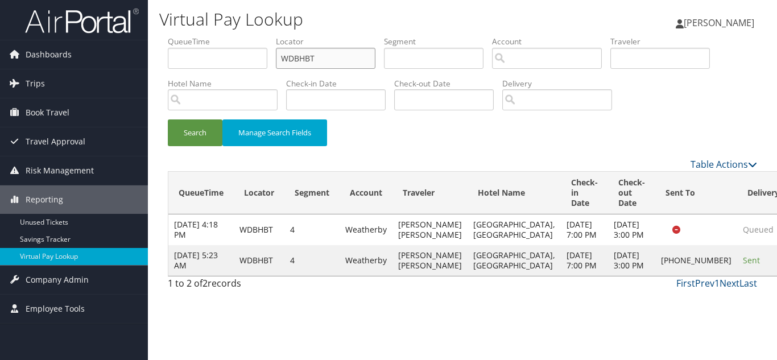
drag, startPoint x: 182, startPoint y: 56, endPoint x: 156, endPoint y: 56, distance: 26.2
click at [156, 56] on div "Virtual Pay Lookup Luke Perry Luke Perry My Settings Travel Agency Contacts Vie…" at bounding box center [462, 180] width 629 height 360
paste input "ARGEMD"
click at [168, 119] on button "Search" at bounding box center [195, 132] width 55 height 27
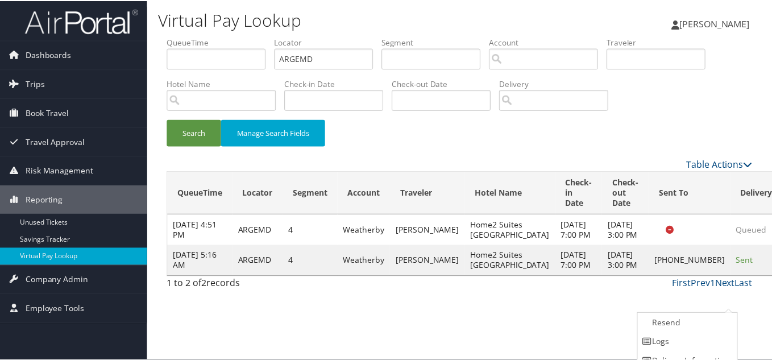
scroll to position [31, 0]
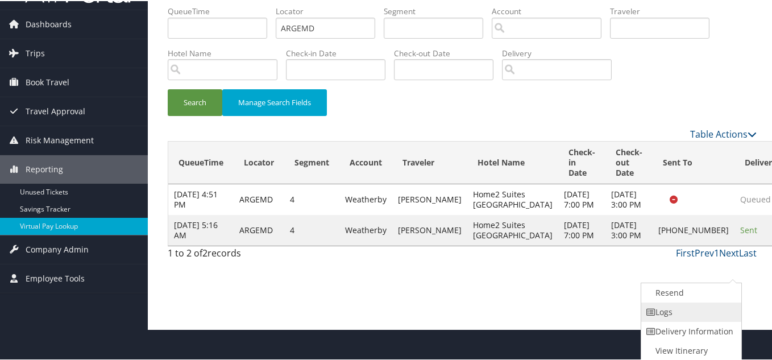
click at [666, 310] on link "Logs" at bounding box center [689, 310] width 97 height 19
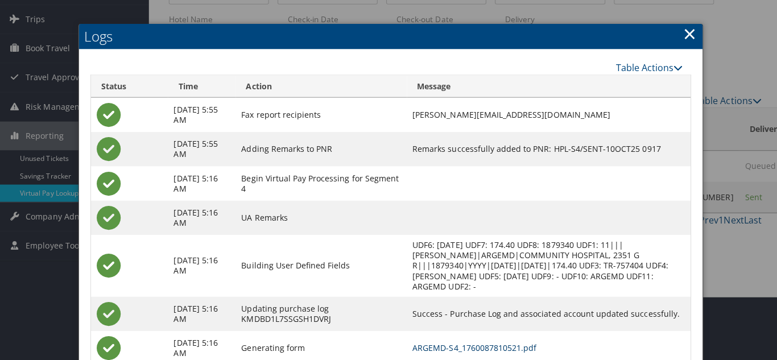
scroll to position [0, 0]
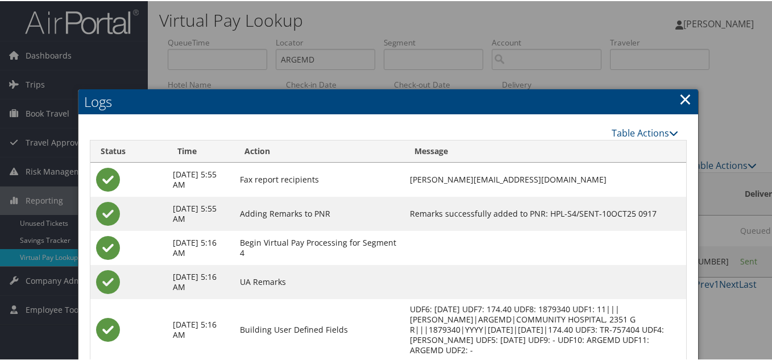
click at [682, 99] on link "×" at bounding box center [685, 97] width 13 height 23
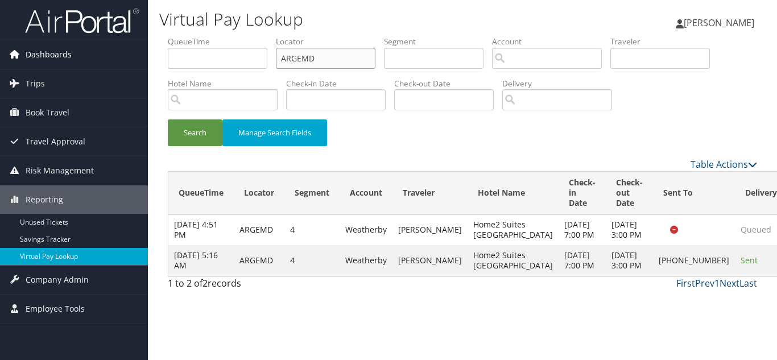
drag, startPoint x: 312, startPoint y: 59, endPoint x: 116, endPoint y: 55, distance: 195.7
click at [121, 55] on div "Dashboards AirPortal 360™ (Manager) My Travel Dashboard Trips Airtinerary® Look…" at bounding box center [388, 180] width 777 height 360
paste input "MPLKCL"
click at [168, 119] on button "Search" at bounding box center [195, 132] width 55 height 27
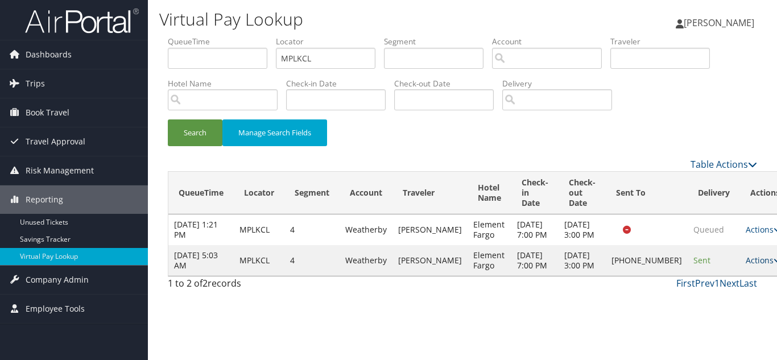
click at [746, 266] on link "Actions" at bounding box center [764, 260] width 36 height 11
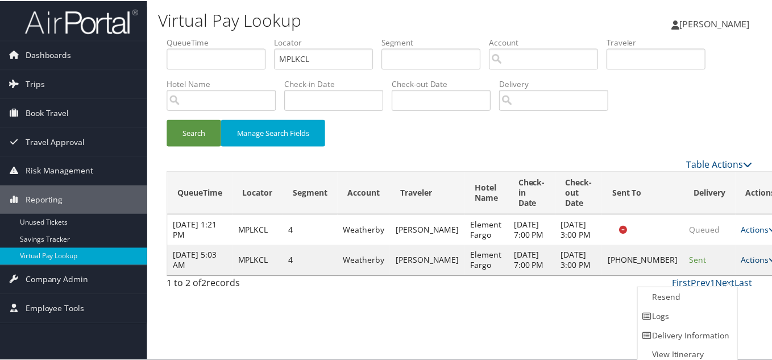
scroll to position [6, 0]
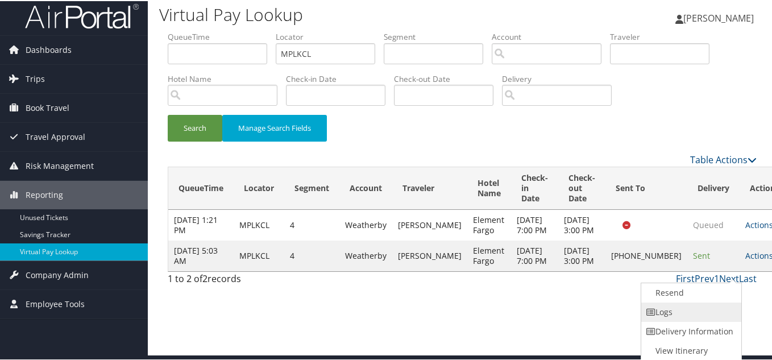
click at [686, 310] on link "Logs" at bounding box center [689, 310] width 97 height 19
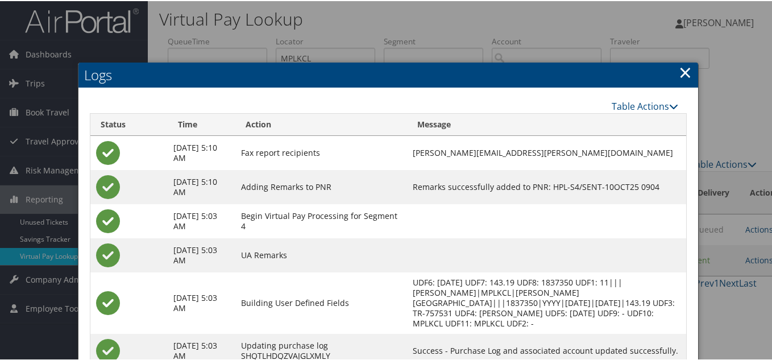
scroll to position [0, 0]
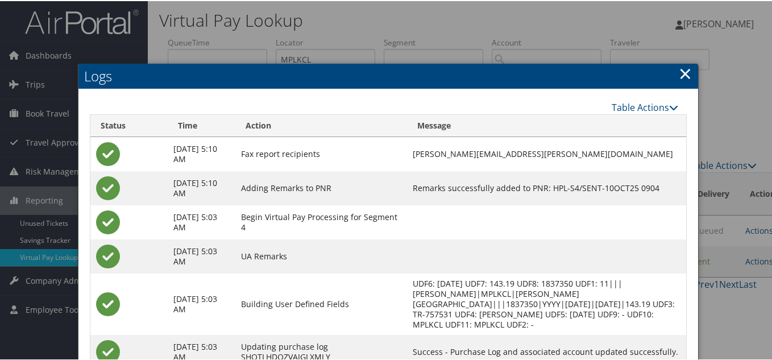
click at [682, 69] on link "×" at bounding box center [685, 72] width 13 height 23
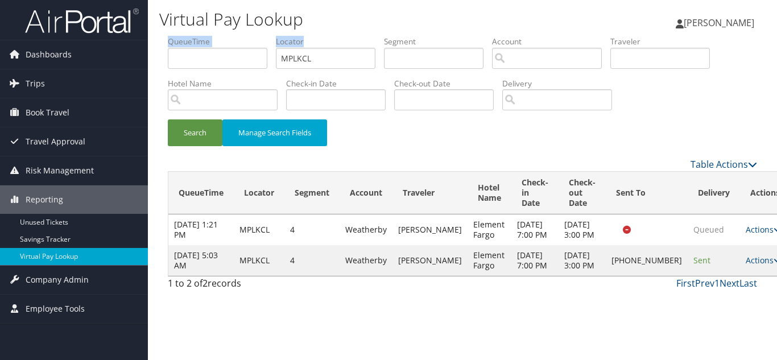
drag, startPoint x: 231, startPoint y: 53, endPoint x: 155, endPoint y: 55, distance: 76.8
click at [168, 36] on ul "QueueTime Locator MPLKCL Segment Account Traveler Hotel Name Check-in Date Chec…" at bounding box center [462, 36] width 589 height 0
click at [302, 60] on input "MPLKCL" at bounding box center [326, 58] width 100 height 21
click at [336, 65] on input "MPLKCL" at bounding box center [326, 58] width 100 height 21
click at [401, 150] on div "Search Manage Search Fields" at bounding box center [462, 138] width 606 height 38
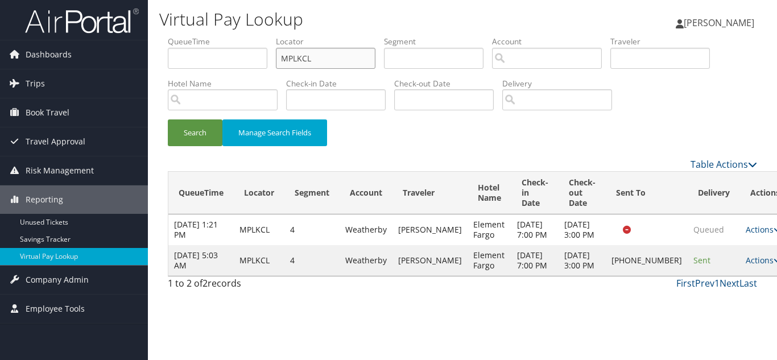
drag, startPoint x: 186, startPoint y: 61, endPoint x: 160, endPoint y: 61, distance: 26.2
click at [168, 61] on form "QueueTime Locator MPLKCL Segment Account Traveler Hotel Name Check-in Date Chec…" at bounding box center [462, 97] width 589 height 122
paste input "GXHDD"
click at [168, 119] on button "Search" at bounding box center [195, 132] width 55 height 27
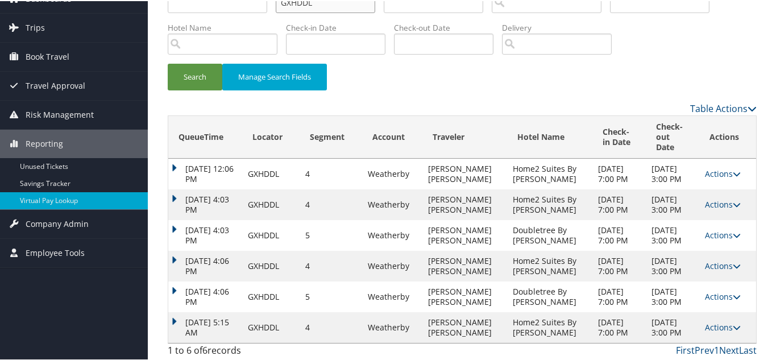
scroll to position [110, 0]
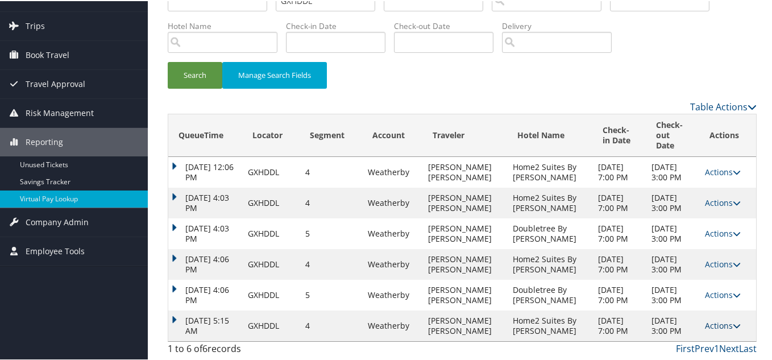
click at [721, 319] on link "Actions" at bounding box center [723, 324] width 36 height 11
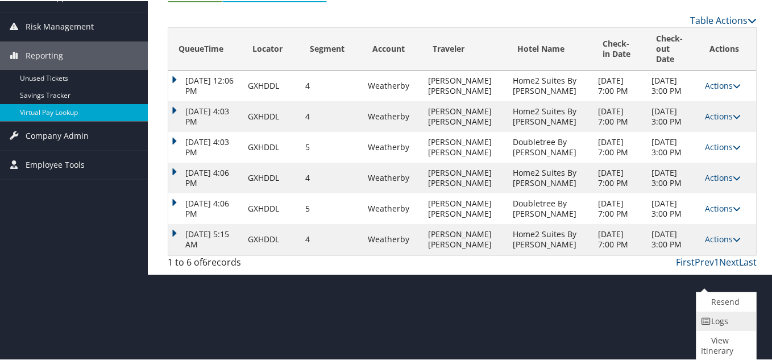
click at [717, 326] on link "Logs" at bounding box center [725, 319] width 57 height 19
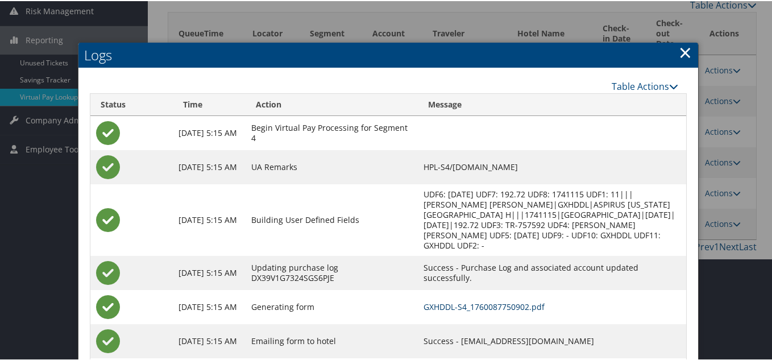
scroll to position [100, 0]
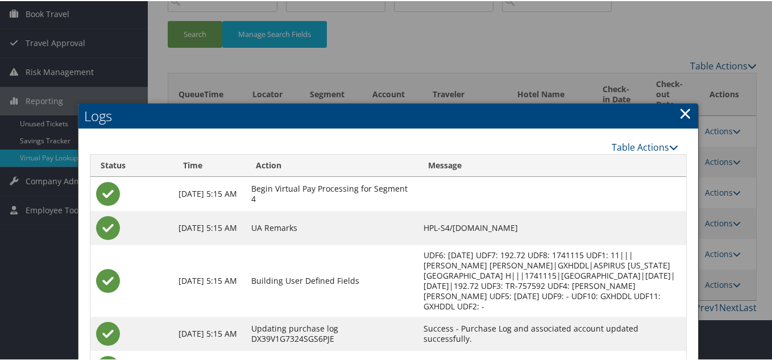
click at [681, 119] on link "×" at bounding box center [685, 112] width 13 height 23
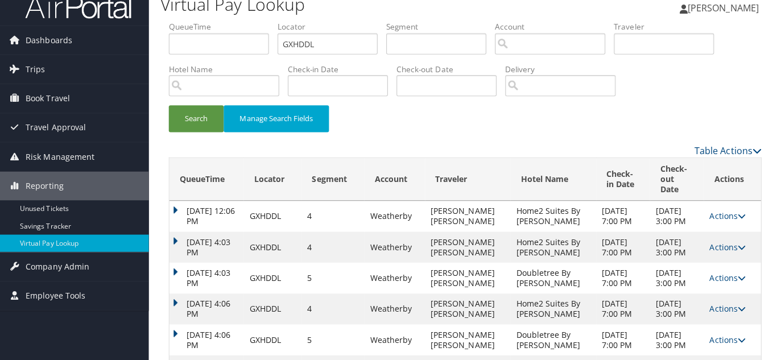
scroll to position [0, 0]
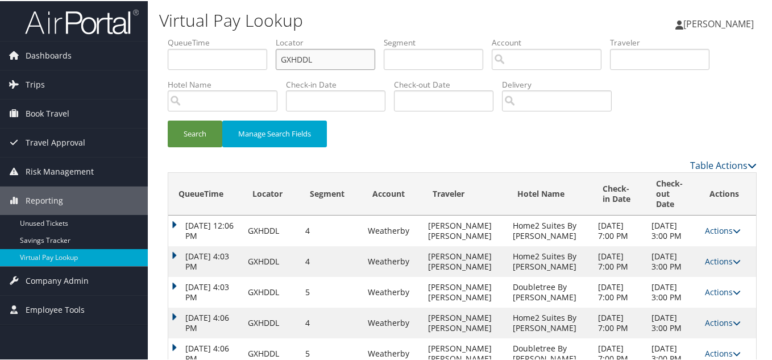
drag, startPoint x: 230, startPoint y: 48, endPoint x: 210, endPoint y: 48, distance: 19.9
click at [217, 36] on ul "QueueTime Locator GXHDDL Segment Account Traveler Hotel Name Check-in Date Chec…" at bounding box center [462, 36] width 589 height 0
paste input "HPGSYC"
click at [168, 119] on button "Search" at bounding box center [195, 132] width 55 height 27
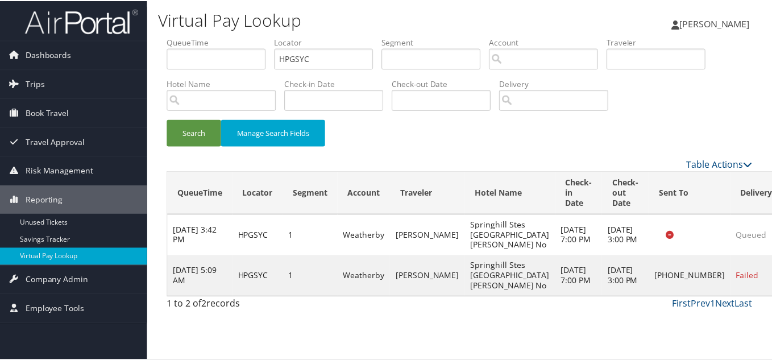
scroll to position [6, 0]
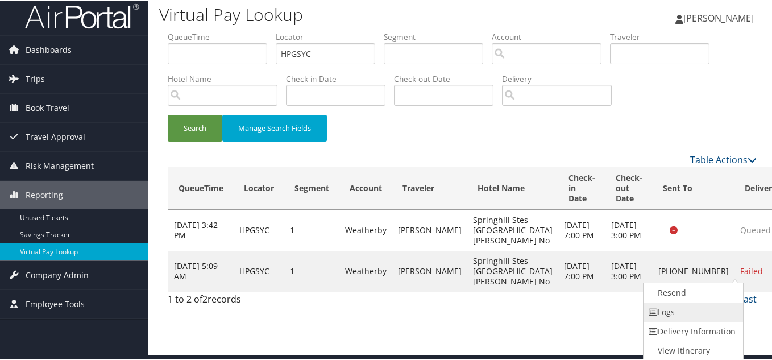
click at [683, 312] on link "Logs" at bounding box center [692, 310] width 97 height 19
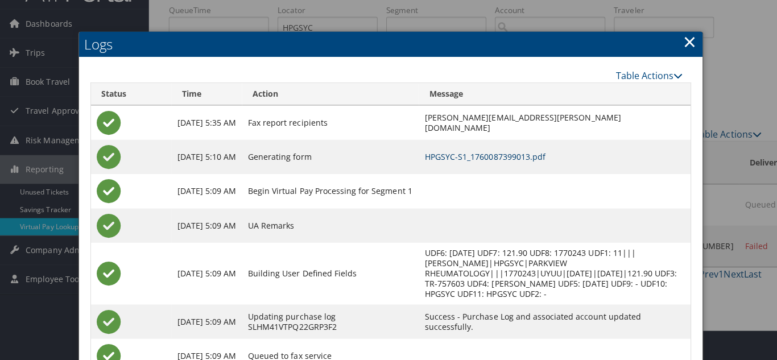
scroll to position [0, 0]
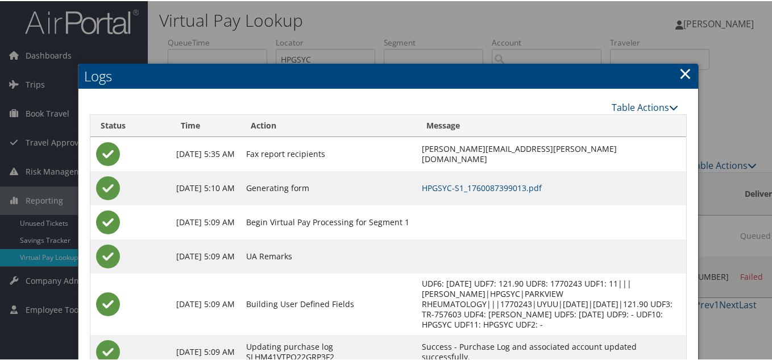
click at [684, 70] on link "×" at bounding box center [685, 72] width 13 height 23
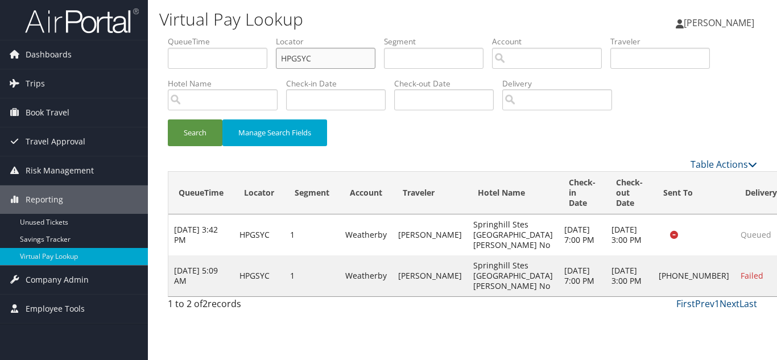
drag, startPoint x: 334, startPoint y: 60, endPoint x: 160, endPoint y: 59, distance: 174.6
click at [168, 59] on form "QueueTime Locator HPGSYC Segment Account Traveler Hotel Name Check-in Date Chec…" at bounding box center [462, 97] width 589 height 122
paste input "KBWMOS"
click at [168, 119] on button "Search" at bounding box center [195, 132] width 55 height 27
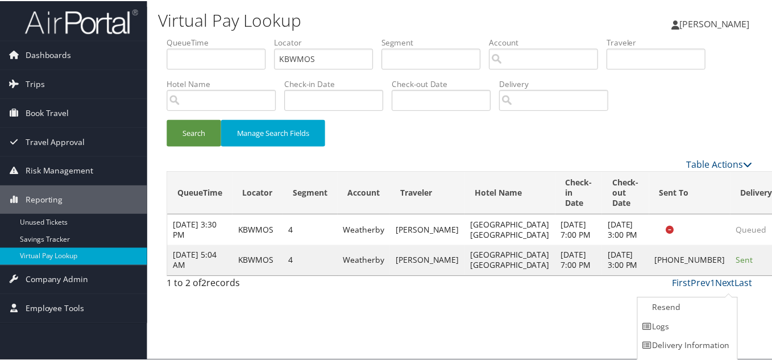
scroll to position [16, 0]
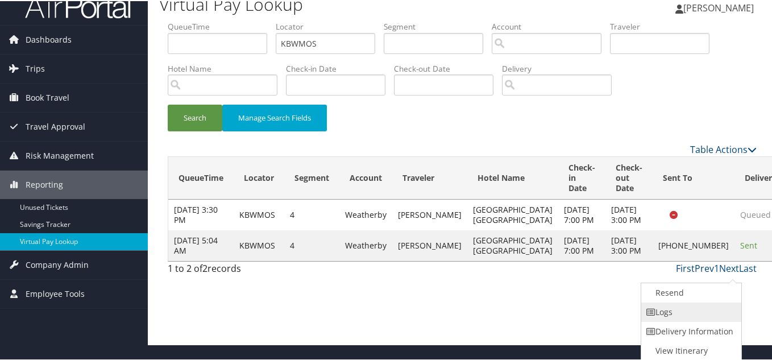
click at [684, 314] on link "Logs" at bounding box center [689, 310] width 97 height 19
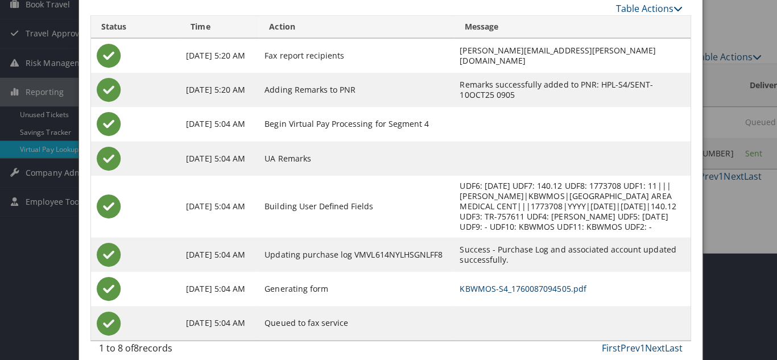
scroll to position [0, 0]
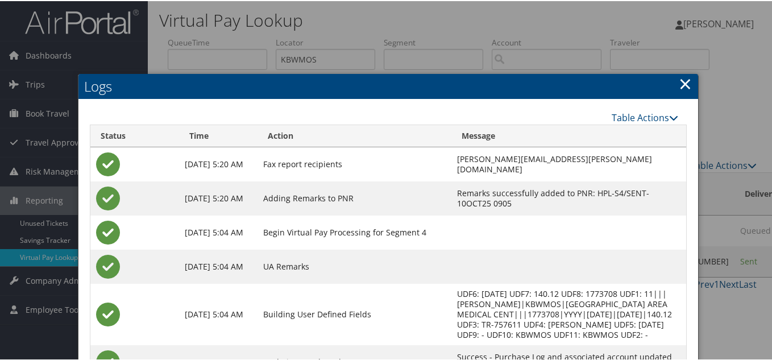
click at [683, 82] on link "×" at bounding box center [685, 82] width 13 height 23
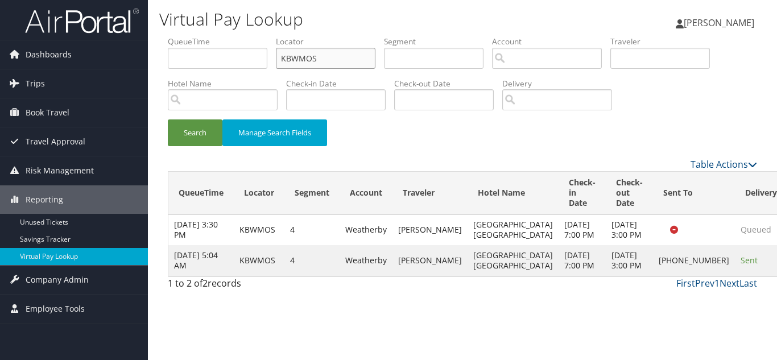
drag, startPoint x: 318, startPoint y: 59, endPoint x: 219, endPoint y: 51, distance: 99.2
click at [221, 36] on ul "QueueTime Locator KBWMOS Segment Account Traveler Hotel Name Check-in Date Chec…" at bounding box center [462, 36] width 589 height 0
paste input "NHMUO"
click at [168, 119] on button "Search" at bounding box center [195, 132] width 55 height 27
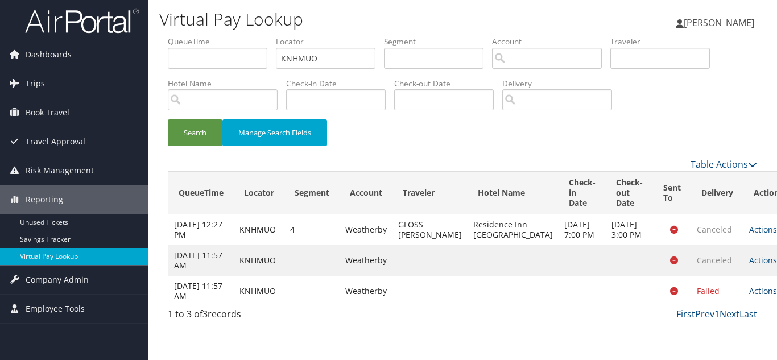
click at [749, 296] on link "Actions" at bounding box center [767, 290] width 36 height 11
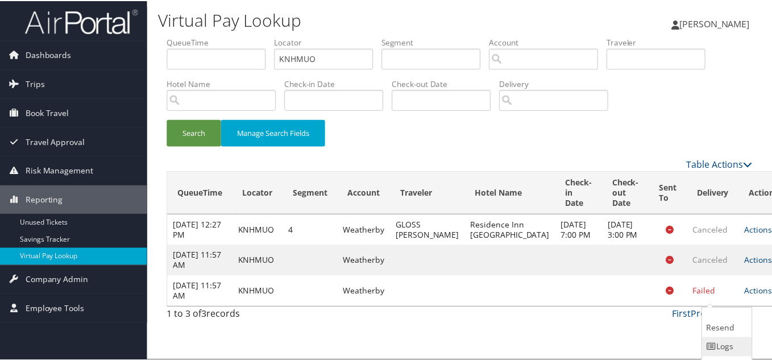
scroll to position [27, 0]
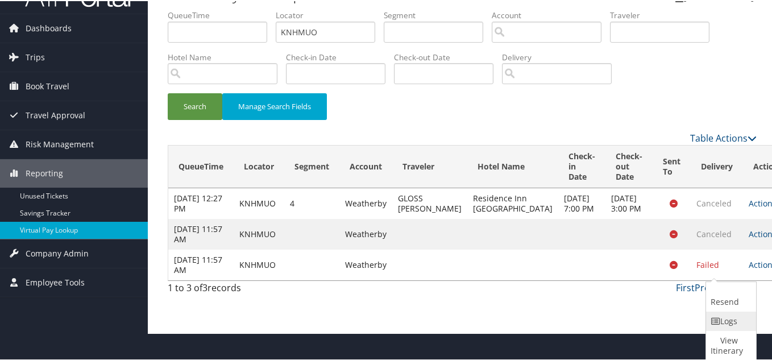
click at [731, 321] on link "Logs" at bounding box center [729, 319] width 47 height 19
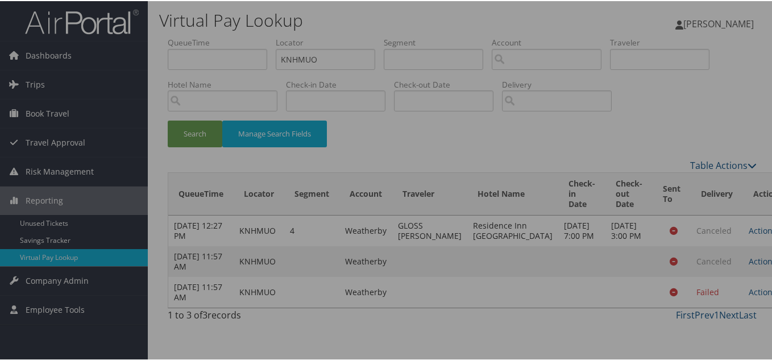
scroll to position [0, 0]
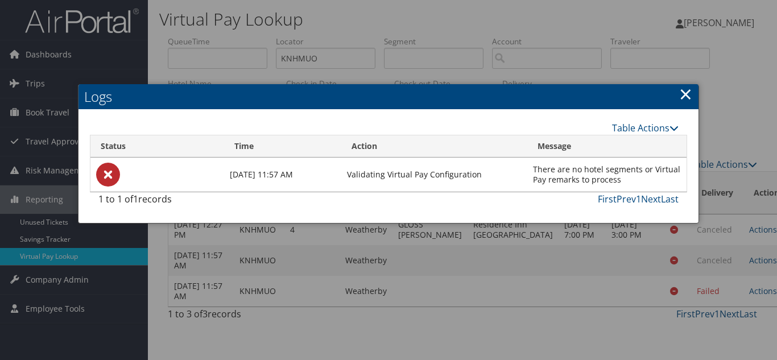
click at [685, 94] on link "×" at bounding box center [685, 93] width 13 height 23
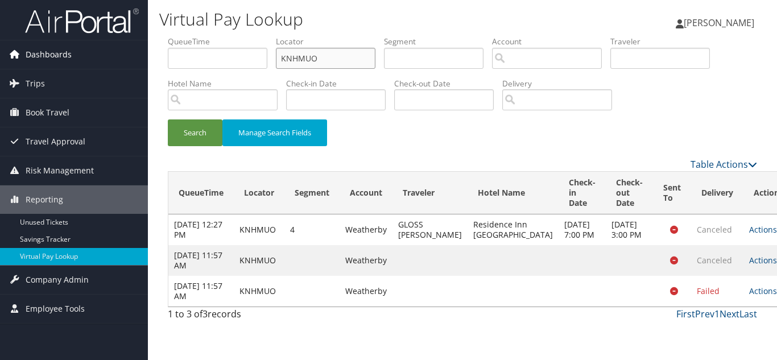
drag, startPoint x: 326, startPoint y: 61, endPoint x: 123, endPoint y: 58, distance: 202.5
click at [129, 56] on div "Dashboards AirPortal 360™ (Manager) My Travel Dashboard Trips Airtinerary® Look…" at bounding box center [388, 180] width 777 height 360
paste input "QPGZQT"
type input "QPGZQT"
click at [168, 119] on button "Search" at bounding box center [195, 132] width 55 height 27
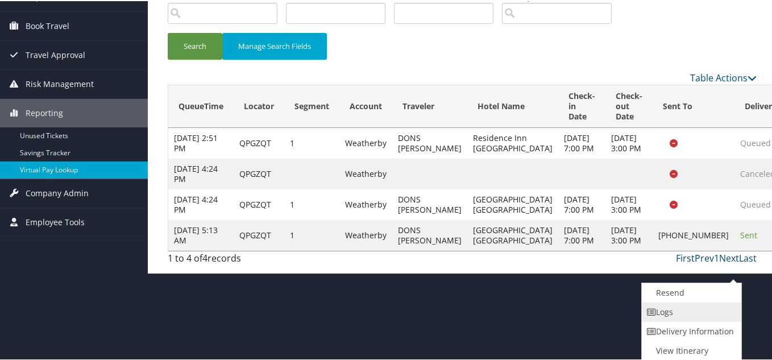
click at [672, 310] on link "Logs" at bounding box center [690, 310] width 97 height 19
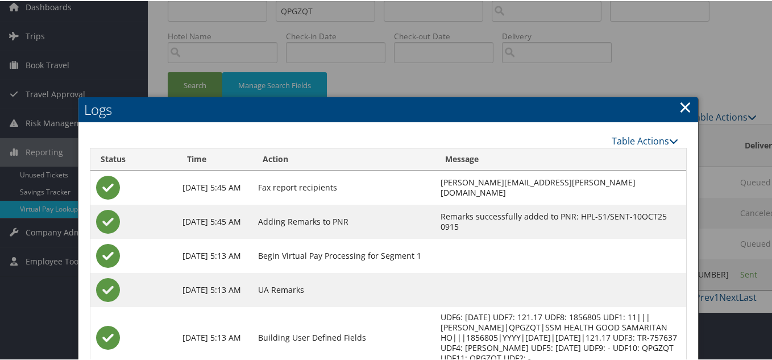
scroll to position [190, 0]
